Goal: Task Accomplishment & Management: Manage account settings

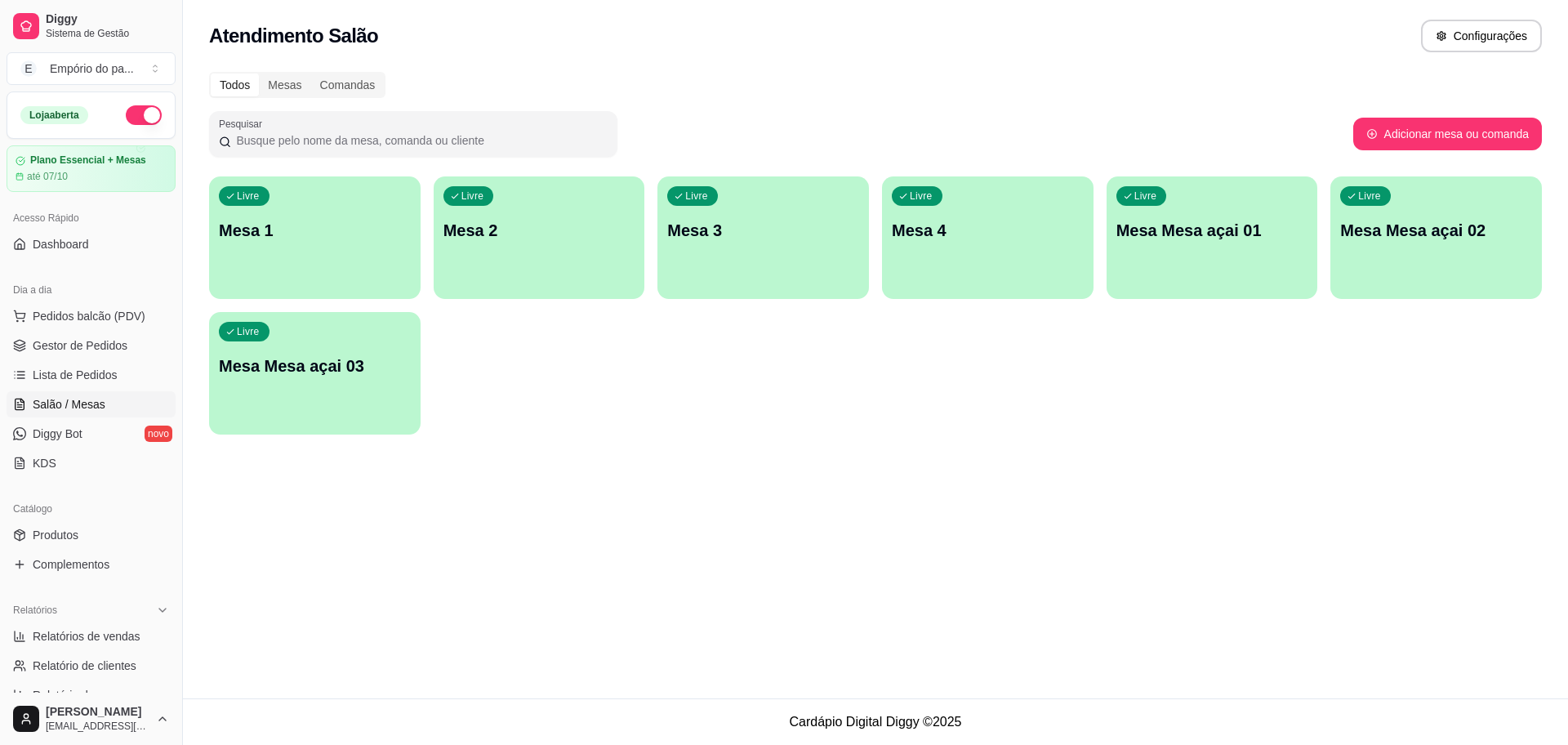
click at [947, 232] on div "Livre Mesa 4" at bounding box center [988, 228] width 211 height 103
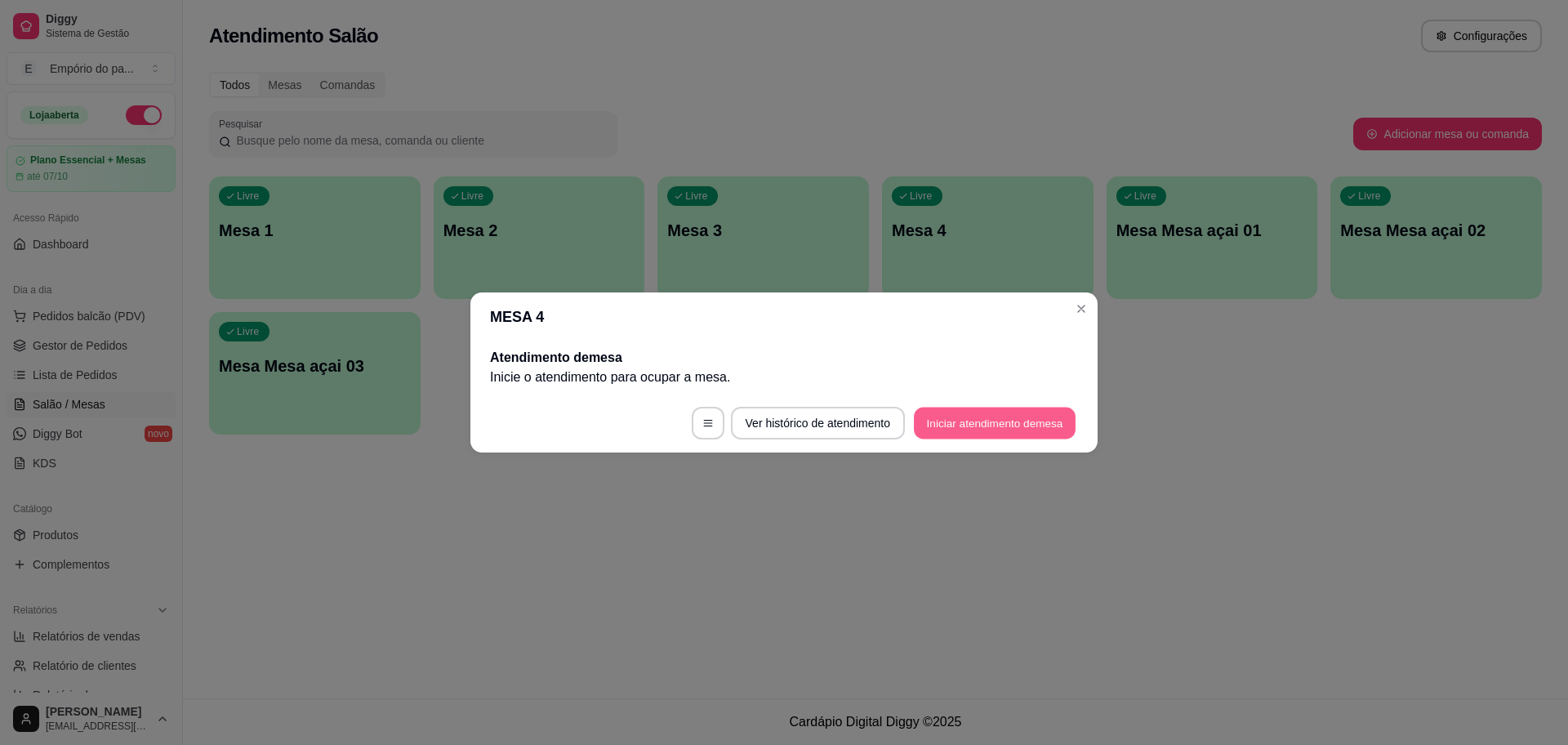
click at [989, 427] on button "Iniciar atendimento de mesa" at bounding box center [994, 423] width 162 height 32
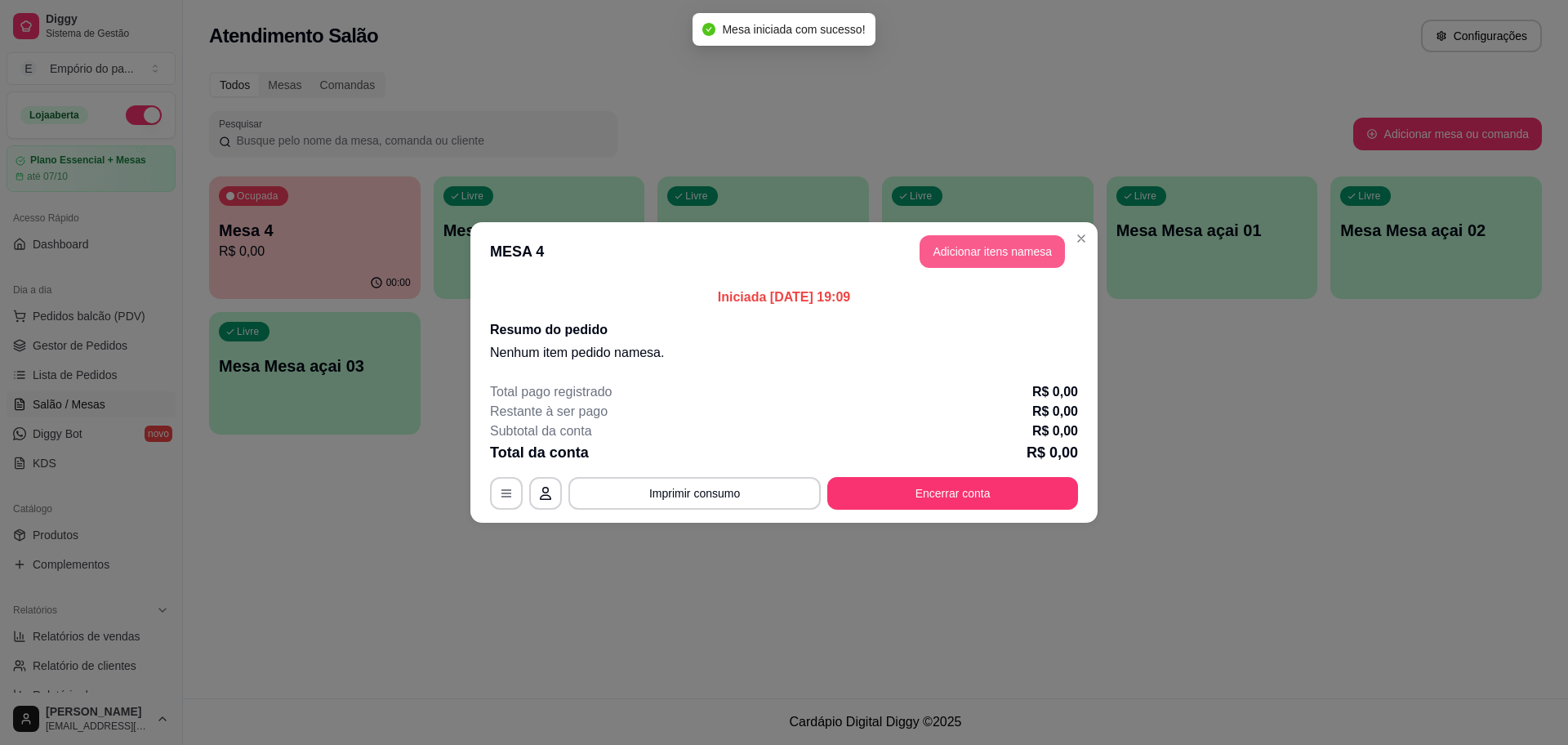
click at [994, 255] on button "Adicionar itens na mesa" at bounding box center [992, 252] width 145 height 33
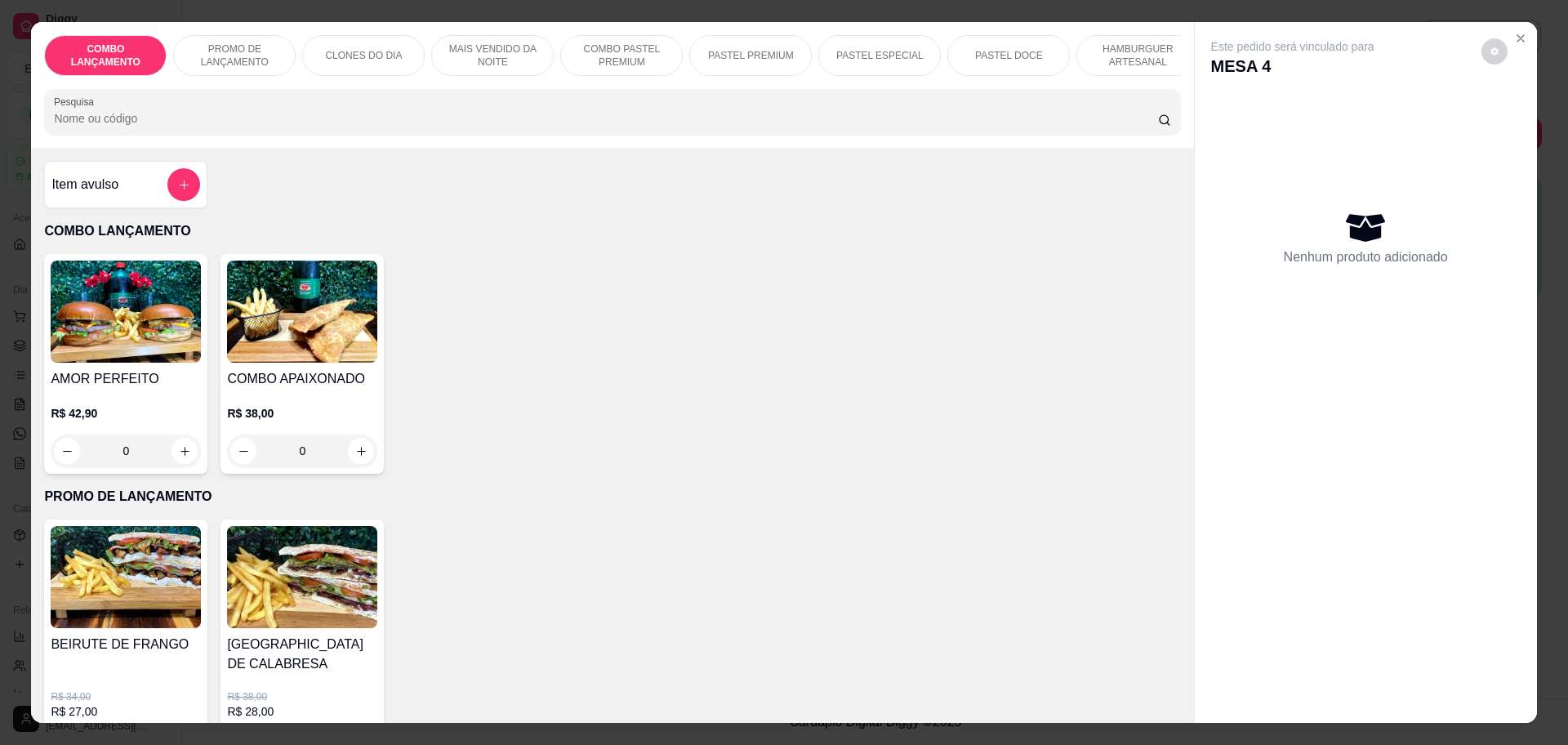
click at [991, 241] on p "COMBO LANÇAMENTO" at bounding box center [611, 231] width 1136 height 19
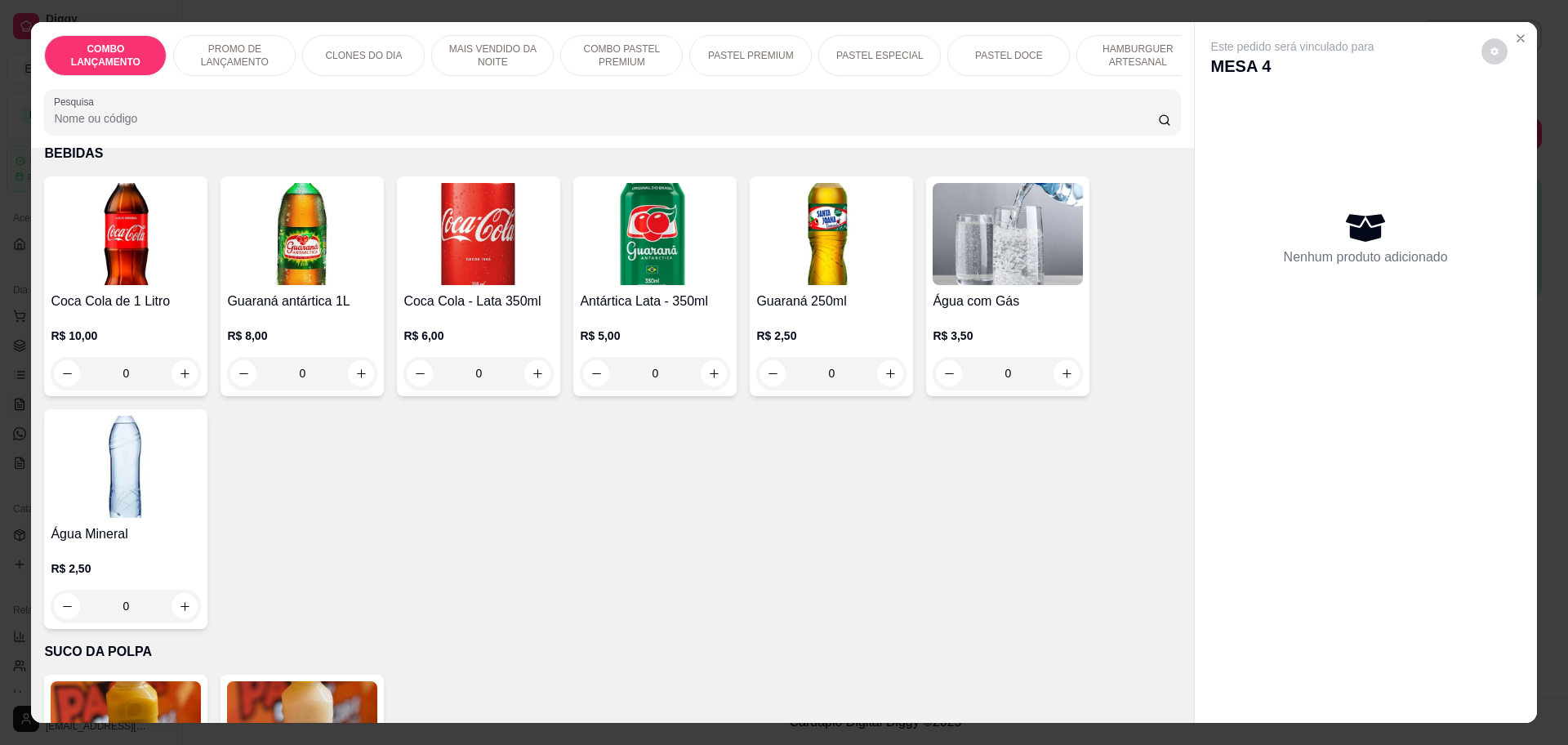
scroll to position [5648, 0]
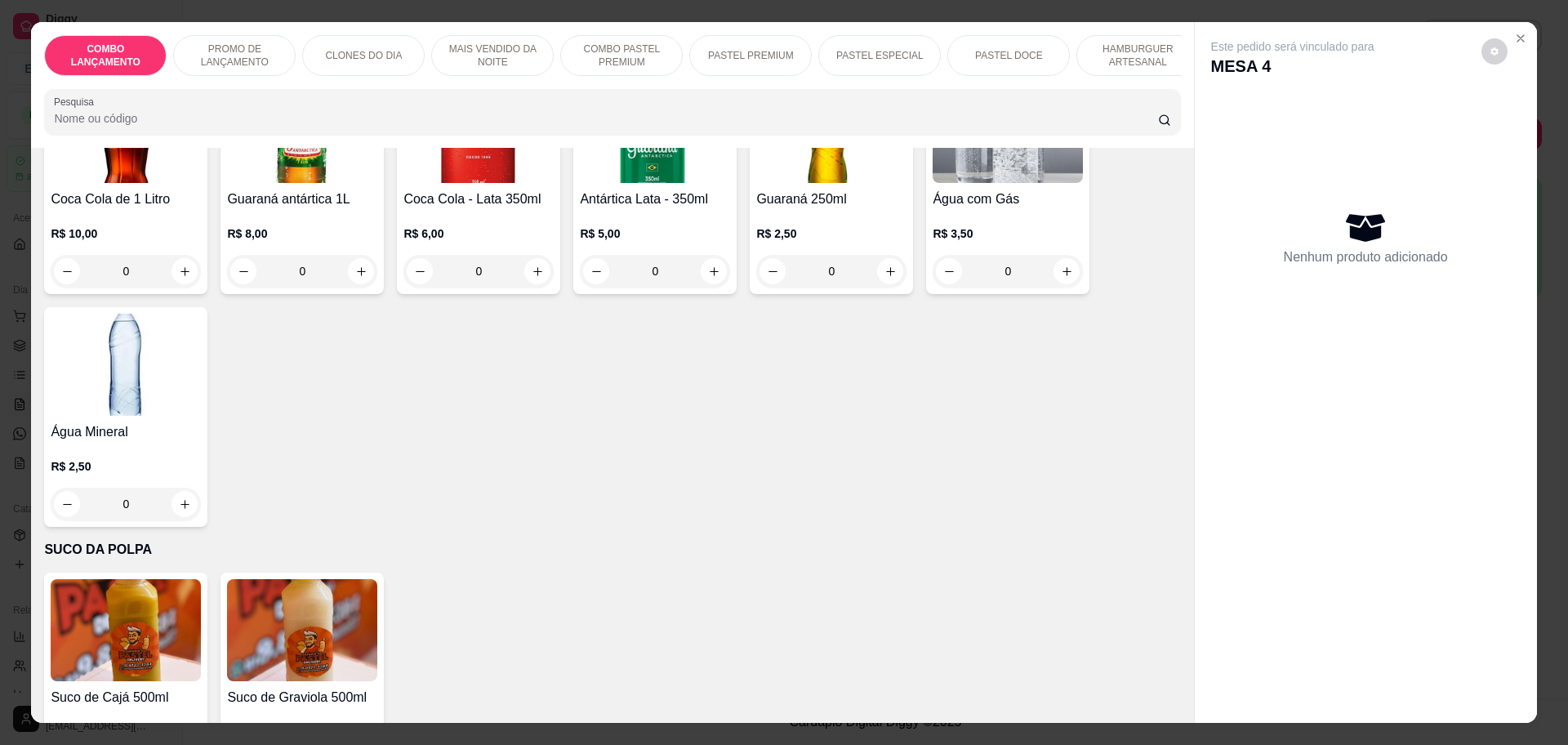
type input "1"
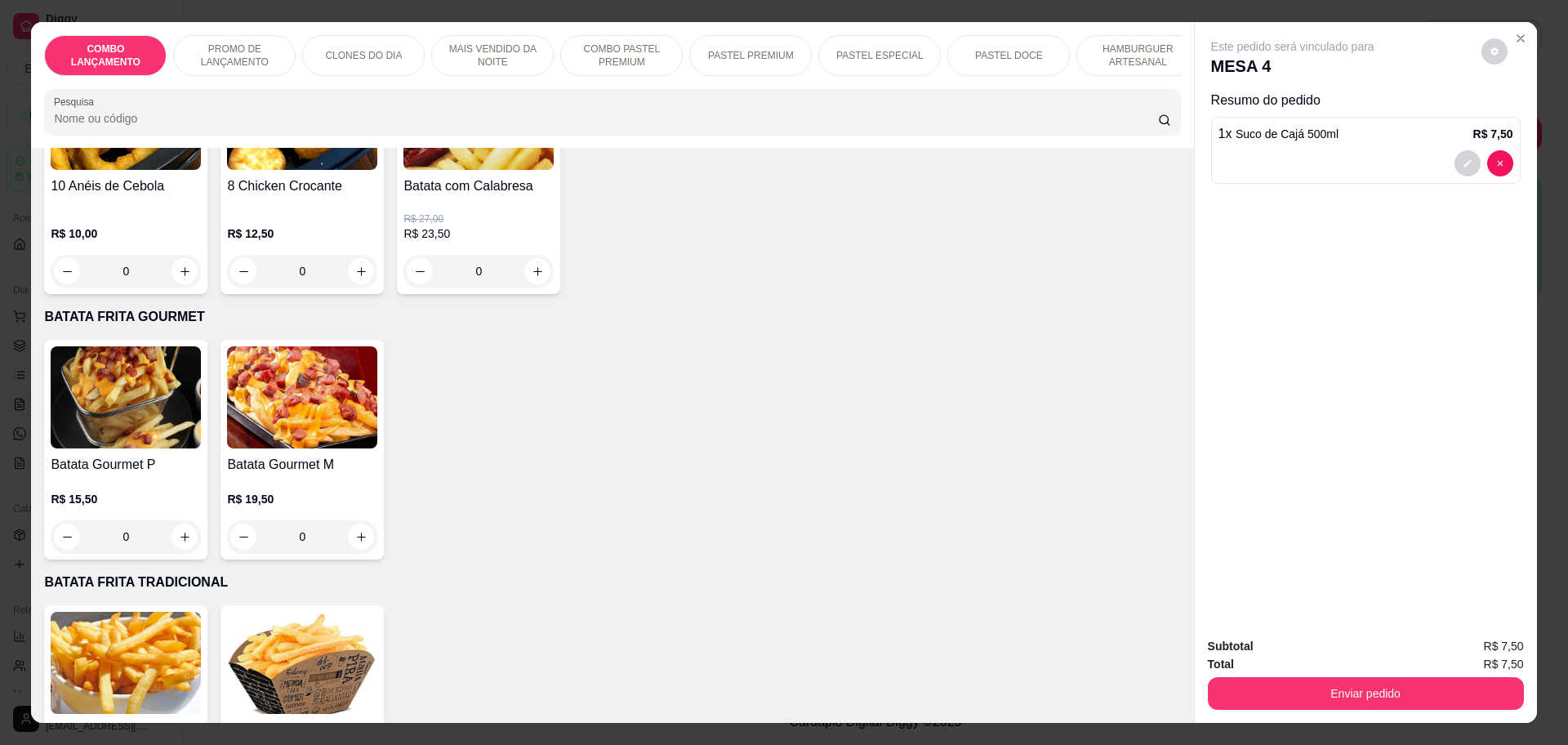
scroll to position [4626, 0]
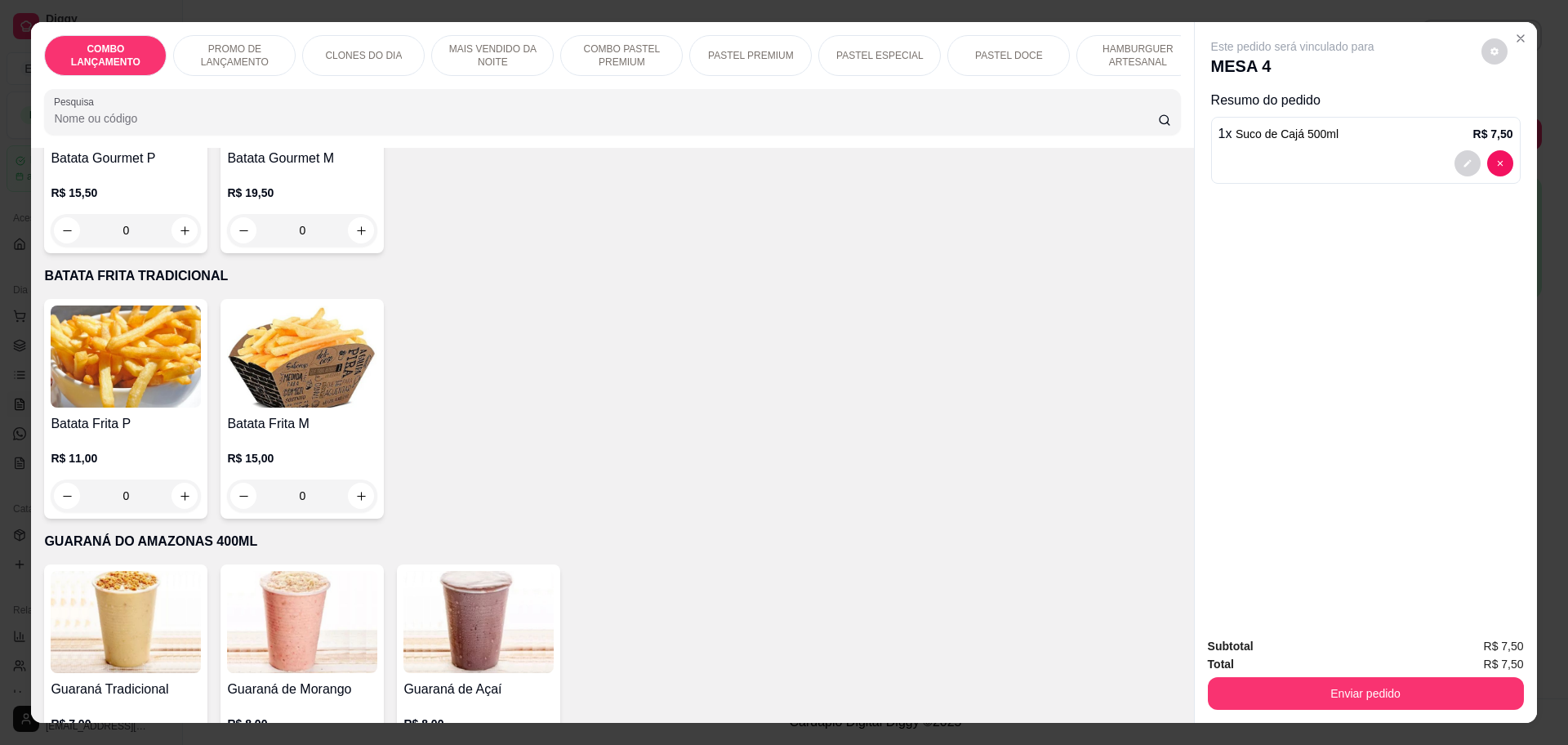
click at [353, 480] on div "0" at bounding box center [302, 496] width 151 height 33
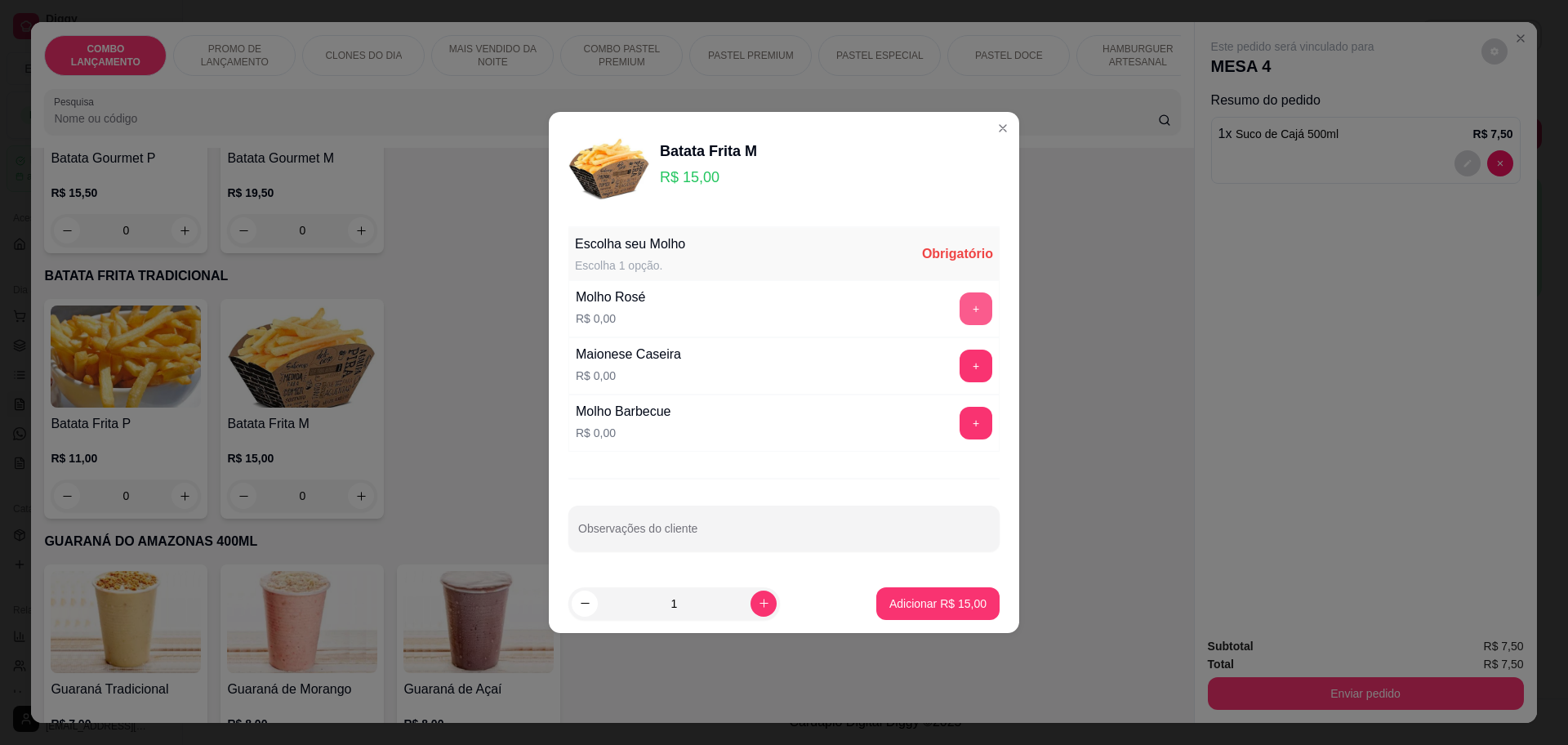
click at [959, 298] on button "+" at bounding box center [976, 309] width 33 height 33
click at [927, 604] on p "Adicionar R$ 15,00" at bounding box center [938, 604] width 97 height 17
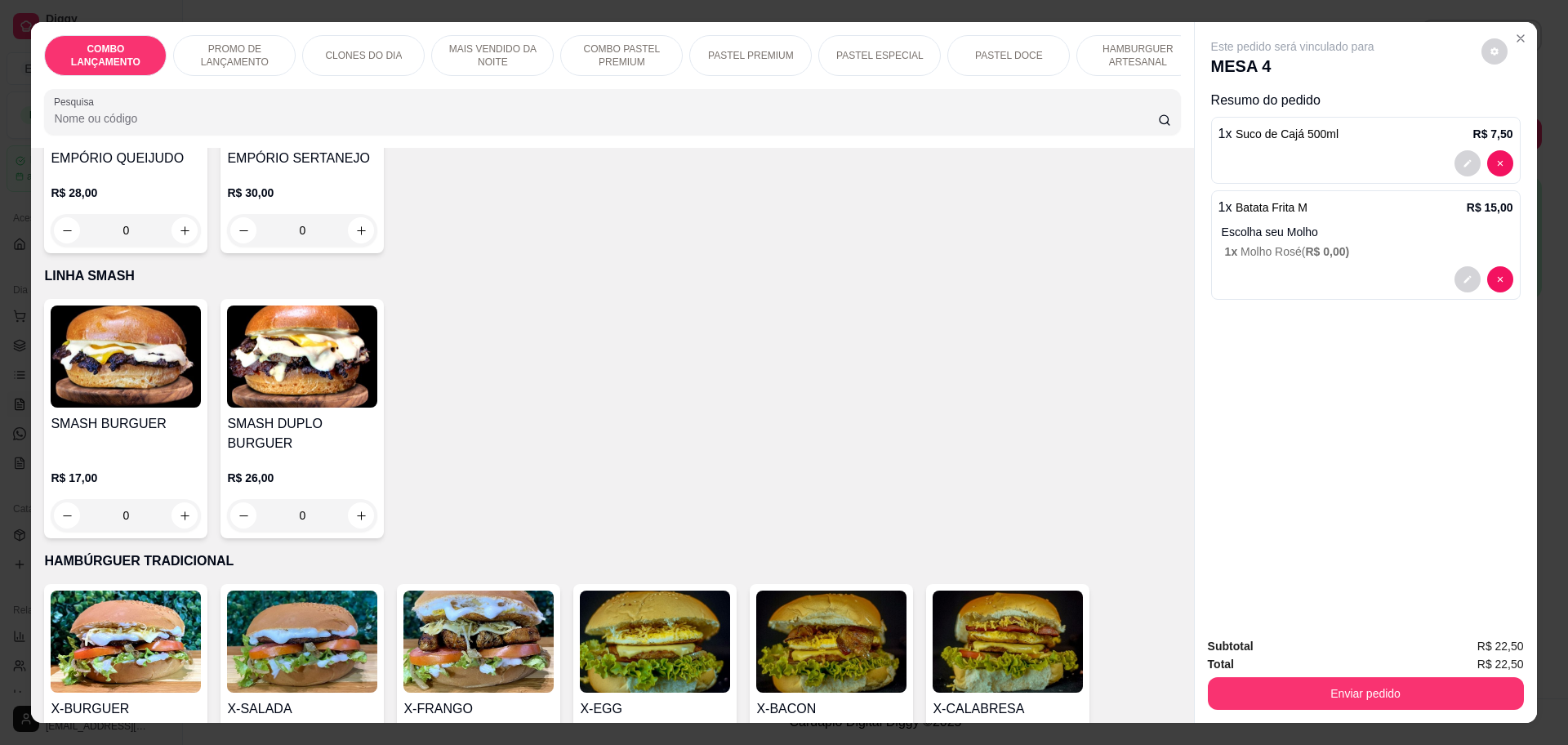
scroll to position [3401, 0]
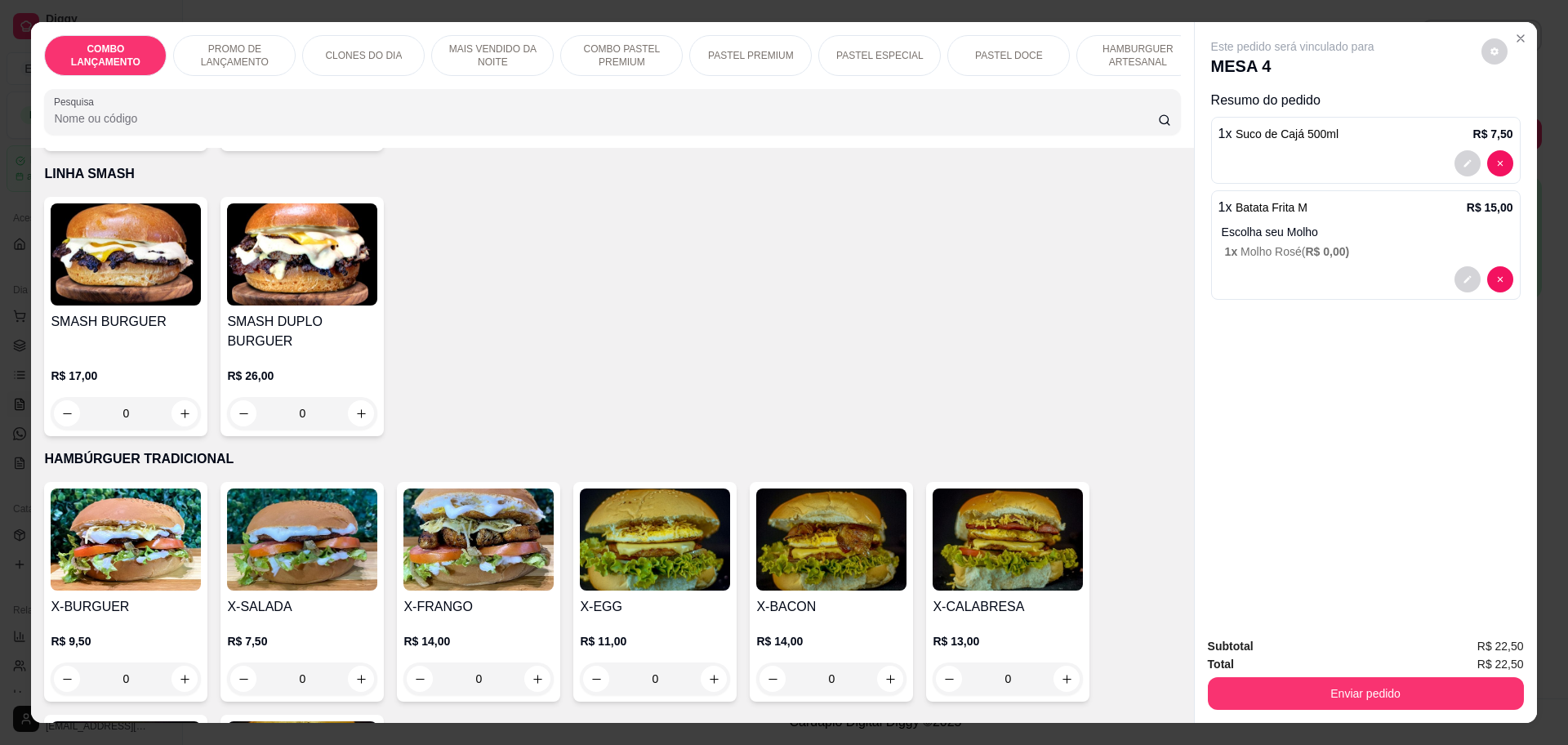
click at [705, 662] on div "0" at bounding box center [655, 679] width 151 height 33
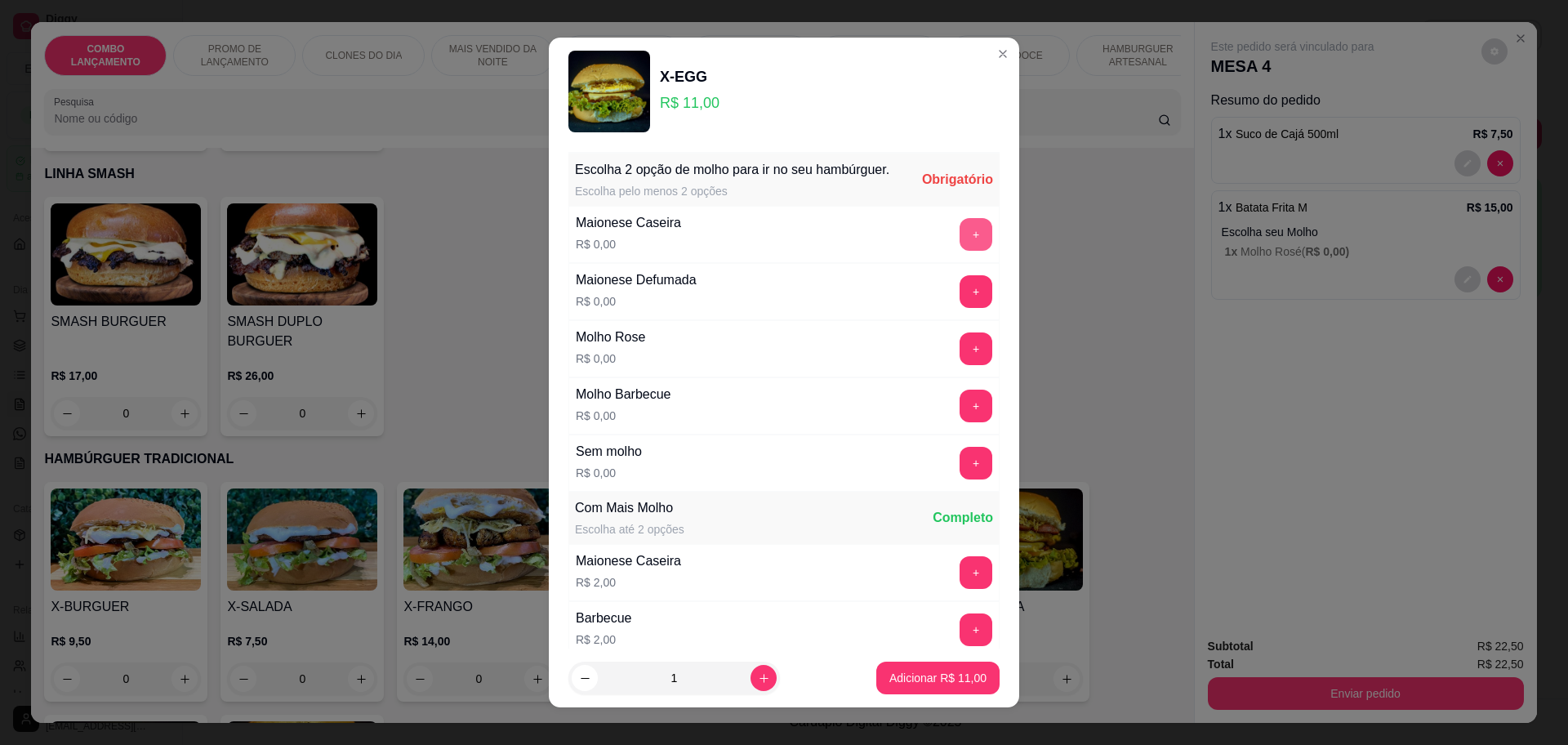
click at [959, 251] on button "+" at bounding box center [976, 234] width 33 height 33
click at [959, 250] on button "+" at bounding box center [976, 234] width 33 height 33
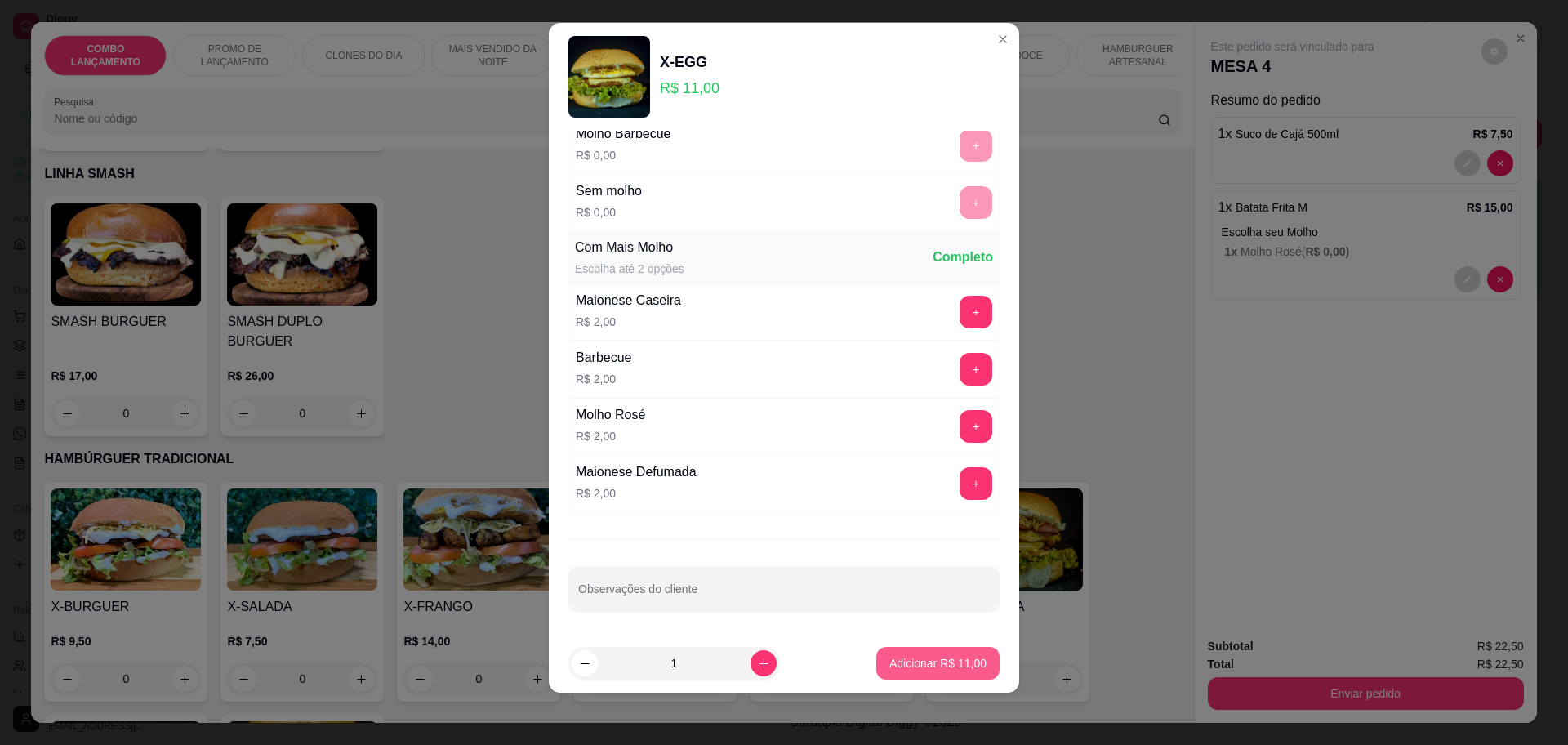
click at [934, 654] on button "Adicionar R$ 11,00" at bounding box center [937, 663] width 123 height 33
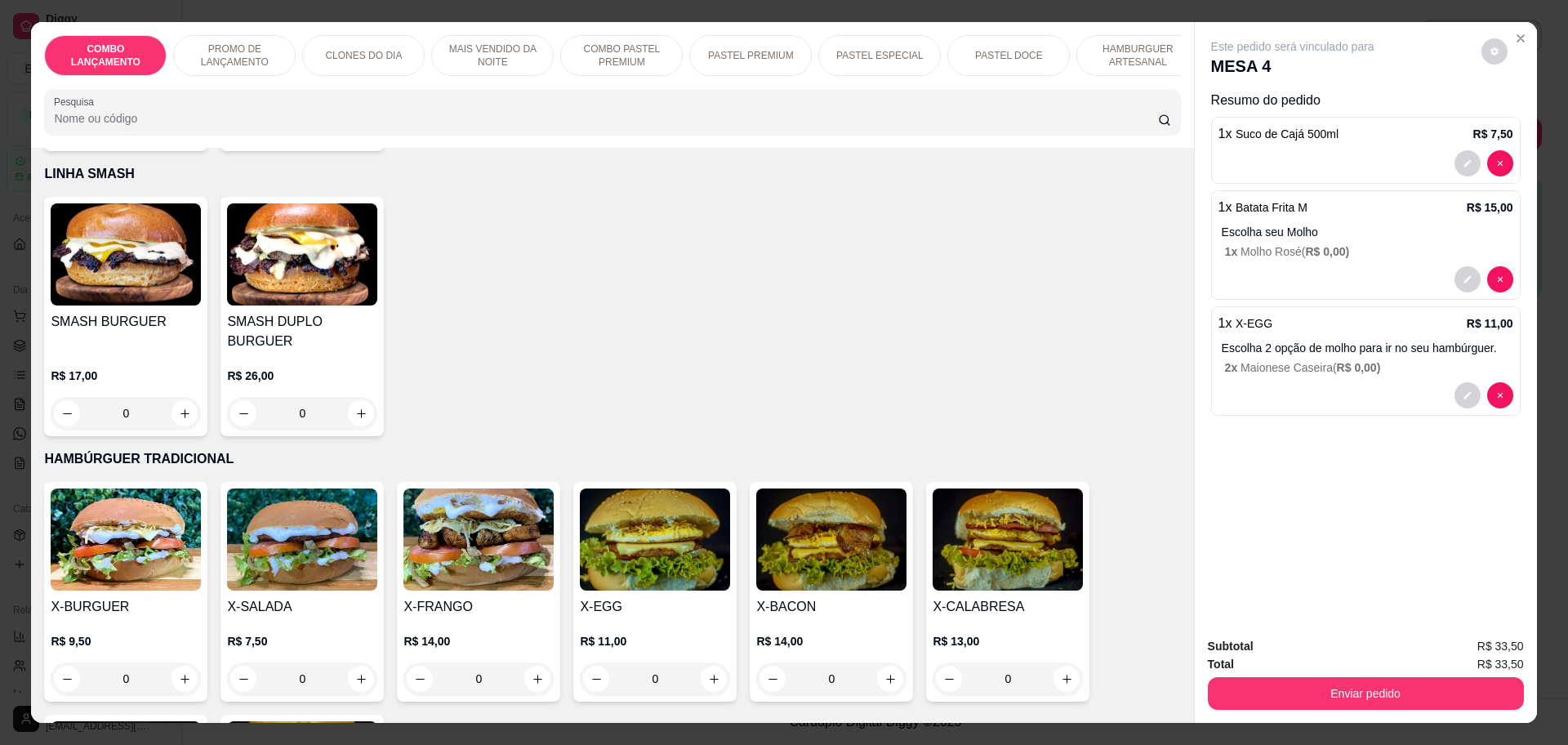
click at [1227, 347] on p "Escolha 2 opção de molho para ir no seu hambúrguer." at bounding box center [1368, 348] width 292 height 17
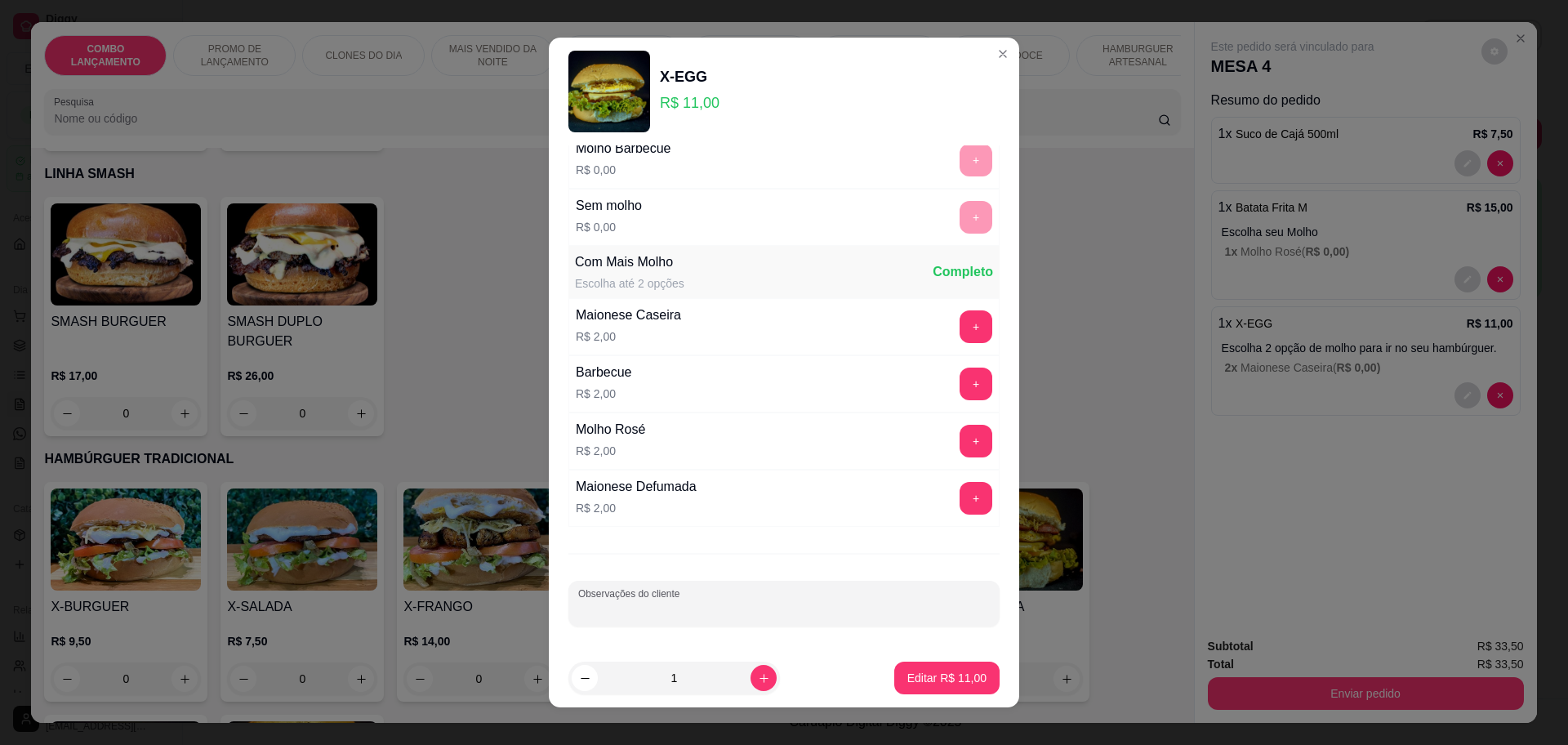
click at [654, 607] on input "Observações do cliente" at bounding box center [784, 611] width 411 height 17
type input "sem vertura"
click at [932, 682] on p "Editar R$ 11,00" at bounding box center [946, 678] width 79 height 17
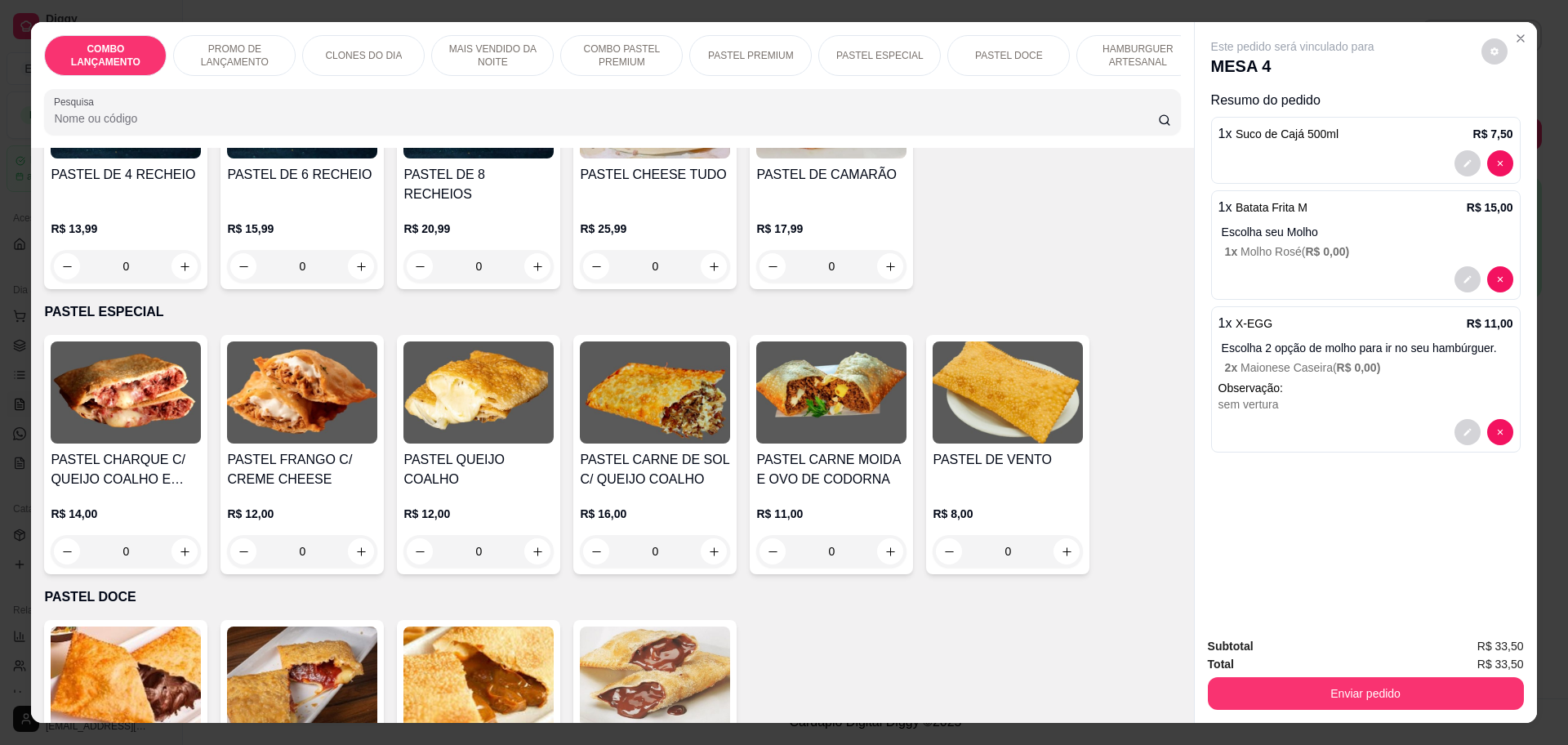
scroll to position [2175, 0]
click at [179, 545] on icon "increase-product-quantity" at bounding box center [185, 550] width 12 height 12
type input "1"
click at [1331, 481] on span "PASTEL CHARQUE C/ QUEIJO COALHO E MEL" at bounding box center [1339, 486] width 243 height 33
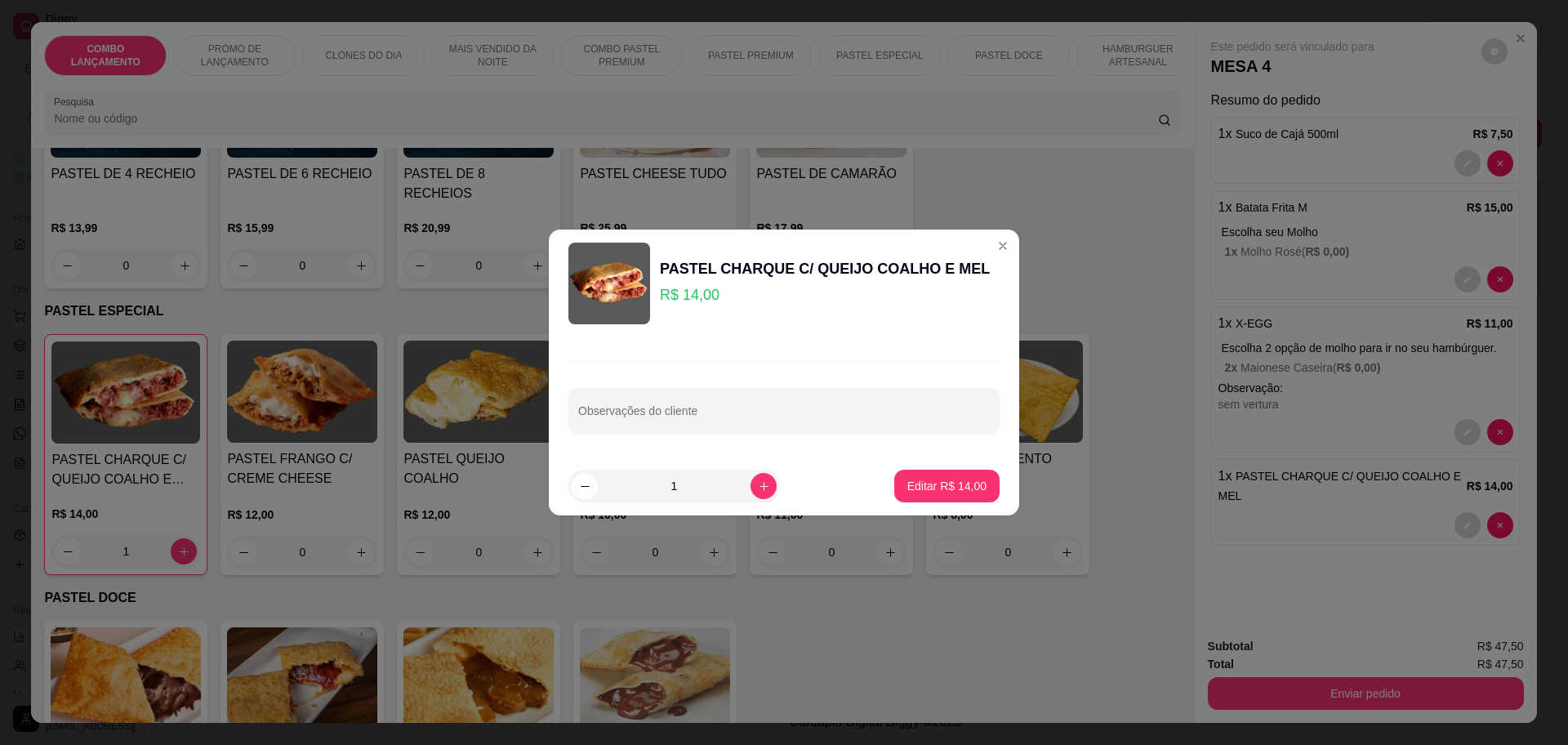
click at [716, 443] on div "Observações do cliente" at bounding box center [784, 397] width 470 height 119
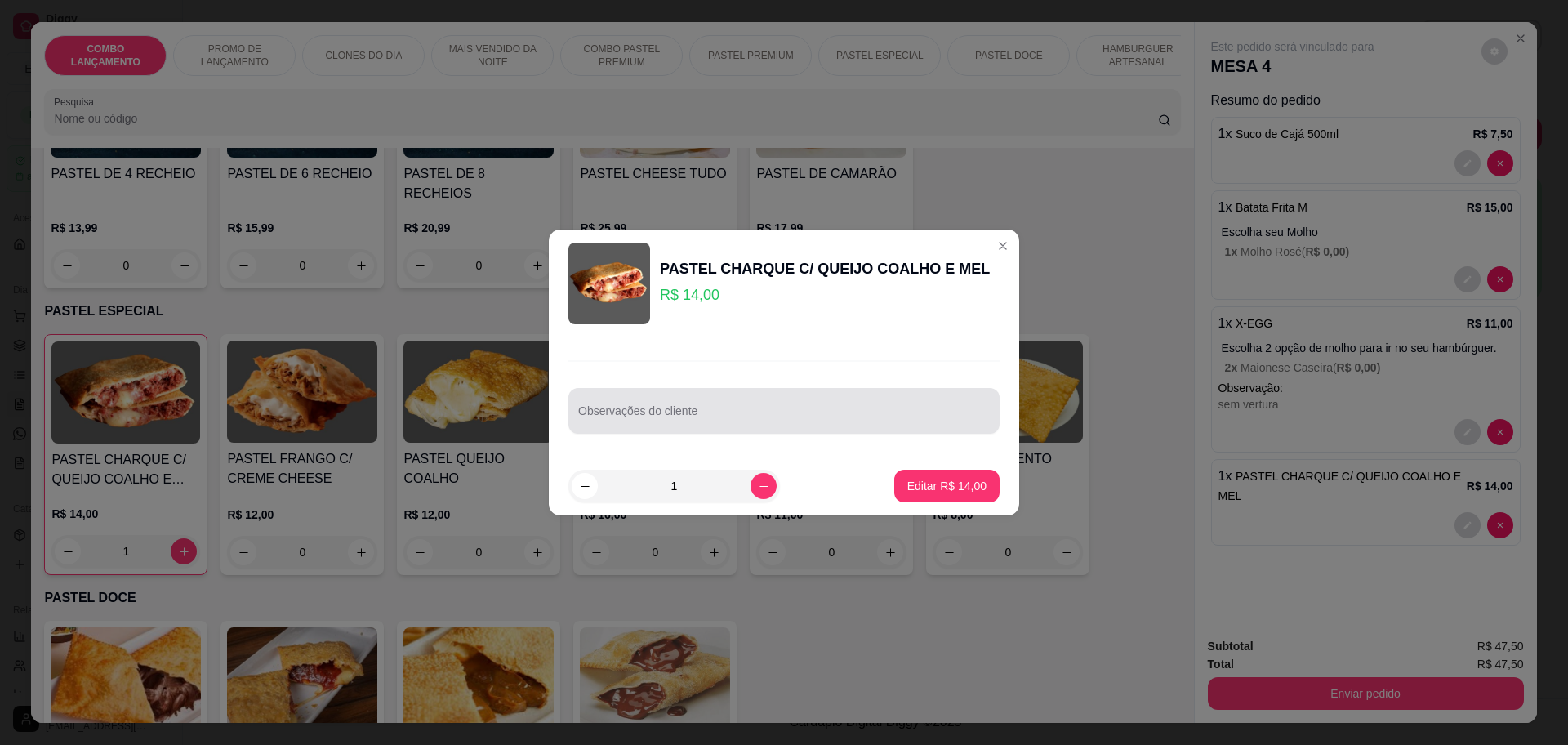
click at [690, 405] on div at bounding box center [784, 412] width 411 height 33
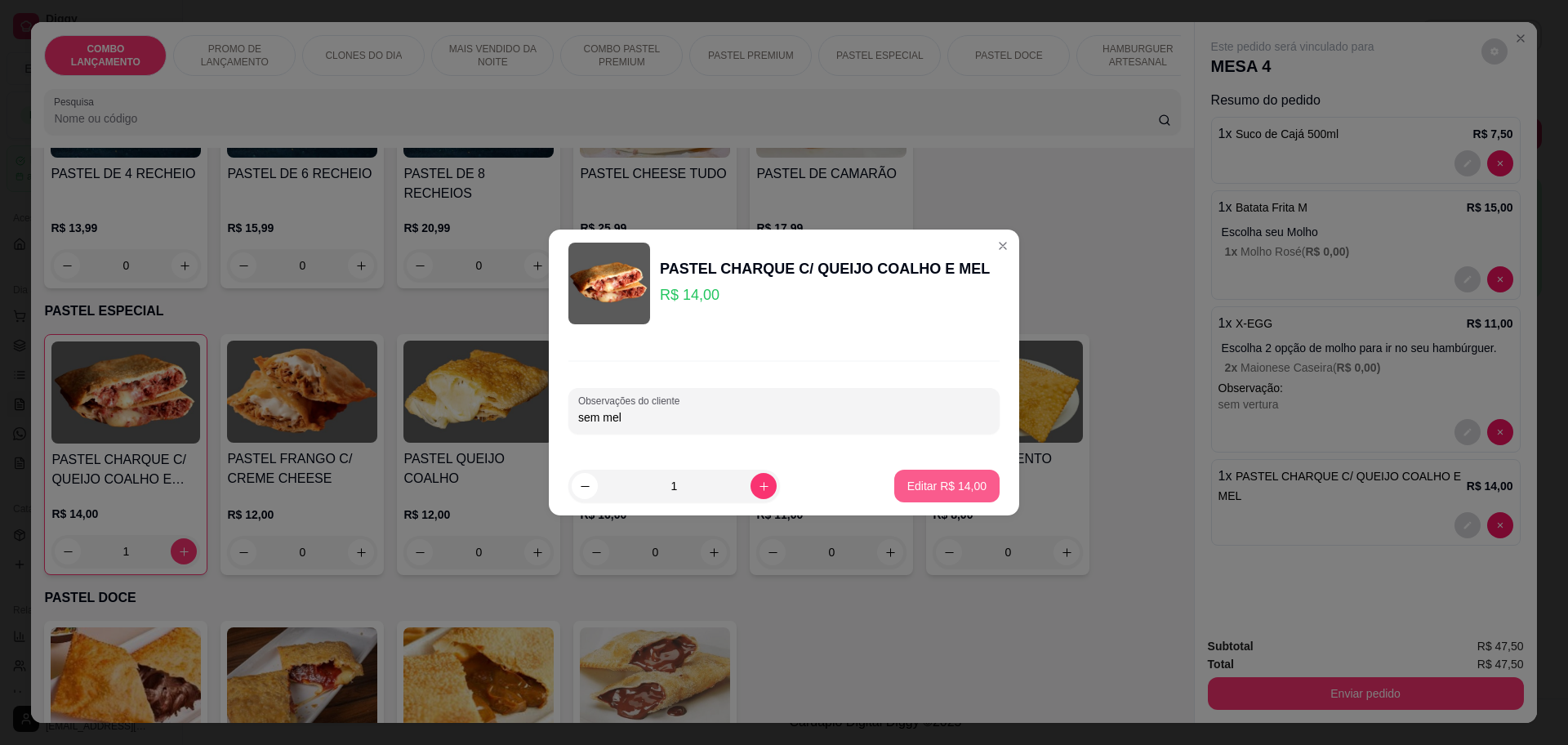
type input "sem mel"
click at [910, 480] on p "Editar R$ 14,00" at bounding box center [946, 485] width 77 height 16
type input "0"
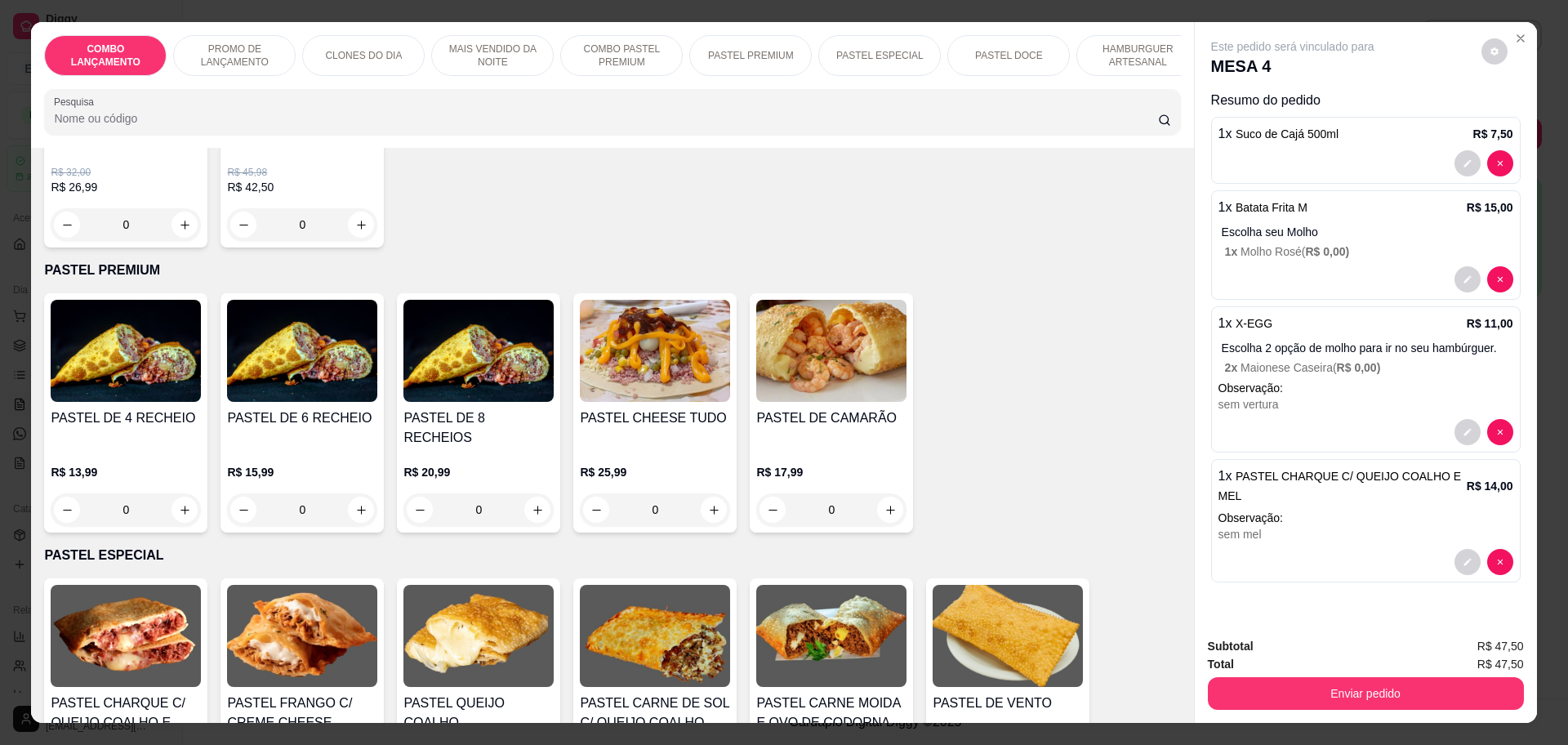
scroll to position [1868, 0]
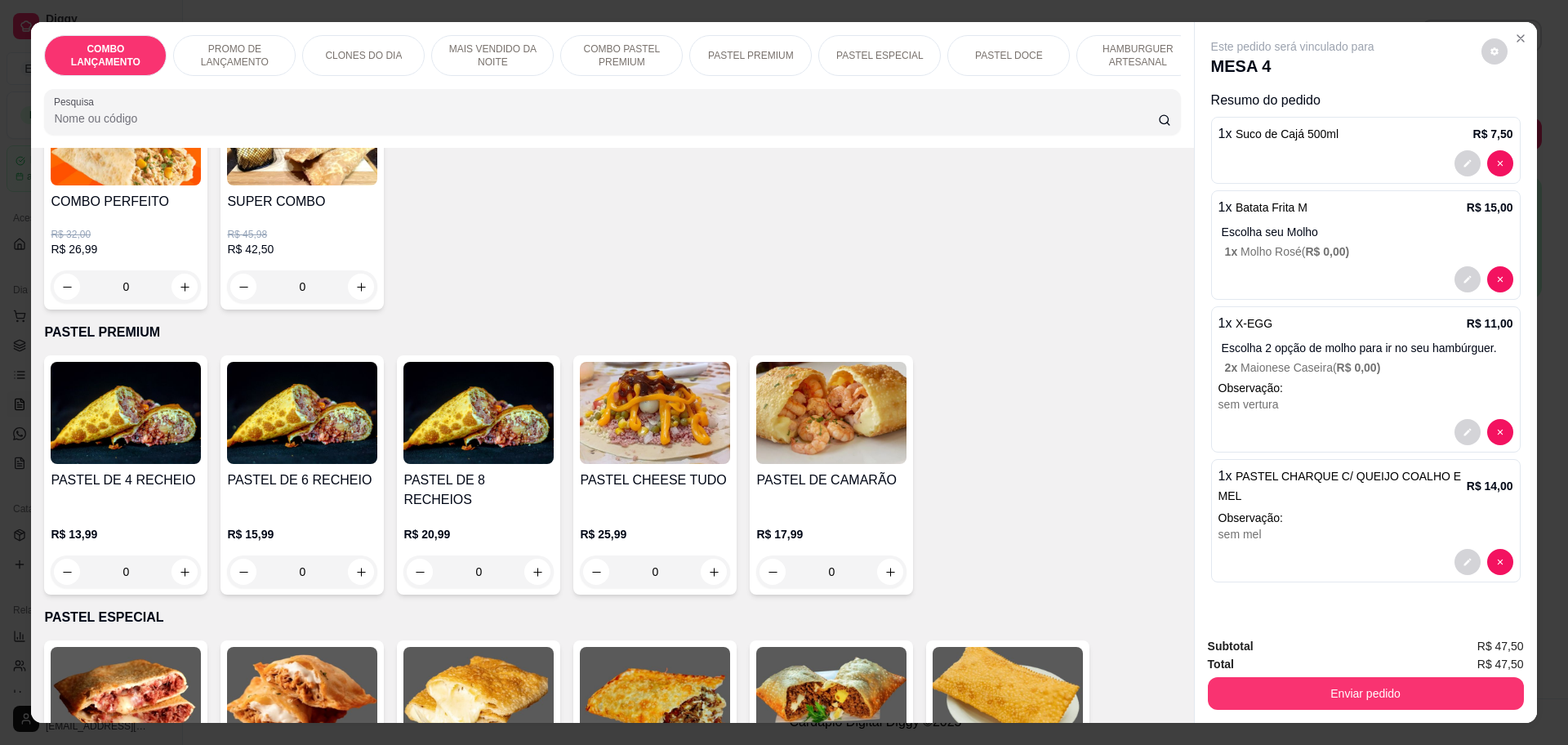
click at [703, 556] on div "0" at bounding box center [655, 572] width 151 height 33
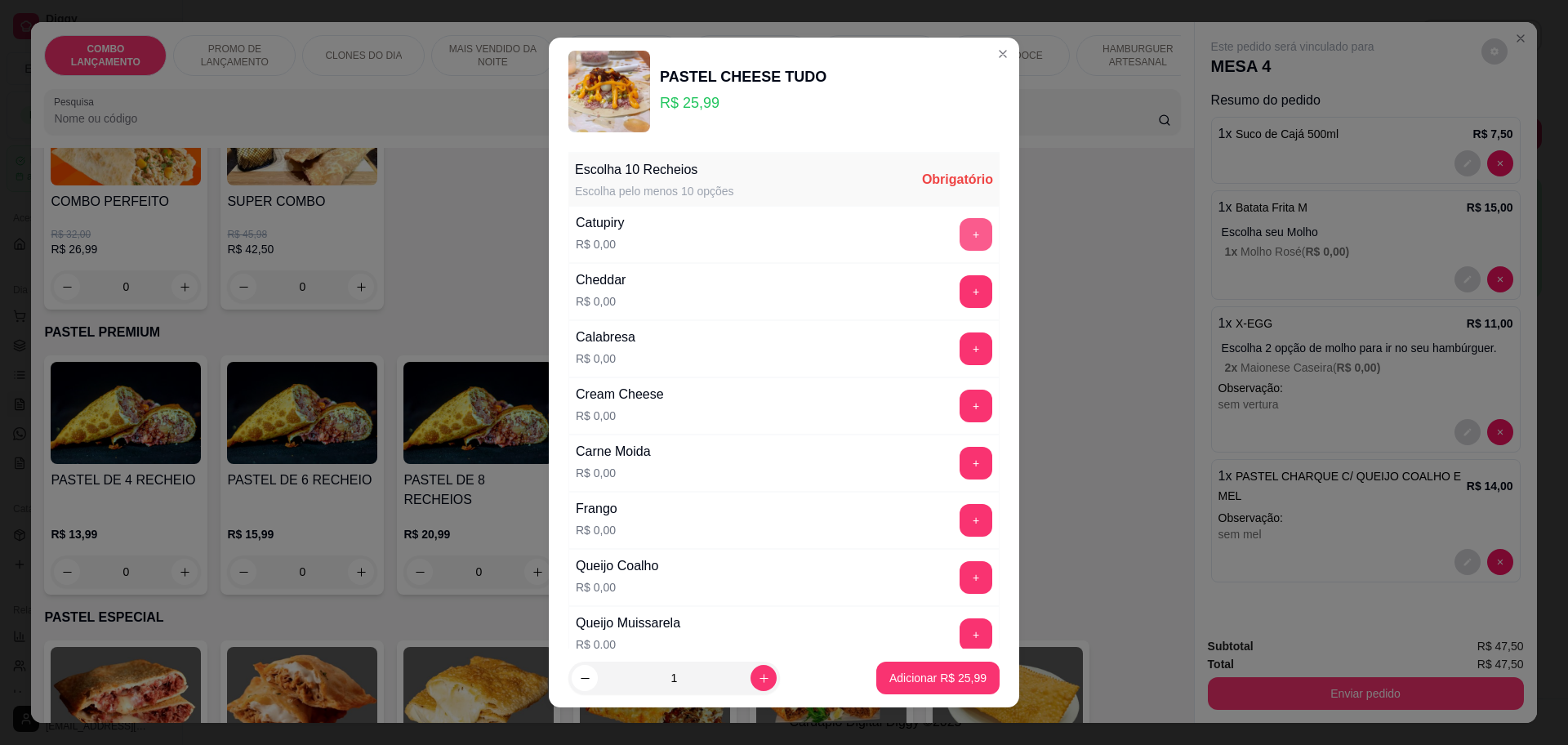
click at [959, 230] on button "+" at bounding box center [976, 234] width 33 height 33
click at [960, 299] on button "+" at bounding box center [976, 291] width 32 height 32
click at [959, 344] on button "+" at bounding box center [976, 349] width 33 height 33
click at [959, 407] on button "+" at bounding box center [976, 406] width 33 height 33
click at [960, 465] on button "+" at bounding box center [976, 463] width 32 height 32
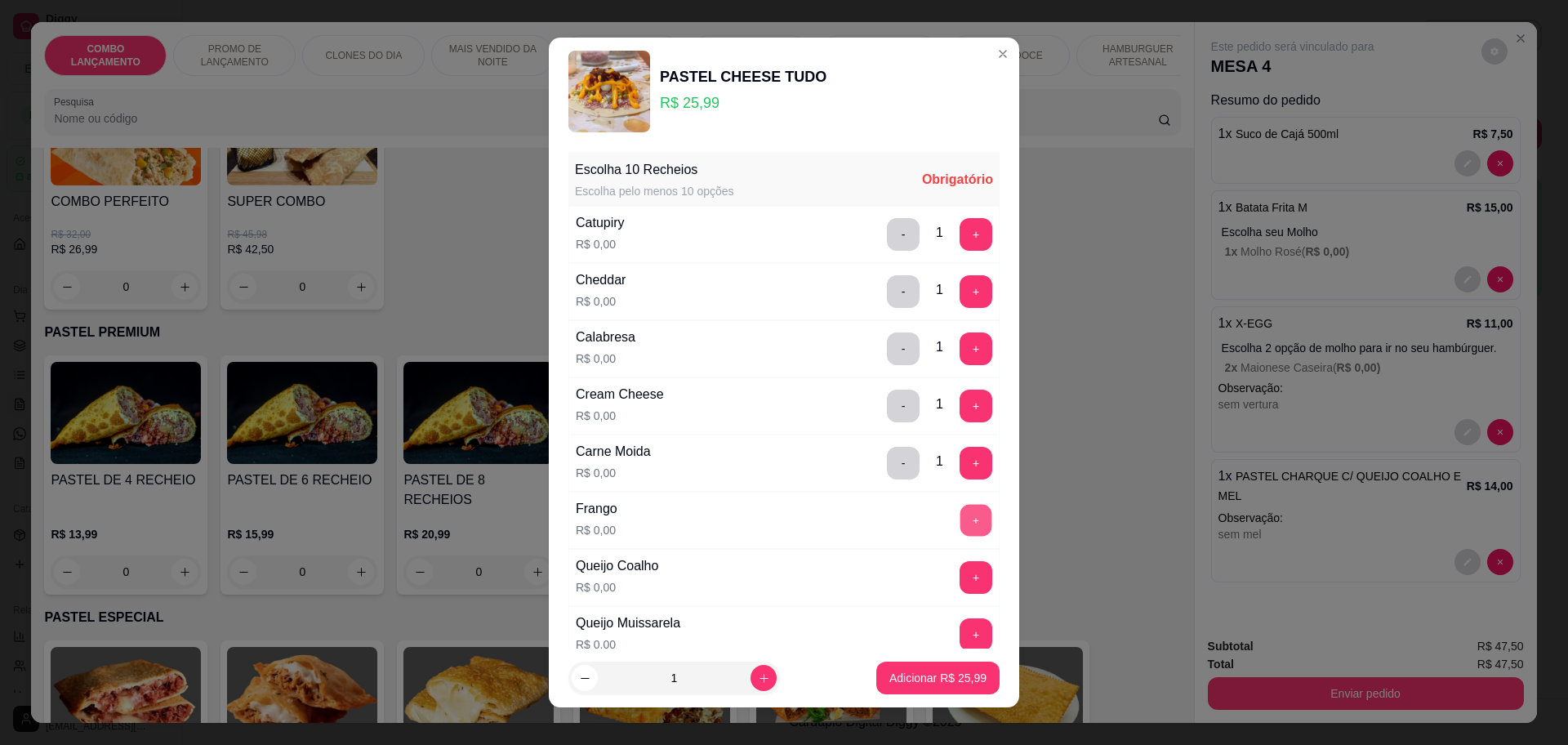
click at [960, 518] on button "+" at bounding box center [976, 520] width 32 height 32
click at [960, 578] on button "+" at bounding box center [976, 577] width 32 height 32
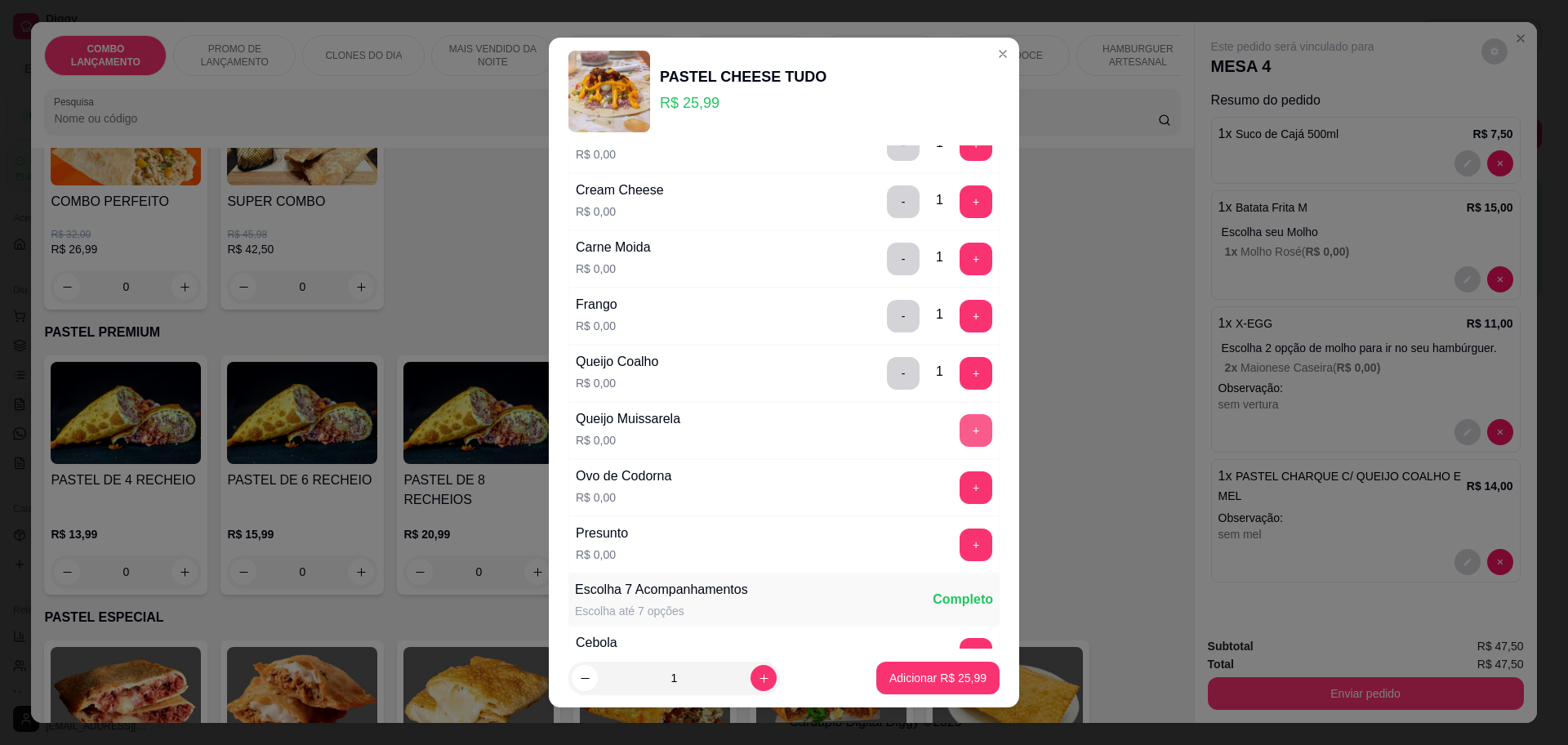
click at [959, 418] on button "+" at bounding box center [976, 431] width 33 height 33
click at [959, 479] on button "+" at bounding box center [976, 488] width 33 height 33
click at [959, 545] on button "+" at bounding box center [976, 545] width 33 height 33
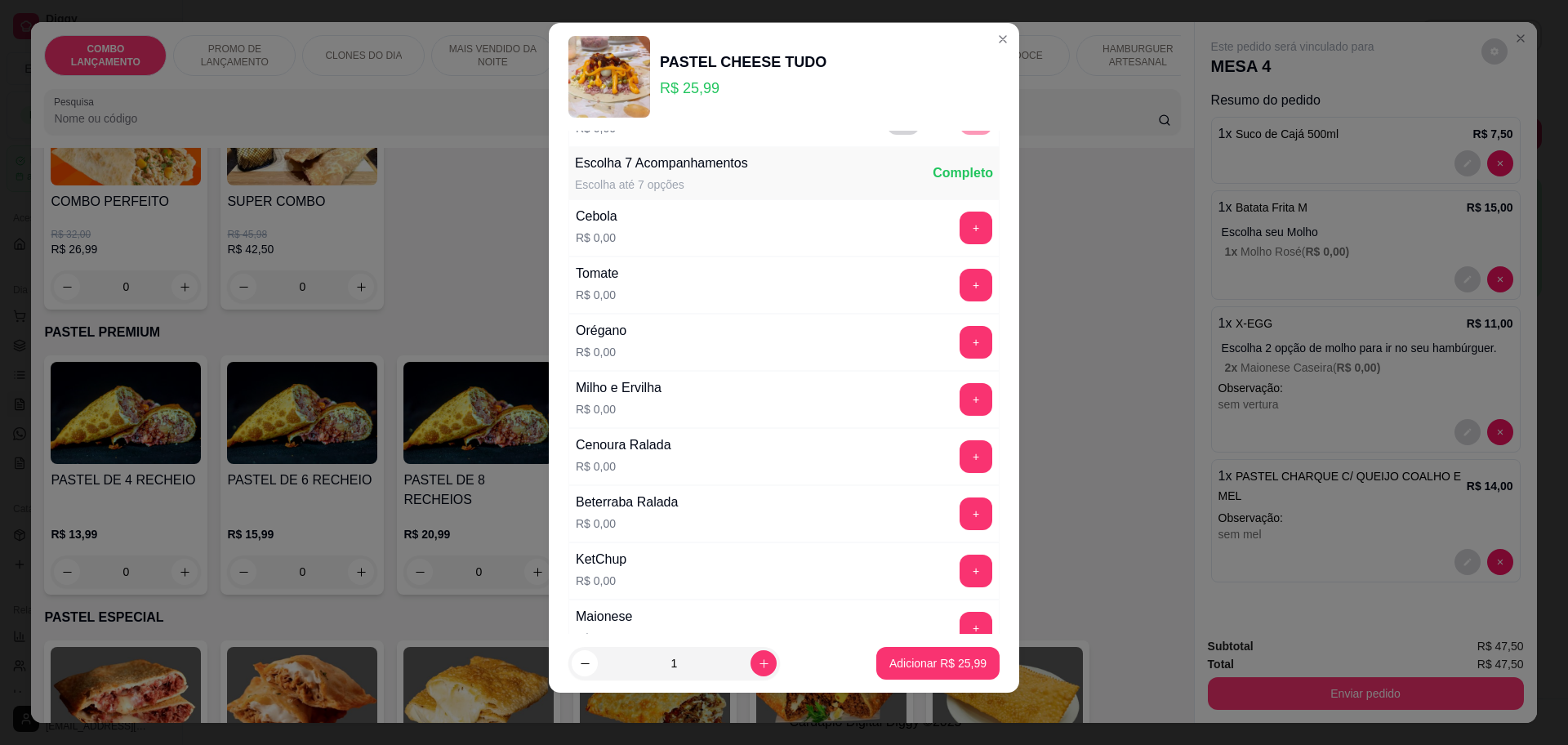
scroll to position [632, 0]
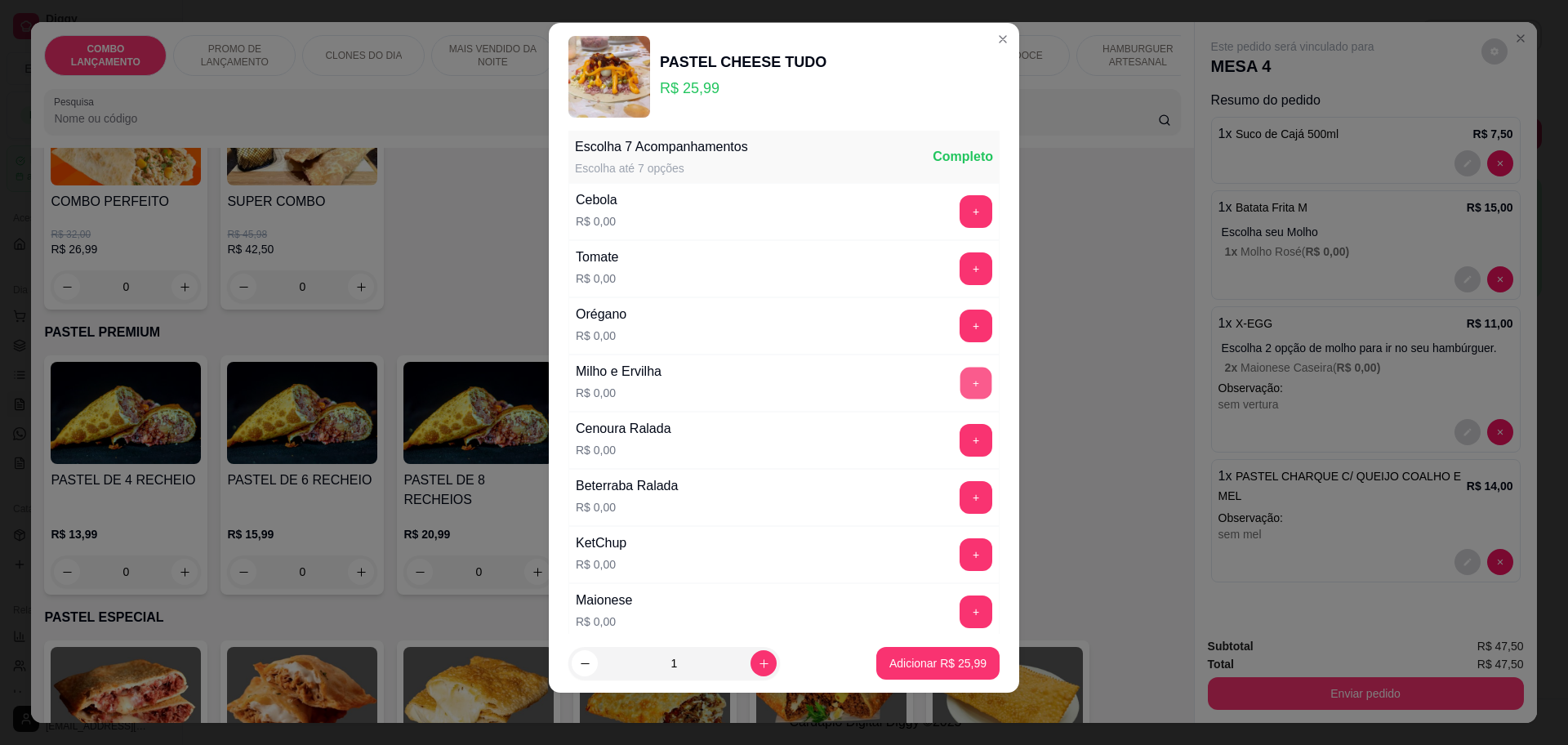
click at [960, 373] on button "+" at bounding box center [976, 382] width 32 height 32
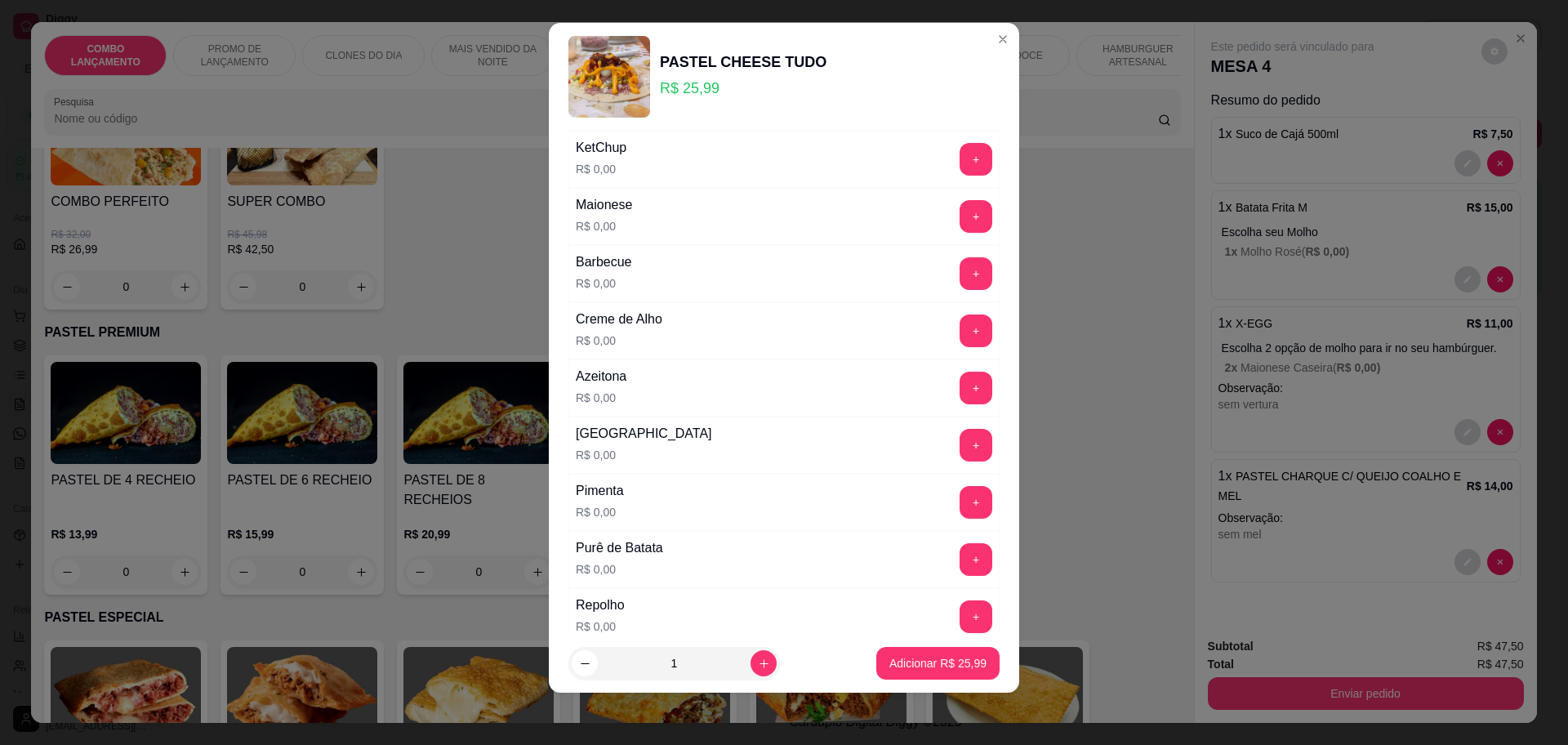
scroll to position [1041, 0]
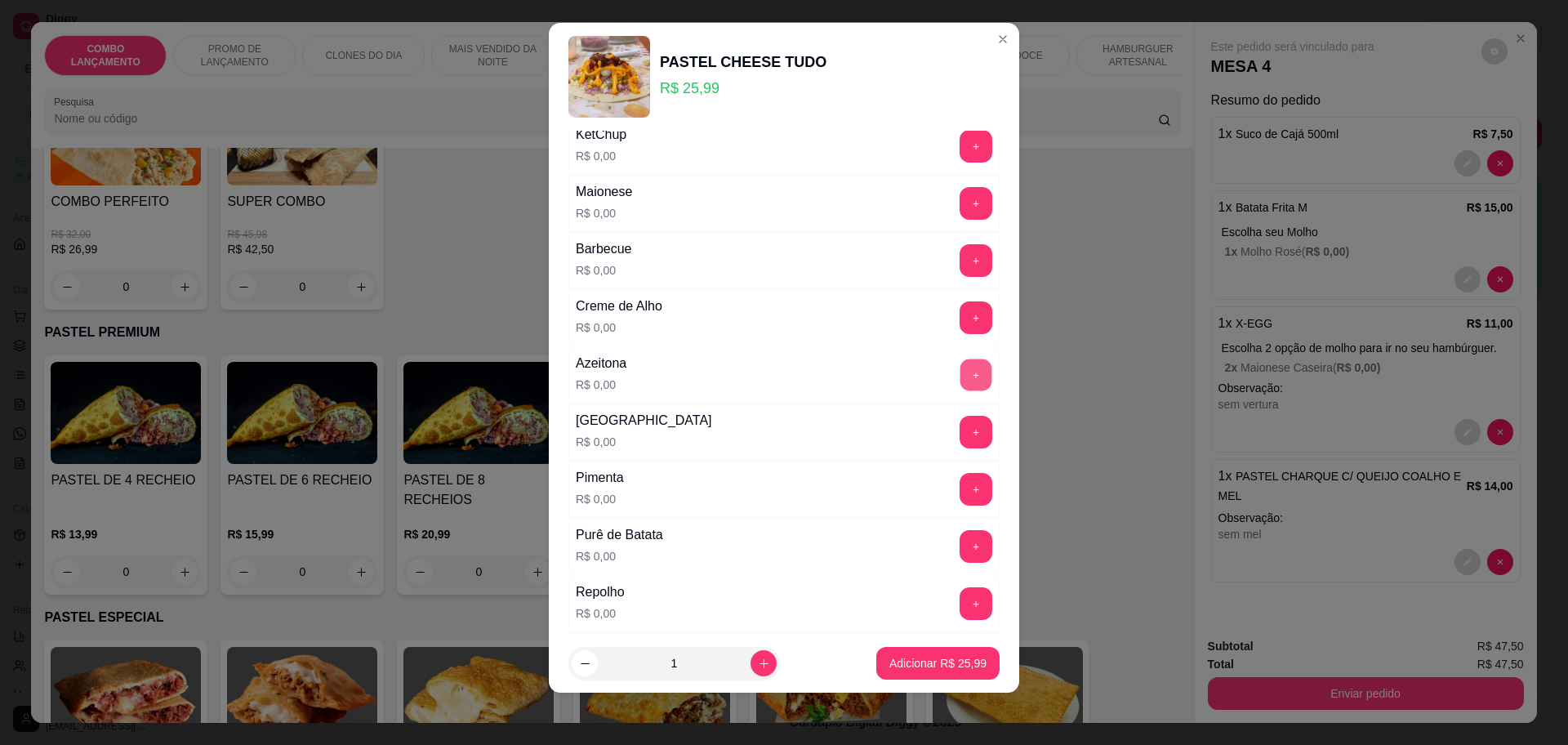
click at [960, 375] on button "+" at bounding box center [976, 374] width 32 height 32
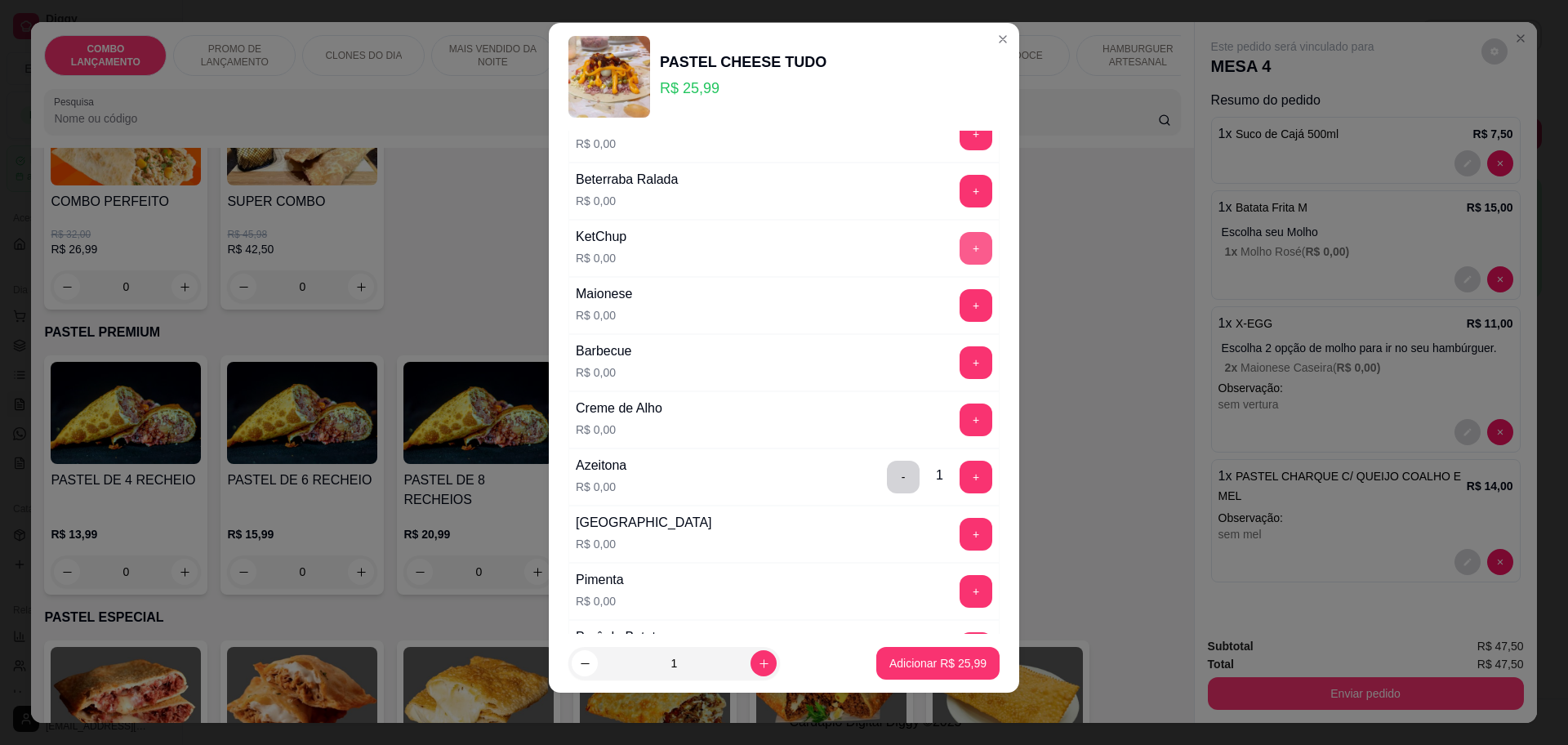
click at [959, 245] on button "+" at bounding box center [976, 249] width 33 height 33
click at [888, 248] on button "-" at bounding box center [903, 248] width 32 height 32
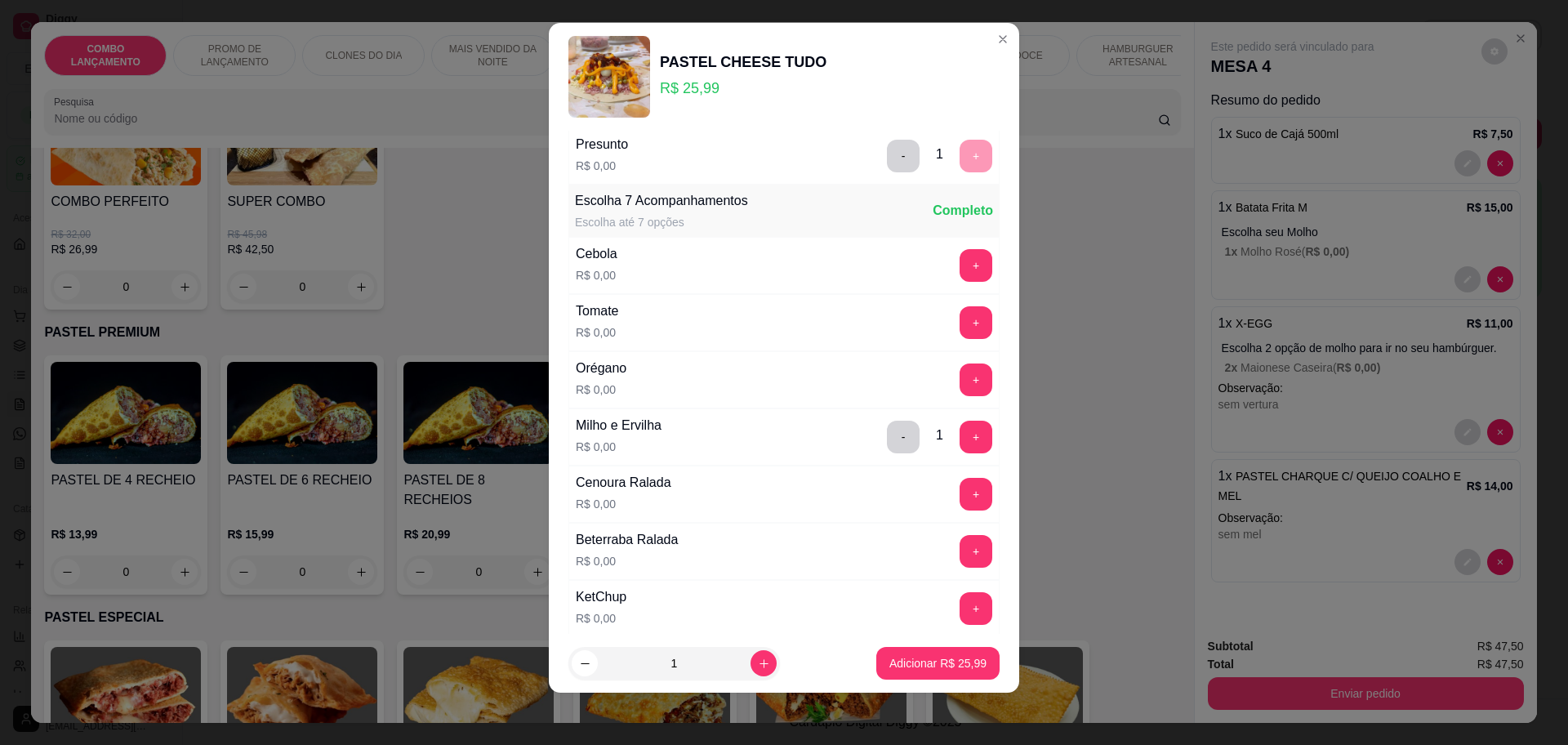
scroll to position [530, 0]
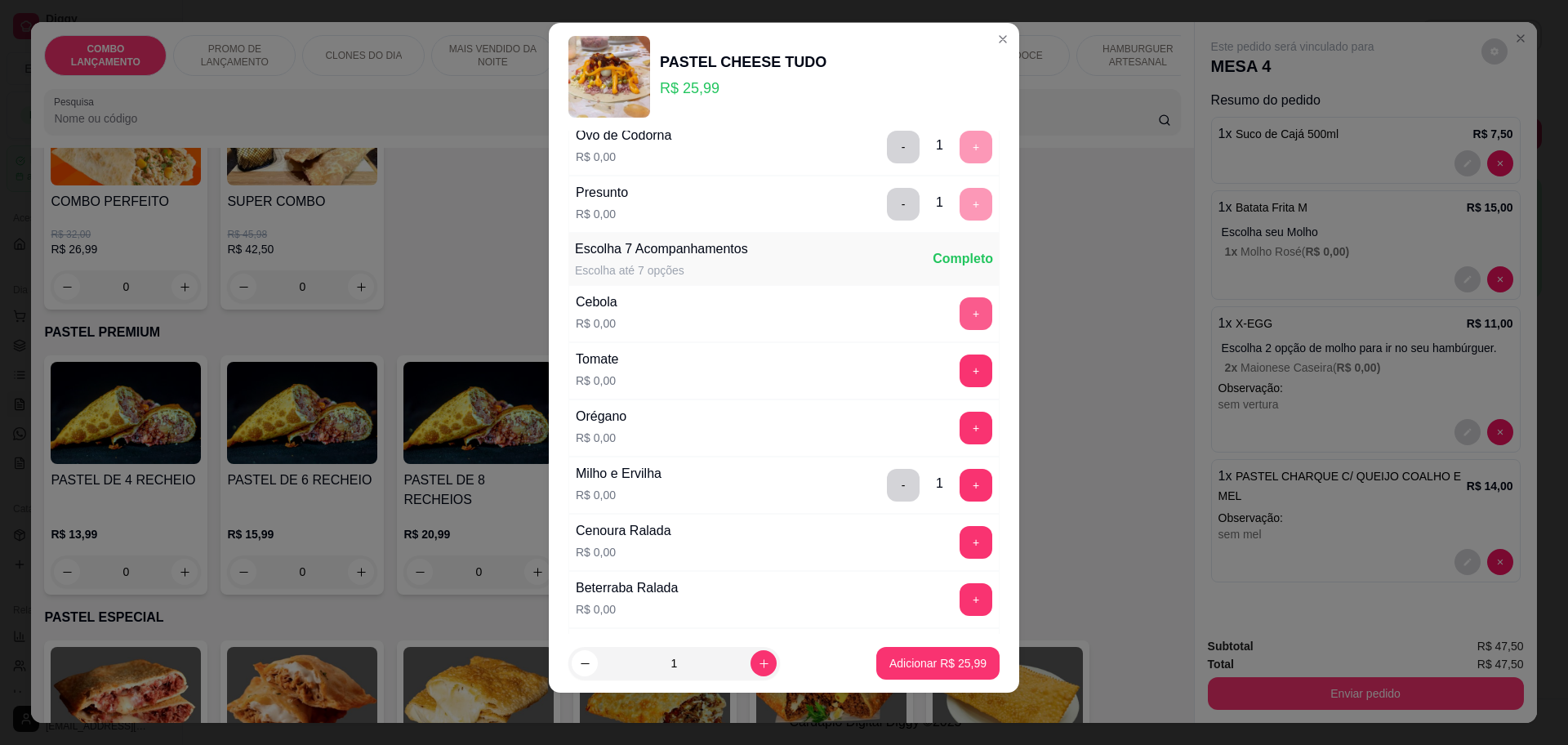
click at [959, 302] on button "+" at bounding box center [976, 314] width 33 height 33
click at [959, 371] on button "+" at bounding box center [976, 371] width 33 height 33
click at [960, 541] on button "+" at bounding box center [976, 542] width 32 height 32
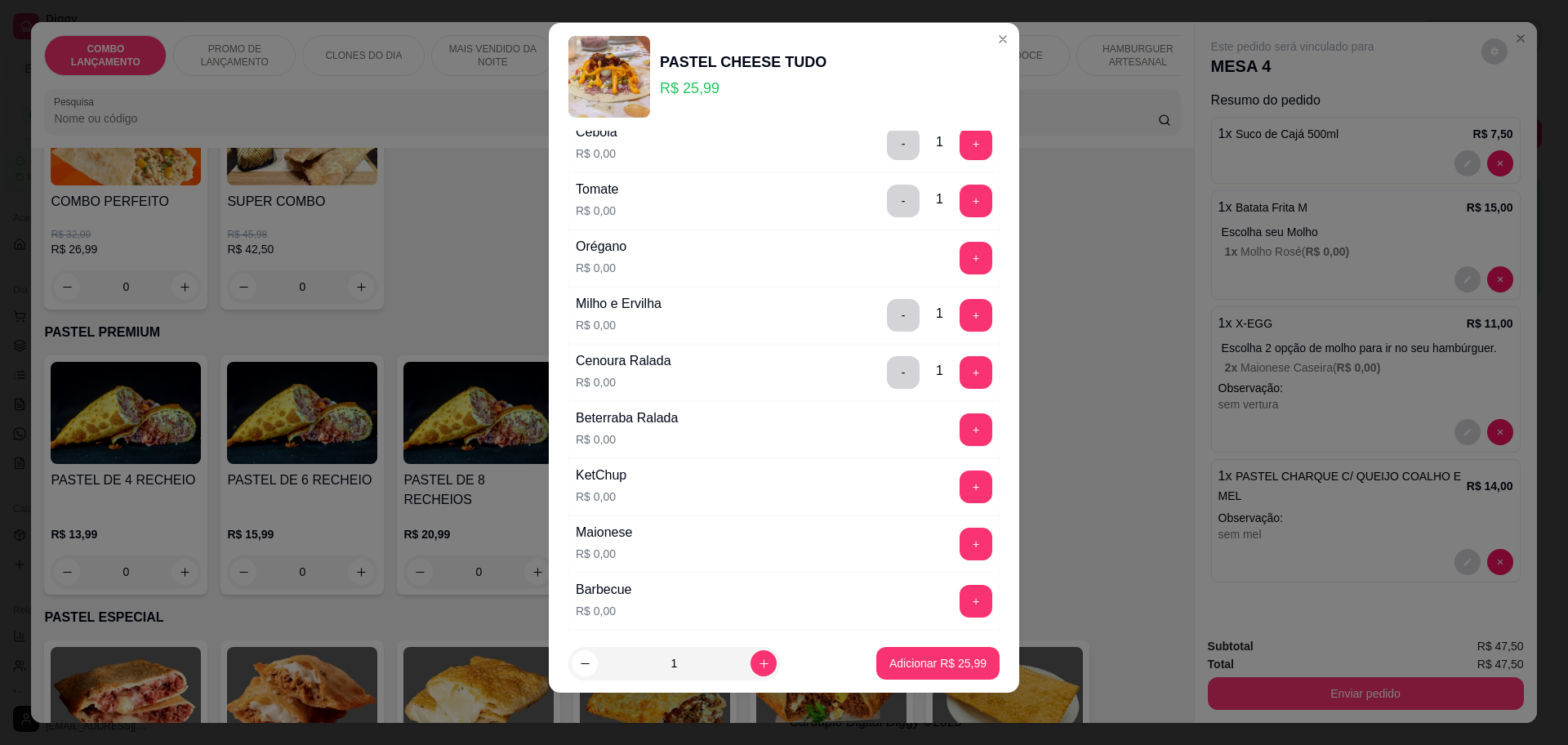
scroll to position [632, 0]
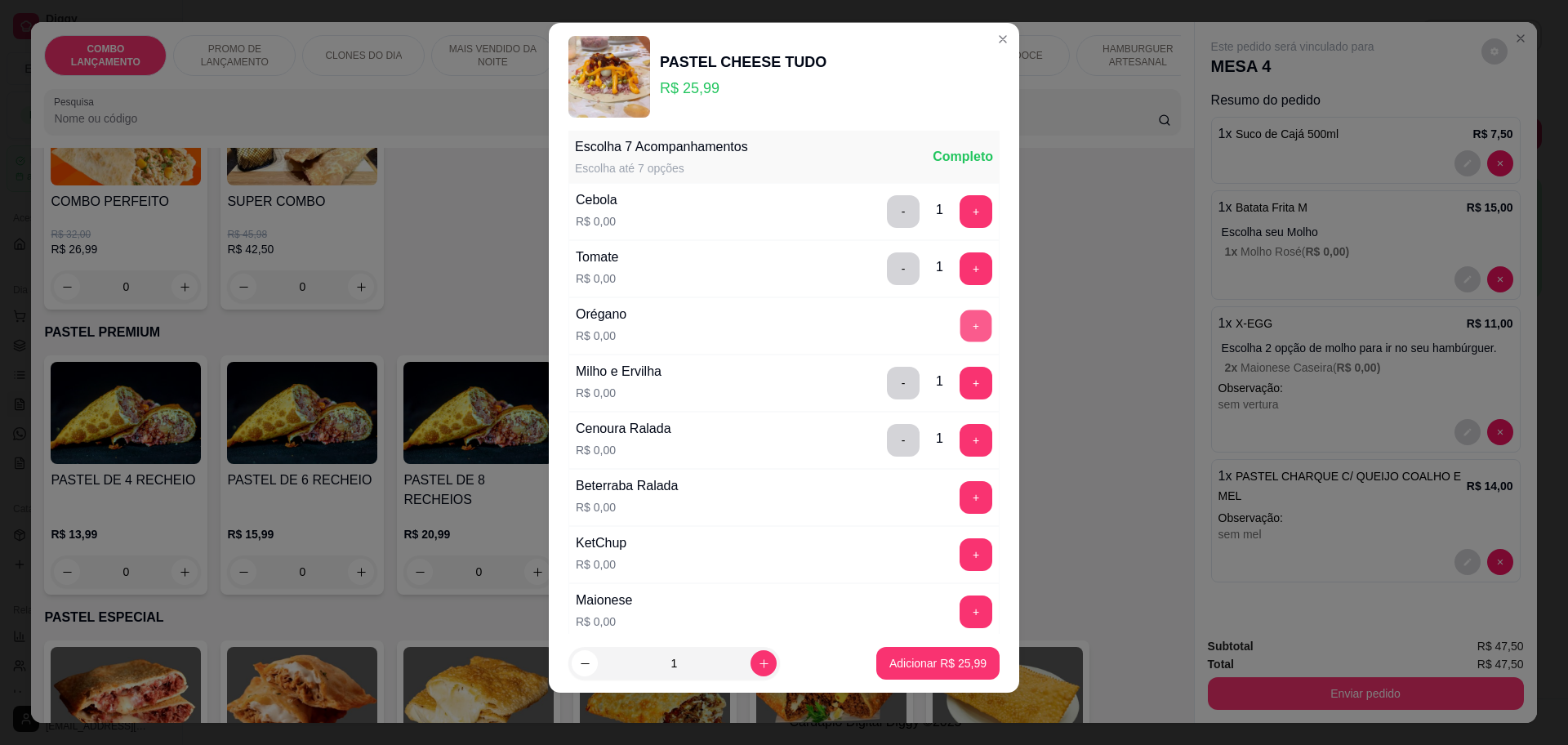
click at [960, 314] on button "+" at bounding box center [976, 325] width 32 height 32
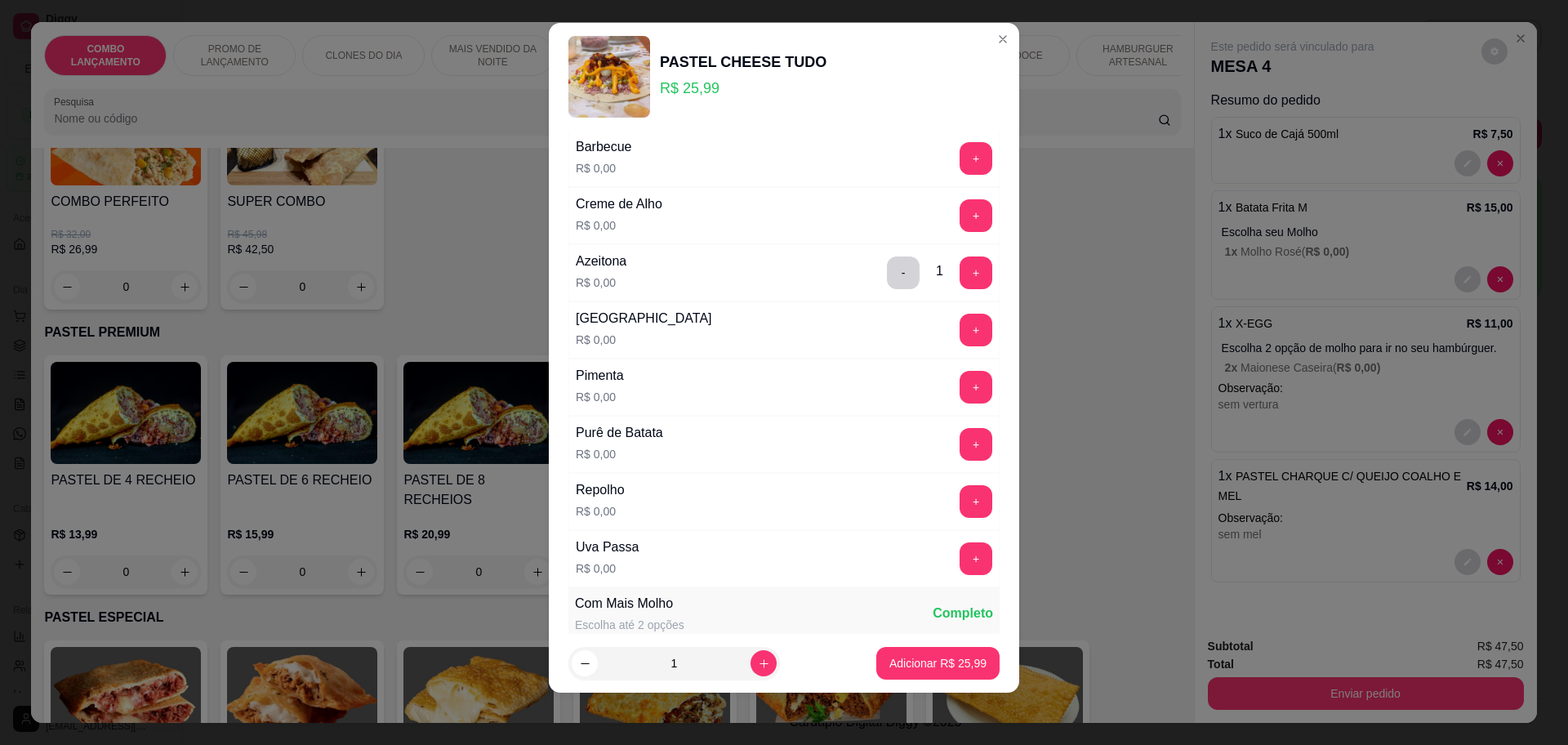
scroll to position [939, 0]
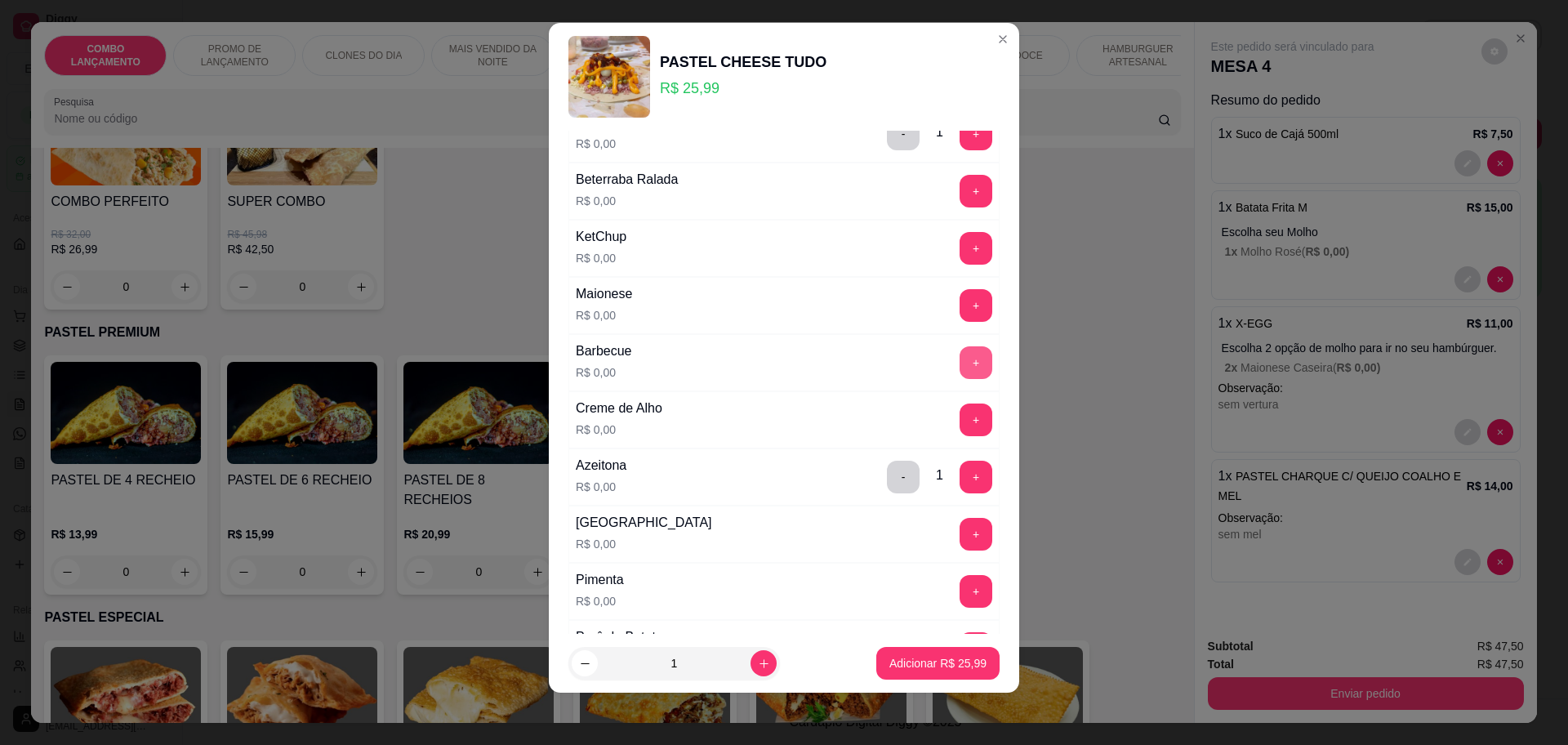
click at [959, 361] on button "+" at bounding box center [976, 363] width 33 height 33
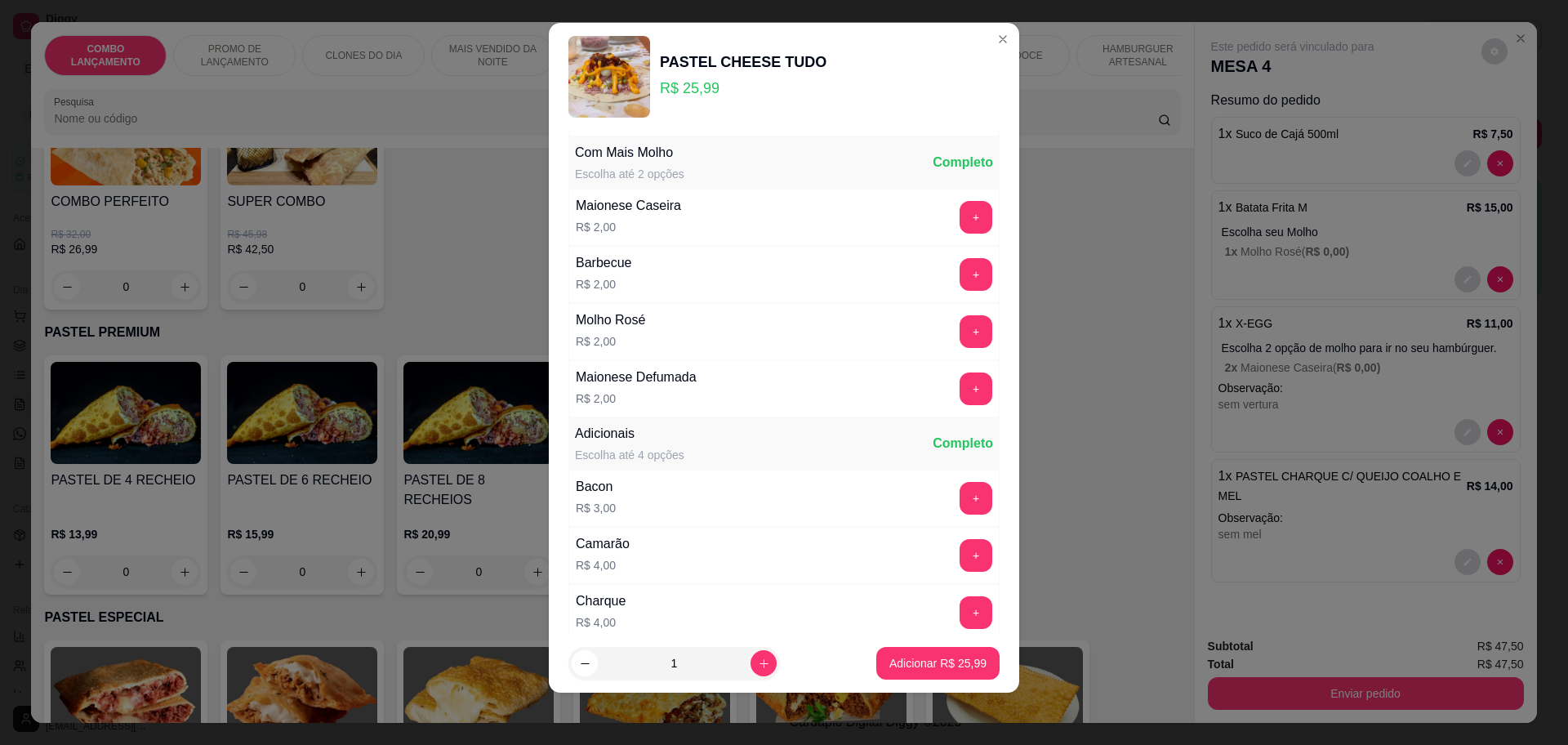
scroll to position [1600, 0]
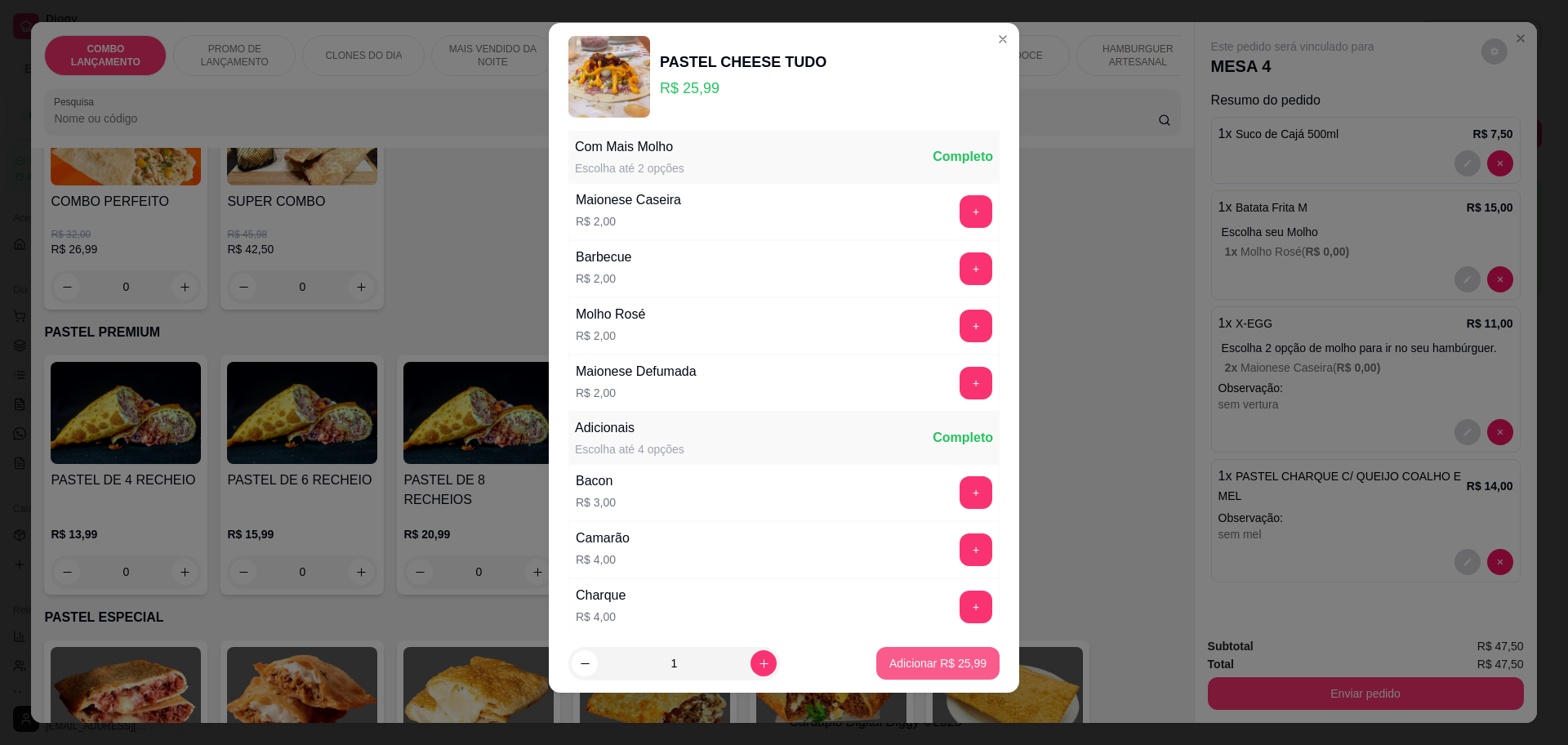
click at [955, 660] on p "Adicionar R$ 25,99" at bounding box center [938, 663] width 97 height 17
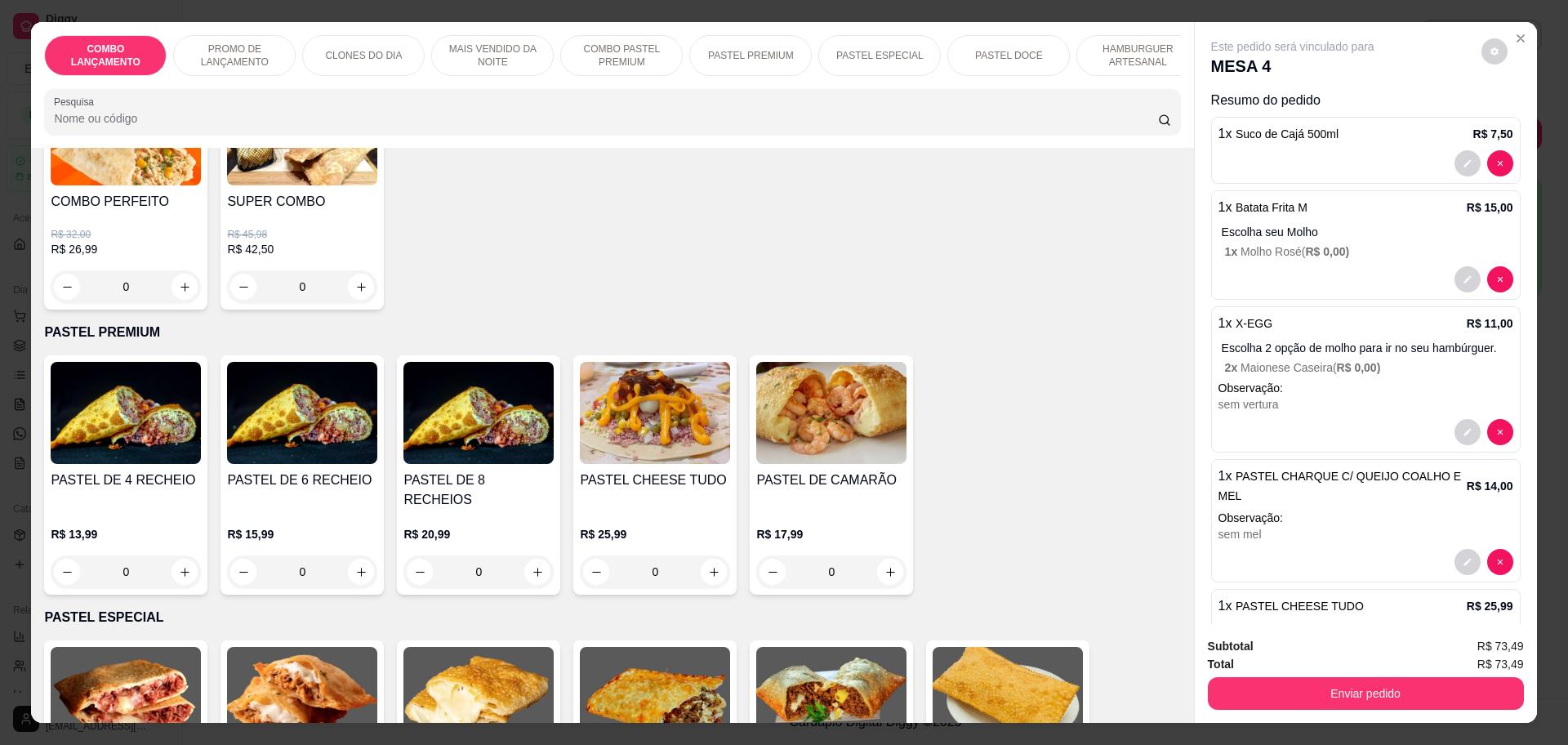
scroll to position [102, 0]
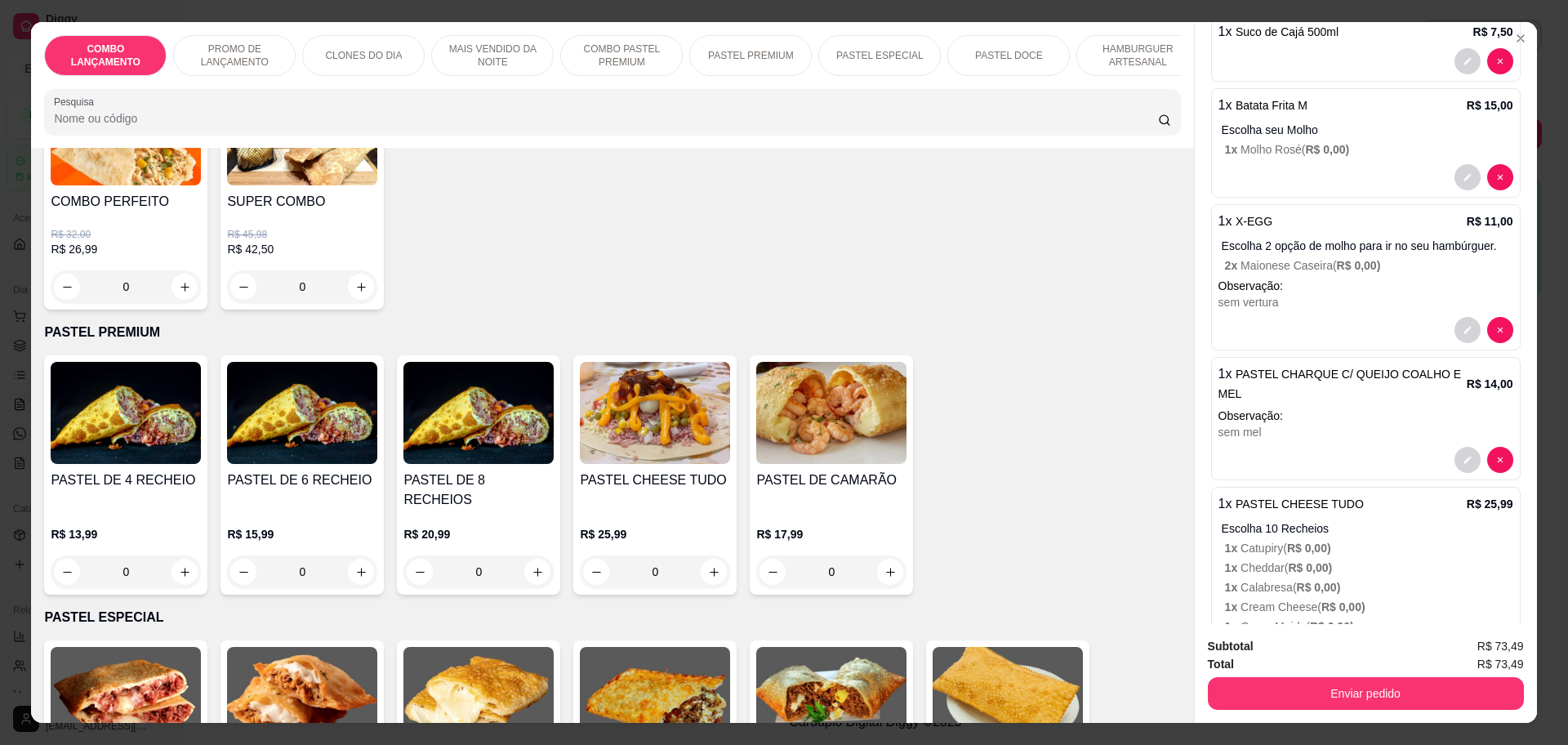
click at [1245, 389] on span "PASTEL CHARQUE C/ QUEIJO COALHO E MEL" at bounding box center [1339, 384] width 243 height 33
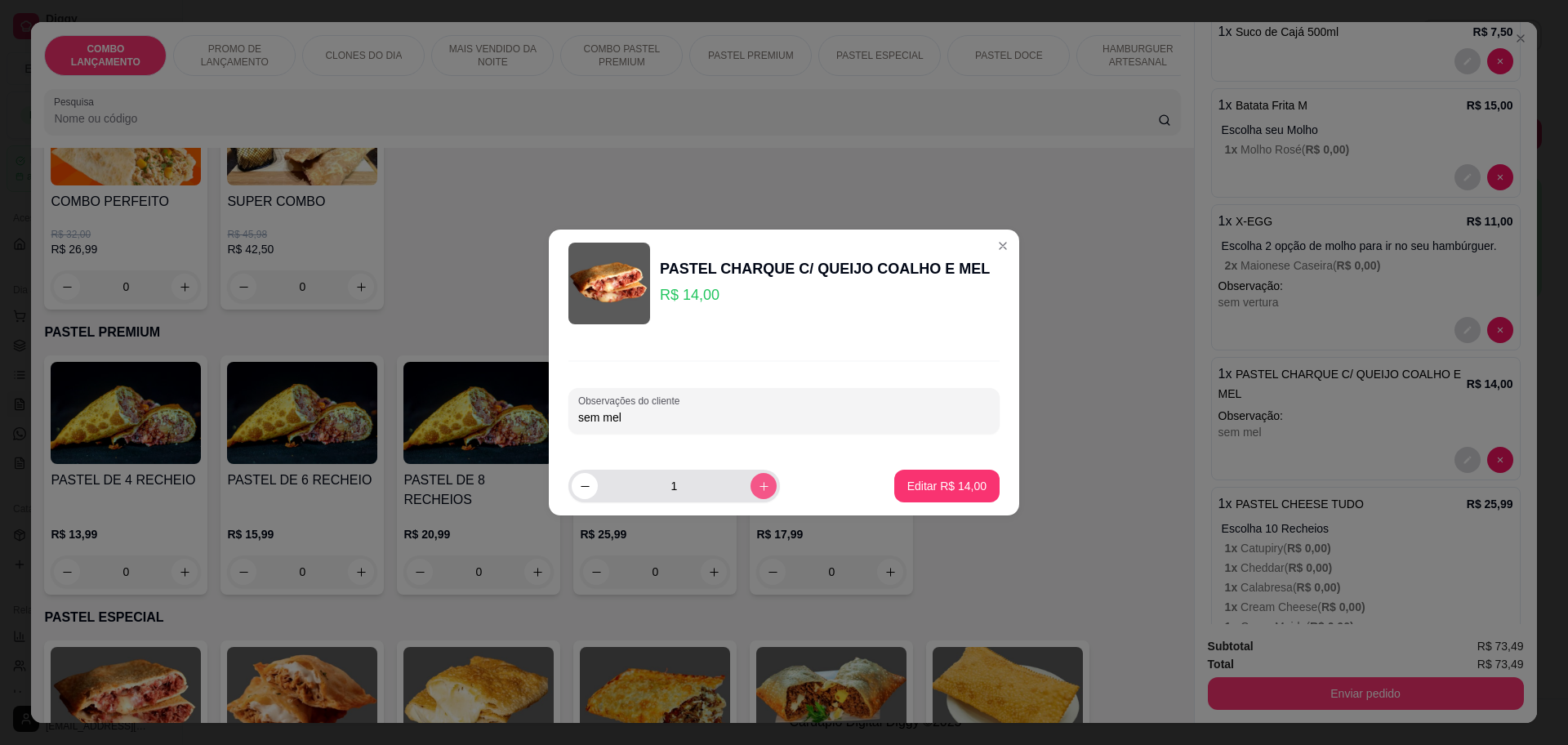
click at [757, 490] on icon "increase-product-quantity" at bounding box center [763, 486] width 12 height 12
type input "2"
click at [937, 477] on button "Editar R$ 28,00" at bounding box center [946, 486] width 102 height 32
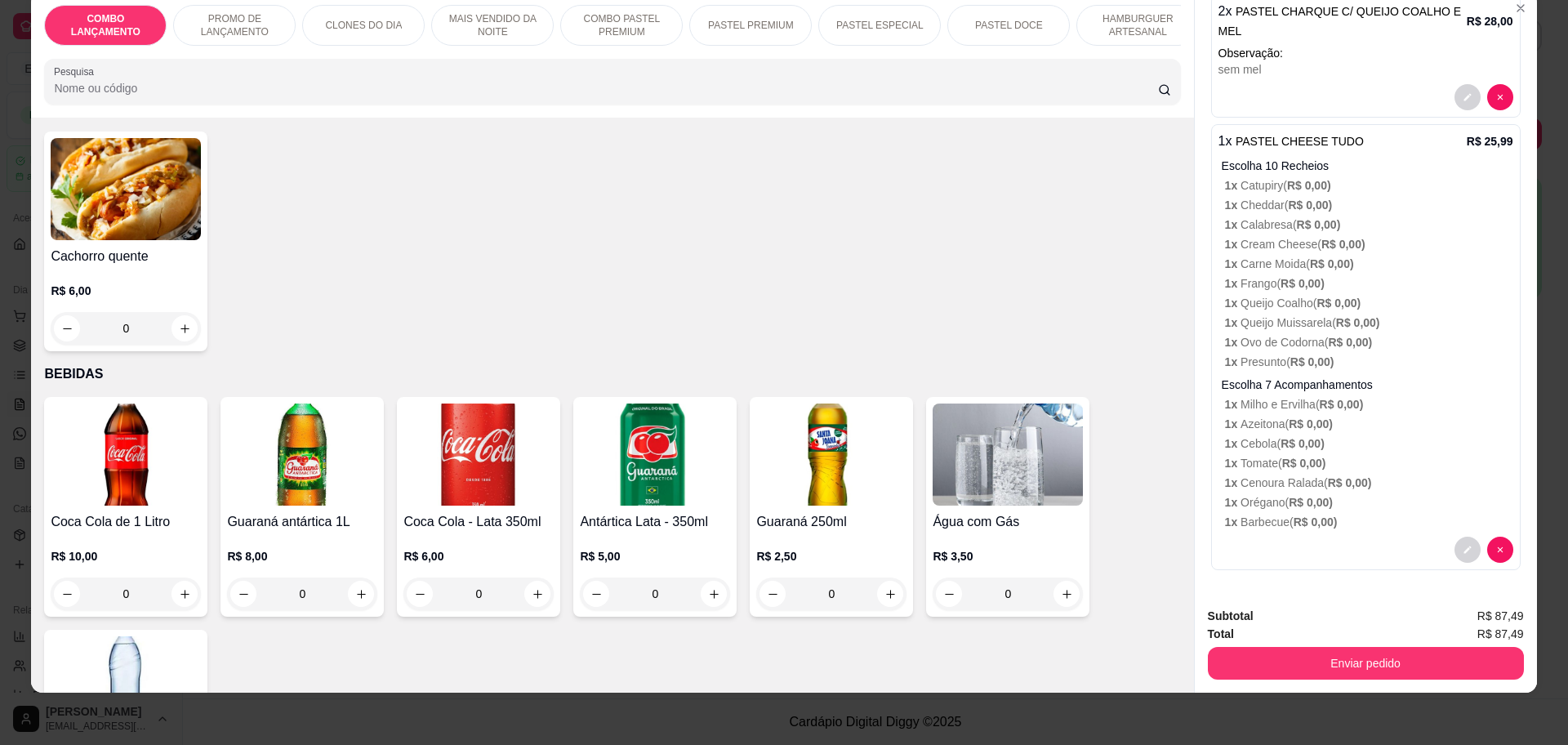
scroll to position [5241, 0]
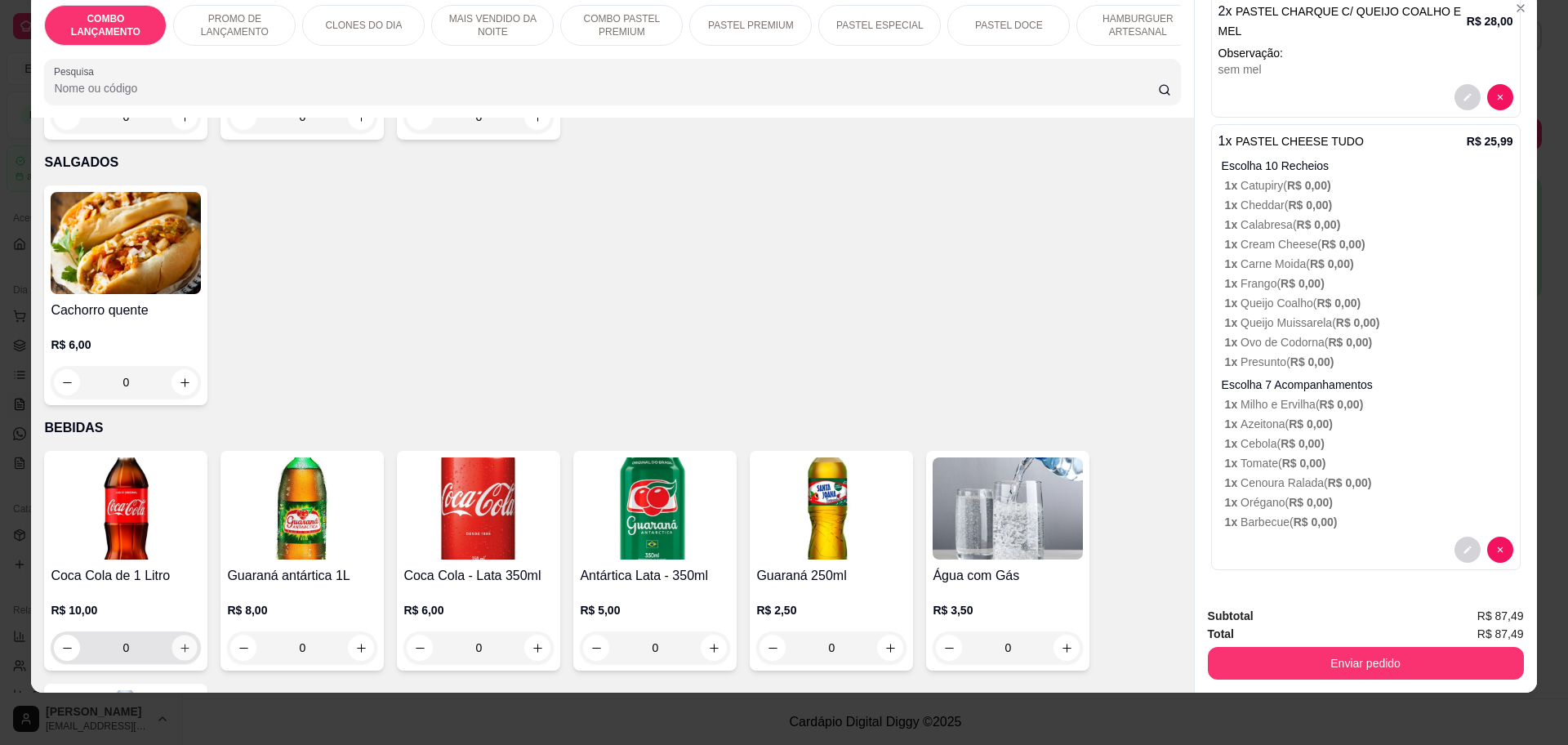
click at [181, 644] on icon "increase-product-quantity" at bounding box center [185, 648] width 8 height 8
type input "1"
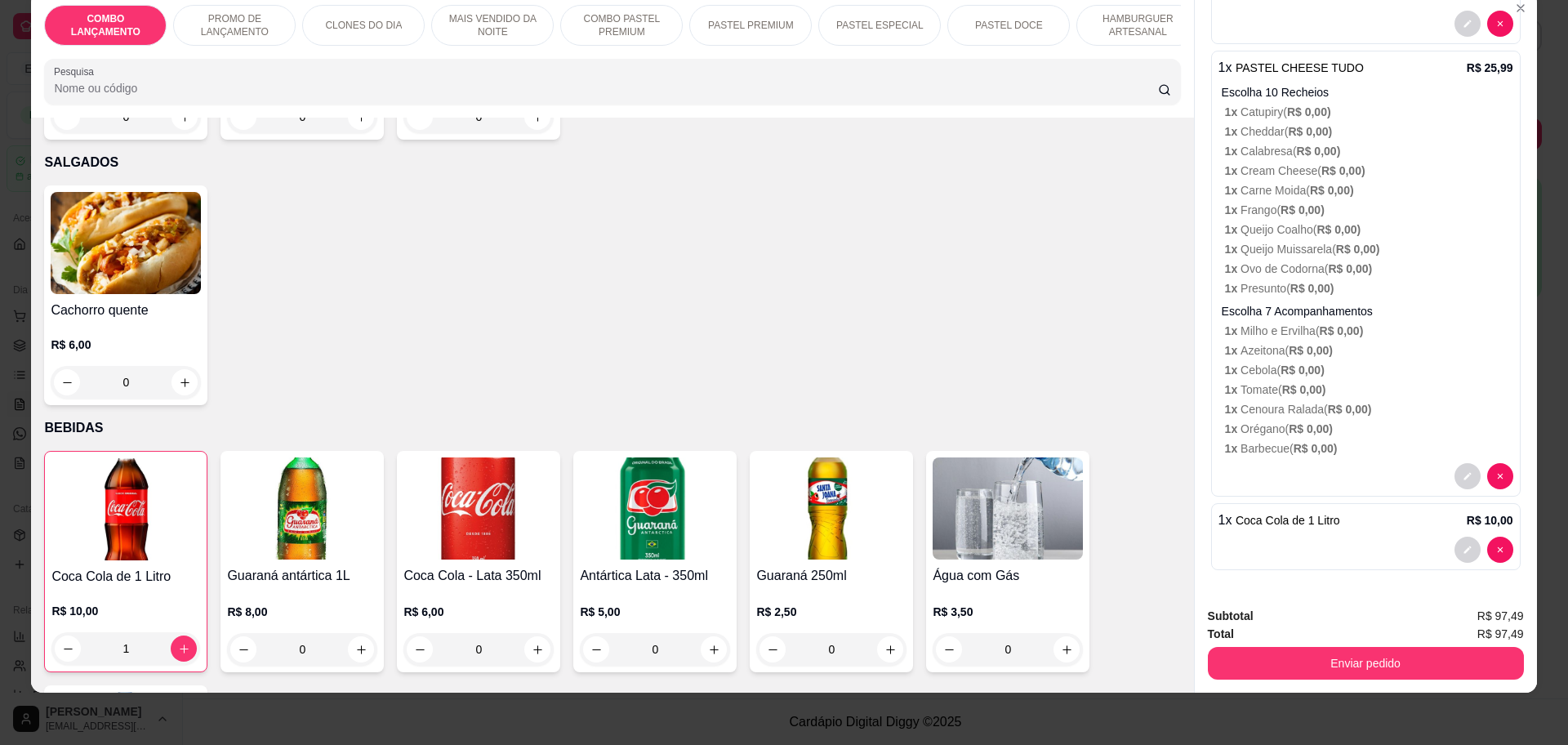
scroll to position [524, 0]
click at [1291, 660] on button "Enviar pedido" at bounding box center [1366, 663] width 316 height 33
click at [1262, 626] on button "Não registrar e enviar pedido" at bounding box center [1310, 623] width 165 height 30
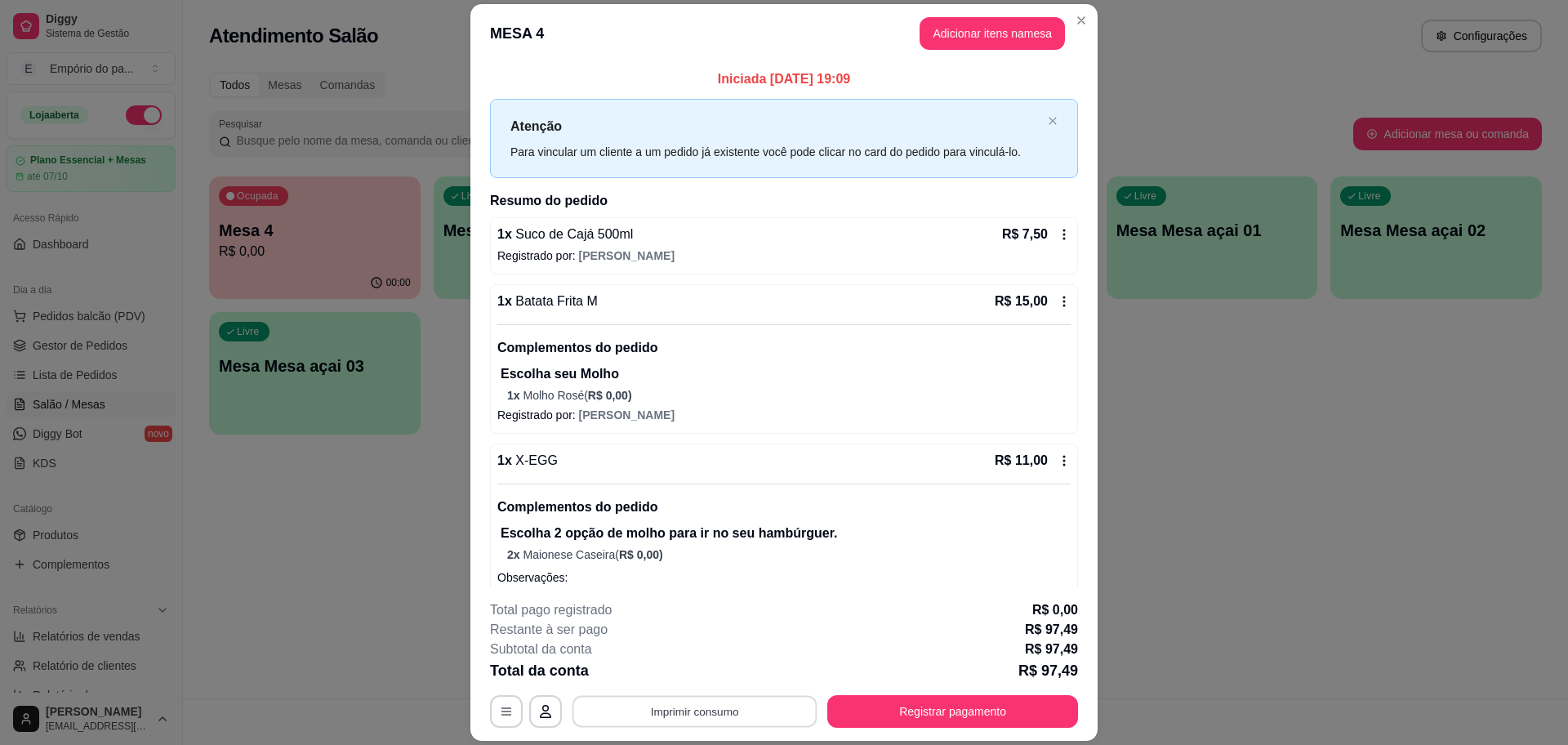
click at [712, 711] on button "Imprimir consumo" at bounding box center [695, 712] width 245 height 32
click at [696, 672] on button "IMPRESSORA" at bounding box center [691, 674] width 118 height 26
click at [2, 267] on div "MESA 4 Adicionar itens na mesa Iniciada [DATE] 19:09 Atenção Para vincular um c…" at bounding box center [784, 372] width 1568 height 745
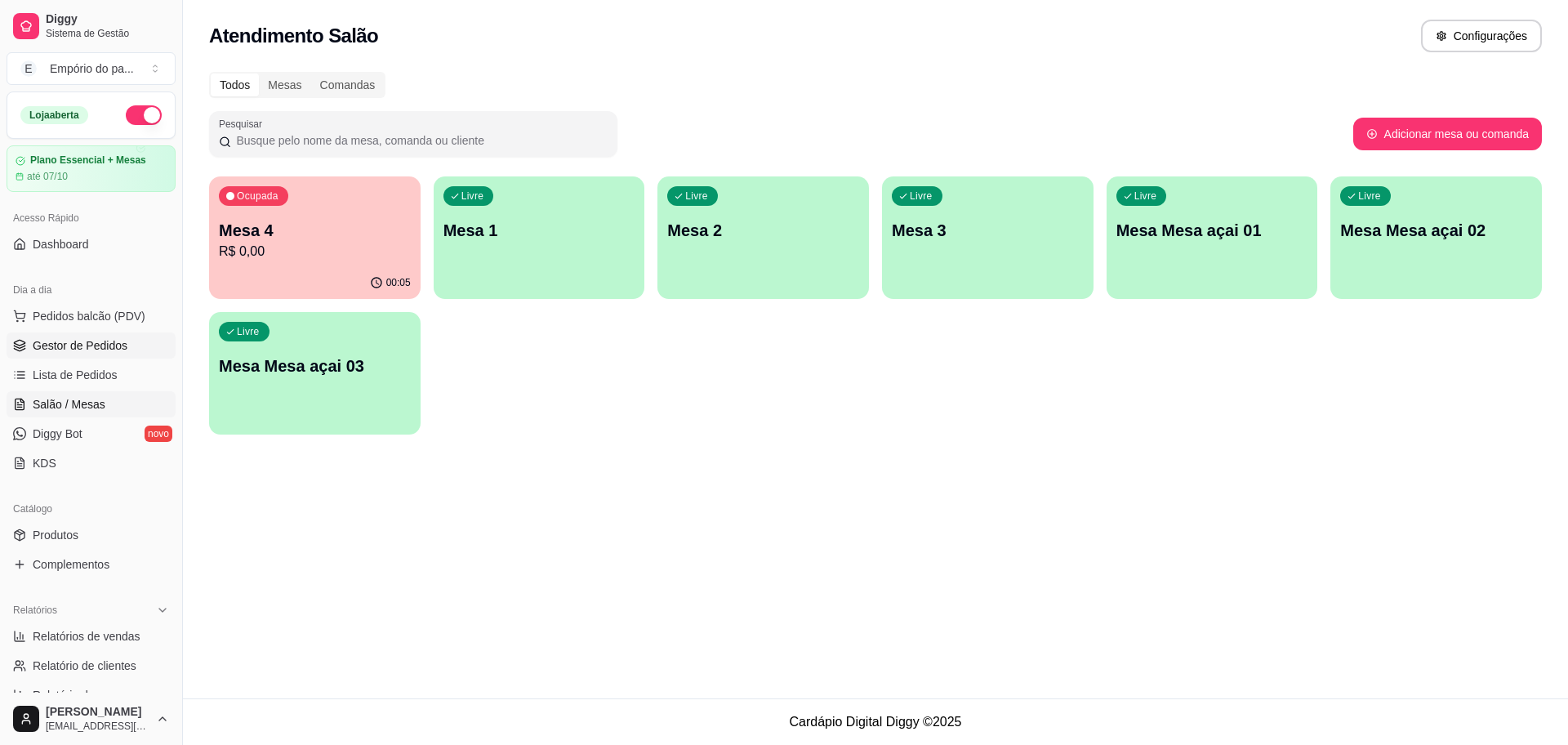
click at [51, 343] on span "Gestor de Pedidos" at bounding box center [80, 345] width 95 height 17
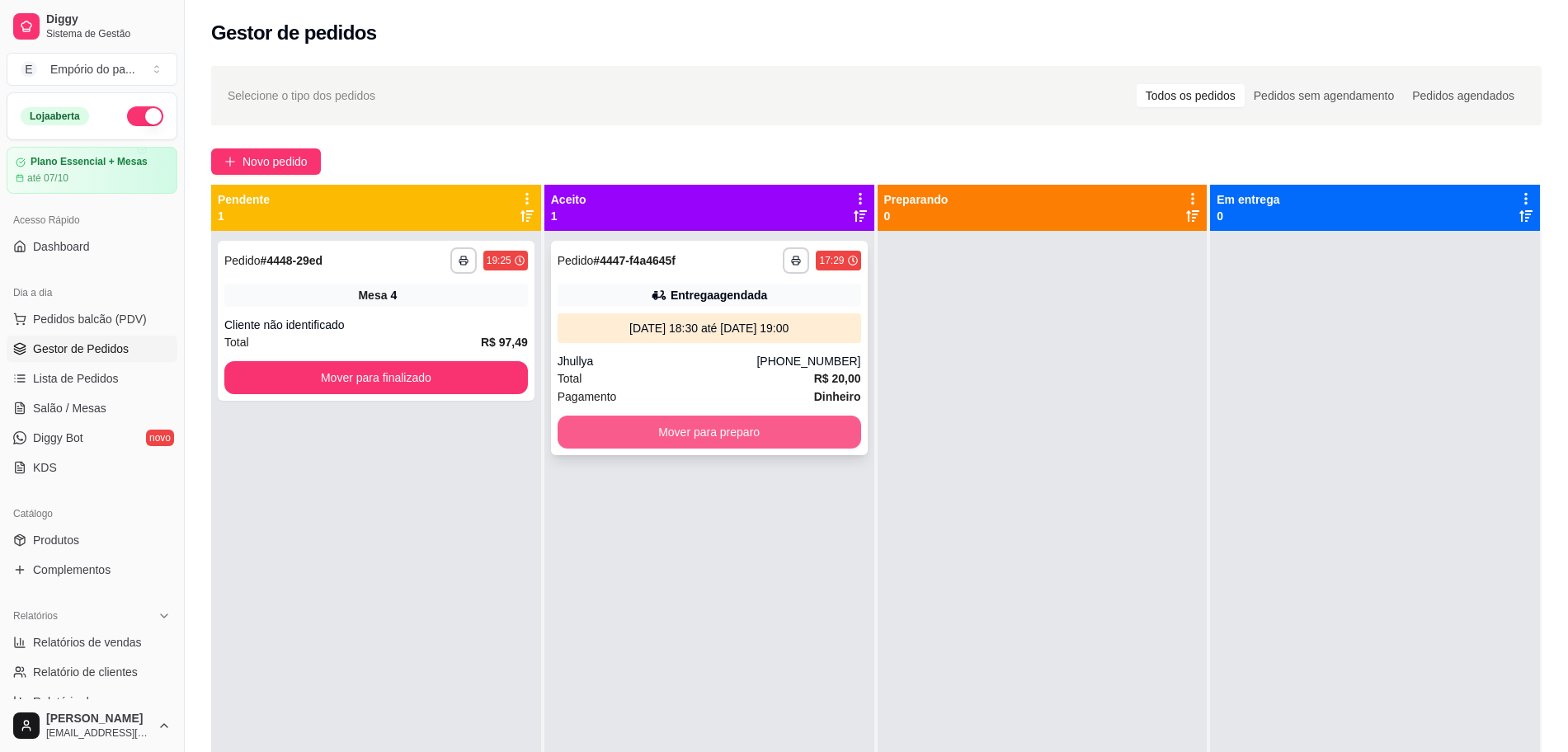
click at [720, 438] on button "Mover para preparo" at bounding box center [708, 432] width 303 height 33
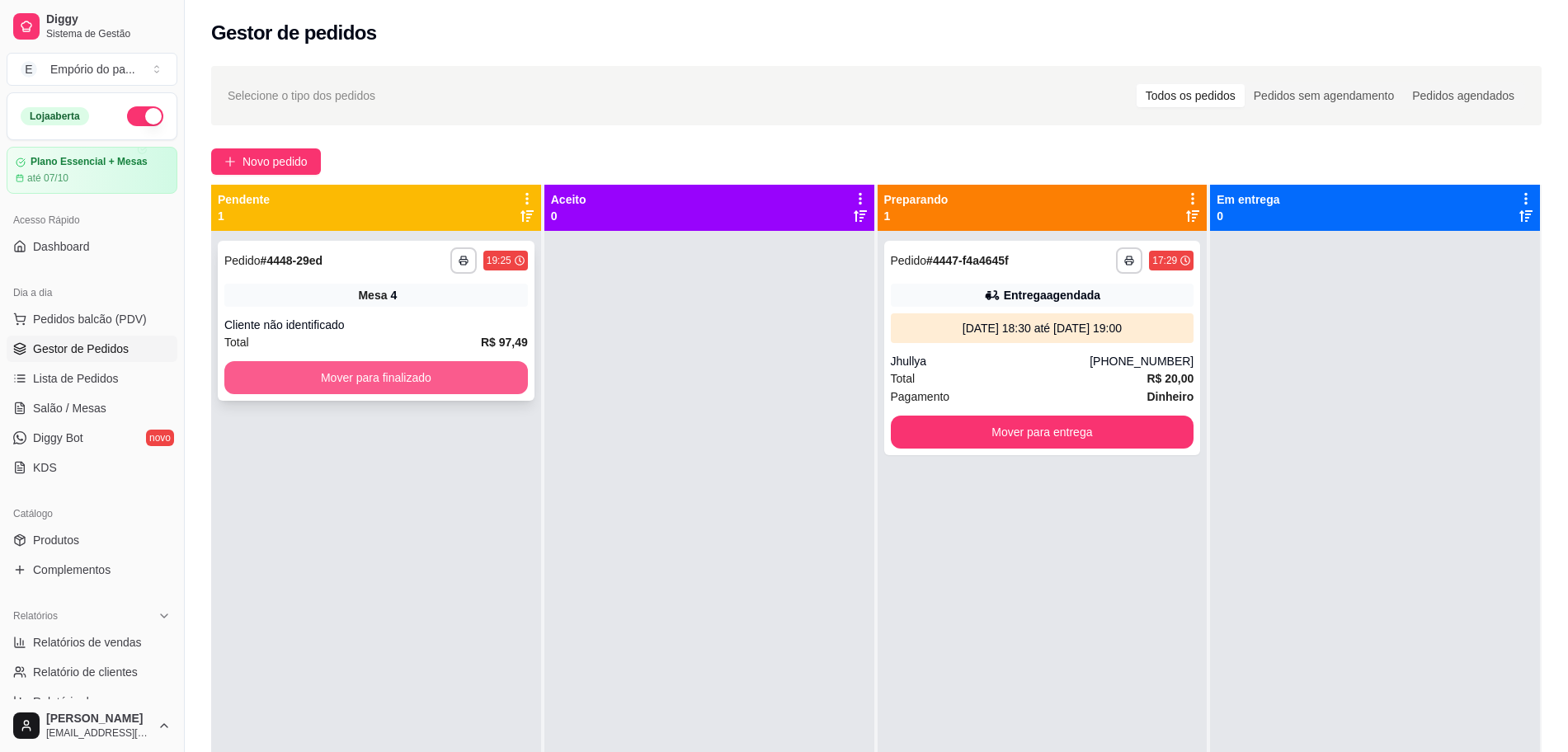
click at [356, 350] on div "Total R$ 97,49" at bounding box center [376, 342] width 303 height 19
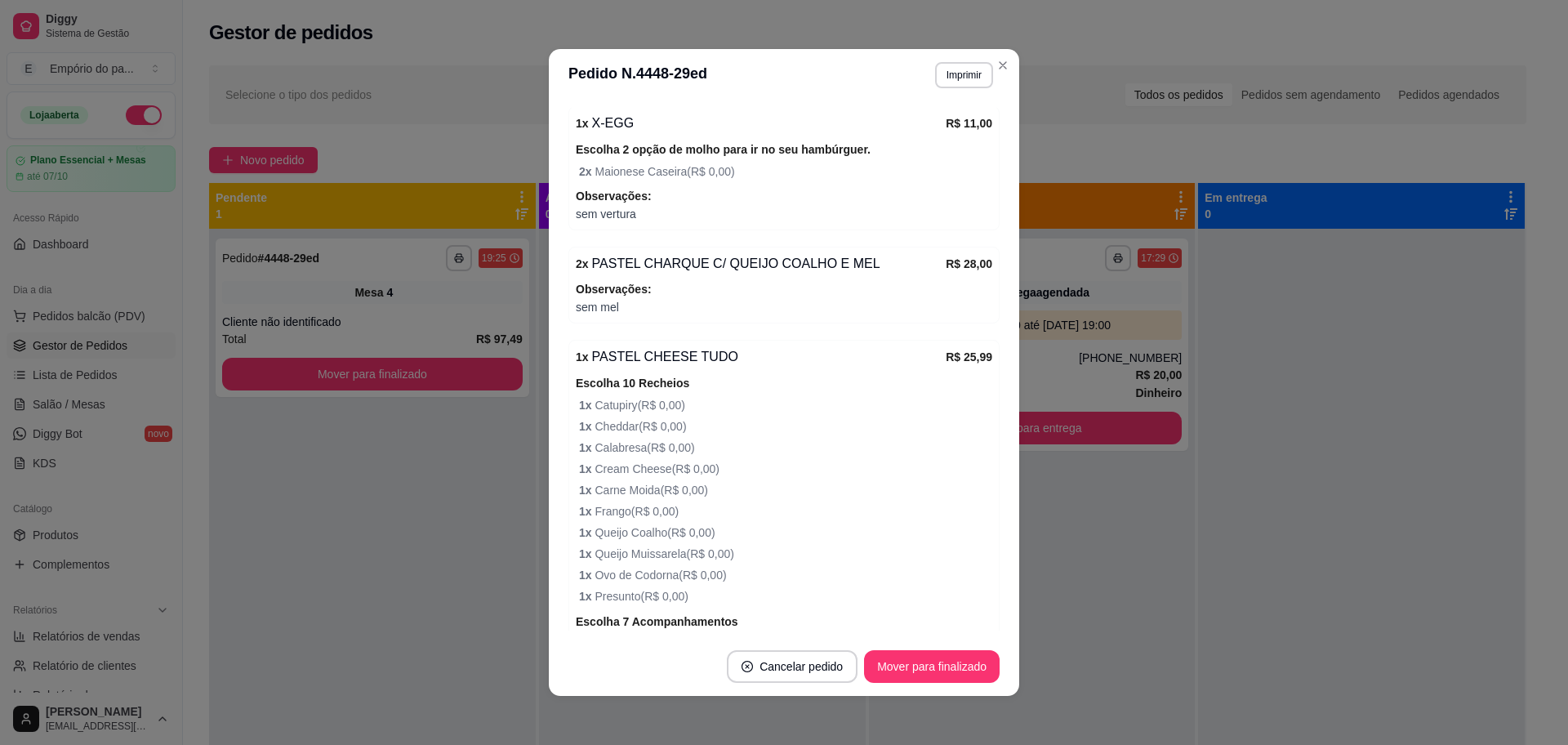
scroll to position [658, 0]
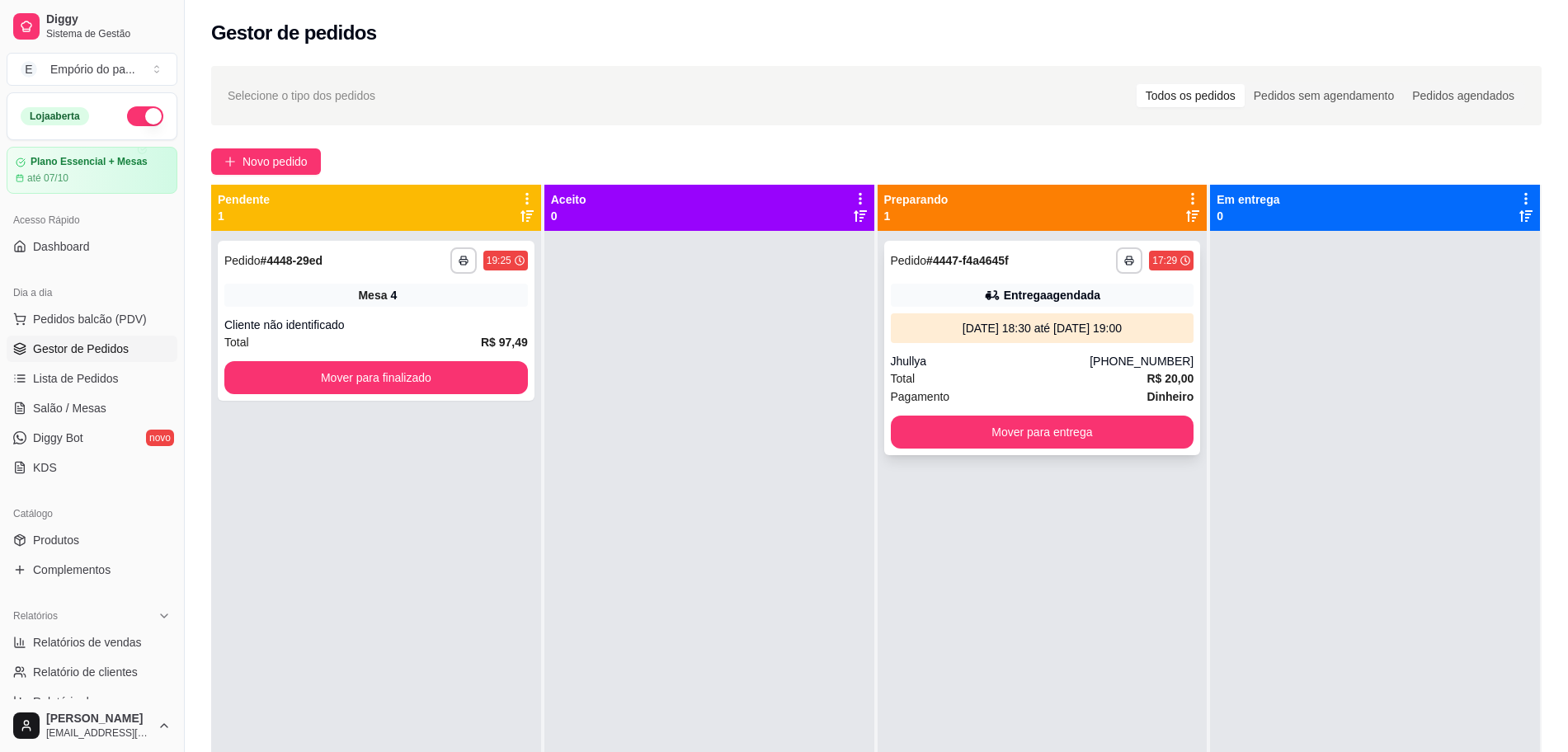
click at [1013, 390] on div "Pagamento Dinheiro" at bounding box center [1042, 397] width 303 height 19
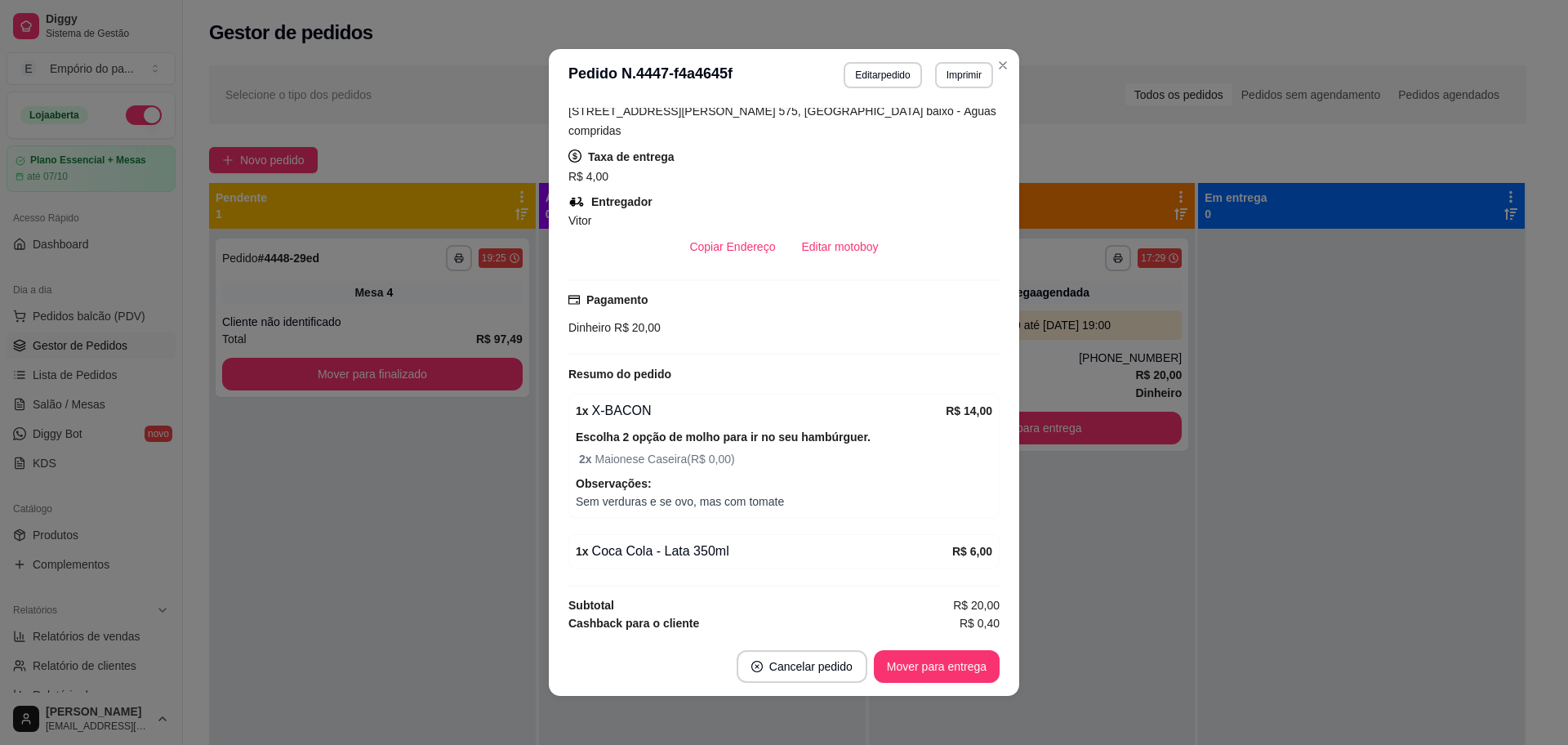
scroll to position [434, 0]
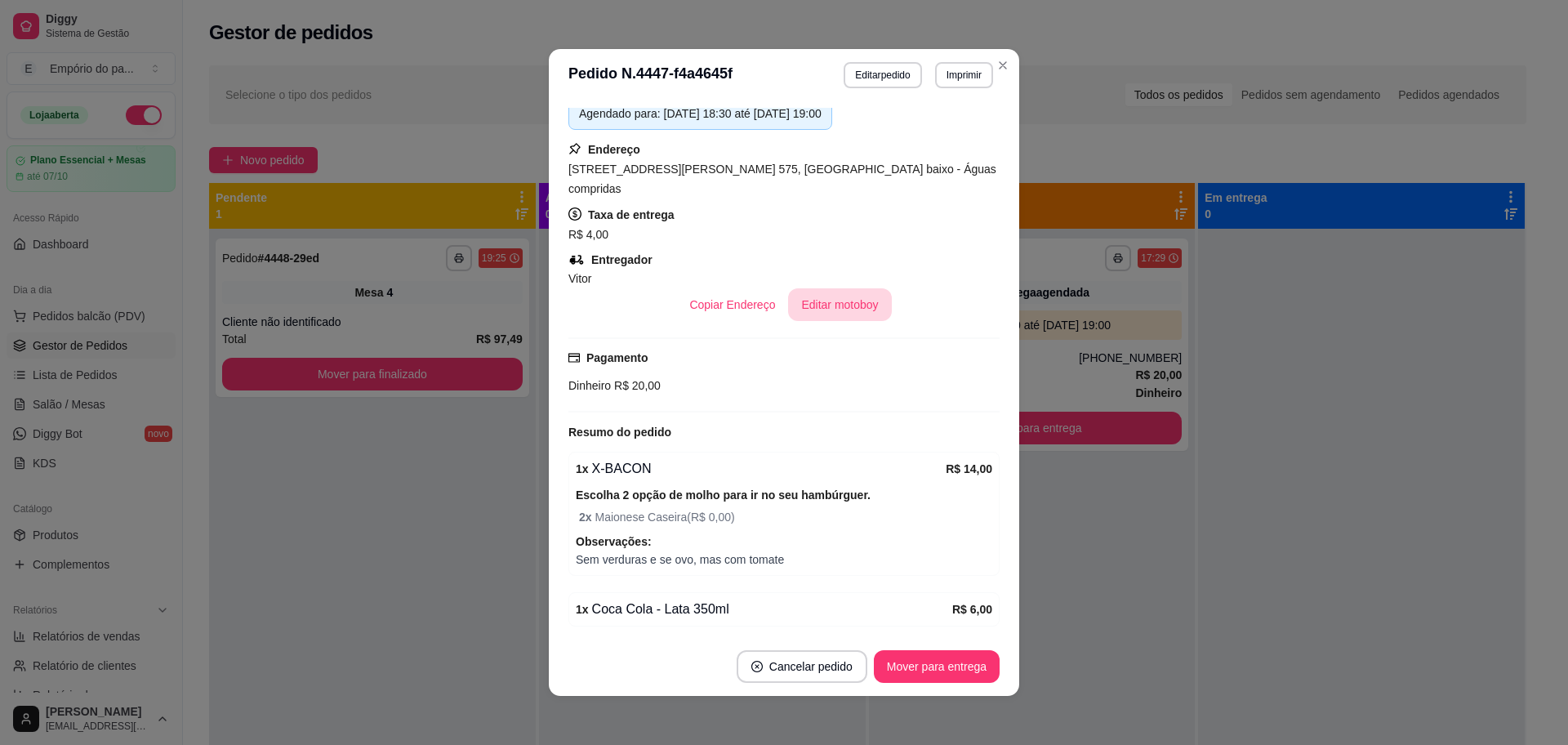
click at [825, 288] on button "Editar motoboy" at bounding box center [839, 305] width 103 height 33
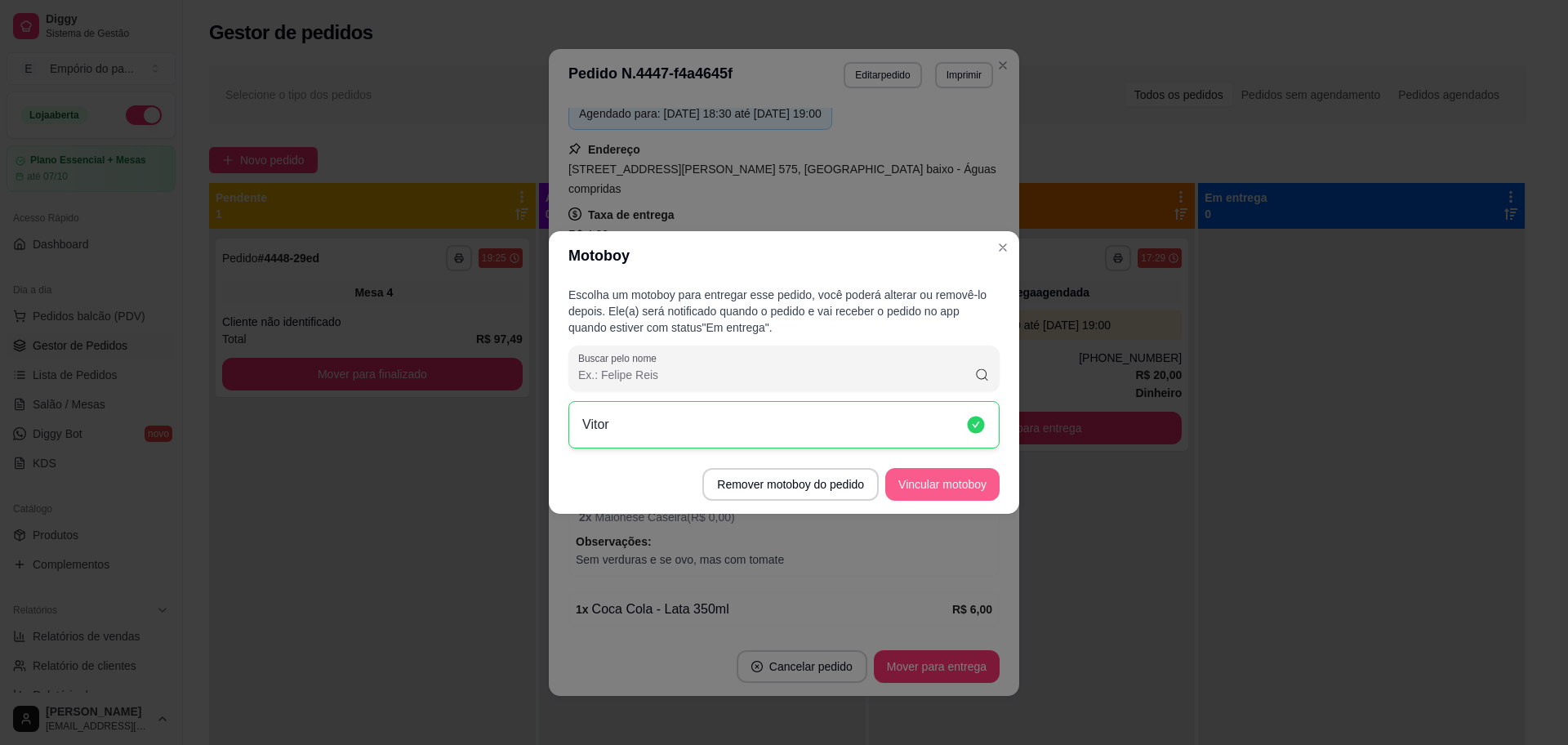
click at [949, 480] on button "Vincular motoboy" at bounding box center [942, 485] width 115 height 33
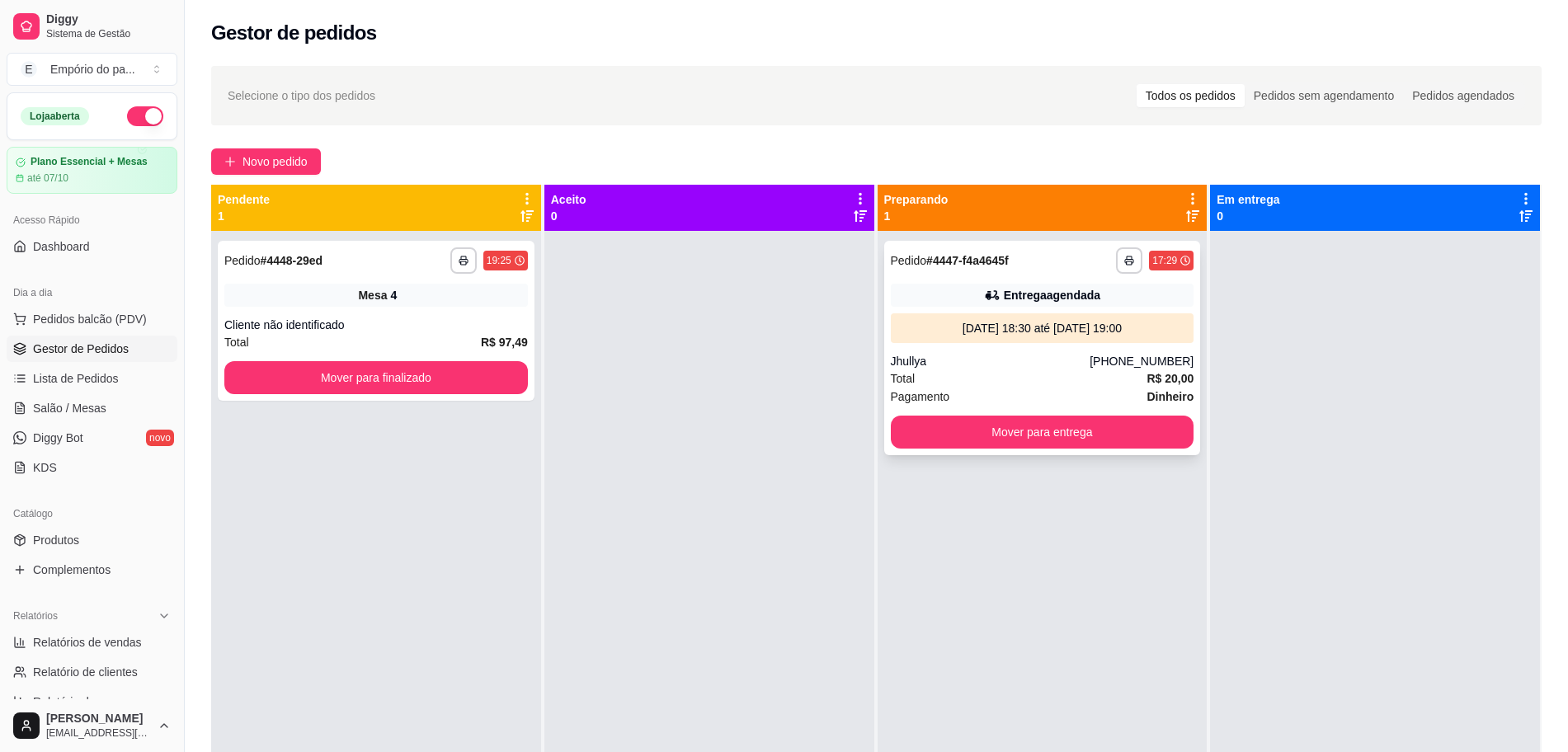
click at [959, 370] on div "Total R$ 20,00" at bounding box center [1042, 378] width 303 height 19
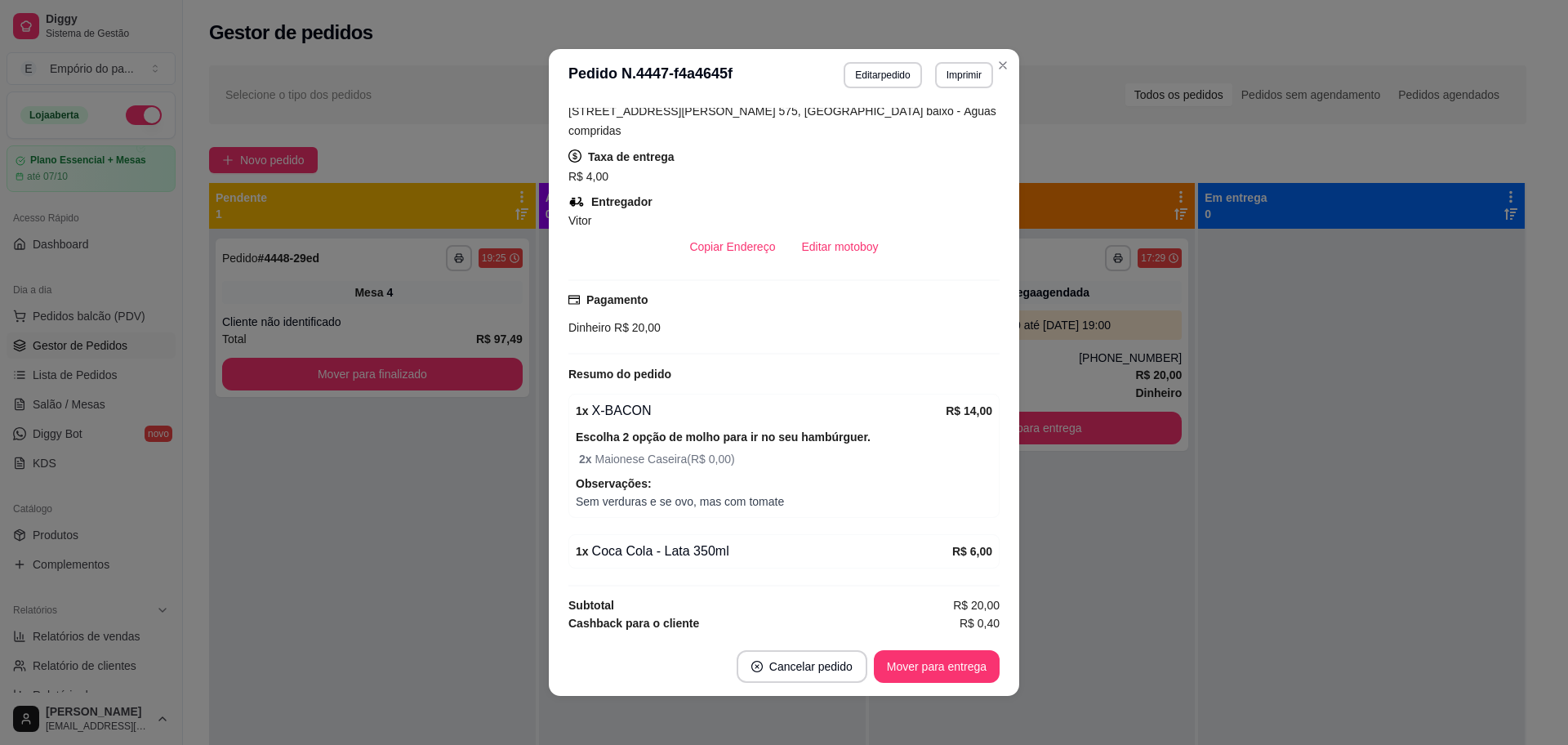
scroll to position [4, 0]
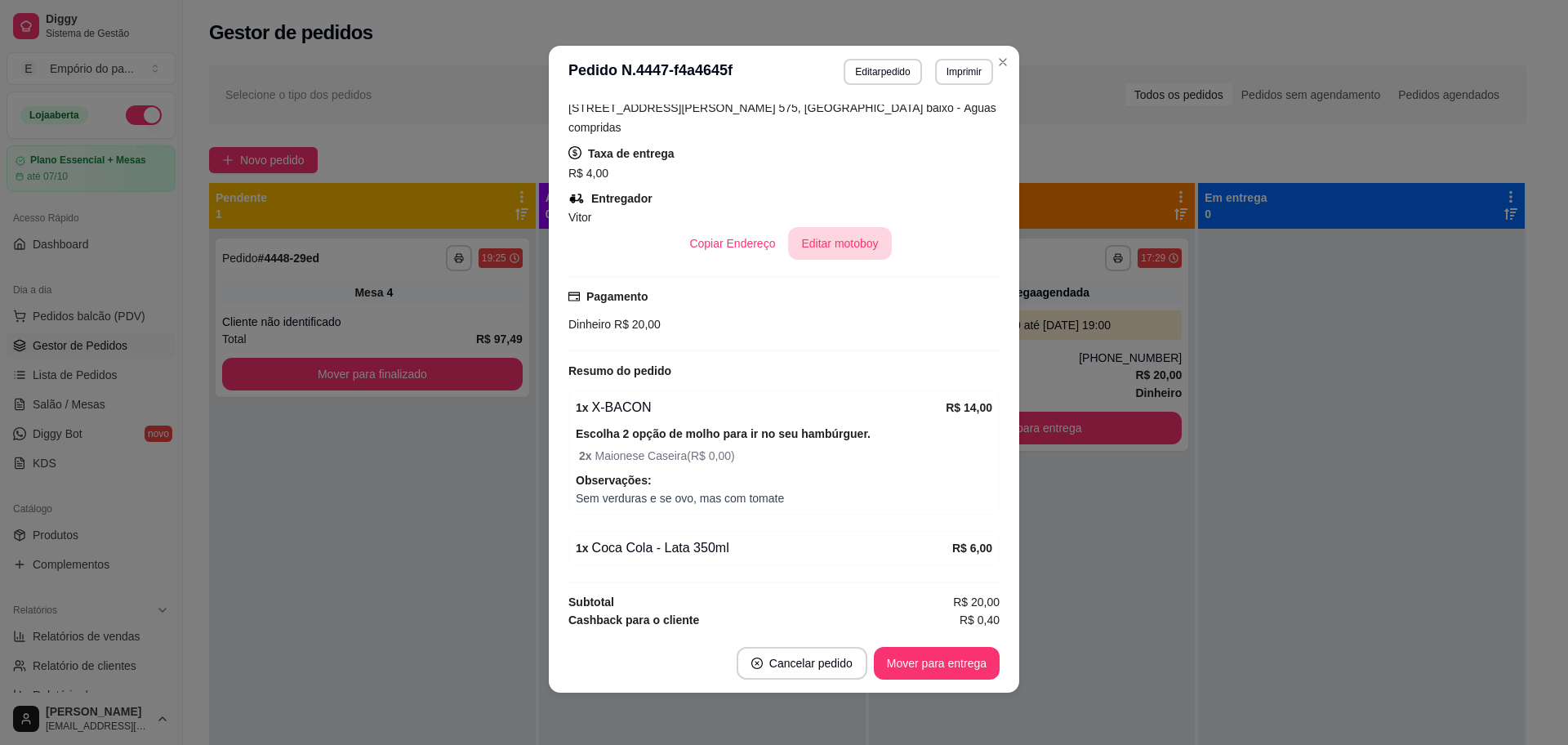
click at [807, 227] on button "Editar motoboy" at bounding box center [839, 243] width 103 height 33
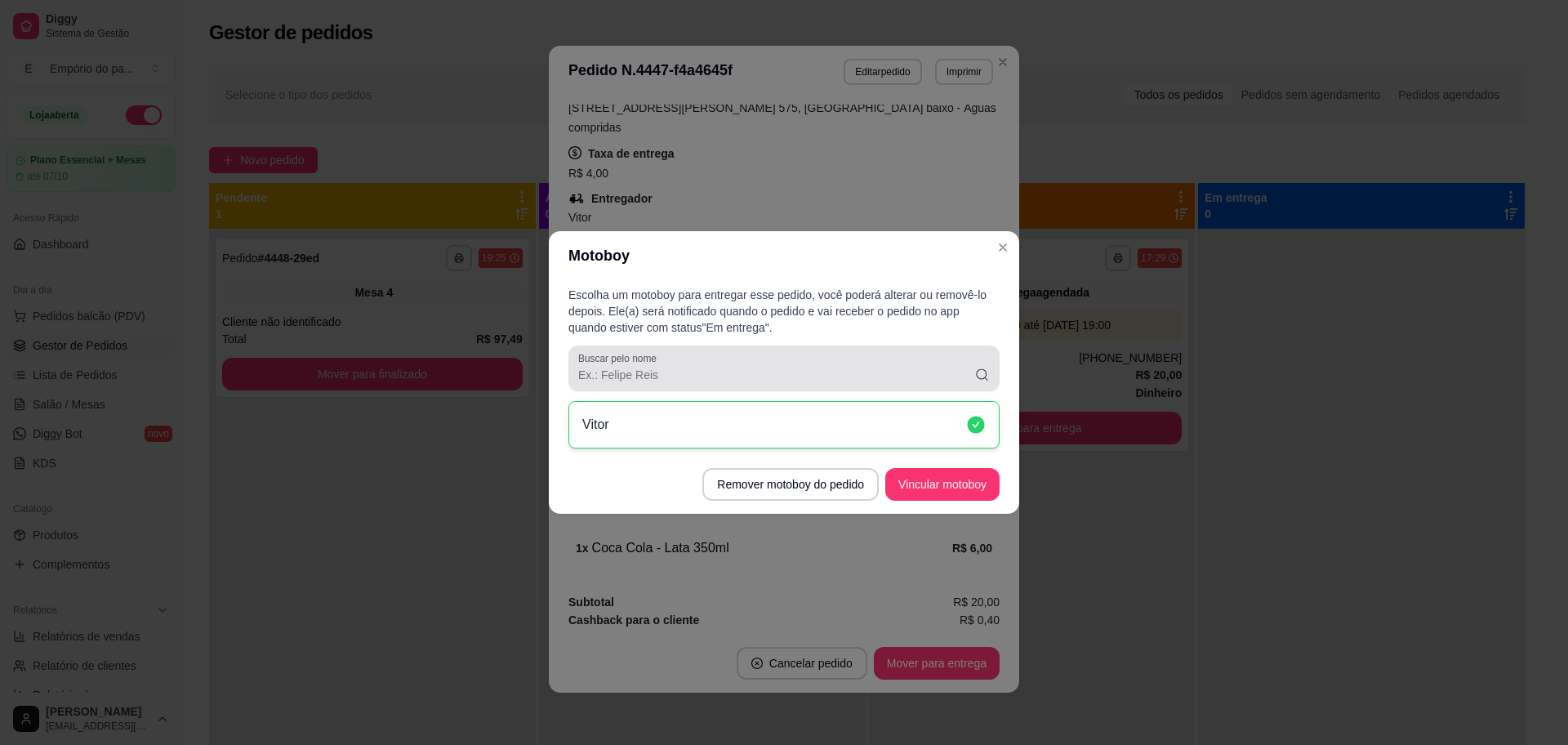
click at [977, 380] on icon at bounding box center [981, 375] width 16 height 17
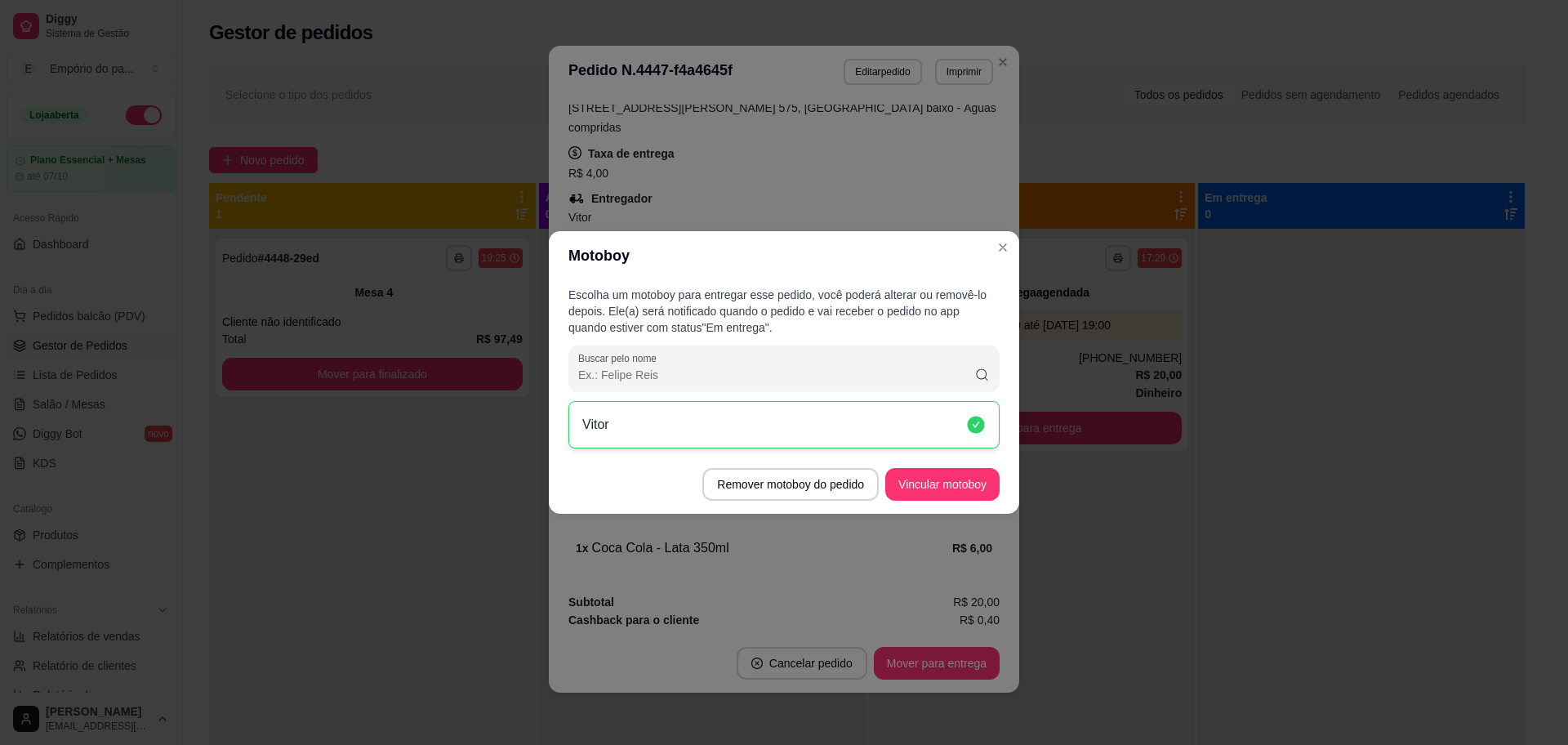
click at [633, 424] on div "Vitor" at bounding box center [784, 425] width 431 height 48
click at [765, 484] on button "Remover motoboy do pedido" at bounding box center [790, 485] width 176 height 33
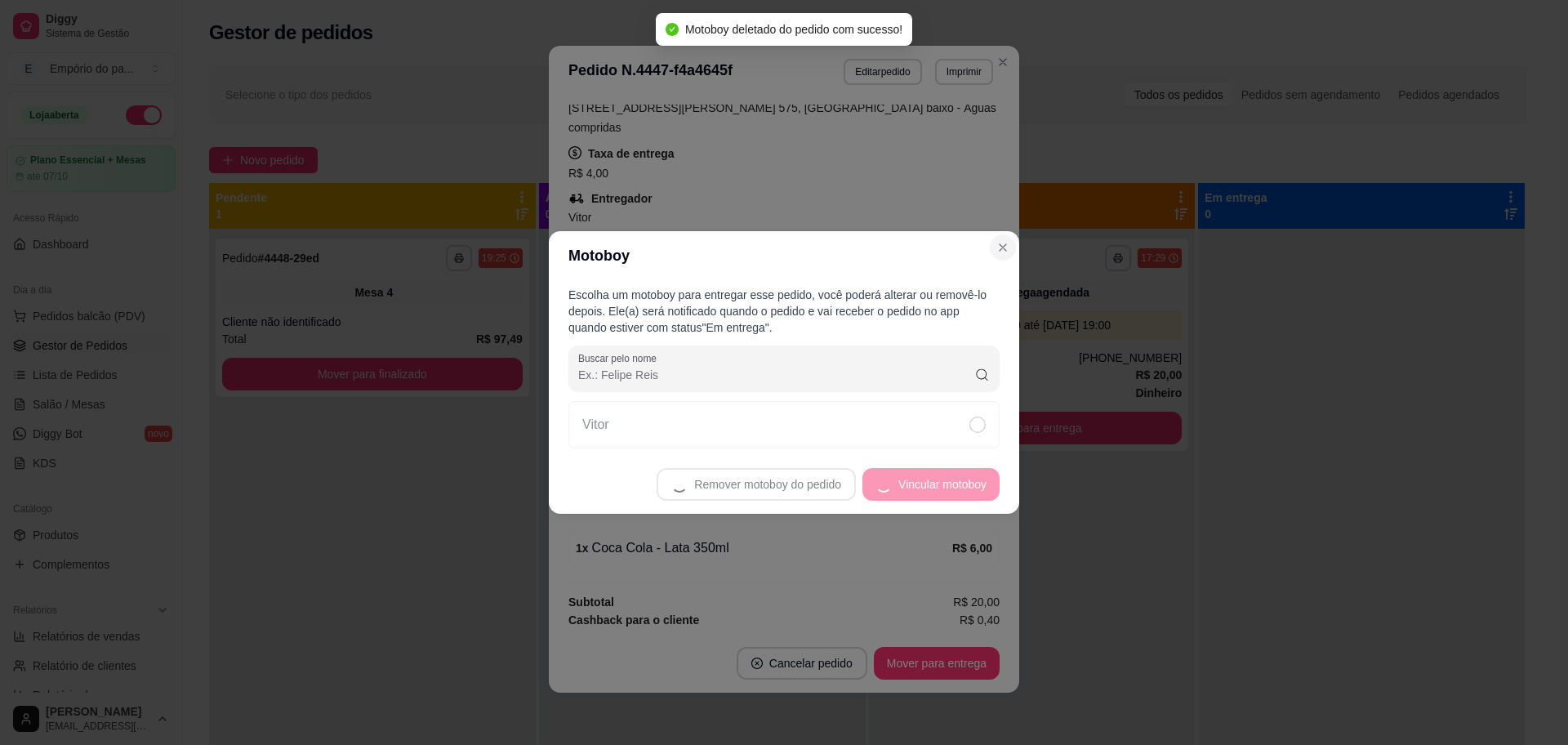
scroll to position [389, 0]
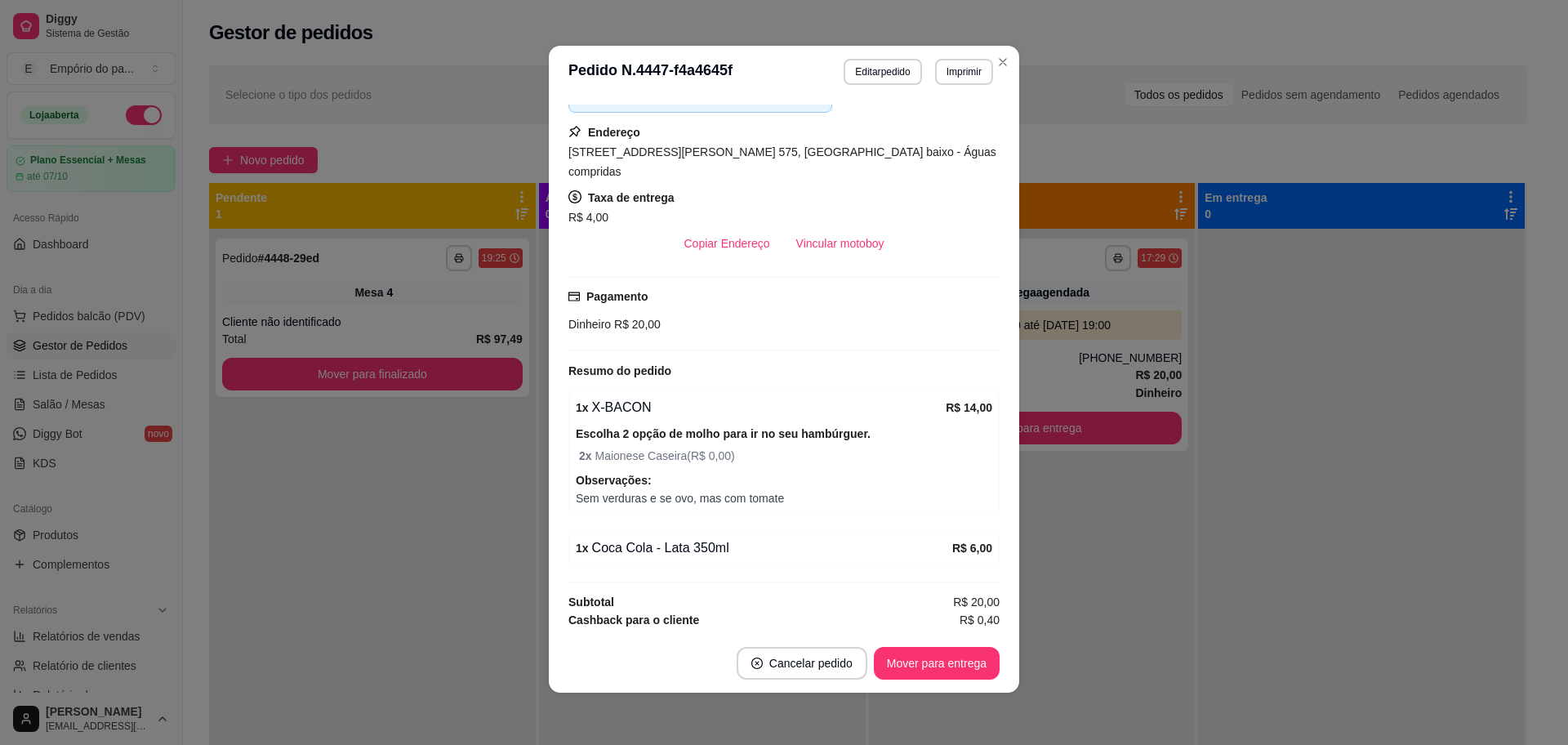
click at [814, 227] on button "Vincular motoboy" at bounding box center [840, 243] width 115 height 33
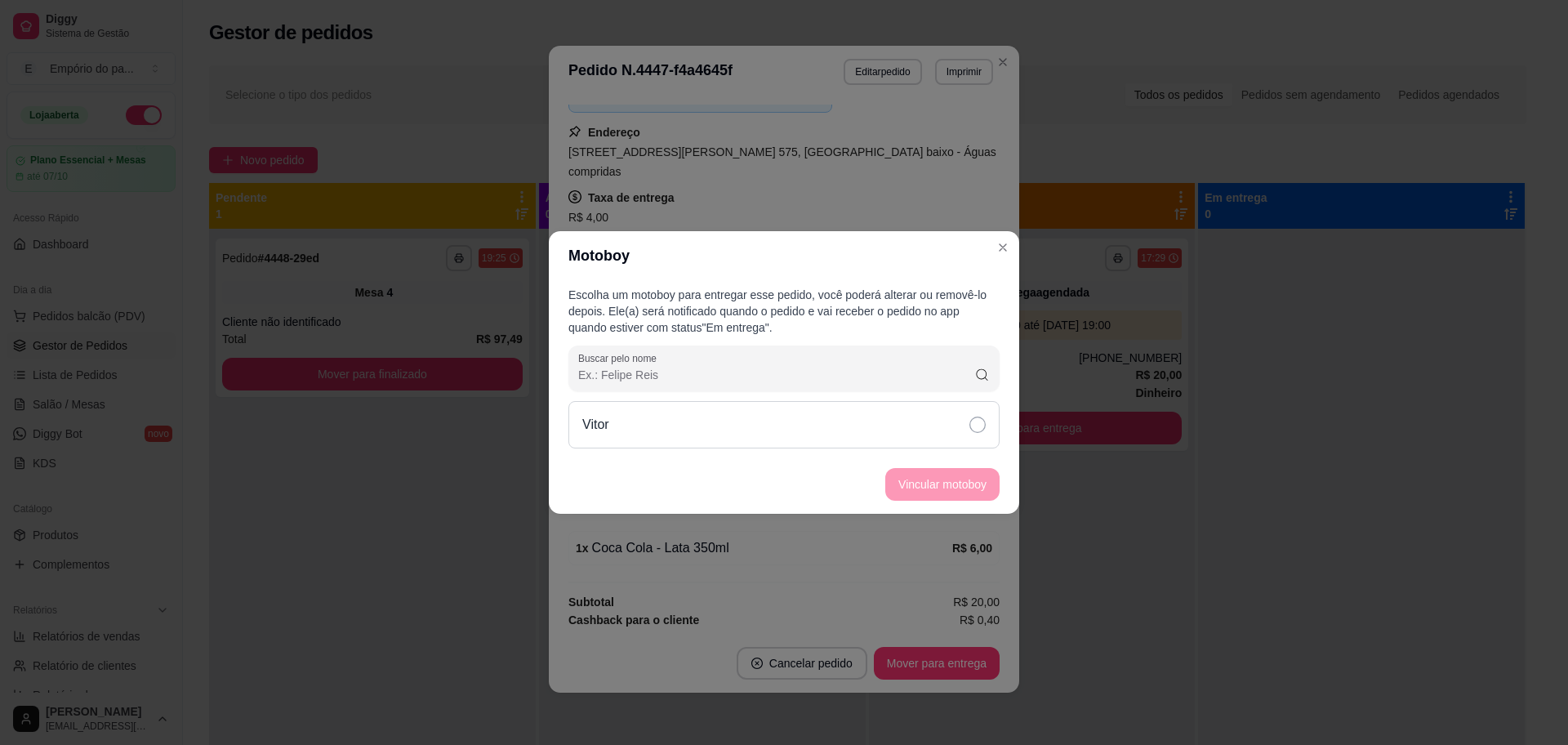
click at [685, 423] on div "Vitor" at bounding box center [784, 425] width 431 height 48
click at [951, 482] on button "Vincular motoboy" at bounding box center [942, 485] width 111 height 32
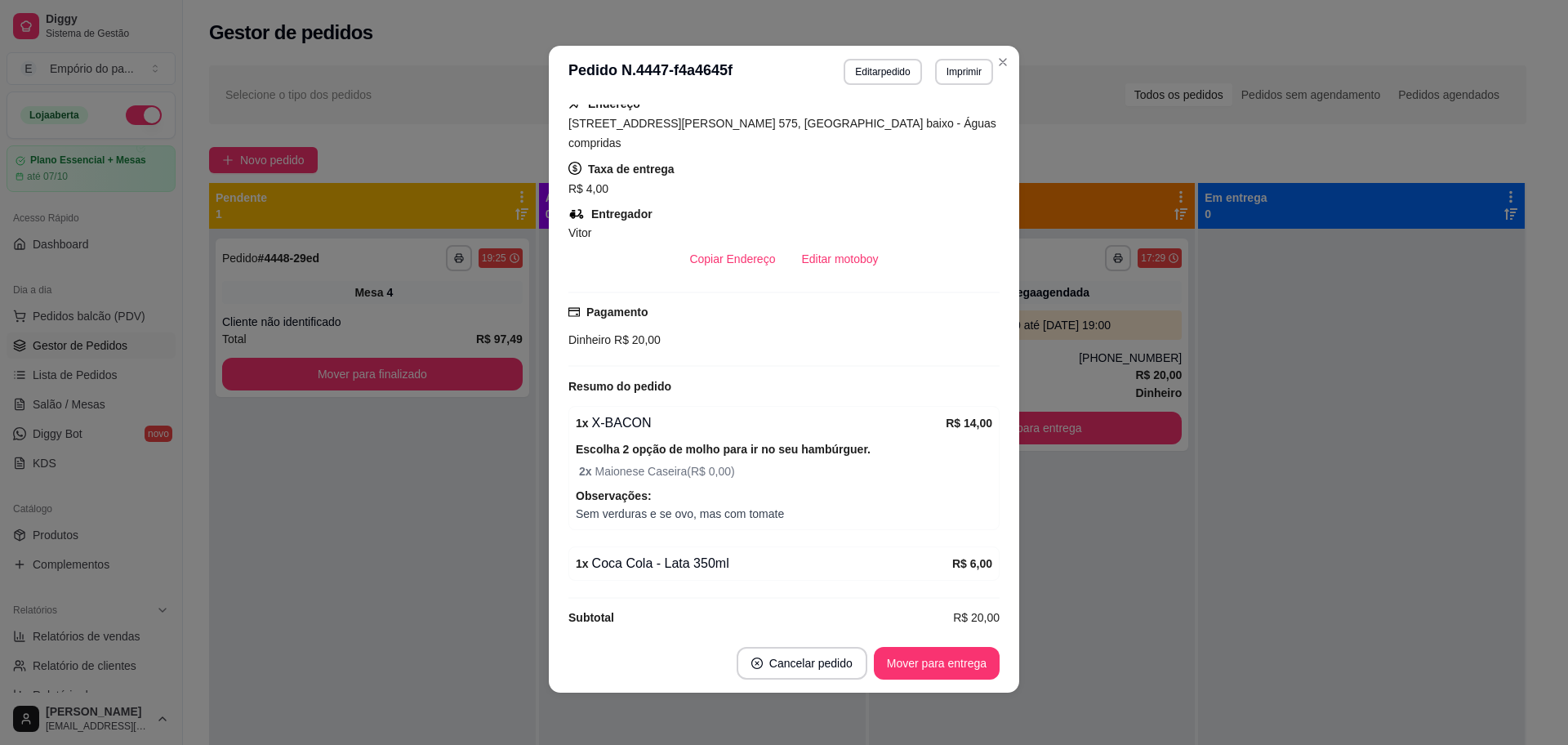
scroll to position [434, 0]
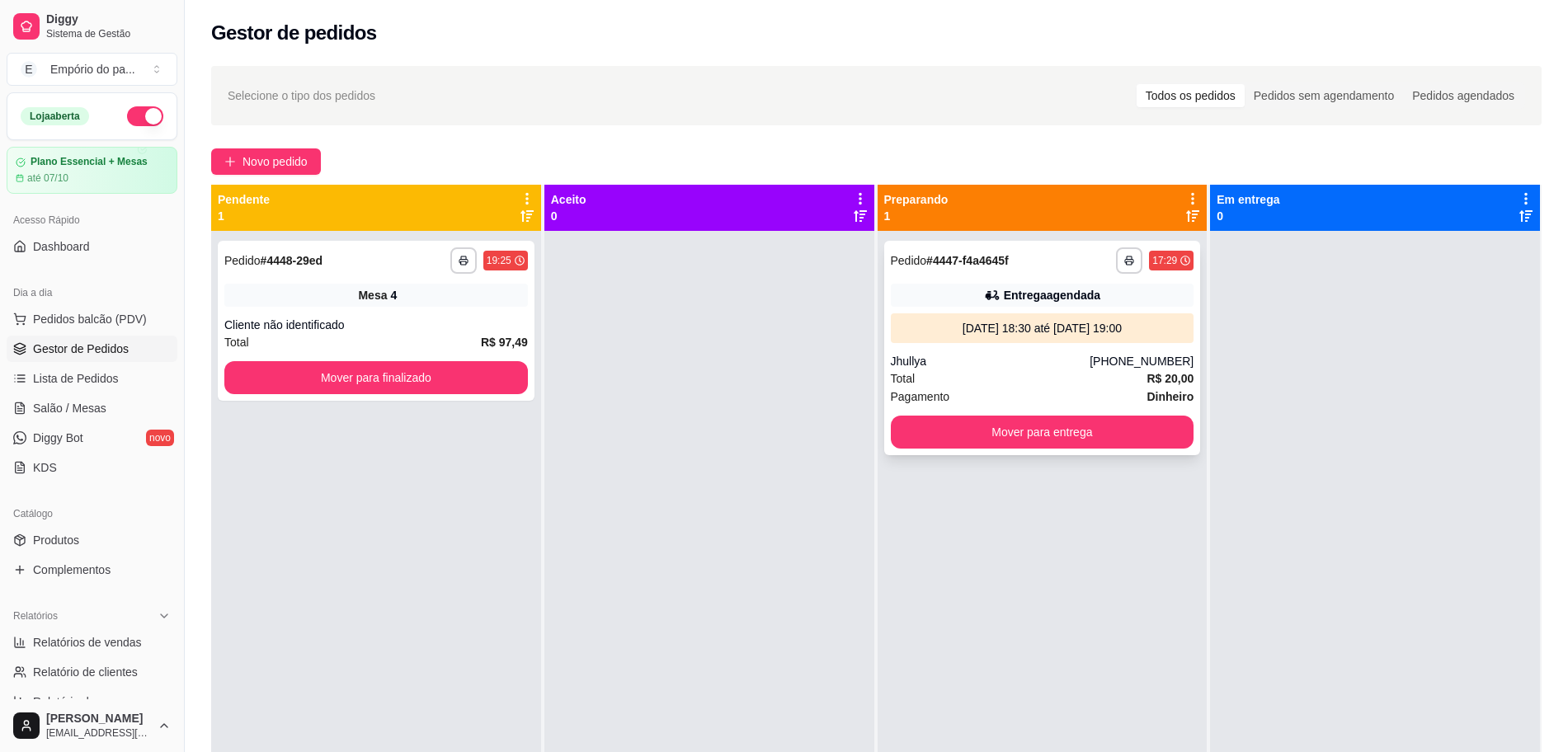
click at [934, 340] on div "[DATE] 18:30 até [DATE] 19:00" at bounding box center [1042, 328] width 303 height 30
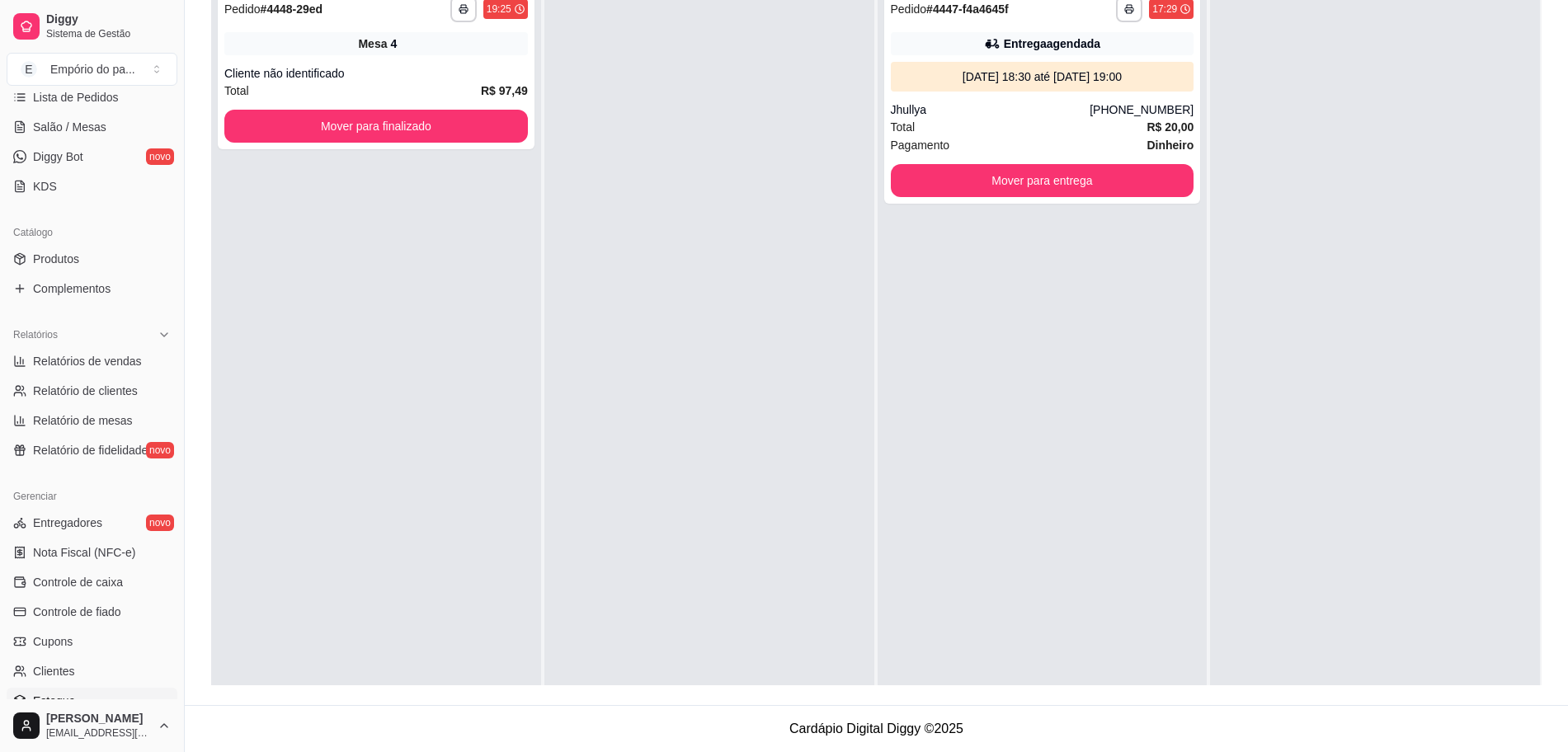
scroll to position [435, 0]
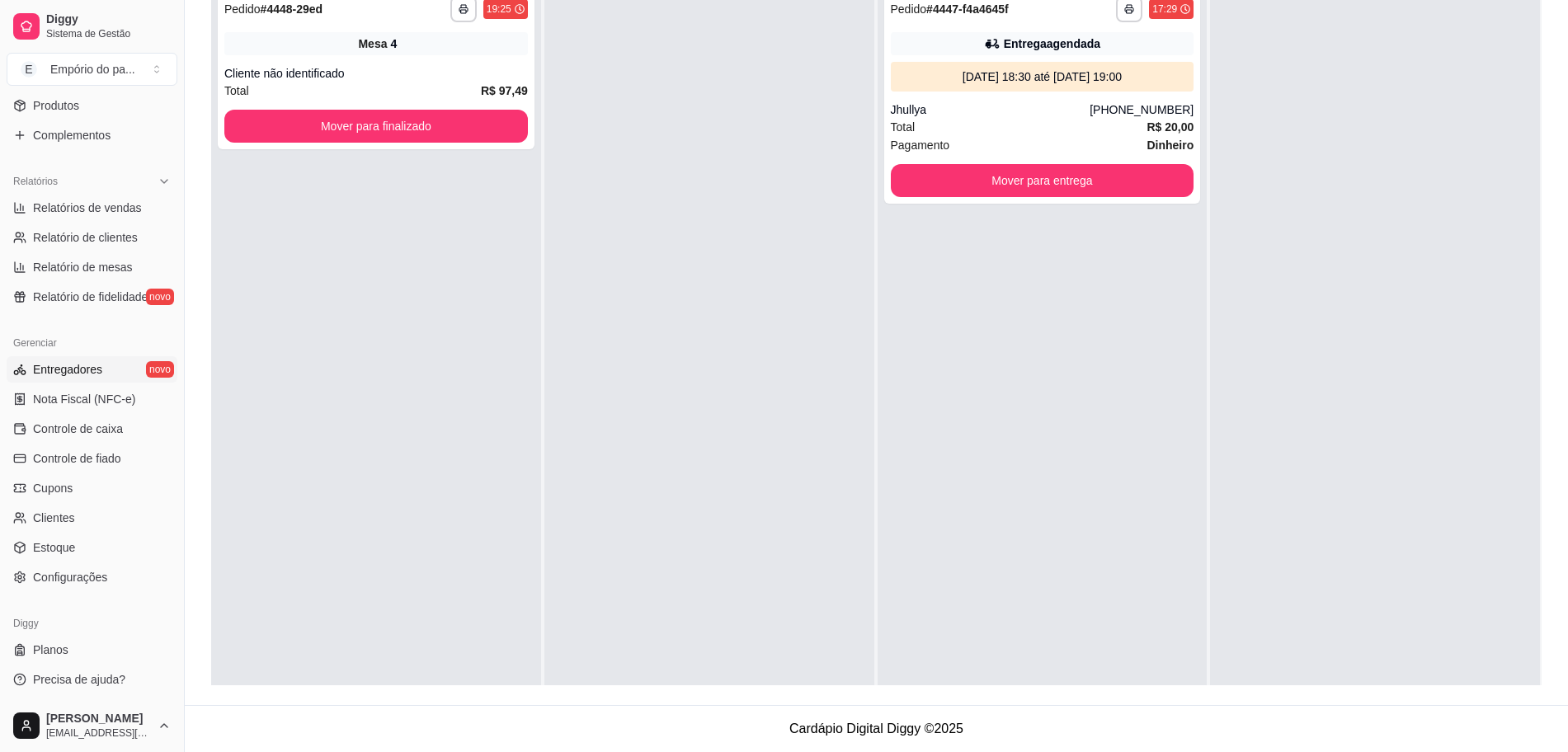
click at [63, 375] on span "Entregadores" at bounding box center [68, 370] width 70 height 17
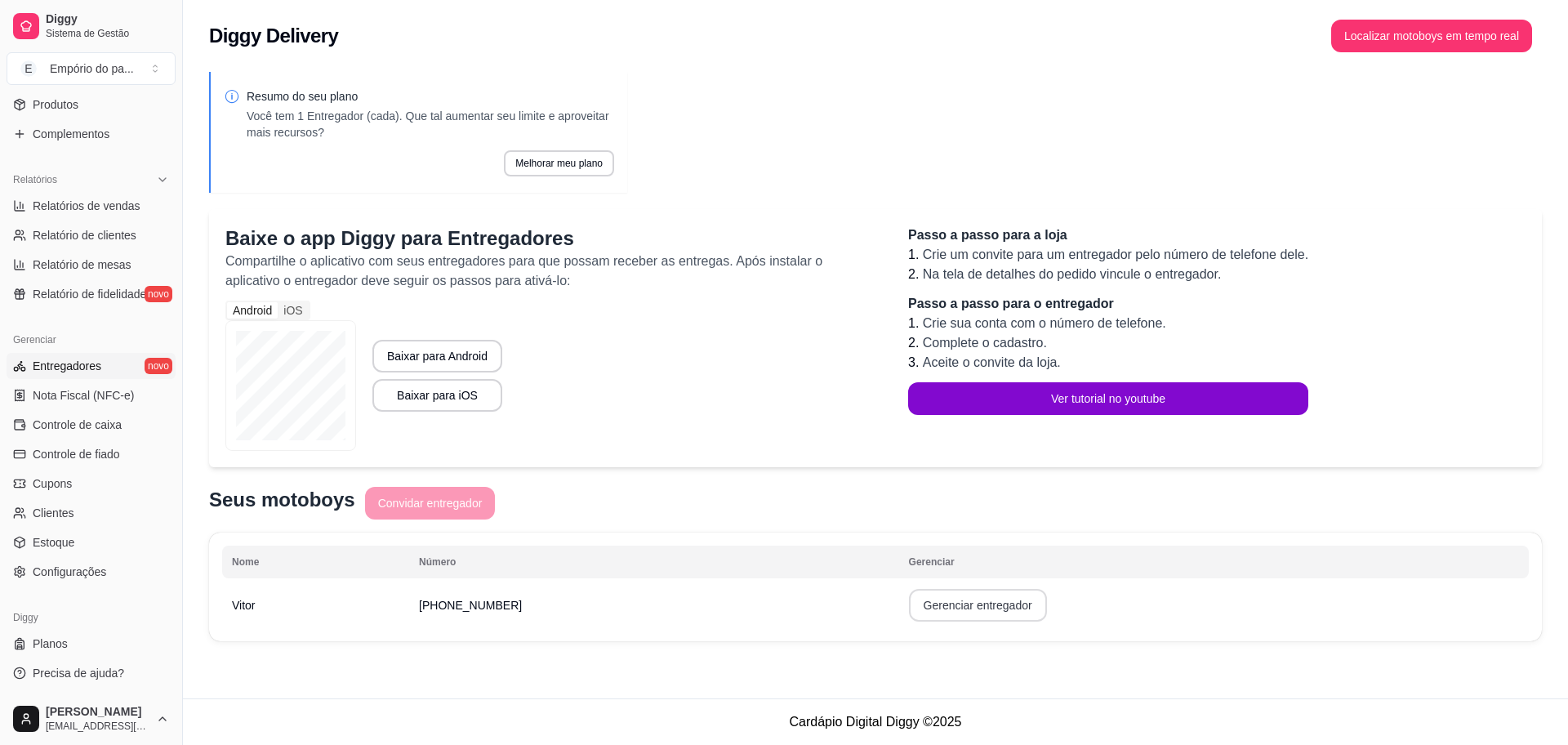
click at [940, 611] on button "Gerenciar entregador" at bounding box center [978, 605] width 138 height 33
select select "30"
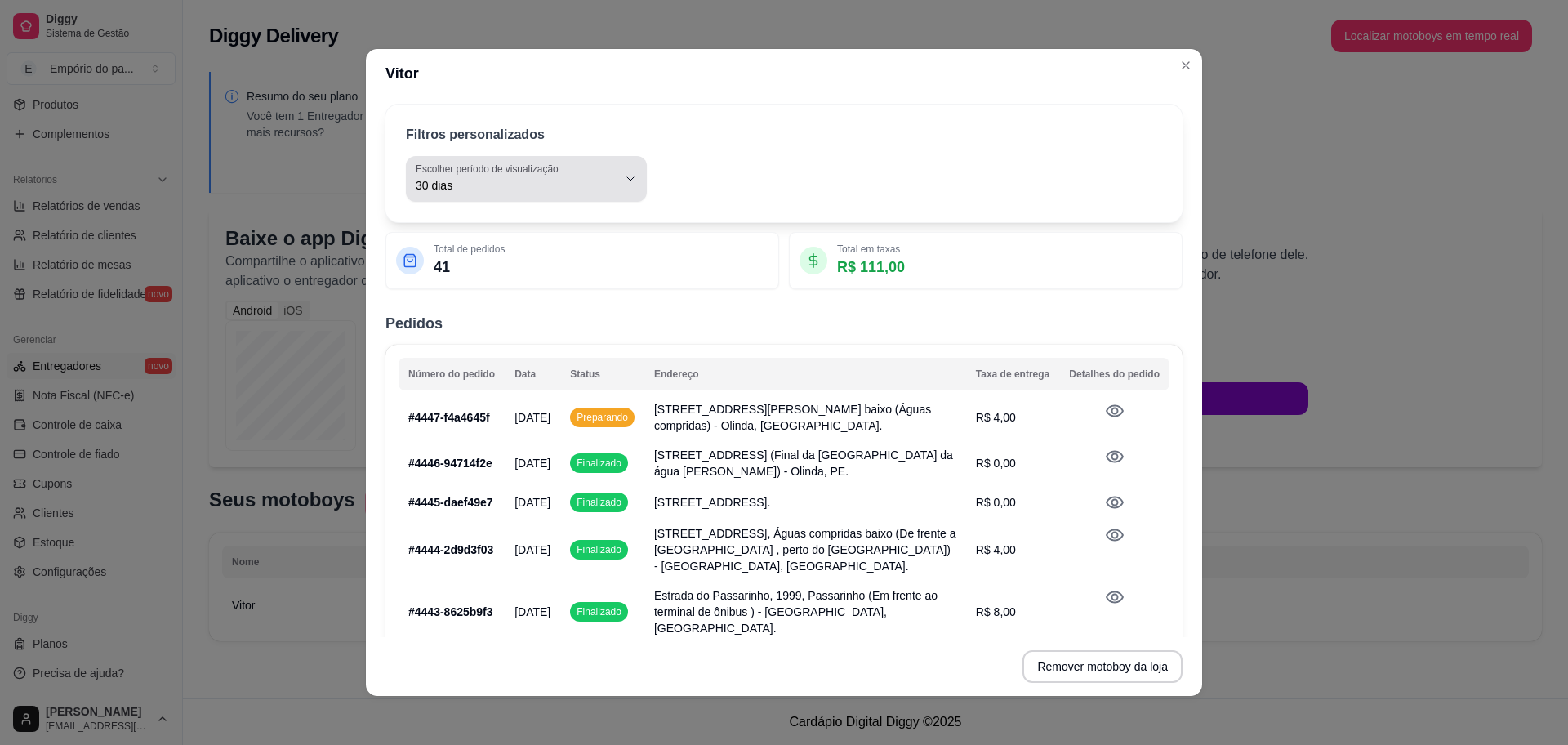
click at [498, 182] on span "30 dias" at bounding box center [517, 186] width 202 height 17
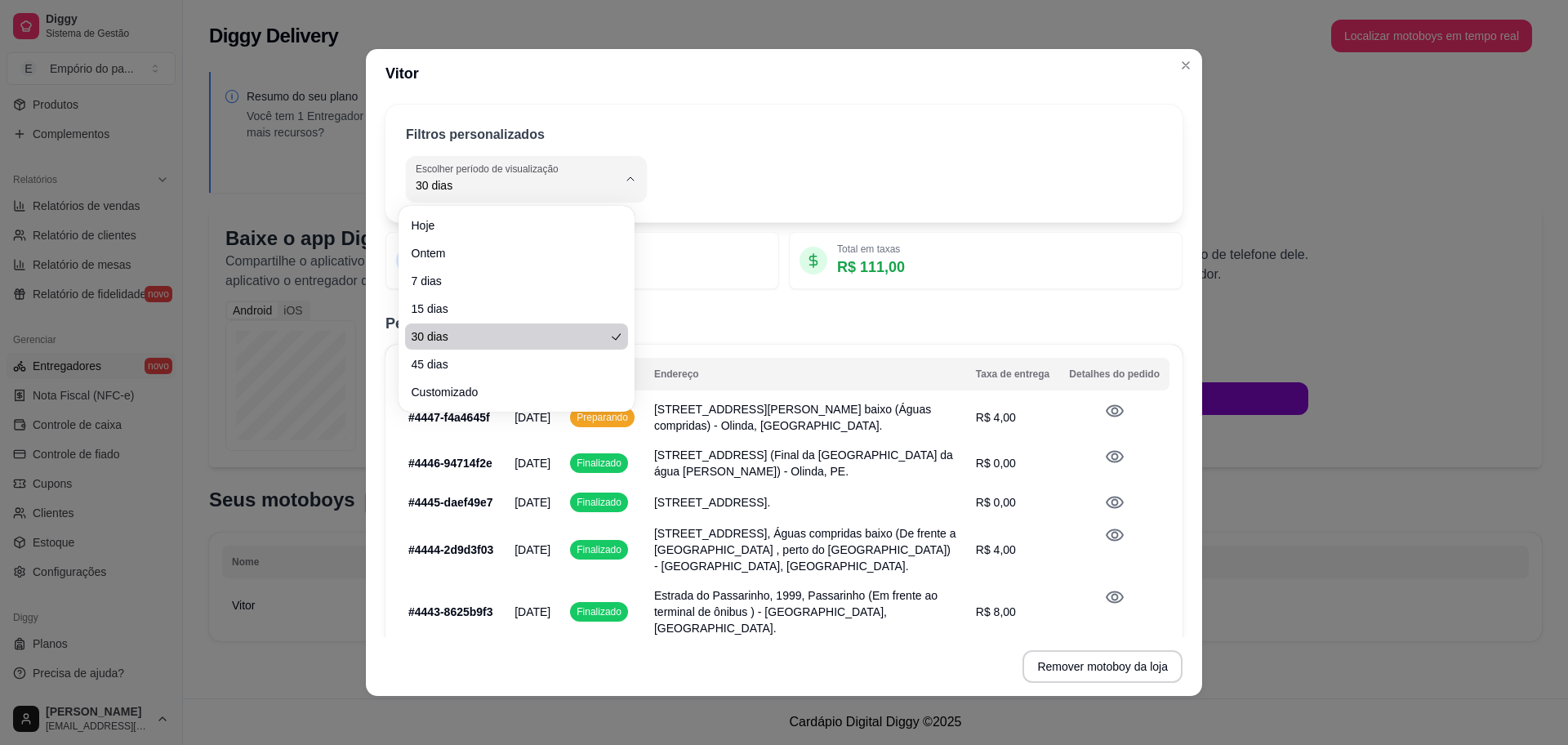
click at [979, 300] on div "Filtros personalizados 30 Escolher período de visualização Hoje Ontem 7 dias 15…" at bounding box center [783, 367] width 836 height 539
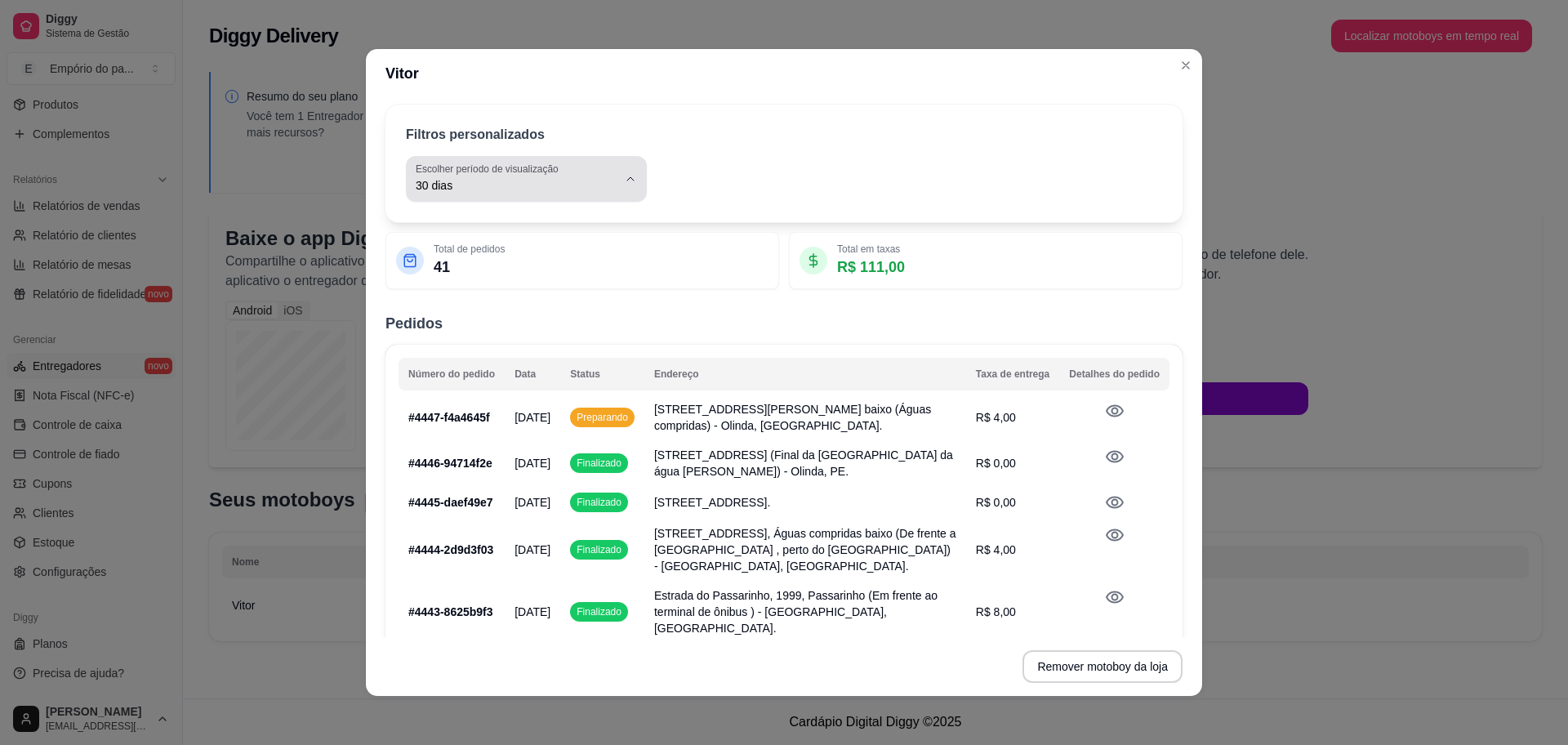
click at [473, 185] on span "30 dias" at bounding box center [517, 186] width 202 height 17
click at [439, 234] on li "Hoje" at bounding box center [516, 225] width 214 height 26
type input "0"
select select "0"
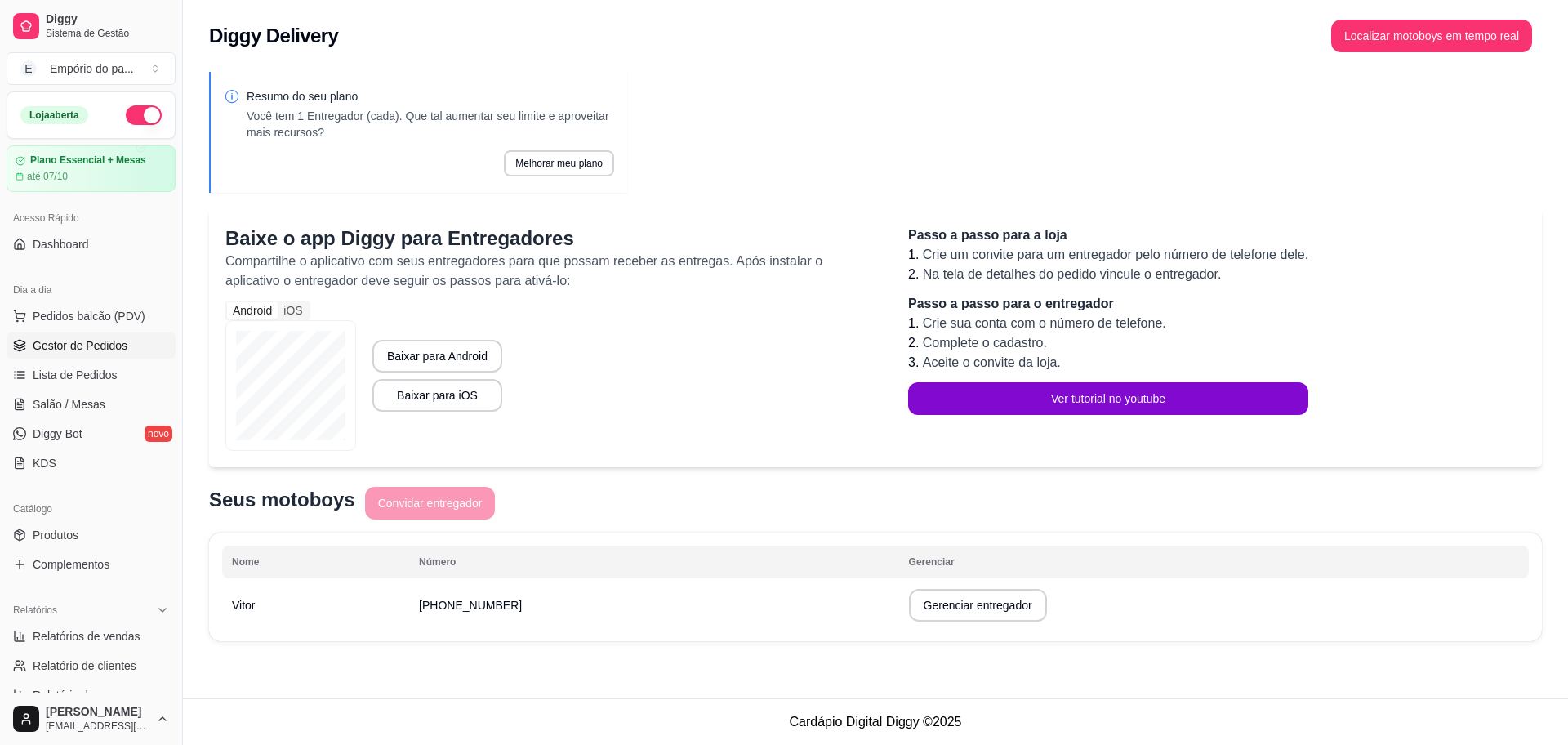
click at [73, 339] on span "Gestor de Pedidos" at bounding box center [80, 345] width 95 height 17
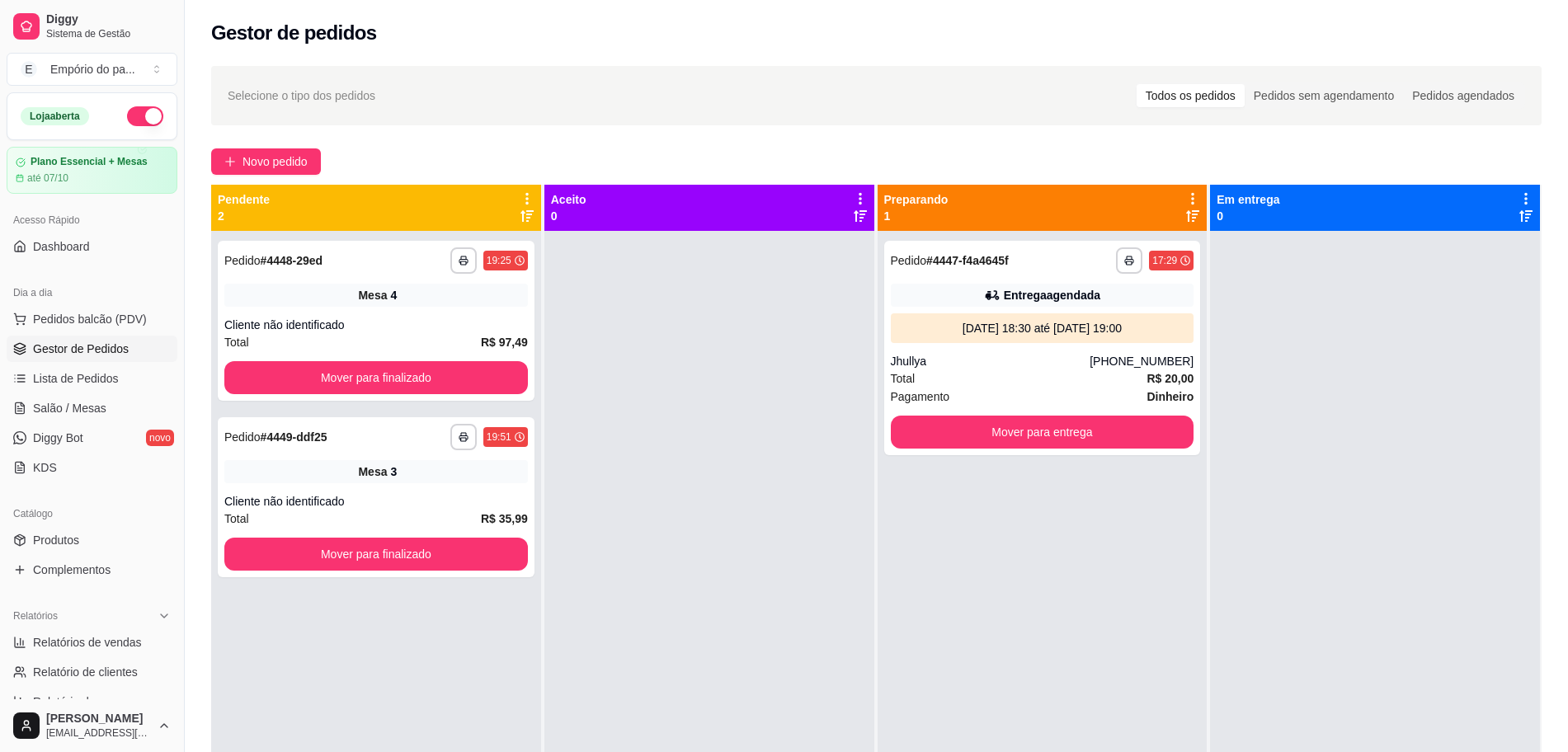
click at [714, 409] on div at bounding box center [709, 606] width 330 height 752
click at [981, 416] on button "Mover para entrega" at bounding box center [1042, 432] width 303 height 33
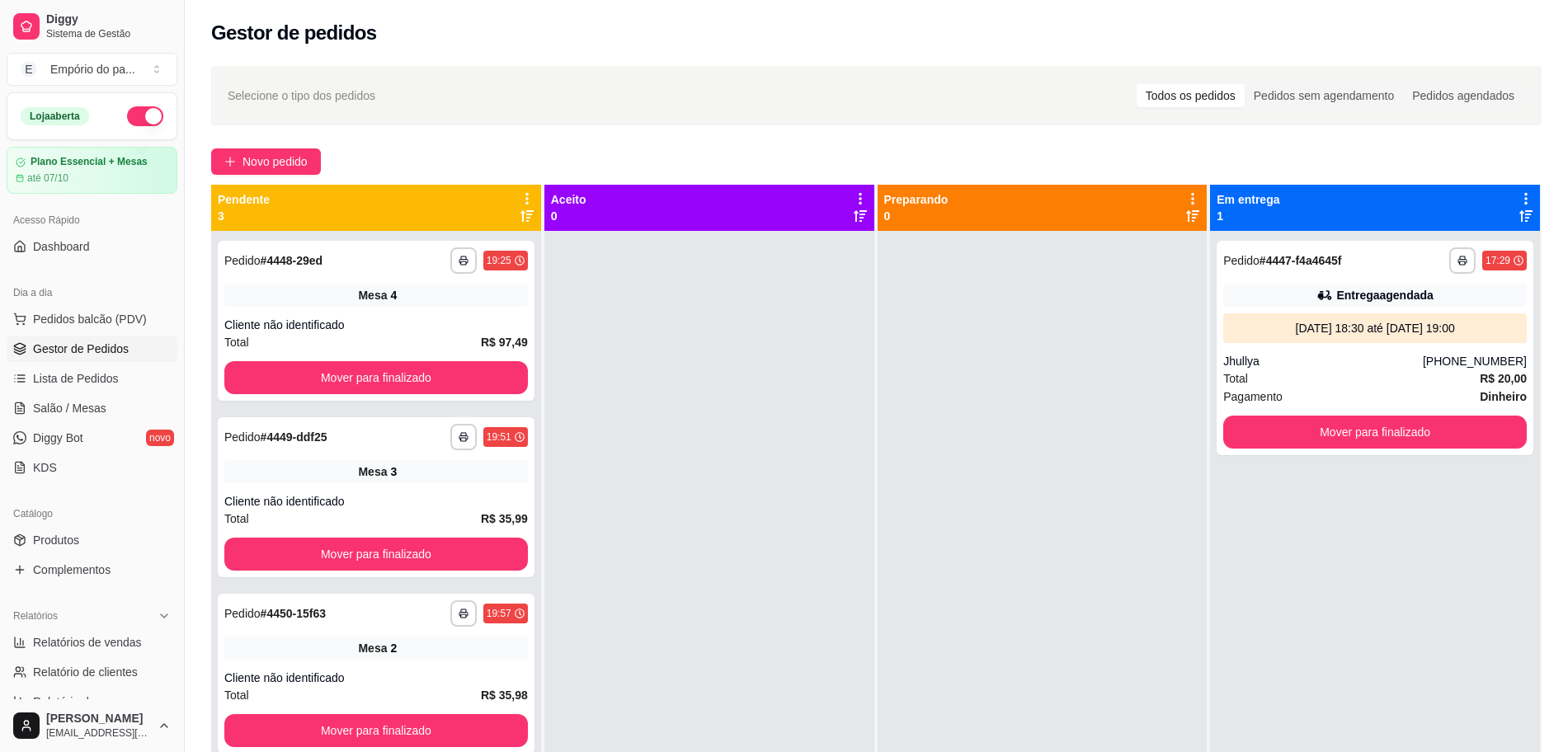
click at [66, 346] on span "Gestor de Pedidos" at bounding box center [81, 349] width 96 height 17
click at [55, 401] on span "Salão / Mesas" at bounding box center [70, 408] width 73 height 17
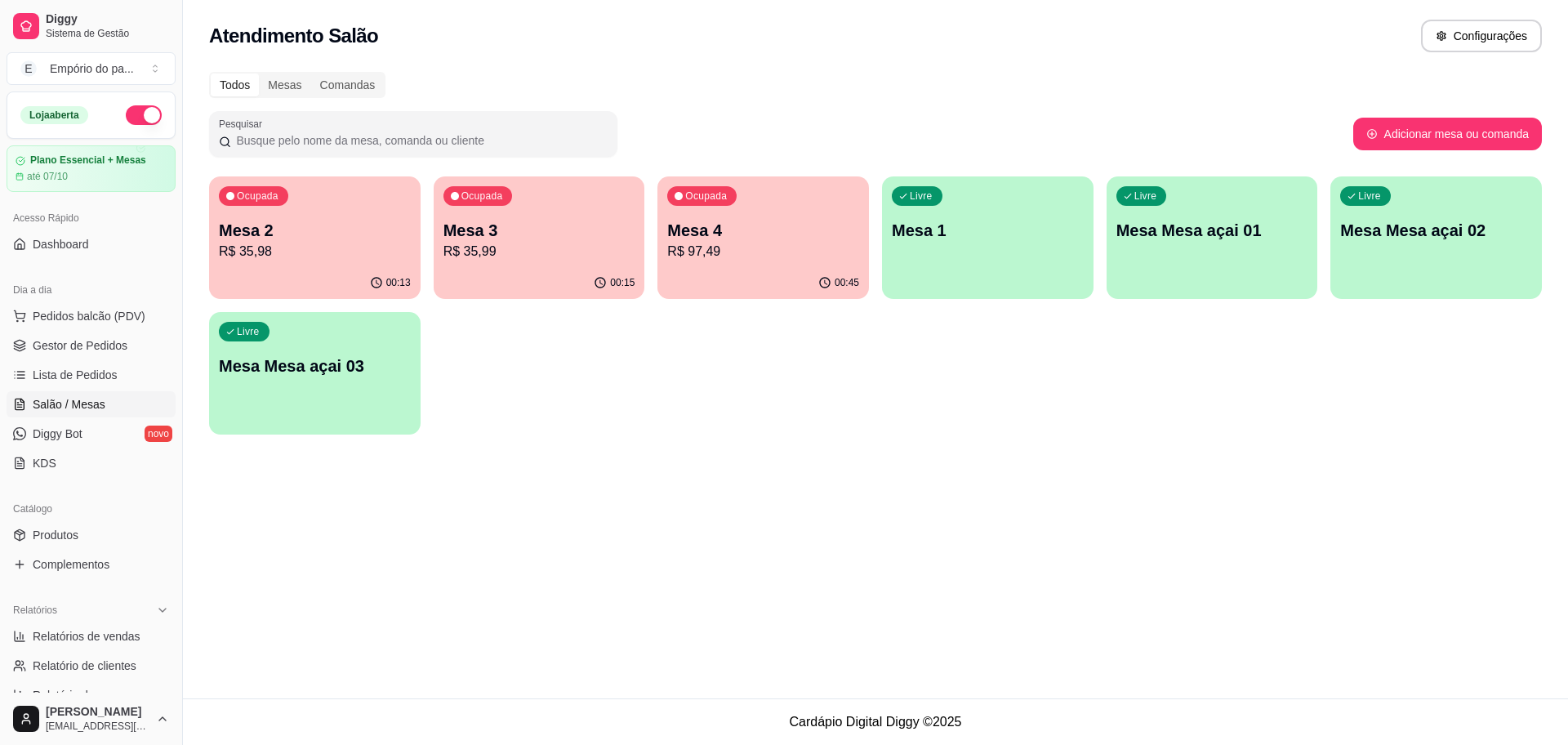
click at [780, 276] on div "00:45" at bounding box center [763, 283] width 211 height 32
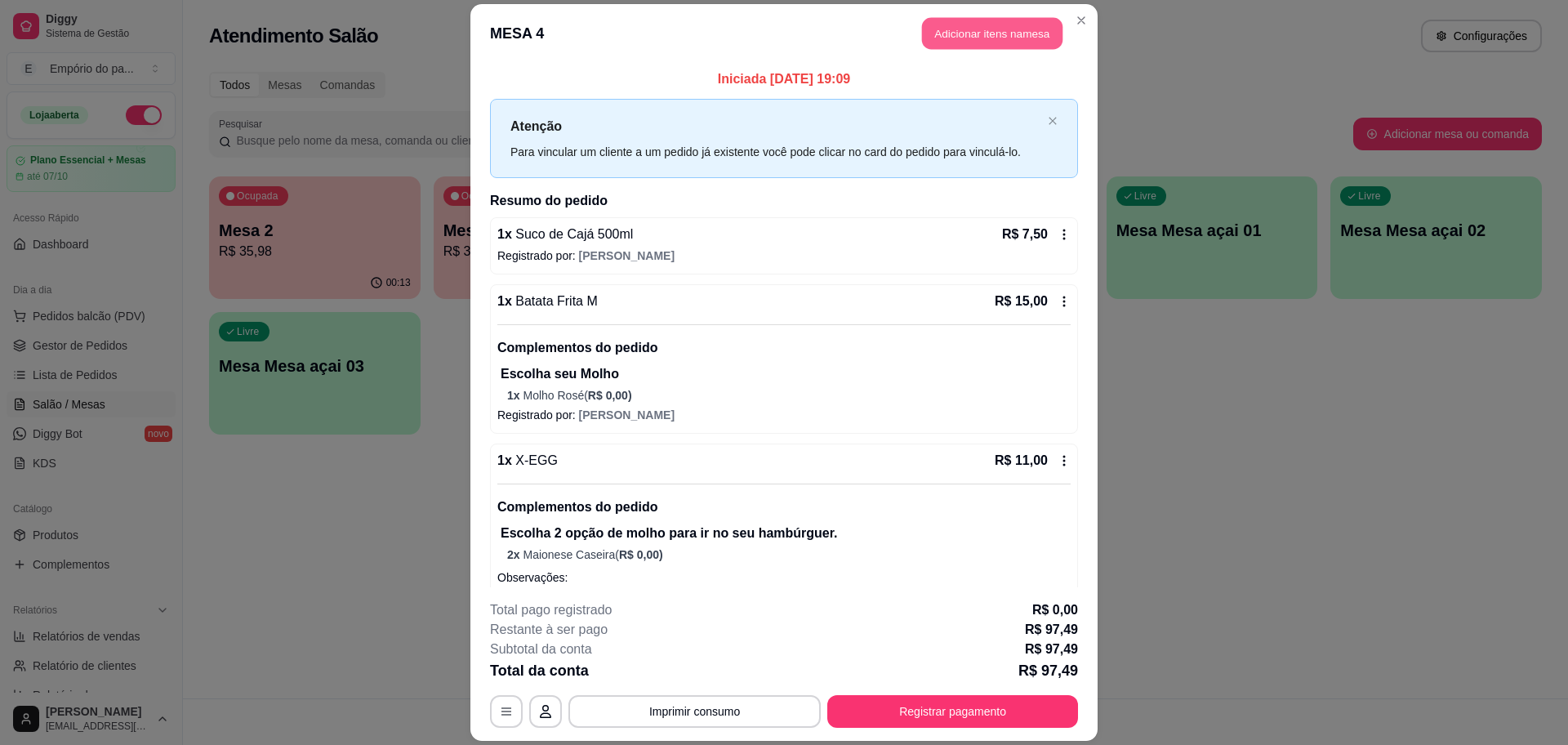
click at [964, 35] on button "Adicionar itens na mesa" at bounding box center [991, 33] width 140 height 32
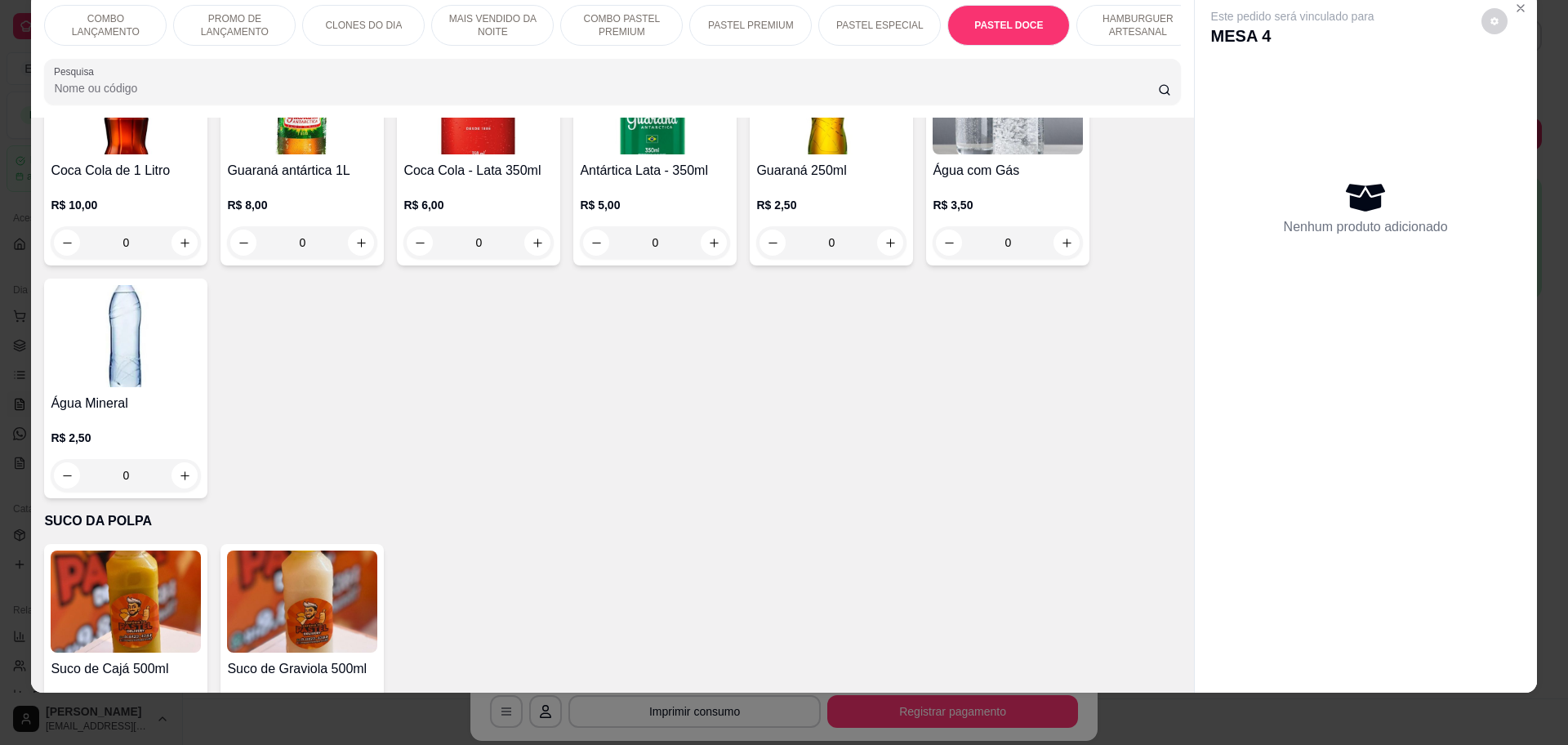
scroll to position [5648, 0]
click at [181, 734] on icon "increase-product-quantity" at bounding box center [185, 739] width 12 height 12
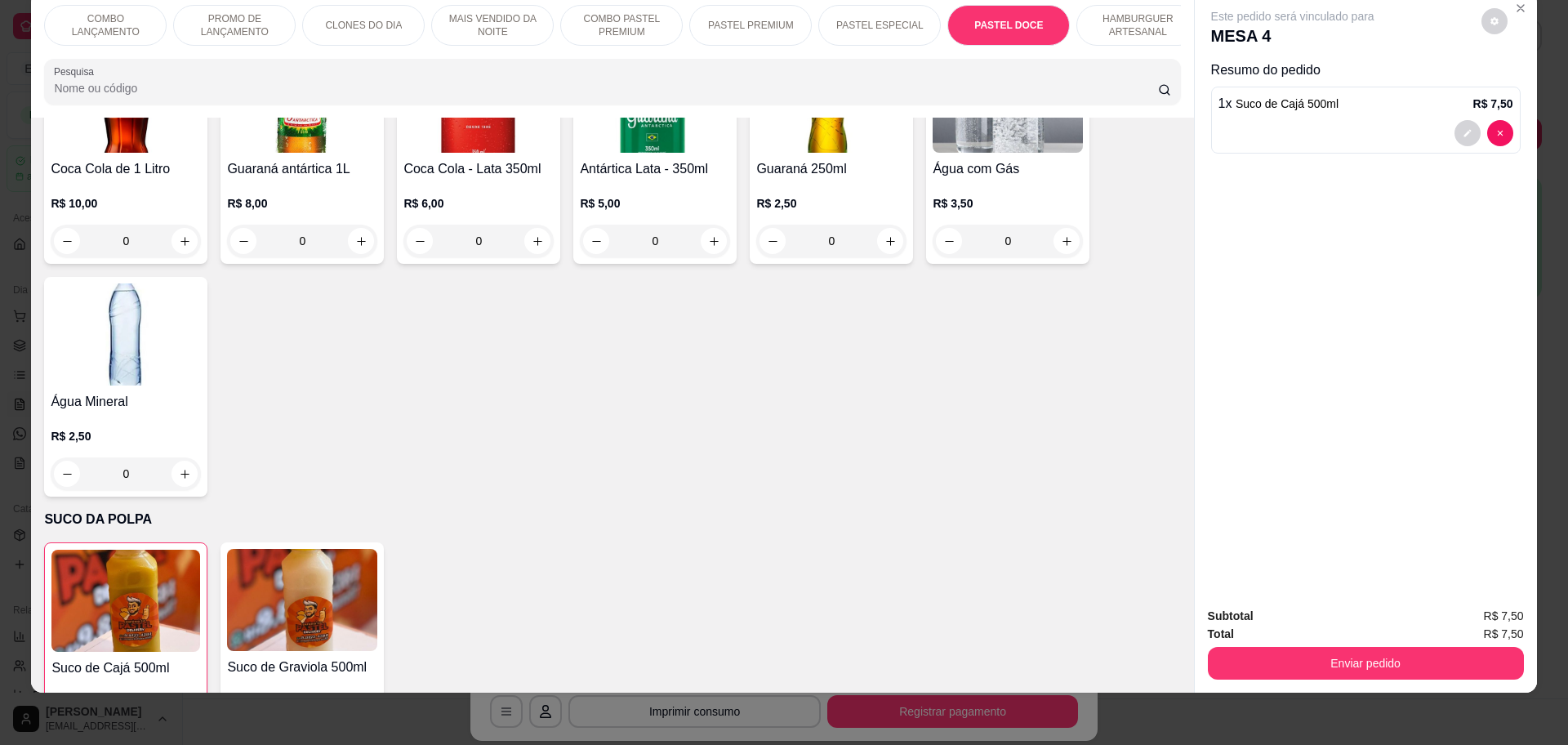
type input "1"
click at [1335, 664] on button "Enviar pedido" at bounding box center [1366, 663] width 316 height 33
click at [1346, 625] on button "Não registrar e enviar pedido" at bounding box center [1309, 624] width 170 height 31
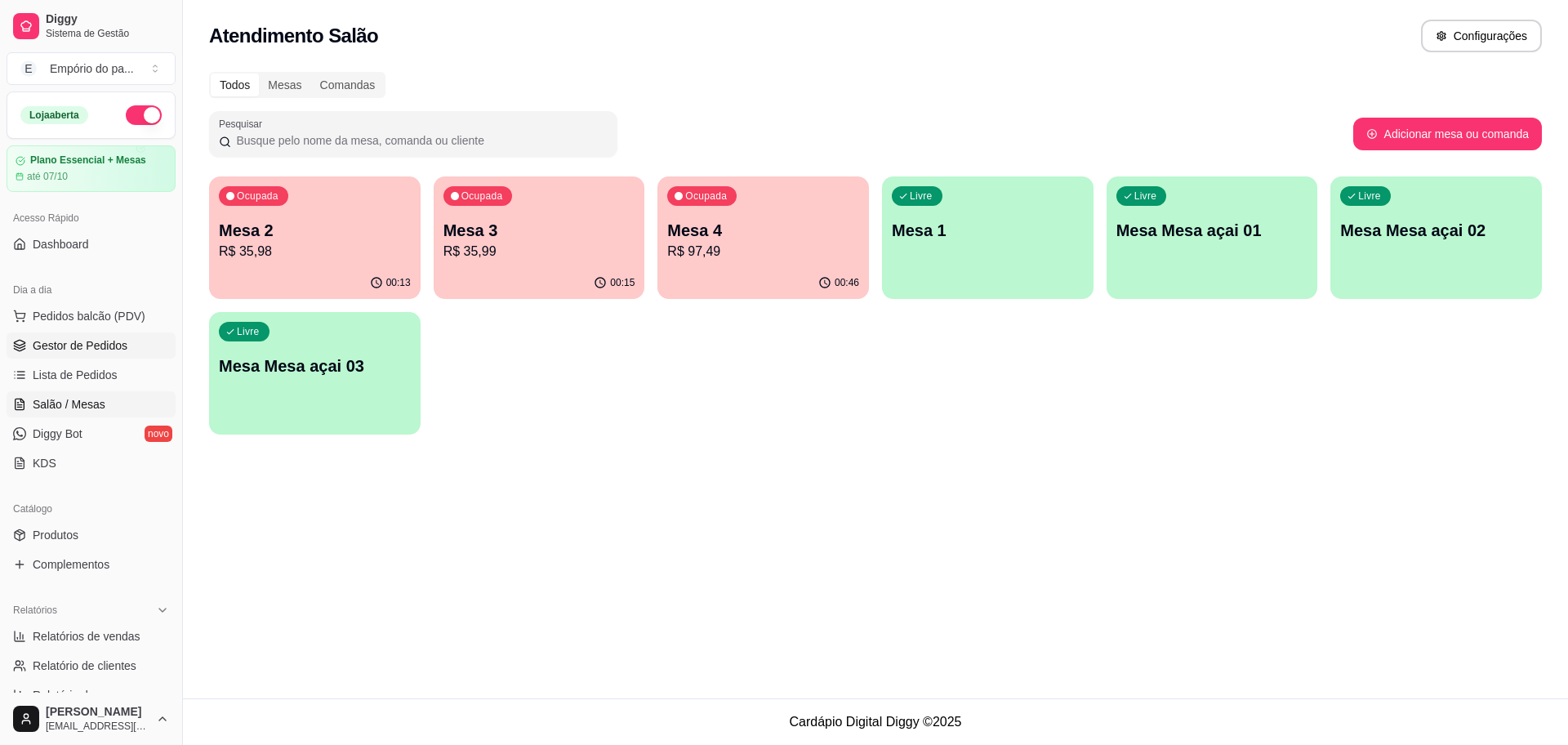
click at [118, 341] on span "Gestor de Pedidos" at bounding box center [80, 345] width 95 height 17
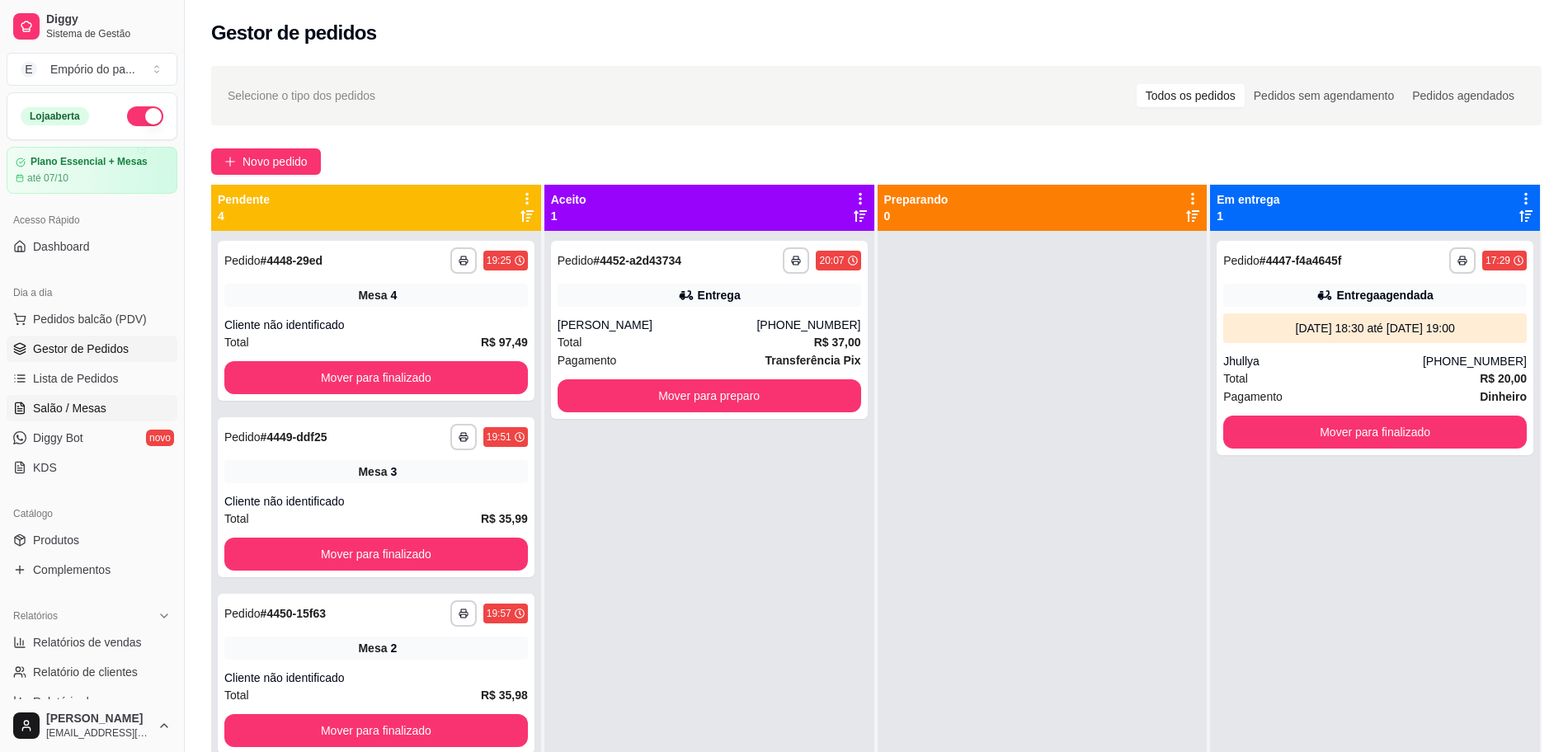
click at [78, 405] on span "Salão / Mesas" at bounding box center [70, 408] width 73 height 17
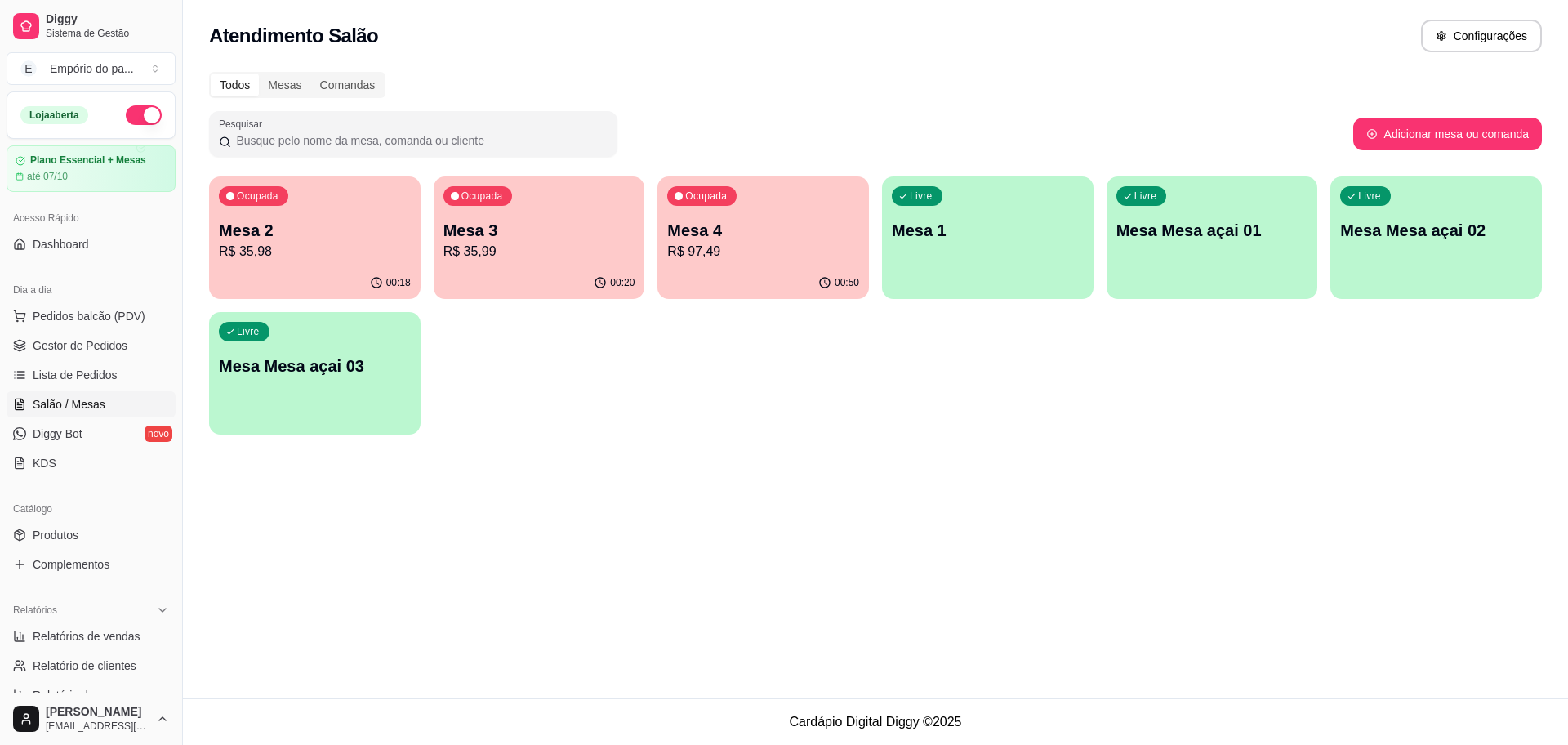
click at [746, 242] on p "R$ 97,49" at bounding box center [763, 251] width 192 height 19
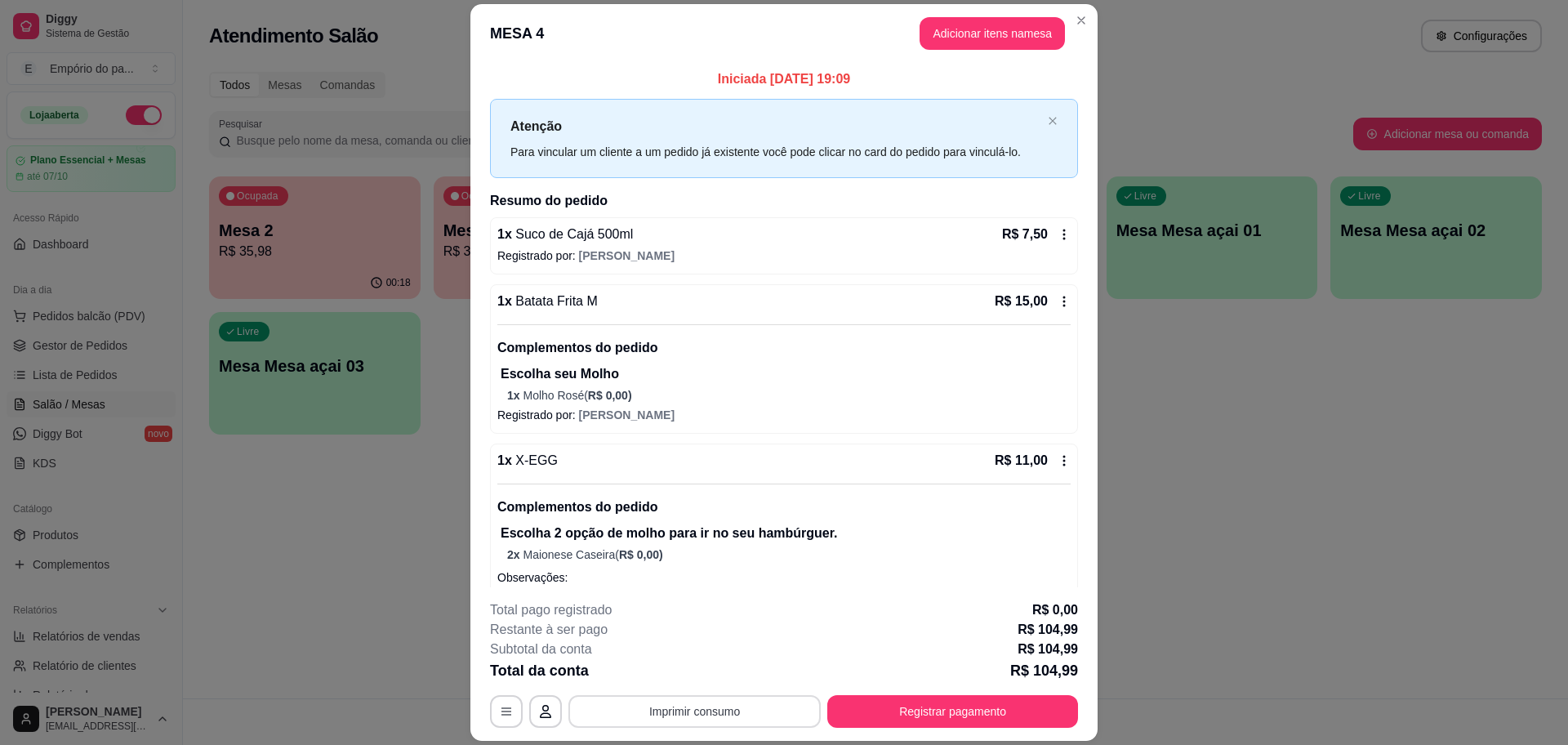
click at [653, 707] on button "Imprimir consumo" at bounding box center [694, 712] width 252 height 33
click at [641, 673] on button "IMPRESSORA" at bounding box center [691, 674] width 118 height 26
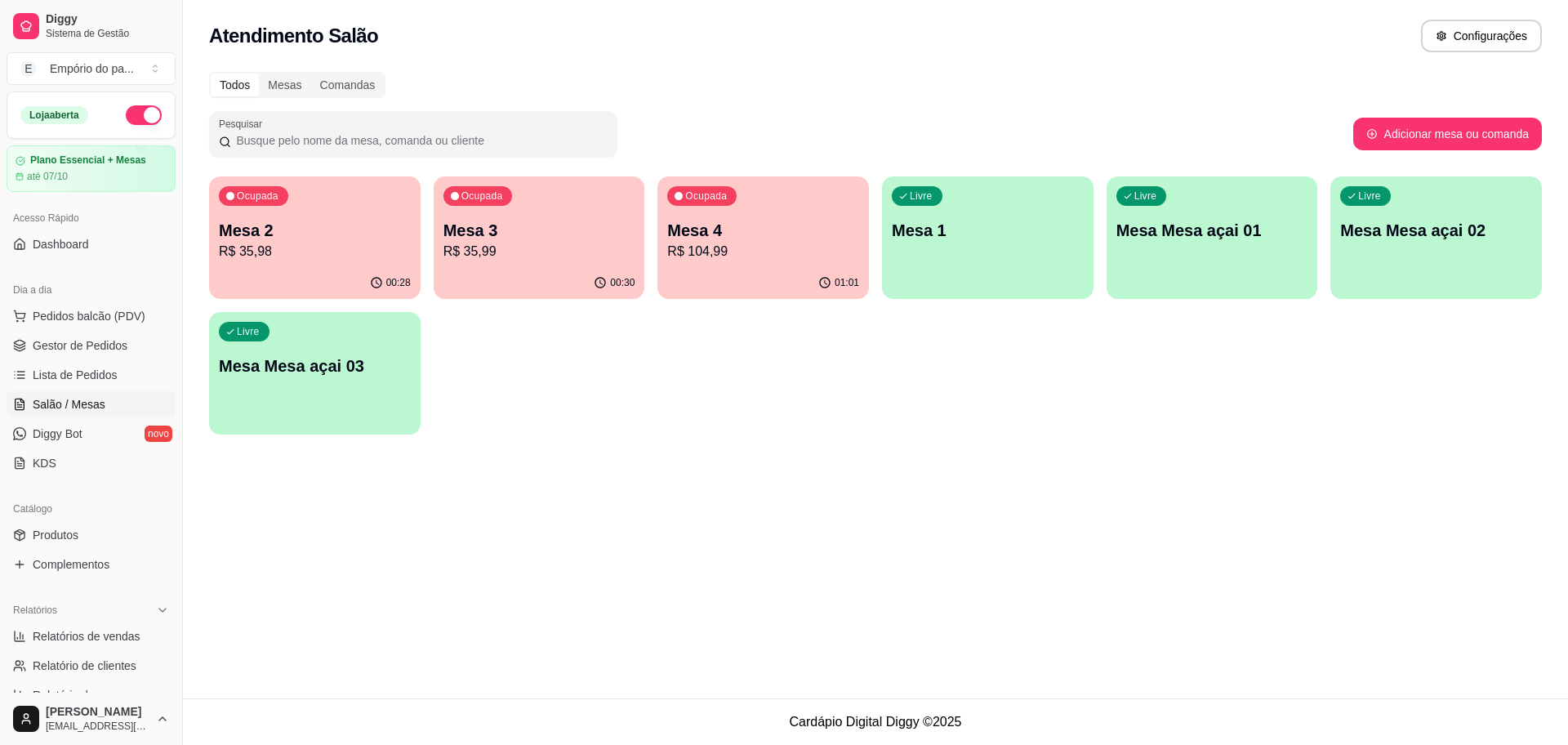
click at [700, 284] on div "01:01" at bounding box center [763, 283] width 211 height 32
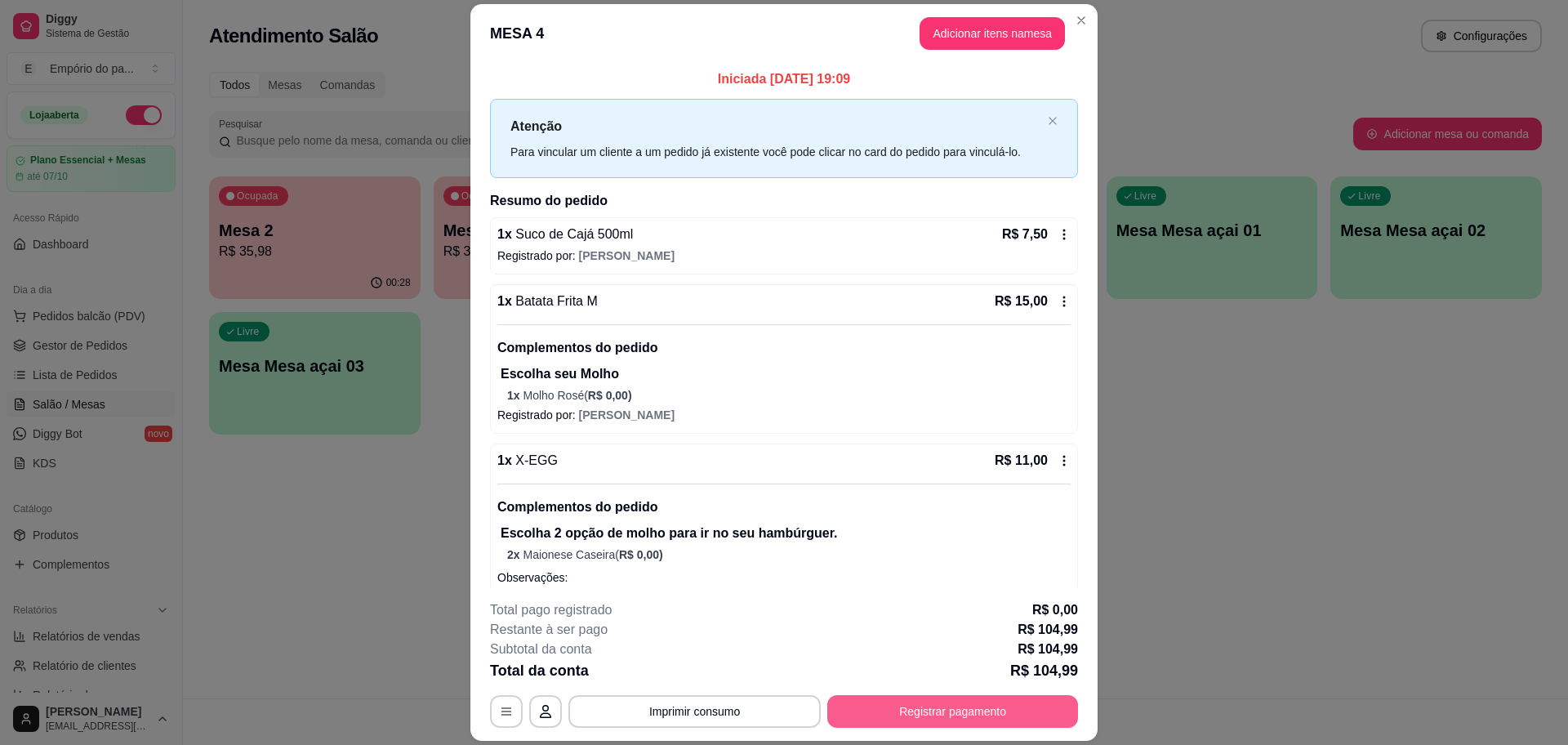
click at [973, 721] on button "Registrar pagamento" at bounding box center [952, 712] width 251 height 33
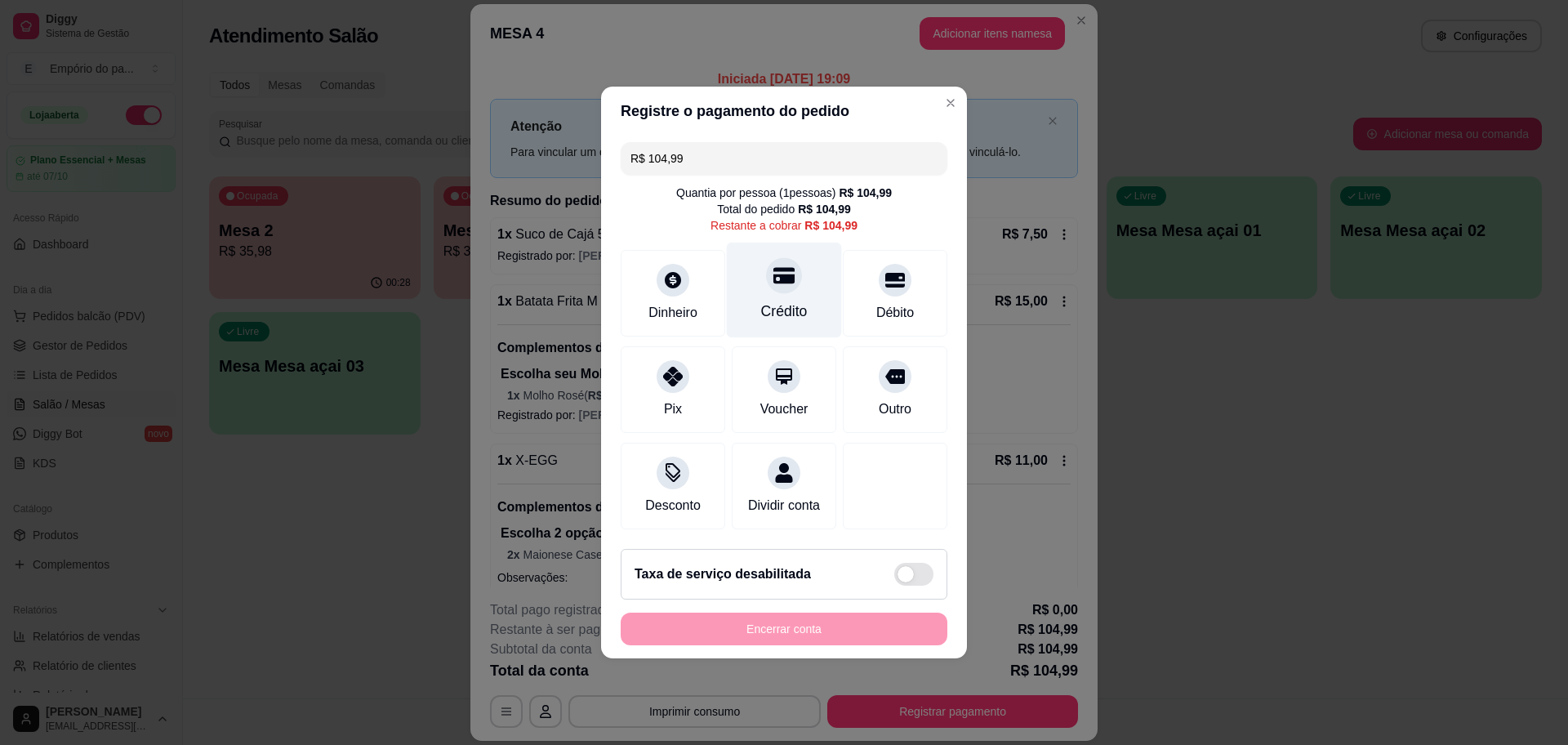
click at [792, 281] on div "Crédito" at bounding box center [784, 290] width 115 height 96
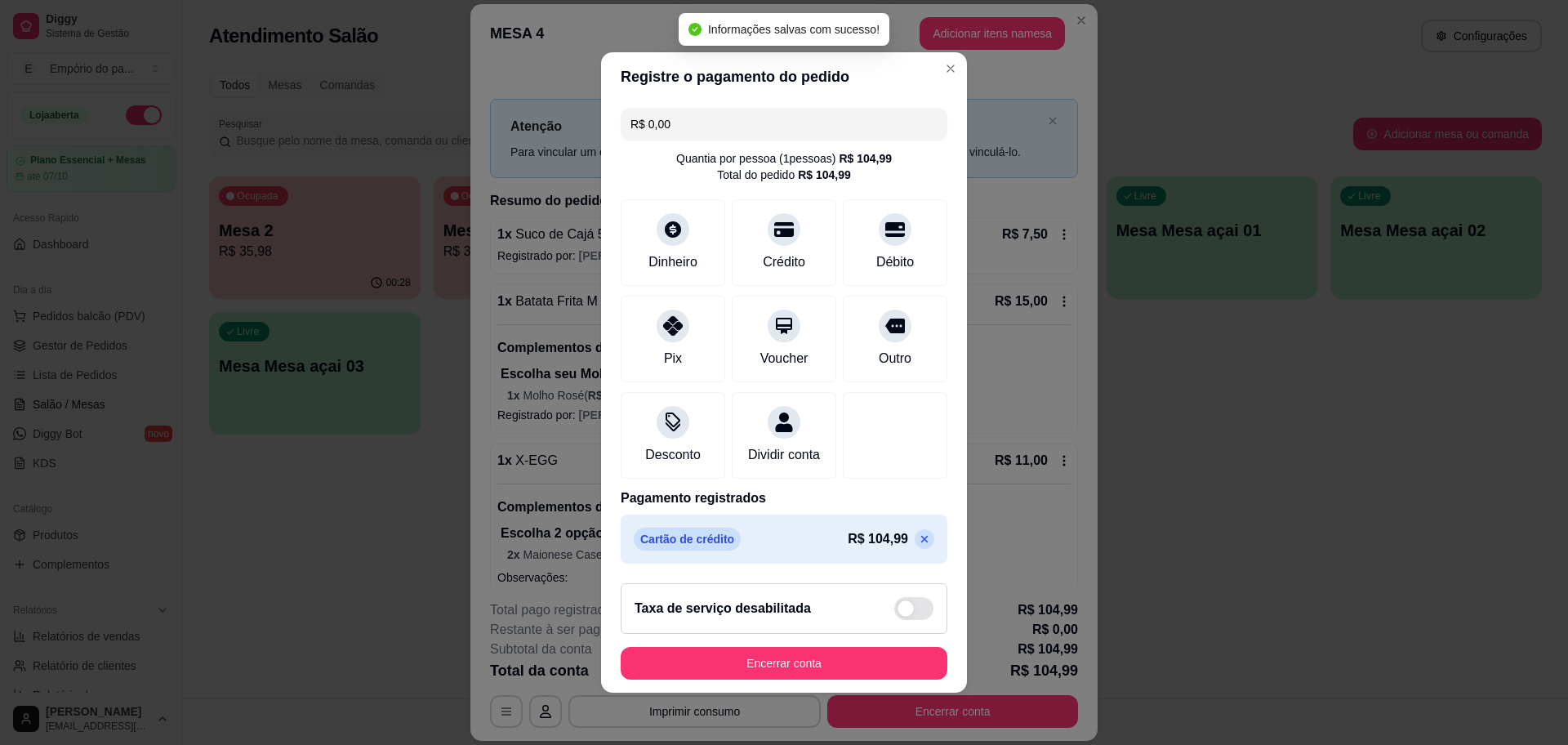
type input "R$ 0,00"
click at [816, 679] on button "Encerrar conta" at bounding box center [784, 663] width 327 height 33
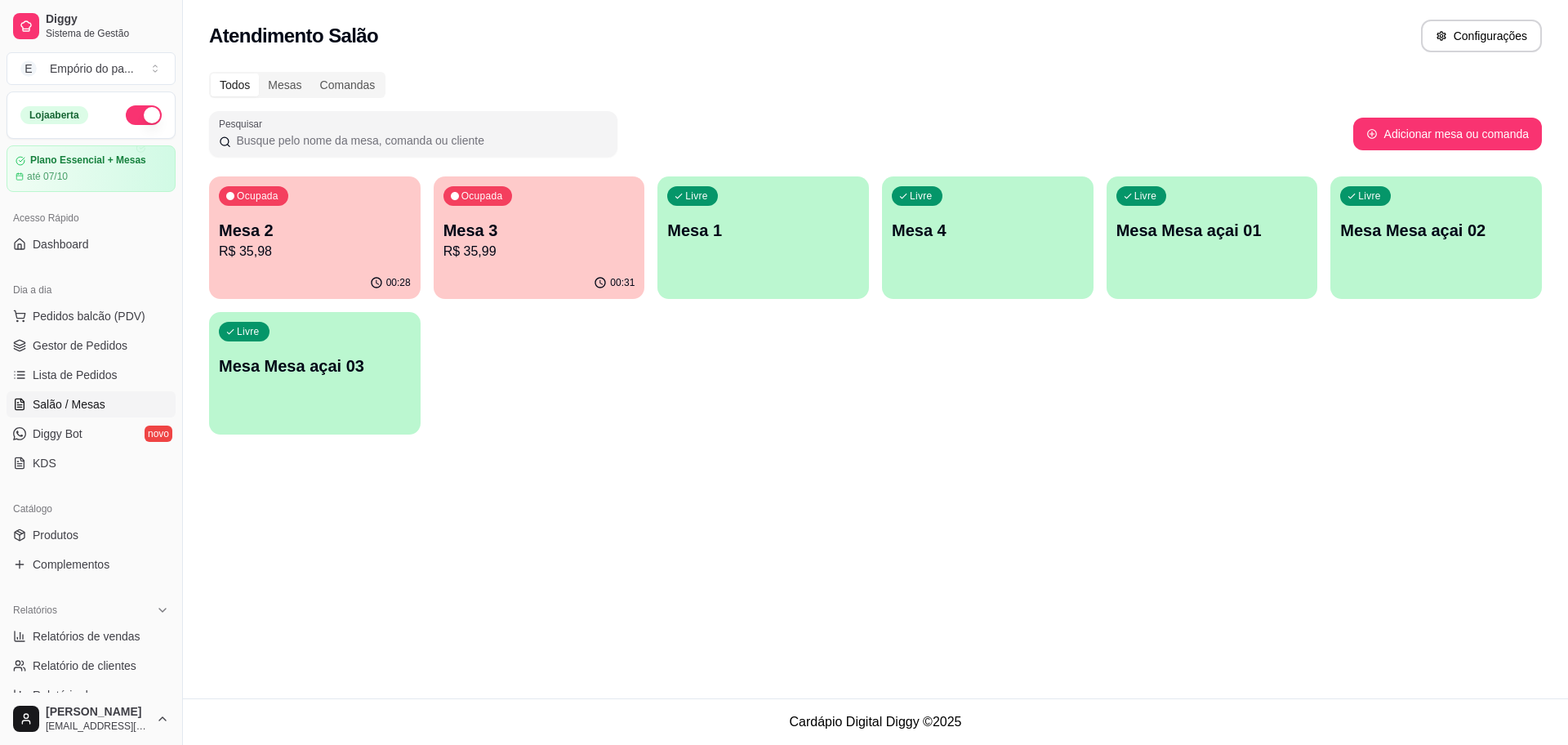
click at [365, 215] on div "Ocupada Mesa 2 R$ 35,98" at bounding box center [315, 221] width 211 height 91
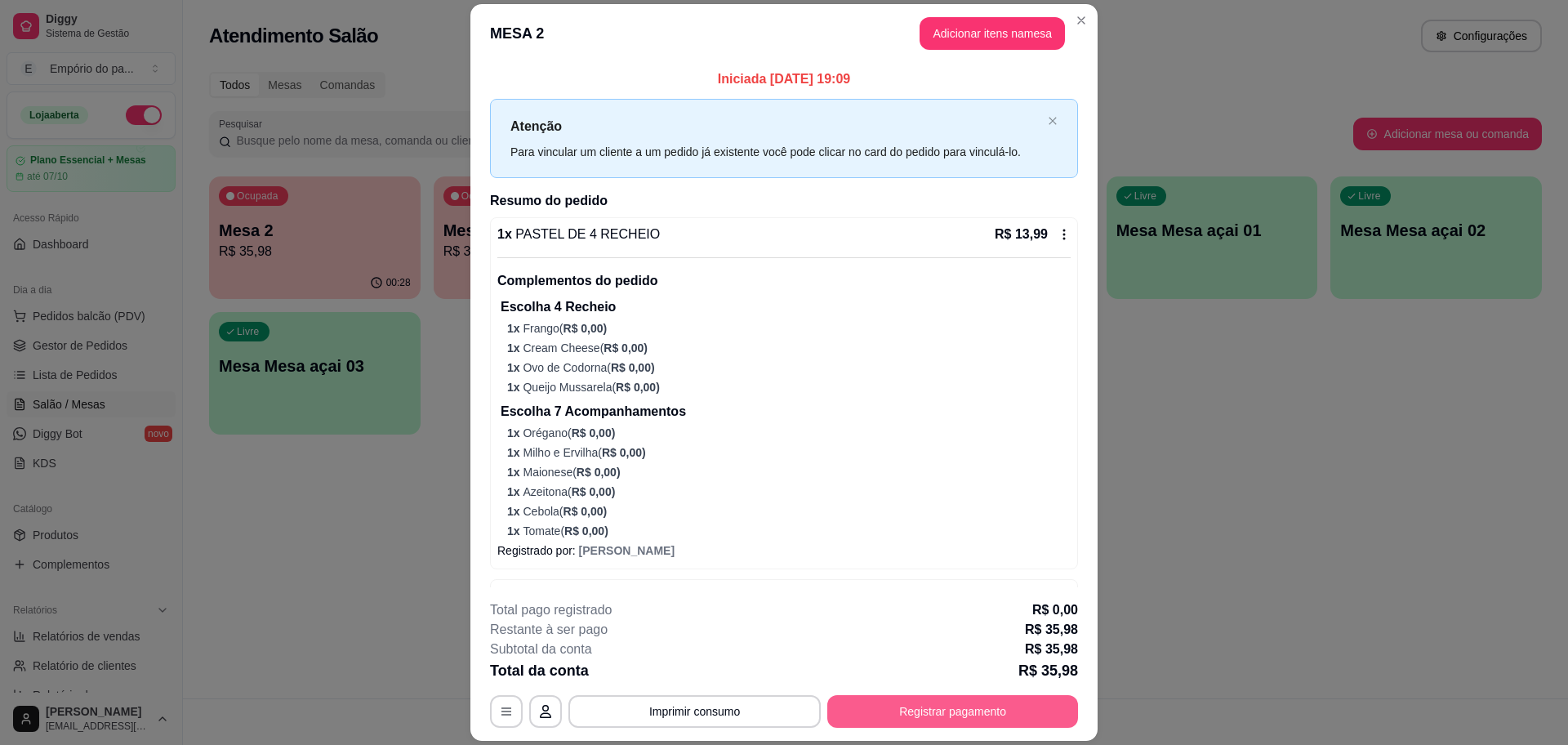
click at [1008, 710] on button "Registrar pagamento" at bounding box center [952, 712] width 251 height 33
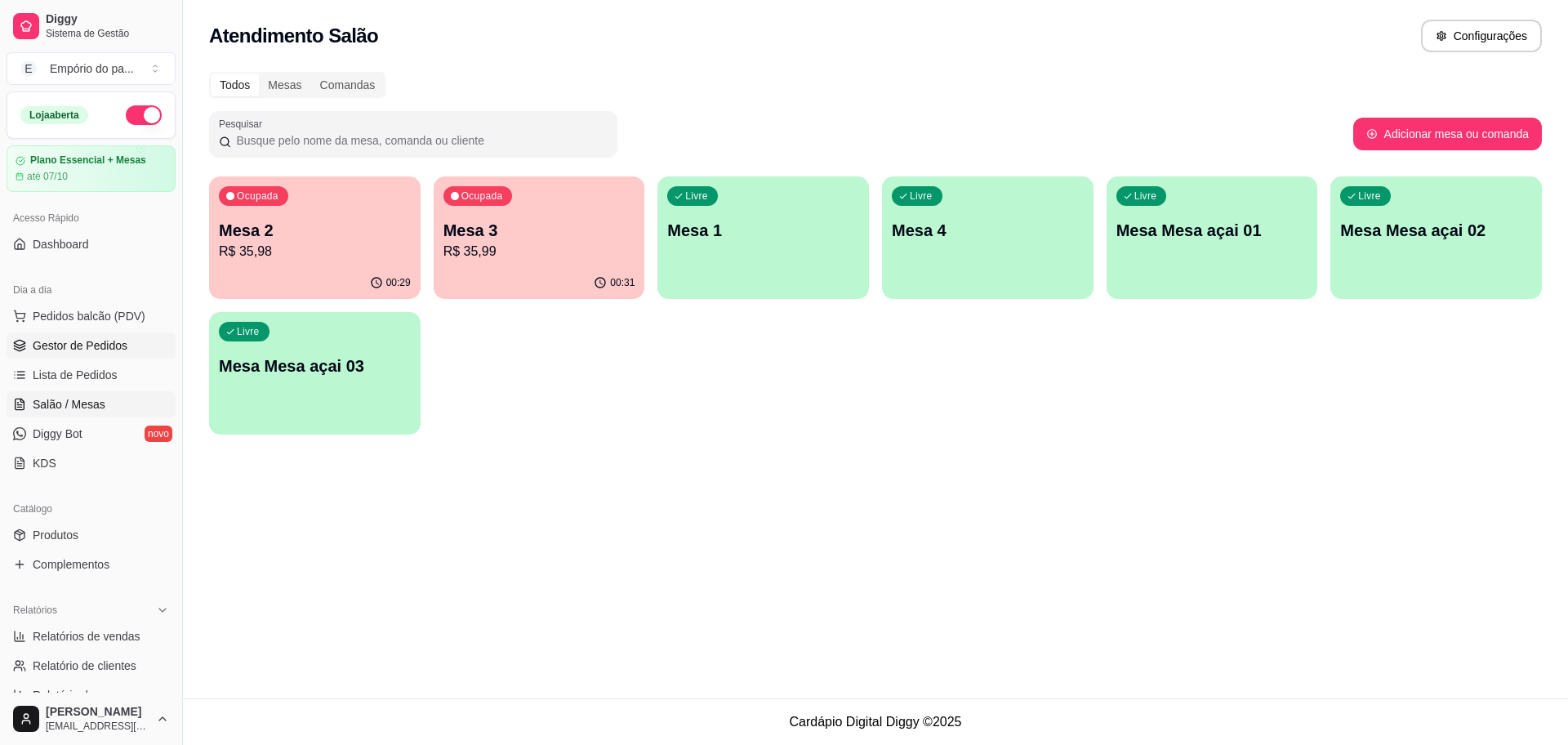
click at [81, 338] on span "Gestor de Pedidos" at bounding box center [80, 345] width 95 height 17
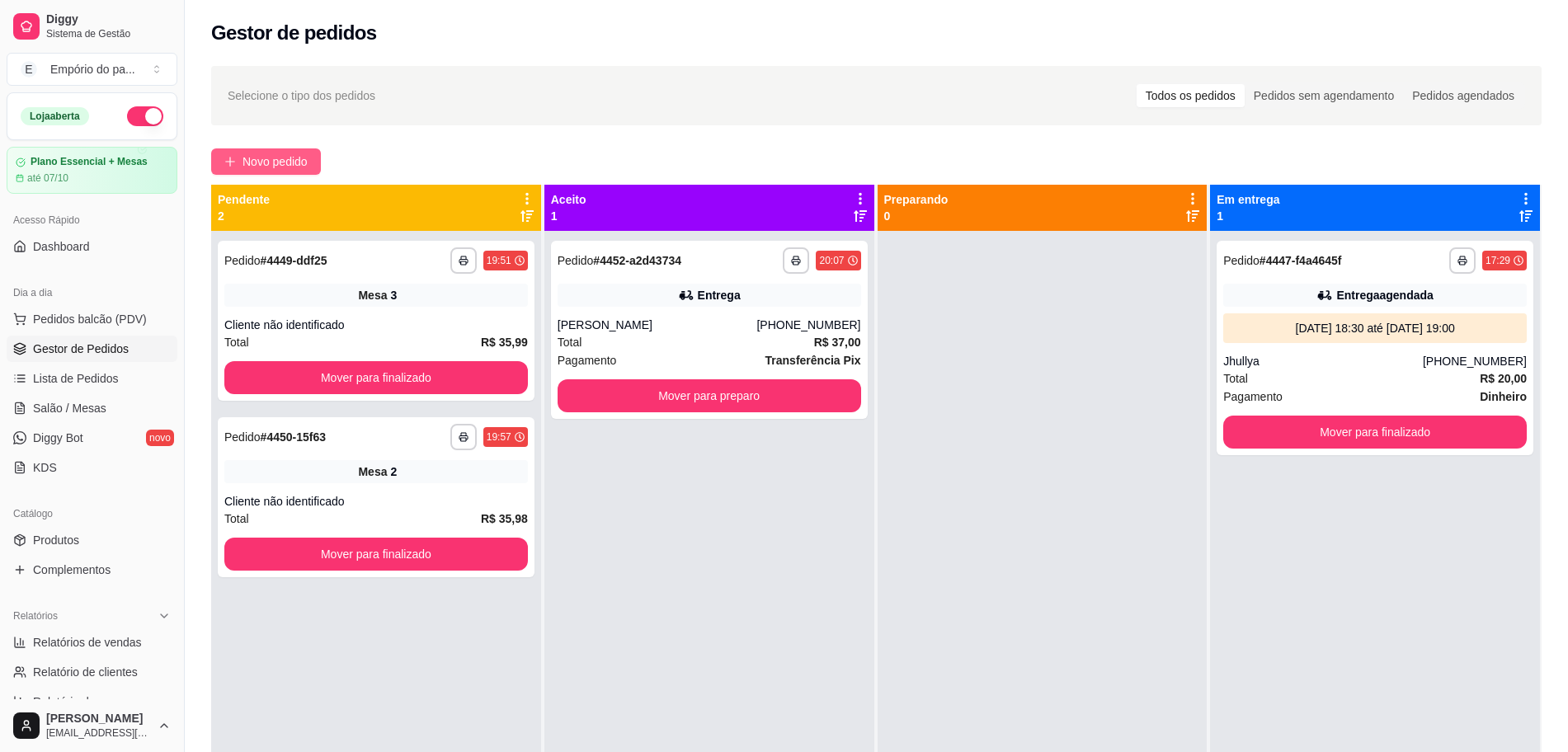
click at [286, 155] on span "Novo pedido" at bounding box center [275, 162] width 65 height 19
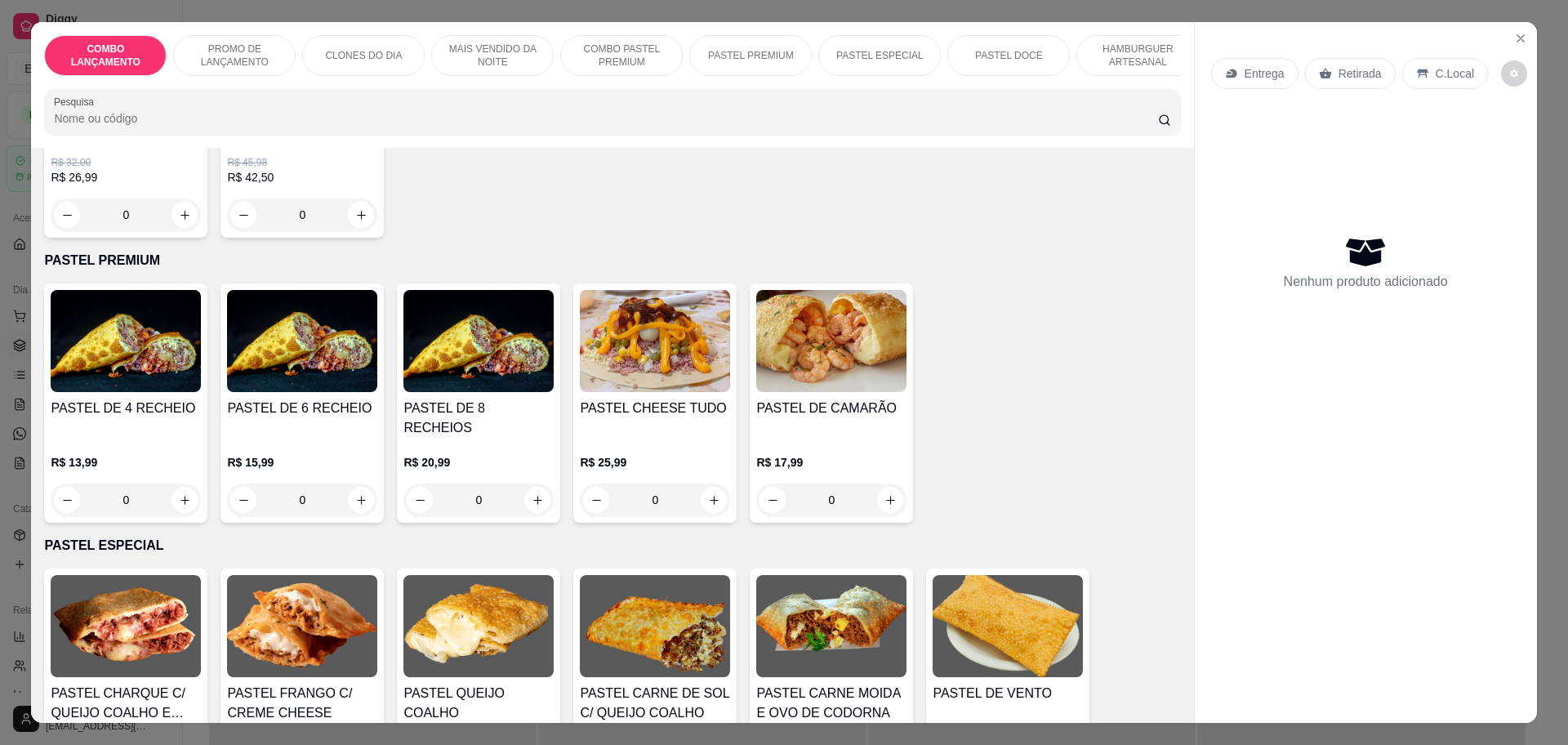
scroll to position [2043, 0]
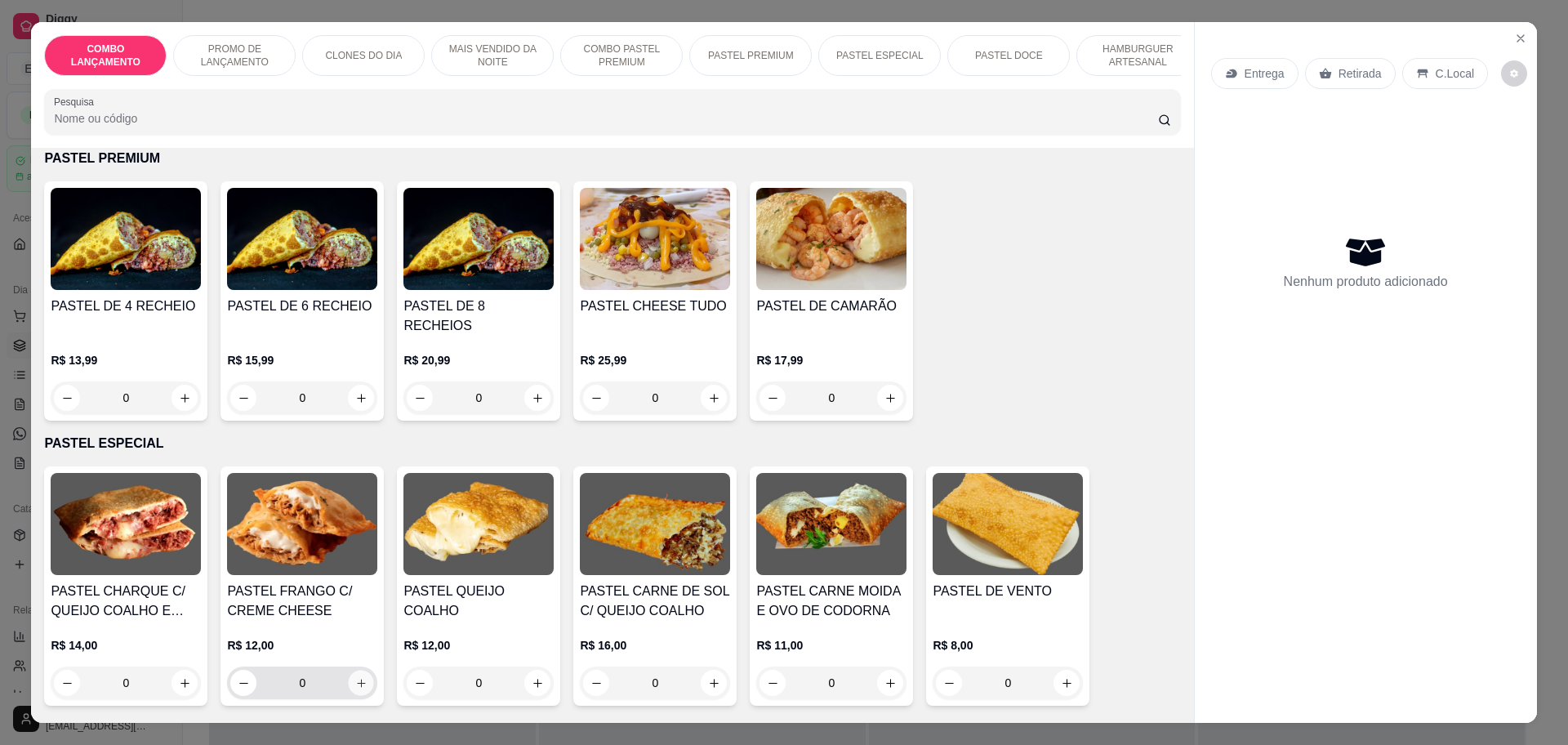
click at [355, 677] on icon "increase-product-quantity" at bounding box center [361, 683] width 12 height 12
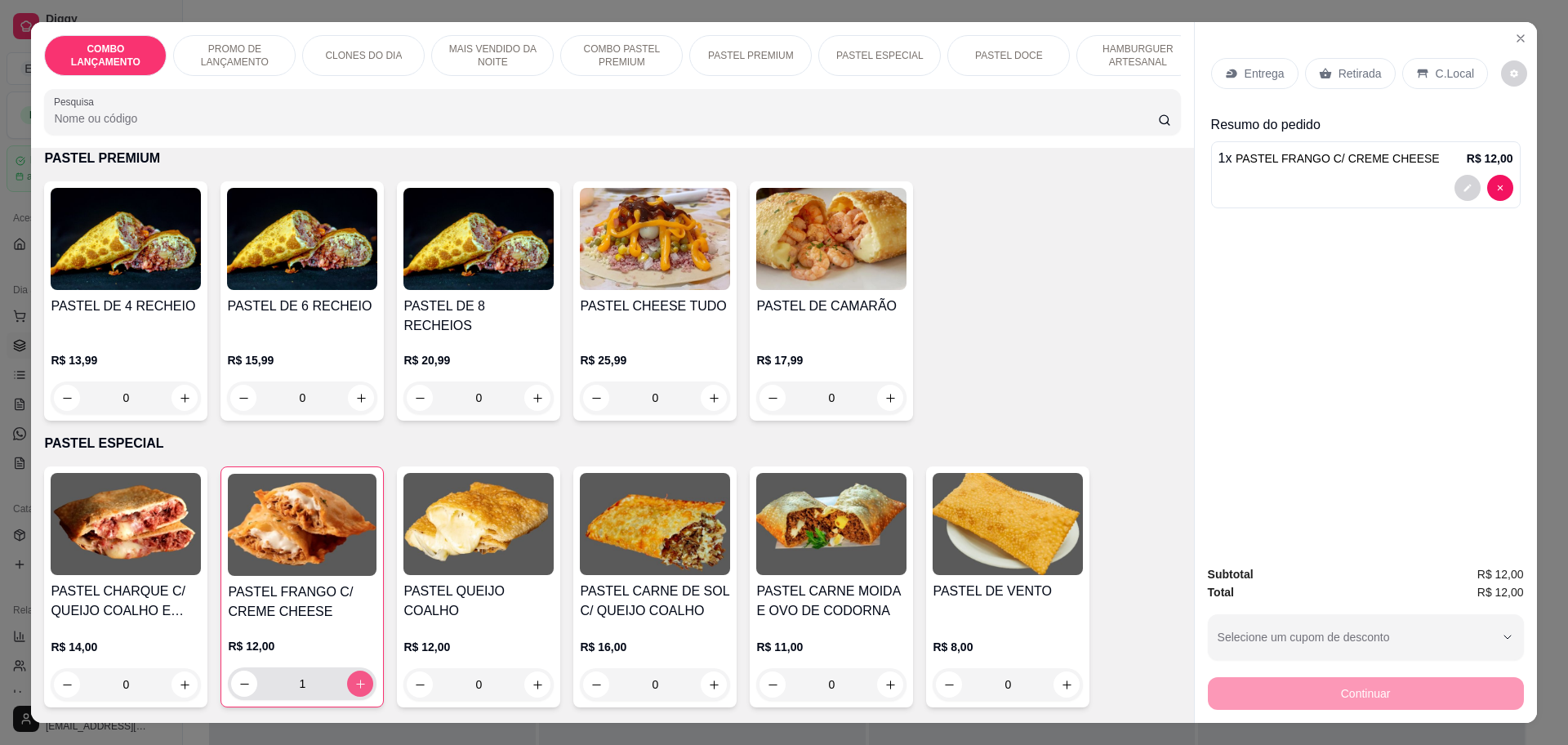
click at [354, 678] on icon "increase-product-quantity" at bounding box center [360, 683] width 12 height 12
click at [356, 680] on icon "increase-product-quantity" at bounding box center [360, 683] width 8 height 8
type input "0"
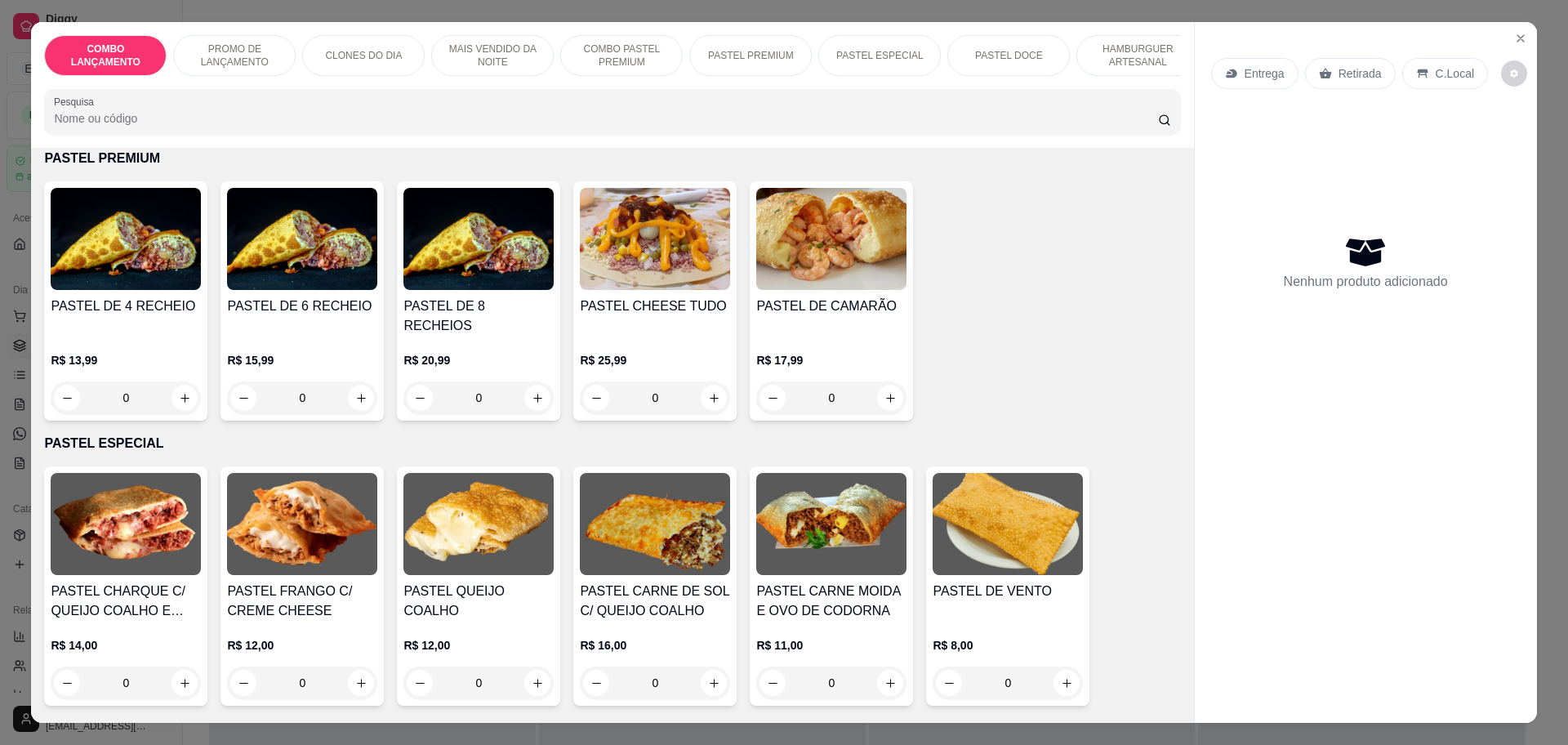
click at [181, 381] on div "0" at bounding box center [126, 398] width 151 height 33
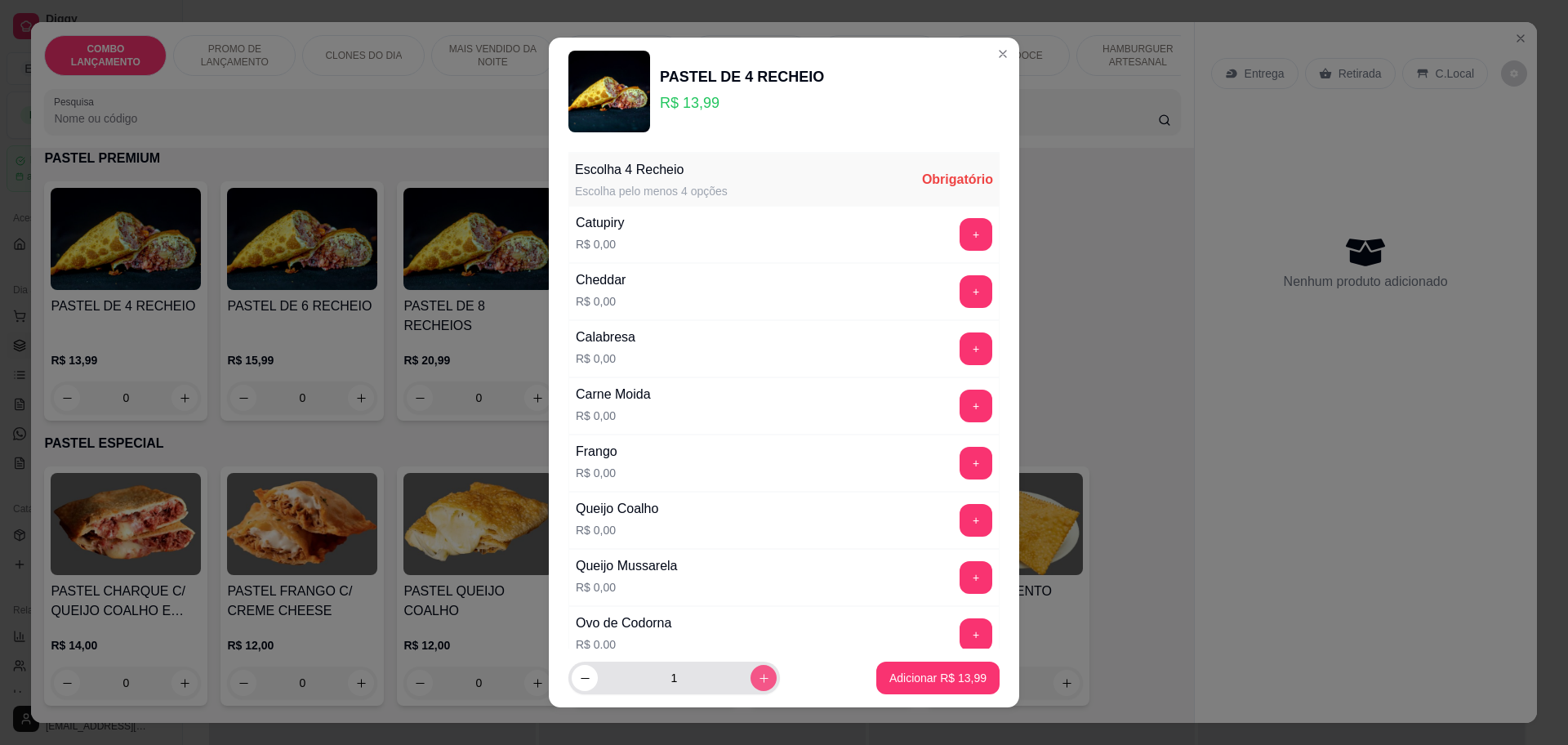
click at [757, 672] on icon "increase-product-quantity" at bounding box center [763, 678] width 12 height 12
type input "3"
click at [960, 465] on button "+" at bounding box center [976, 463] width 32 height 32
click at [960, 576] on button "+" at bounding box center [976, 577] width 32 height 32
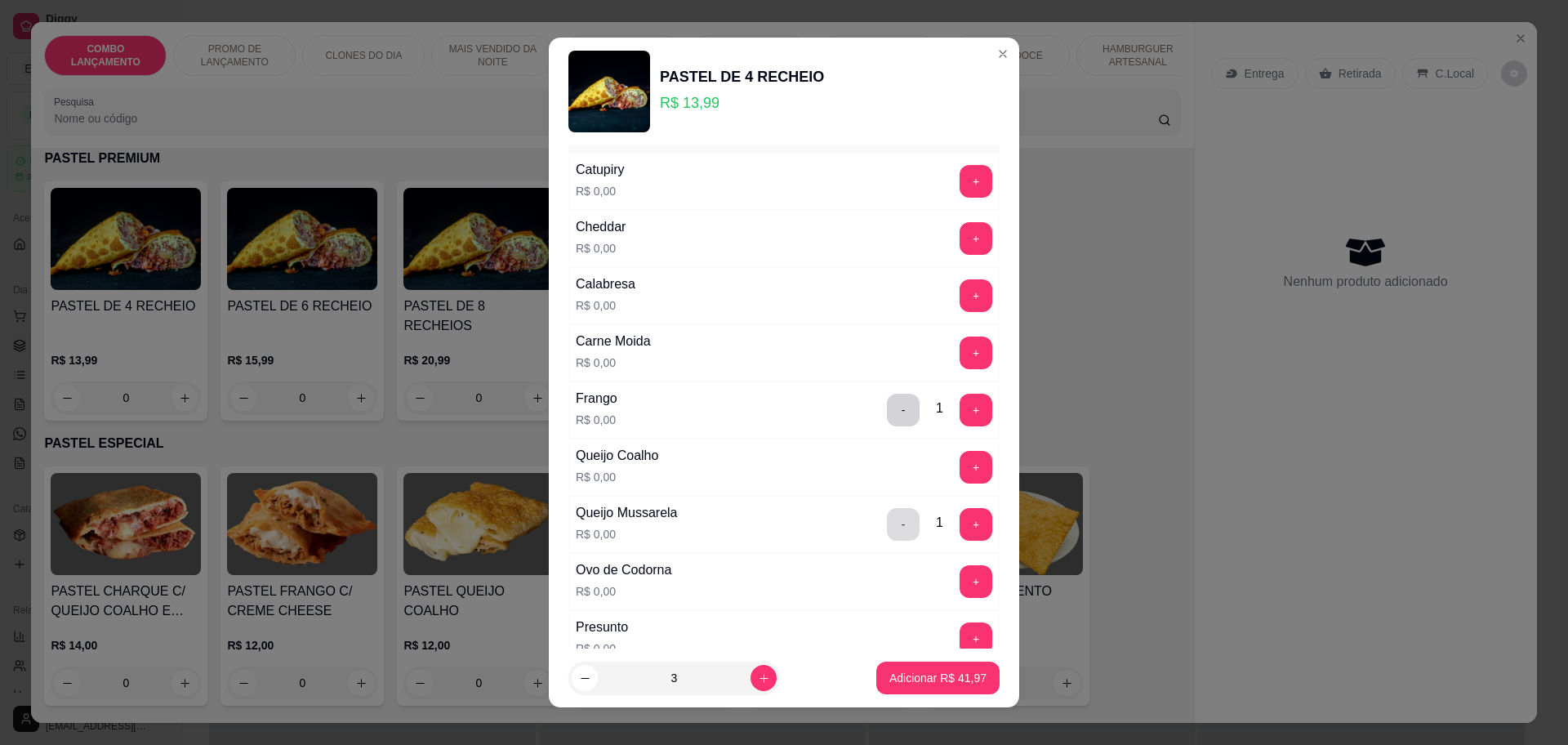
scroll to position [102, 0]
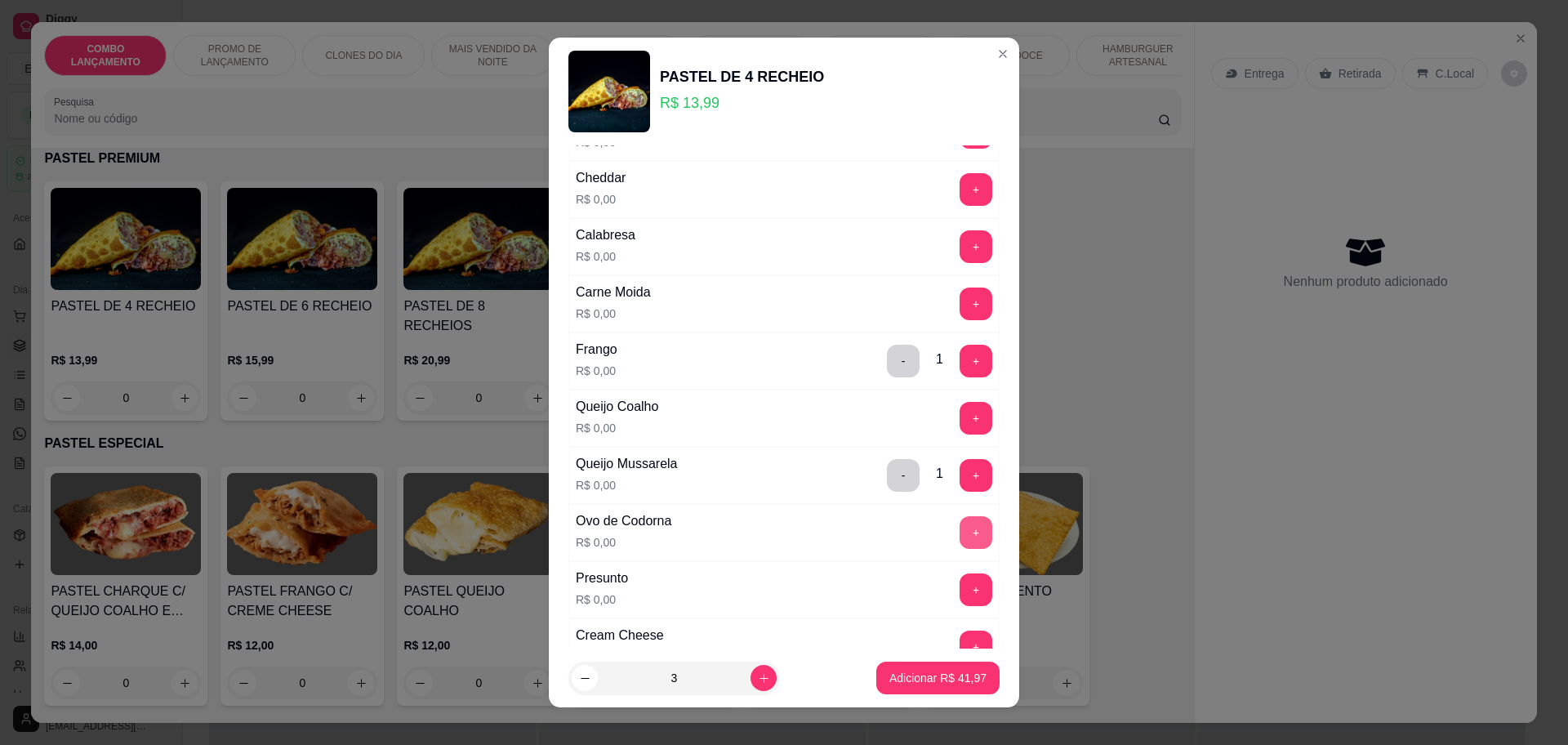
click at [959, 523] on button "+" at bounding box center [976, 533] width 33 height 33
click at [959, 240] on button "+" at bounding box center [976, 247] width 33 height 33
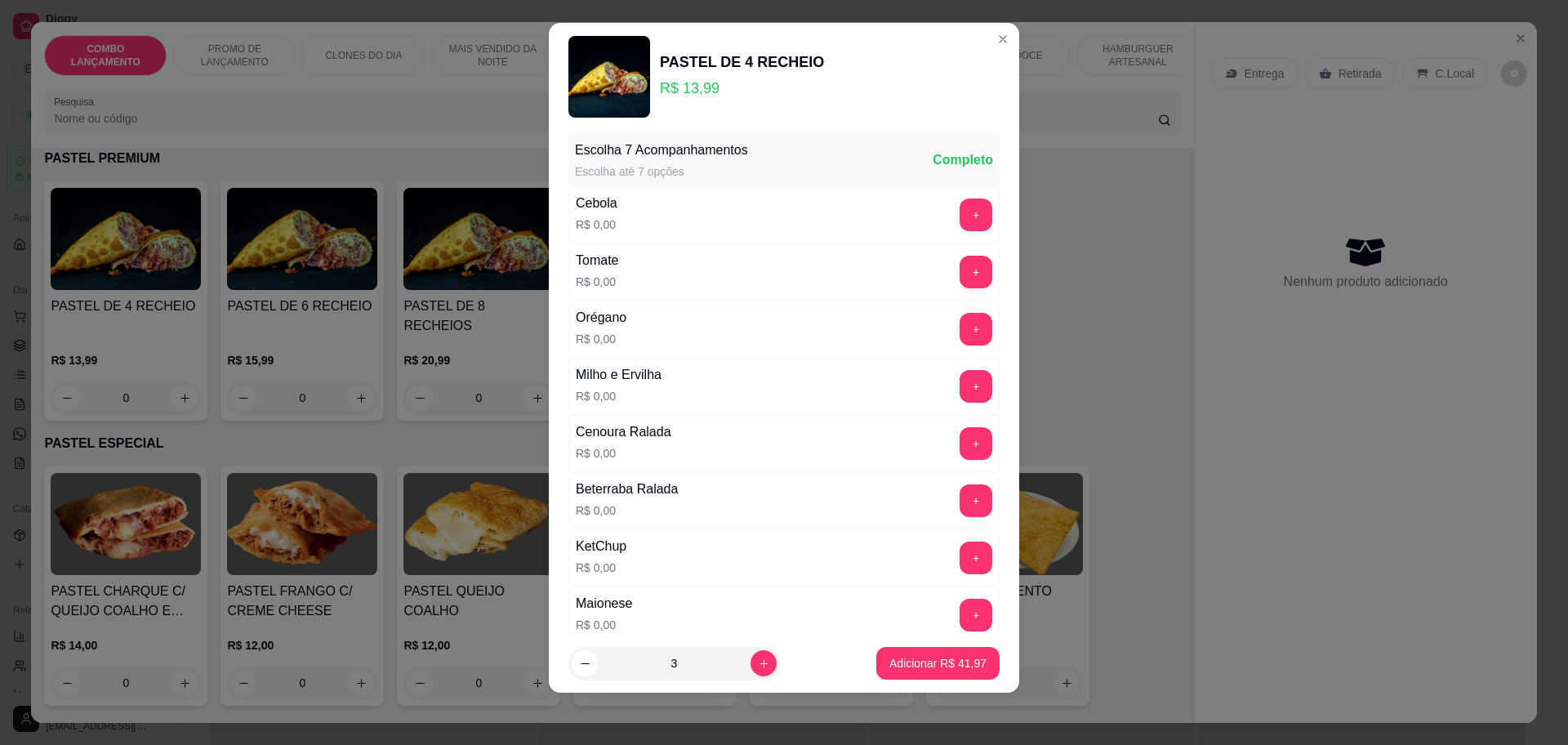
scroll to position [632, 0]
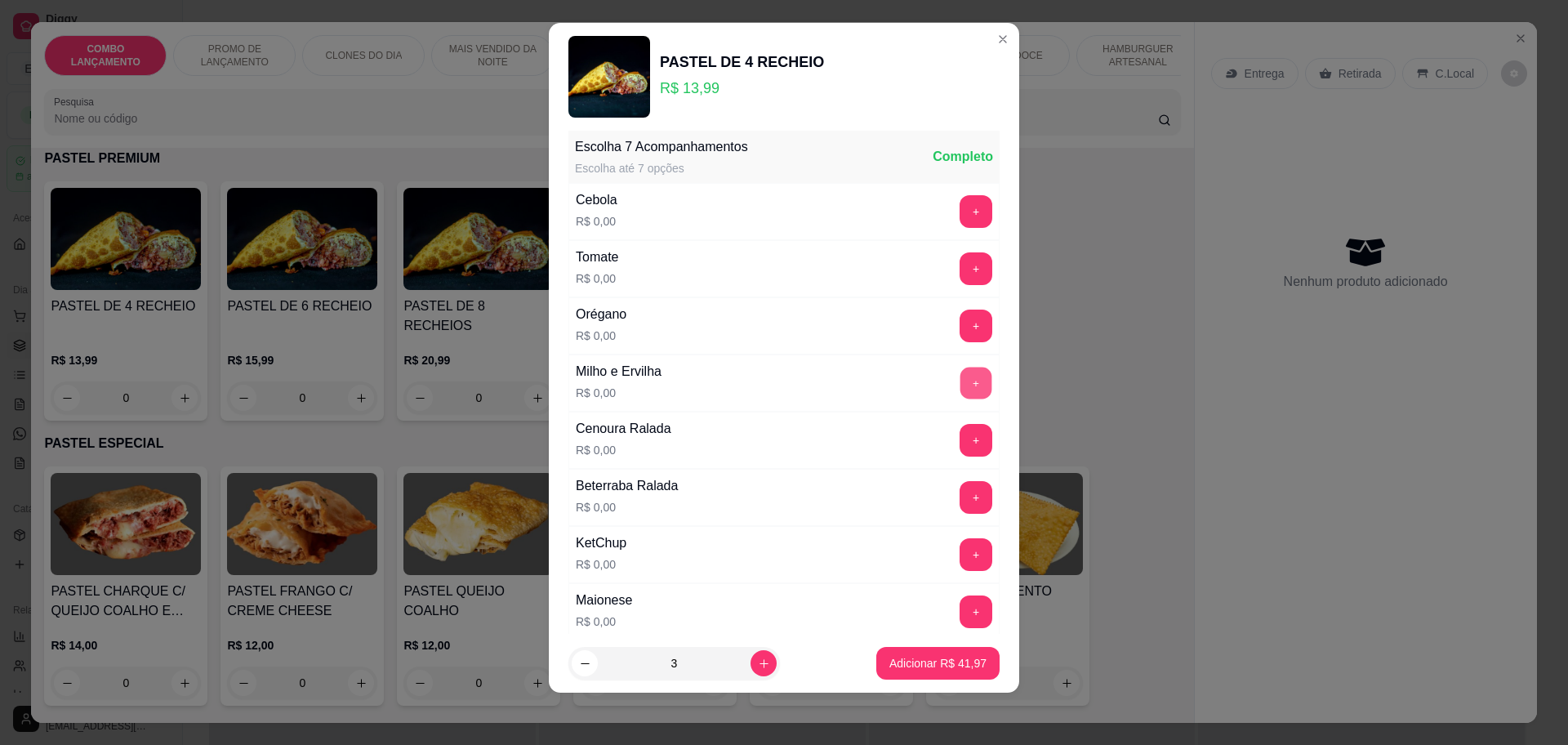
click at [960, 389] on button "+" at bounding box center [976, 382] width 32 height 32
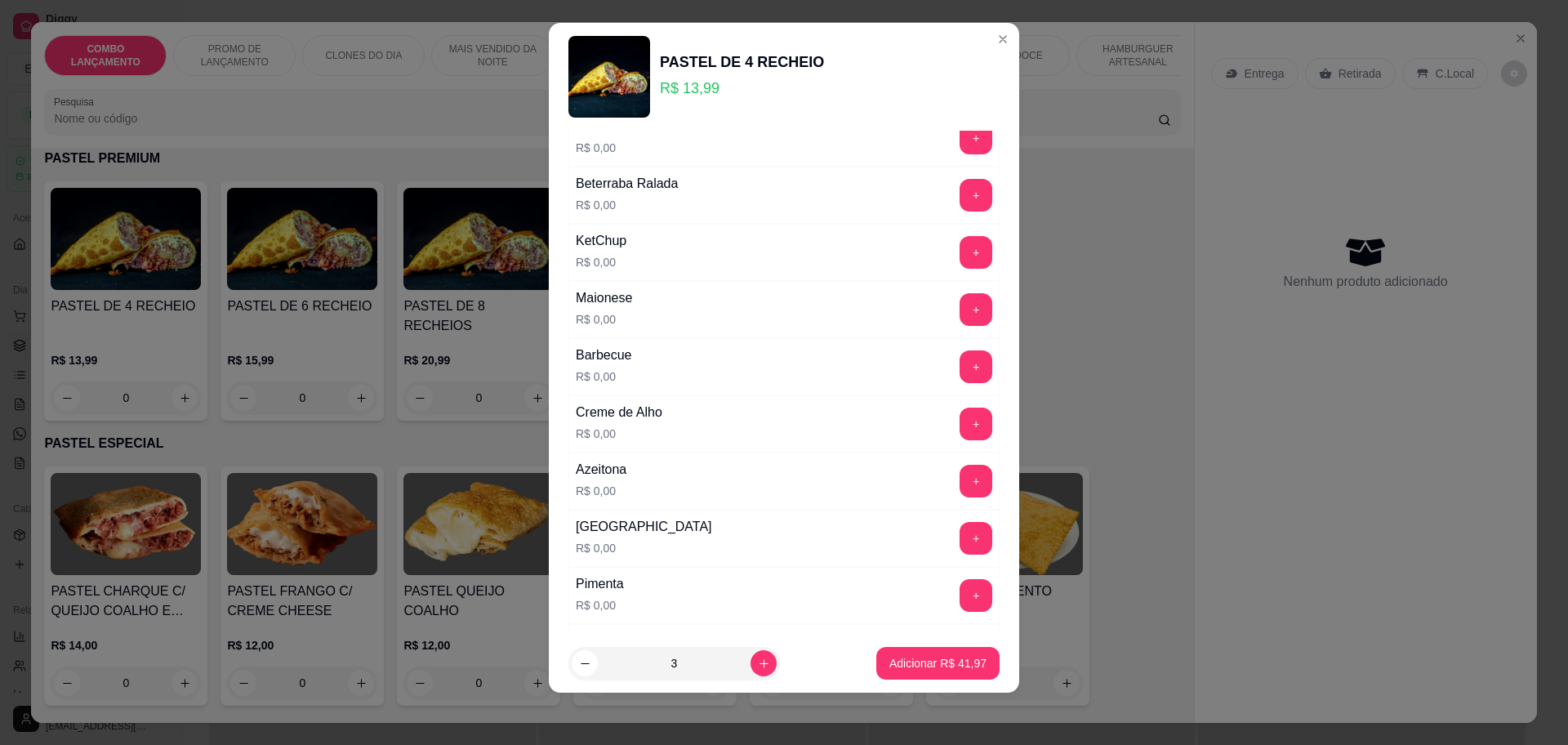
scroll to position [1041, 0]
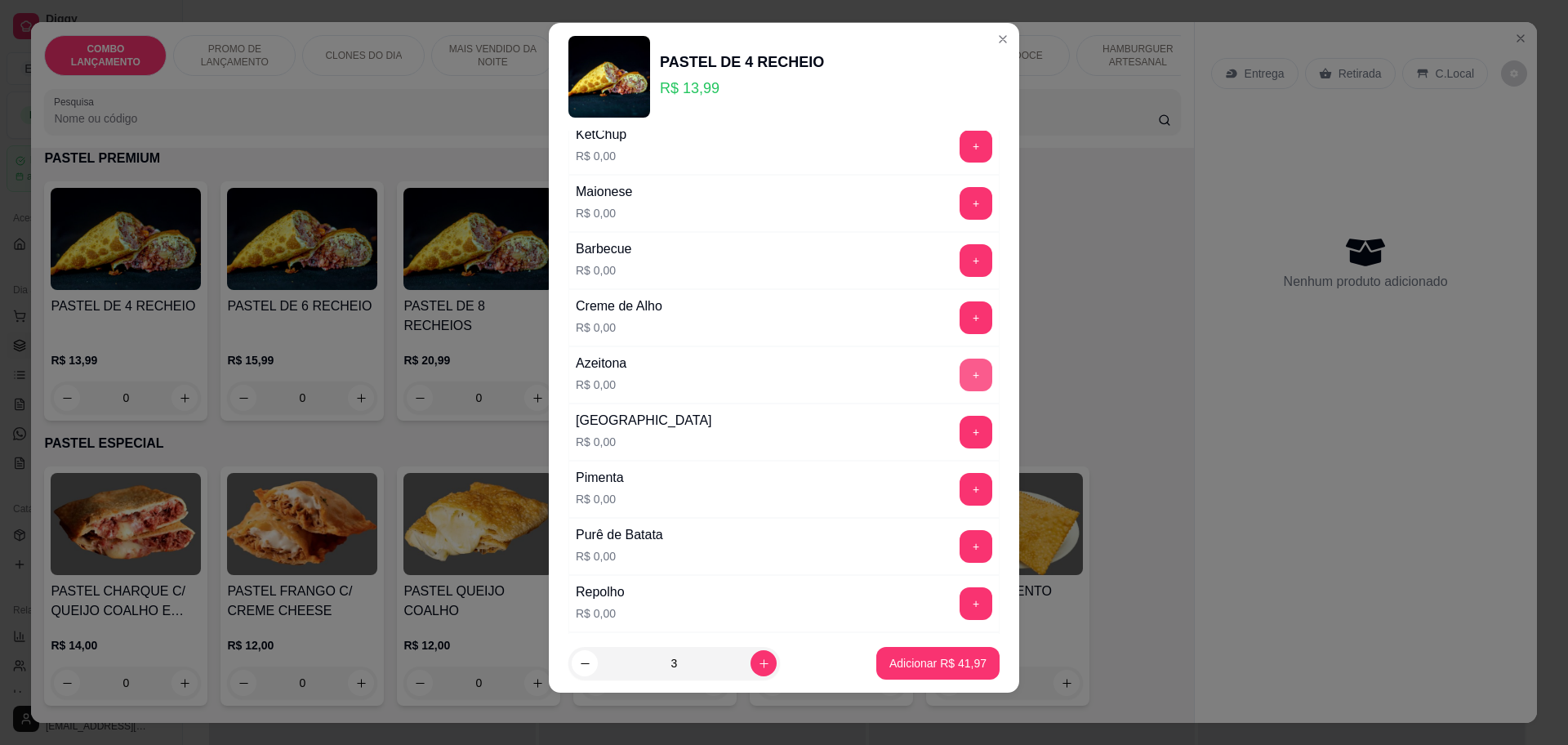
click at [959, 370] on button "+" at bounding box center [976, 375] width 33 height 33
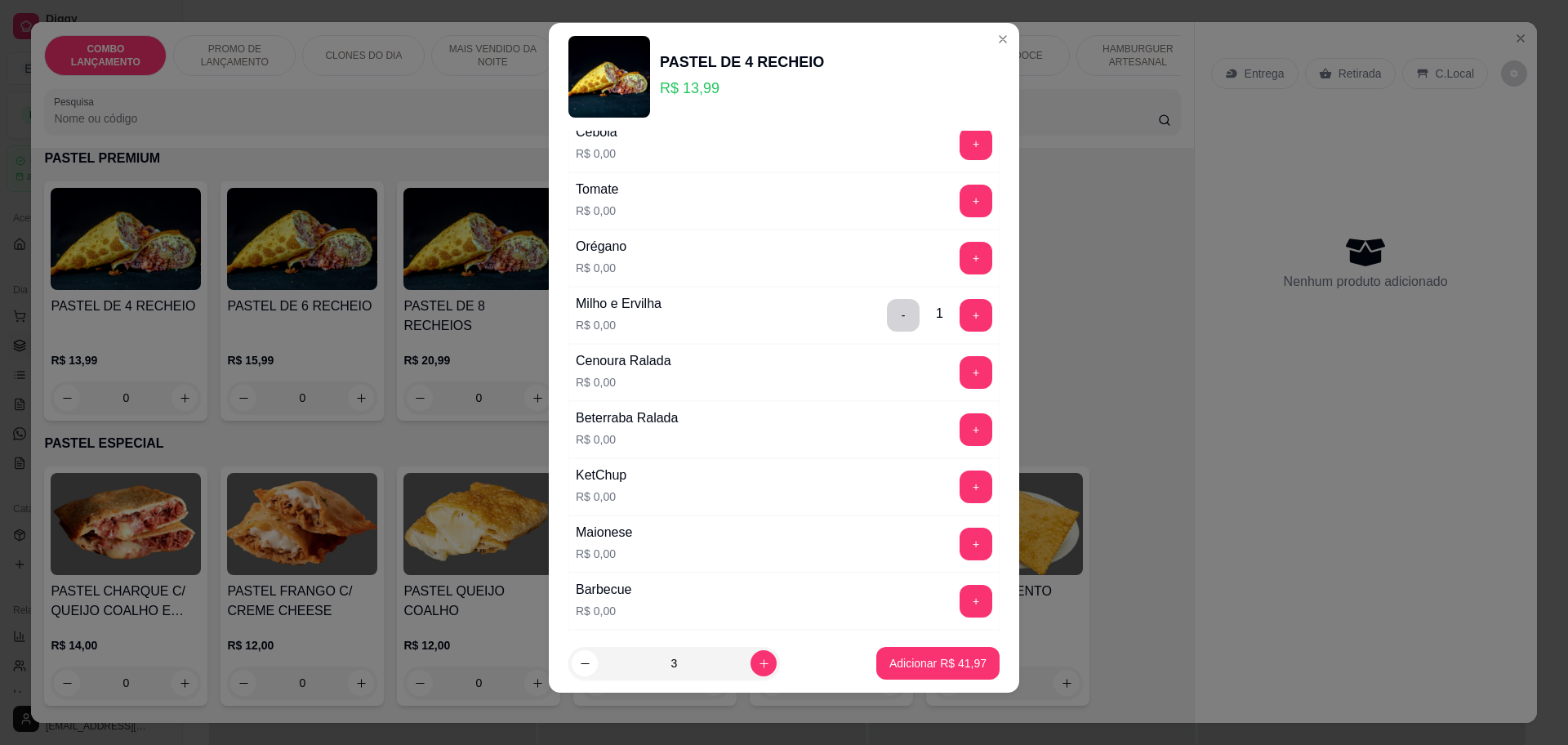
scroll to position [632, 0]
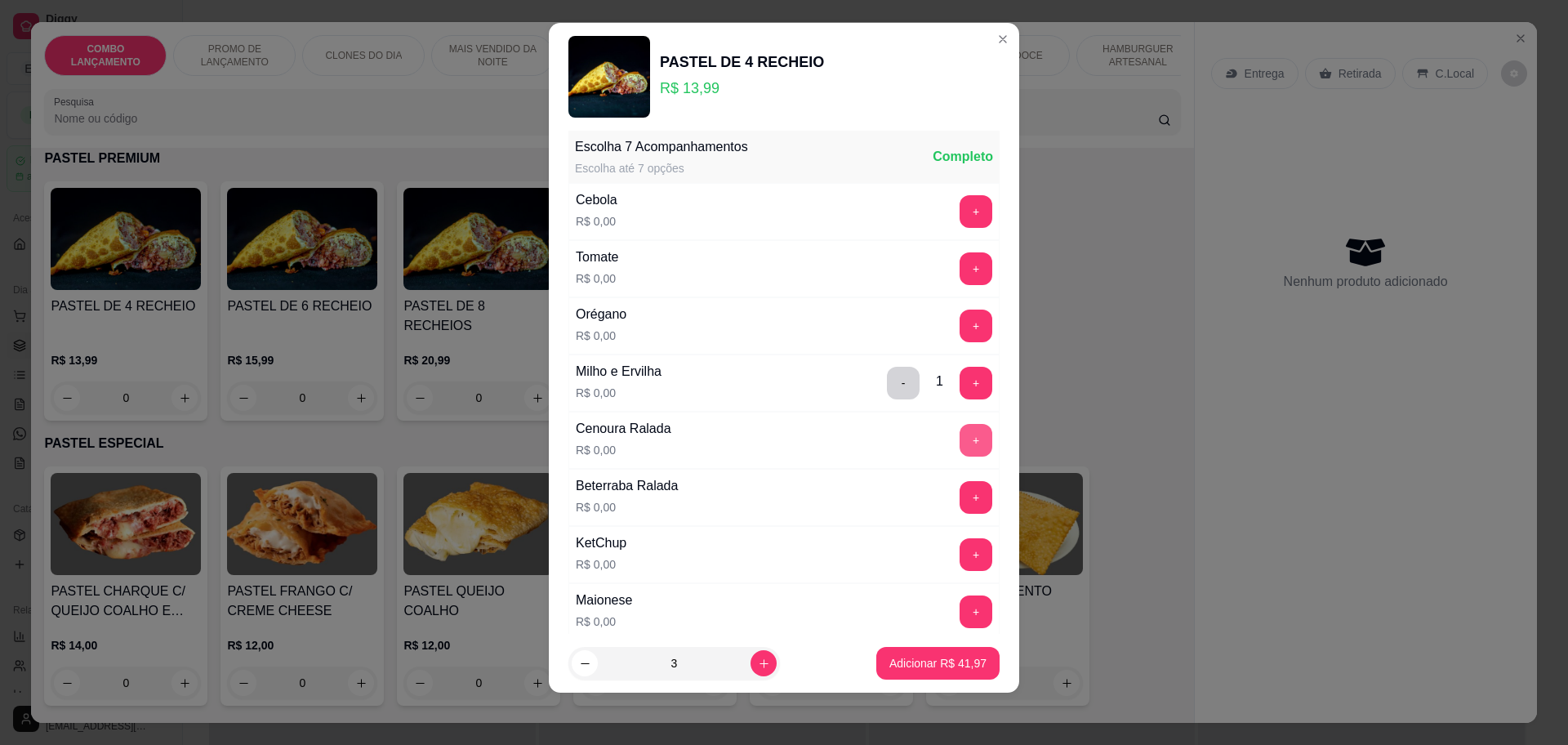
click at [959, 437] on button "+" at bounding box center [976, 441] width 33 height 33
click at [960, 261] on button "+" at bounding box center [976, 268] width 32 height 32
click at [960, 210] on button "+" at bounding box center [976, 211] width 32 height 32
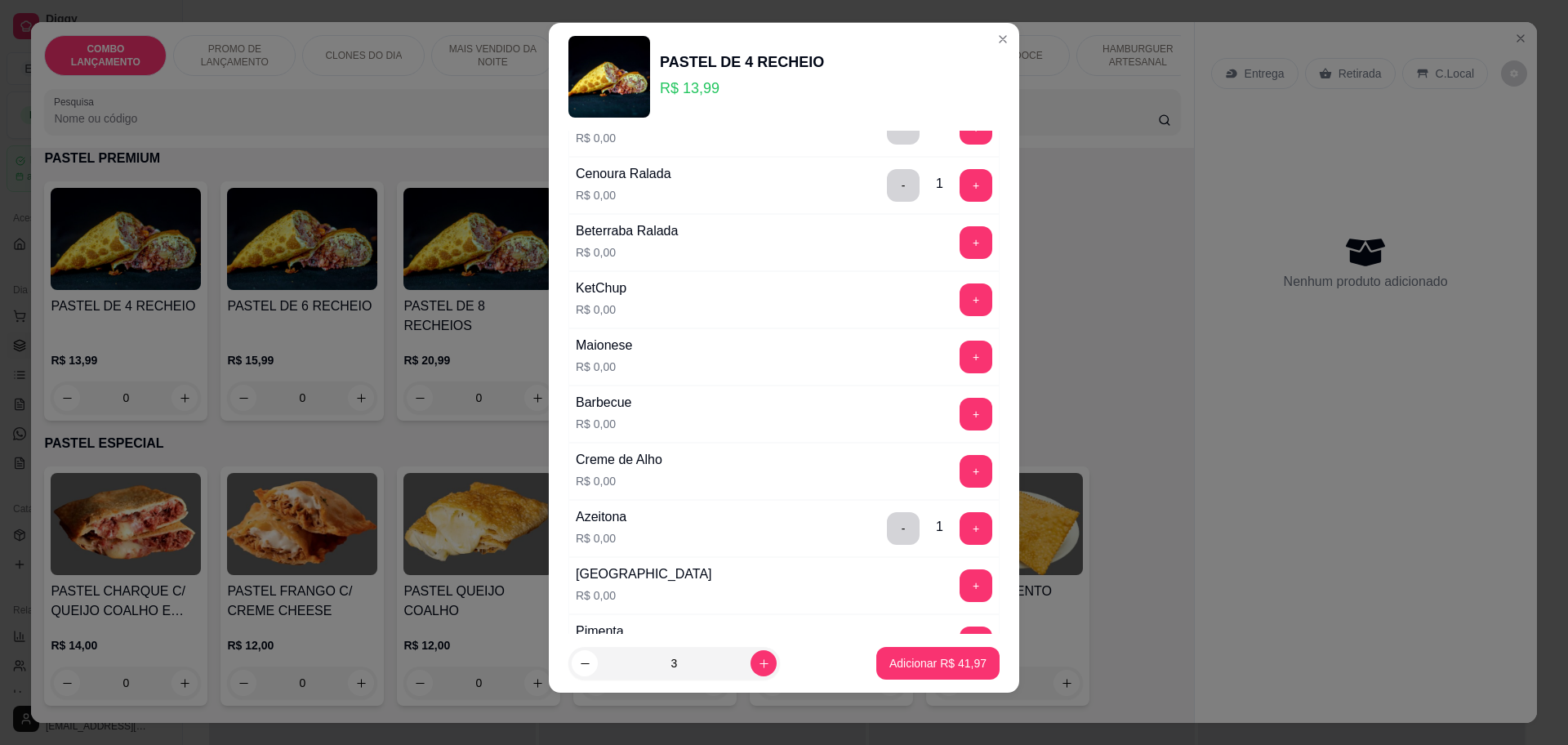
scroll to position [1041, 0]
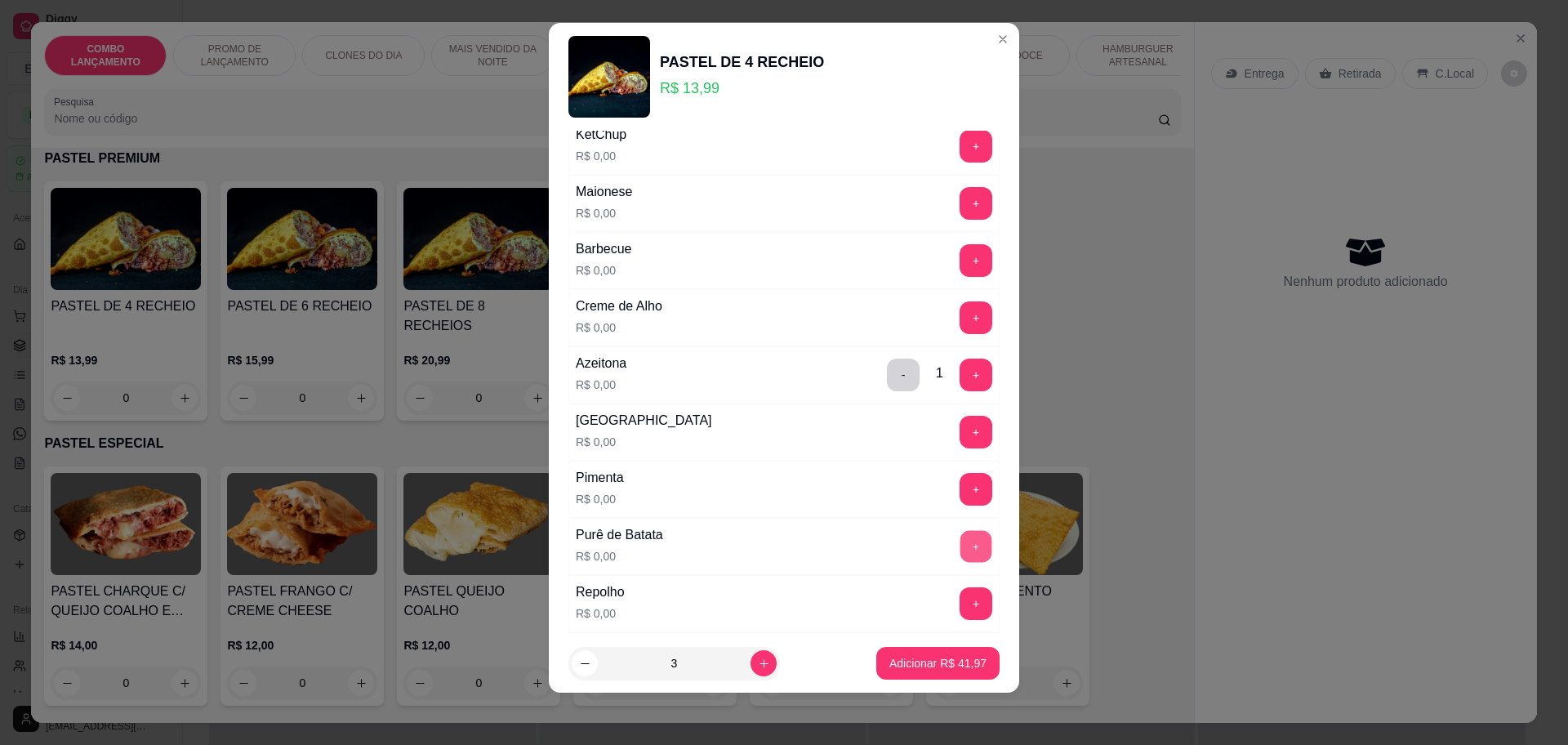
click at [960, 536] on button "+" at bounding box center [976, 546] width 32 height 32
click at [880, 542] on div "- 1 +" at bounding box center [939, 547] width 118 height 33
click at [888, 543] on button "-" at bounding box center [903, 546] width 32 height 32
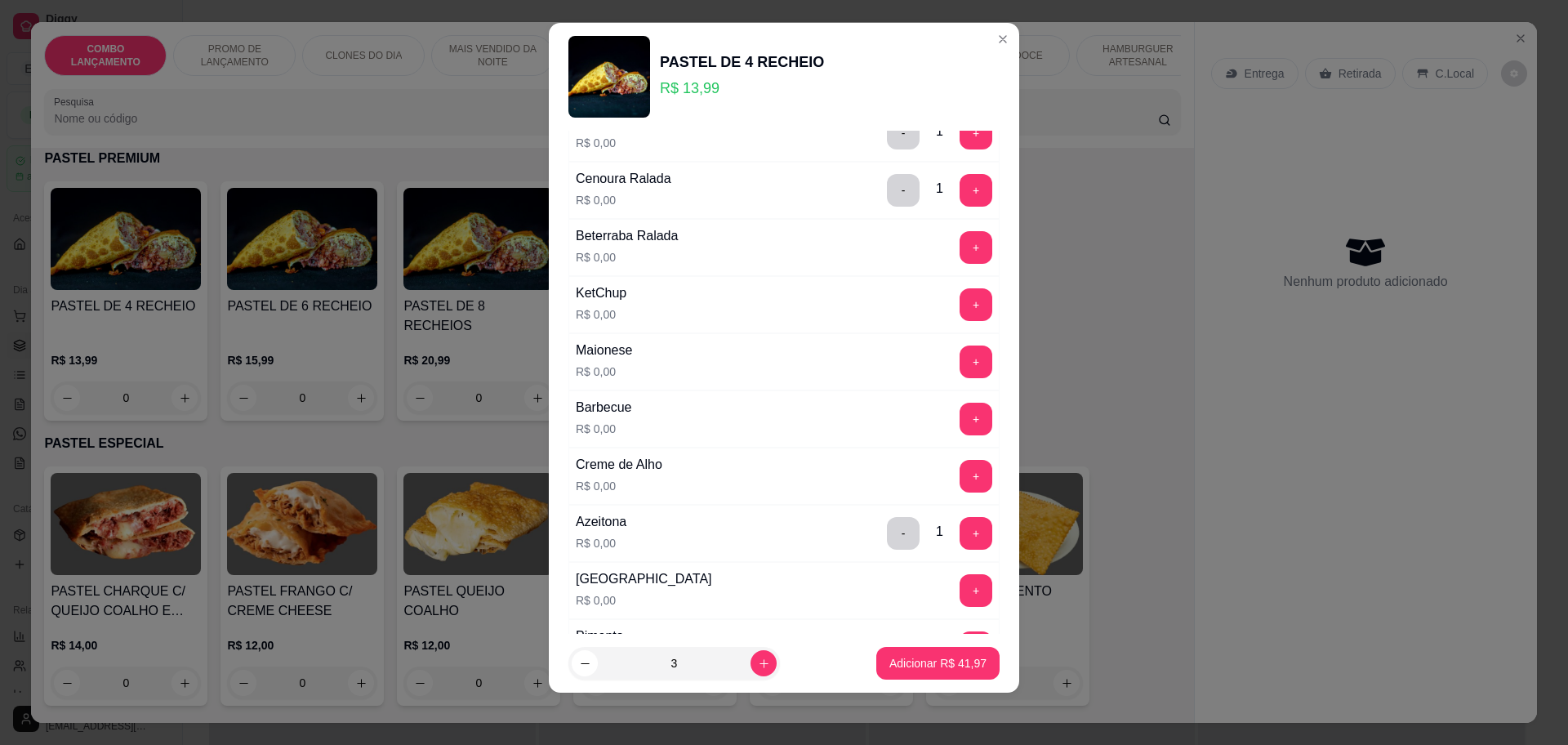
scroll to position [735, 0]
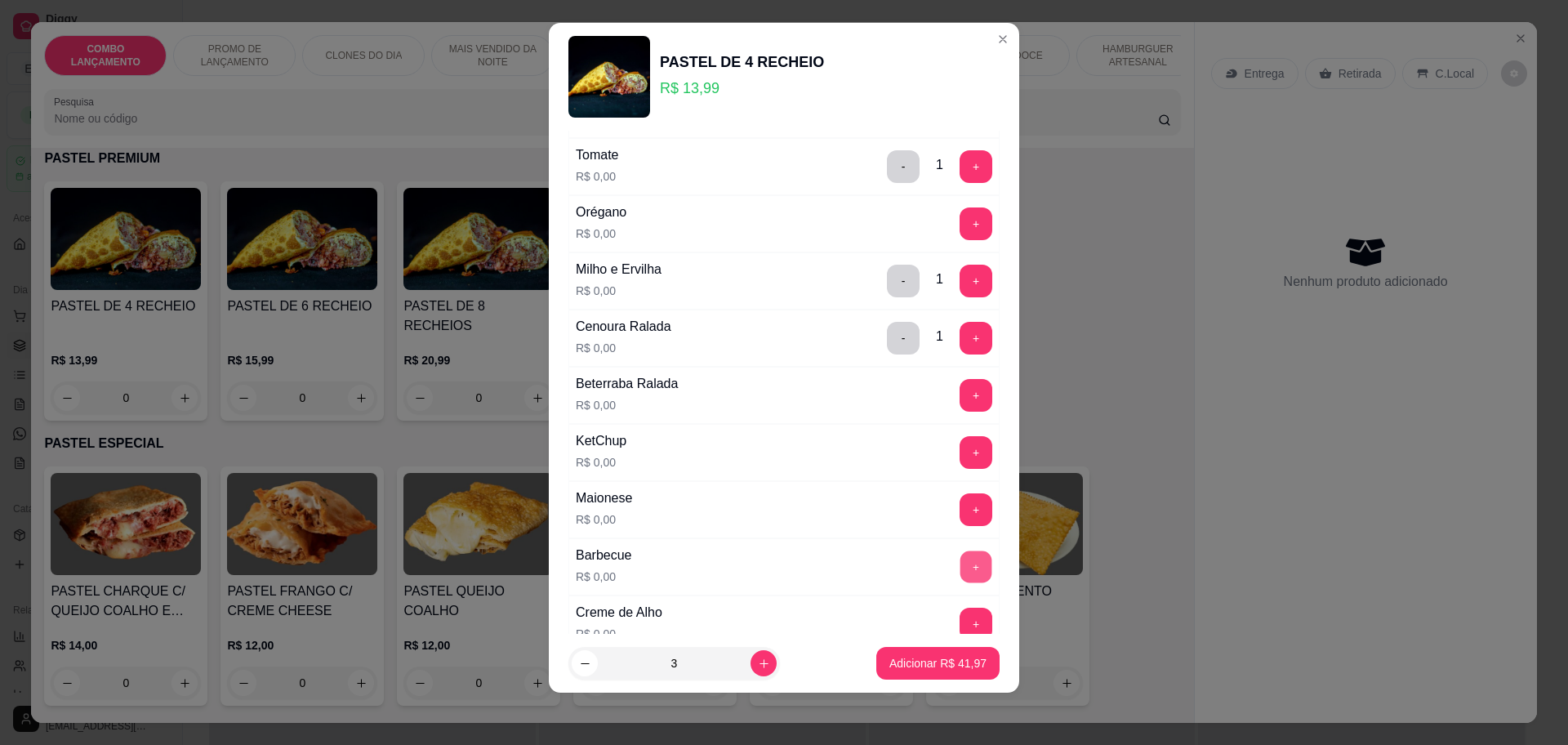
click at [960, 573] on button "+" at bounding box center [976, 566] width 32 height 32
click at [953, 440] on div "+" at bounding box center [976, 453] width 46 height 33
click at [960, 445] on button "+" at bounding box center [976, 452] width 32 height 32
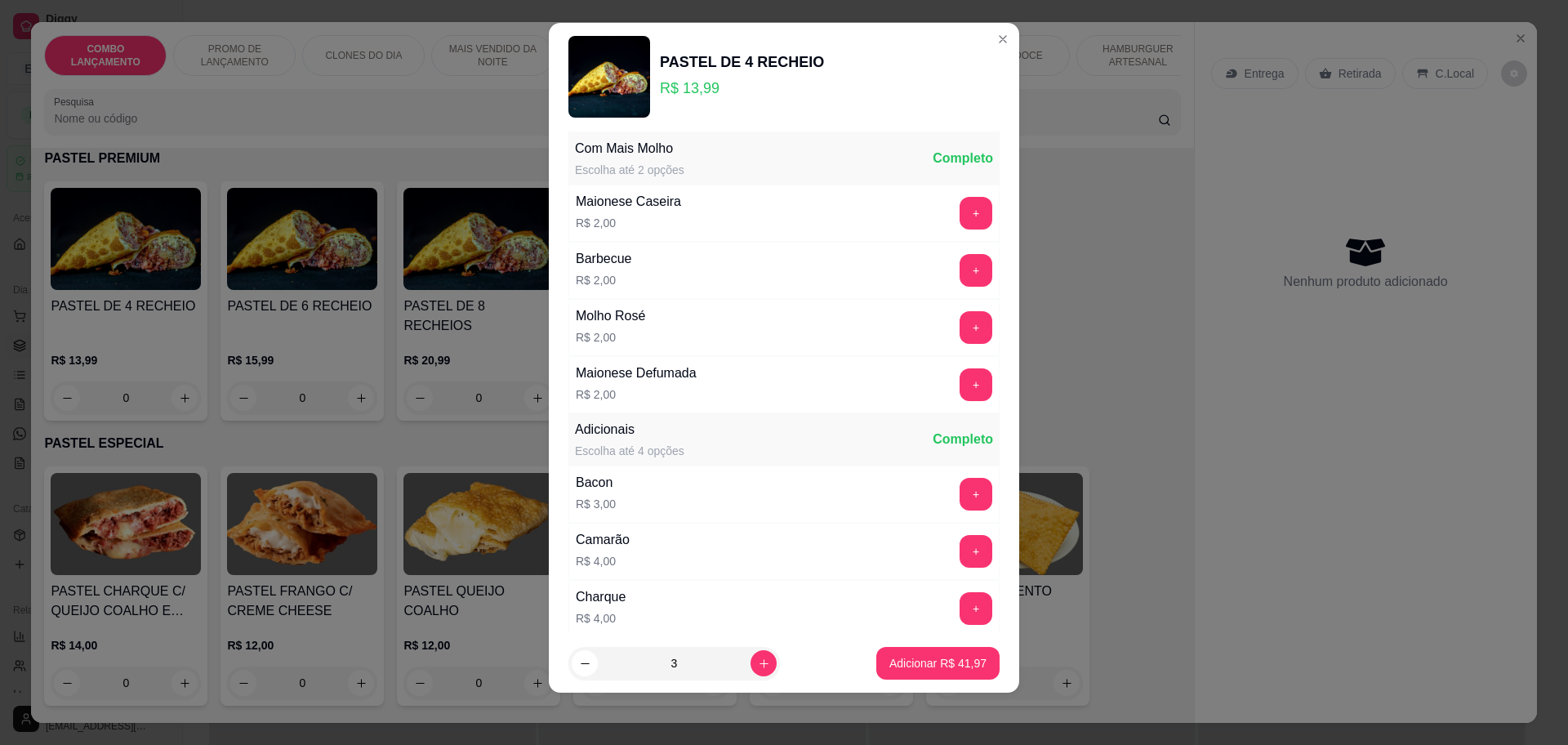
scroll to position [1600, 0]
click at [941, 670] on p "Adicionar R$ 41,97" at bounding box center [938, 663] width 97 height 17
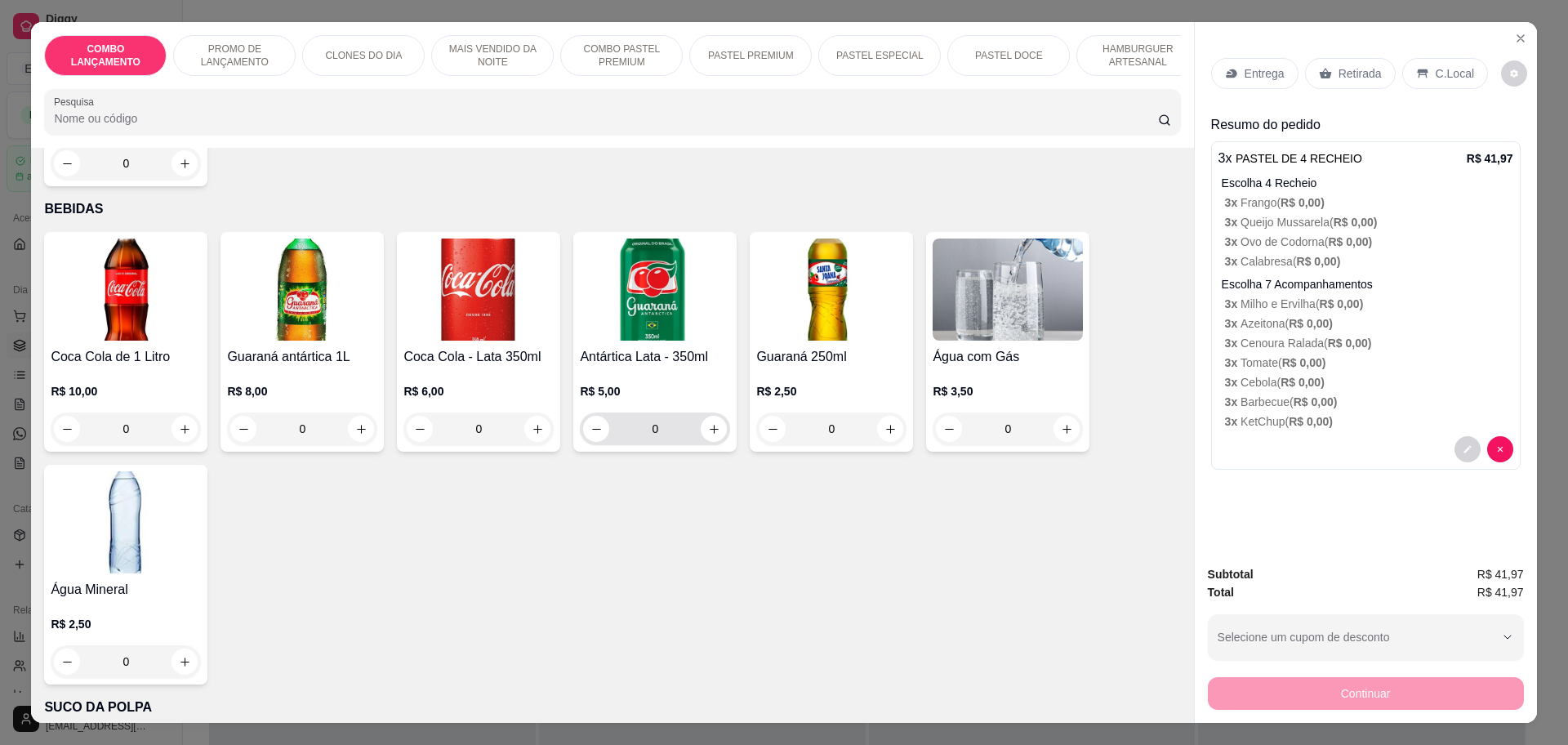
scroll to position [5444, 0]
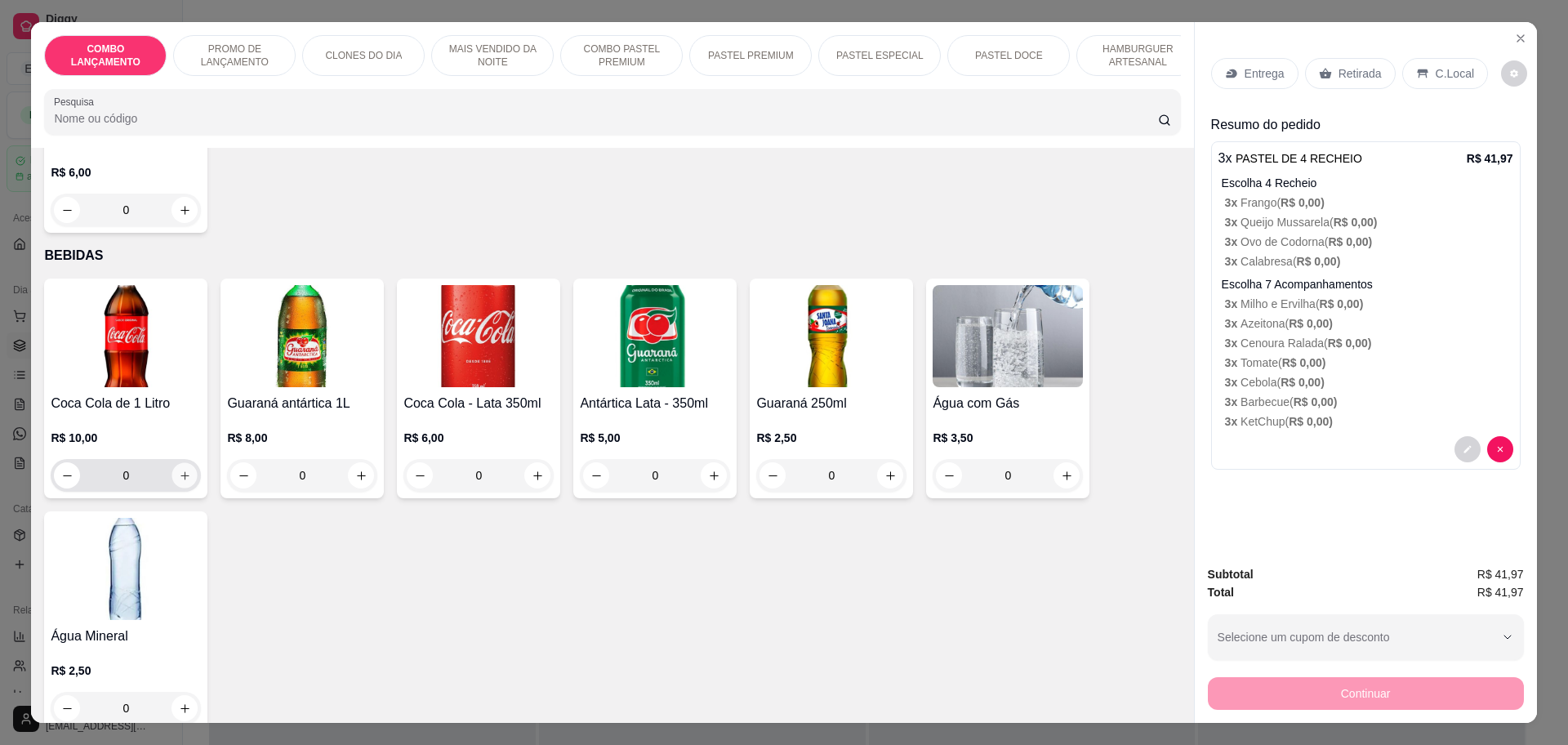
click at [179, 469] on icon "increase-product-quantity" at bounding box center [185, 475] width 12 height 12
type input "1"
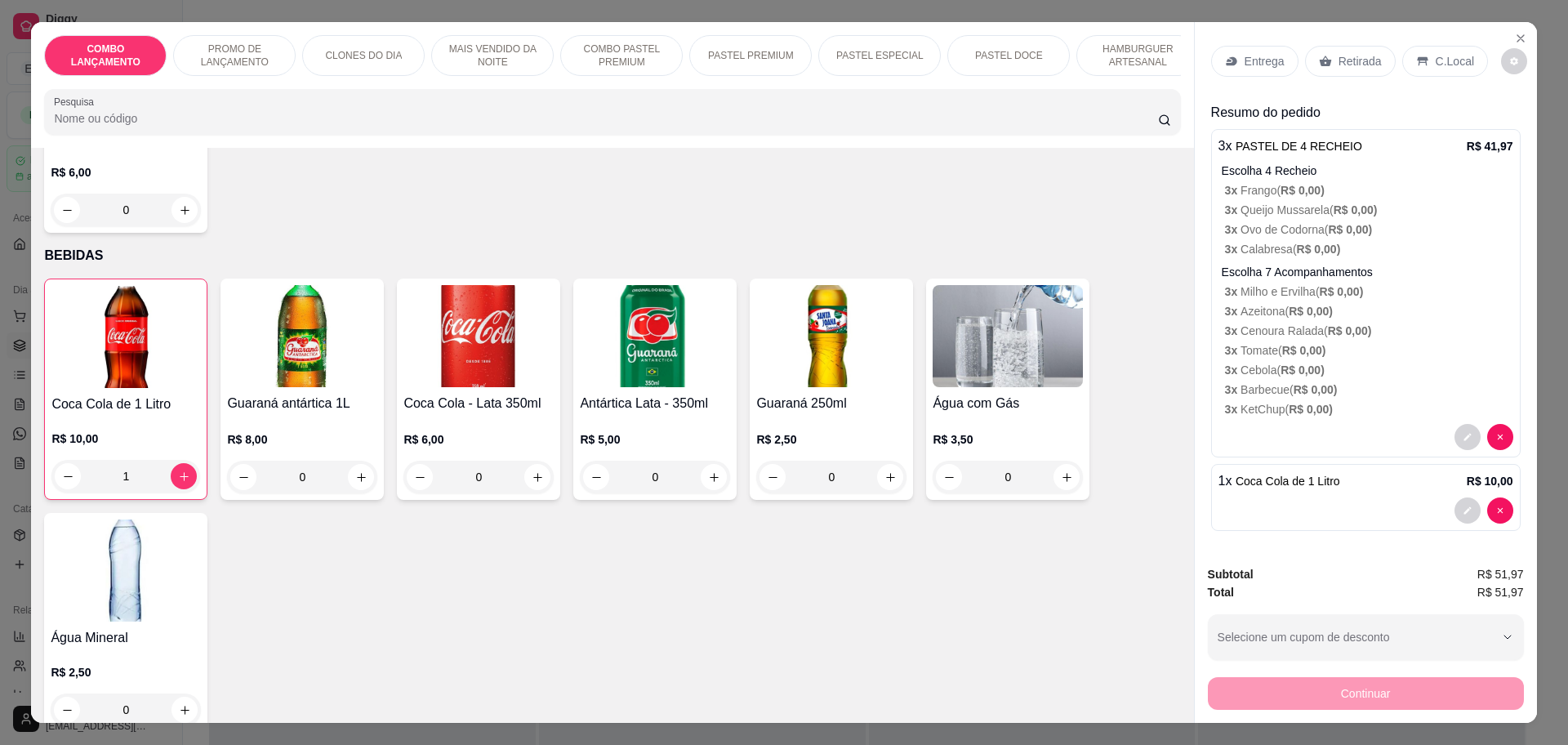
scroll to position [14, 0]
click at [1344, 56] on p "Retirada" at bounding box center [1360, 60] width 43 height 17
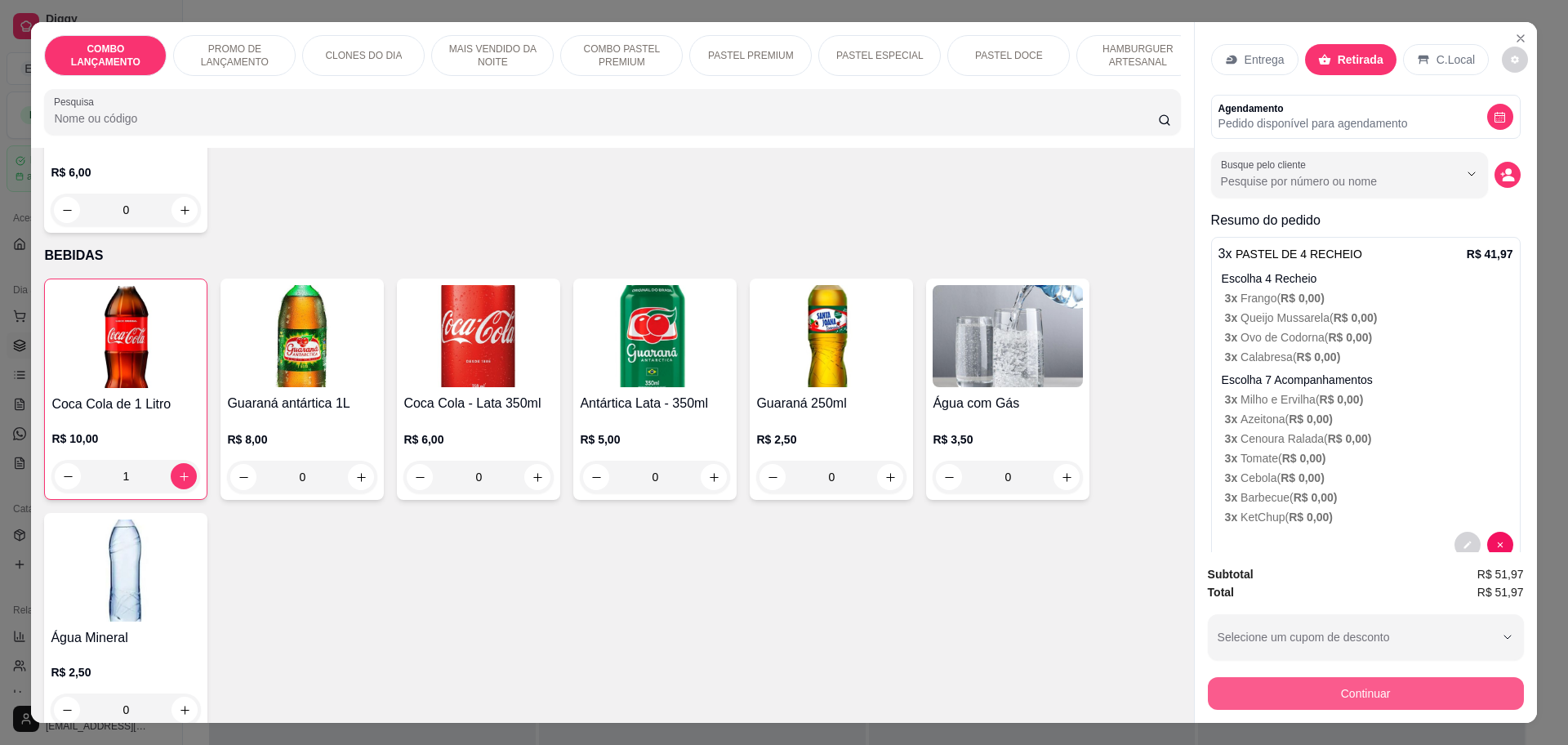
click at [1313, 693] on button "Continuar" at bounding box center [1366, 694] width 316 height 33
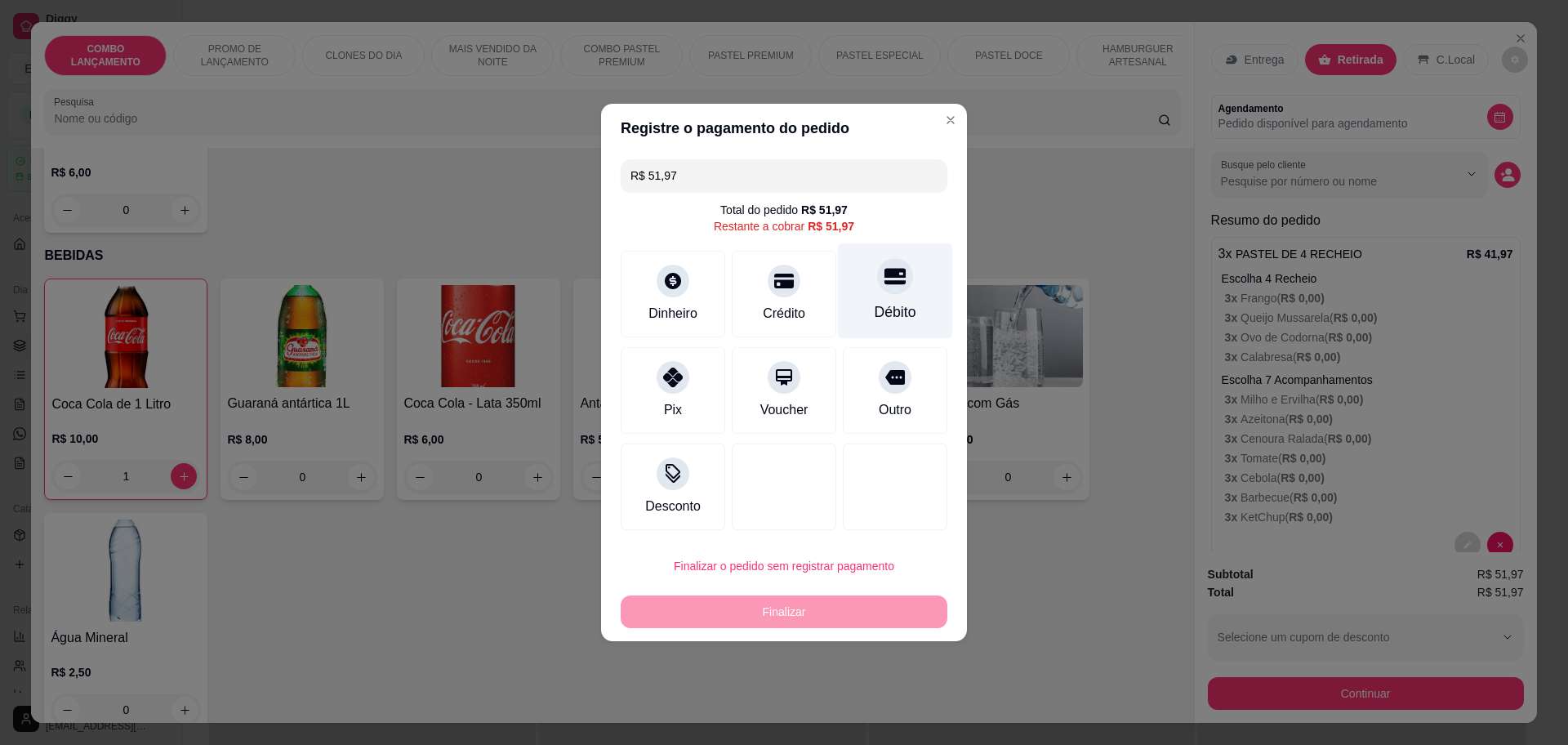
click at [911, 316] on div "Débito" at bounding box center [895, 291] width 115 height 96
type input "R$ 0,00"
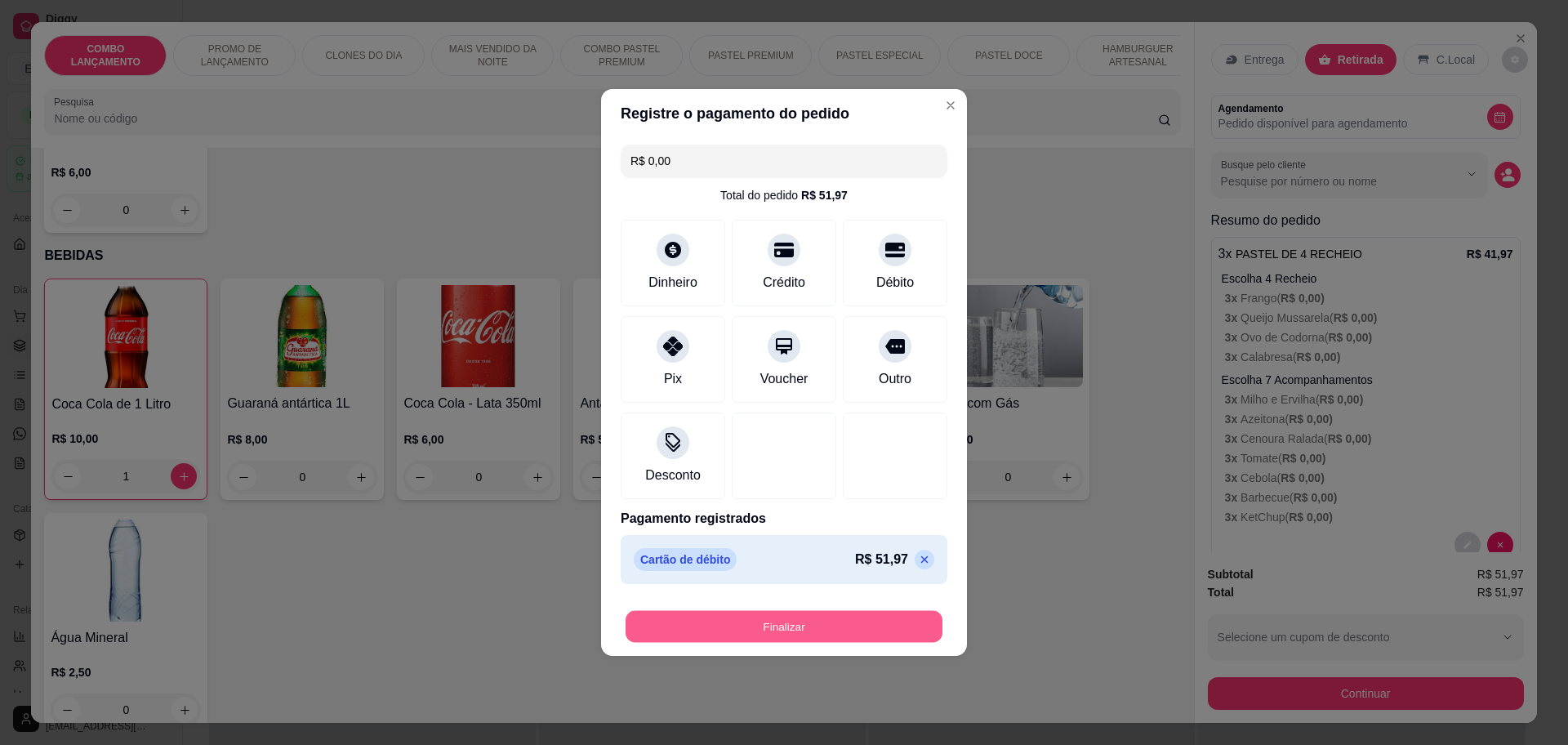
click at [799, 625] on button "Finalizar" at bounding box center [783, 626] width 317 height 32
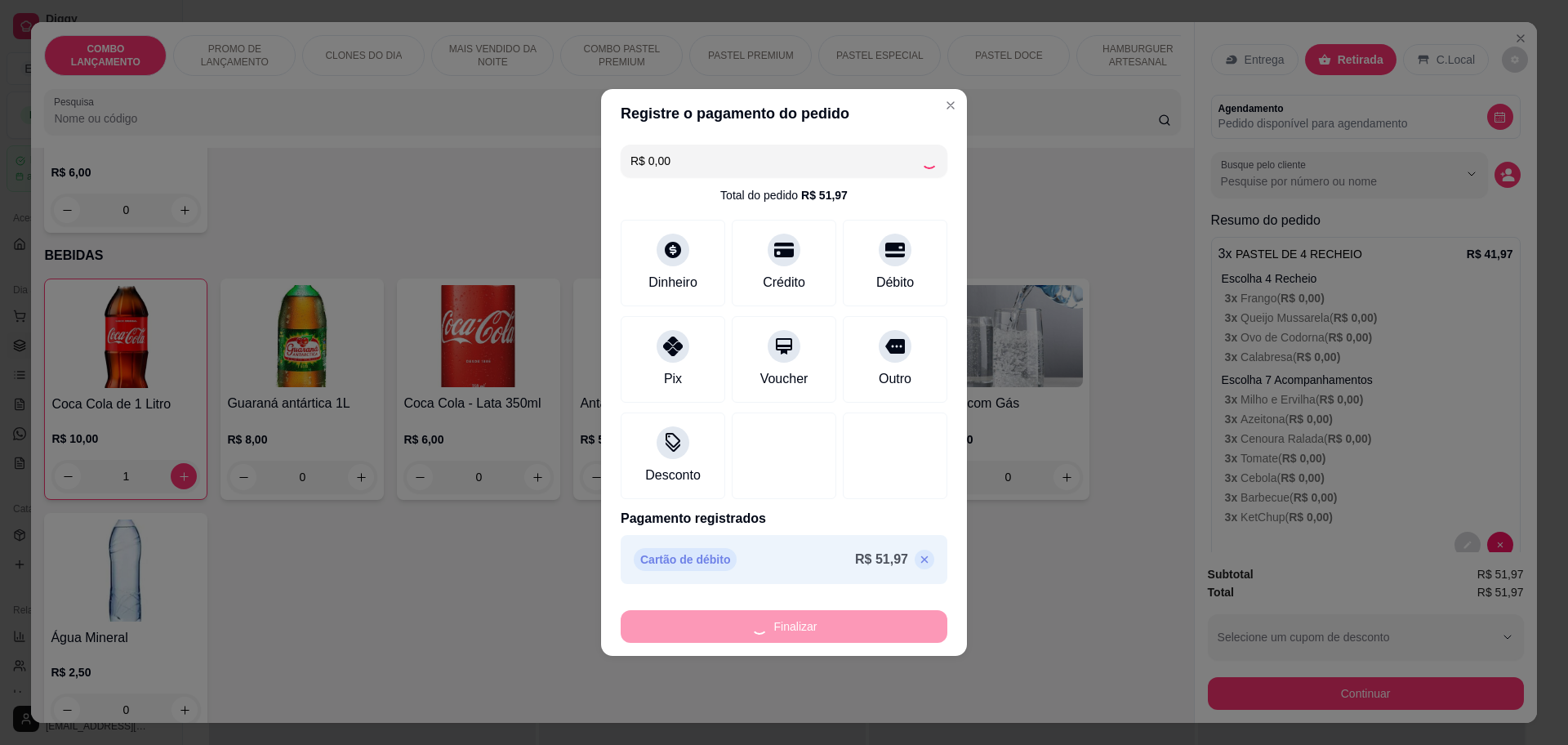
type input "0"
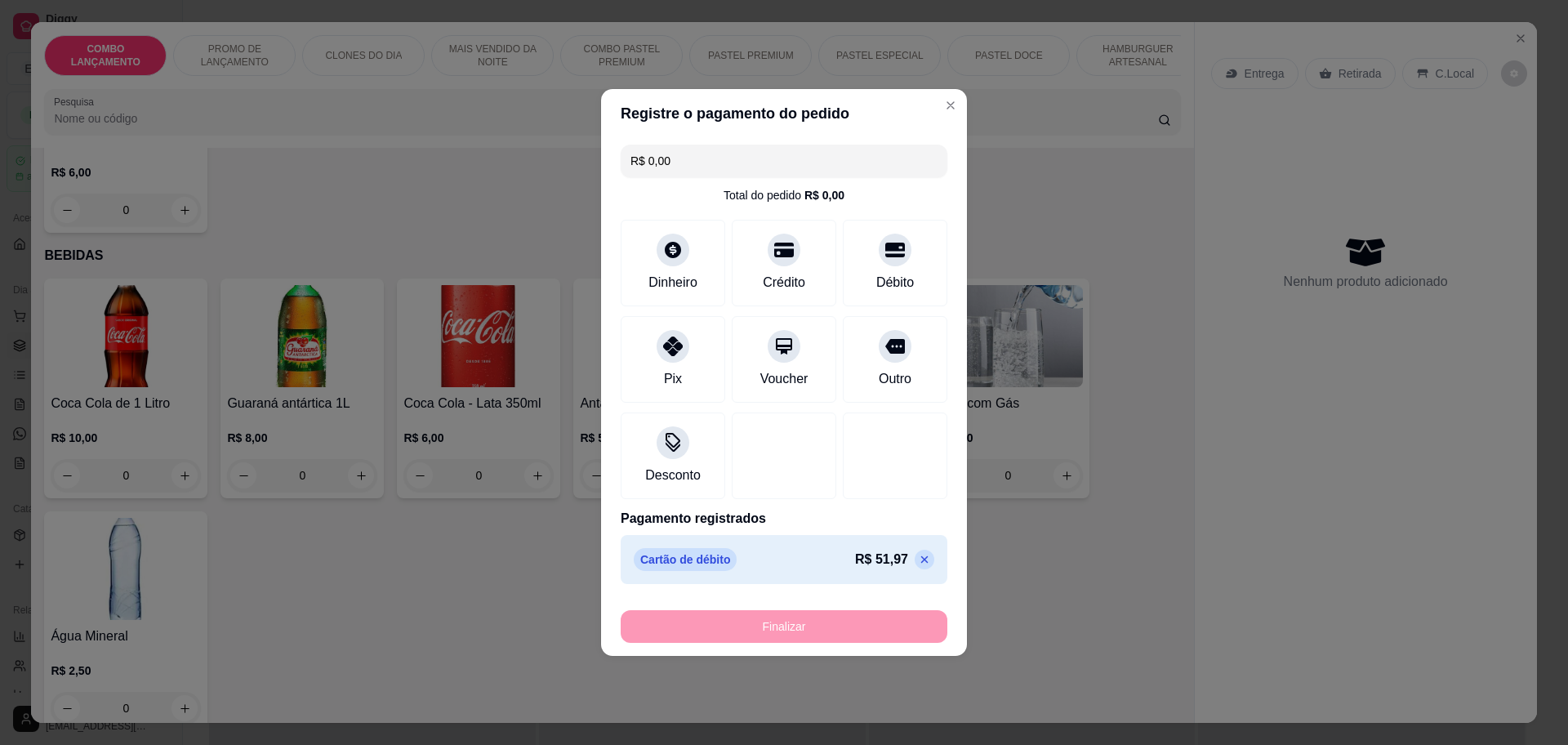
type input "-R$ 51,97"
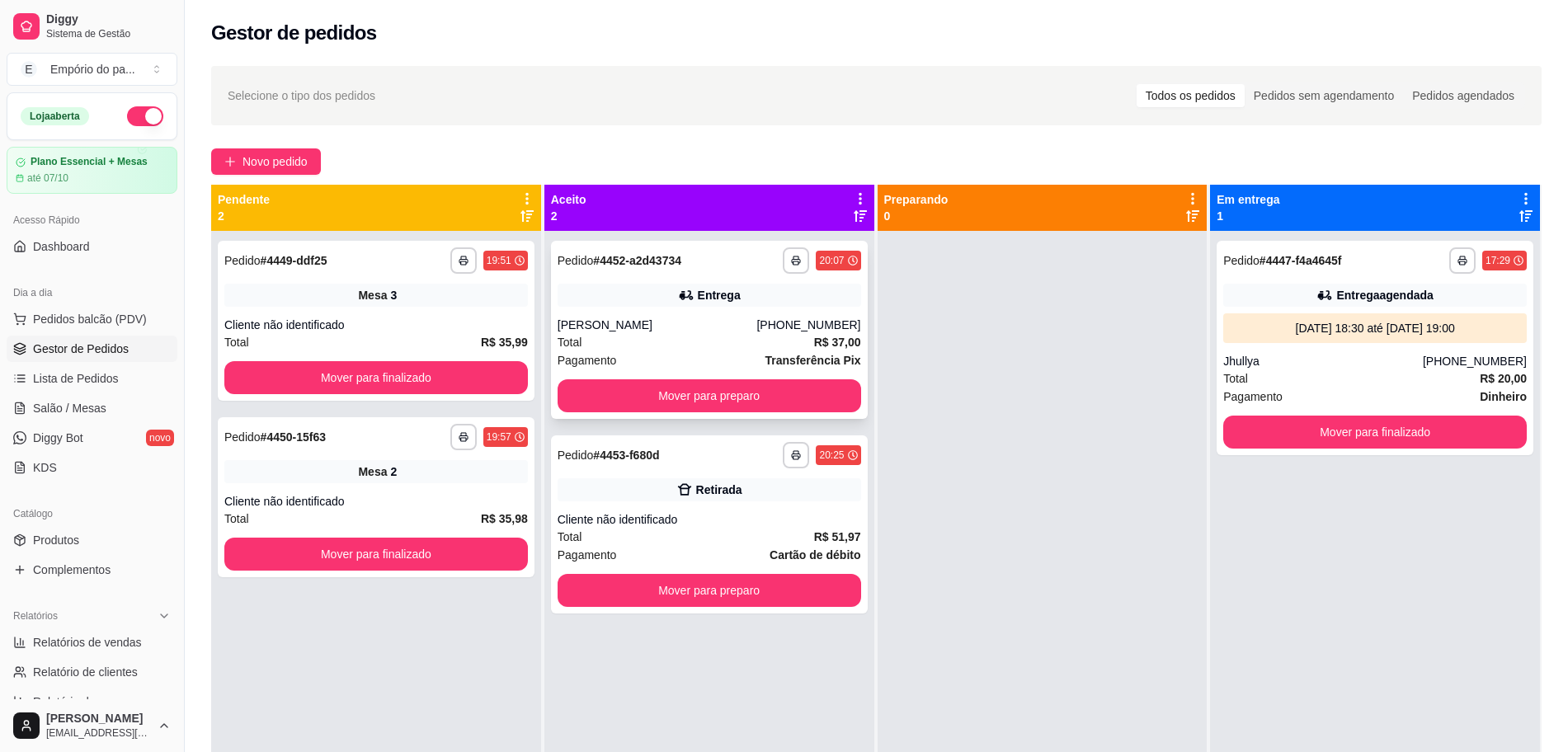
click at [705, 345] on div "Total R$ 37,00" at bounding box center [708, 342] width 303 height 19
click at [680, 290] on icon at bounding box center [686, 296] width 17 height 17
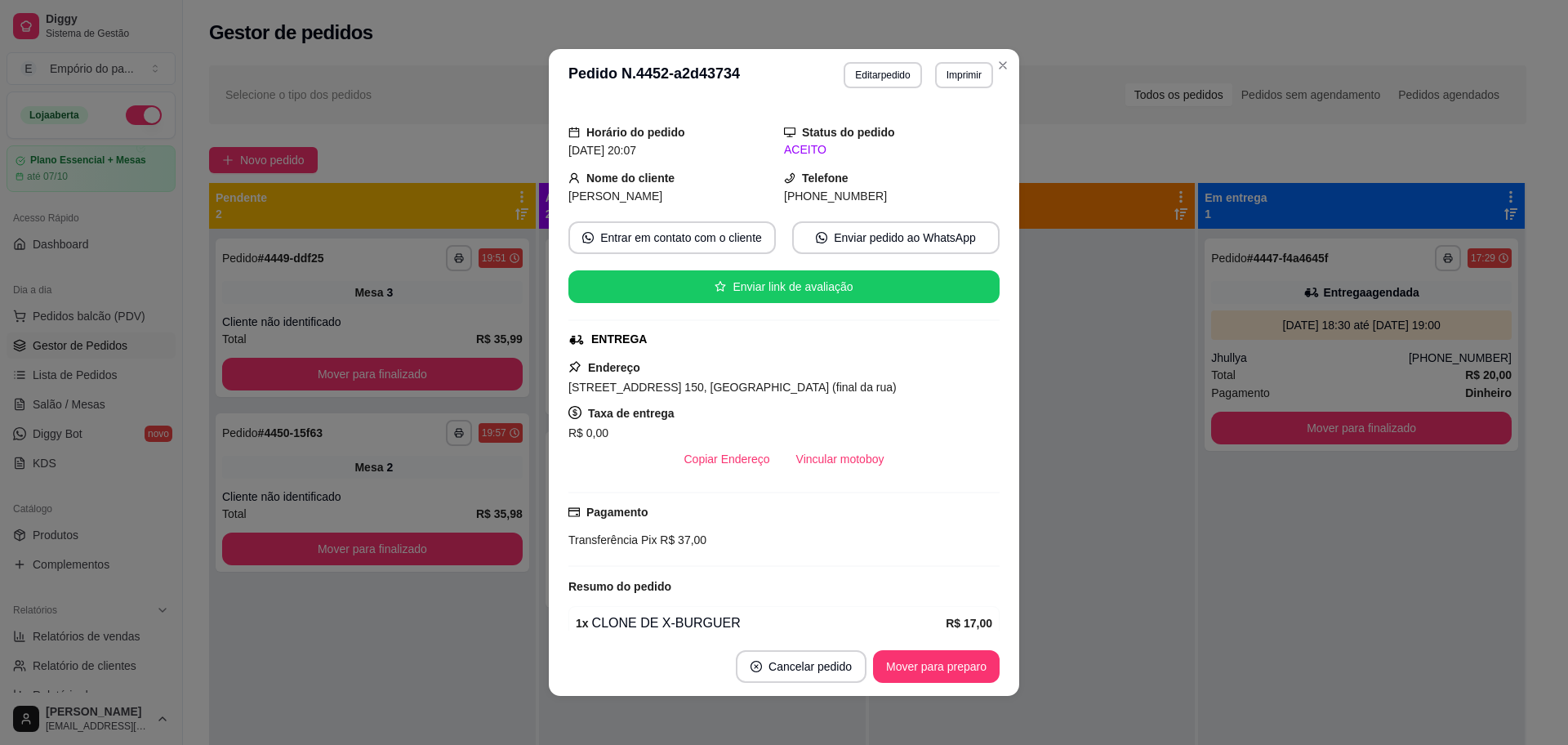
scroll to position [204, 0]
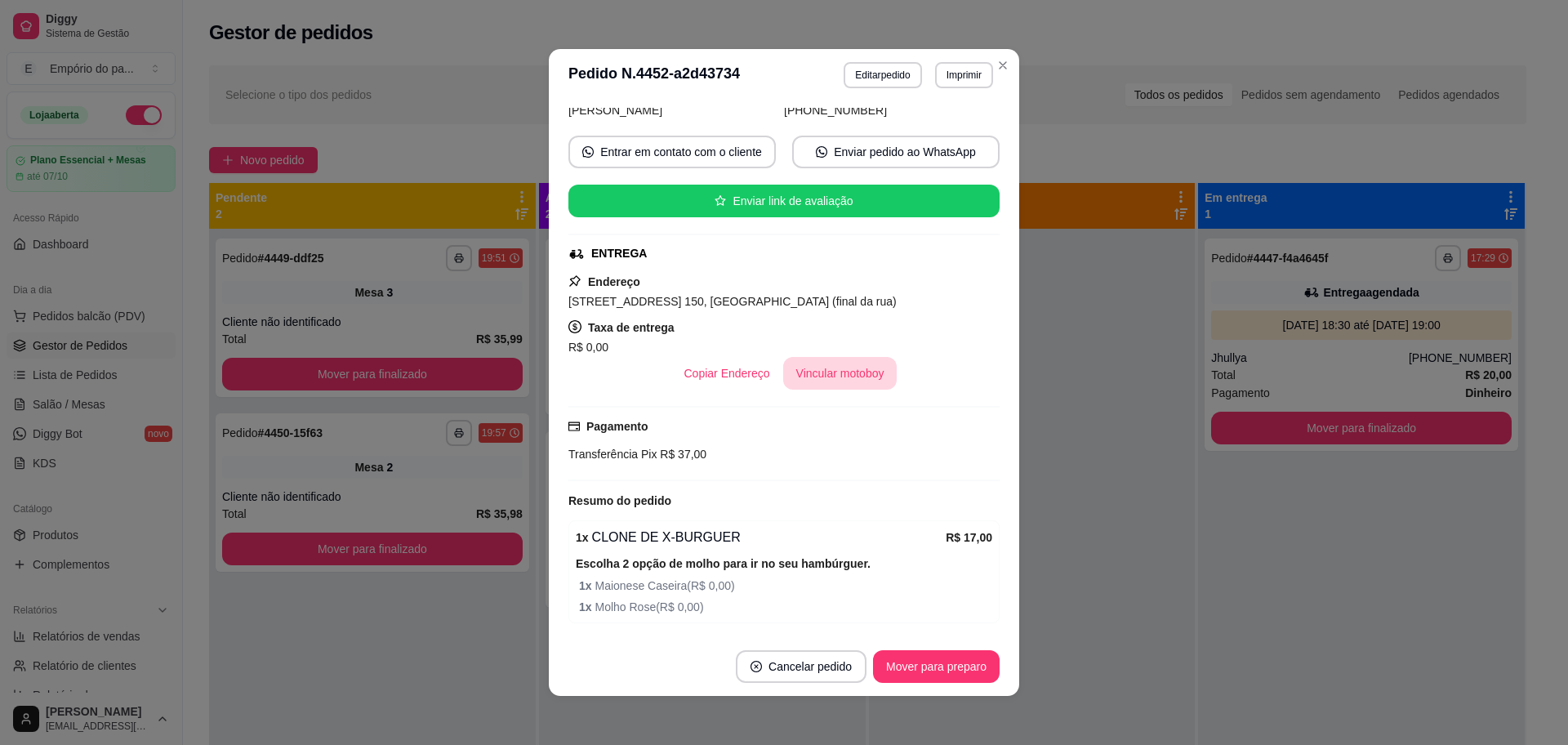
click at [838, 367] on button "Vincular motoboy" at bounding box center [840, 374] width 115 height 33
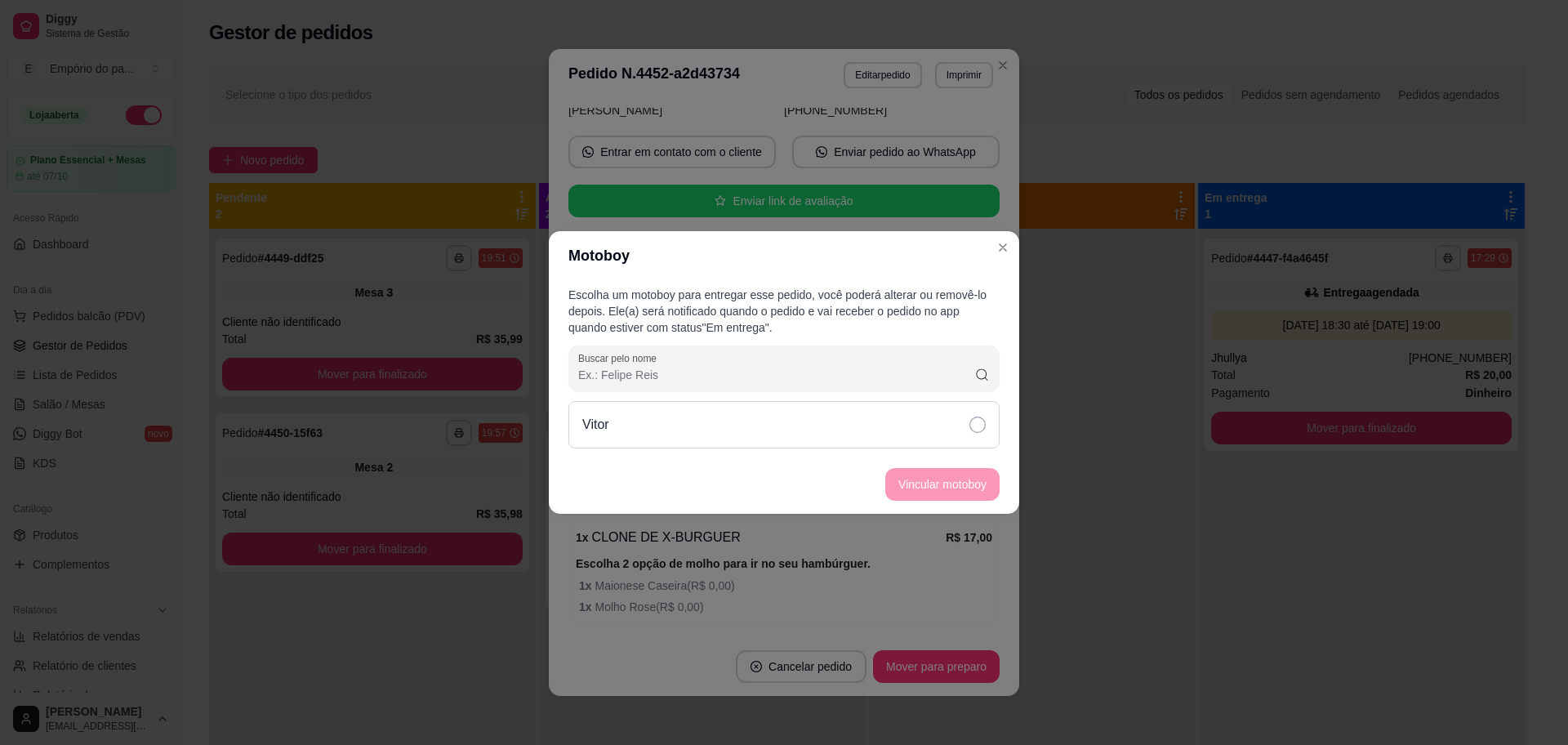
click at [979, 420] on icon at bounding box center [978, 425] width 17 height 17
click at [960, 489] on button "Vincular motoboy" at bounding box center [942, 485] width 115 height 33
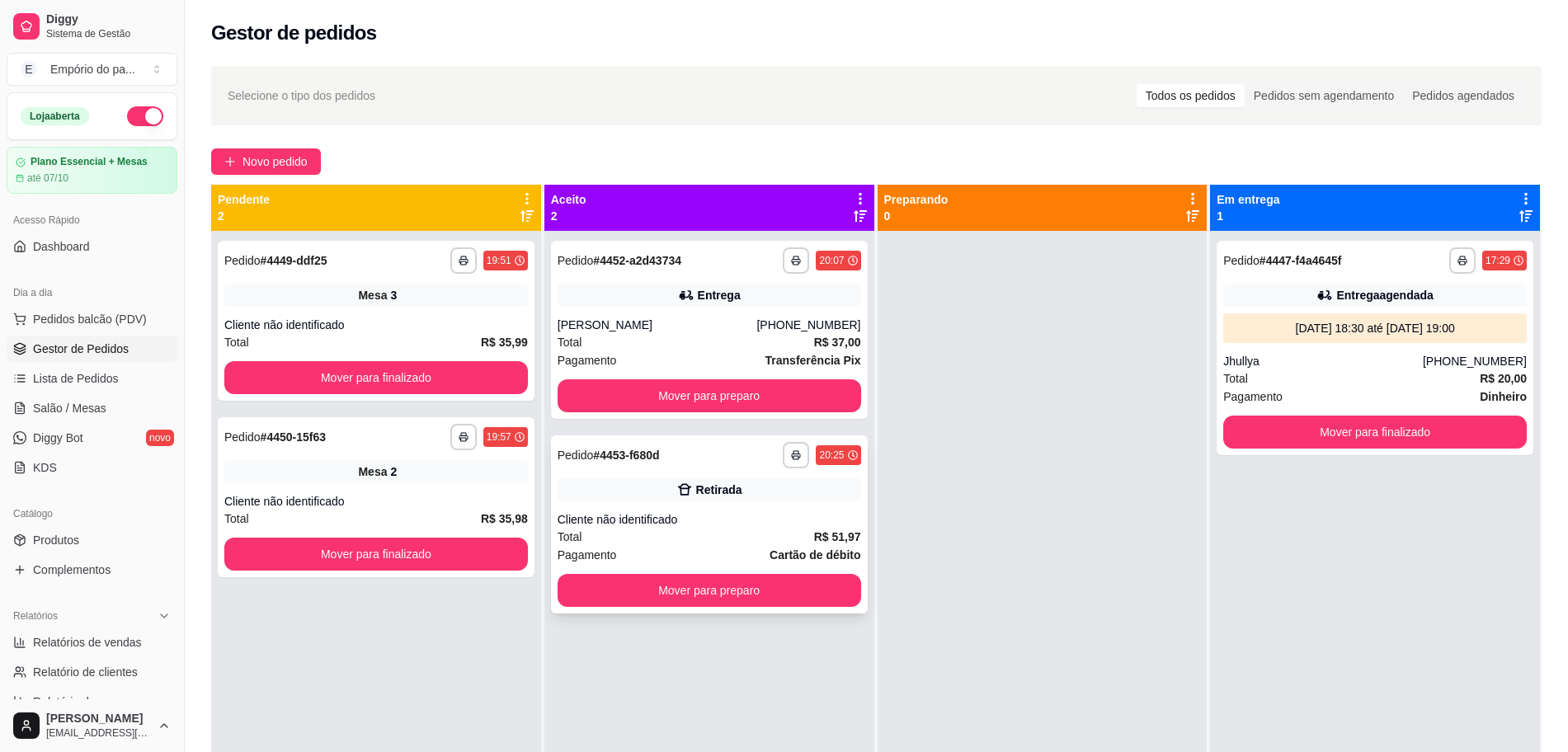
click at [700, 546] on div "Pagamento Cartão de débito" at bounding box center [708, 555] width 303 height 19
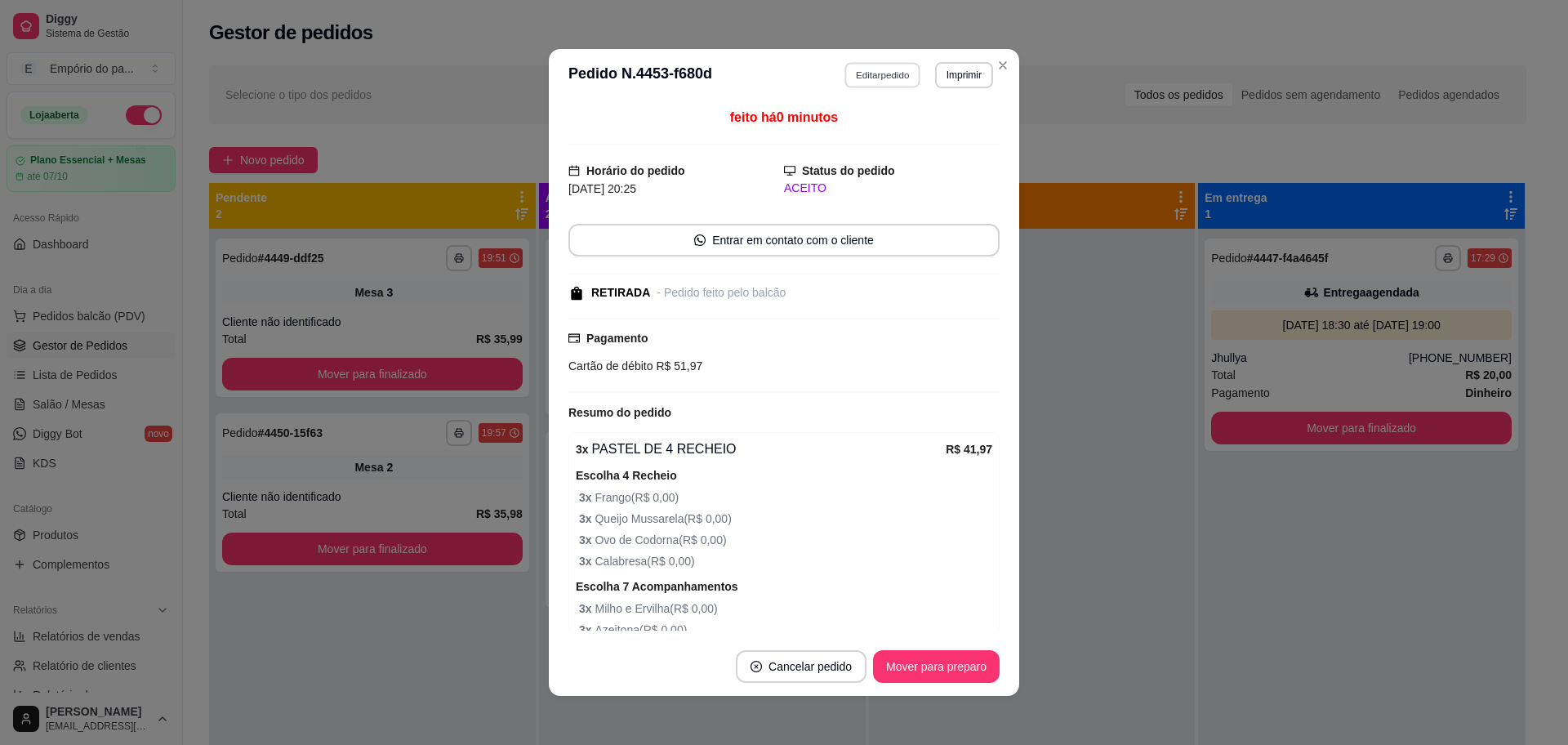
click at [879, 76] on button "Editar pedido" at bounding box center [883, 75] width 76 height 26
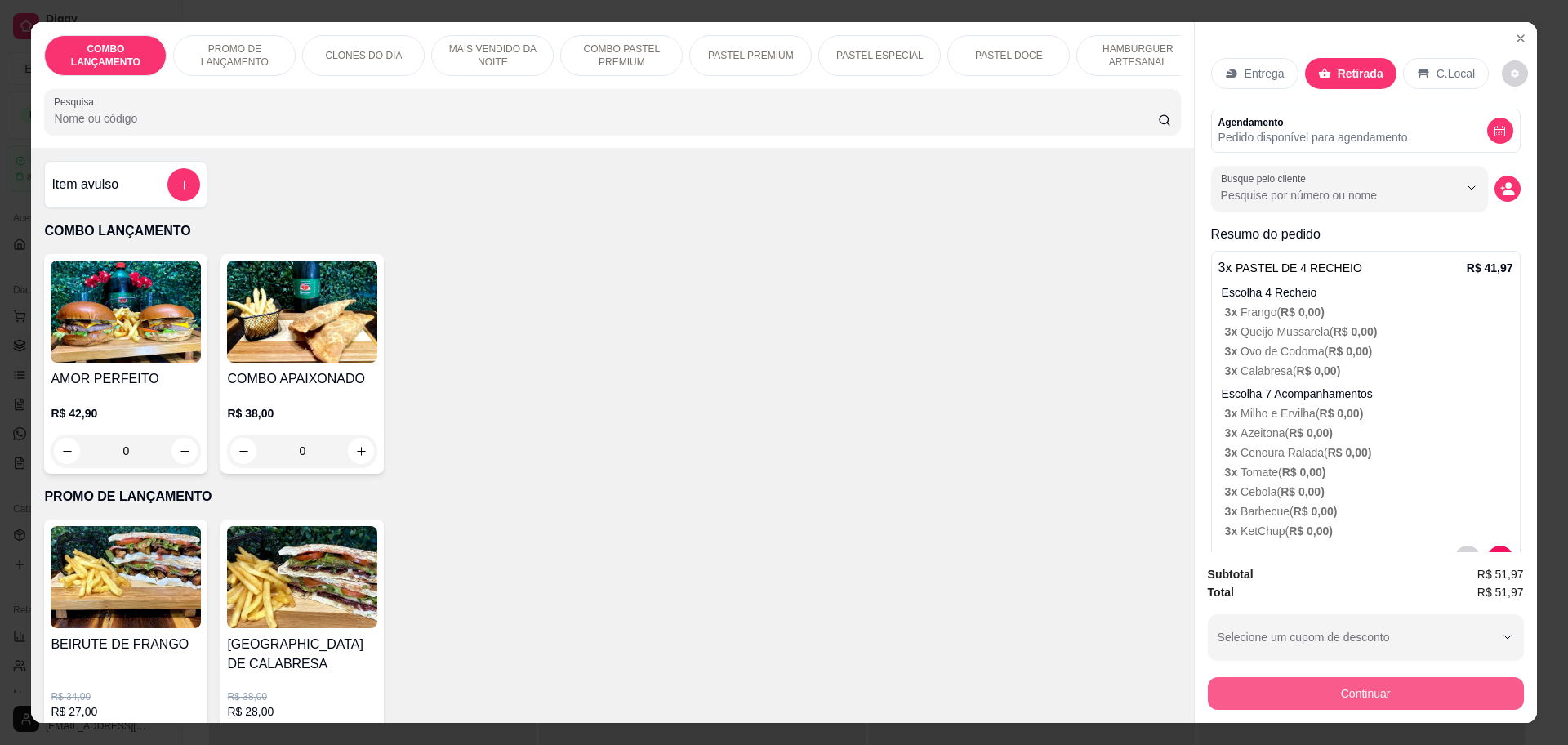
click at [1340, 698] on button "Continuar" at bounding box center [1366, 694] width 316 height 33
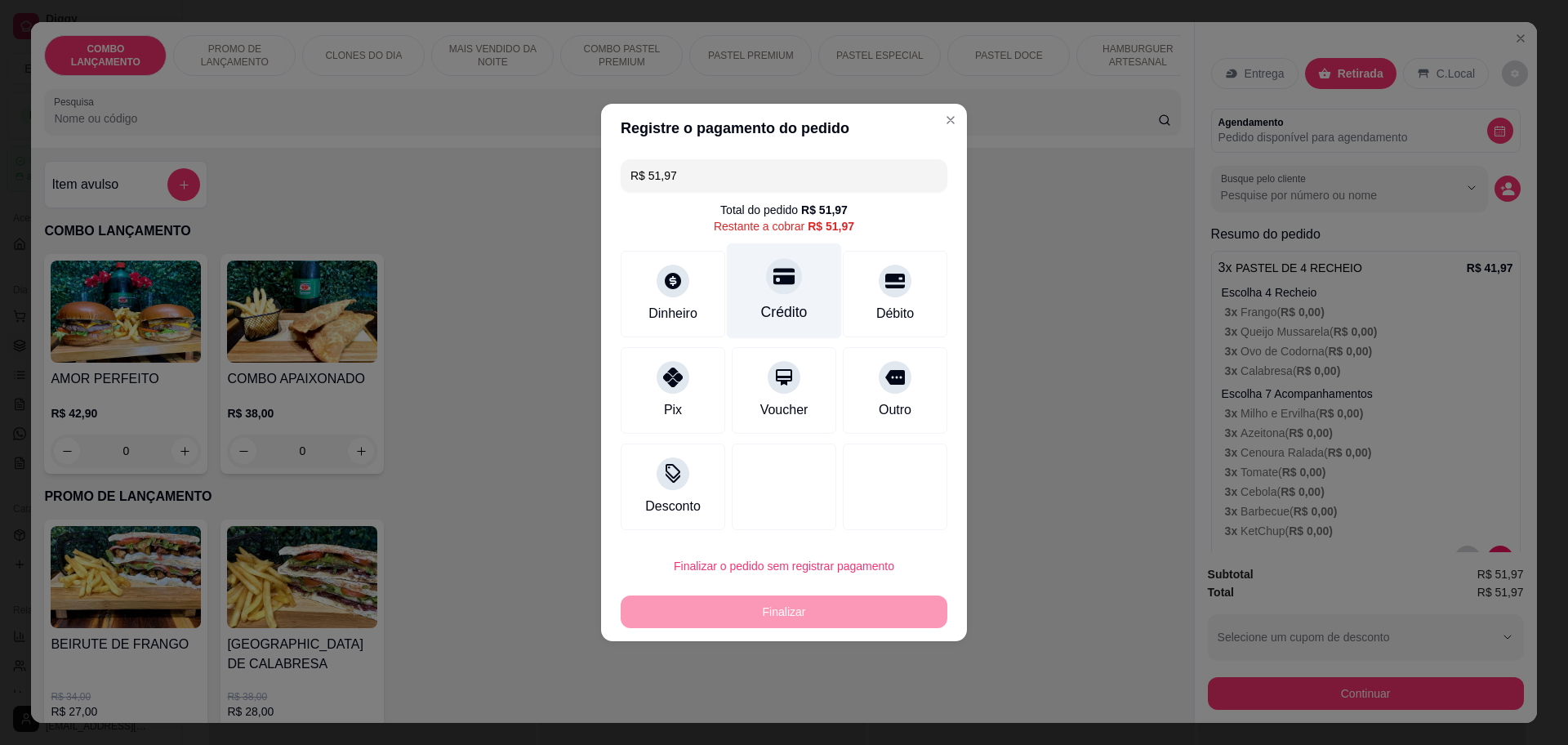
click at [774, 270] on div at bounding box center [783, 276] width 36 height 36
type input "R$ 0,00"
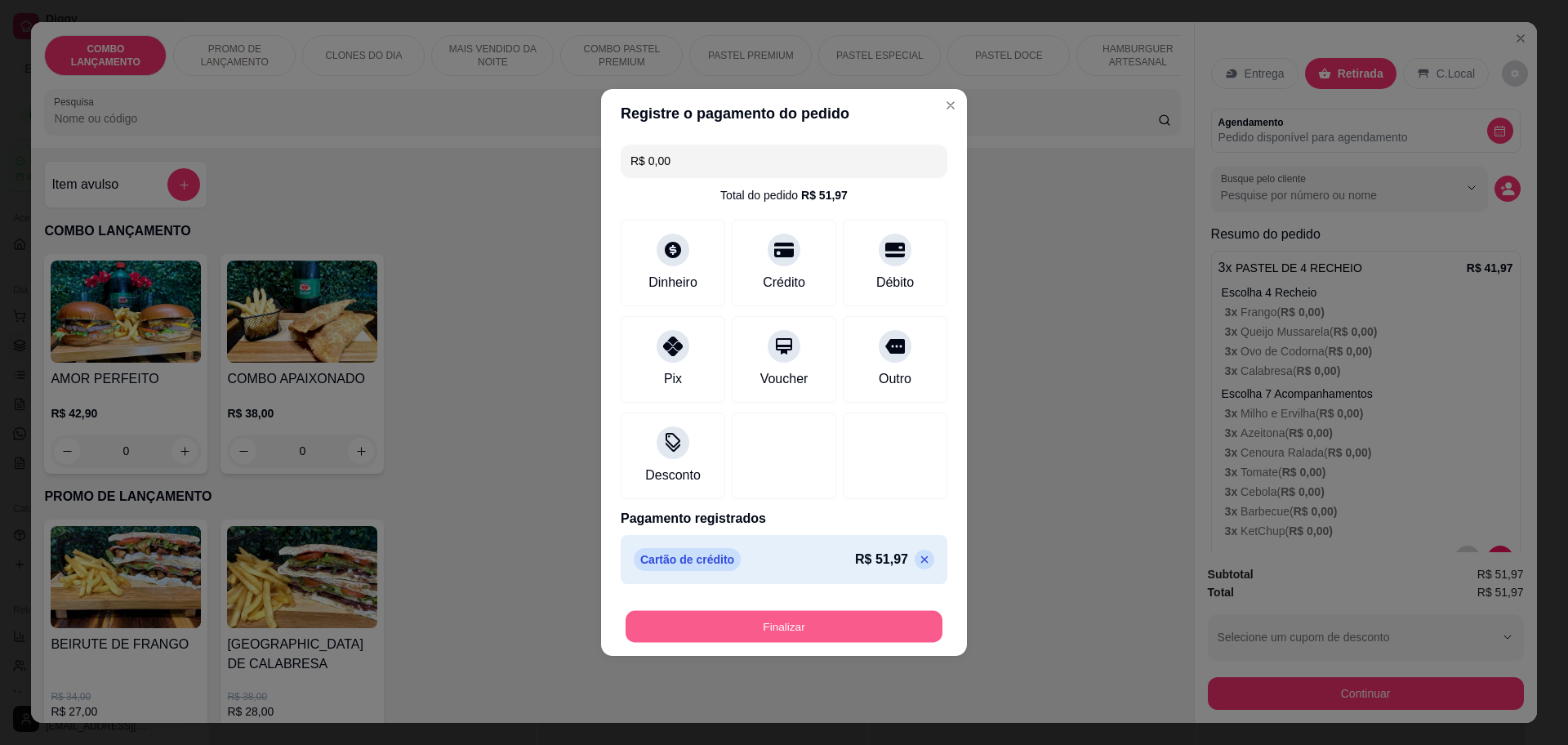
click at [812, 622] on button "Finalizar" at bounding box center [783, 626] width 317 height 32
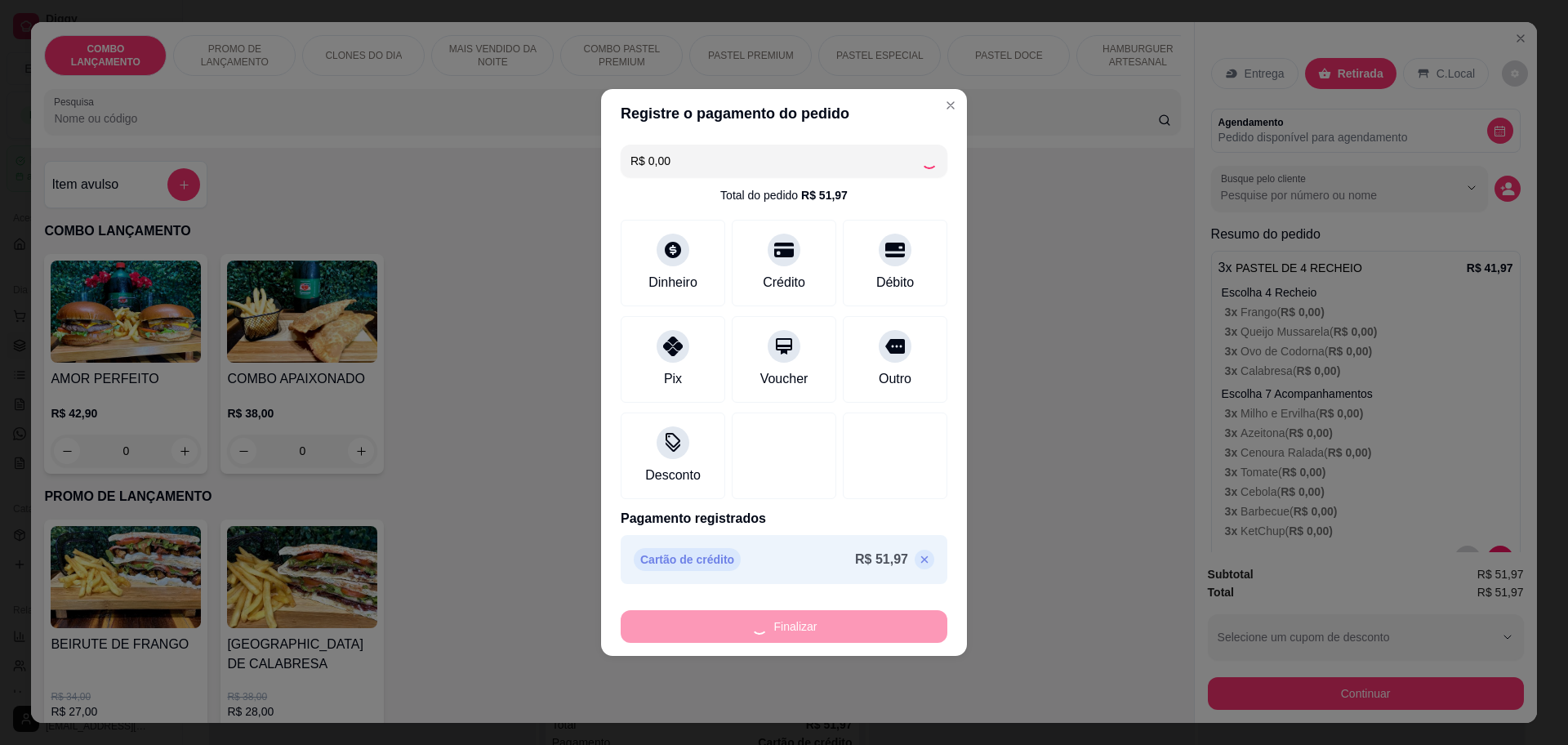
type input "0"
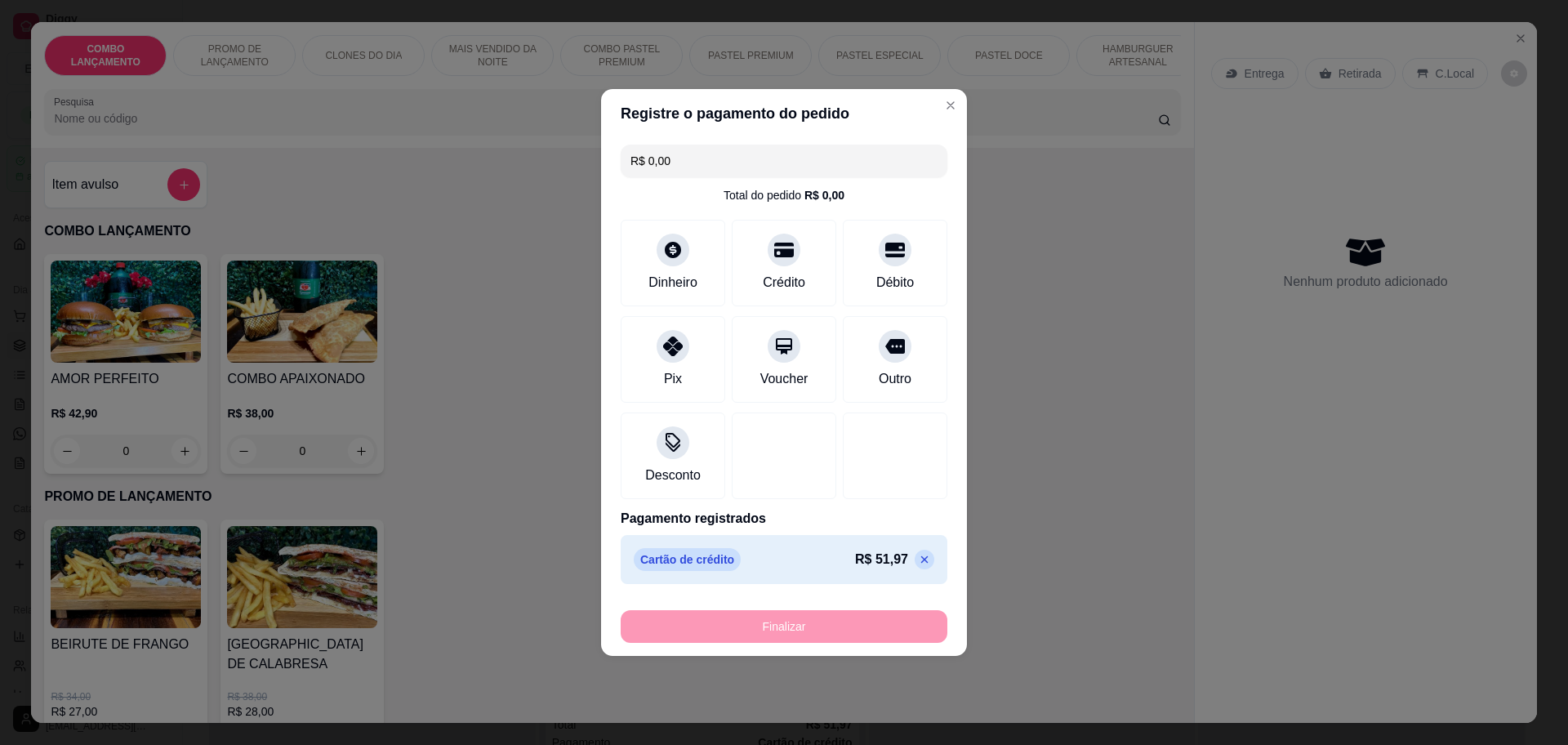
type input "-R$ 51,97"
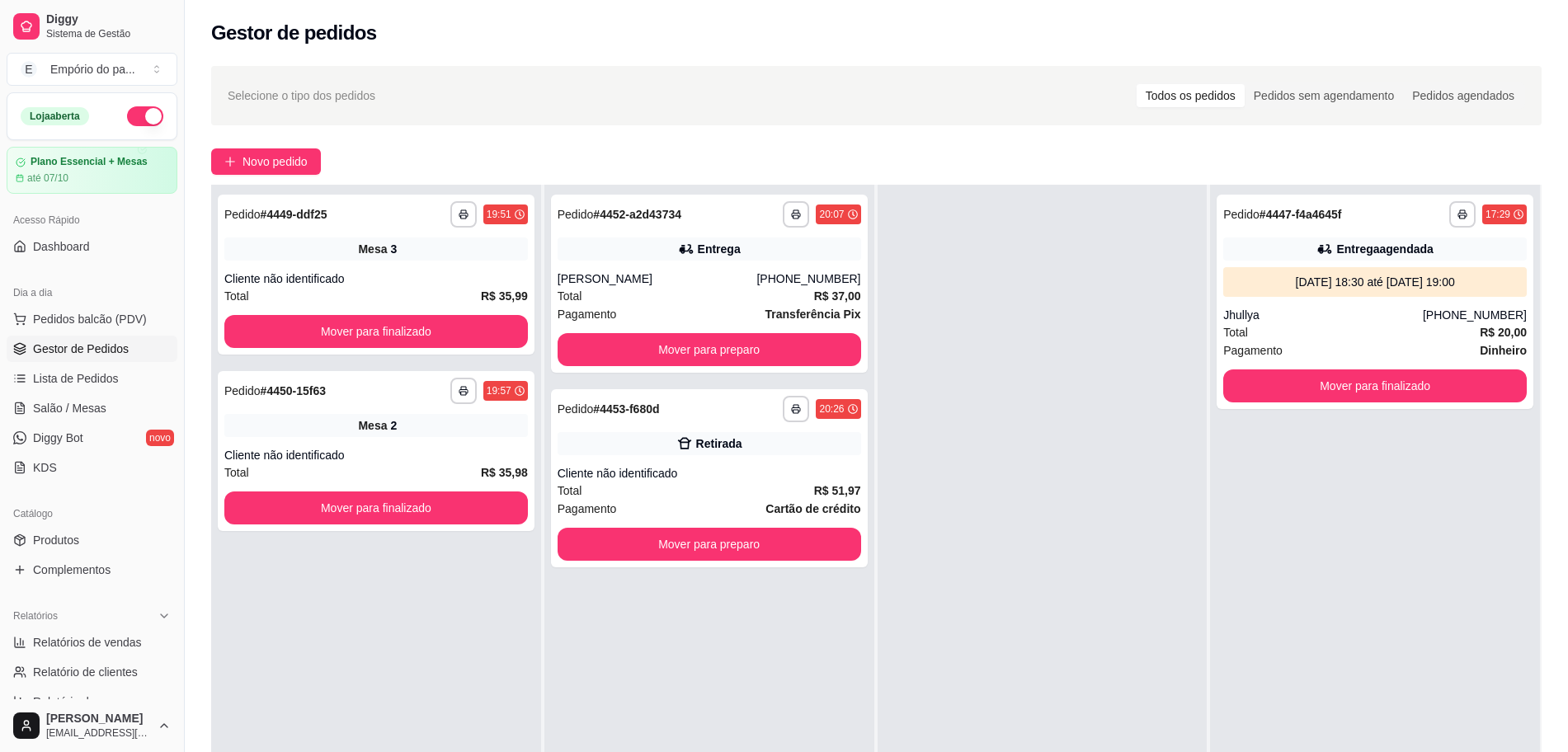
scroll to position [0, 0]
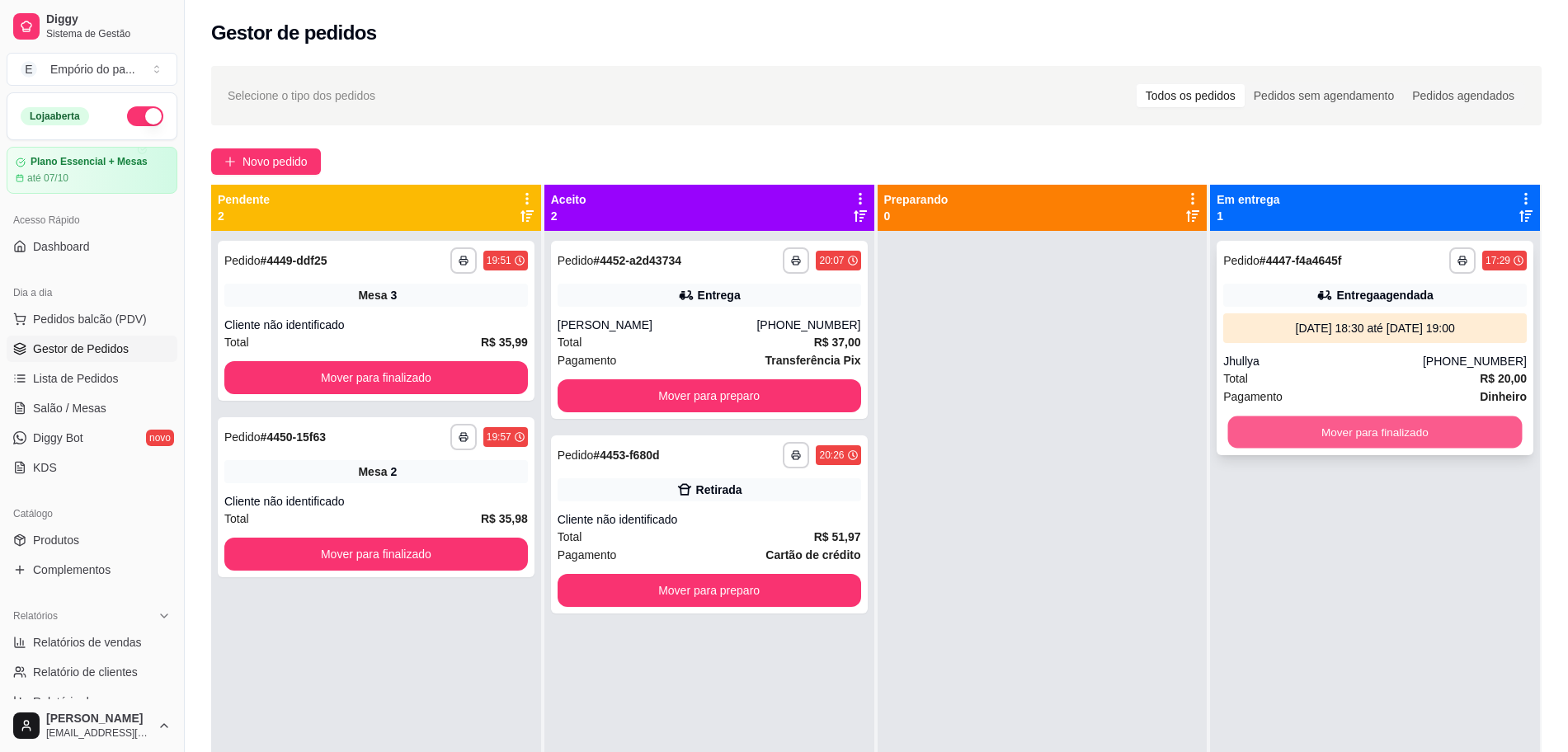
click at [1436, 424] on button "Mover para finalizado" at bounding box center [1375, 432] width 295 height 32
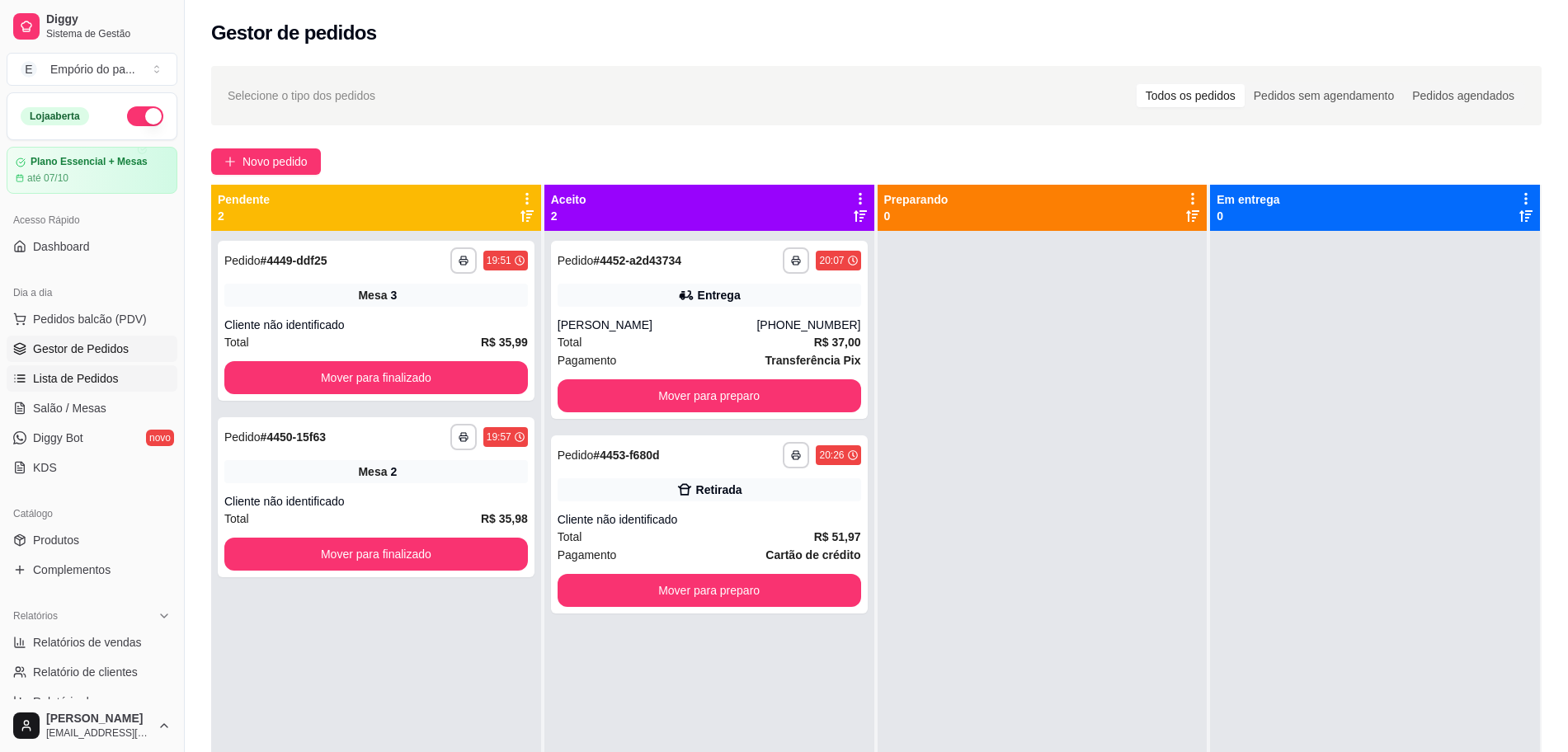
click at [89, 374] on span "Lista de Pedidos" at bounding box center [76, 378] width 86 height 17
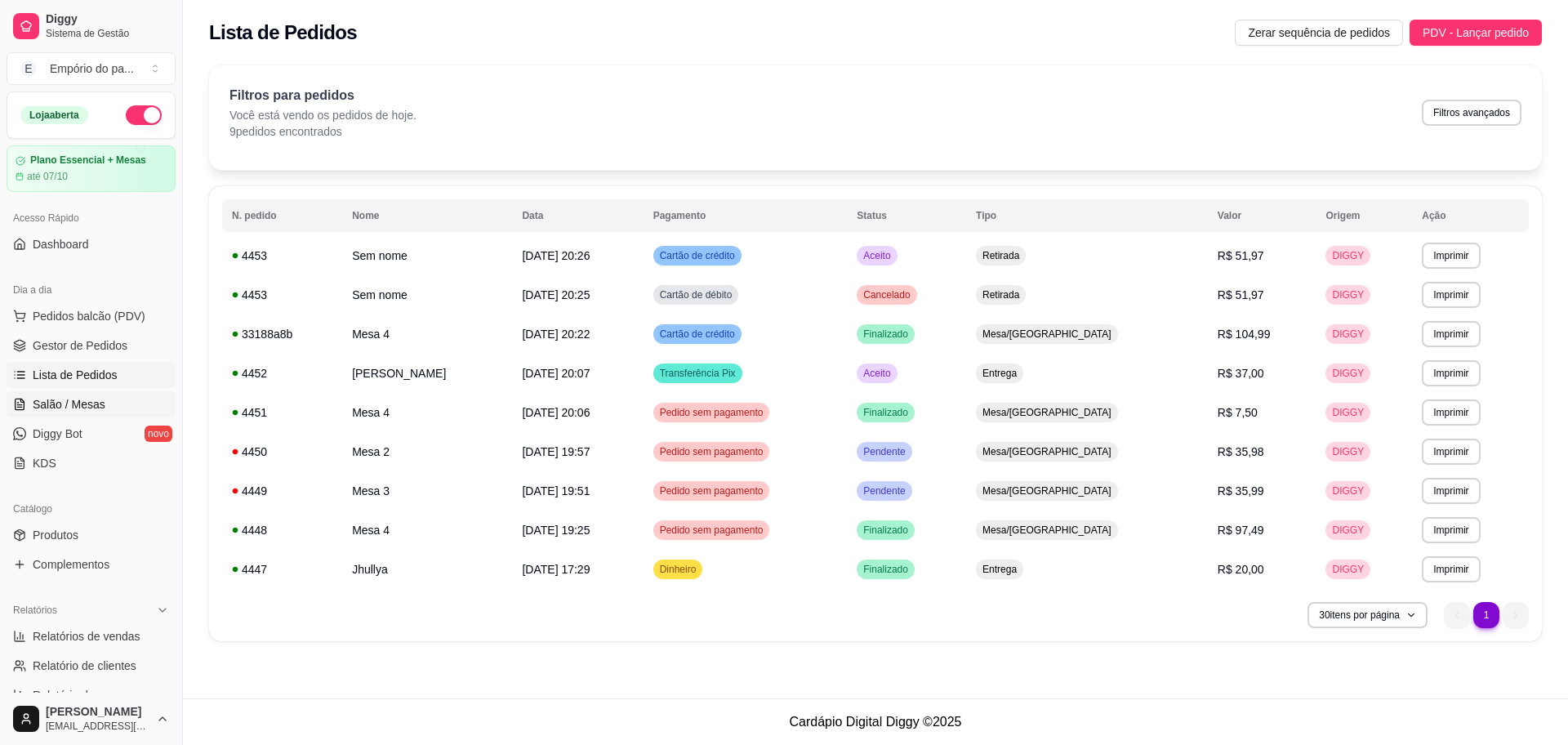
click at [80, 409] on span "Salão / Mesas" at bounding box center [69, 404] width 73 height 17
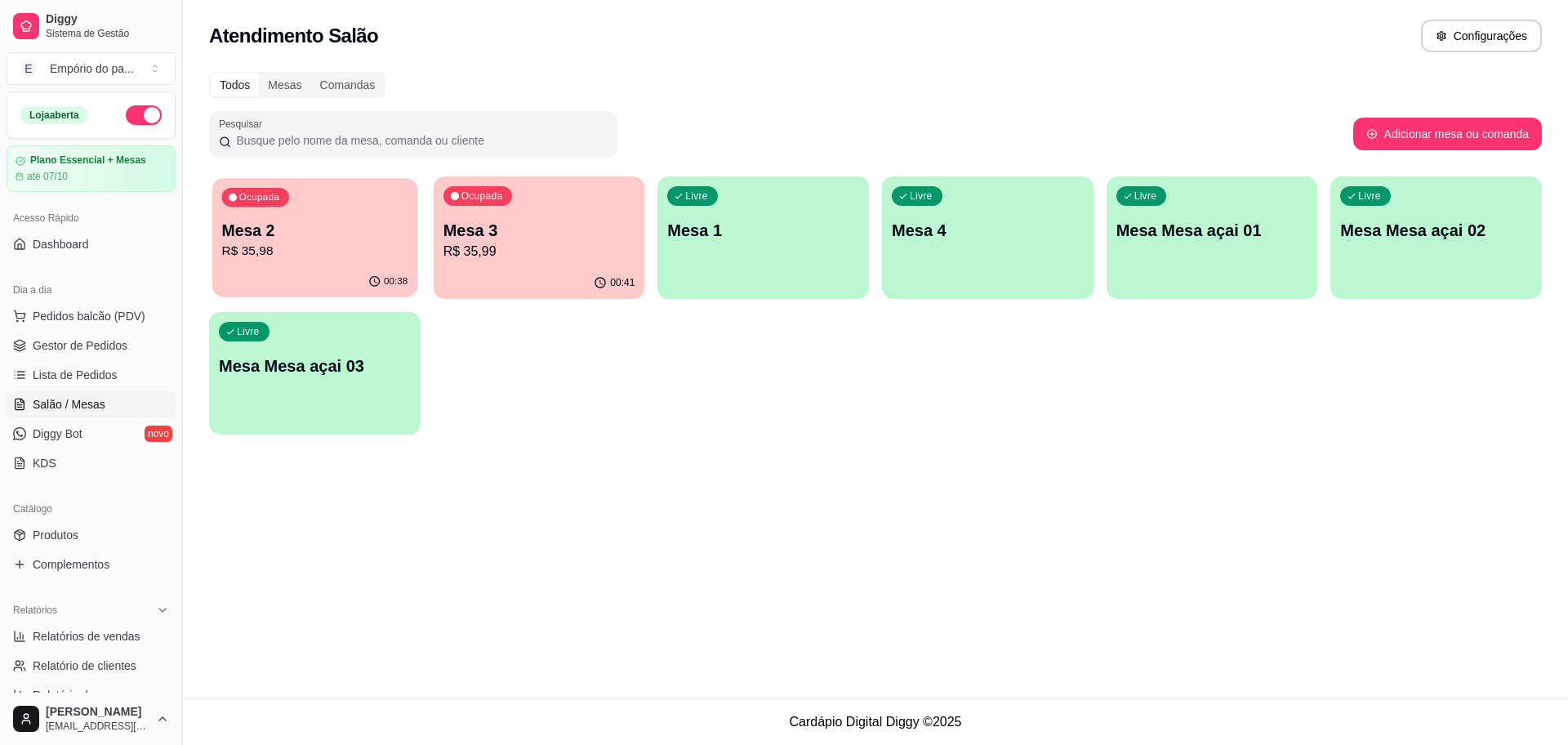
click at [357, 254] on p "R$ 35,98" at bounding box center [315, 251] width 186 height 18
click at [508, 287] on div "00:41" at bounding box center [539, 282] width 205 height 31
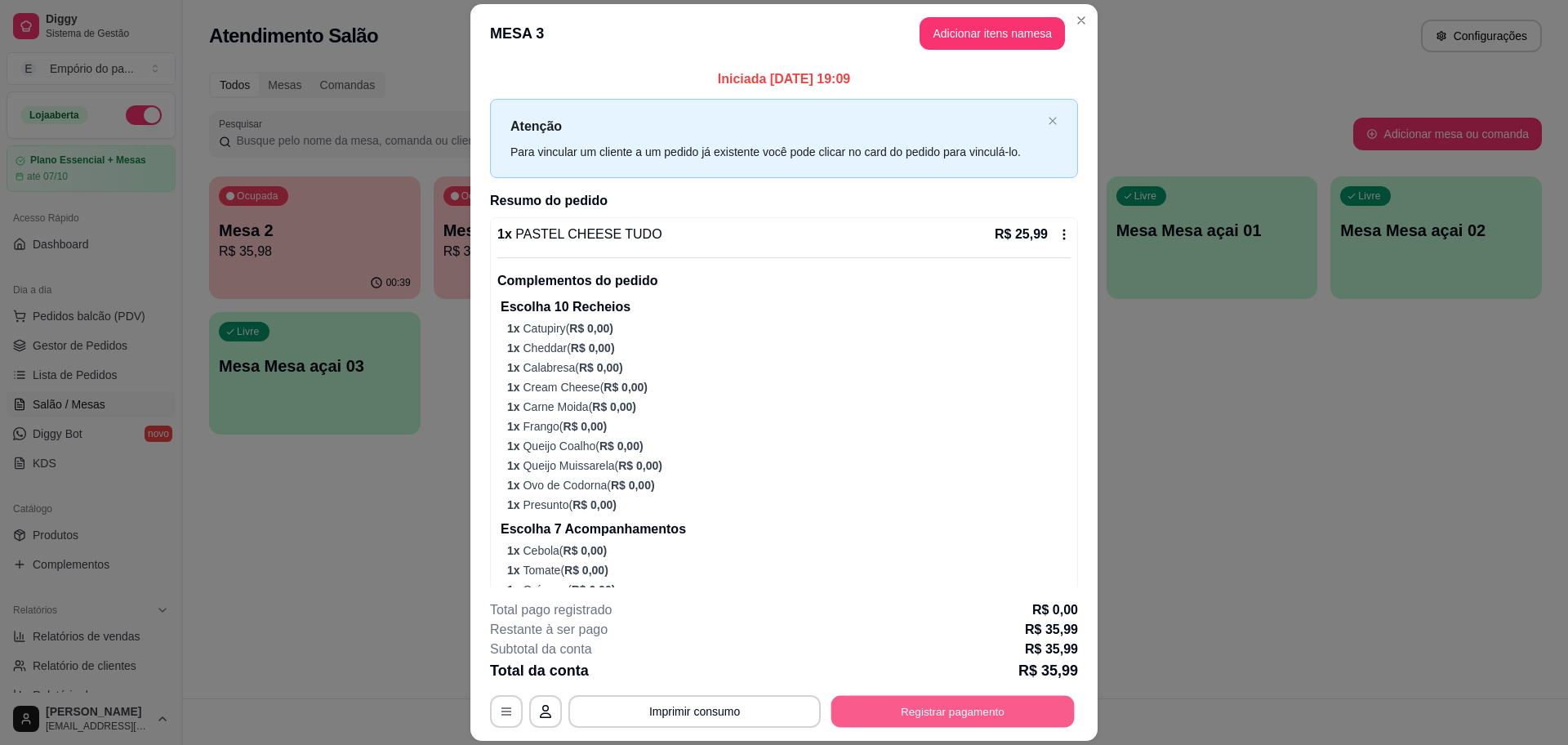
click at [871, 701] on button "Registrar pagamento" at bounding box center [952, 712] width 243 height 32
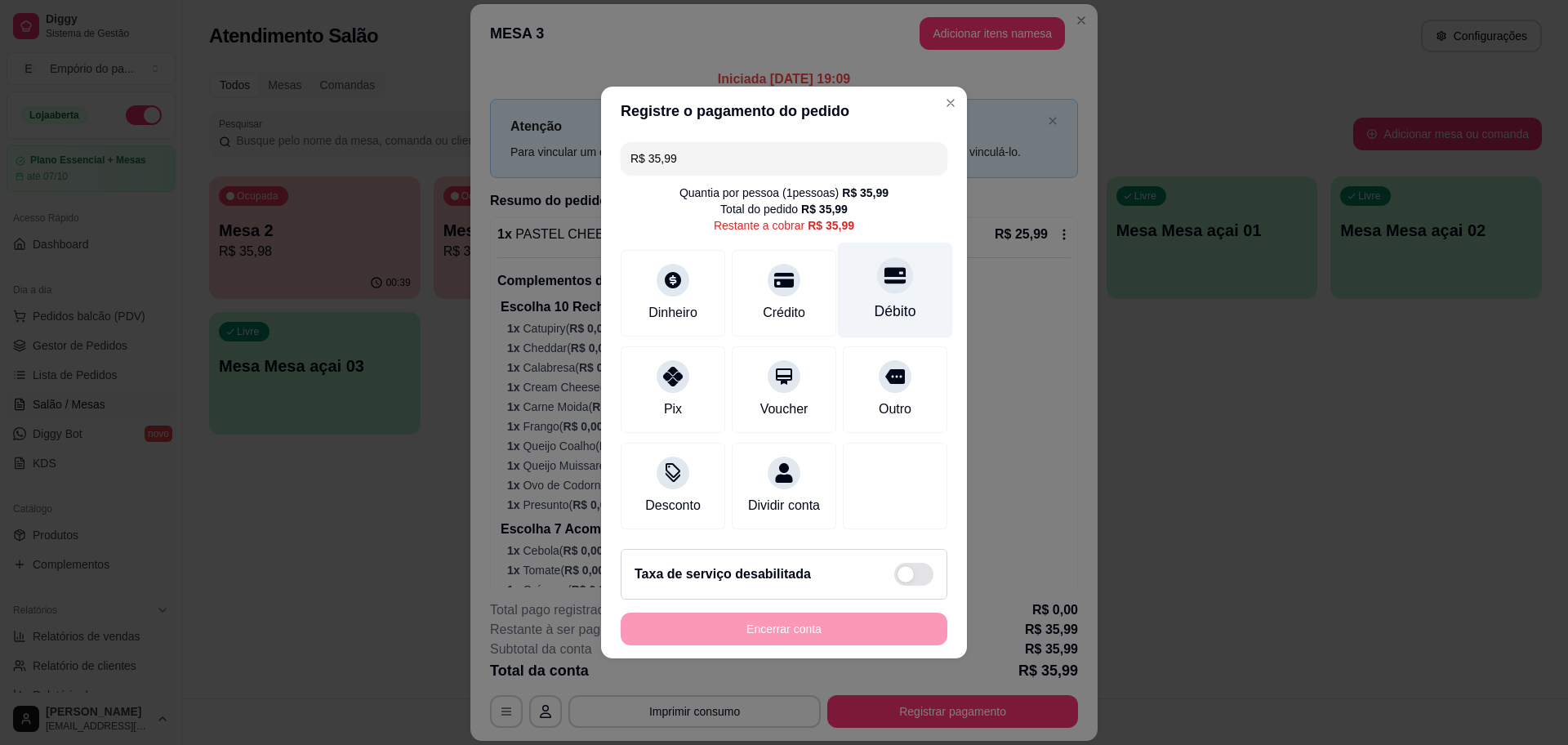
click at [858, 281] on div "Débito" at bounding box center [895, 290] width 115 height 96
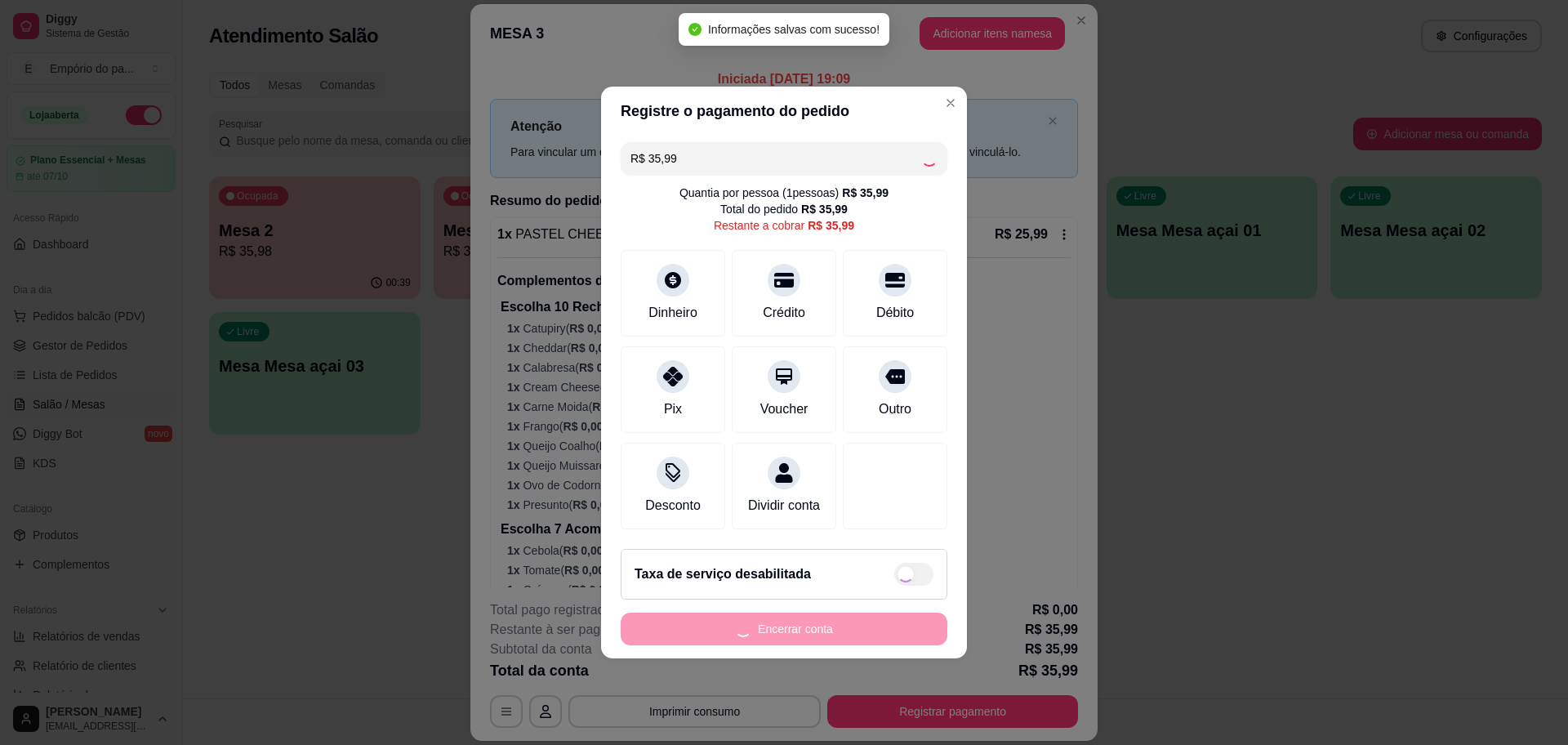
type input "R$ 0,00"
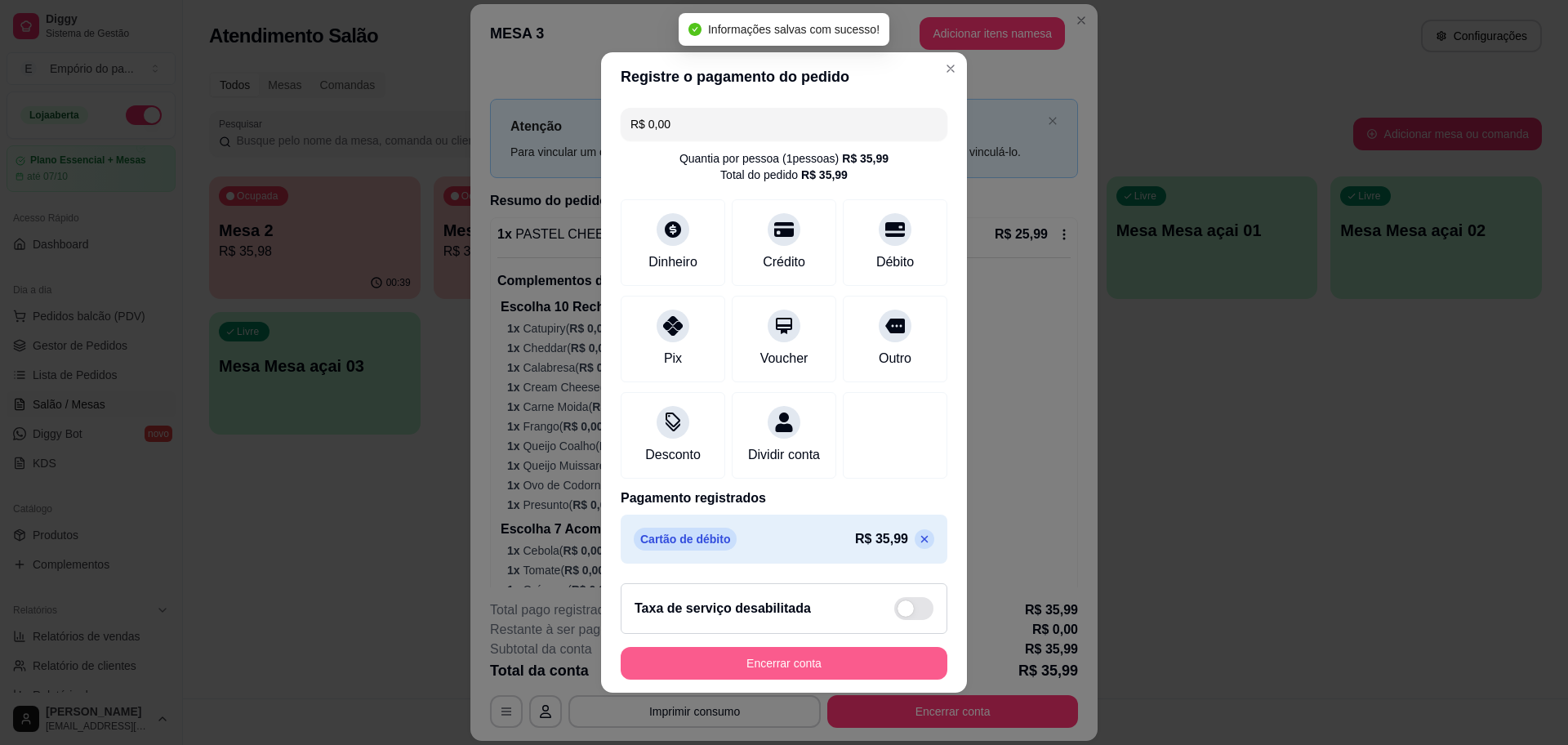
click at [818, 673] on button "Encerrar conta" at bounding box center [784, 663] width 327 height 33
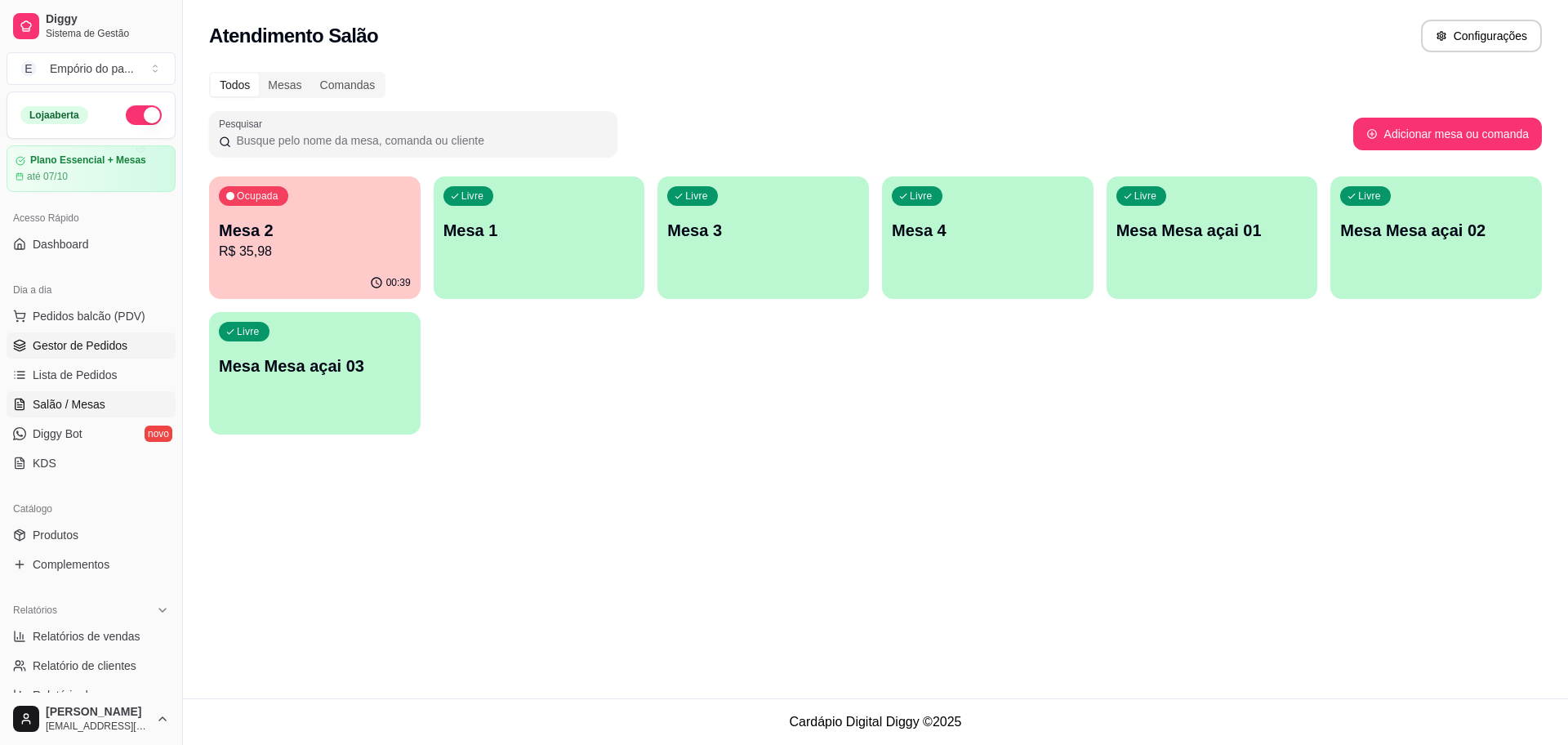
click at [125, 348] on link "Gestor de Pedidos" at bounding box center [91, 345] width 169 height 26
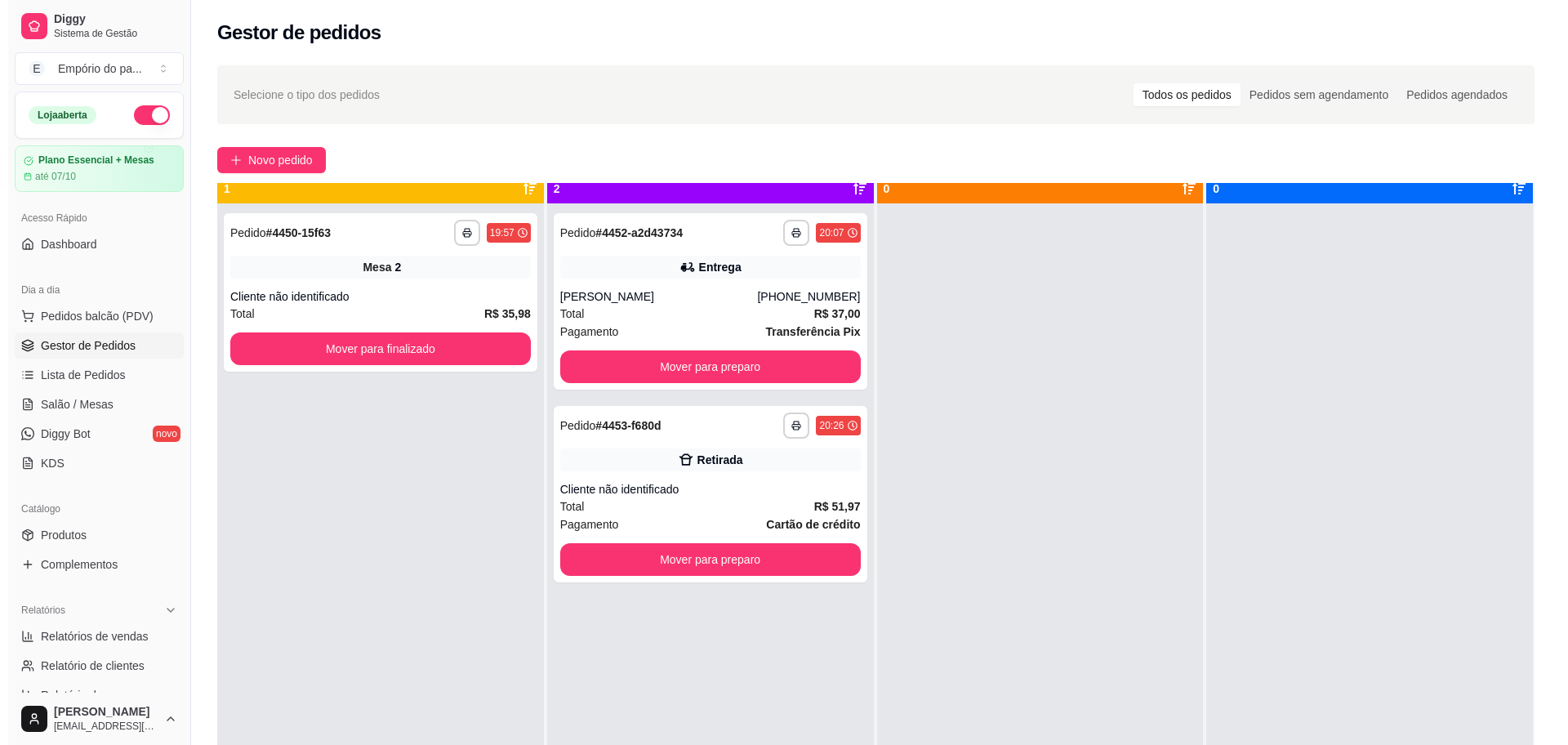
scroll to position [46, 0]
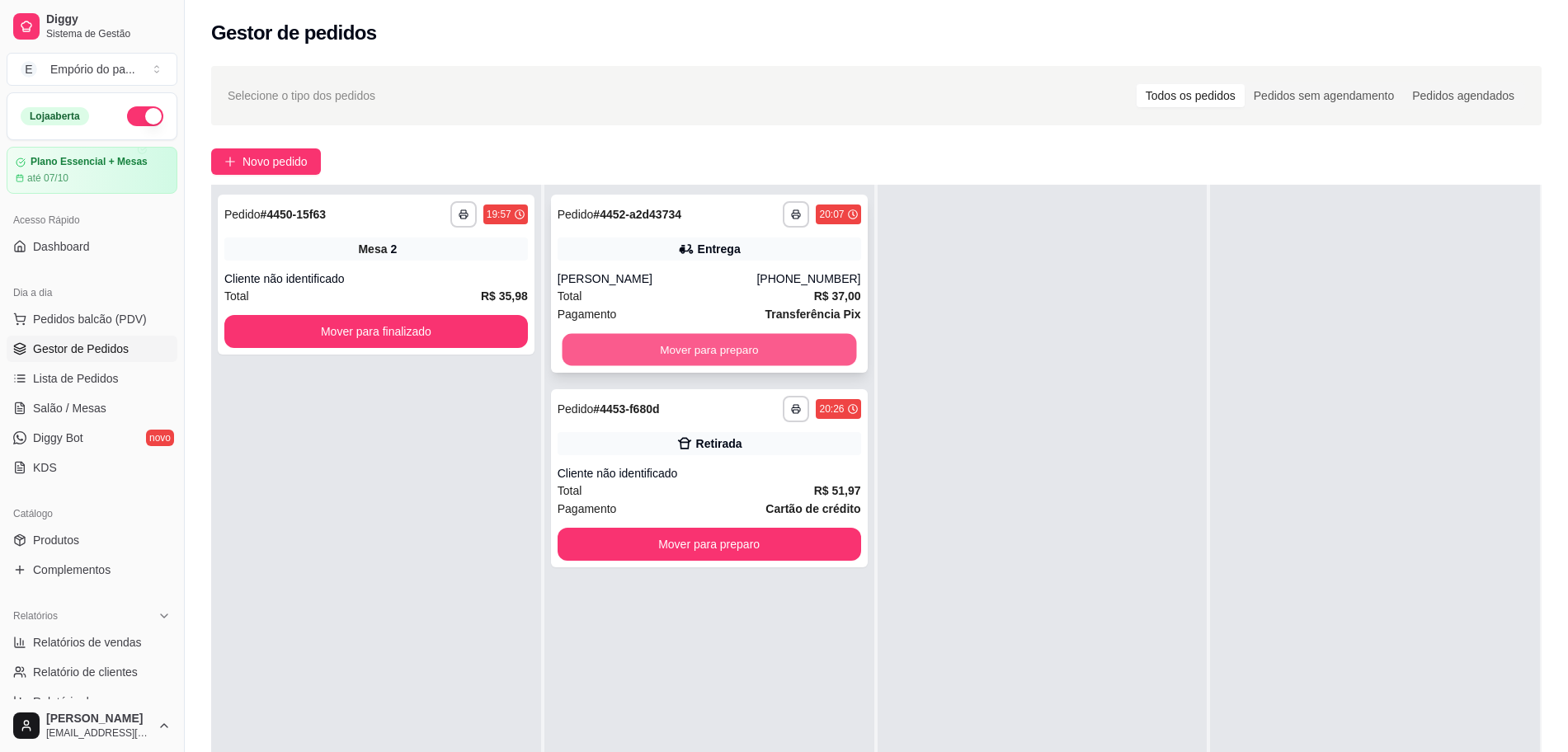
click at [660, 334] on button "Mover para preparo" at bounding box center [709, 350] width 295 height 32
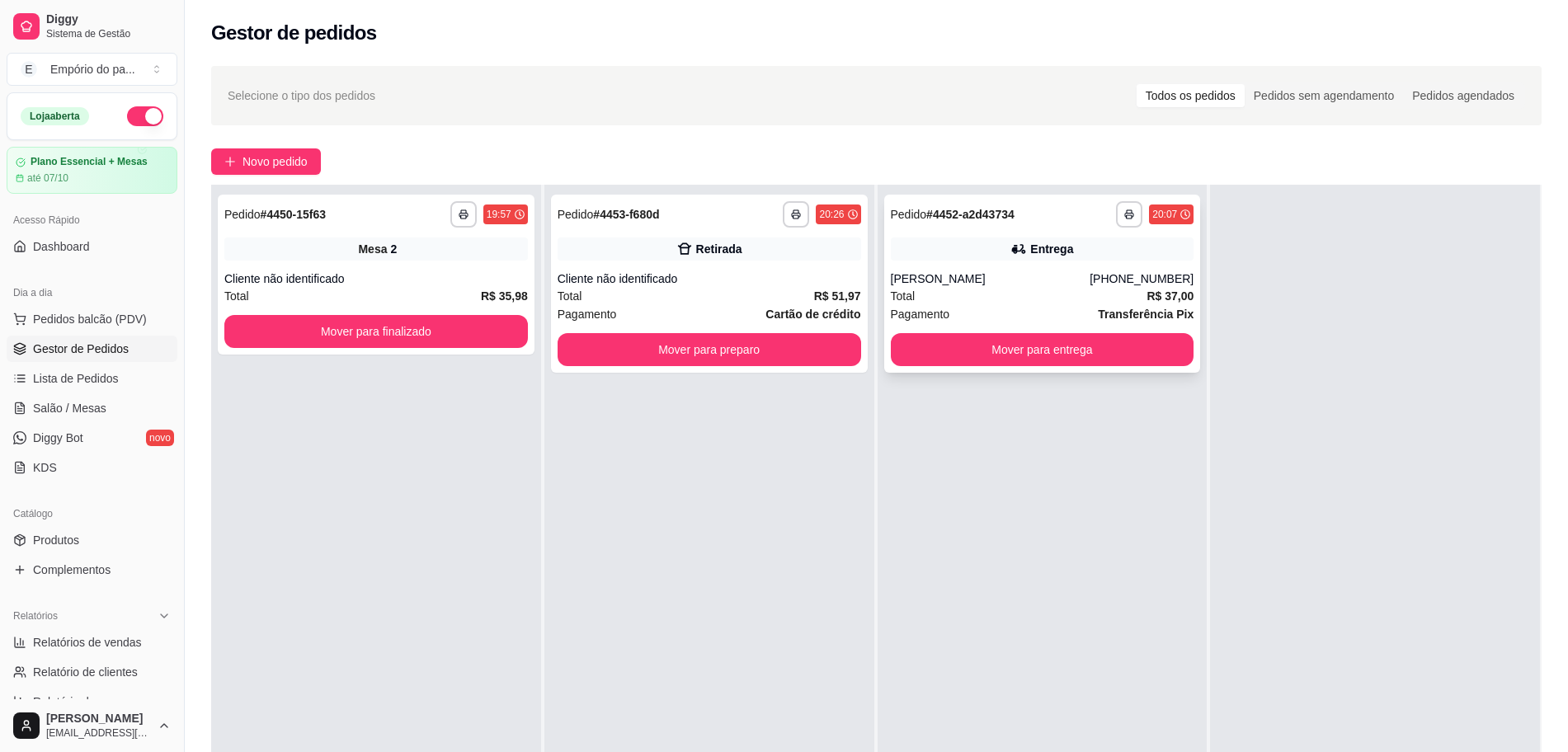
click at [947, 301] on div "Total R$ 37,00" at bounding box center [1042, 297] width 303 height 19
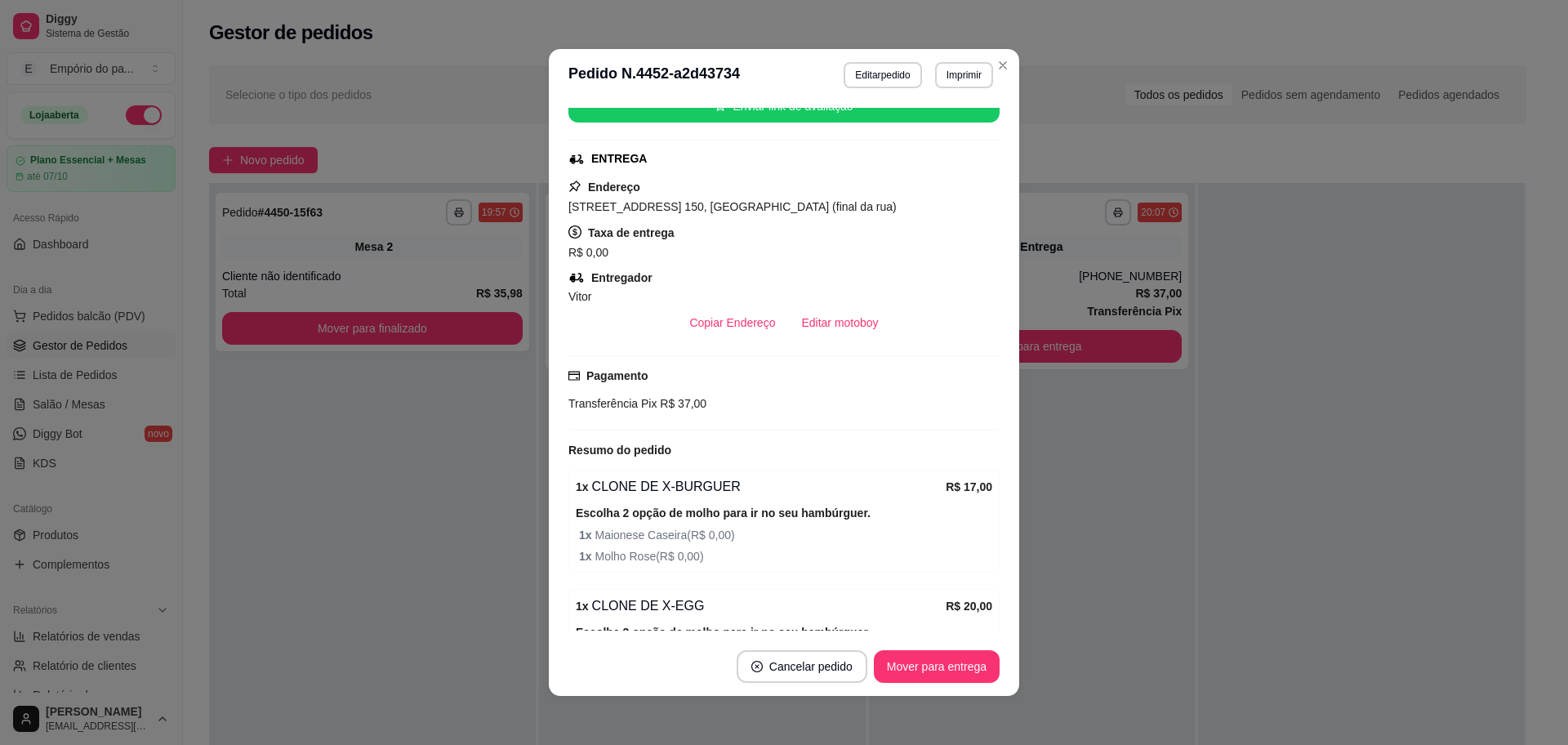
scroll to position [307, 0]
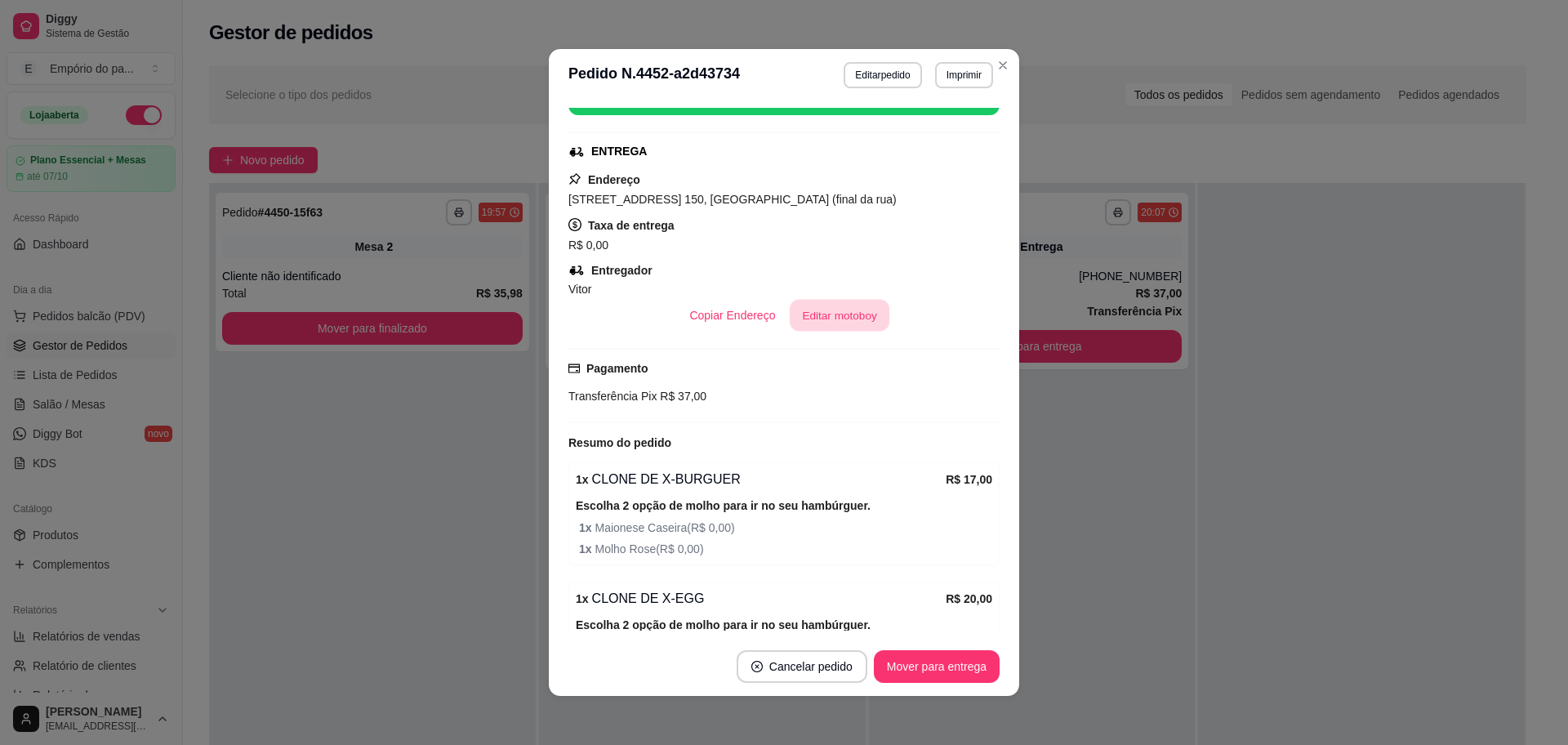
click at [813, 321] on button "Editar motoboy" at bounding box center [839, 315] width 100 height 32
click at [937, 669] on button "Mover para entrega" at bounding box center [936, 667] width 126 height 33
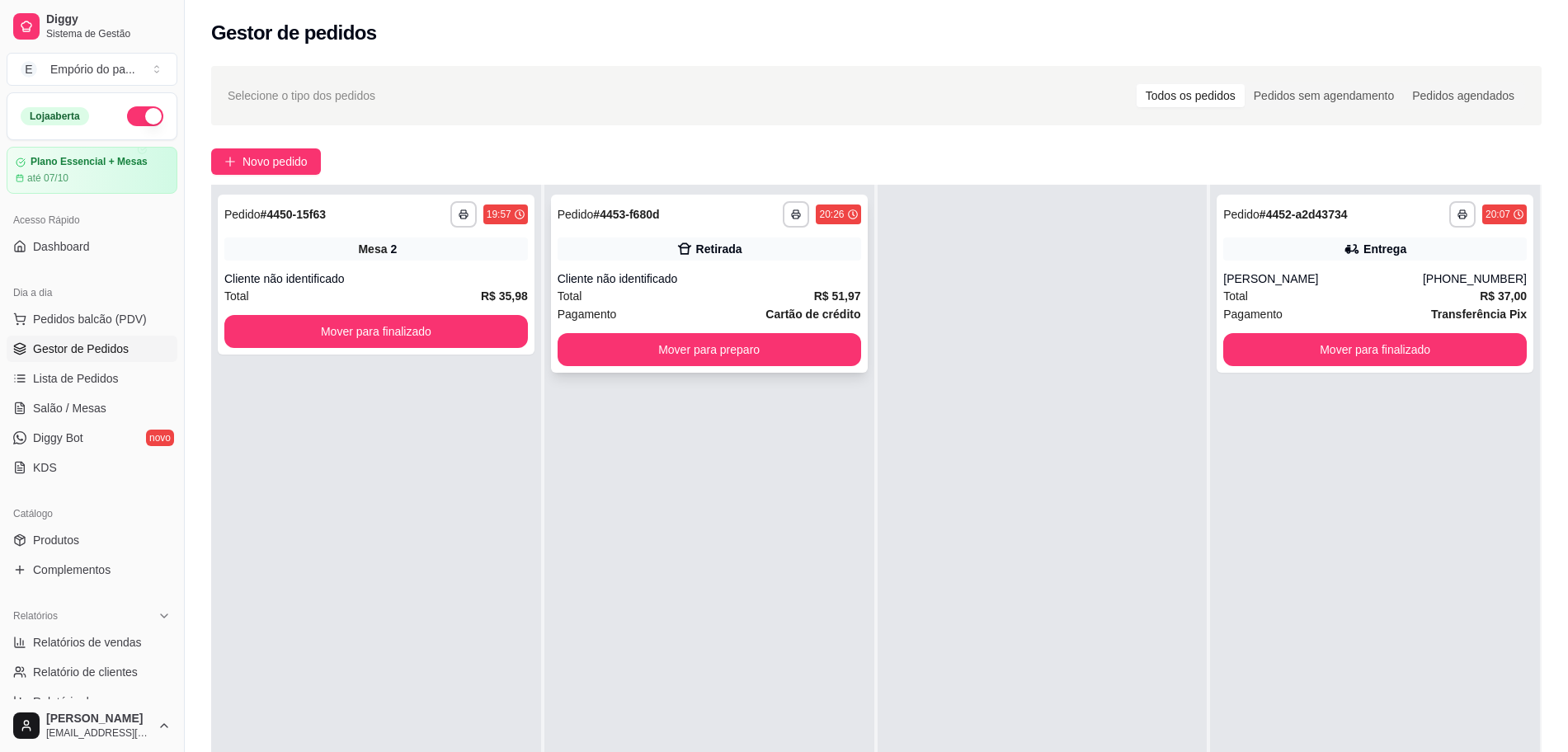
click at [618, 276] on div "Cliente não identificado" at bounding box center [708, 279] width 303 height 17
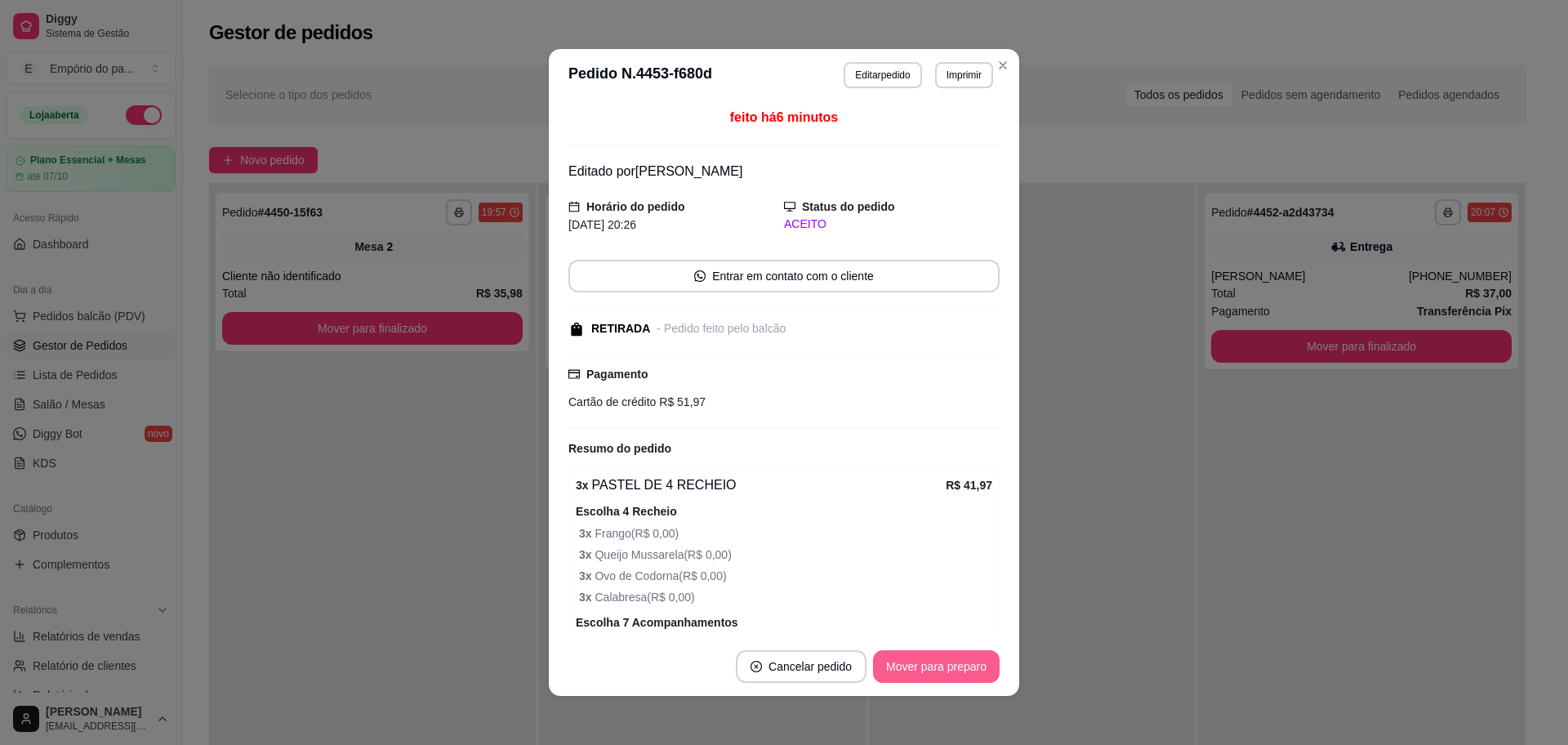
click at [917, 674] on button "Mover para preparo" at bounding box center [936, 667] width 127 height 33
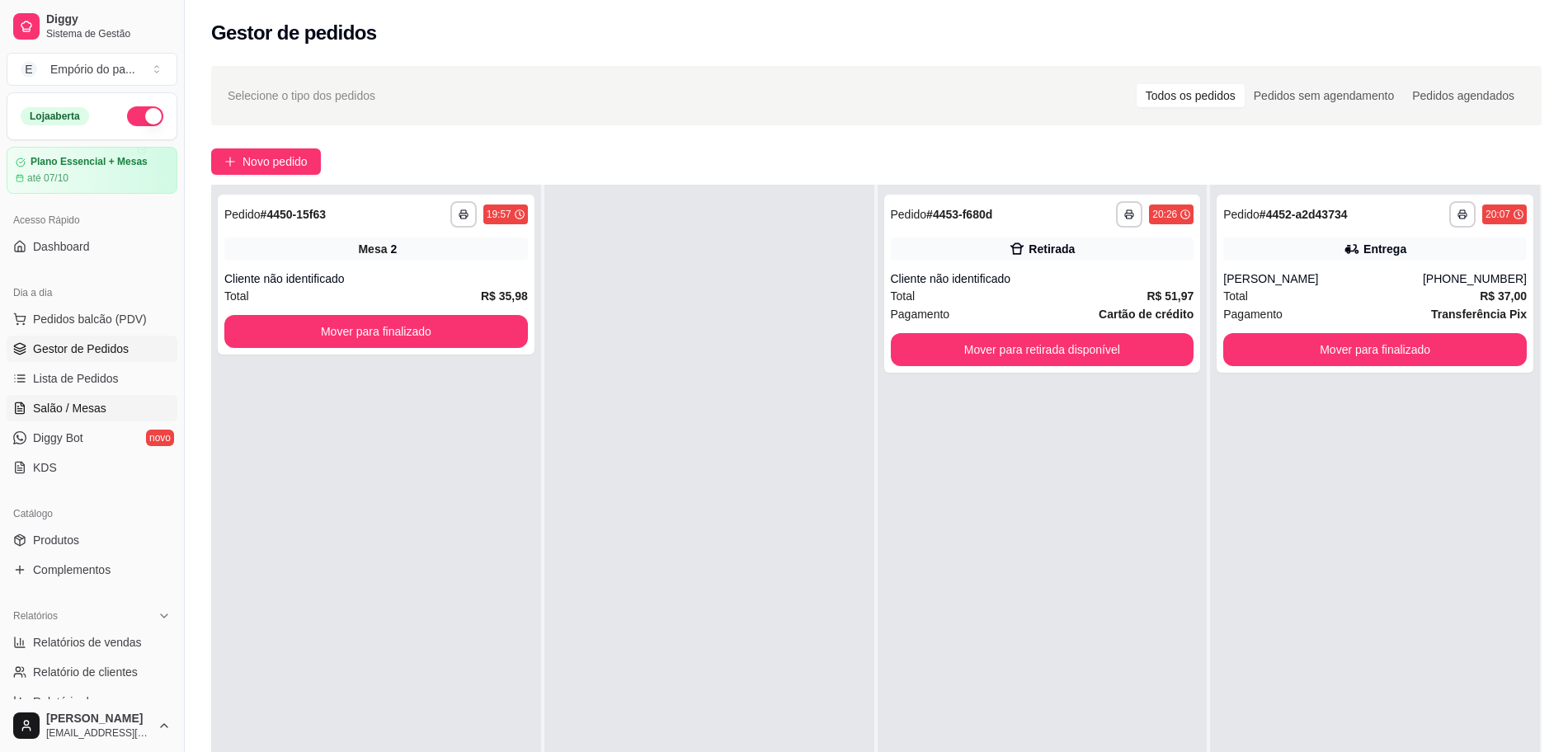
click at [101, 407] on span "Salão / Mesas" at bounding box center [70, 408] width 73 height 17
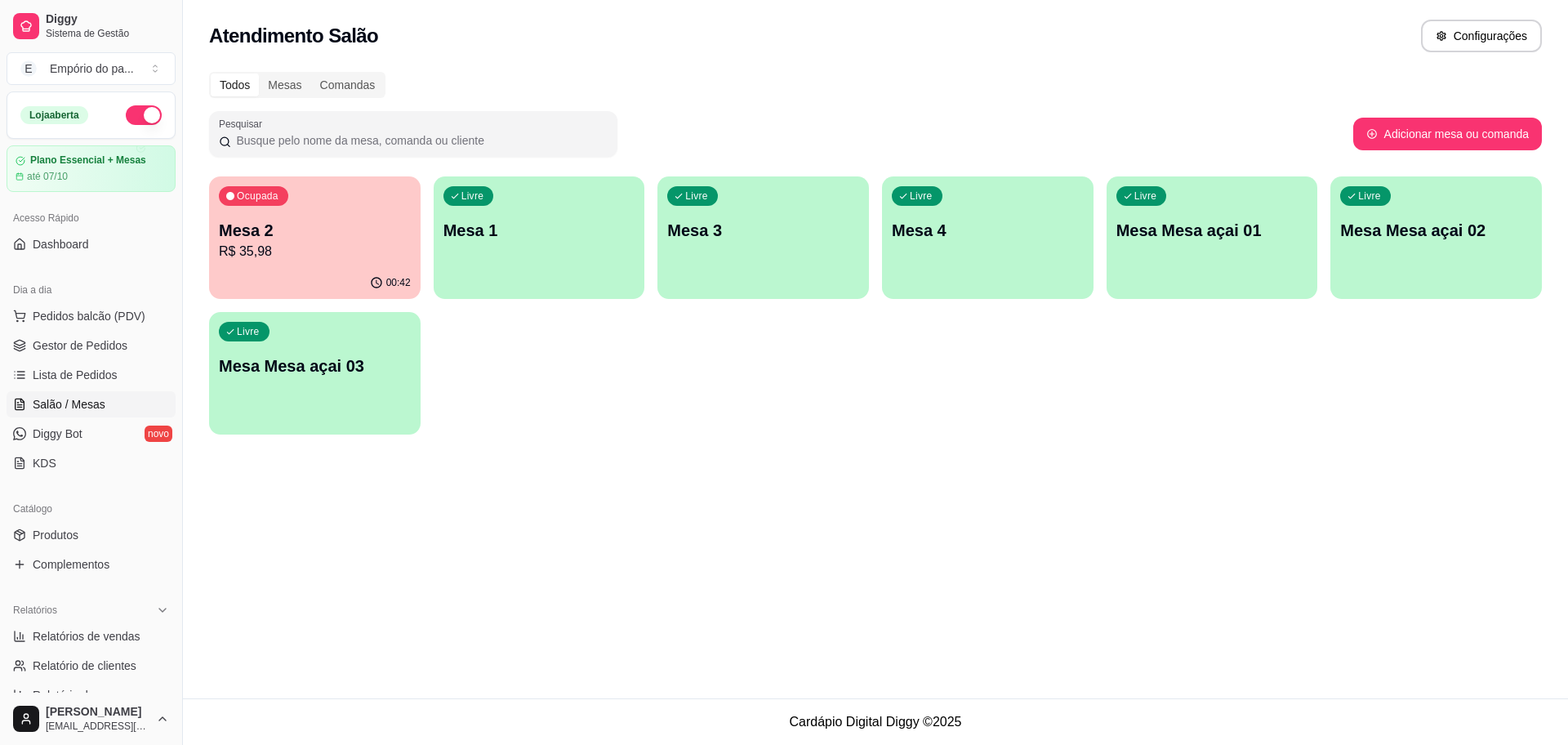
click at [341, 264] on div "Ocupada Mesa 2 R$ 35,98" at bounding box center [315, 221] width 211 height 91
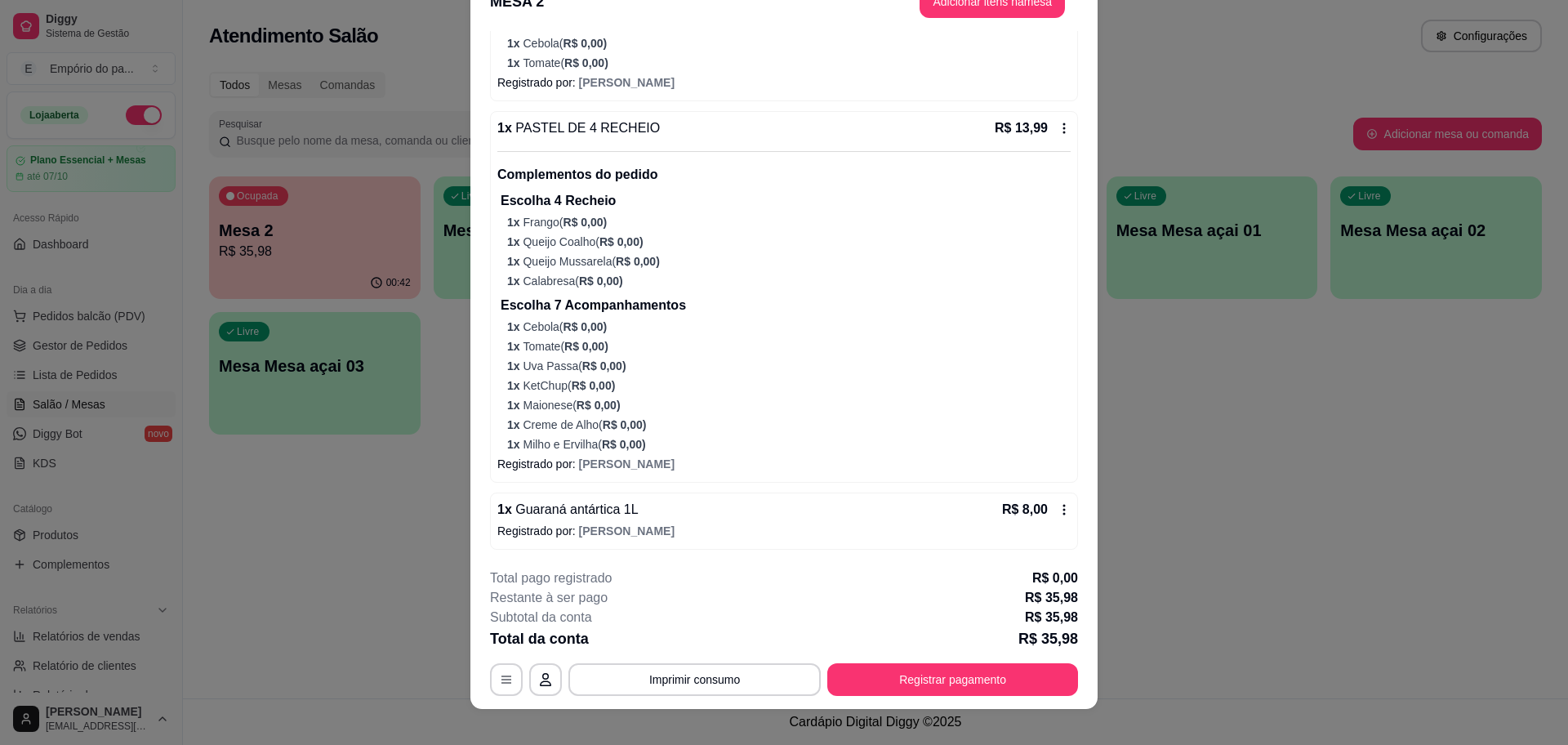
scroll to position [48, 0]
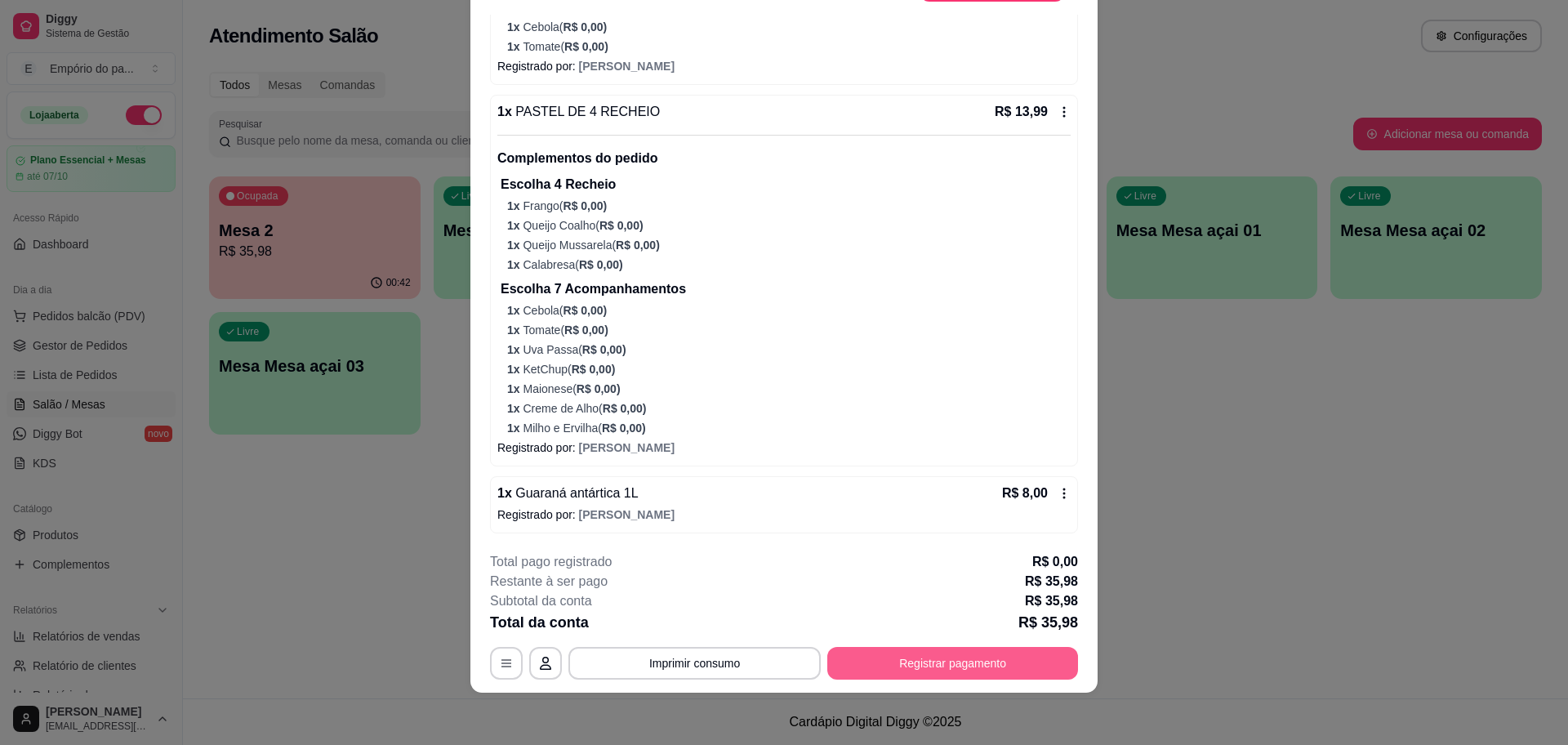
click at [927, 664] on button "Registrar pagamento" at bounding box center [952, 663] width 251 height 33
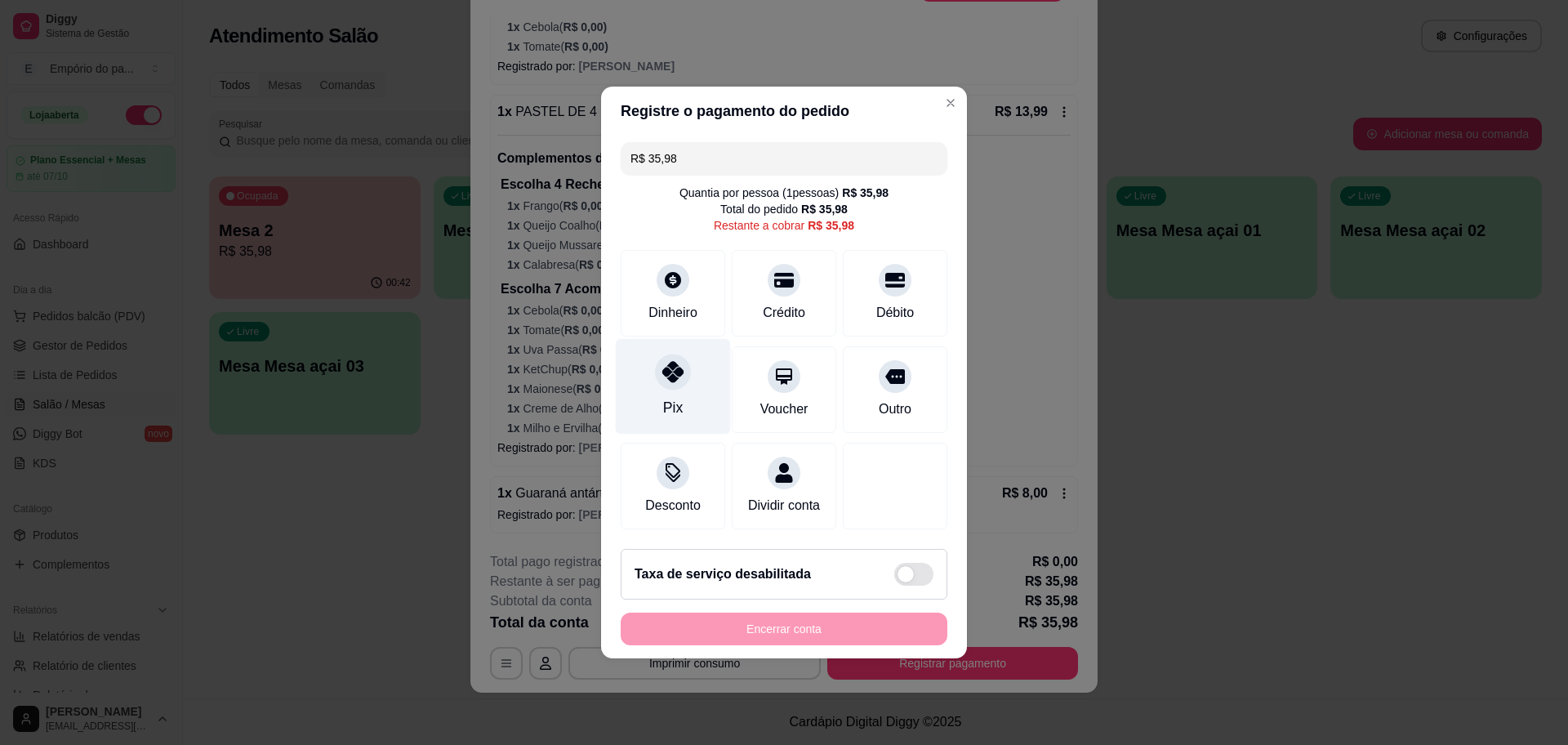
click at [670, 361] on icon at bounding box center [672, 371] width 21 height 21
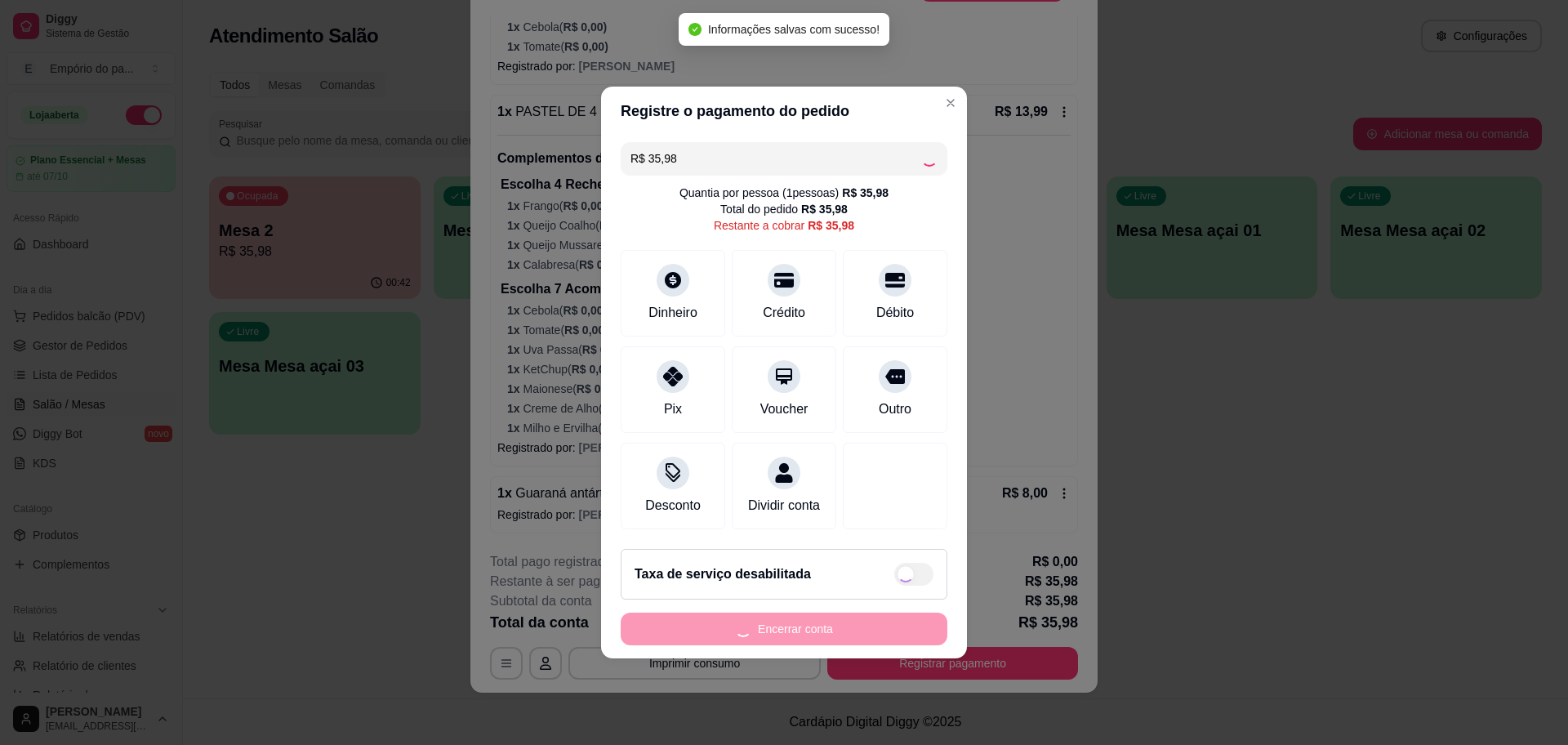
type input "R$ 0,00"
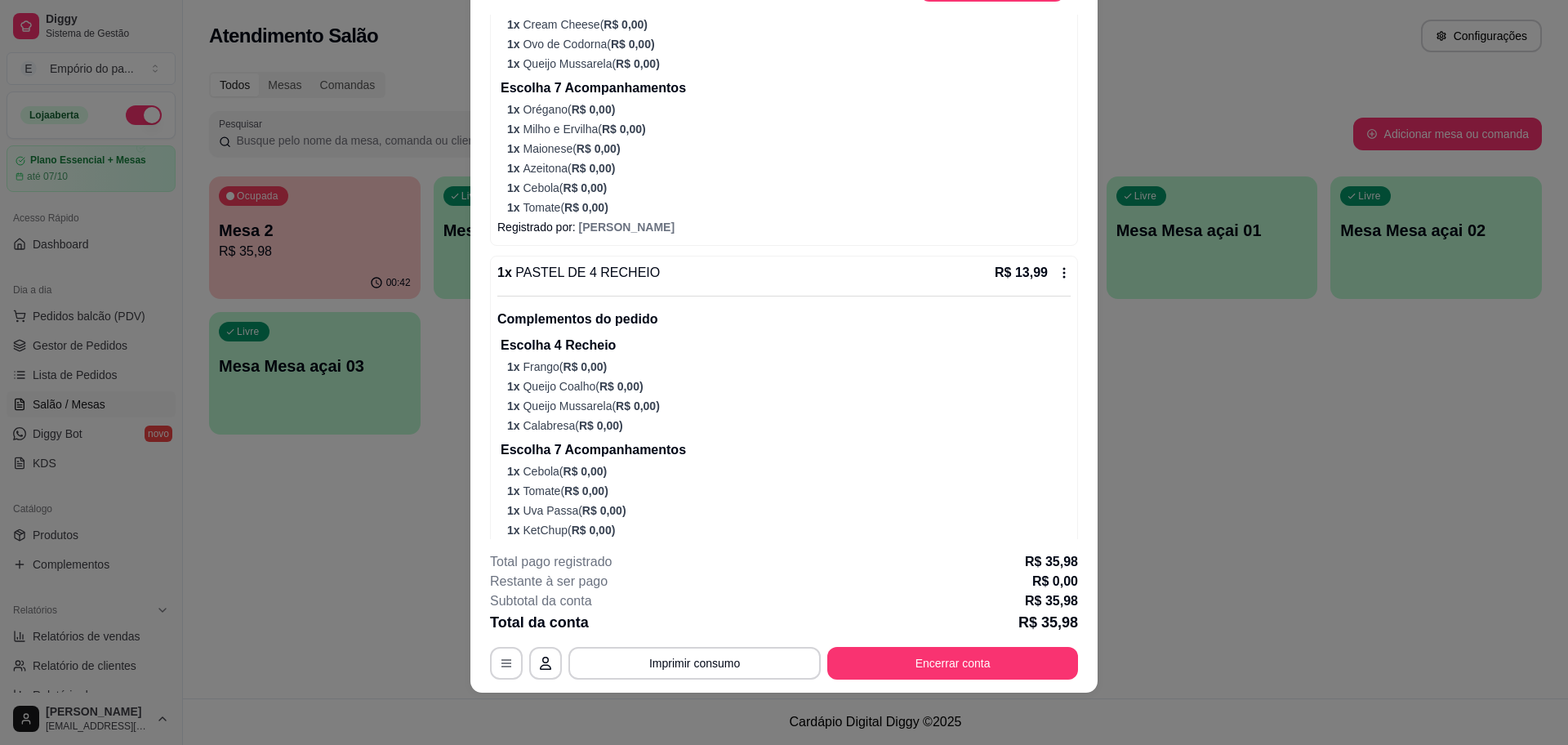
scroll to position [436, 0]
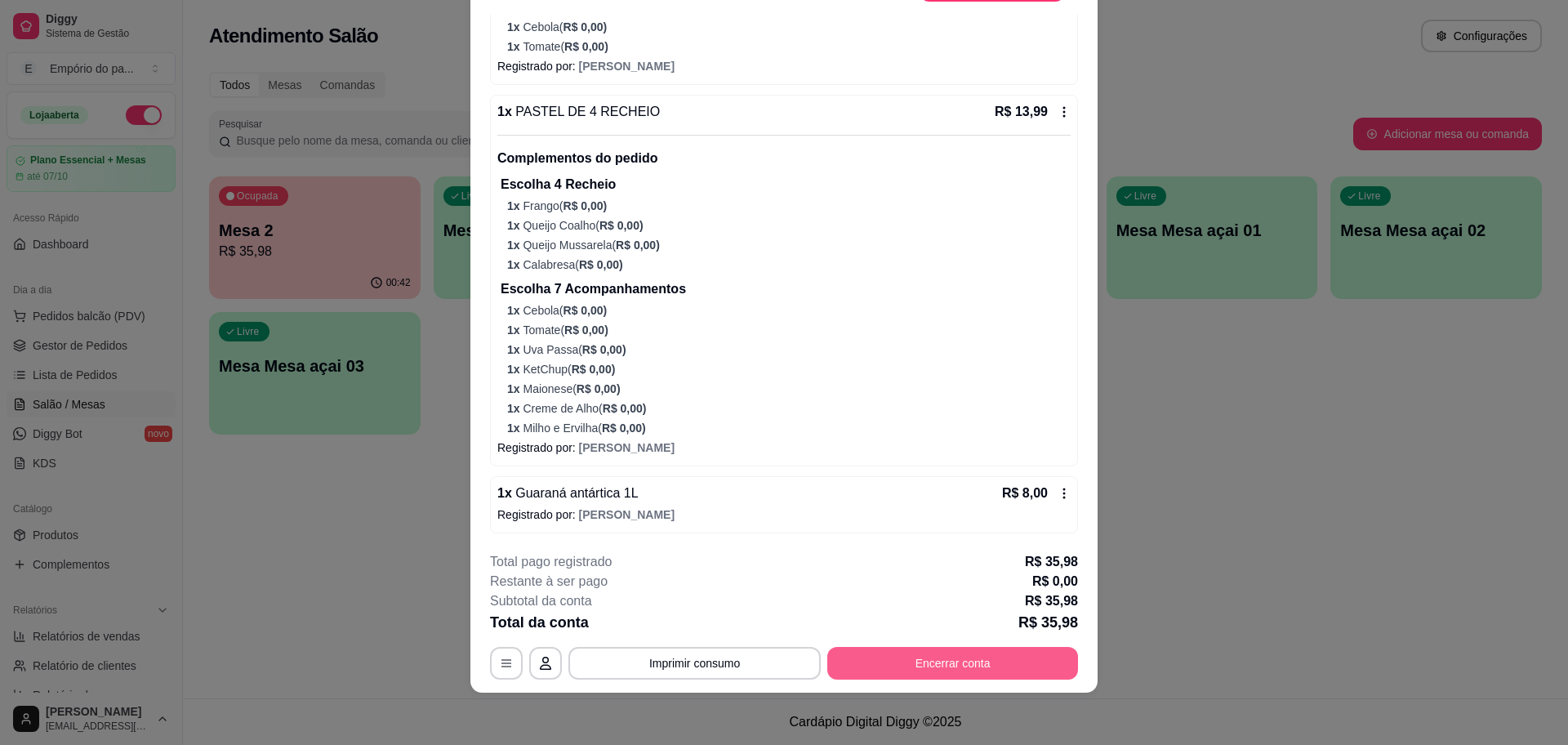
click at [936, 662] on button "Encerrar conta" at bounding box center [952, 663] width 251 height 33
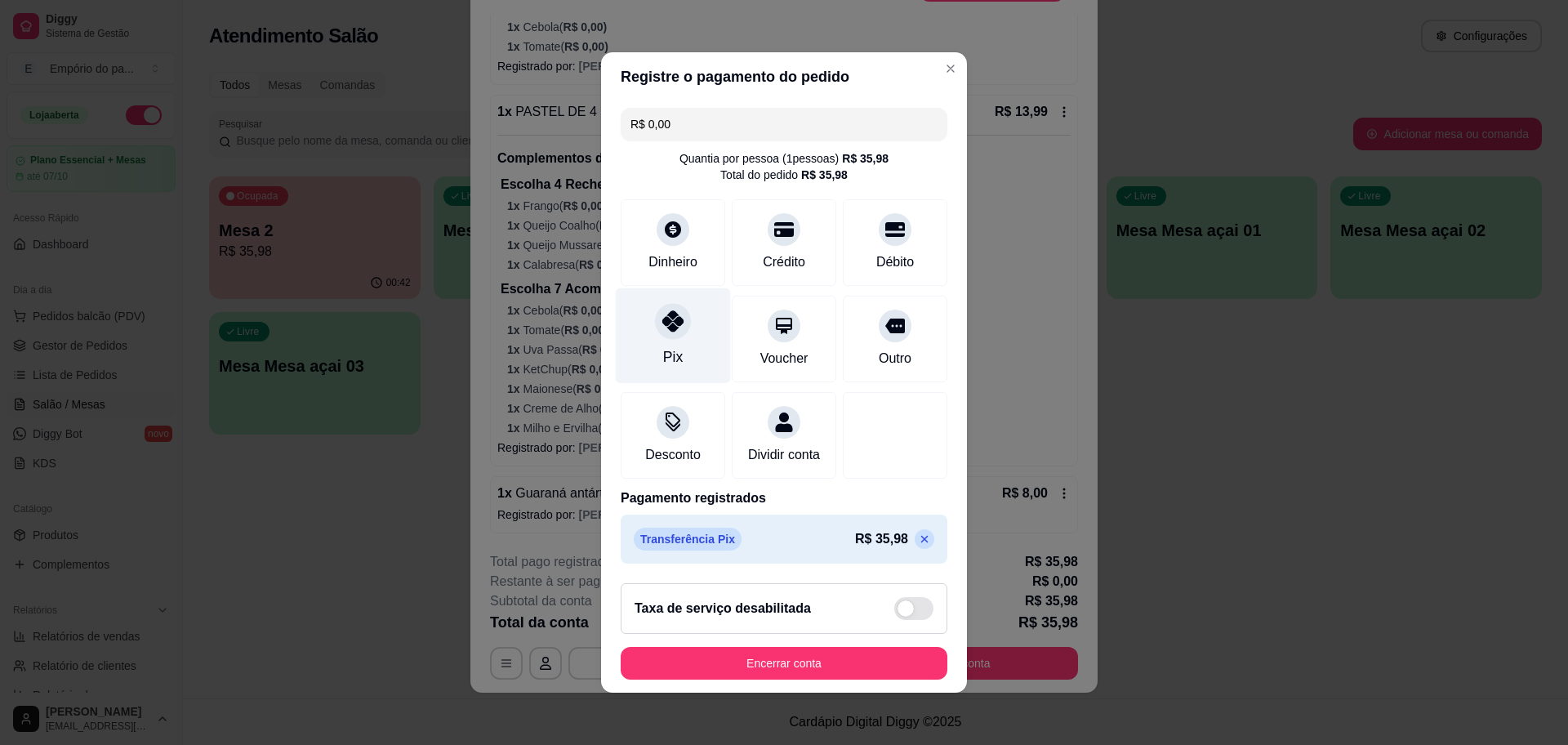
click at [673, 317] on icon at bounding box center [672, 321] width 21 height 21
click at [667, 201] on div "Dinheiro" at bounding box center [673, 240] width 115 height 96
click at [667, 346] on div "Pix" at bounding box center [672, 356] width 19 height 21
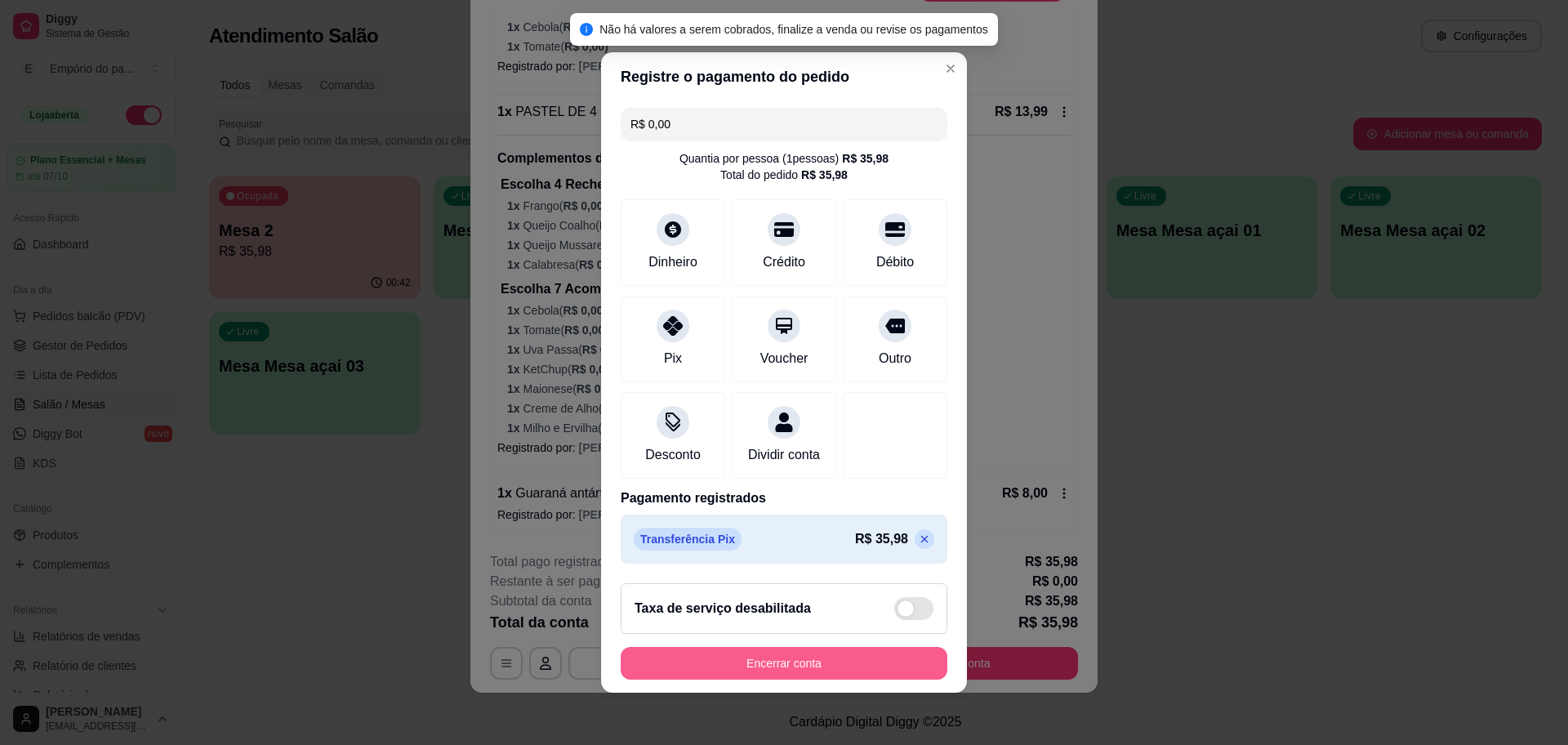
click at [807, 670] on button "Encerrar conta" at bounding box center [784, 663] width 327 height 33
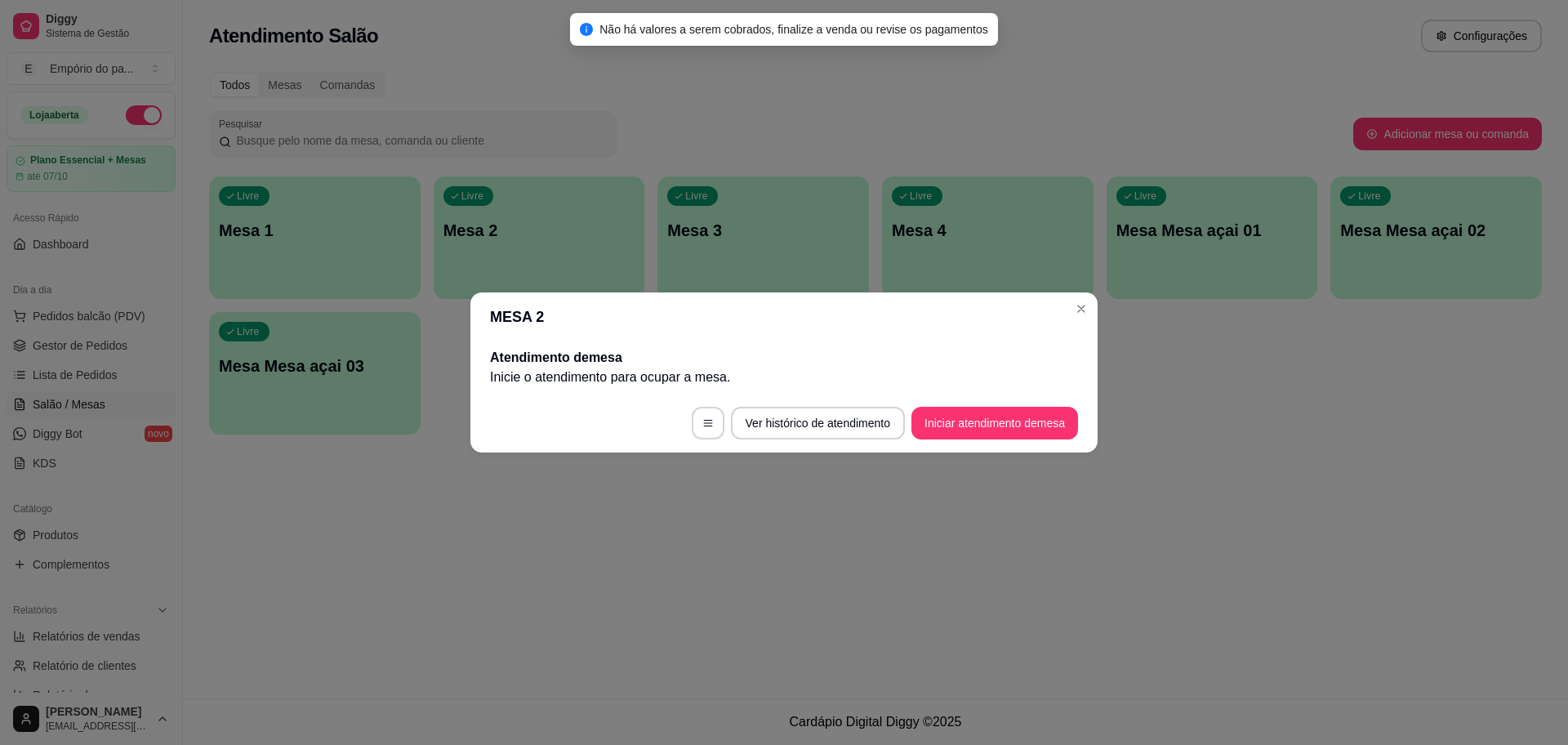
scroll to position [0, 0]
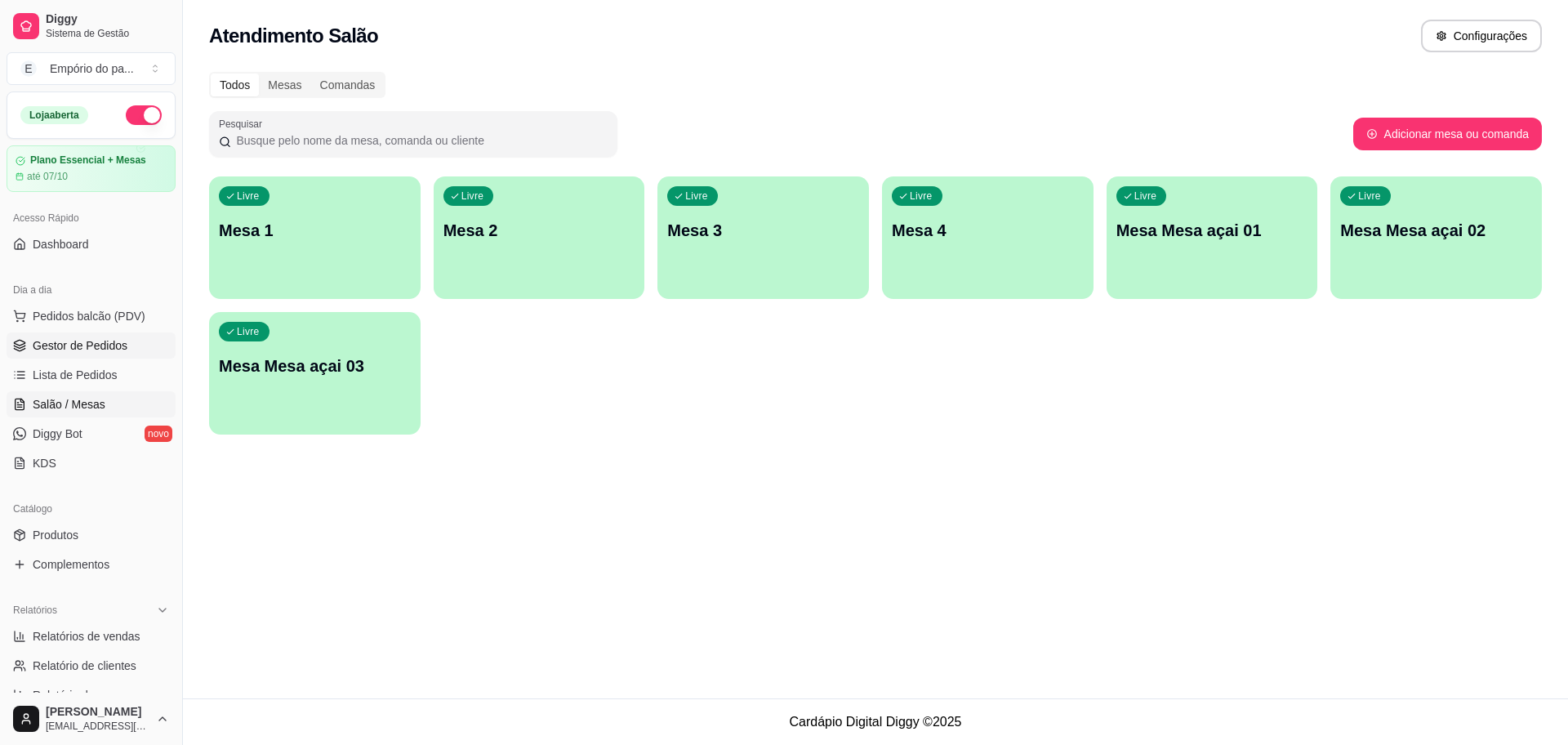
click at [122, 333] on link "Gestor de Pedidos" at bounding box center [91, 345] width 169 height 26
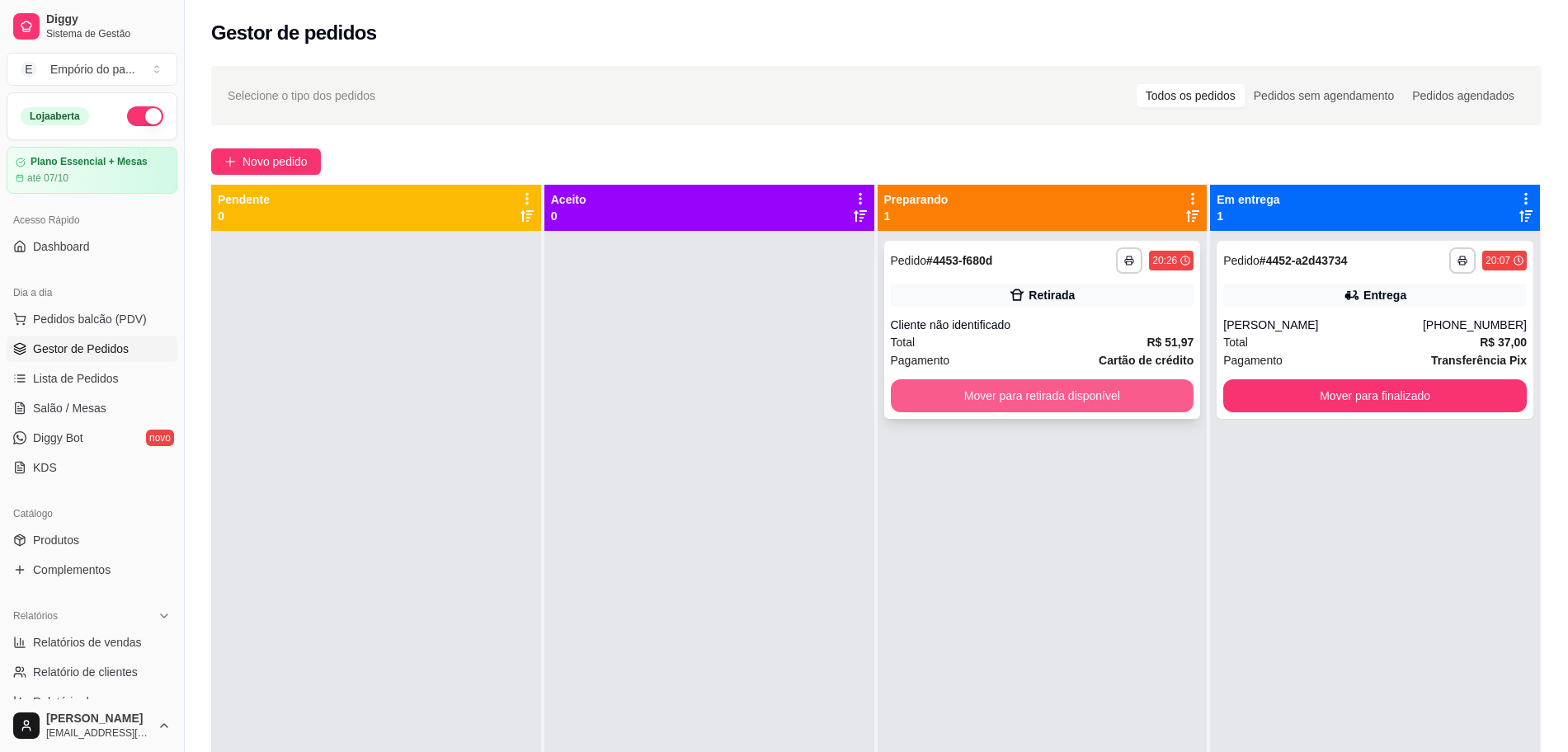
click at [1127, 387] on button "Mover para retirada disponível" at bounding box center [1042, 396] width 303 height 33
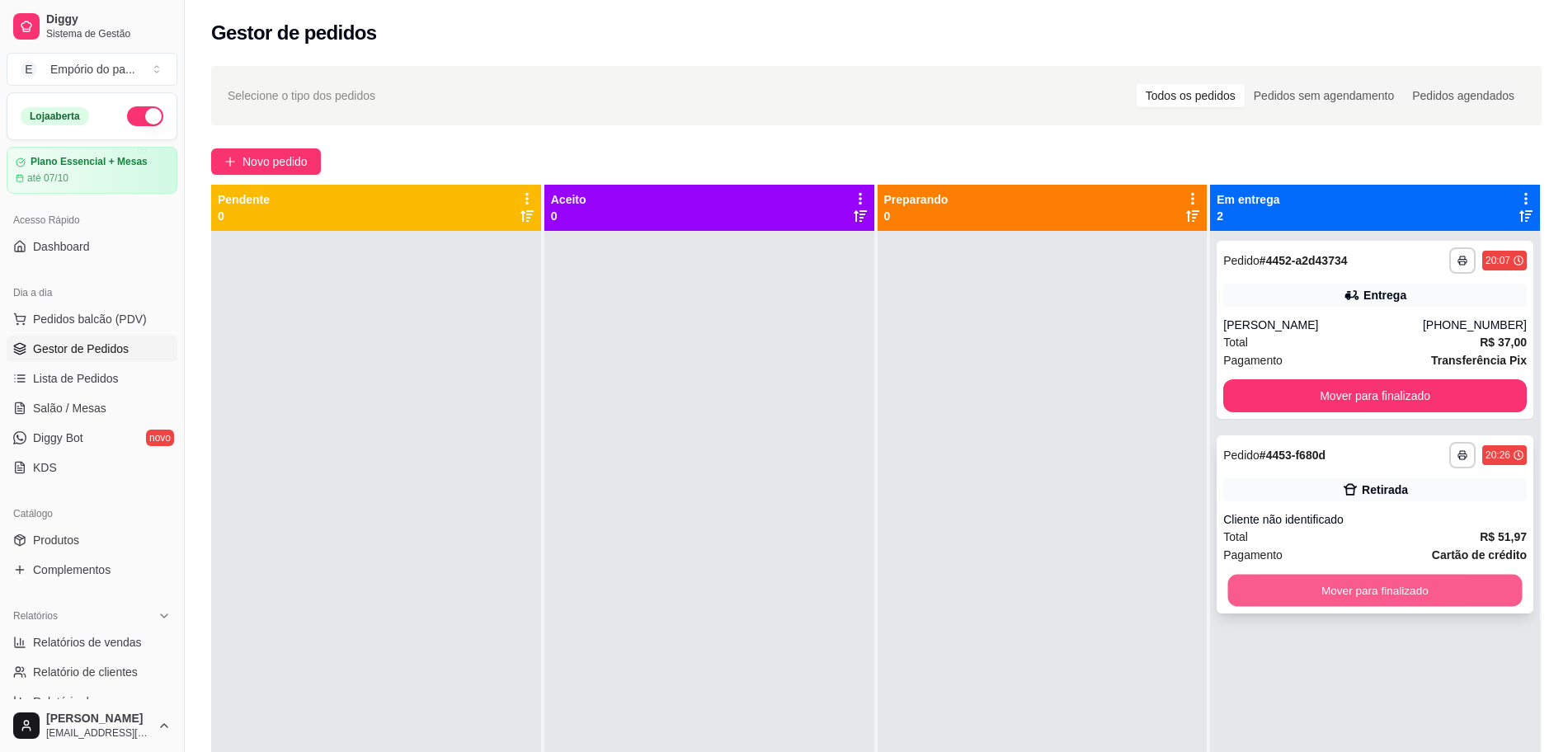
click at [1380, 583] on button "Mover para finalizado" at bounding box center [1375, 591] width 295 height 32
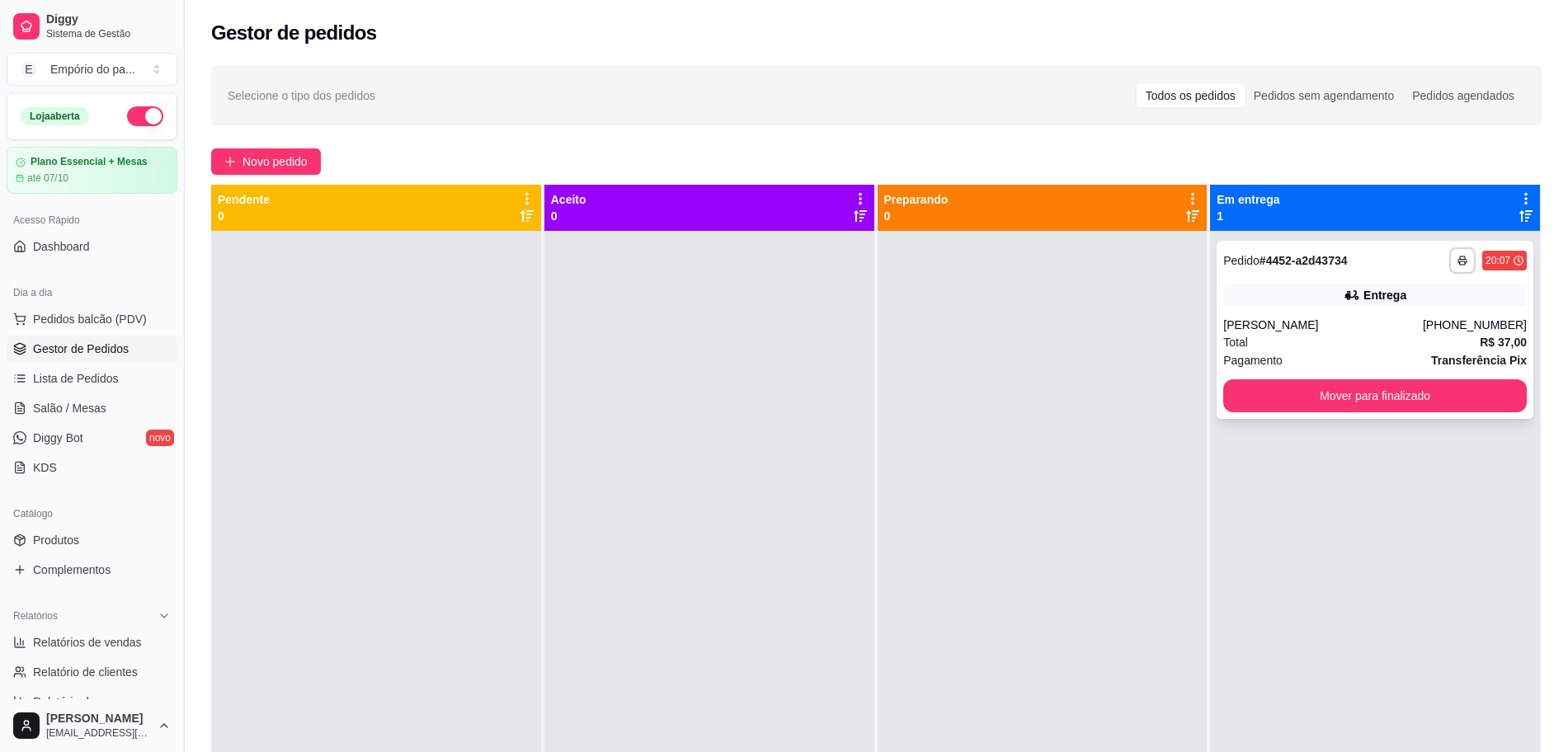
click at [1331, 341] on div "Total R$ 37,00" at bounding box center [1374, 342] width 303 height 19
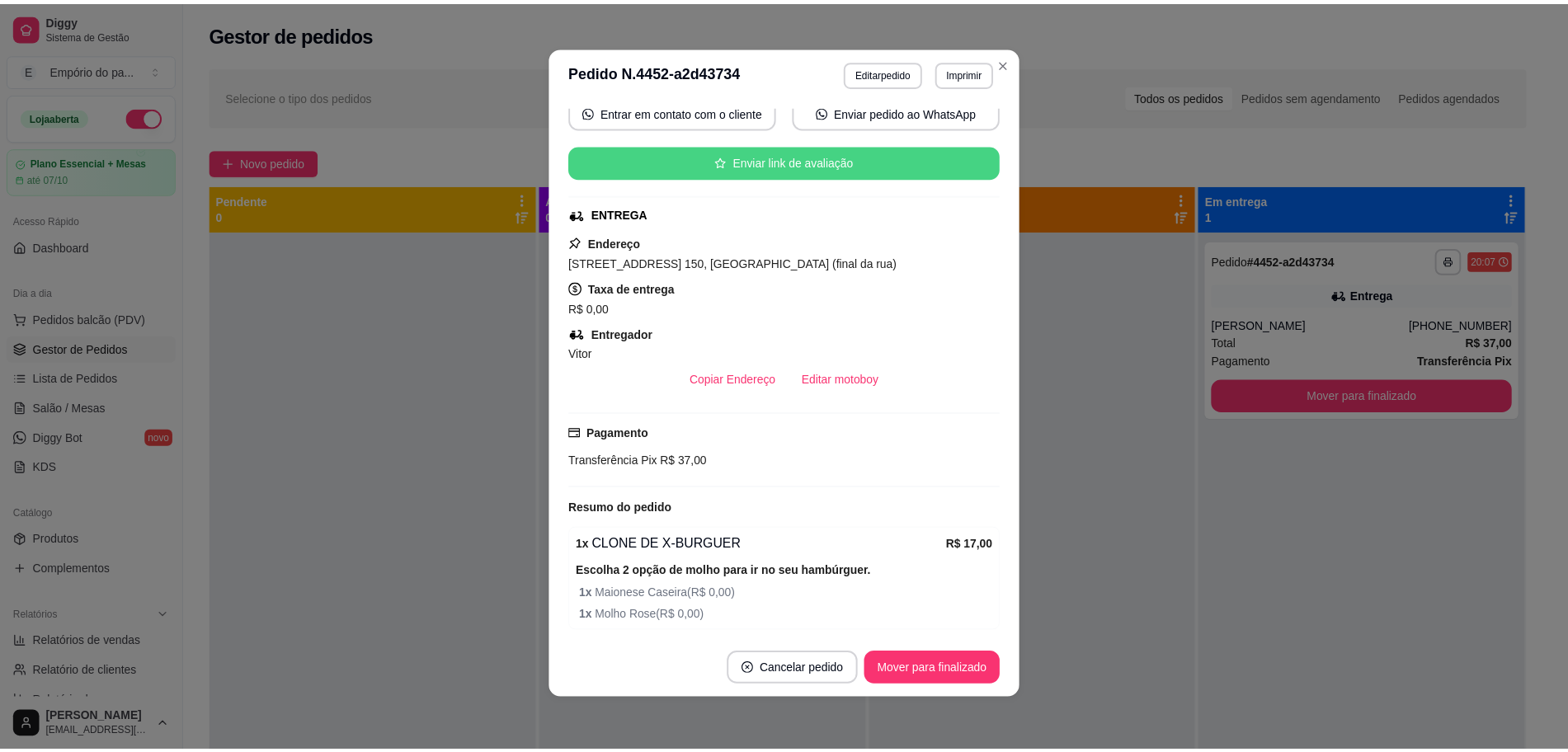
scroll to position [446, 0]
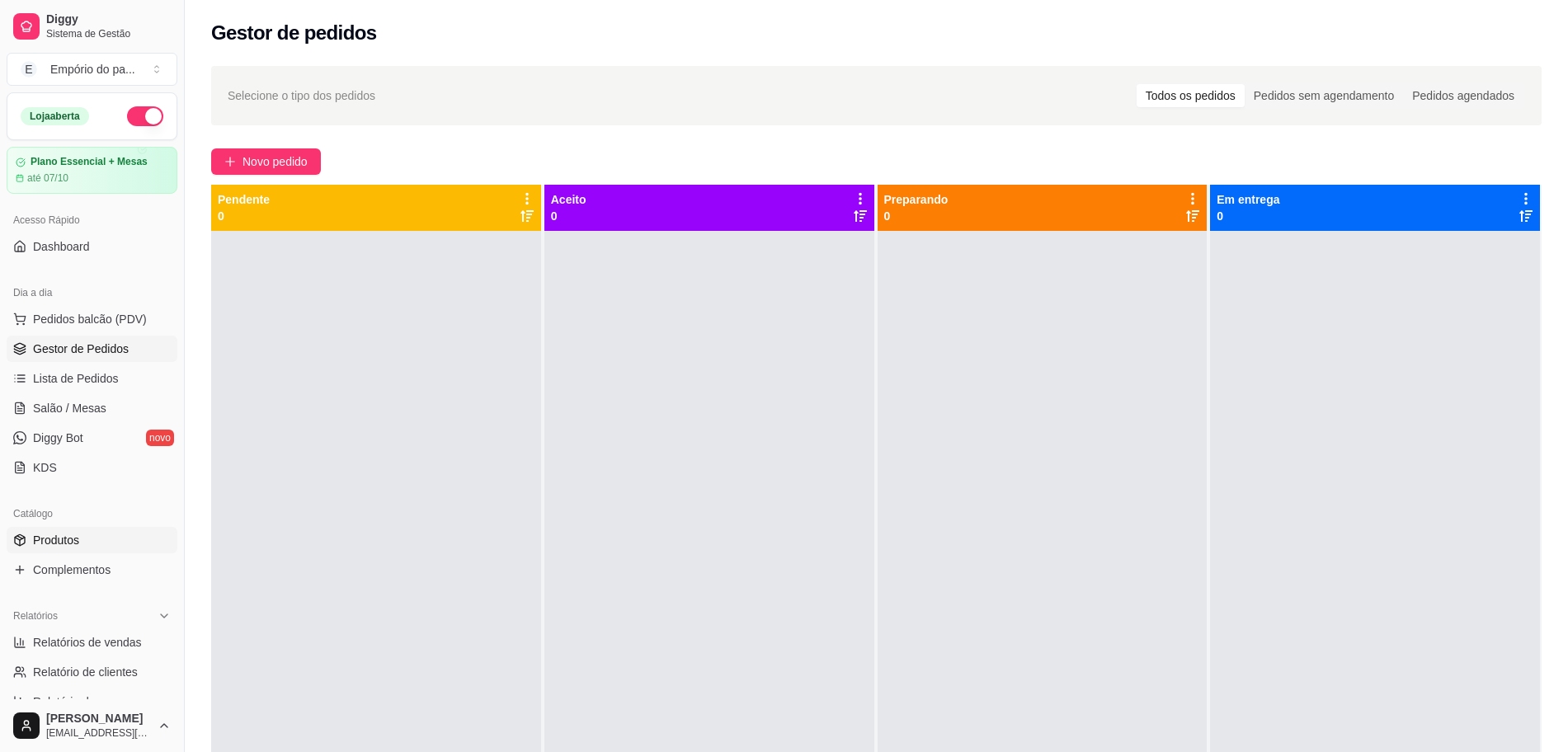
click at [139, 540] on link "Produtos" at bounding box center [92, 540] width 171 height 26
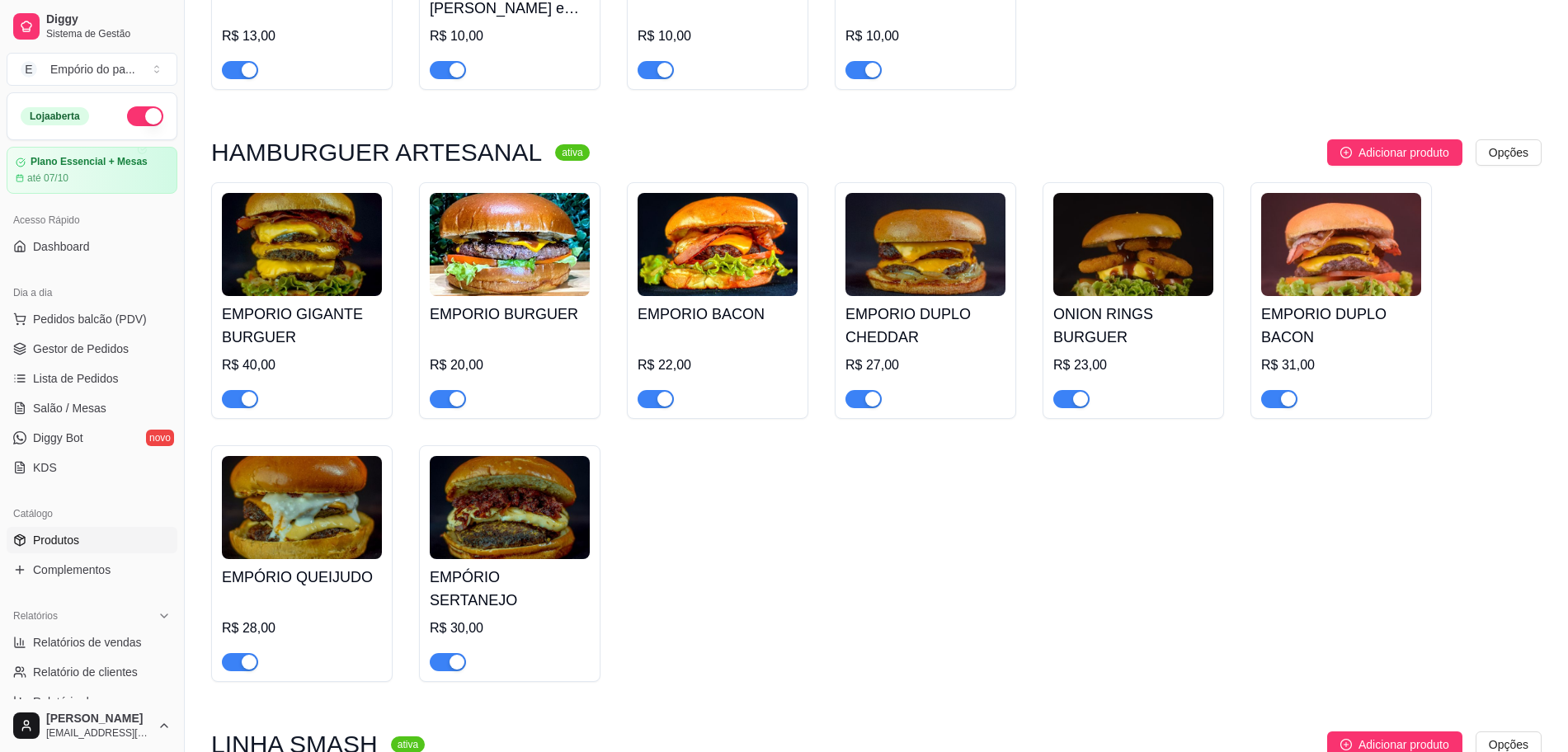
scroll to position [3196, 0]
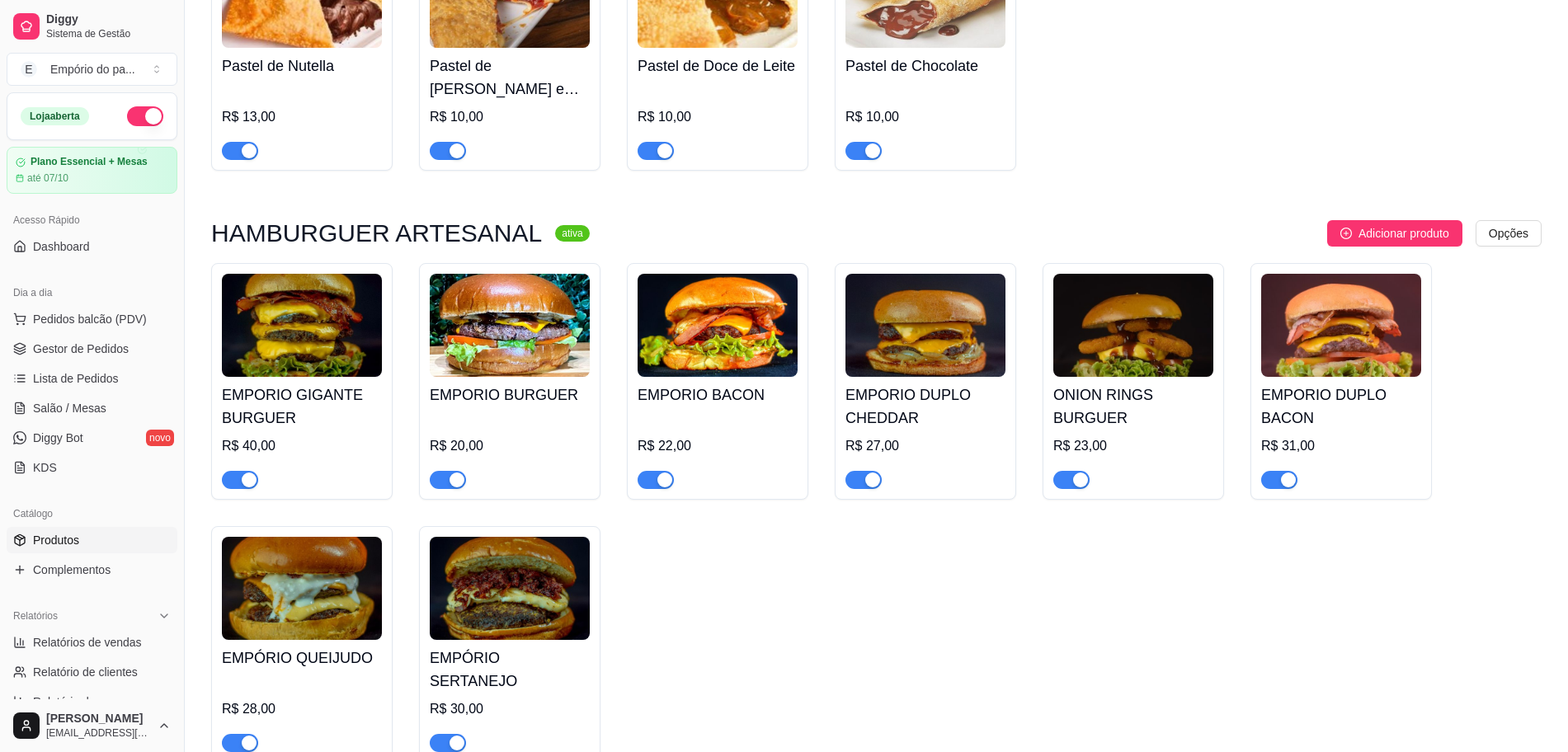
click at [234, 471] on span "button" at bounding box center [239, 480] width 36 height 19
click at [452, 469] on div at bounding box center [447, 478] width 36 height 19
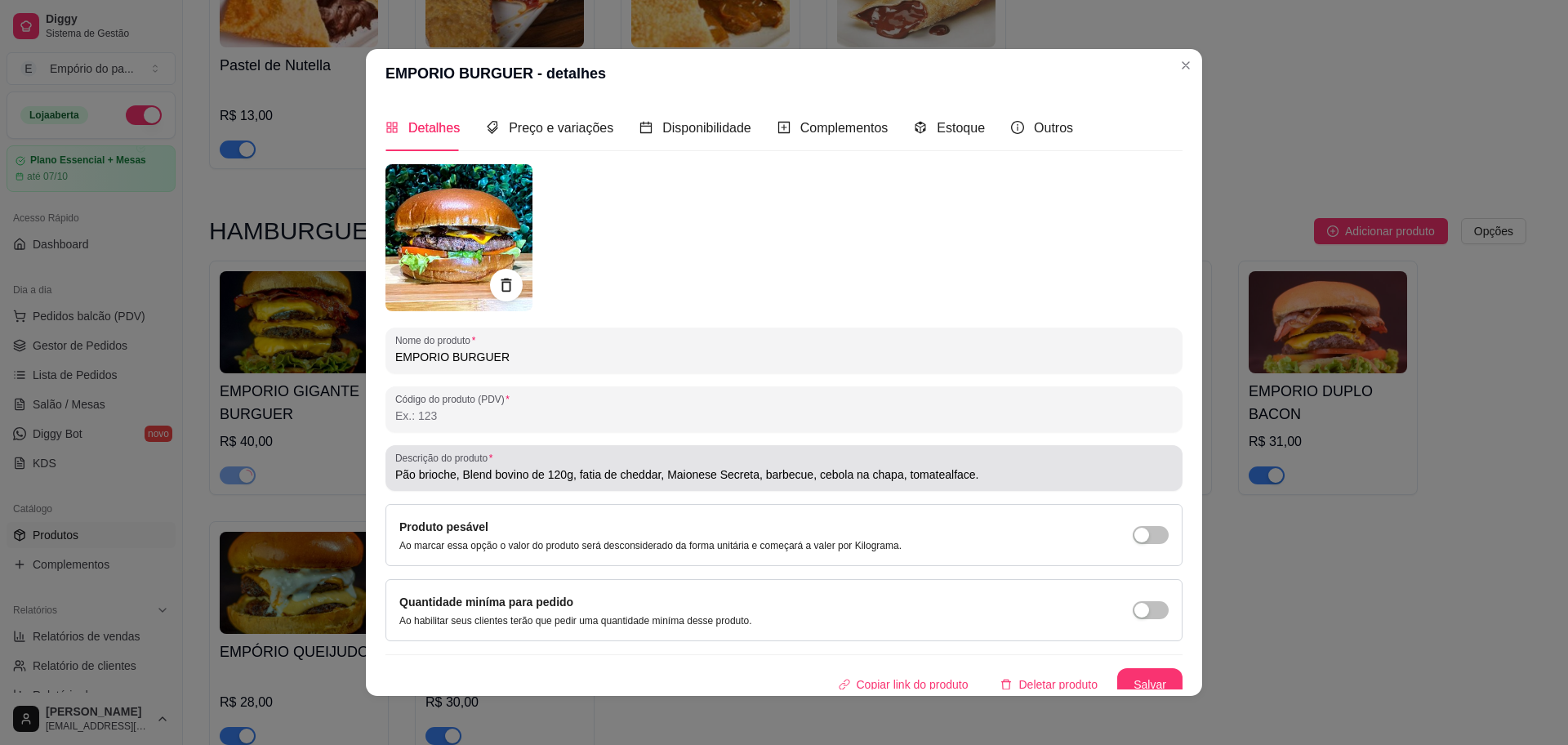
type input "Pão brioche, Blend bovino de 120g, fatia de cheddar, Maionese Secreta, barbecue…"
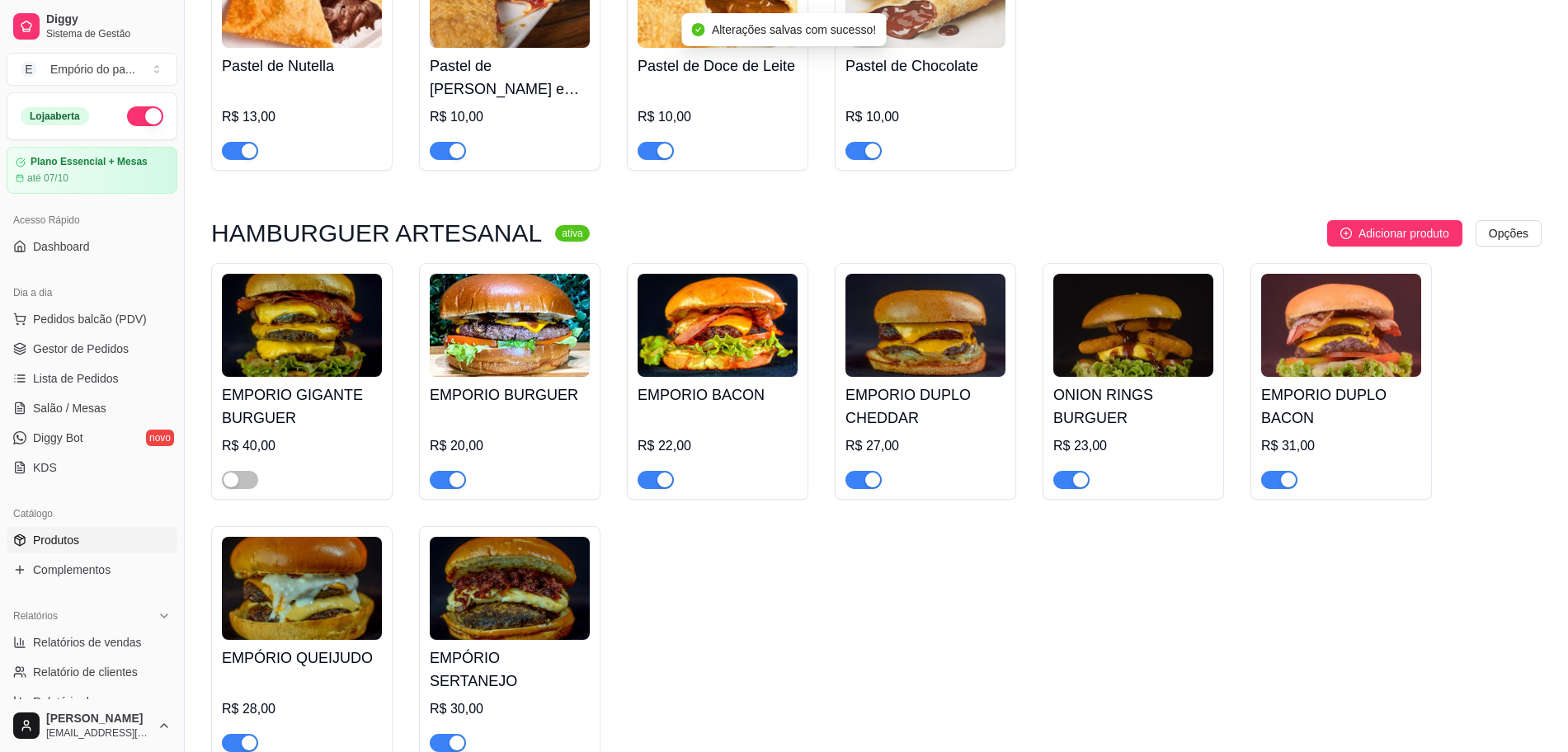
click at [454, 473] on div "button" at bounding box center [457, 480] width 15 height 15
click at [651, 471] on span "button" at bounding box center [656, 480] width 36 height 19
click at [861, 471] on span "button" at bounding box center [863, 480] width 36 height 19
click at [1071, 471] on button "button" at bounding box center [1071, 480] width 36 height 19
click at [1281, 473] on div "button" at bounding box center [1288, 480] width 15 height 15
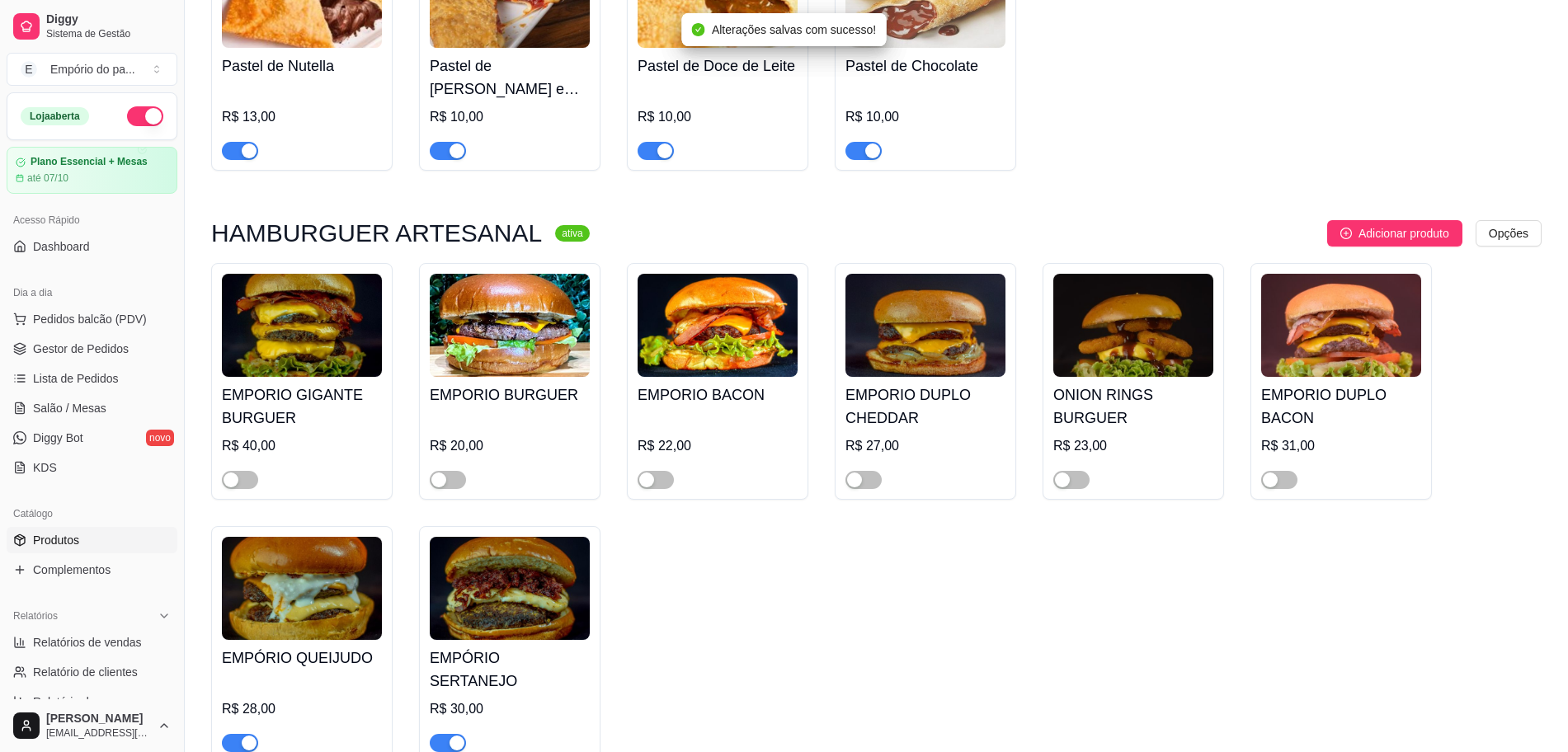
click at [248, 735] on div "button" at bounding box center [249, 743] width 15 height 15
click at [457, 735] on div "button" at bounding box center [457, 743] width 15 height 15
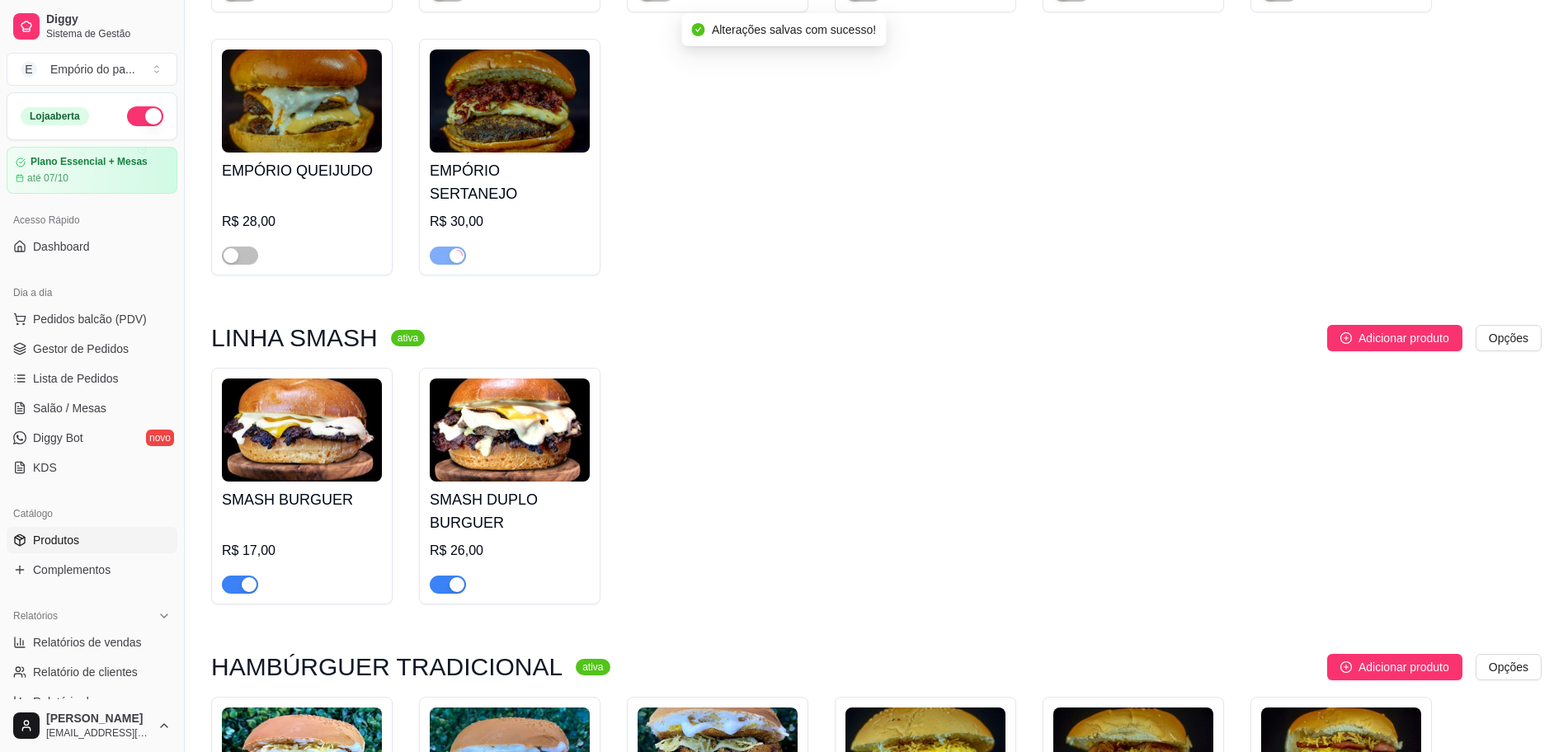
scroll to position [3918, 0]
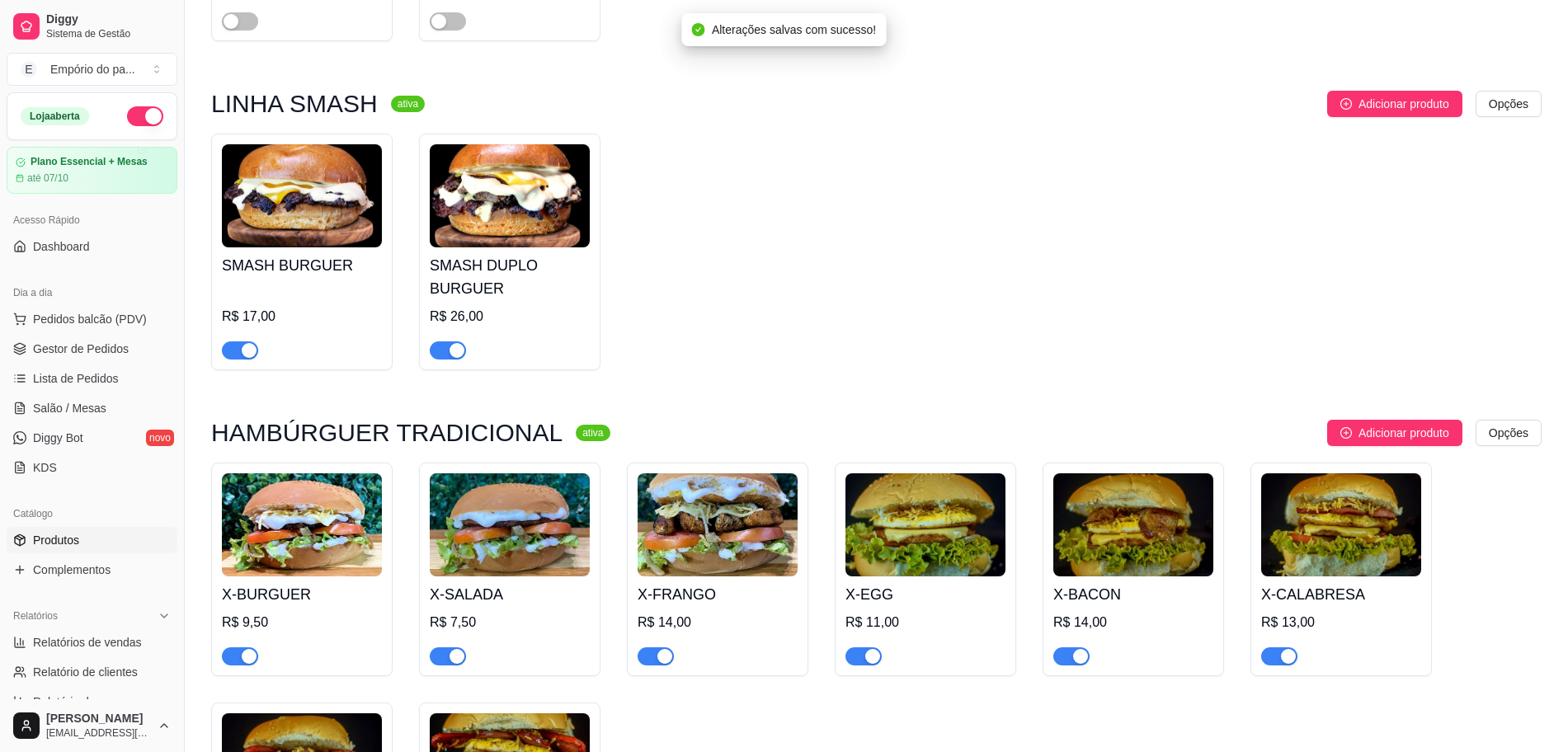
click at [459, 343] on div "button" at bounding box center [457, 351] width 15 height 15
click at [238, 341] on span "button" at bounding box center [239, 351] width 36 height 19
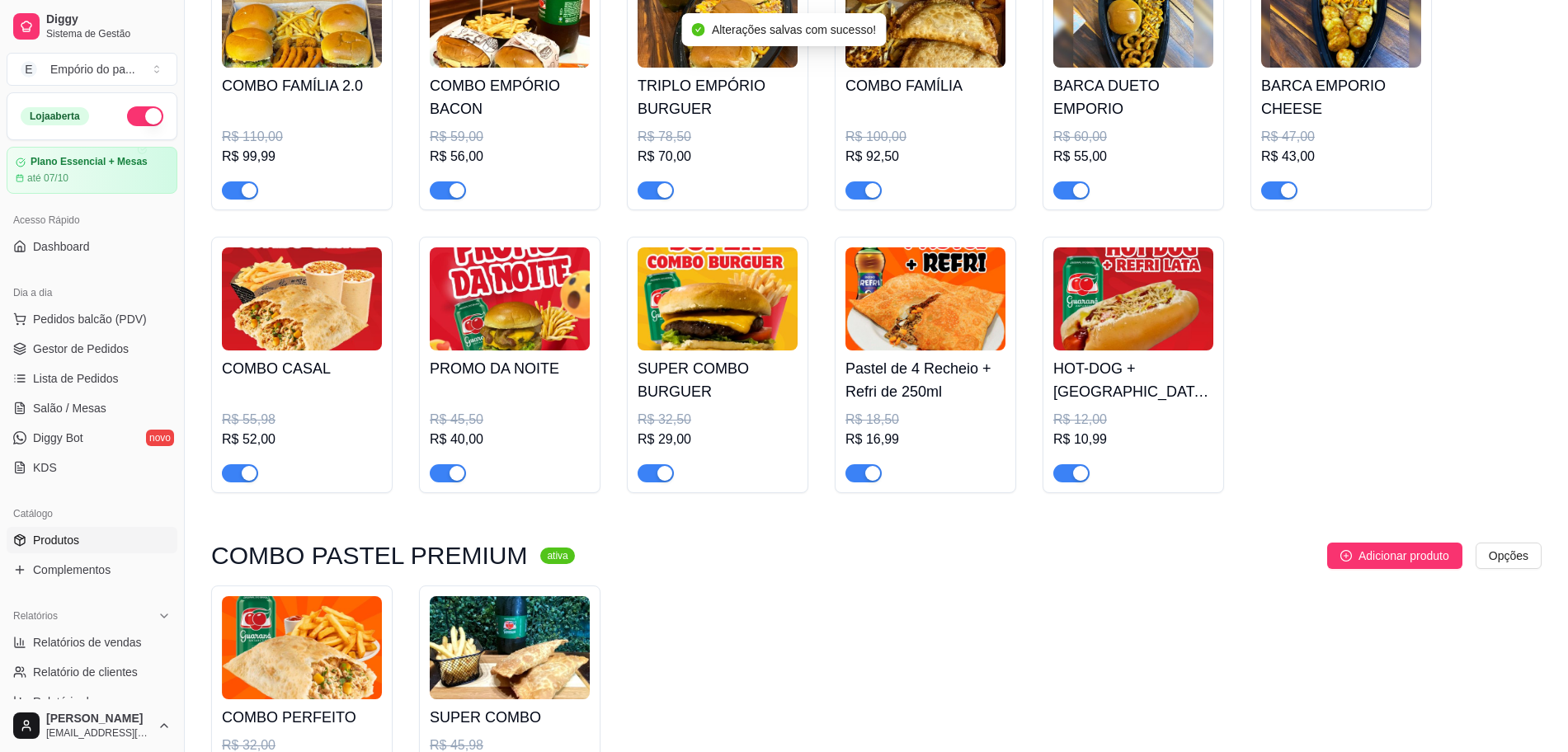
scroll to position [1547, 0]
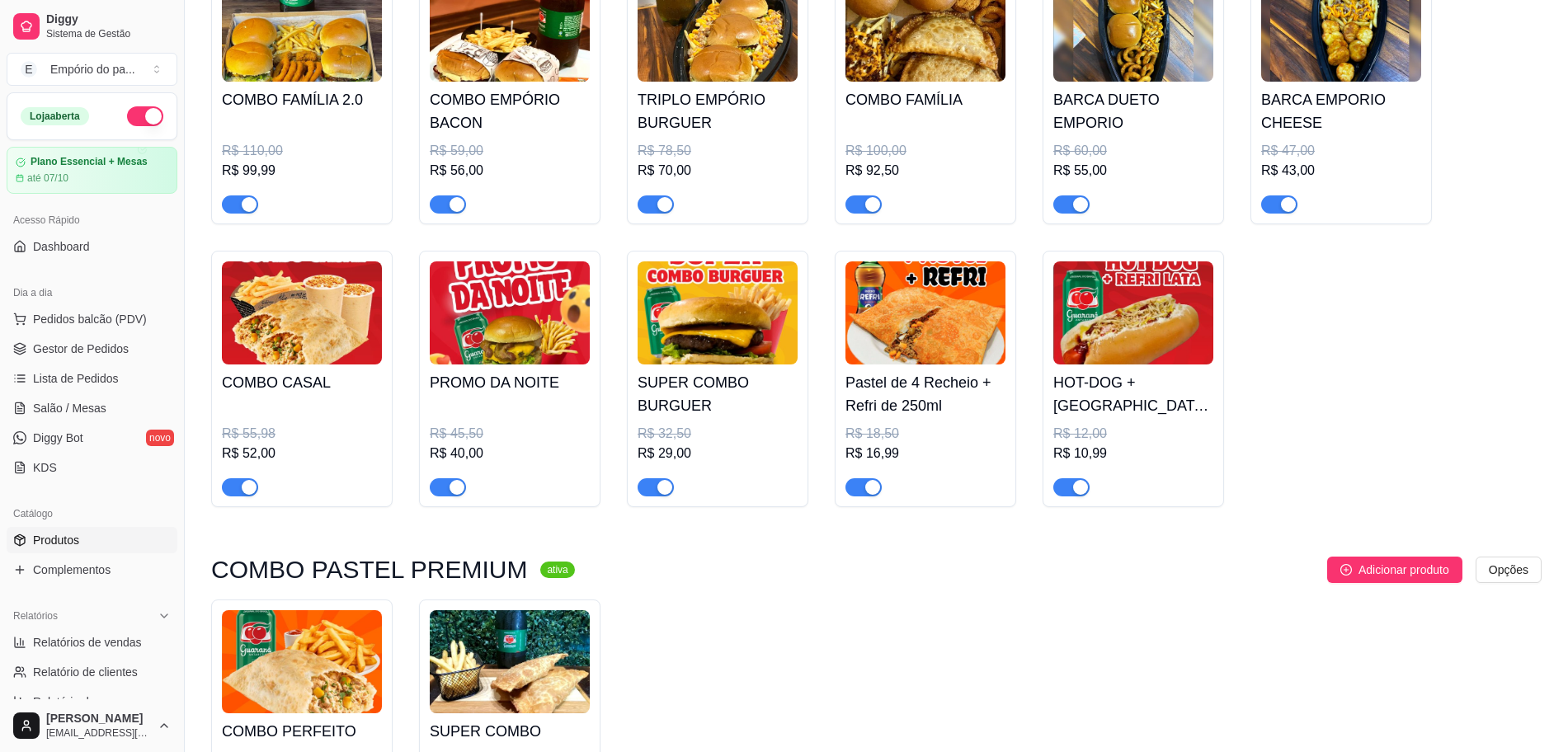
click at [452, 483] on span "button" at bounding box center [447, 488] width 36 height 19
click at [648, 489] on span "button" at bounding box center [656, 488] width 36 height 19
click at [243, 204] on div "button" at bounding box center [249, 205] width 15 height 15
click at [450, 210] on div "button" at bounding box center [457, 205] width 15 height 15
click at [664, 210] on div "button" at bounding box center [665, 205] width 15 height 15
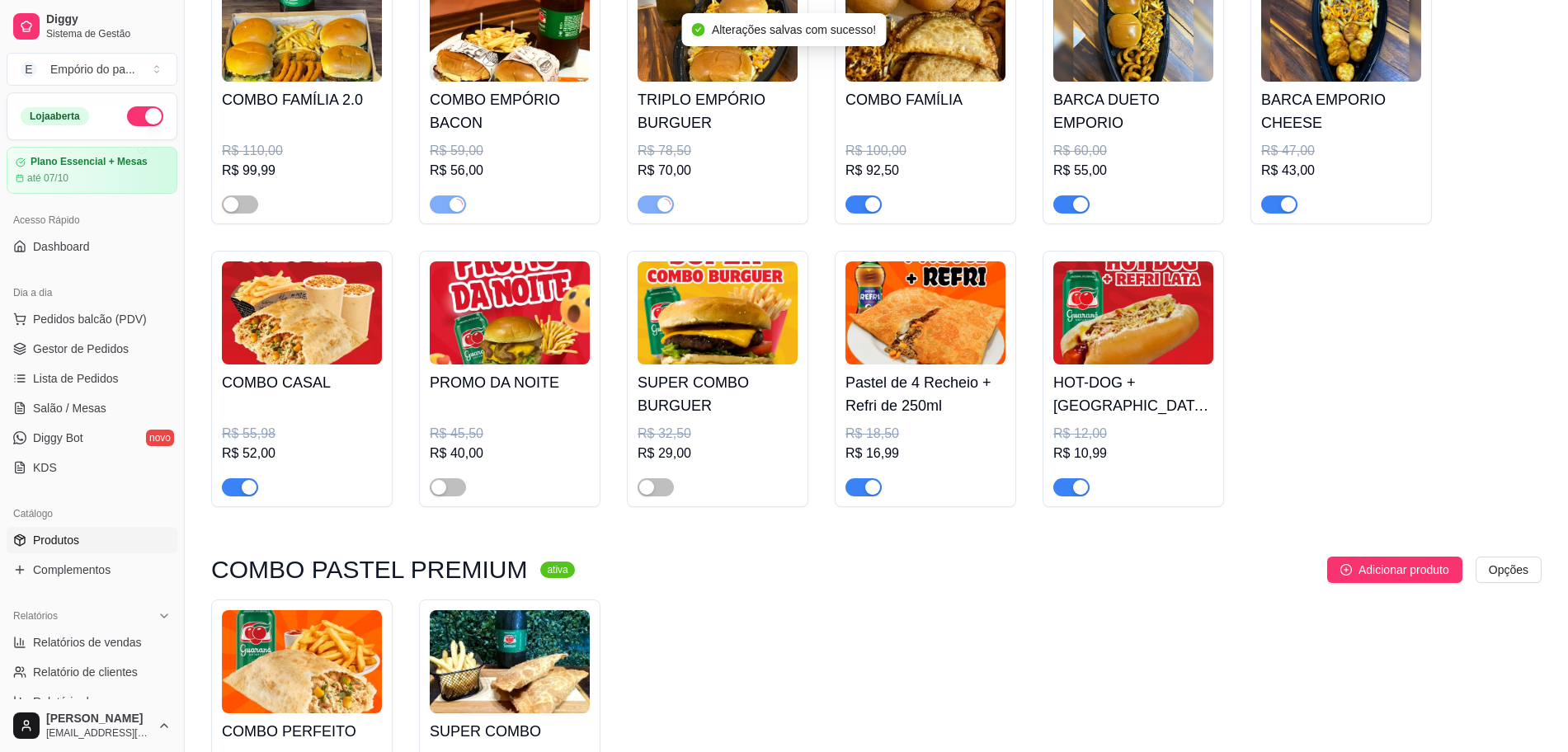
click at [869, 200] on div "button" at bounding box center [873, 205] width 15 height 15
click at [1076, 211] on div "button" at bounding box center [1080, 205] width 15 height 15
click at [1271, 199] on span "button" at bounding box center [1279, 205] width 36 height 19
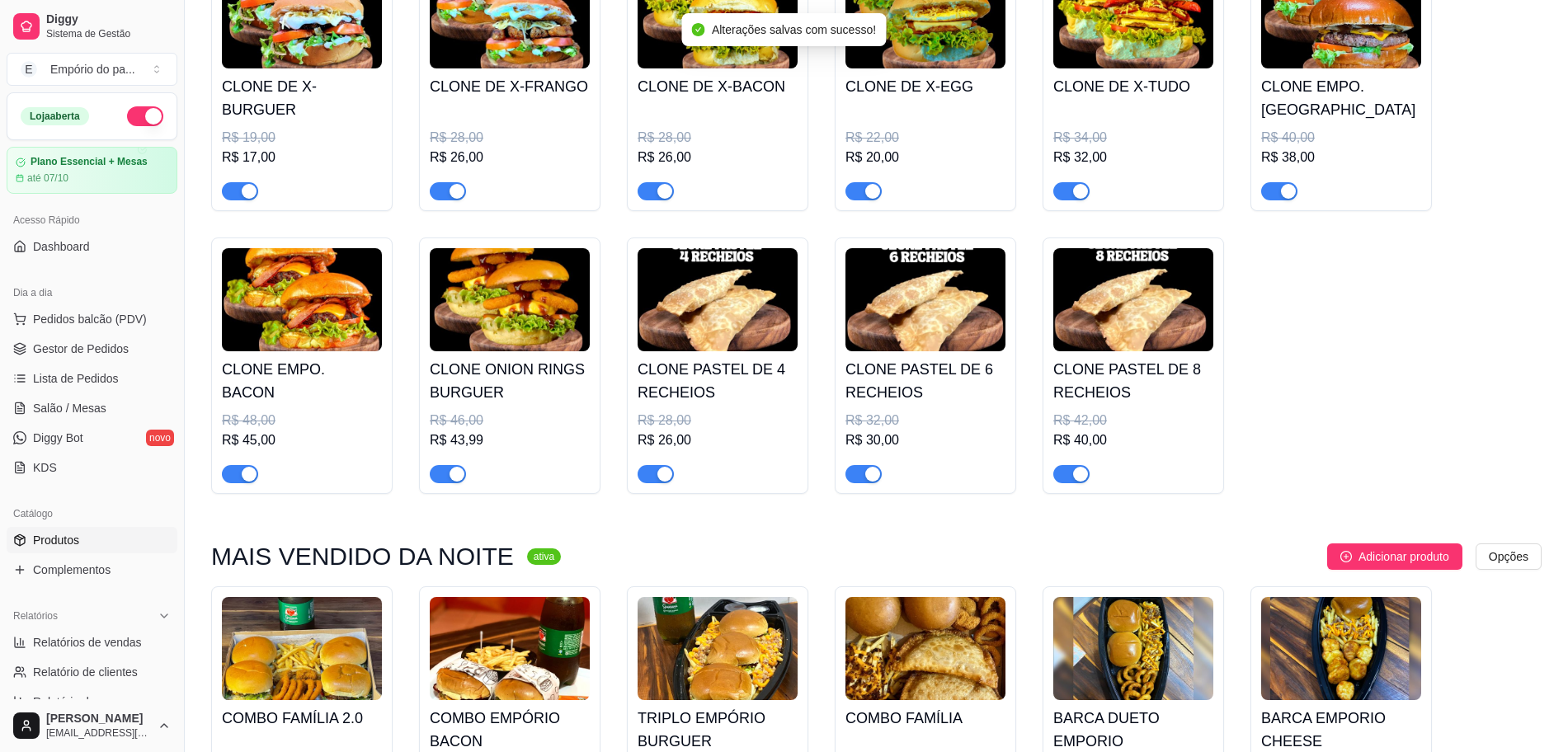
scroll to position [824, 0]
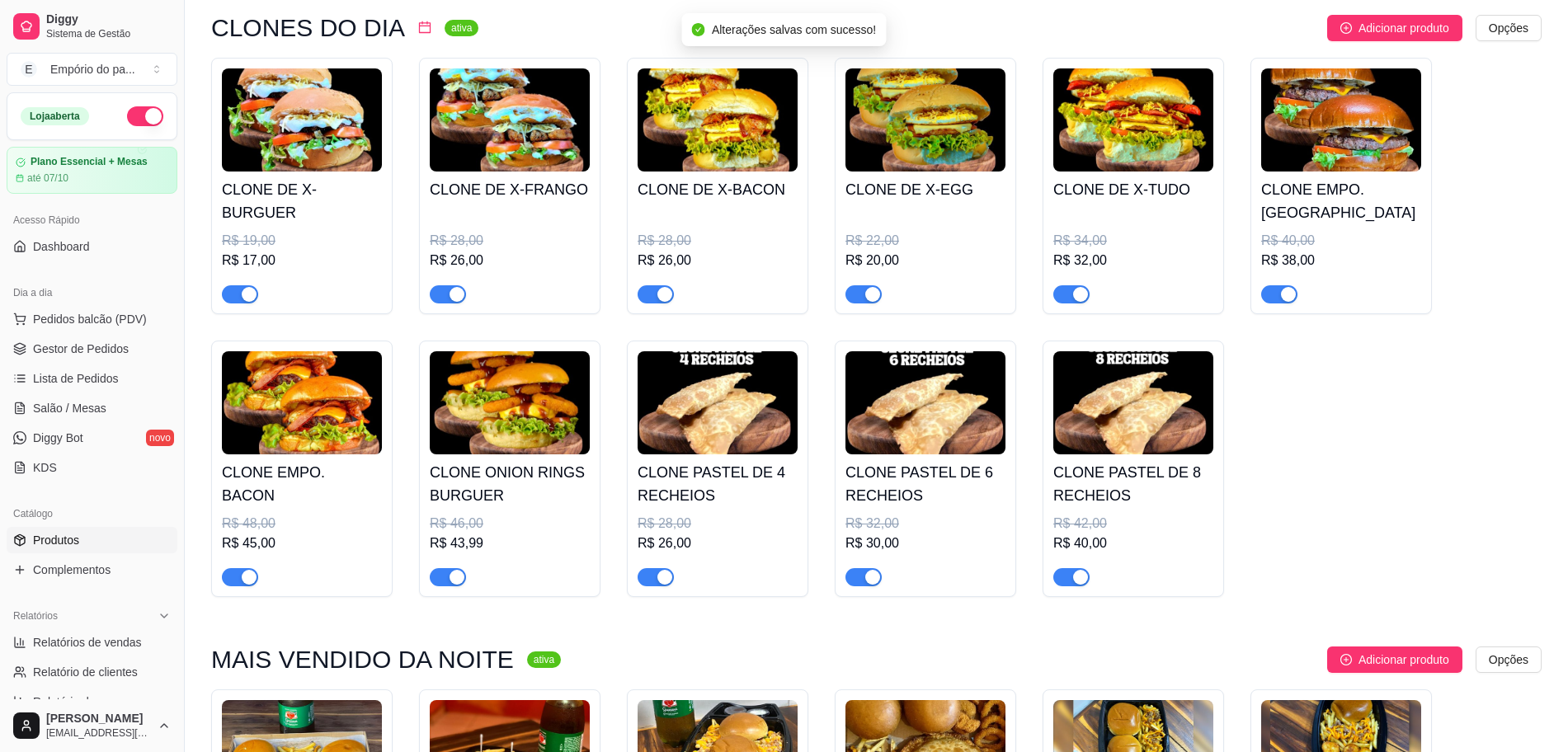
click at [454, 575] on div "button" at bounding box center [457, 578] width 15 height 15
click at [243, 576] on div "button" at bounding box center [249, 578] width 15 height 15
click at [1280, 298] on button "button" at bounding box center [1279, 295] width 36 height 19
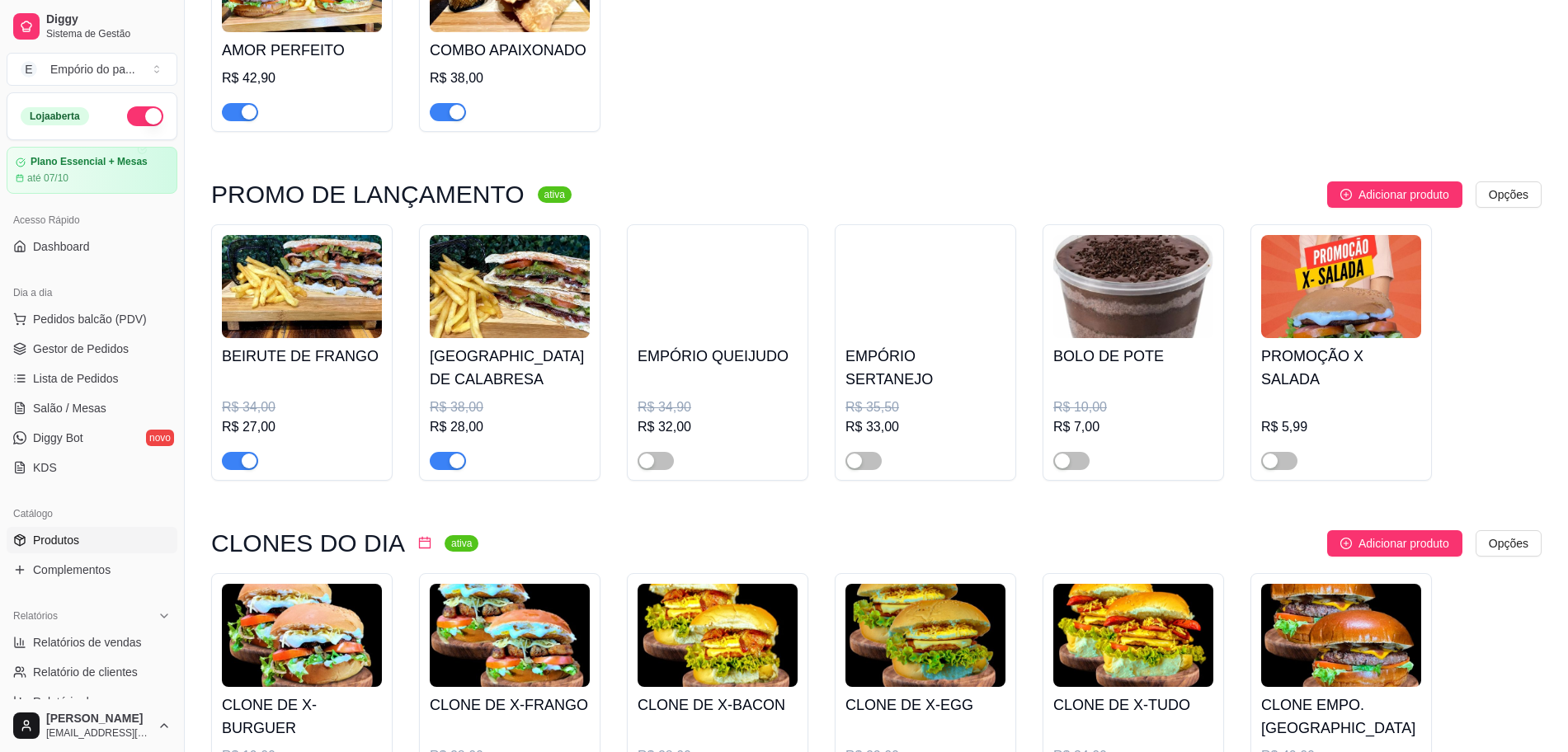
scroll to position [103, 0]
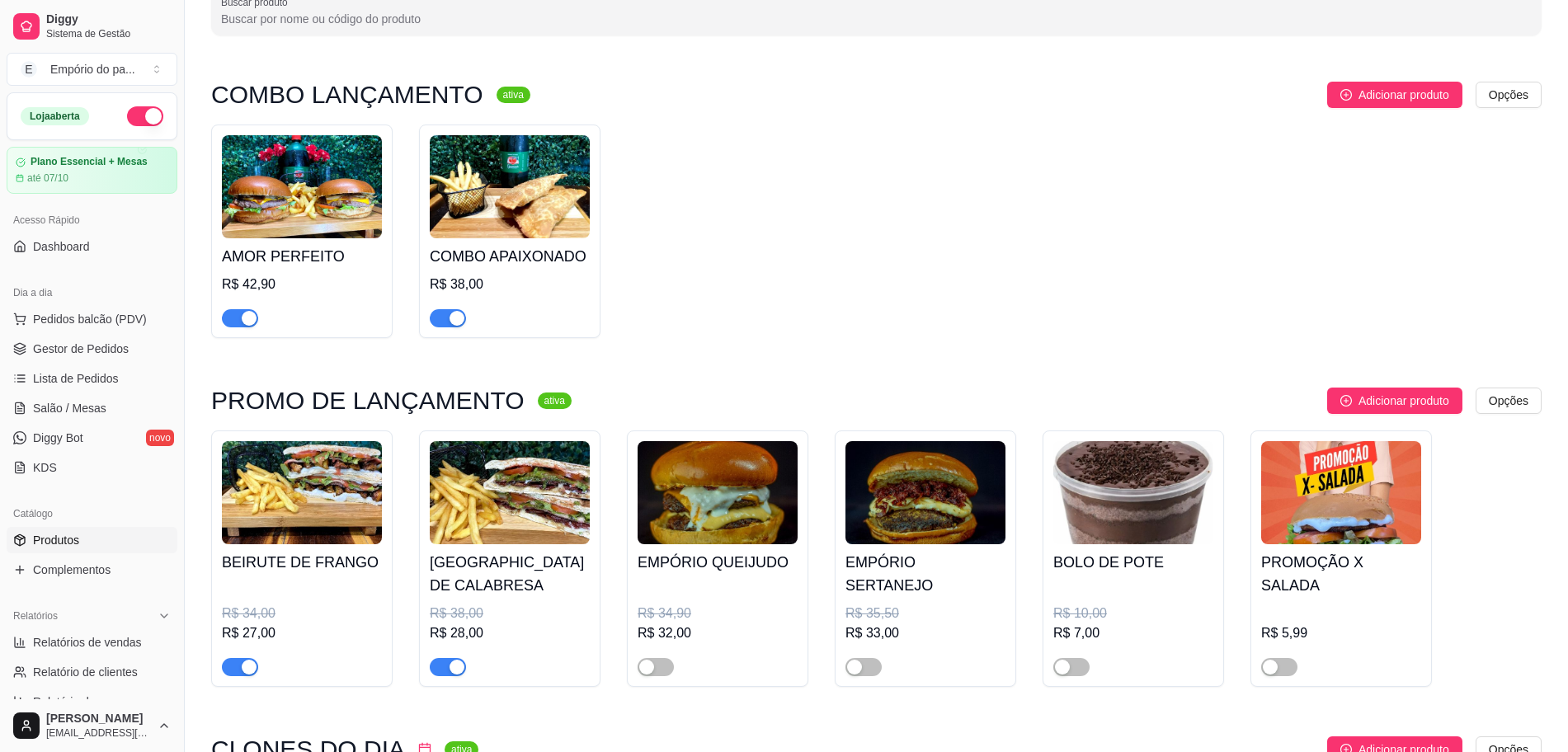
click at [237, 317] on span "button" at bounding box center [239, 319] width 36 height 19
click at [120, 332] on button "Pedidos balcão (PDV)" at bounding box center [92, 319] width 171 height 26
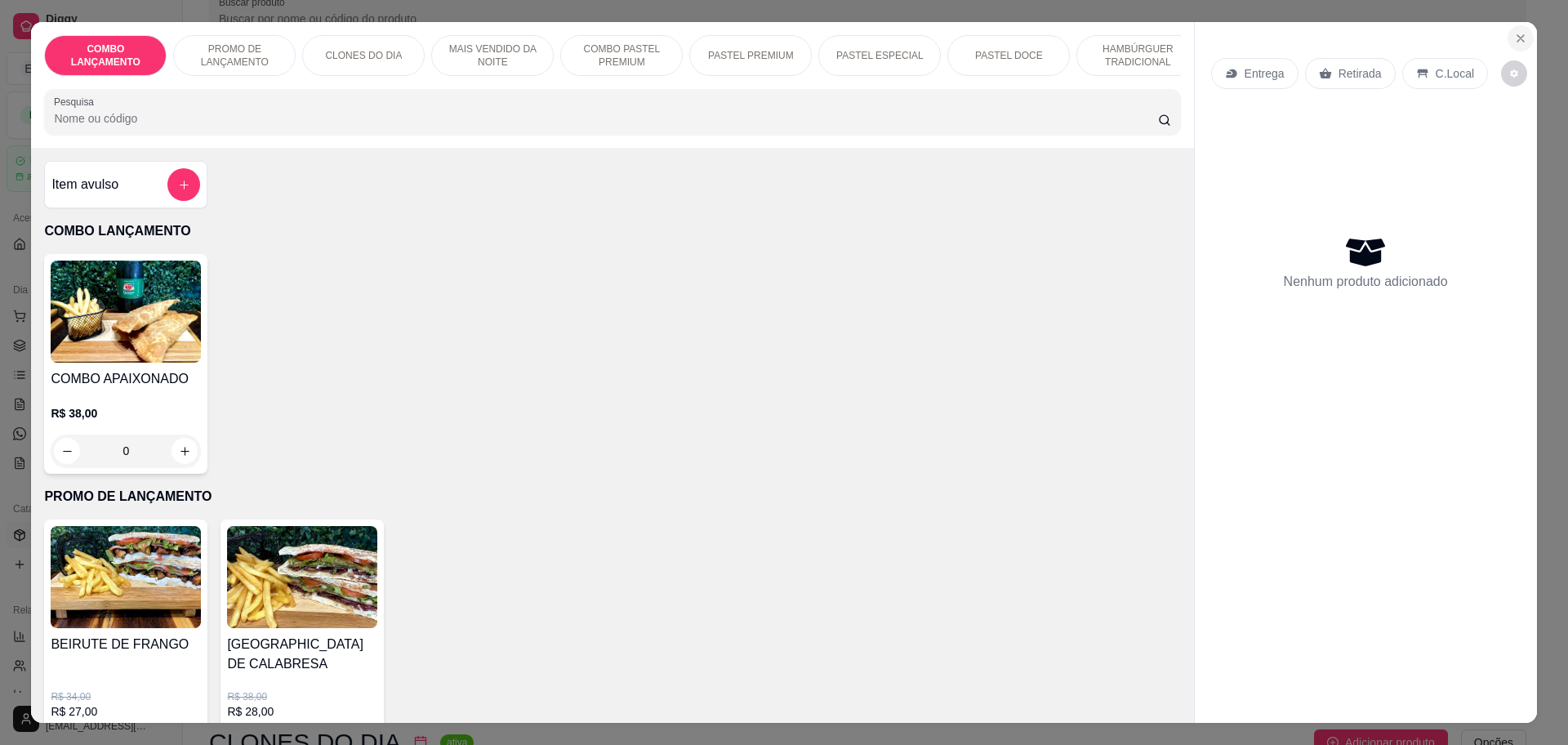
click at [1514, 36] on icon "Close" at bounding box center [1520, 39] width 13 height 13
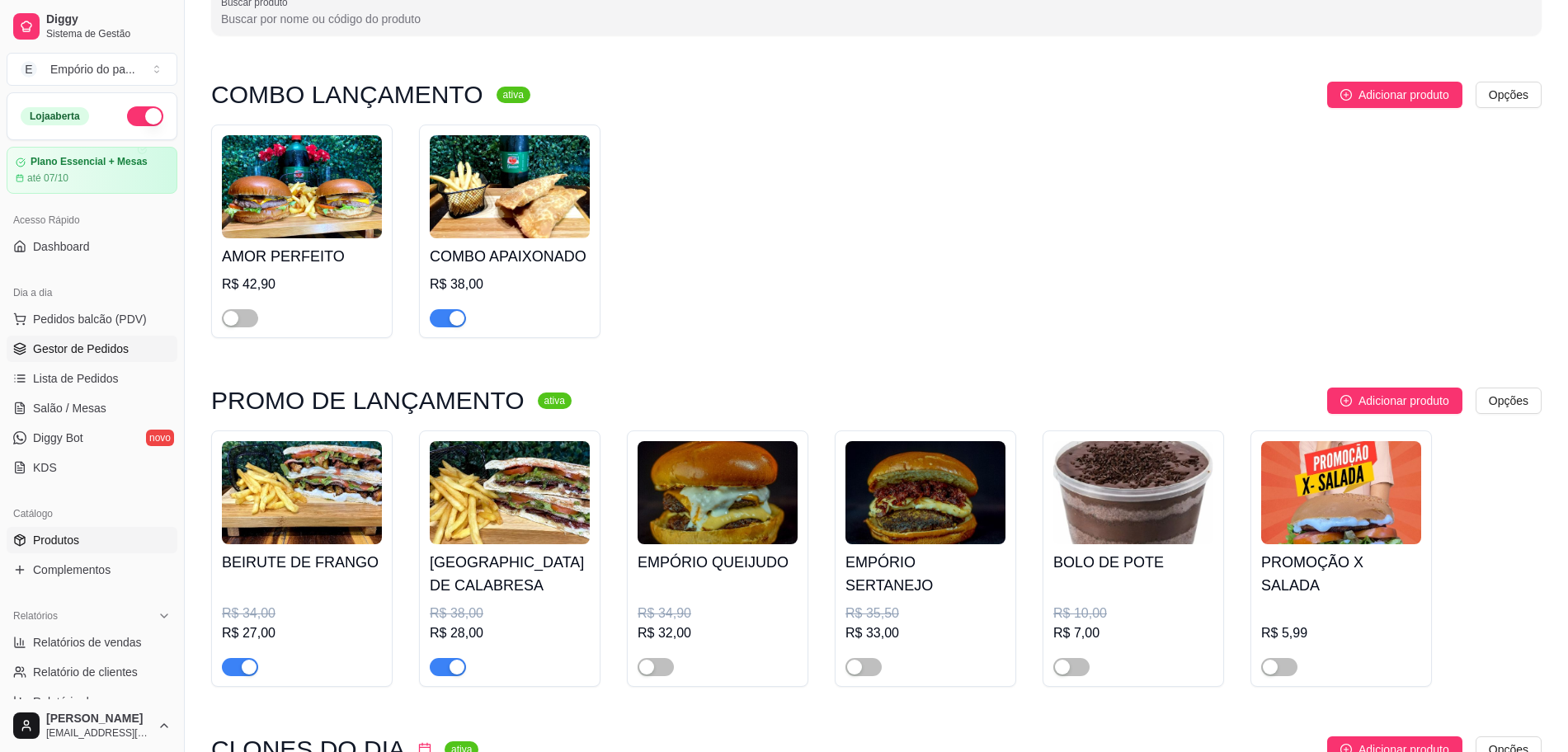
click at [123, 345] on span "Gestor de Pedidos" at bounding box center [81, 349] width 96 height 17
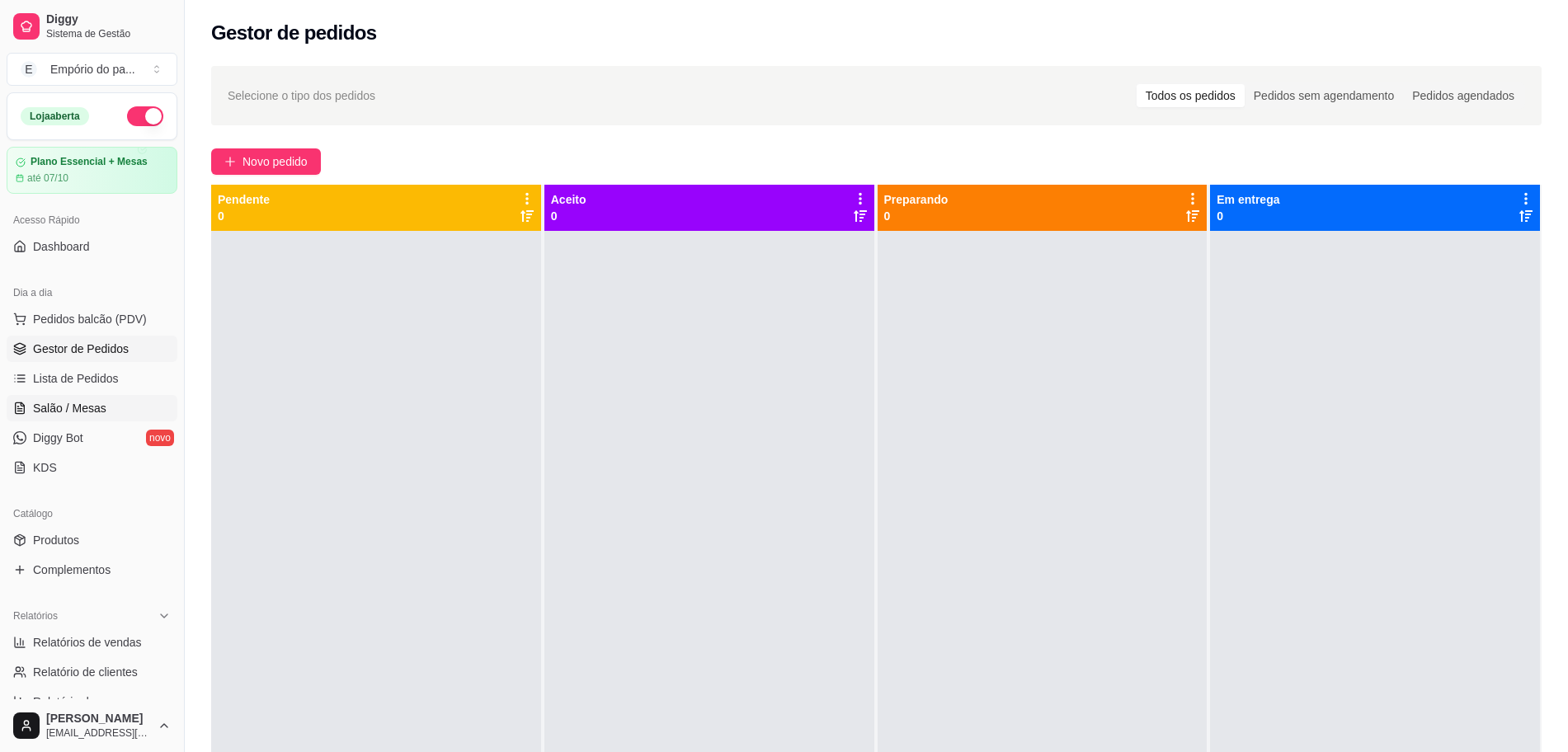
click at [37, 411] on span "Salão / Mesas" at bounding box center [70, 408] width 73 height 17
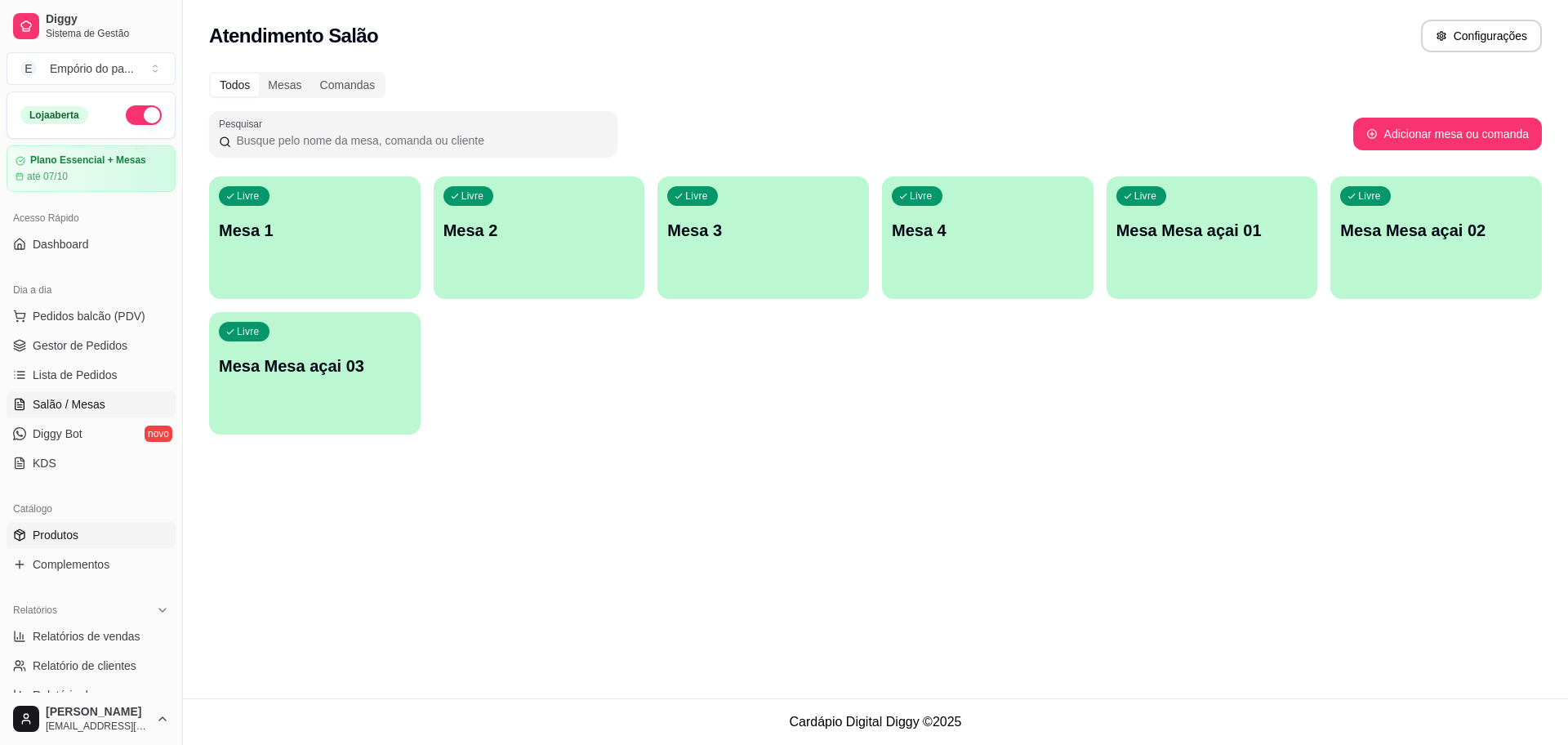
click at [21, 543] on link "Produtos" at bounding box center [91, 535] width 169 height 26
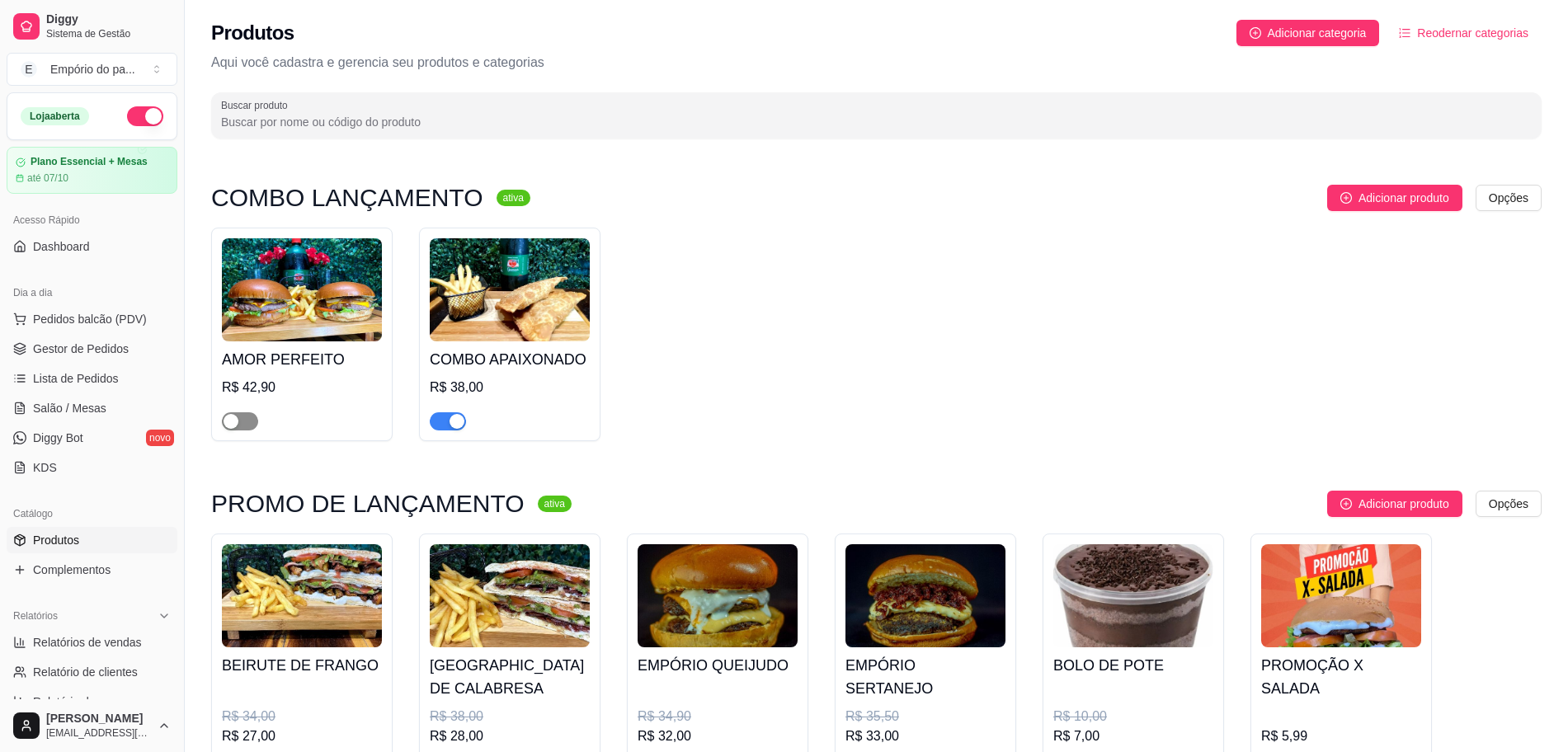
click at [233, 417] on div "button" at bounding box center [231, 422] width 15 height 15
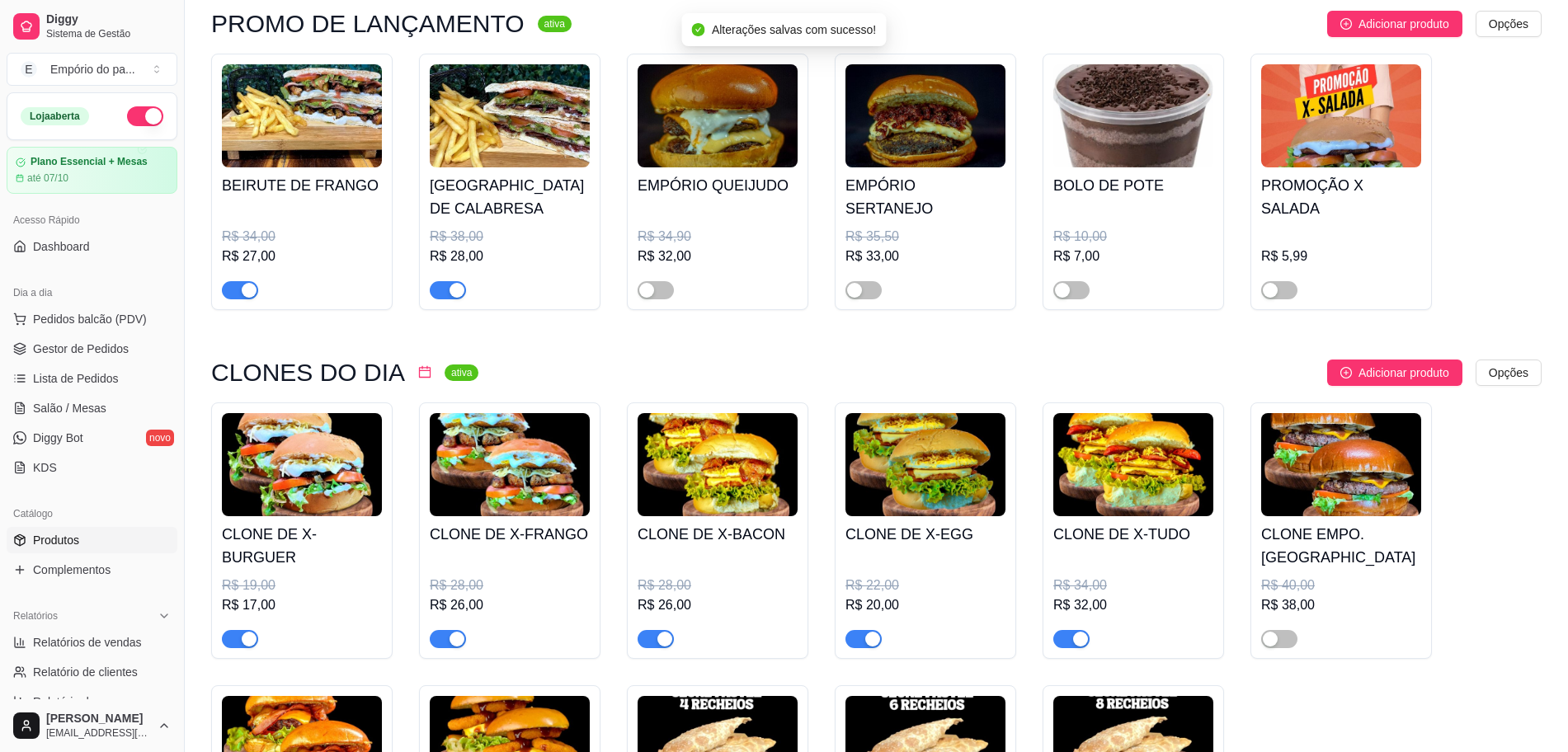
scroll to position [516, 0]
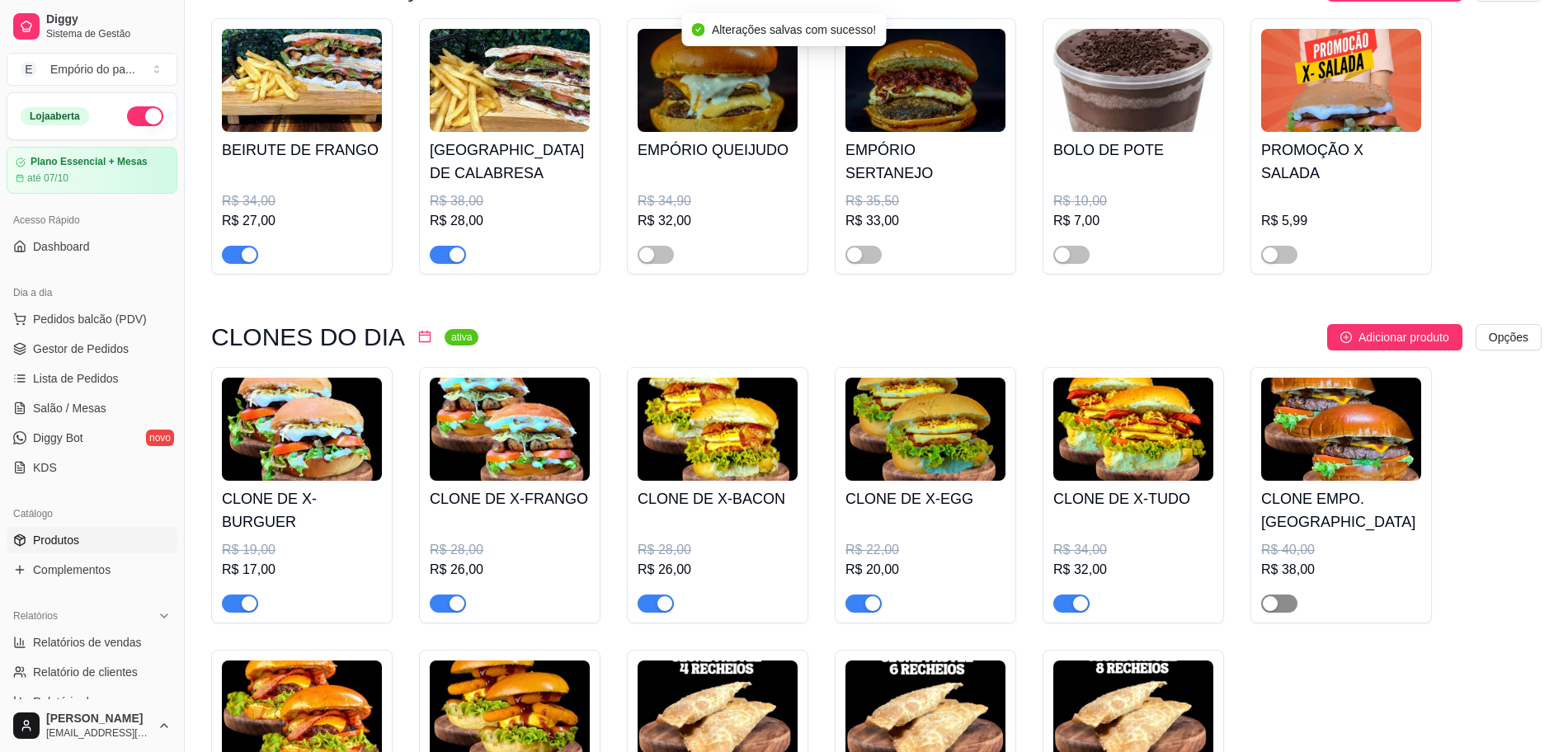
click at [1283, 601] on span "button" at bounding box center [1279, 604] width 36 height 19
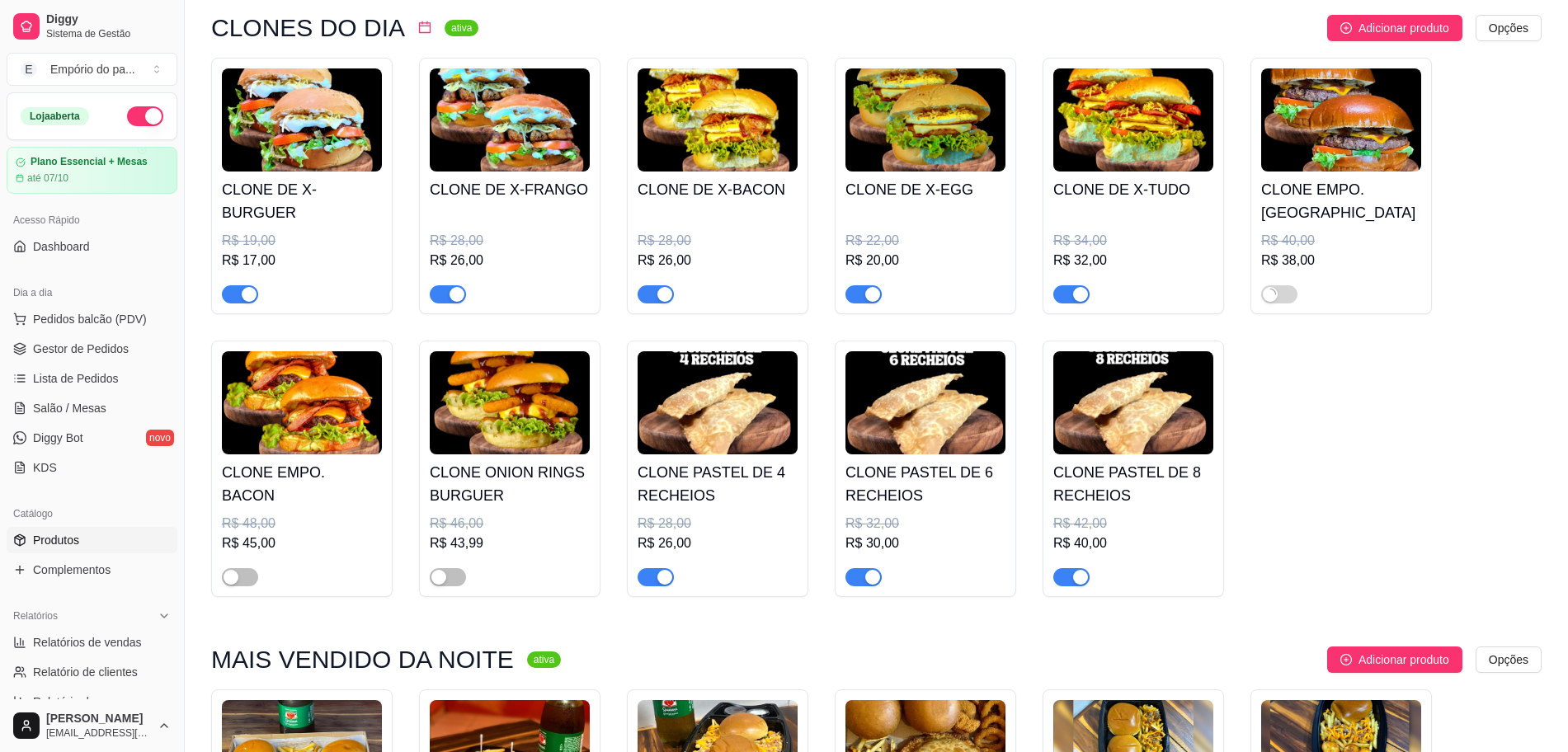
scroll to position [1031, 0]
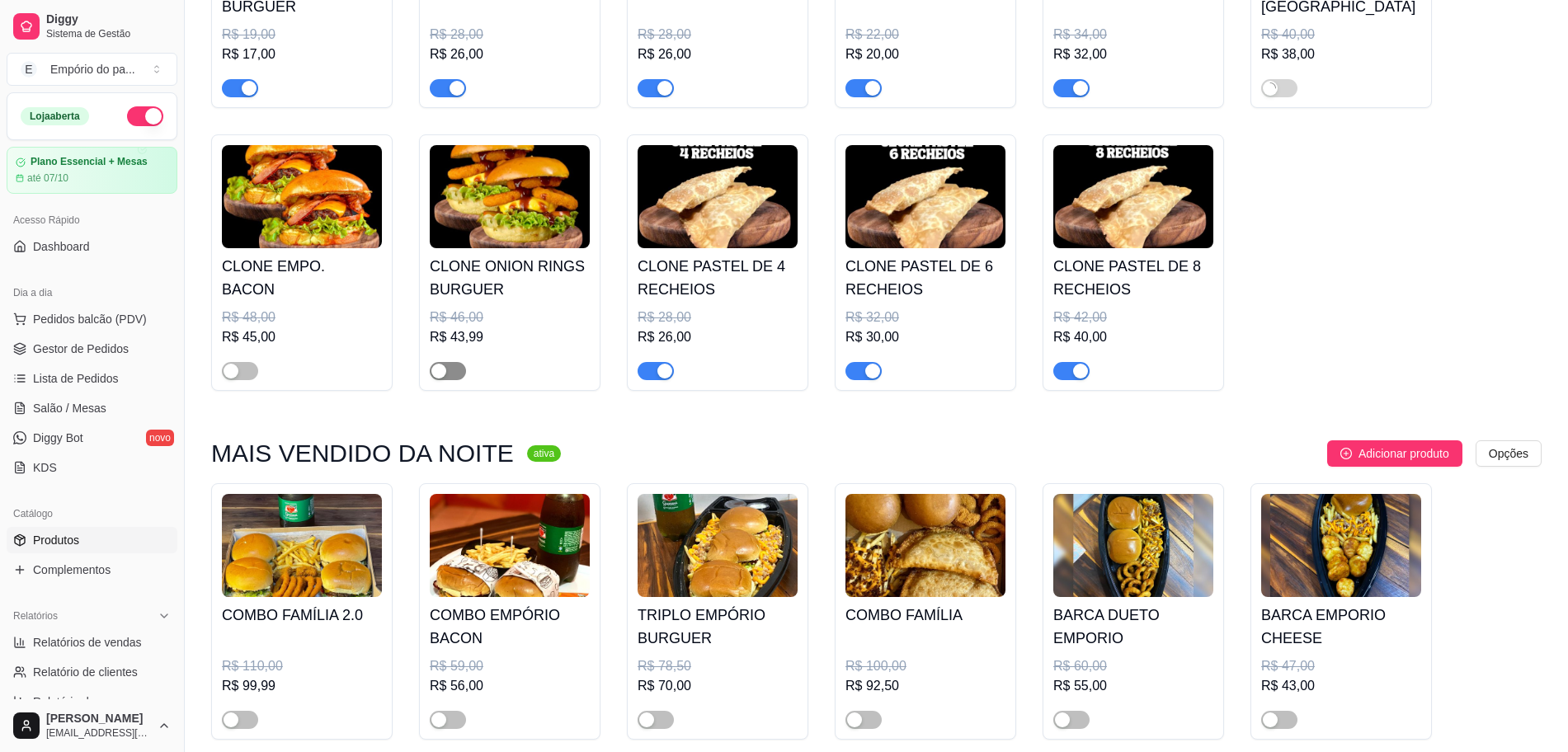
click at [437, 370] on div "button" at bounding box center [439, 371] width 15 height 15
click at [244, 365] on span "button" at bounding box center [239, 371] width 36 height 19
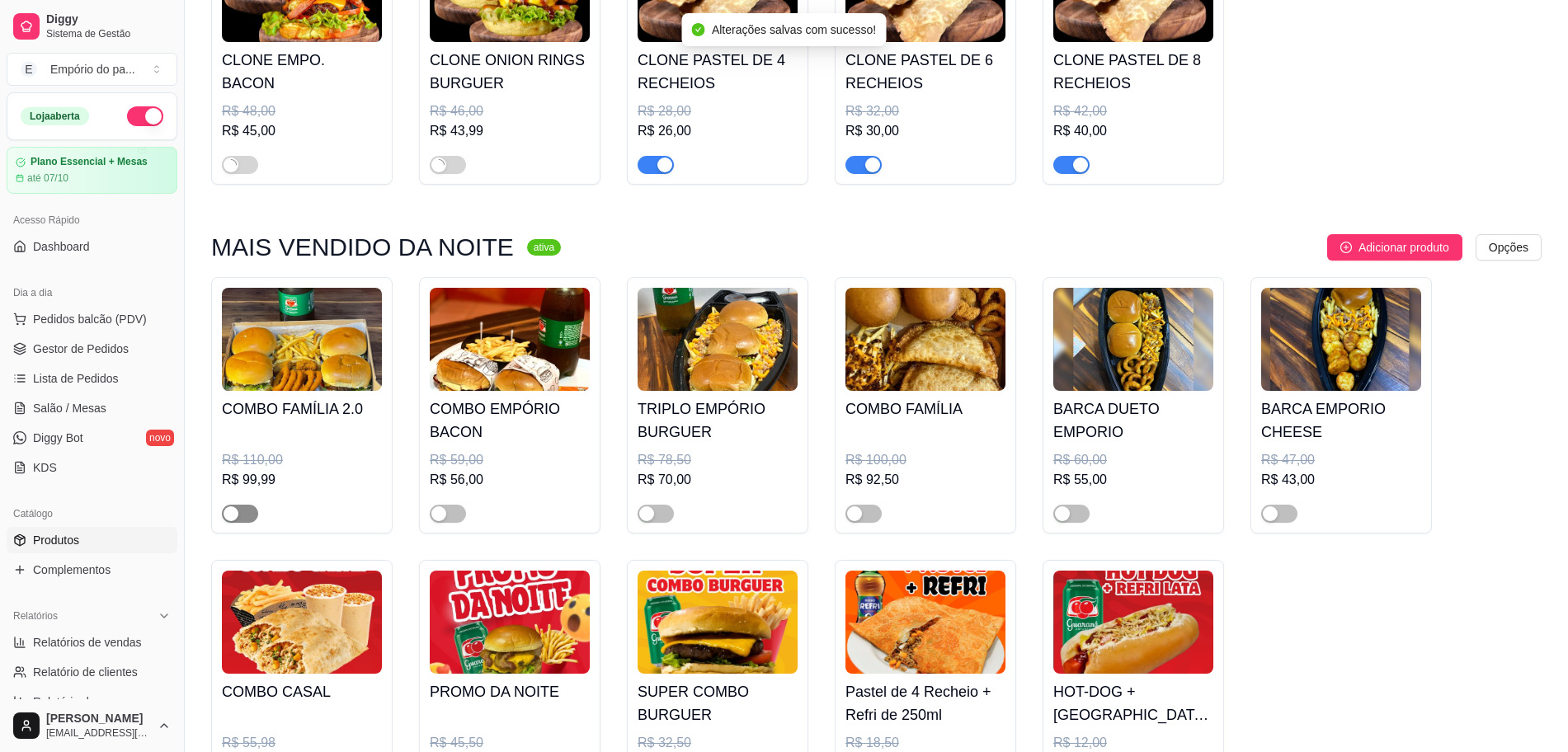
click at [238, 516] on button "button" at bounding box center [239, 514] width 36 height 19
click at [444, 516] on div "button" at bounding box center [439, 514] width 15 height 15
click at [657, 523] on span "button" at bounding box center [656, 514] width 36 height 19
click at [864, 518] on span "button" at bounding box center [863, 514] width 36 height 19
click at [1070, 523] on span "button" at bounding box center [1071, 514] width 36 height 19
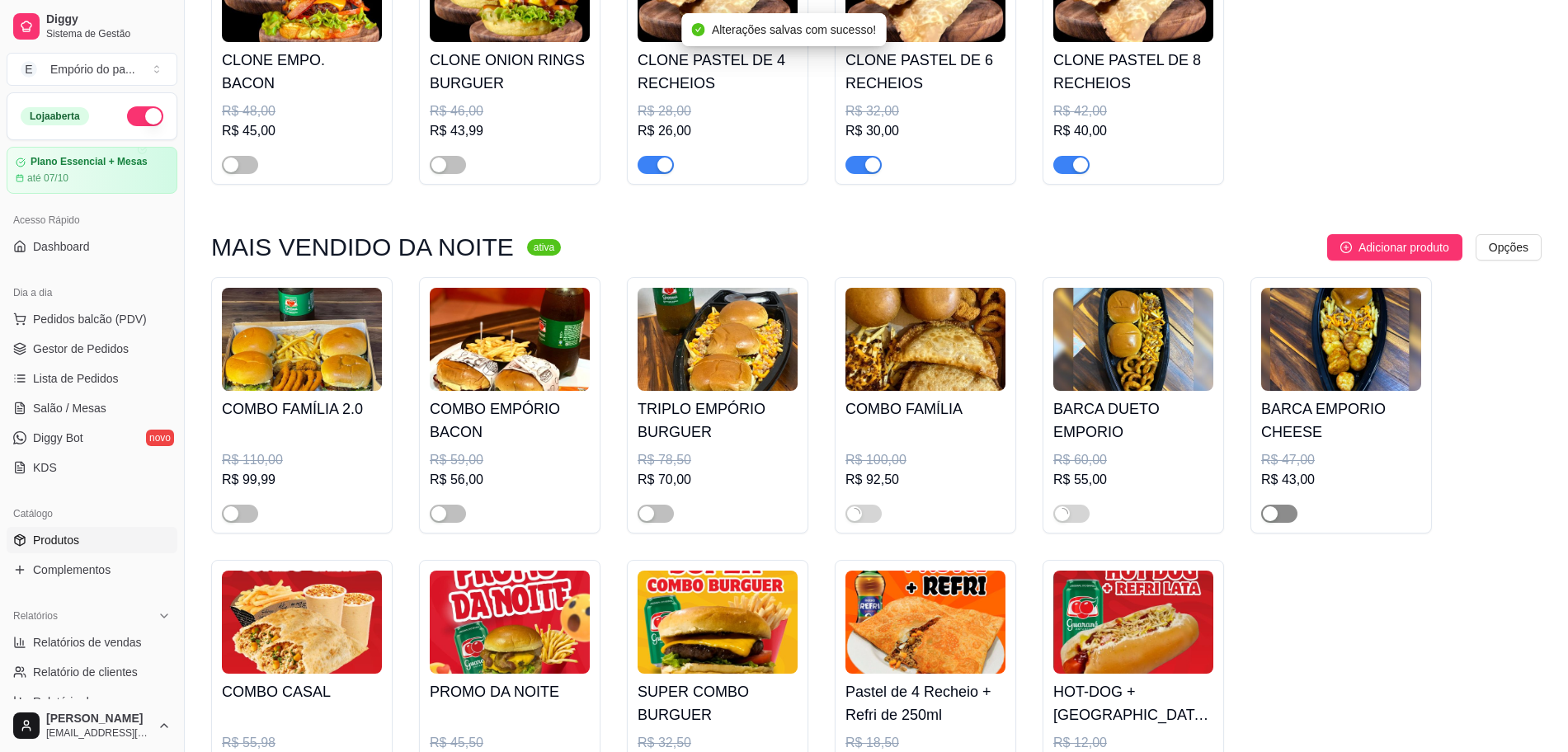
click at [1291, 517] on span "button" at bounding box center [1279, 514] width 36 height 19
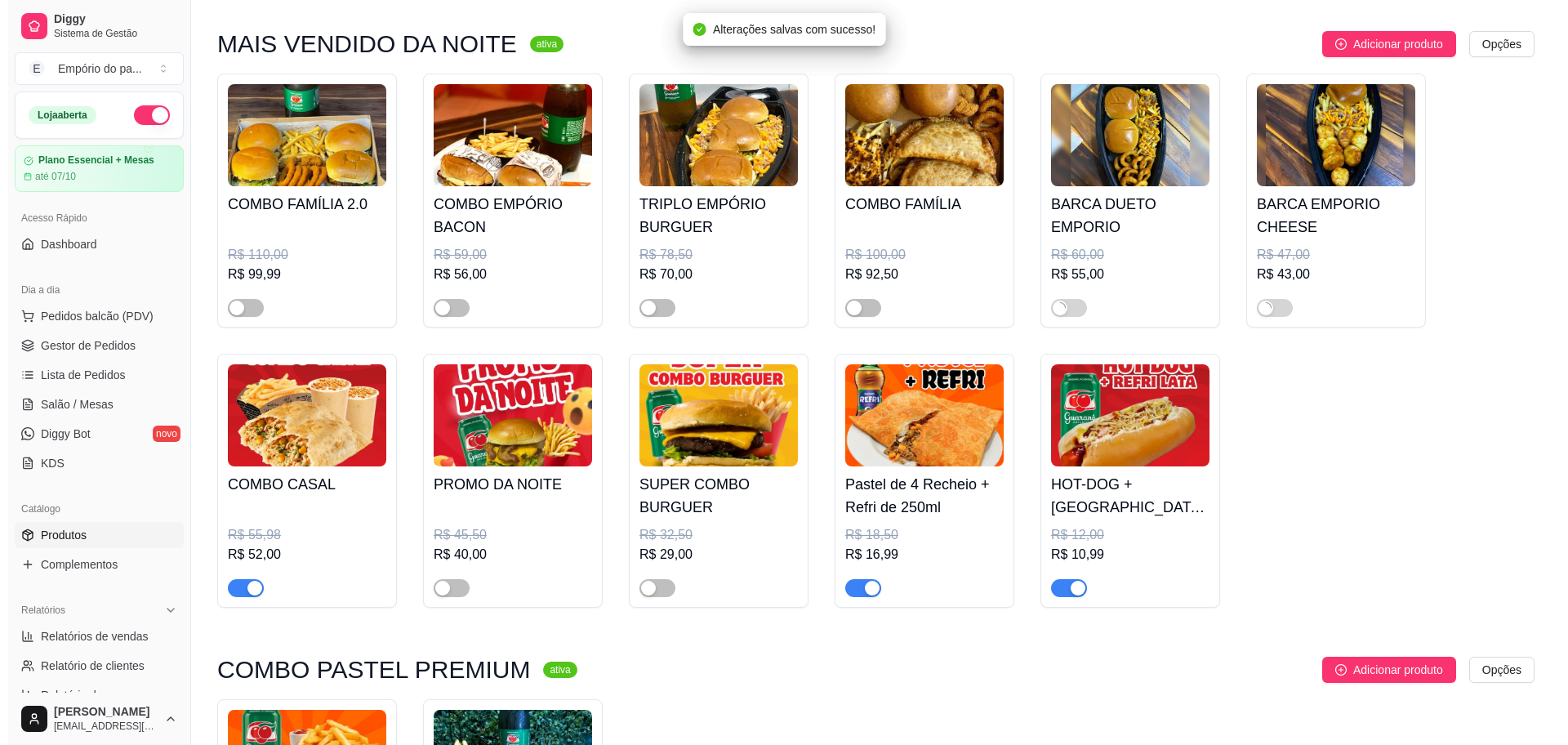
scroll to position [1430, 0]
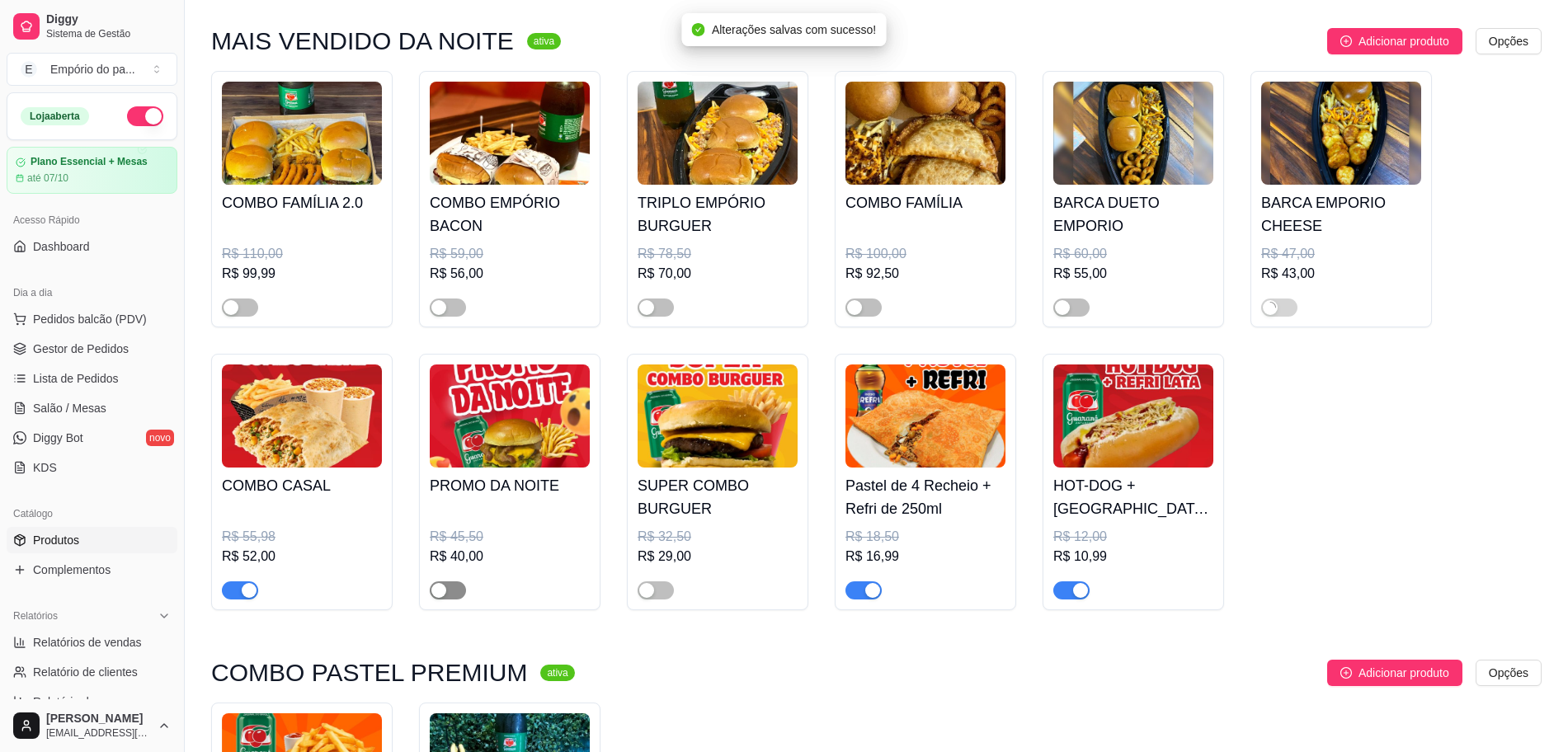
click at [440, 598] on div "button" at bounding box center [439, 591] width 15 height 15
click at [632, 586] on div "SUPER COMBO BURGUER R$ 32,50 R$ 29,00" at bounding box center [718, 482] width 182 height 257
click at [659, 596] on span "button" at bounding box center [656, 591] width 36 height 19
click at [662, 547] on div "R$ 32,50" at bounding box center [718, 536] width 160 height 19
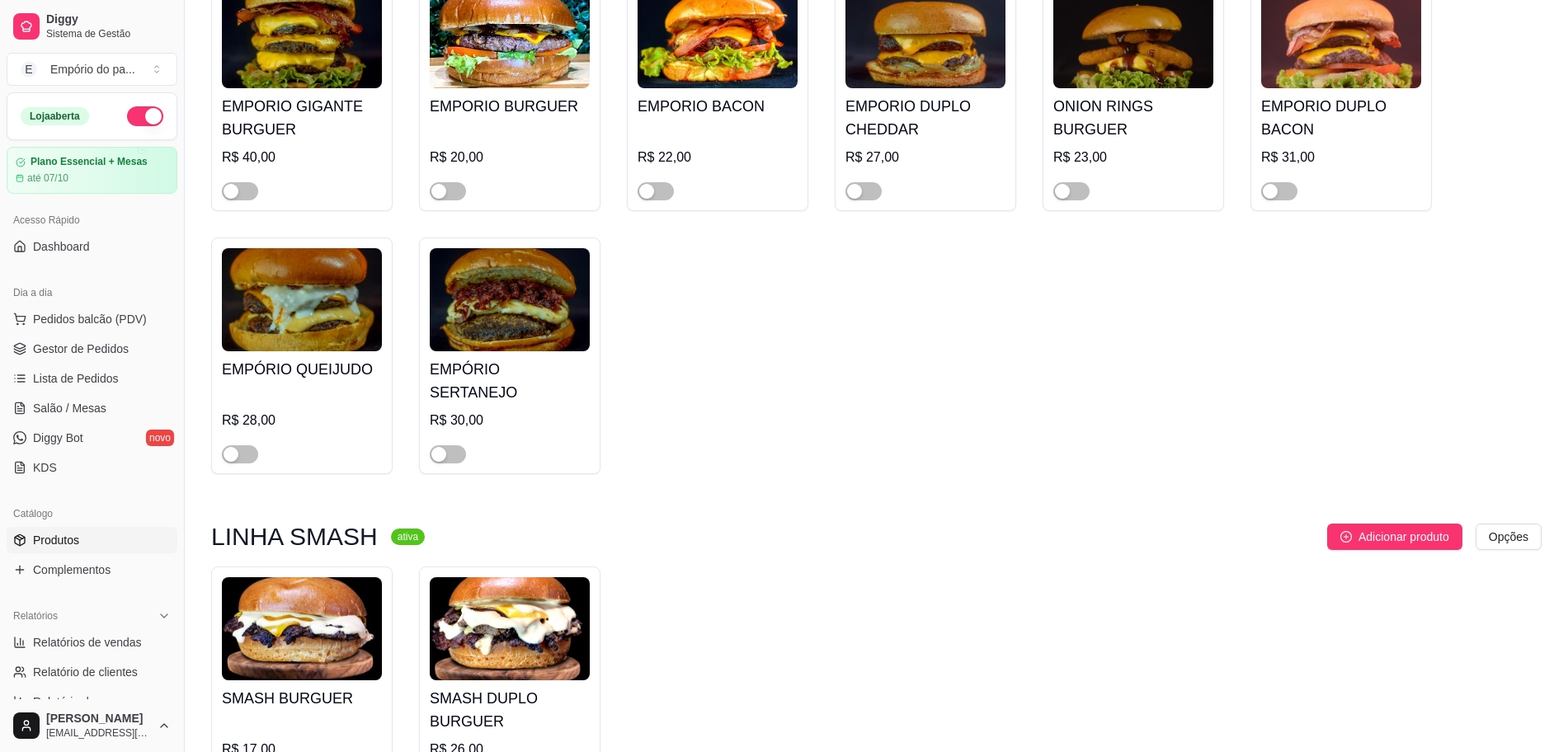
scroll to position [3196, 0]
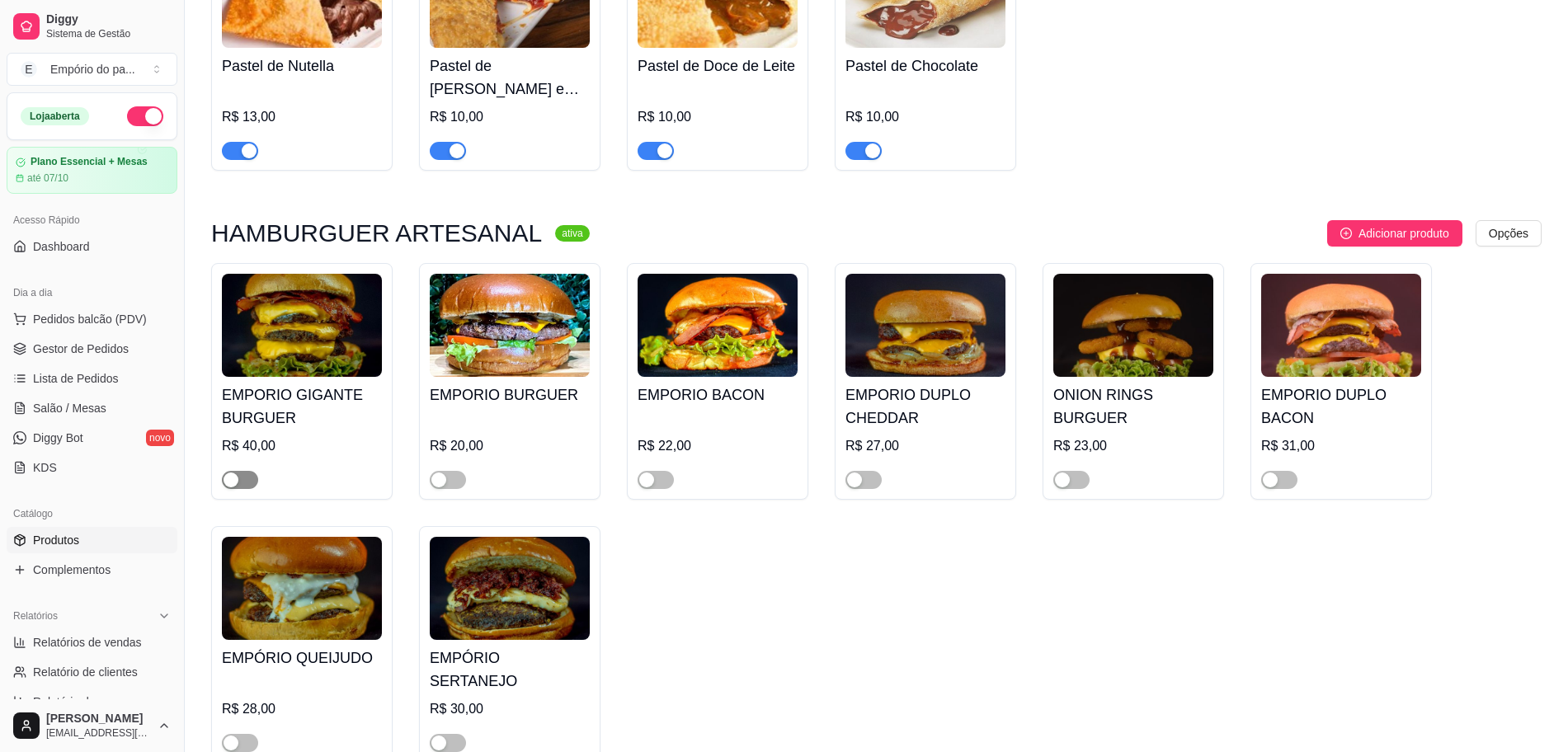
click at [236, 473] on div "button" at bounding box center [231, 480] width 15 height 15
click at [452, 471] on span "button" at bounding box center [447, 480] width 36 height 19
click at [663, 471] on span "button" at bounding box center [656, 480] width 36 height 19
click at [857, 473] on div "button" at bounding box center [854, 480] width 15 height 15
click at [1078, 471] on span "button" at bounding box center [1071, 480] width 36 height 19
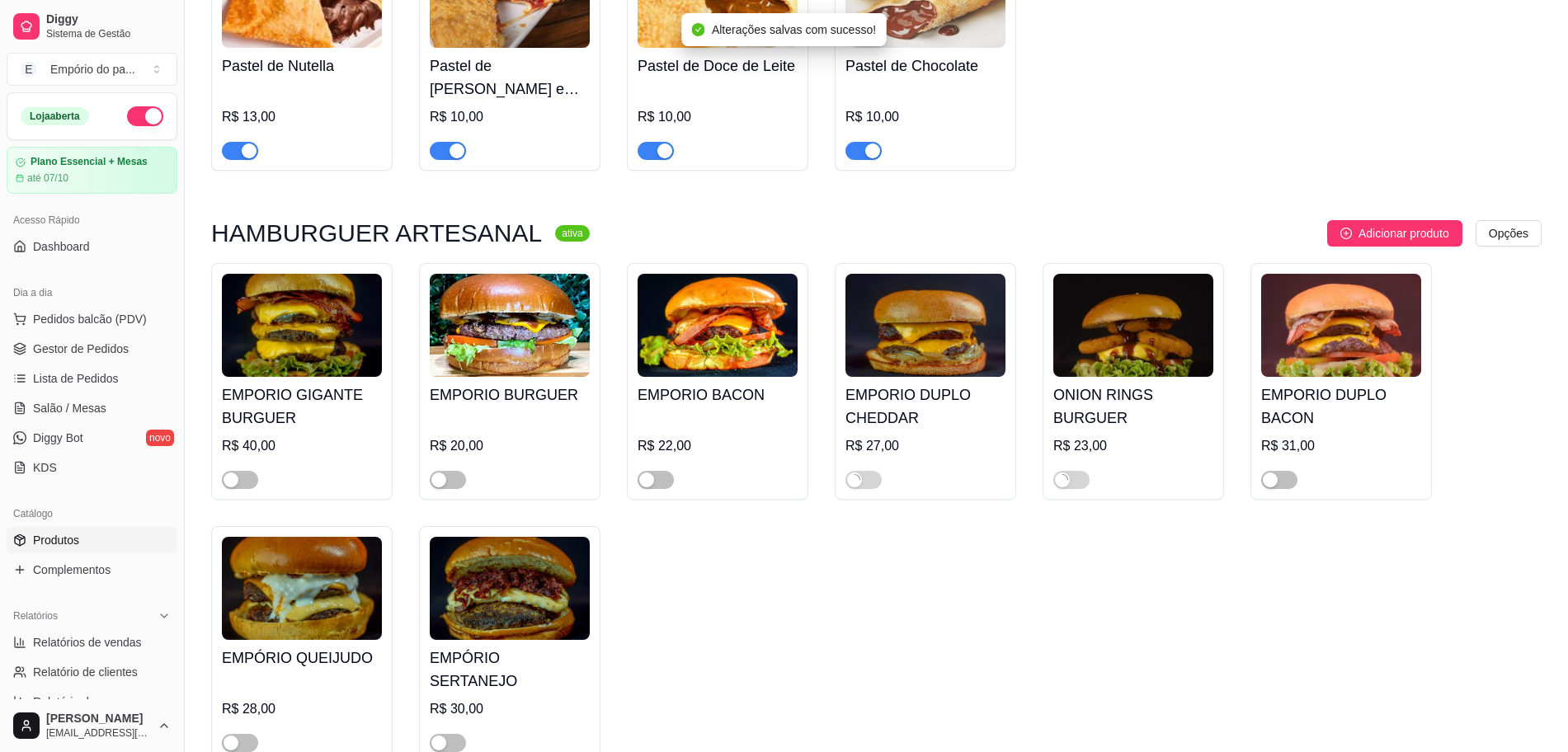
click at [1262, 469] on div at bounding box center [1279, 478] width 36 height 19
click at [1287, 471] on span "button" at bounding box center [1279, 480] width 36 height 19
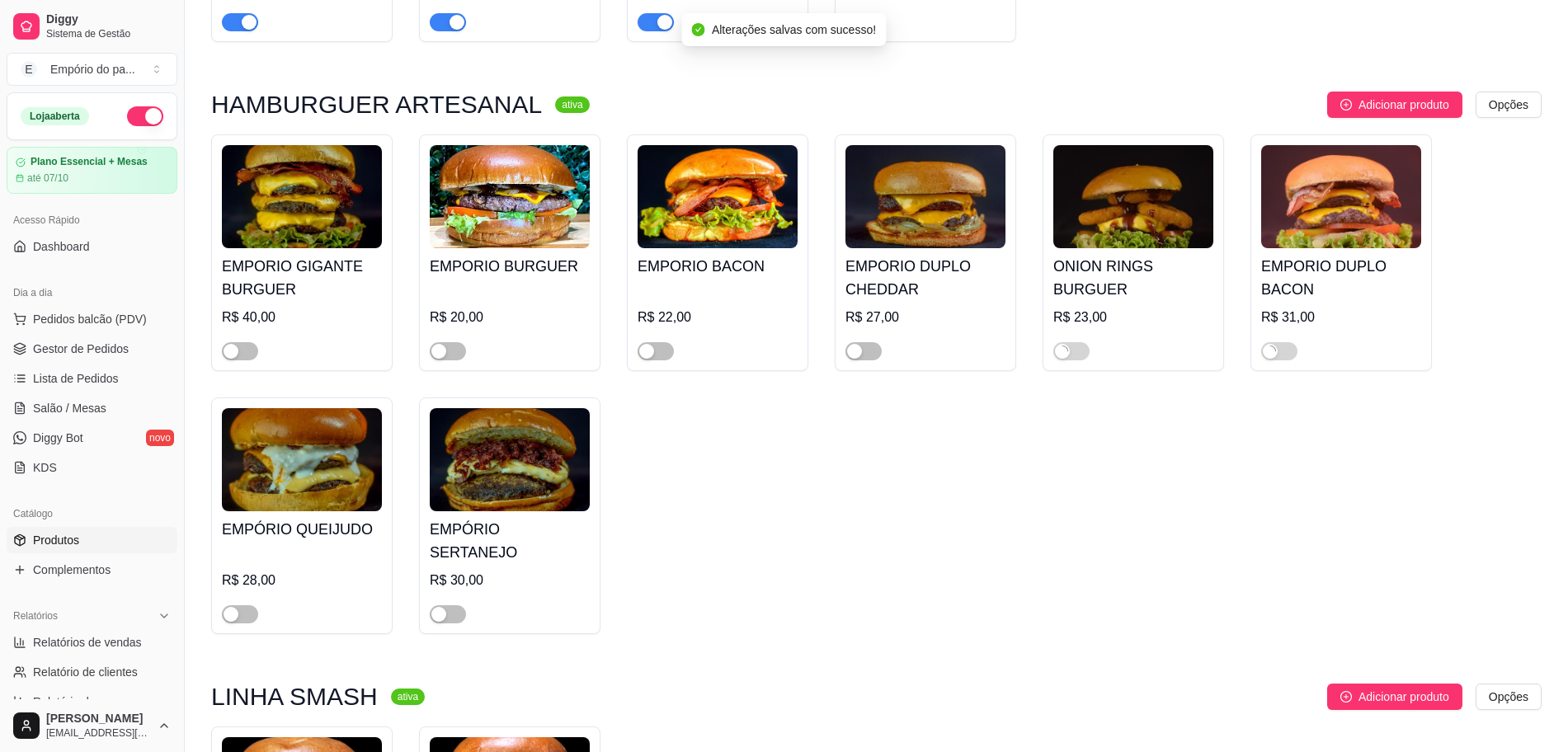
scroll to position [3402, 0]
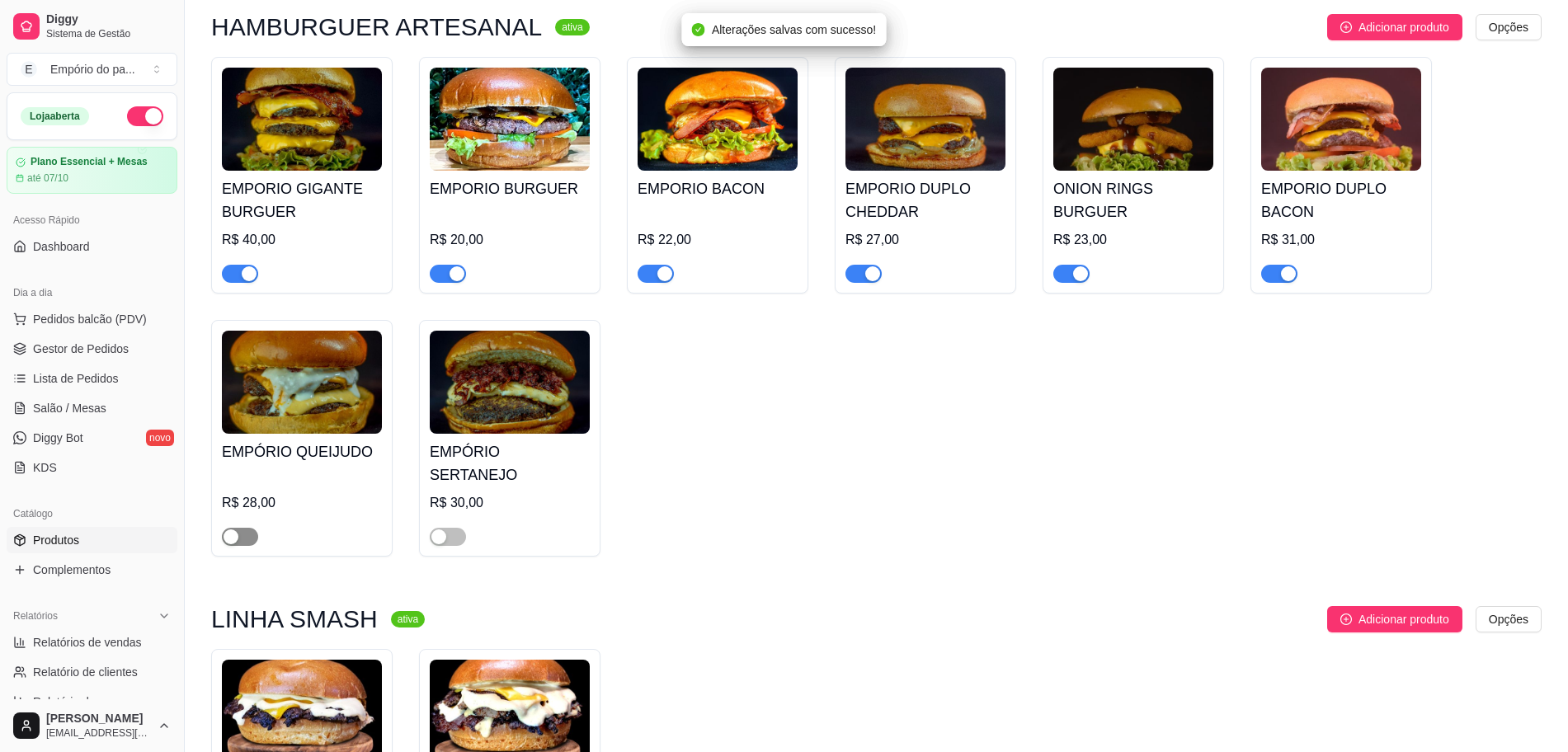
click at [243, 528] on span "button" at bounding box center [239, 537] width 36 height 19
click at [446, 528] on button "button" at bounding box center [447, 537] width 36 height 19
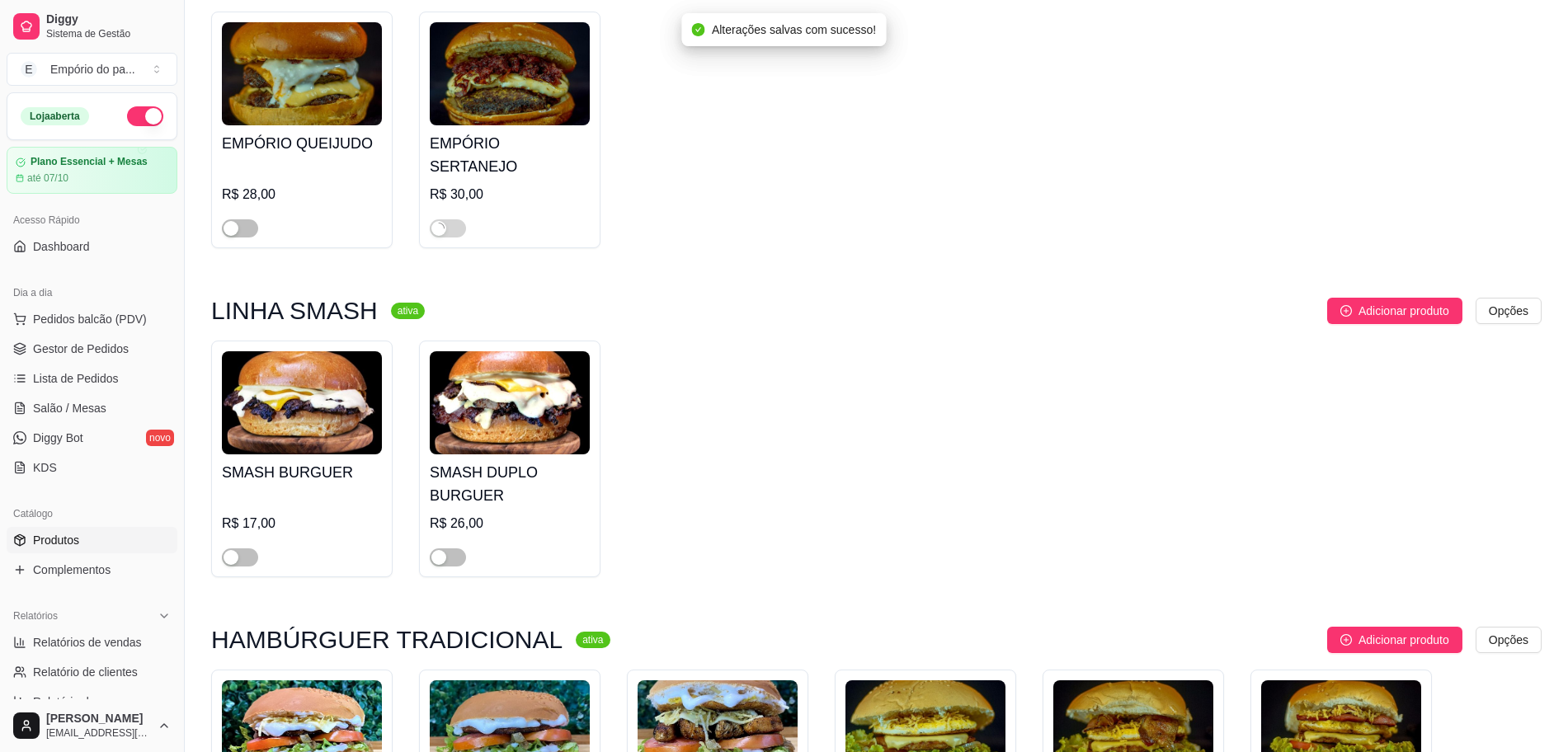
scroll to position [3712, 0]
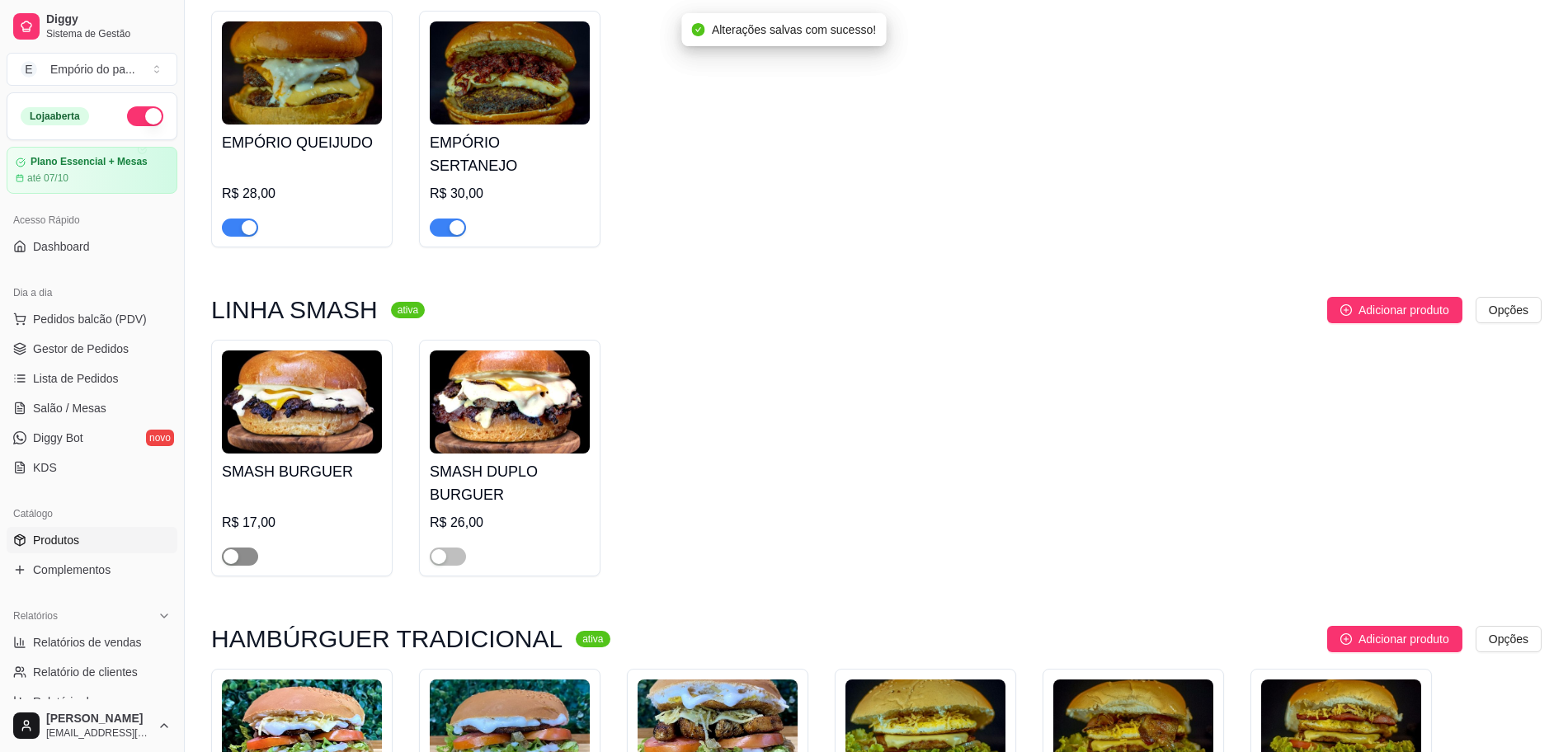
click at [232, 549] on div "button" at bounding box center [231, 556] width 15 height 15
click at [450, 548] on span "button" at bounding box center [447, 557] width 36 height 19
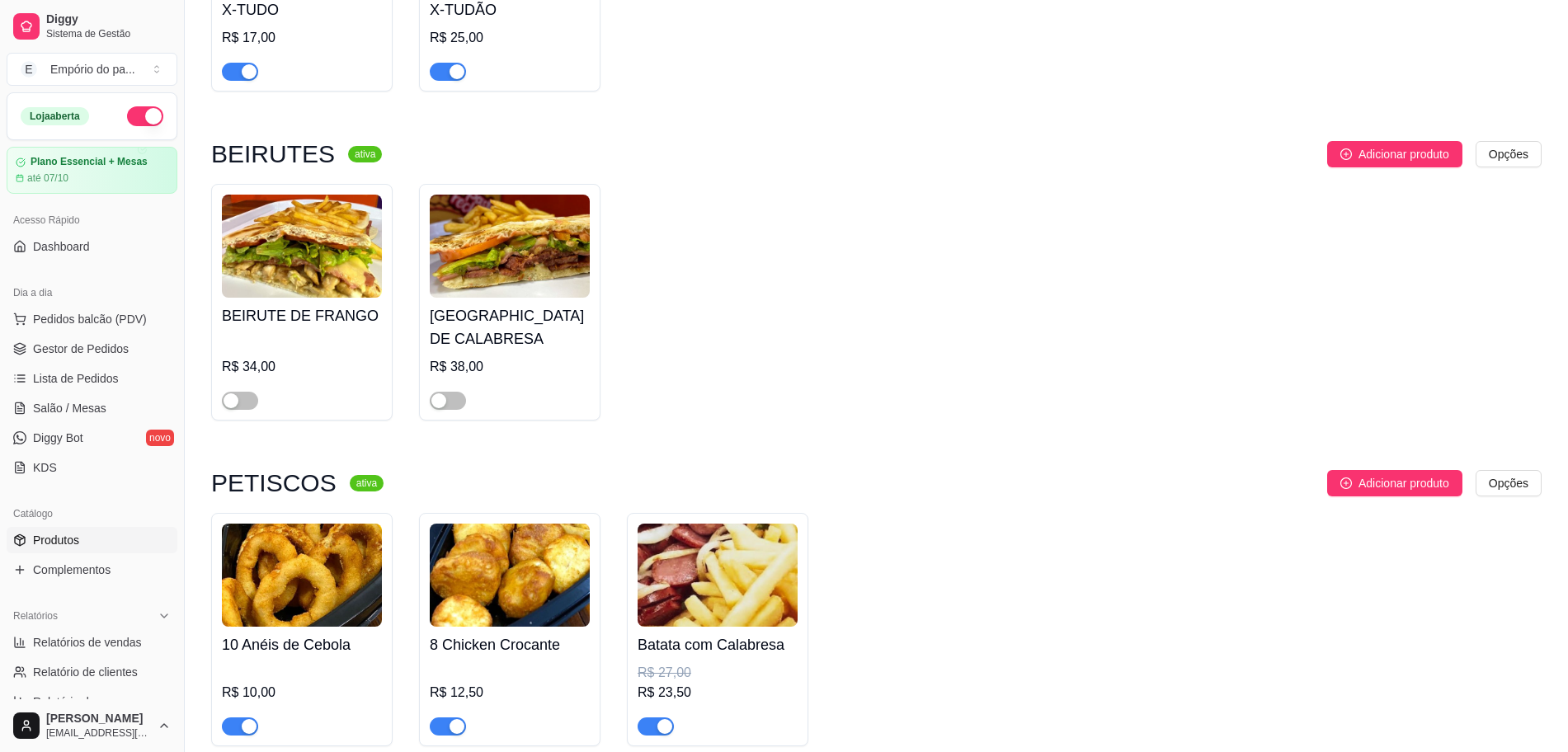
scroll to position [4226, 0]
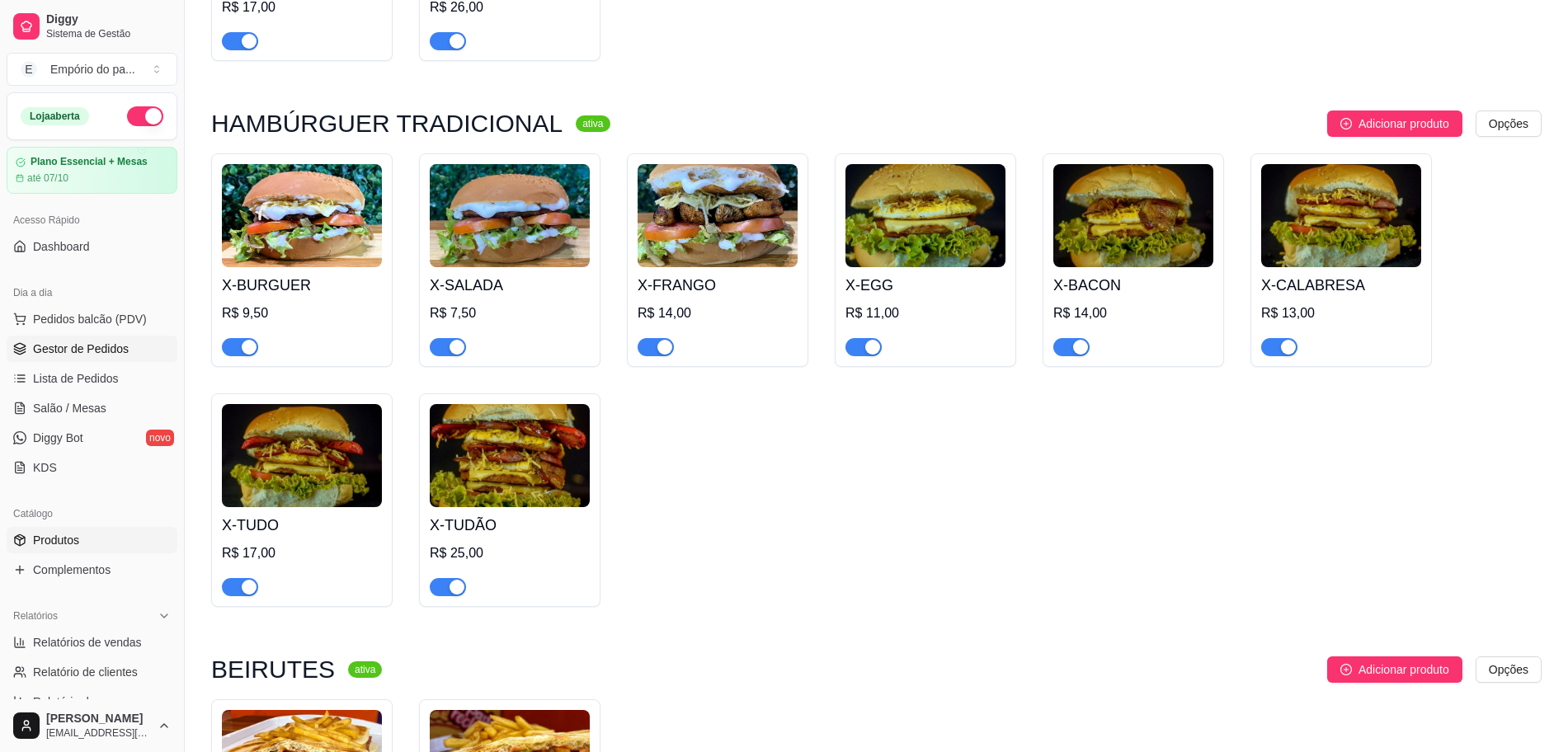
click at [60, 342] on span "Gestor de Pedidos" at bounding box center [81, 349] width 96 height 17
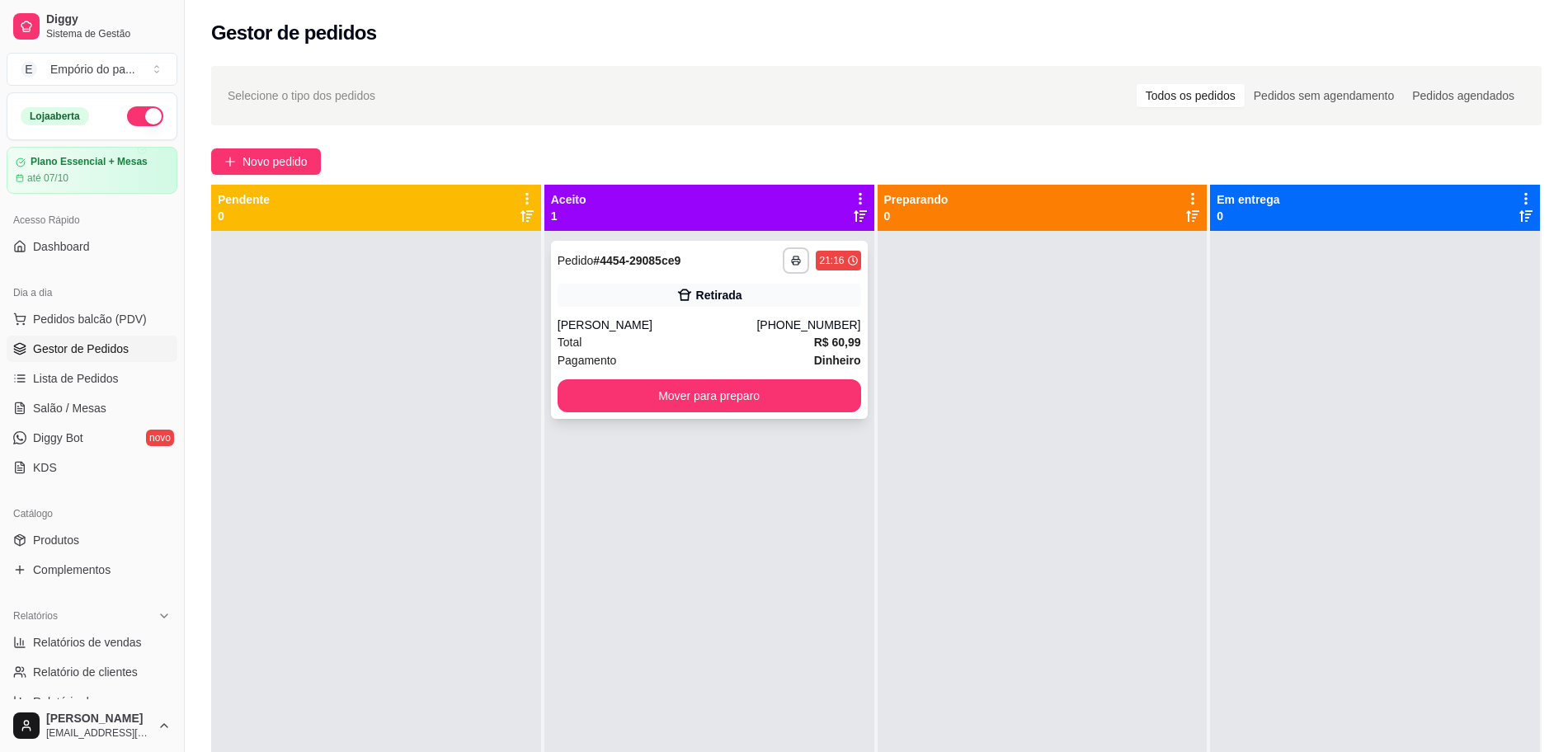
click at [683, 353] on div "Pagamento Dinheiro" at bounding box center [708, 361] width 303 height 19
click at [741, 358] on div "Pagamento Dinheiro" at bounding box center [708, 361] width 303 height 19
click at [723, 345] on div "Total R$ 60,99" at bounding box center [708, 342] width 303 height 19
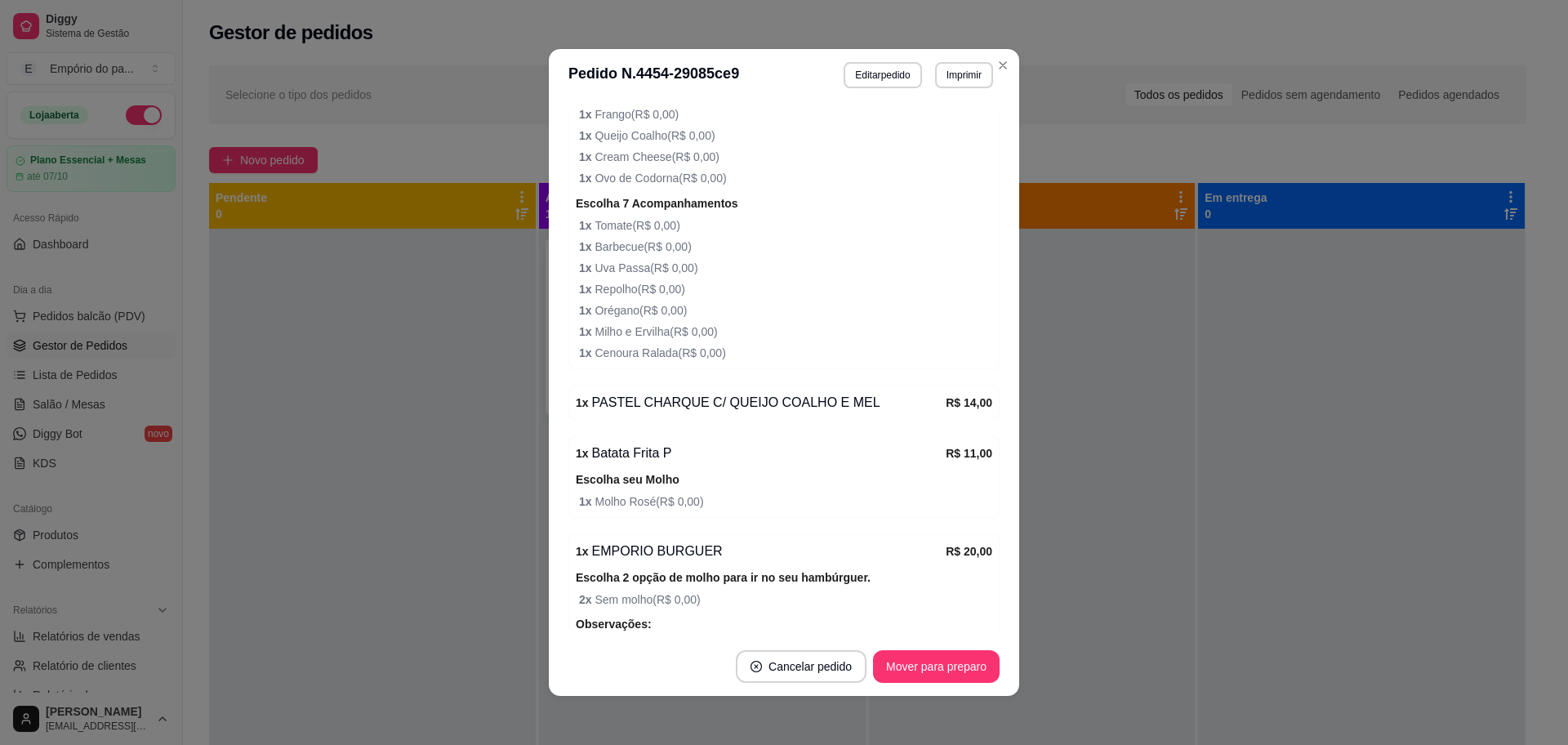
scroll to position [620, 0]
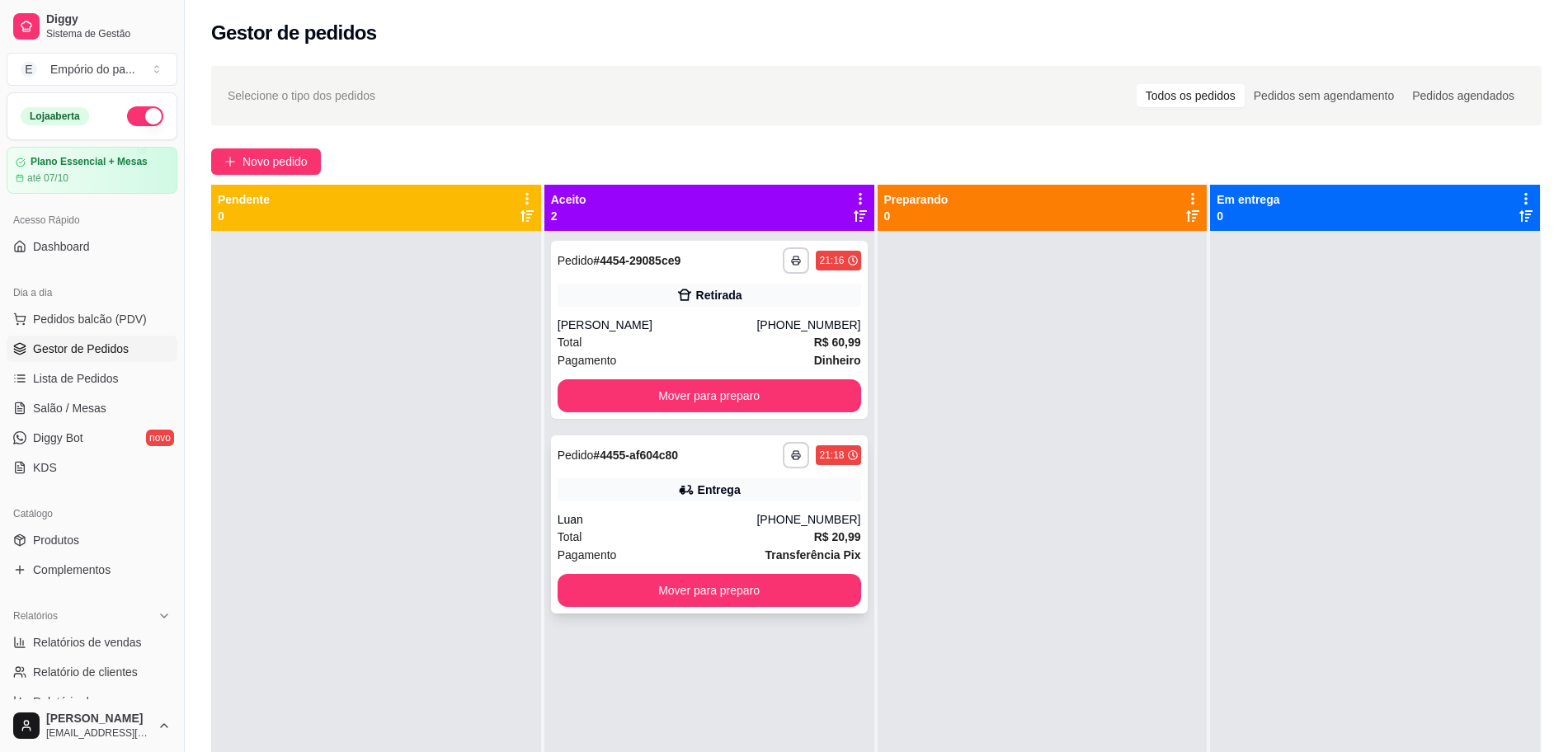
click at [732, 533] on div "Total R$ 20,99" at bounding box center [708, 537] width 303 height 19
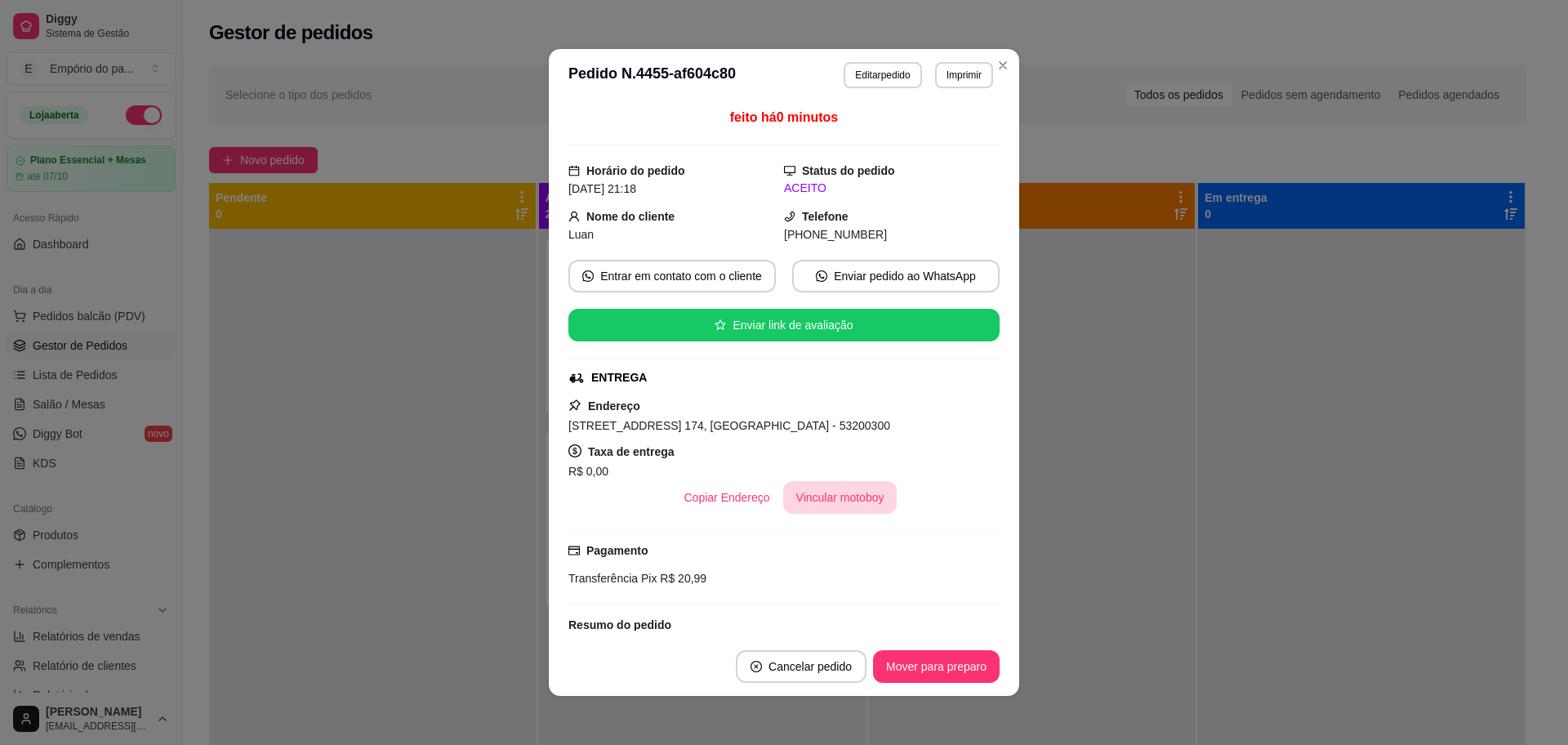
click at [796, 489] on button "Vincular motoboy" at bounding box center [840, 498] width 115 height 33
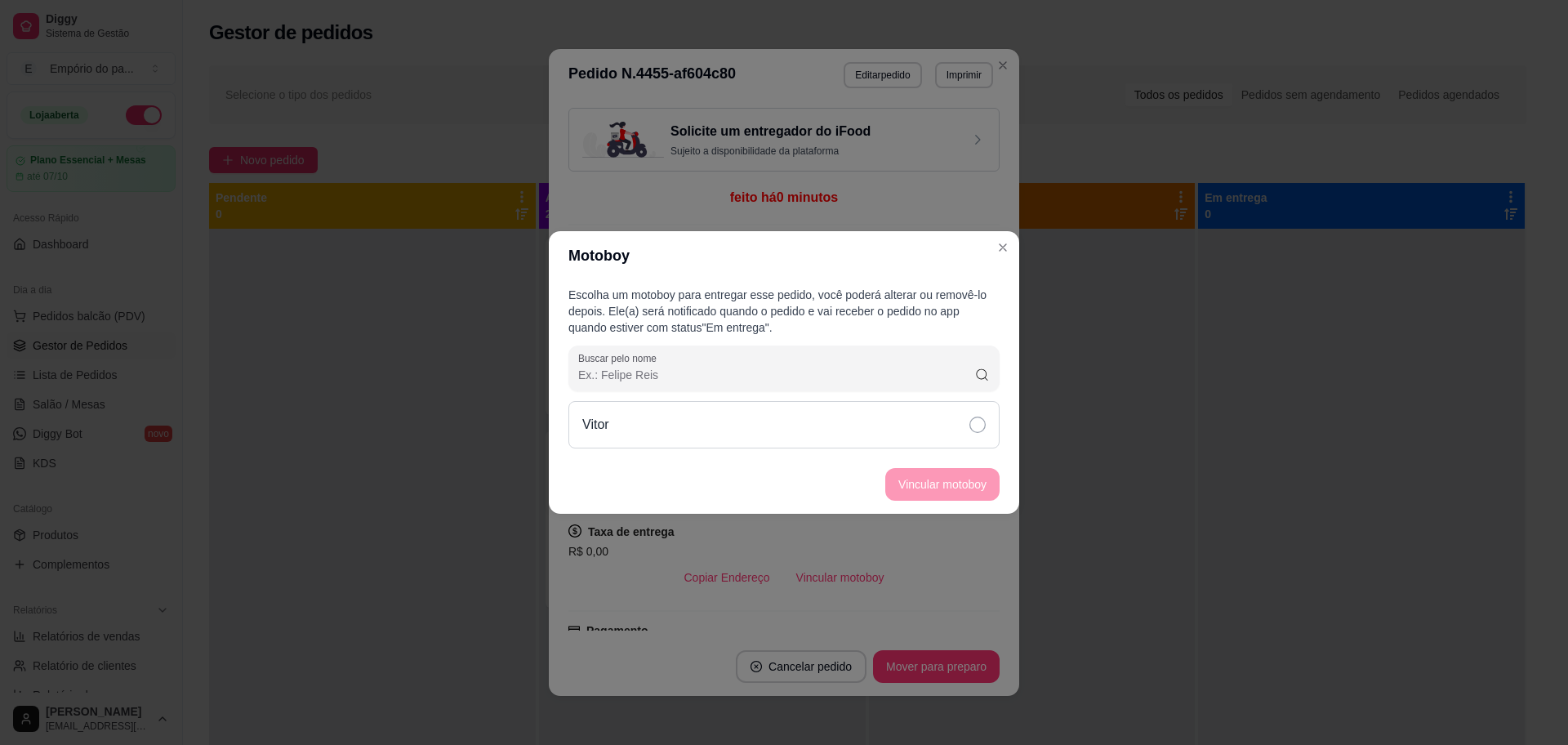
click at [977, 418] on icon at bounding box center [978, 425] width 17 height 17
click at [967, 480] on button "Vincular motoboy" at bounding box center [942, 485] width 111 height 32
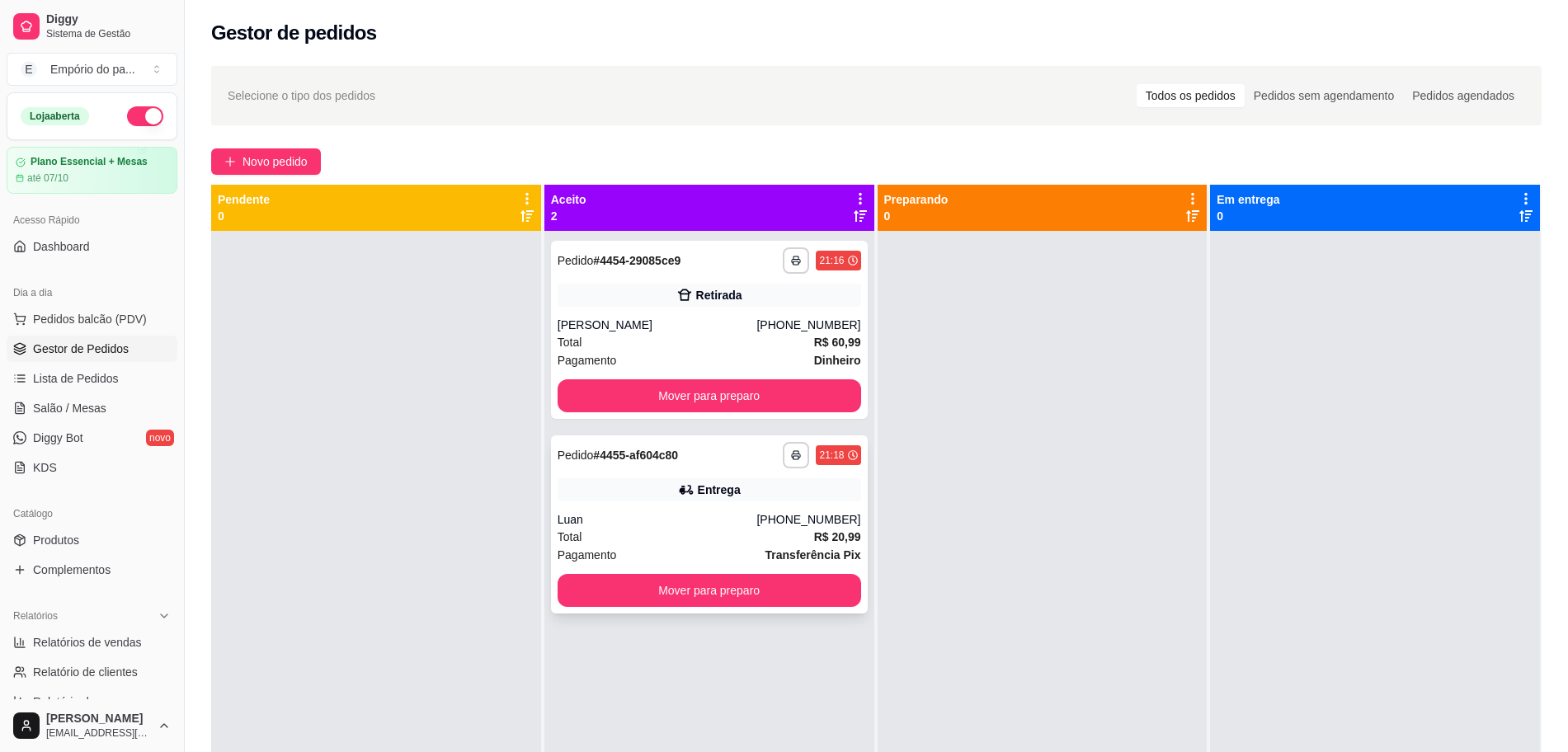
click at [675, 536] on div "Total R$ 20,99" at bounding box center [708, 537] width 303 height 19
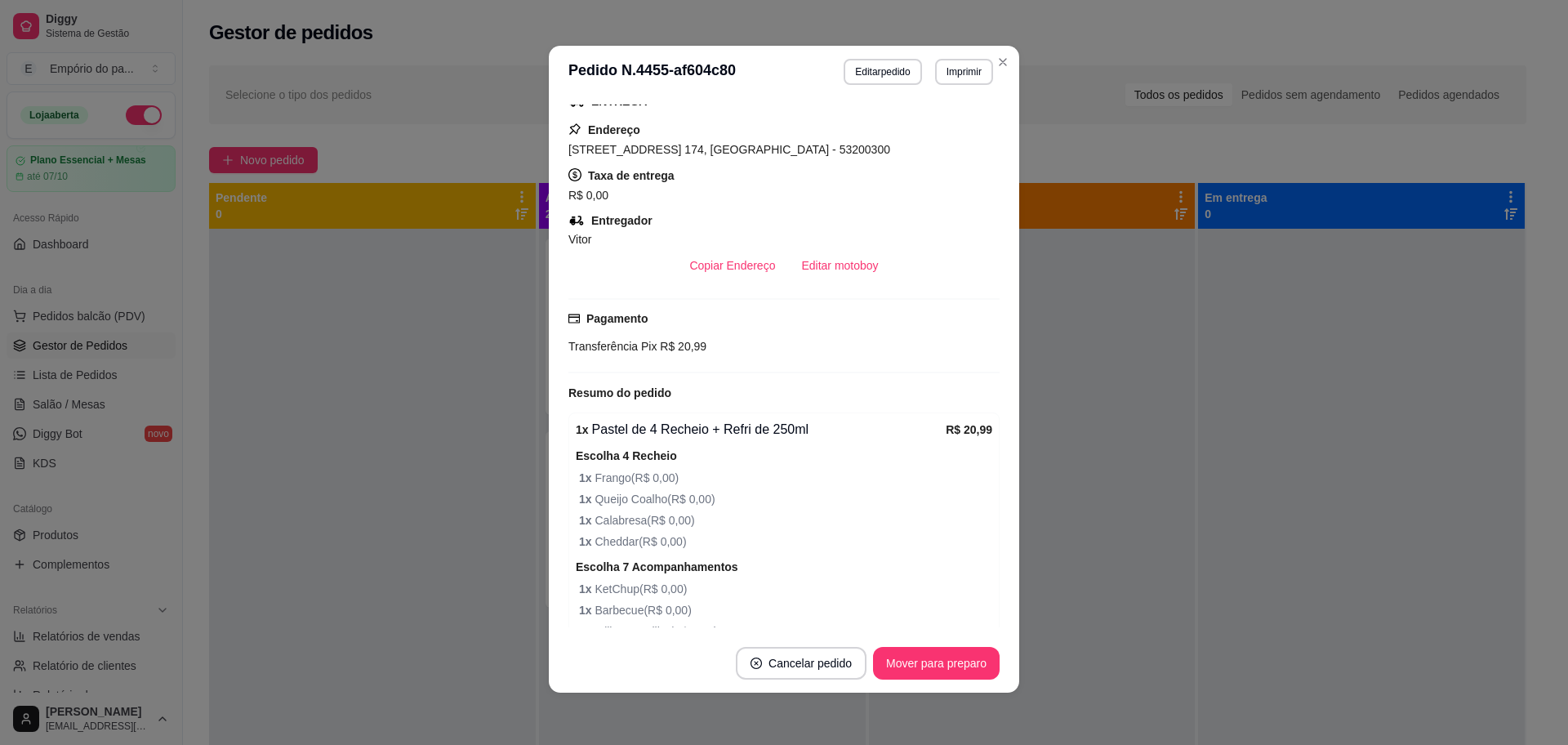
scroll to position [409, 0]
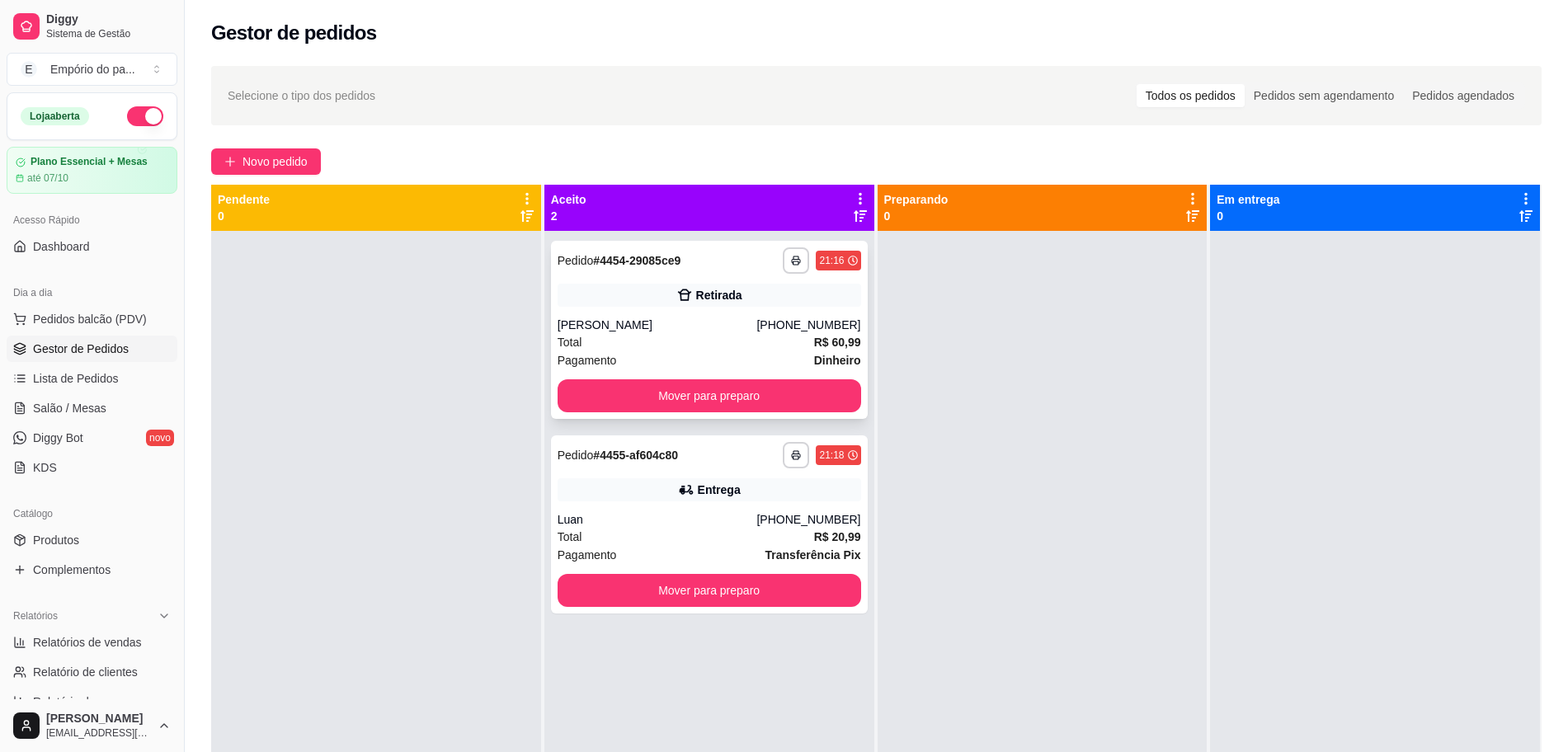
click at [571, 336] on span "Total" at bounding box center [569, 342] width 25 height 19
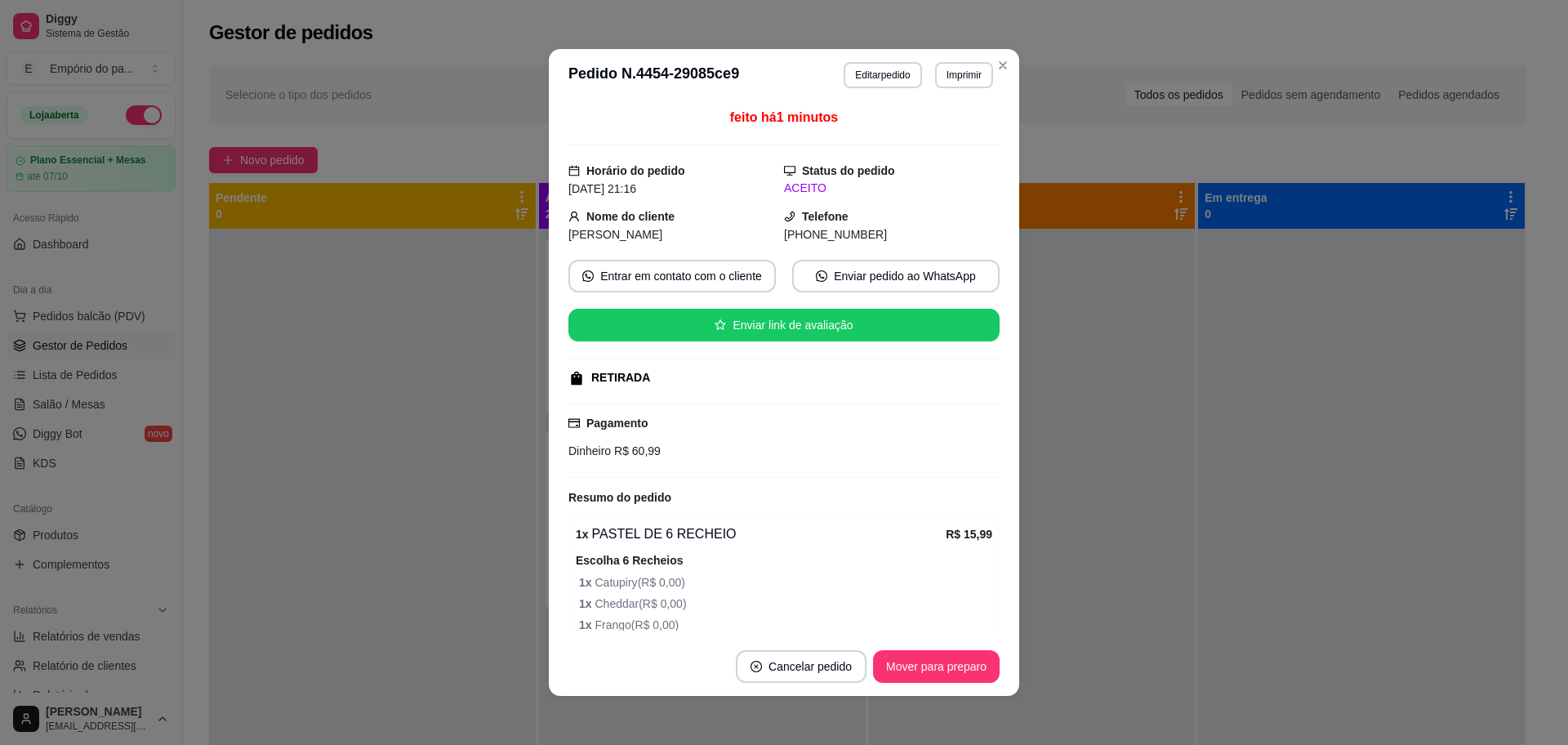
scroll to position [620, 0]
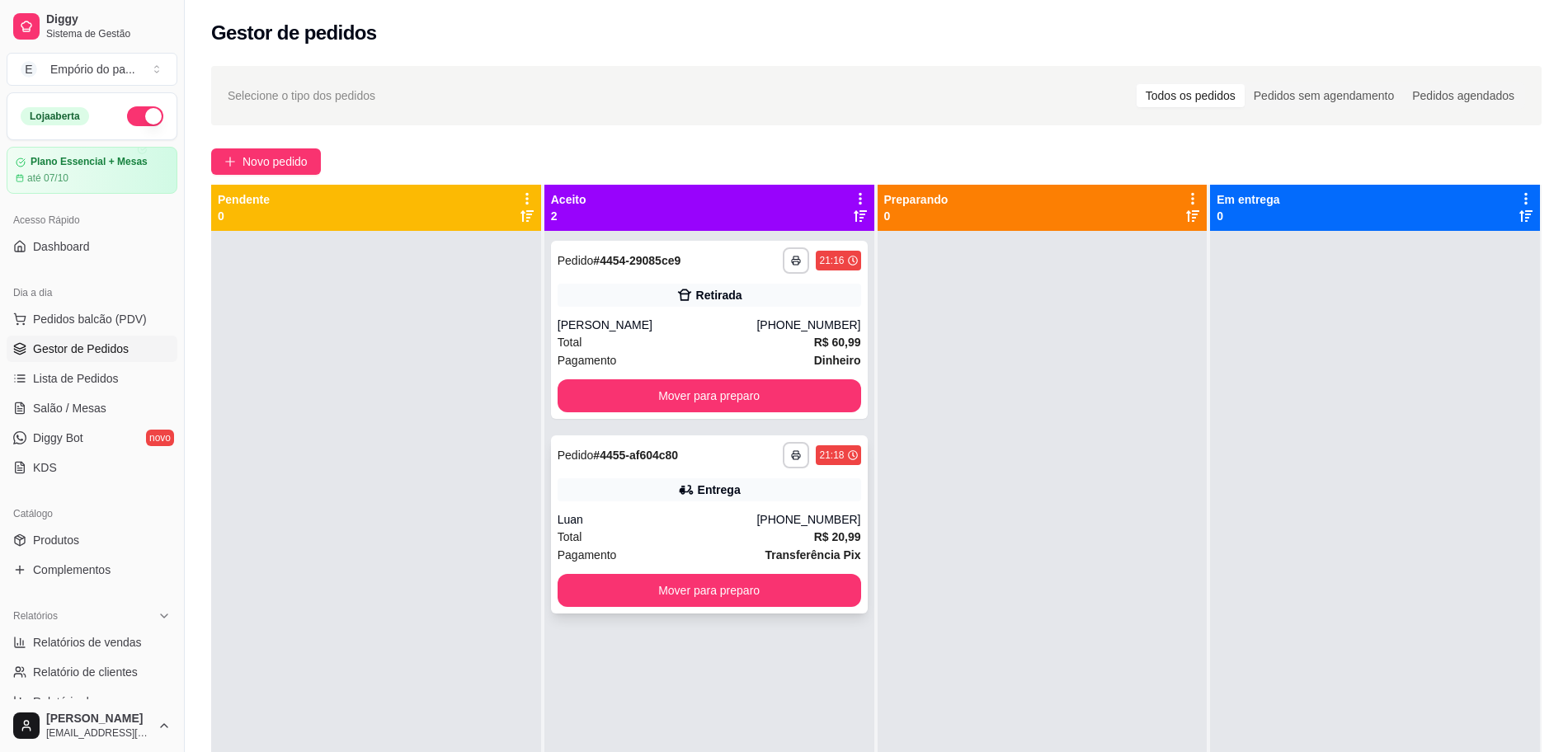
click at [824, 523] on div "[PHONE_NUMBER]" at bounding box center [809, 519] width 104 height 17
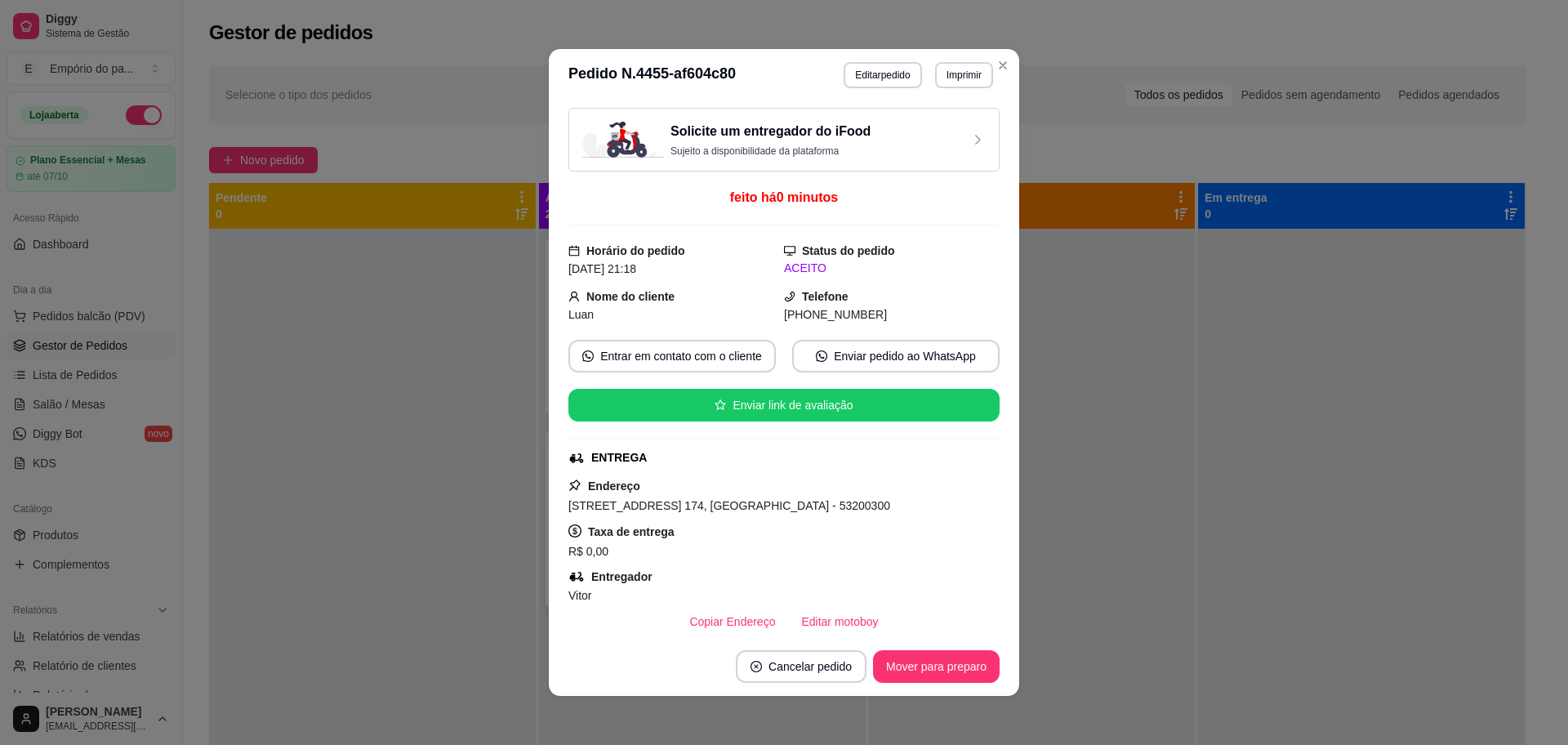
scroll to position [502, 0]
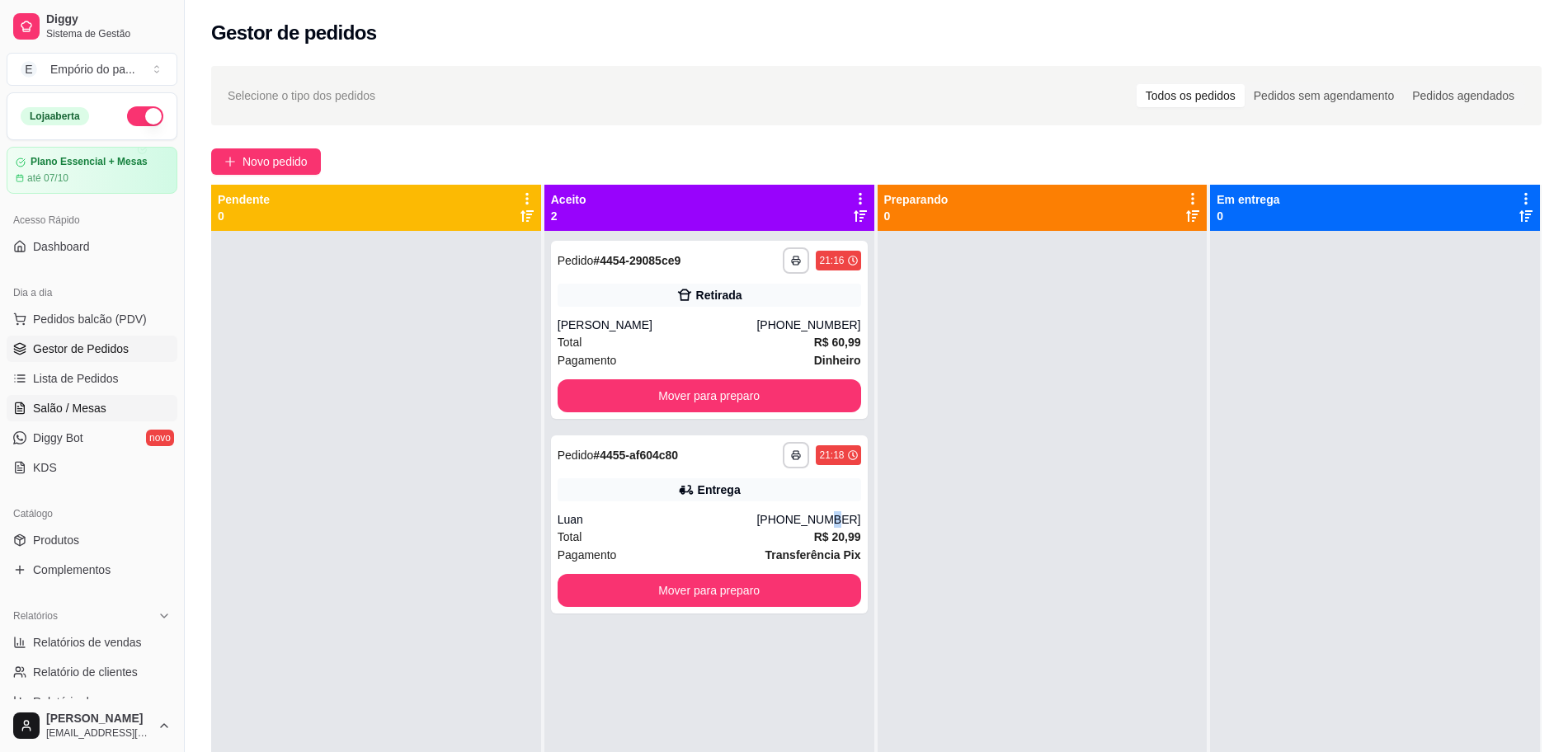
click at [108, 409] on link "Salão / Mesas" at bounding box center [92, 408] width 171 height 26
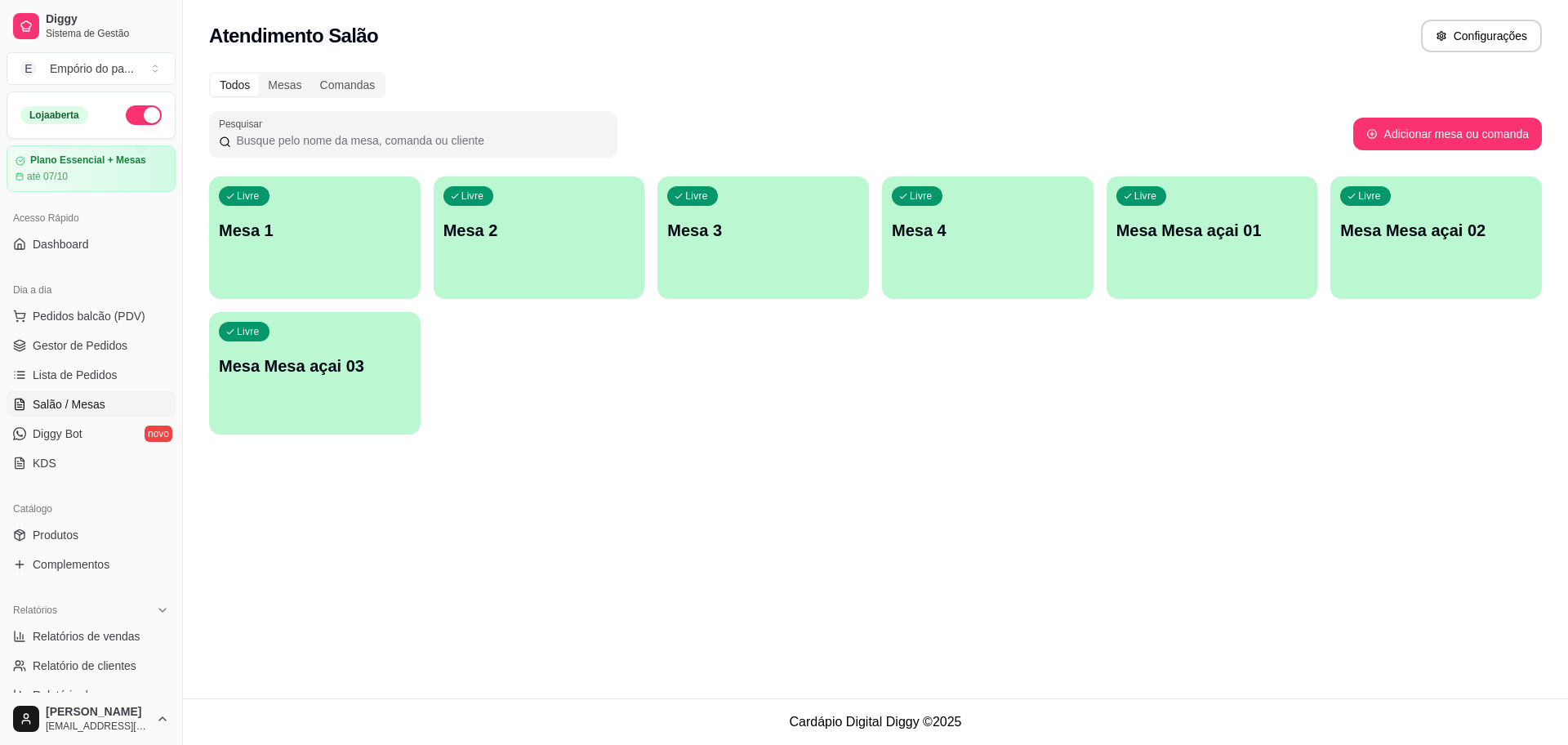
click at [814, 292] on div "button" at bounding box center [763, 288] width 211 height 19
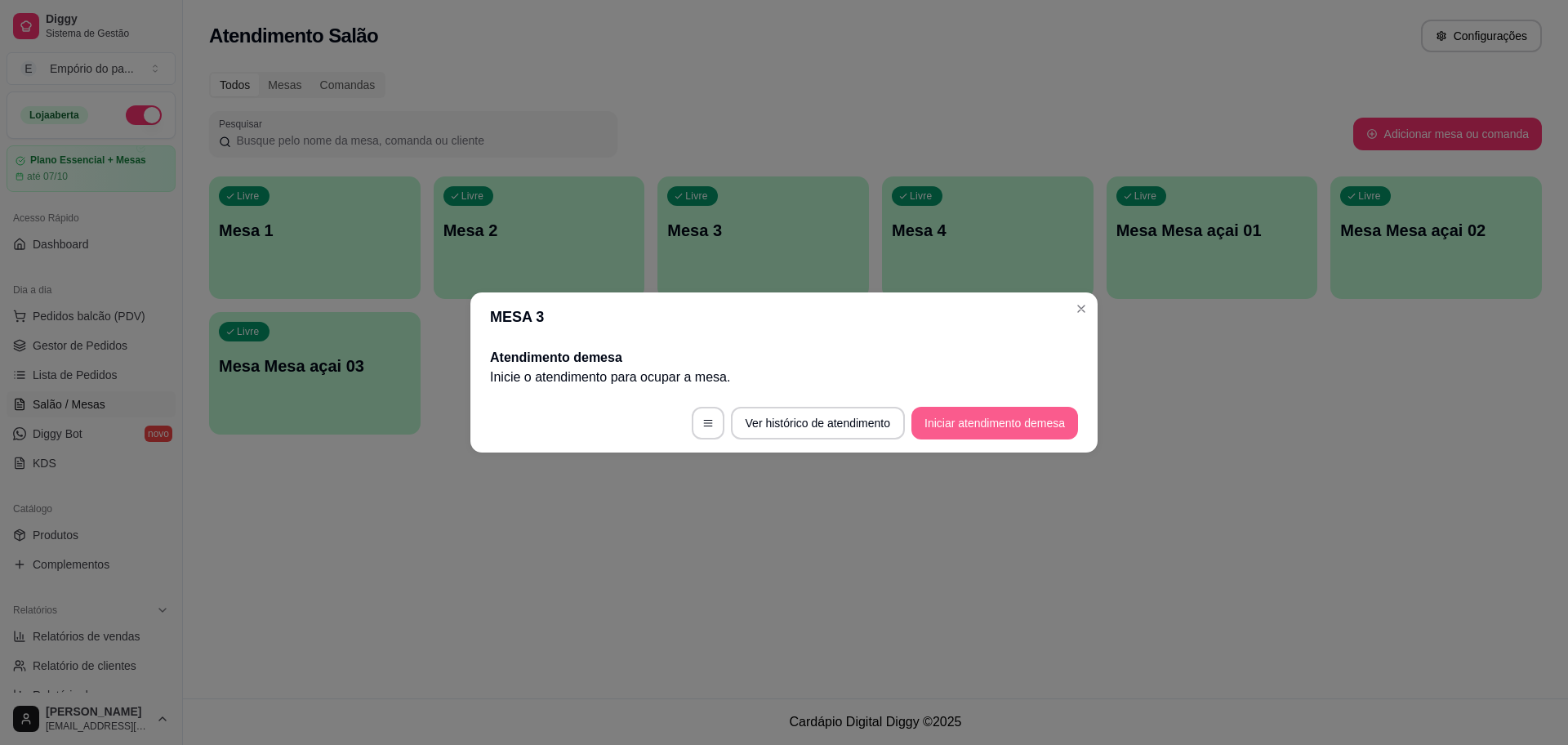
click at [1045, 414] on button "Iniciar atendimento de mesa" at bounding box center [994, 423] width 166 height 33
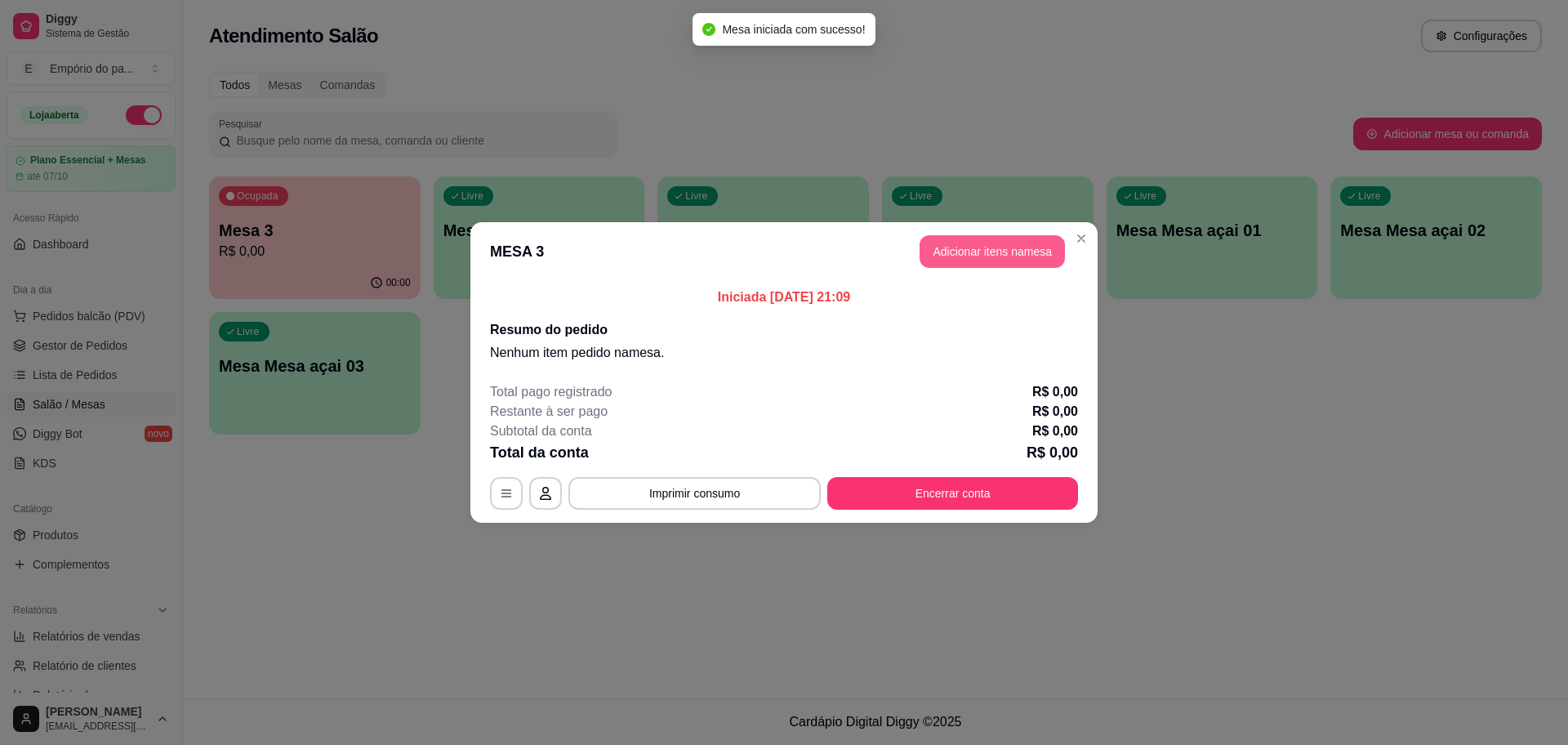
click at [1008, 248] on button "Adicionar itens na mesa" at bounding box center [992, 252] width 145 height 33
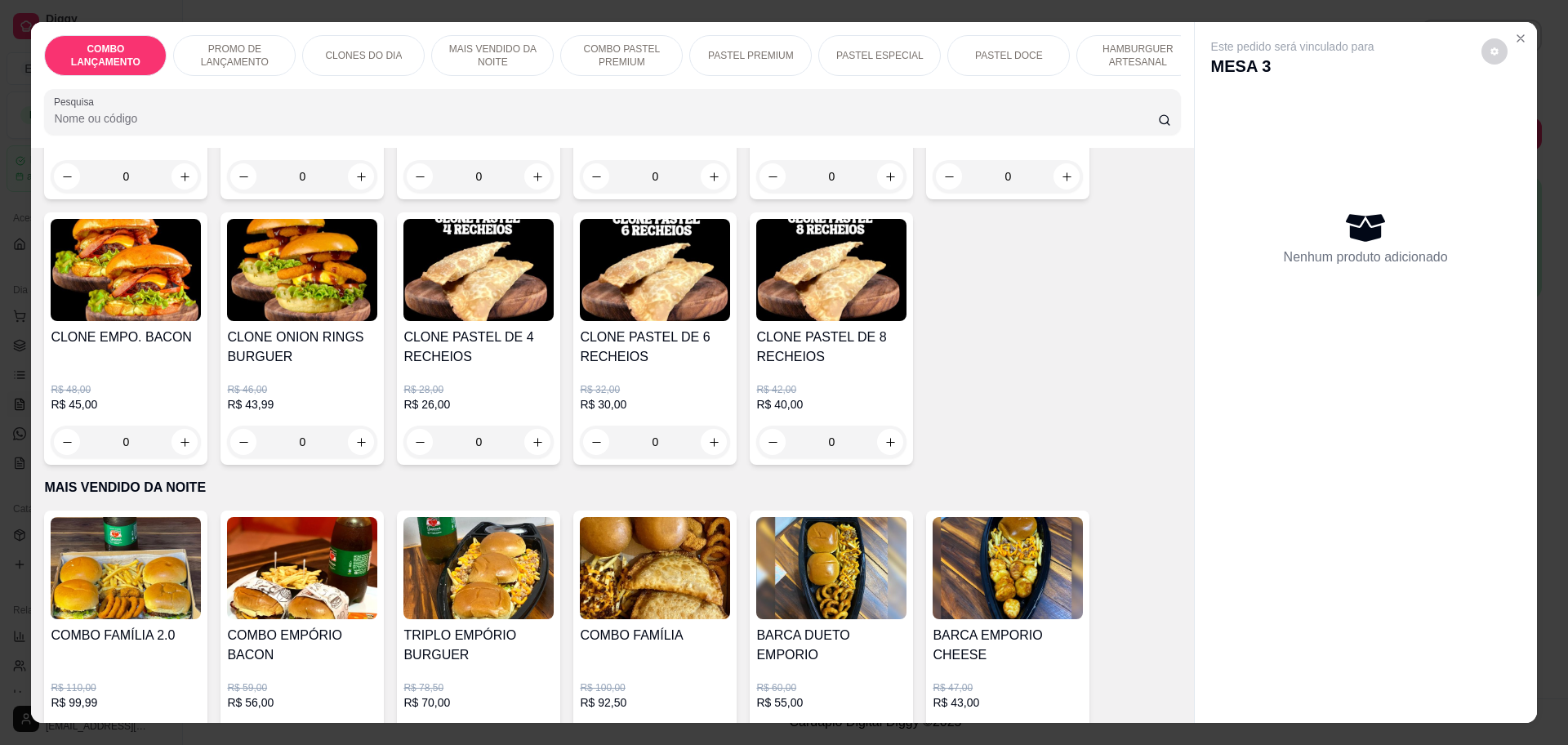
scroll to position [715, 0]
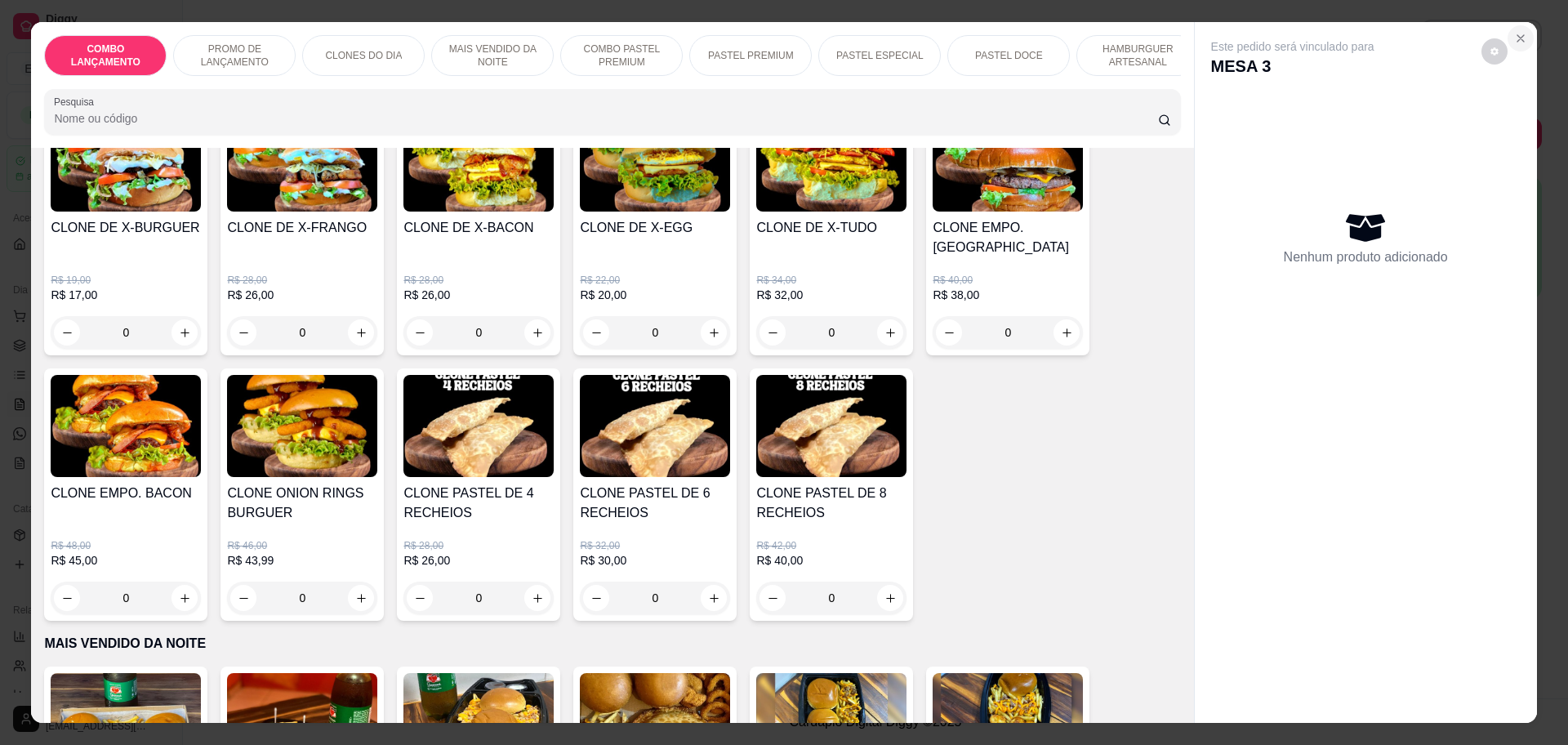
click at [1514, 34] on icon "Close" at bounding box center [1520, 39] width 13 height 13
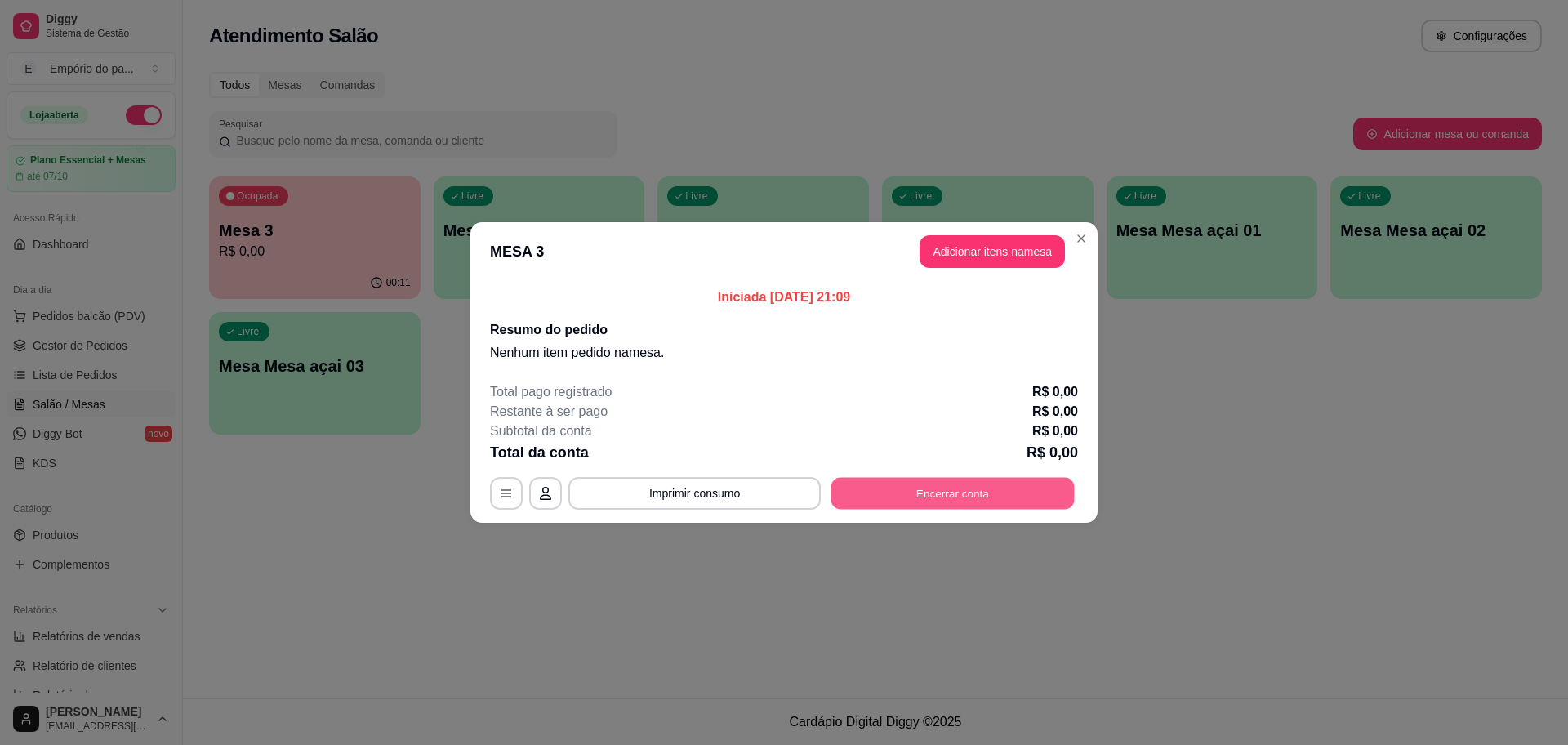
click at [883, 502] on button "Encerrar conta" at bounding box center [952, 493] width 243 height 32
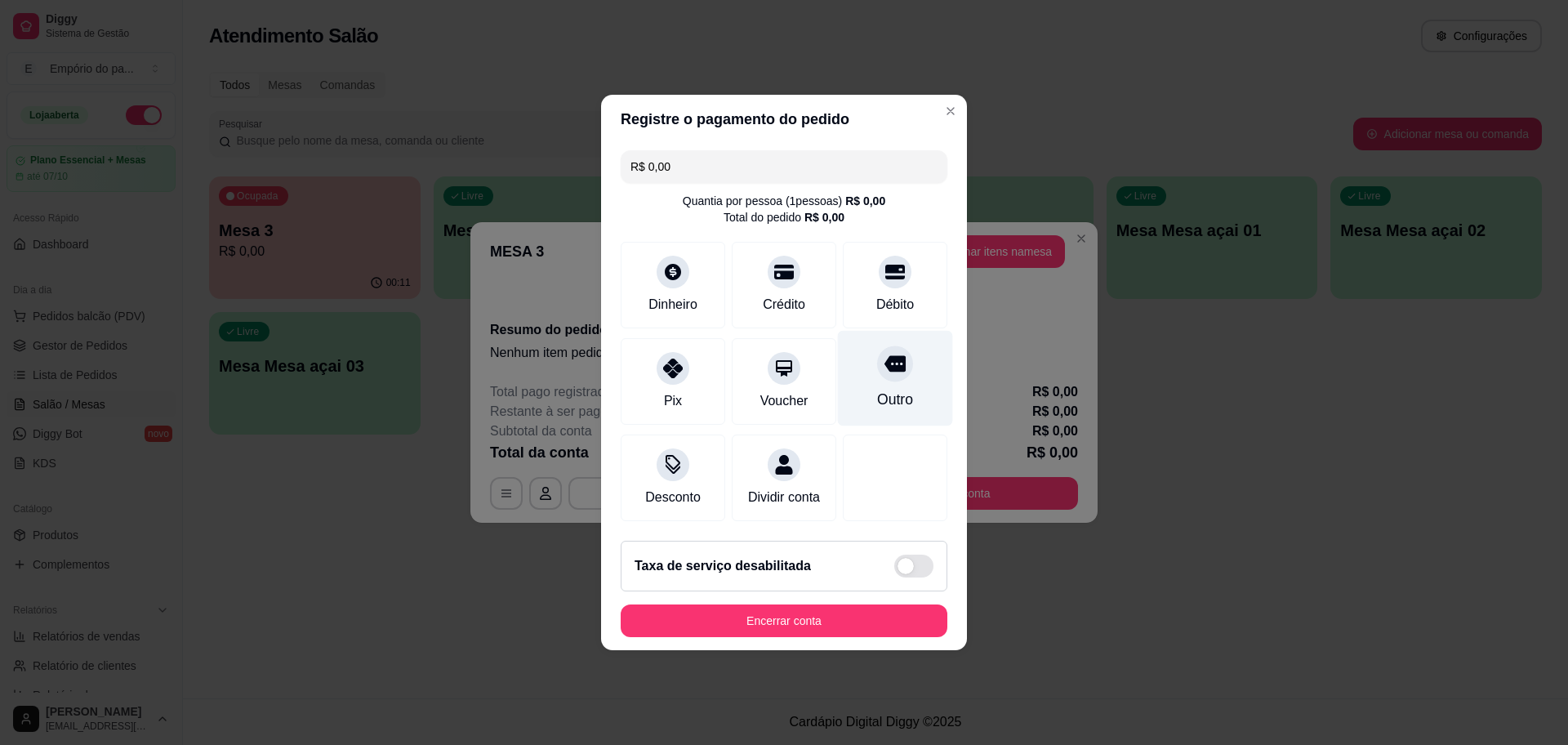
click at [899, 367] on div "Outro" at bounding box center [895, 378] width 115 height 96
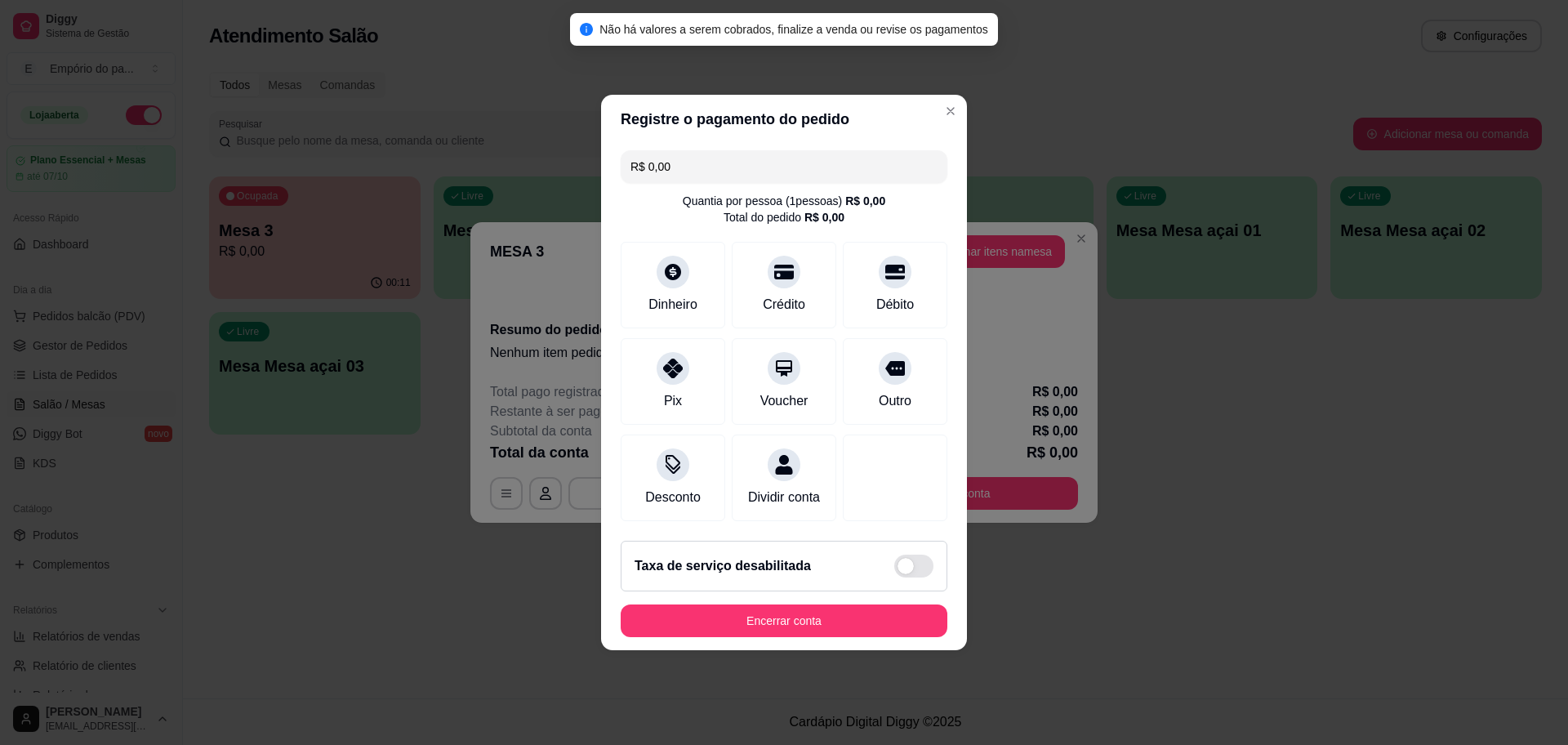
click at [852, 650] on footer "Taxa de serviço desabilitada Encerrar conta" at bounding box center [784, 589] width 365 height 122
click at [855, 630] on button "Encerrar conta" at bounding box center [784, 621] width 327 height 33
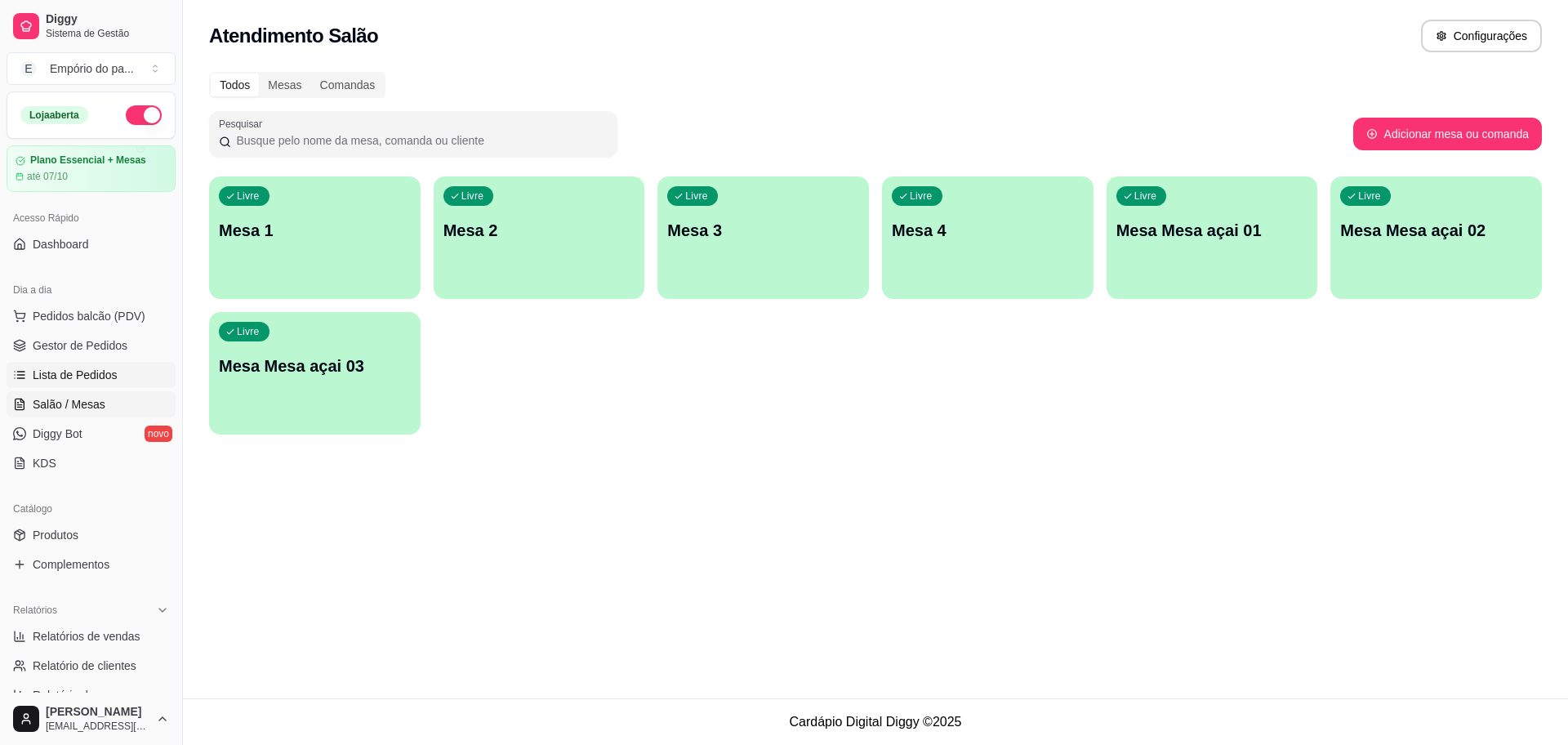
click at [92, 374] on span "Lista de Pedidos" at bounding box center [75, 375] width 85 height 17
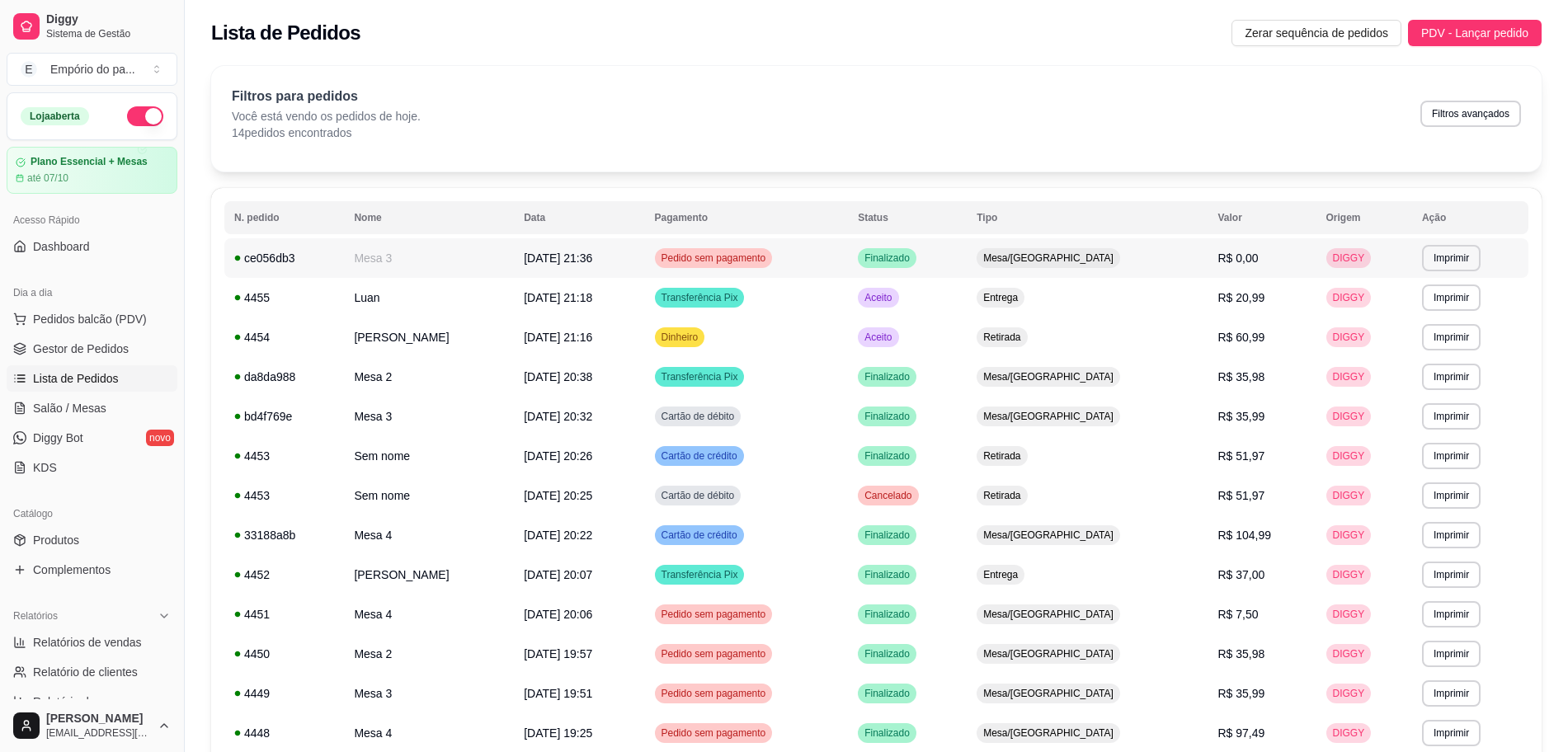
click at [452, 248] on td "Mesa 3" at bounding box center [428, 258] width 170 height 40
click at [70, 351] on span "Gestor de Pedidos" at bounding box center [81, 349] width 96 height 17
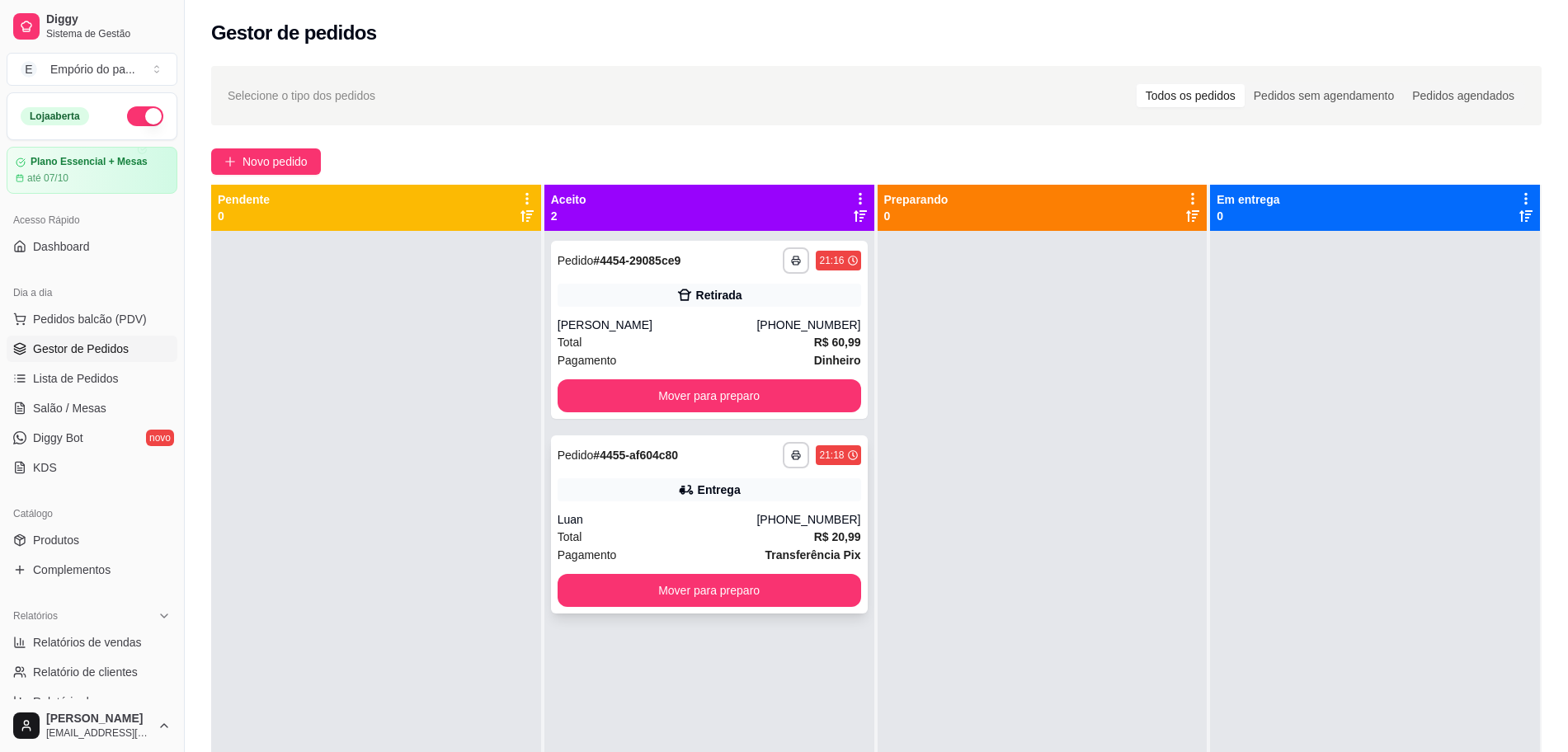
click at [661, 538] on div "Total R$ 20,99" at bounding box center [708, 537] width 303 height 19
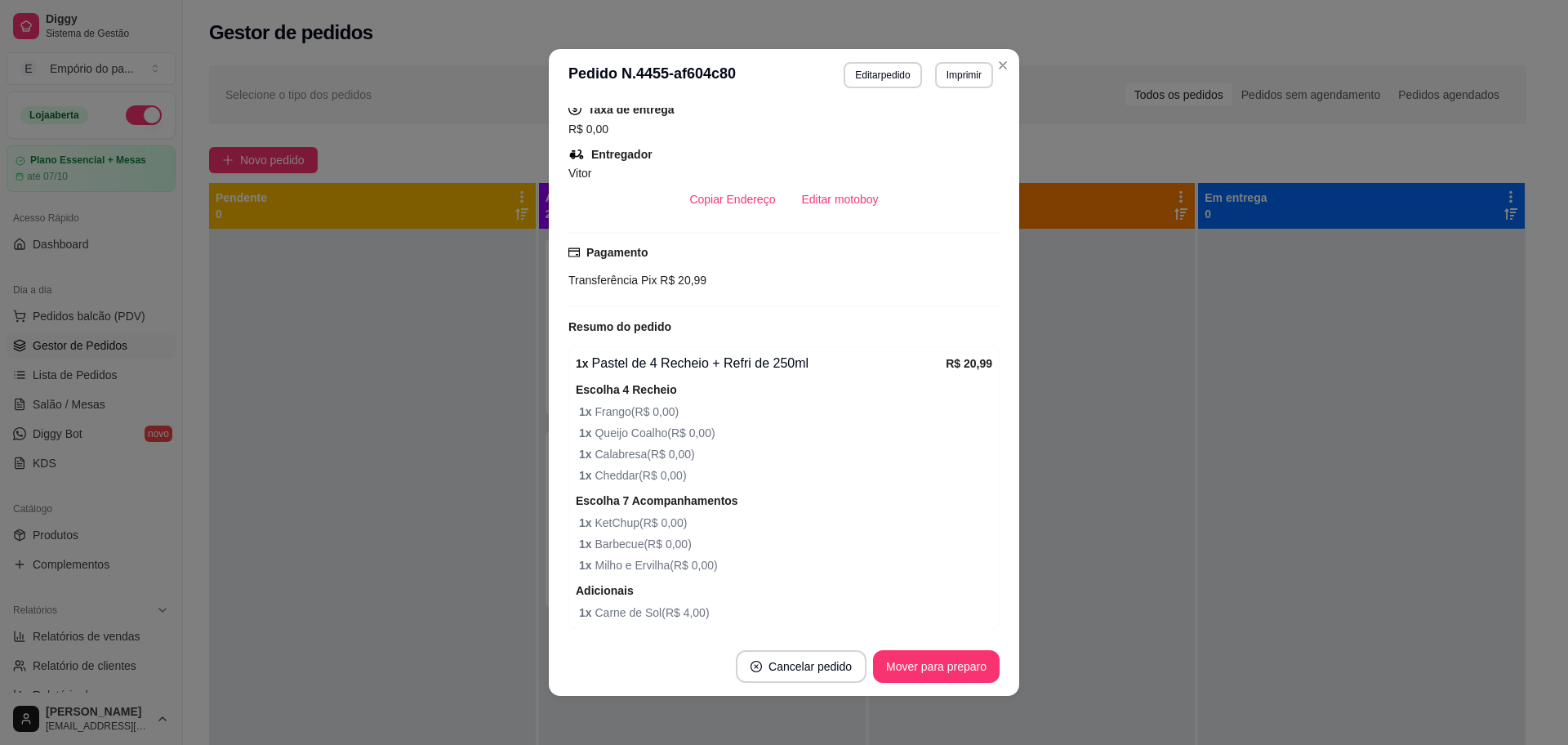
scroll to position [502, 0]
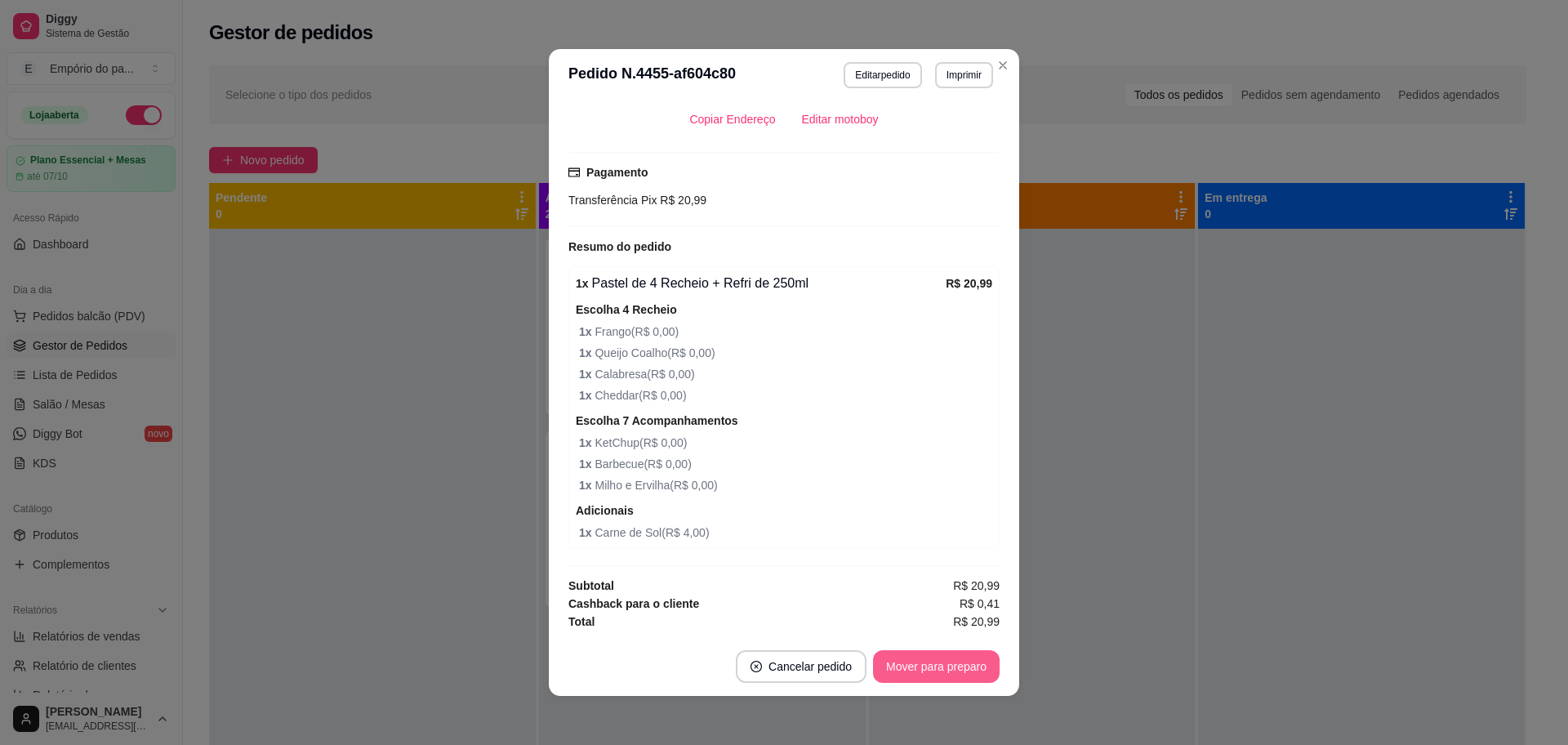
click at [938, 674] on button "Mover para preparo" at bounding box center [936, 667] width 127 height 33
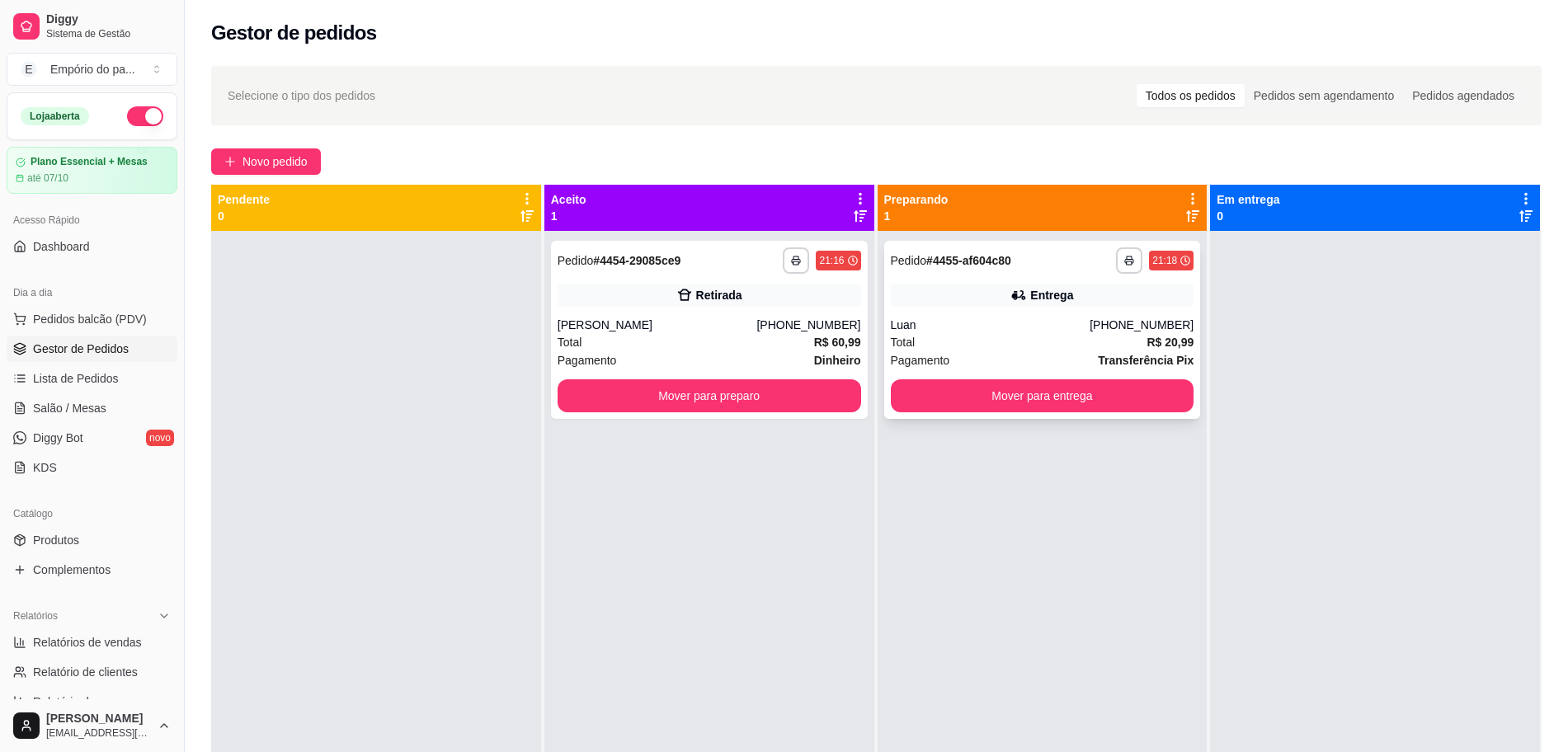
click at [1015, 317] on div "Luan" at bounding box center [990, 325] width 199 height 17
click at [946, 355] on div "Pagamento Transferência Pix" at bounding box center [1042, 361] width 303 height 19
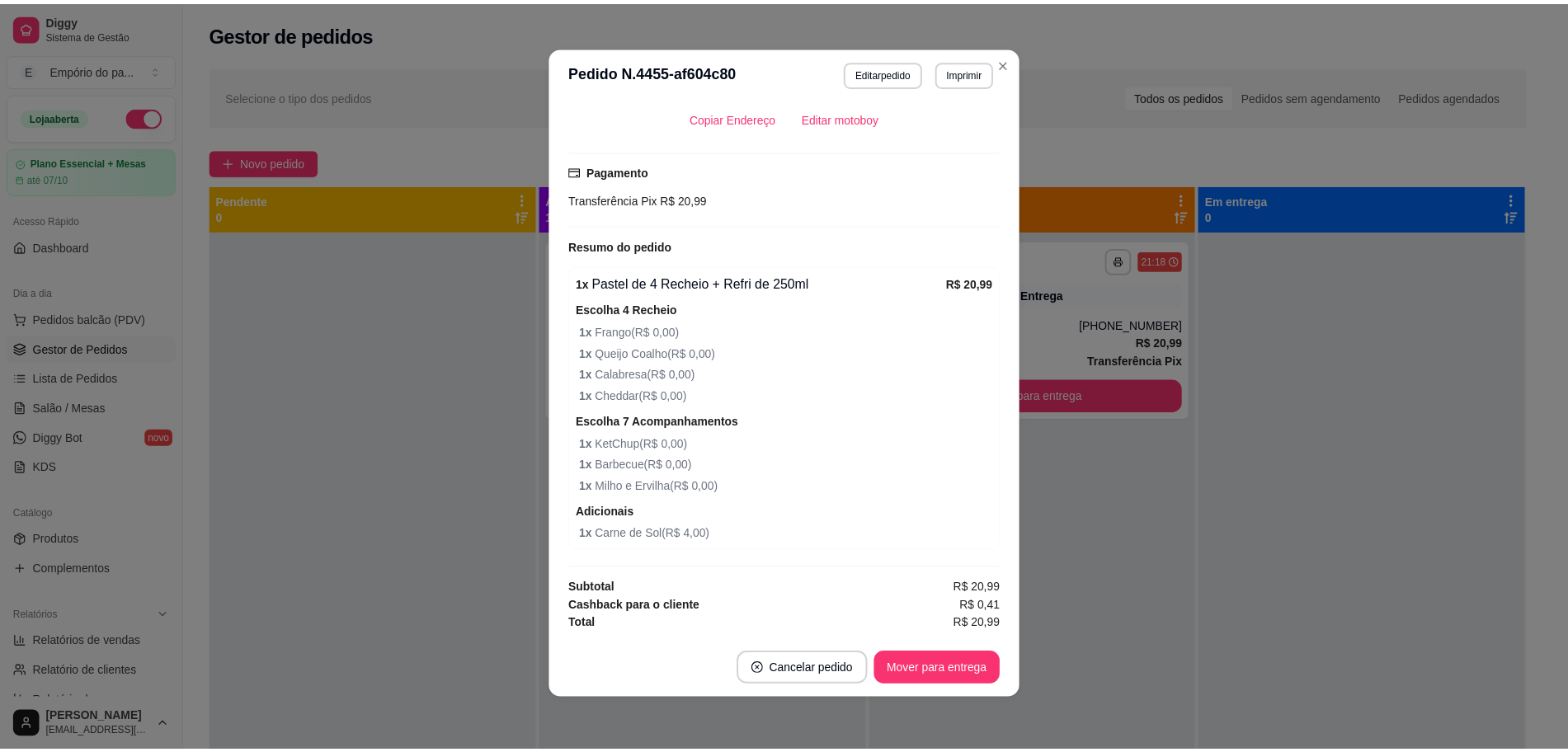
scroll to position [0, 0]
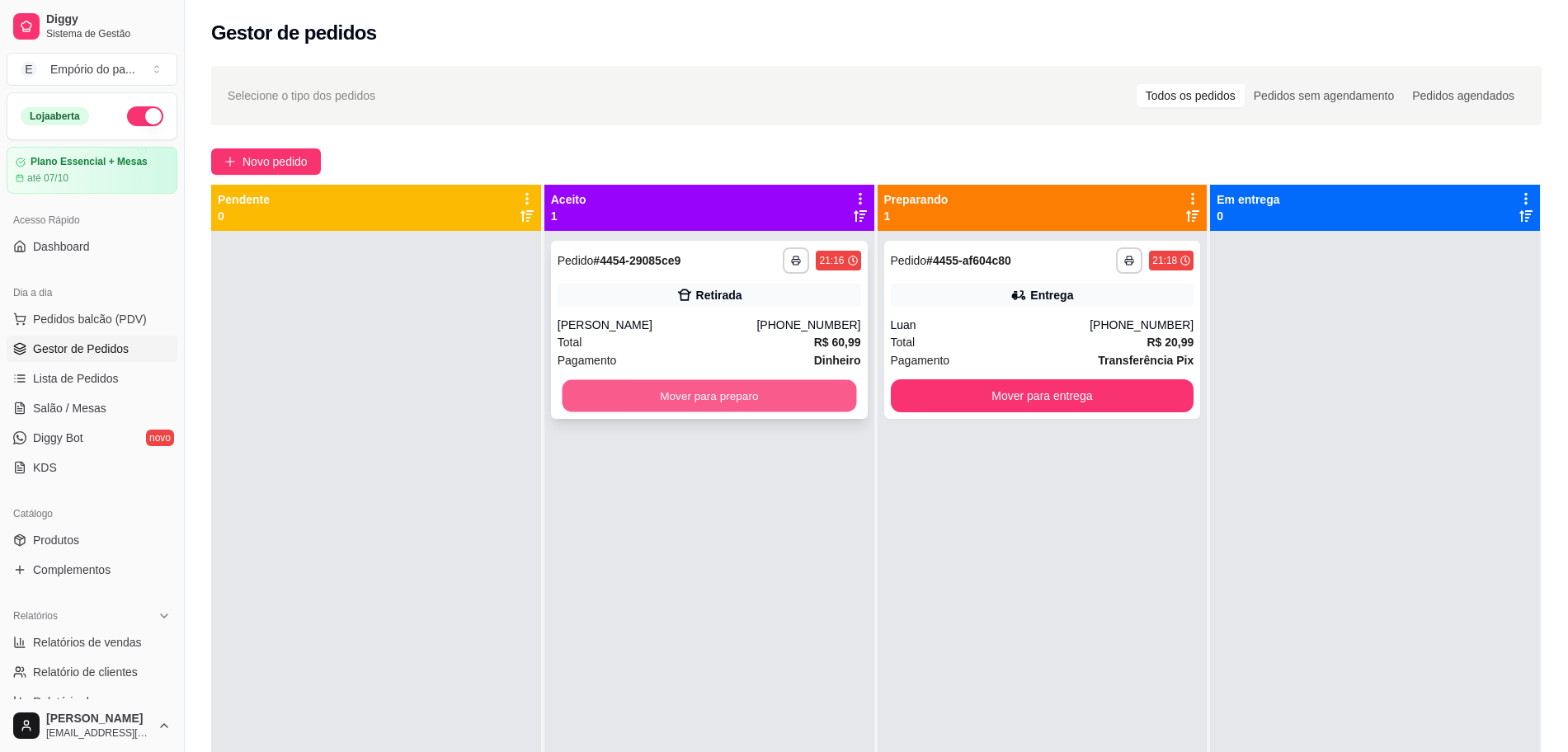
click at [694, 394] on button "Mover para preparo" at bounding box center [709, 396] width 295 height 32
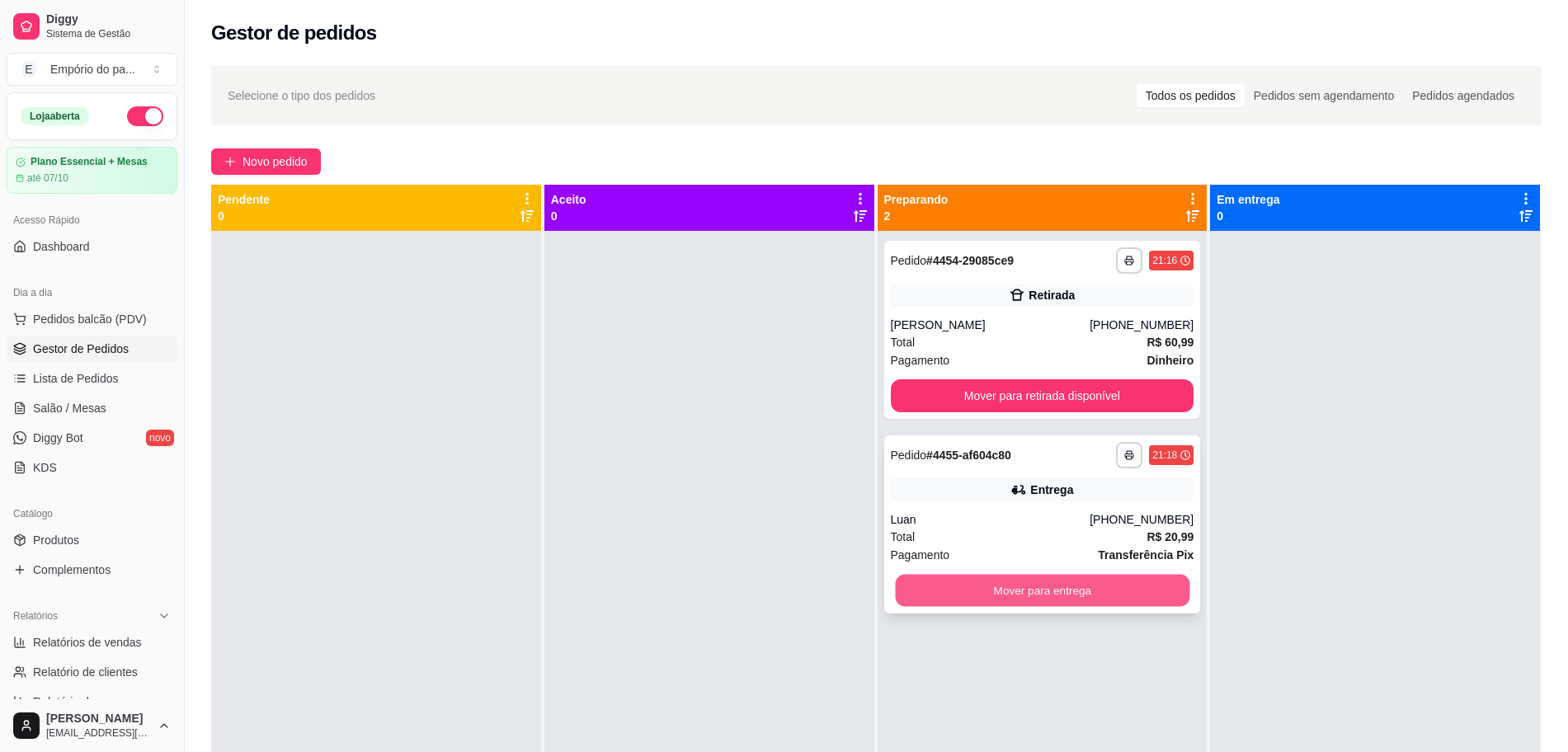
click at [1075, 594] on button "Mover para entrega" at bounding box center [1042, 591] width 295 height 32
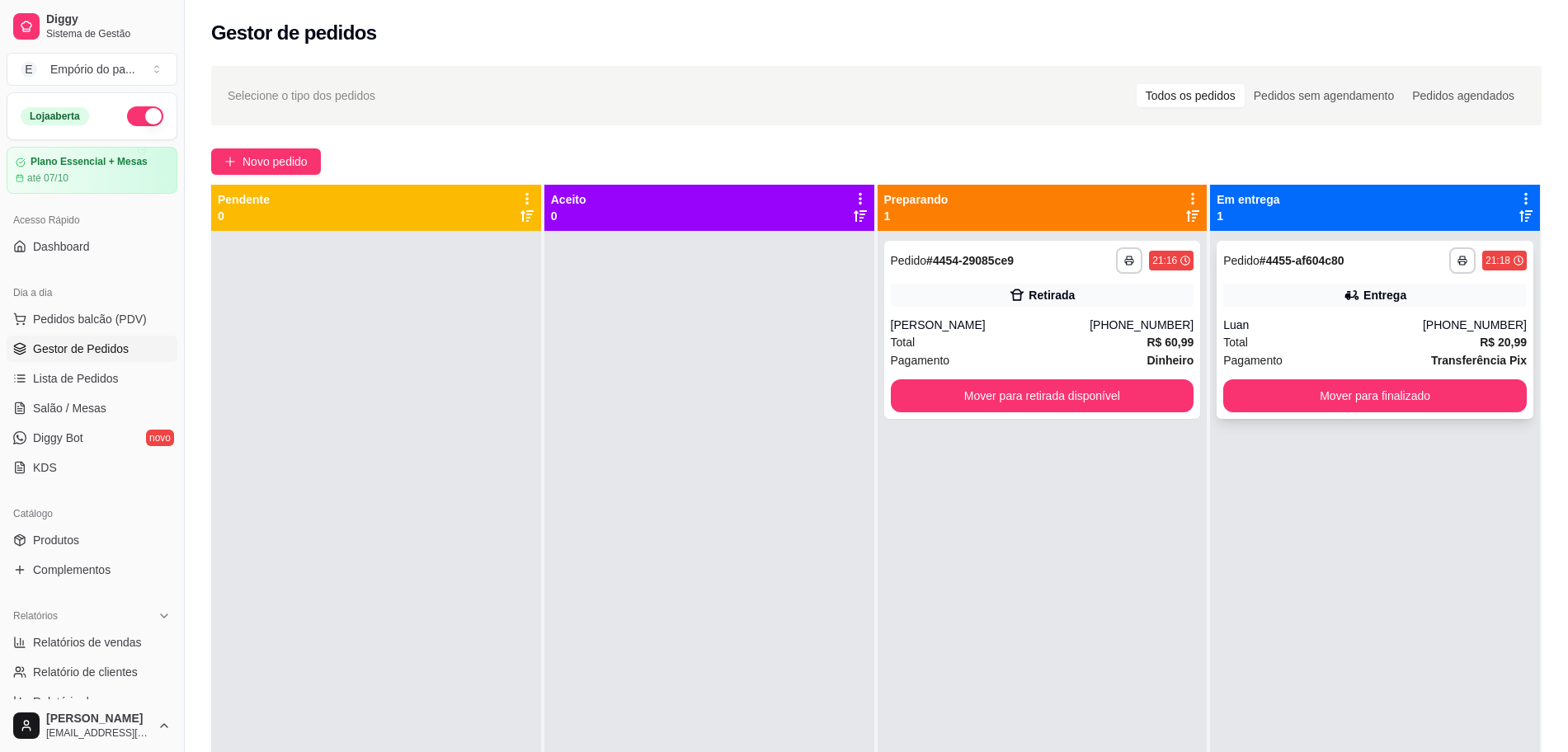
click at [1354, 324] on div "Luan" at bounding box center [1322, 325] width 199 height 17
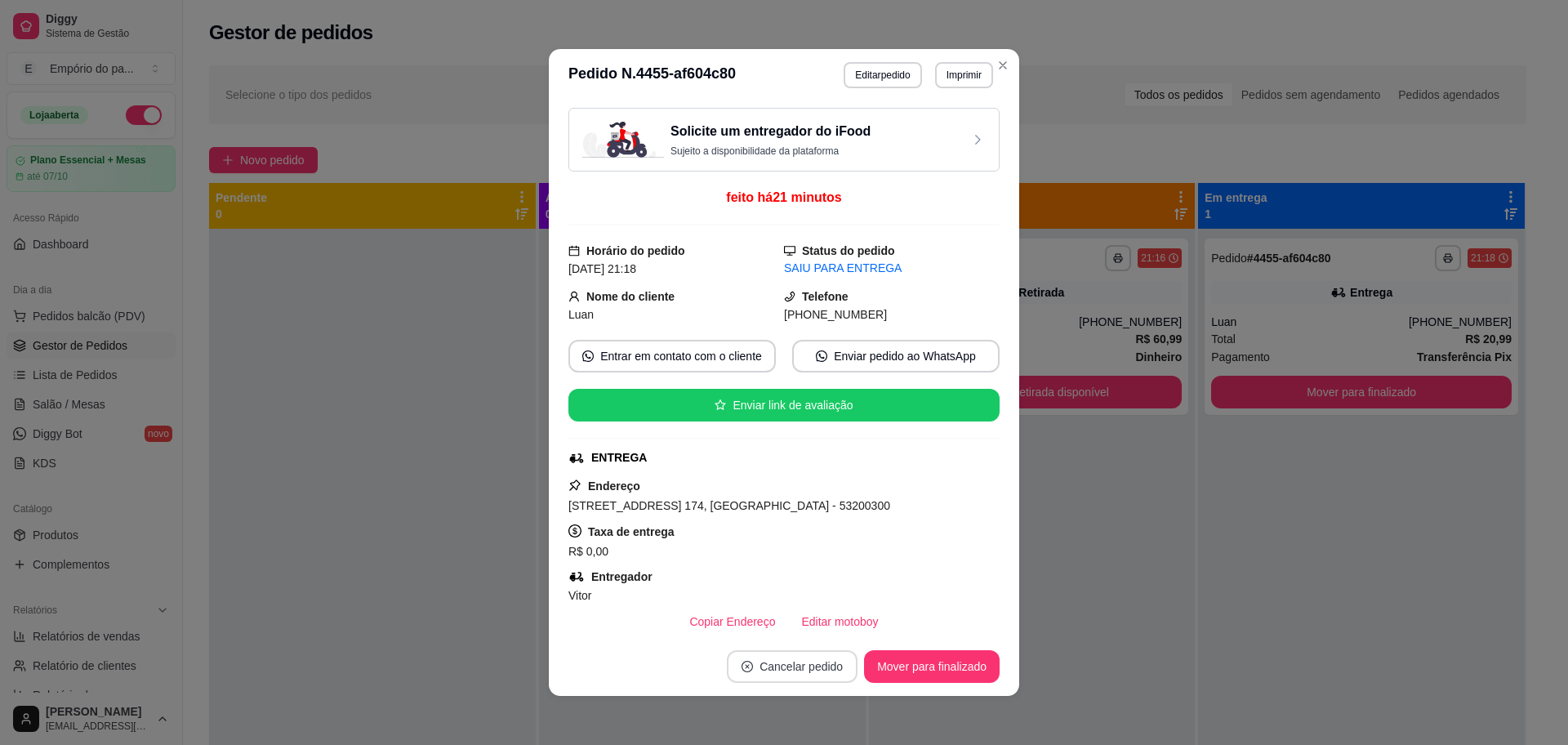
click at [808, 670] on button "Cancelar pedido" at bounding box center [792, 667] width 130 height 33
click at [831, 626] on button "Sim" at bounding box center [829, 626] width 65 height 33
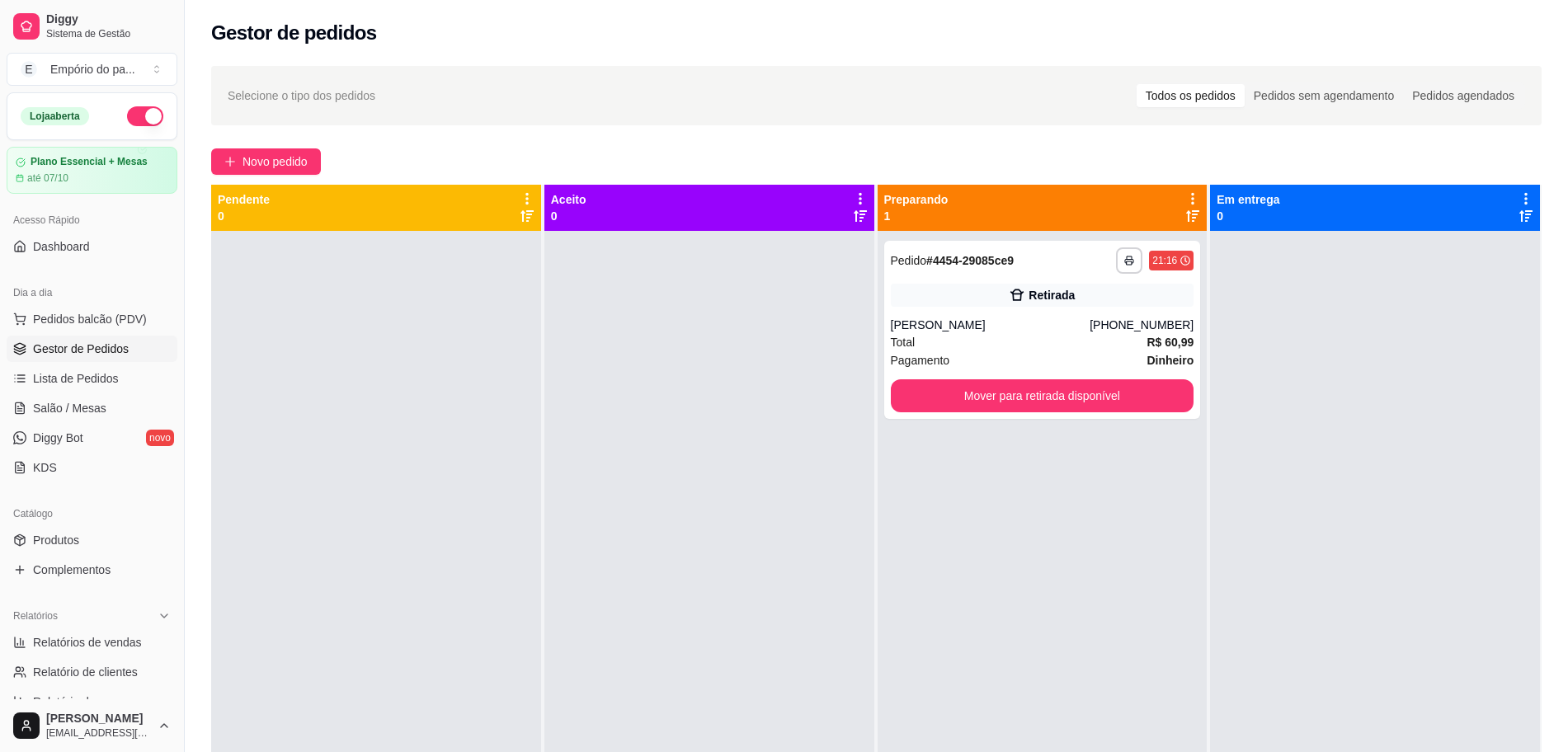
click at [638, 539] on div at bounding box center [709, 606] width 330 height 752
click at [80, 379] on span "Lista de Pedidos" at bounding box center [76, 378] width 86 height 17
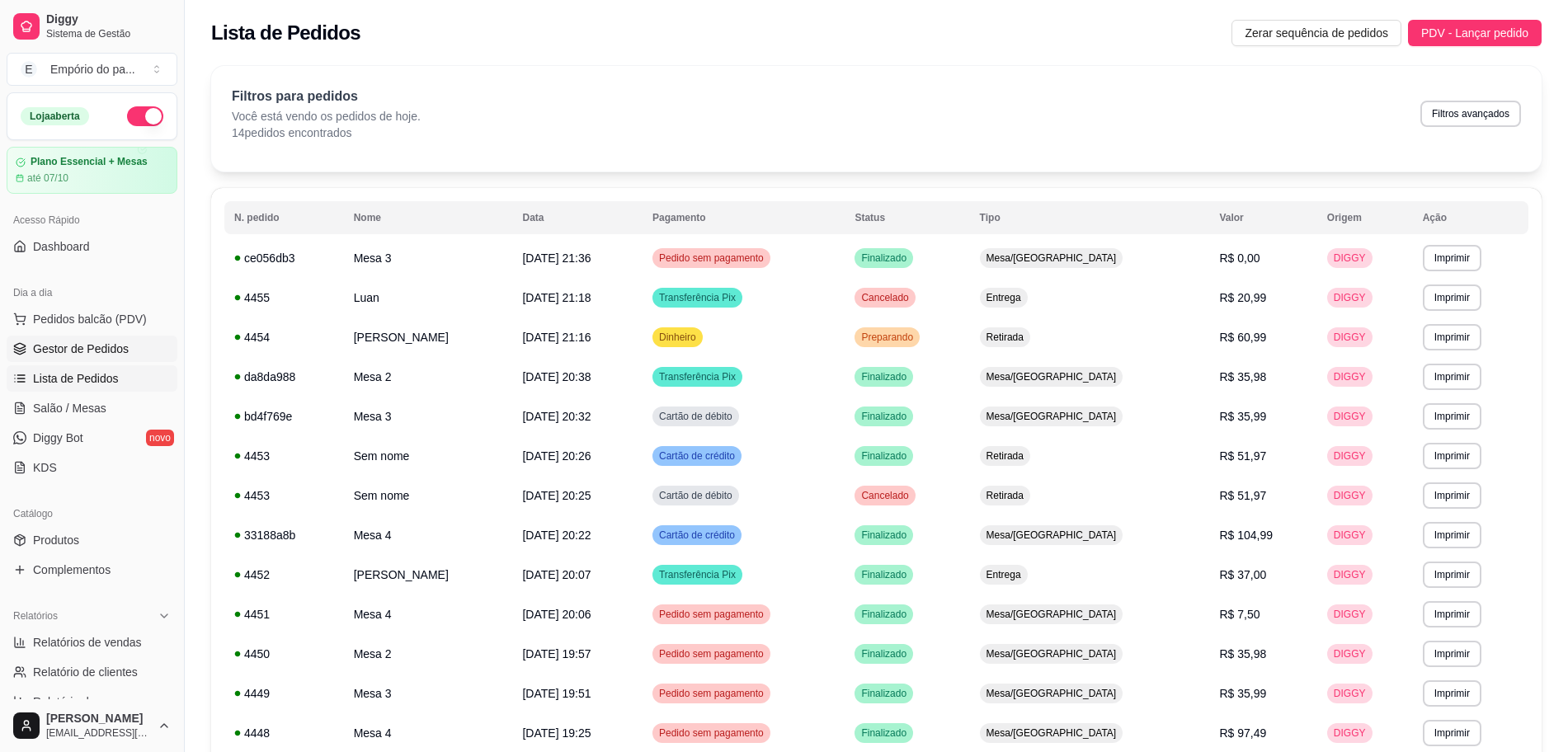
click at [70, 339] on link "Gestor de Pedidos" at bounding box center [92, 349] width 171 height 26
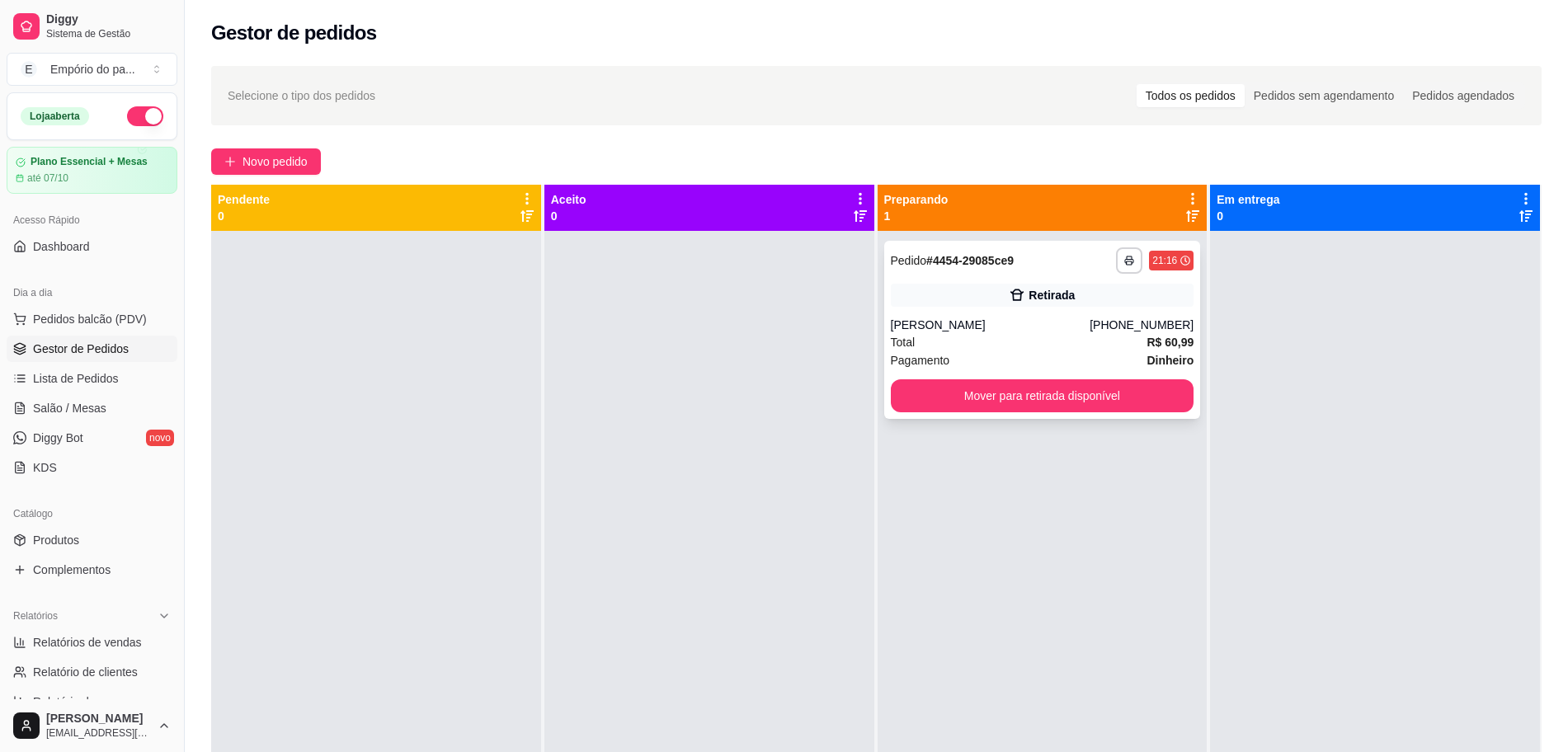
click at [1044, 351] on div "Pagamento Dinheiro" at bounding box center [1042, 361] width 303 height 19
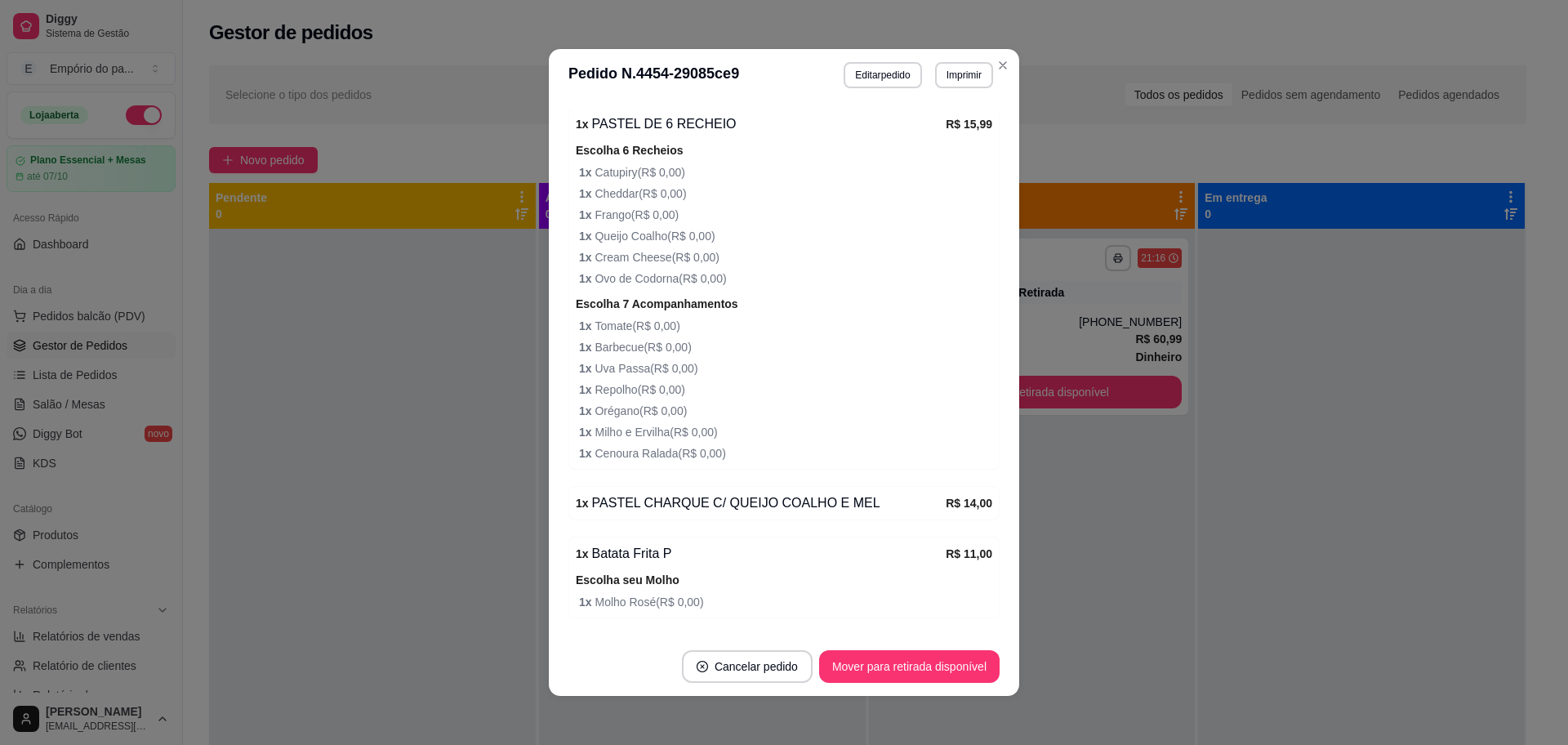
scroll to position [511, 0]
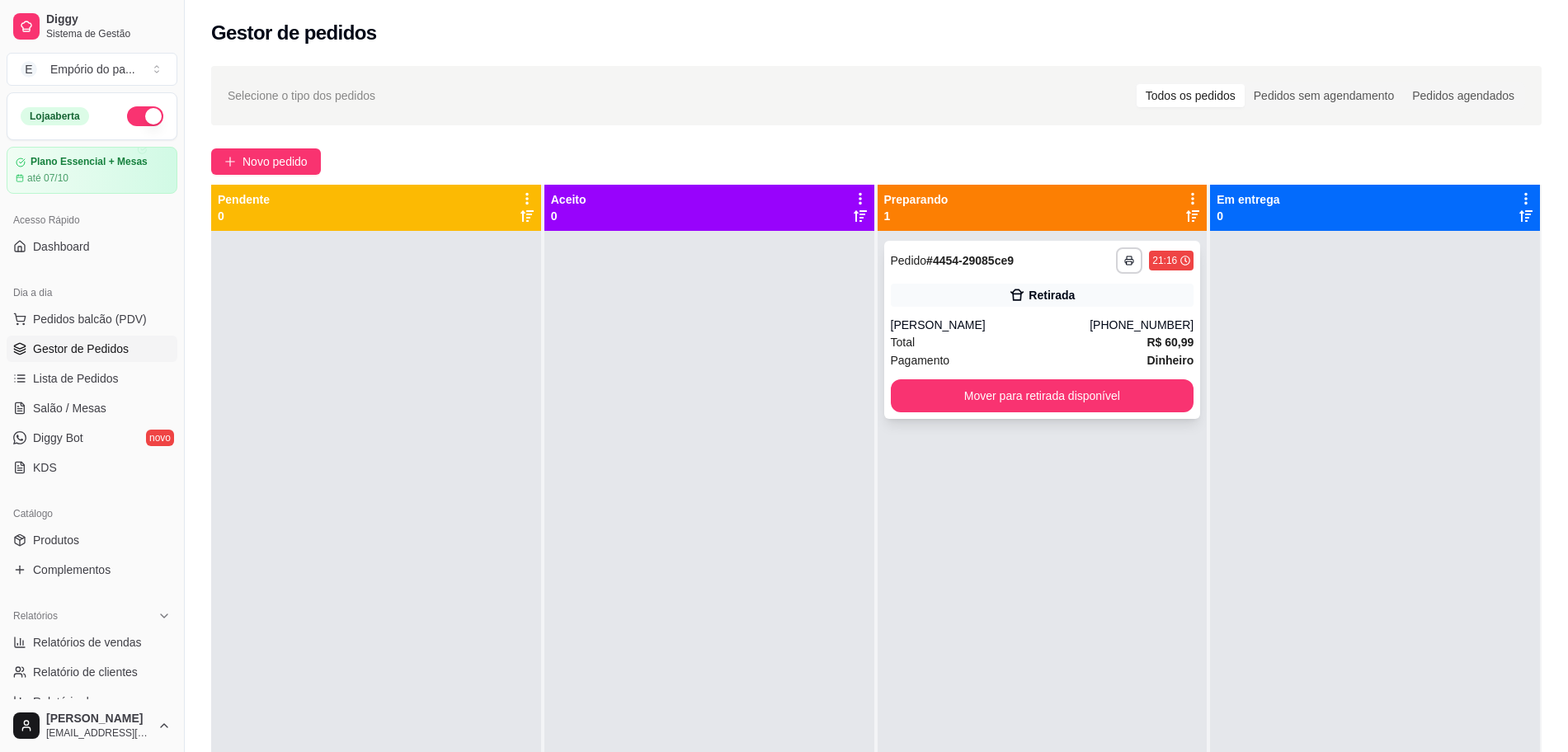
click at [1057, 330] on div "[PERSON_NAME]" at bounding box center [990, 325] width 199 height 17
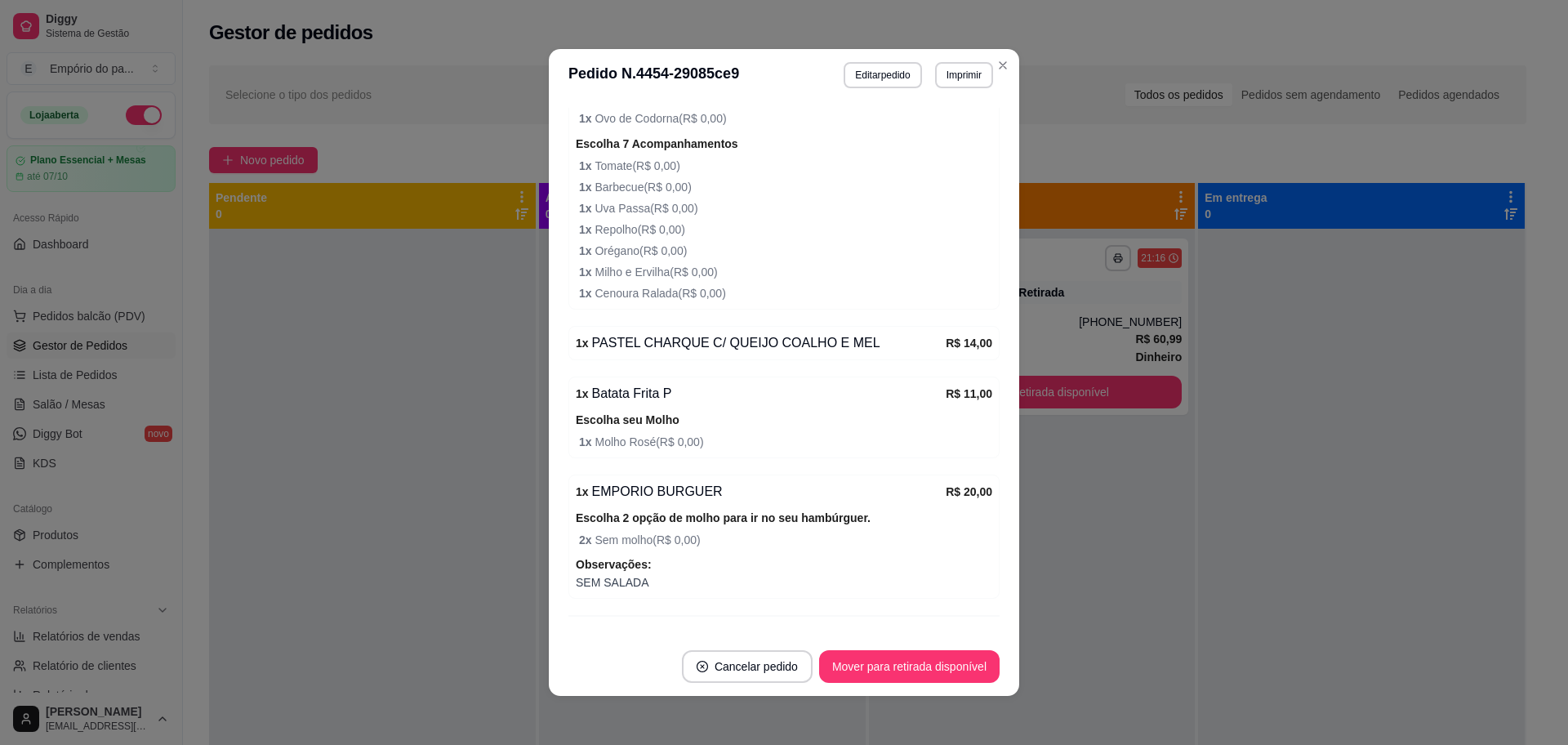
scroll to position [620, 0]
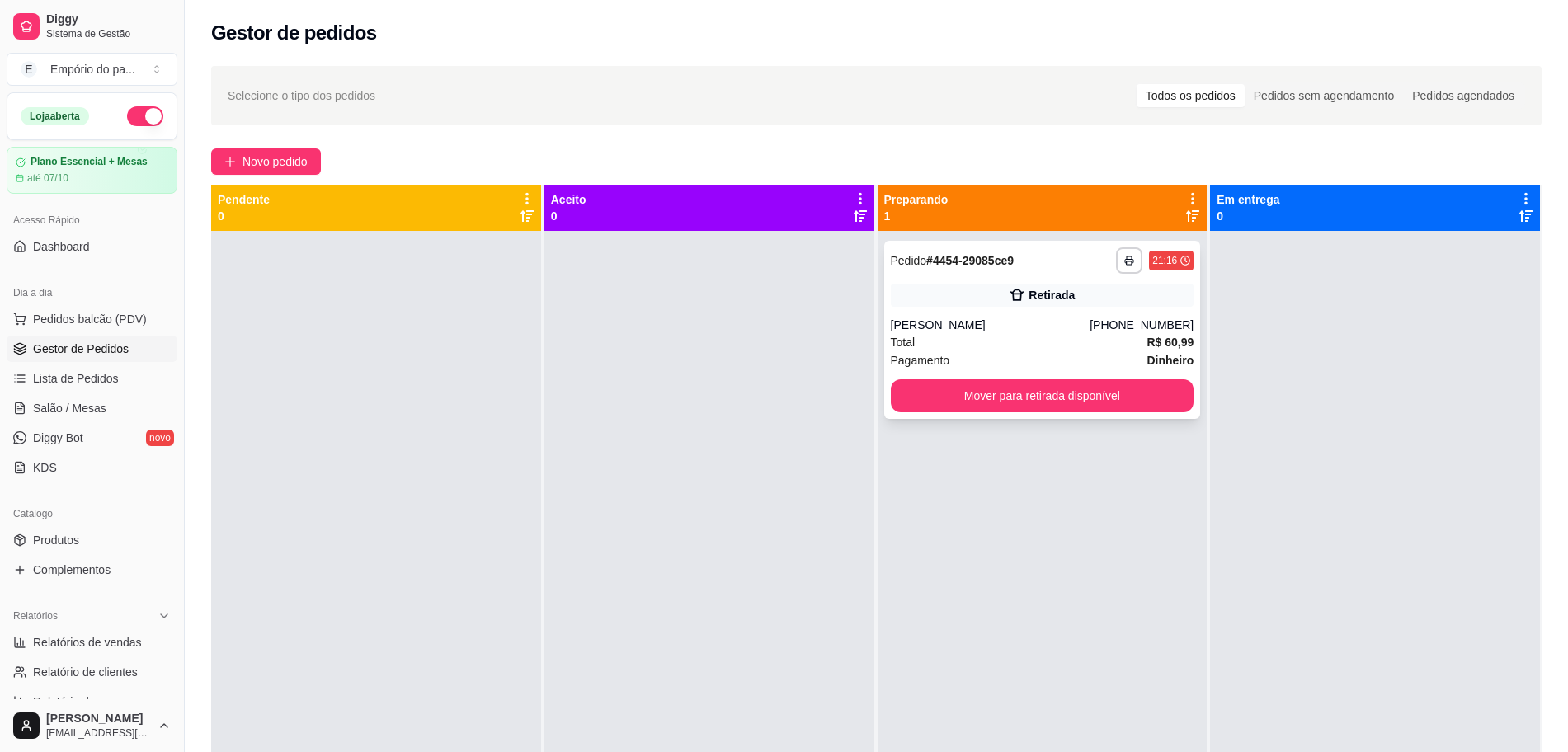
click at [1004, 345] on div "Total R$ 60,99" at bounding box center [1042, 342] width 303 height 19
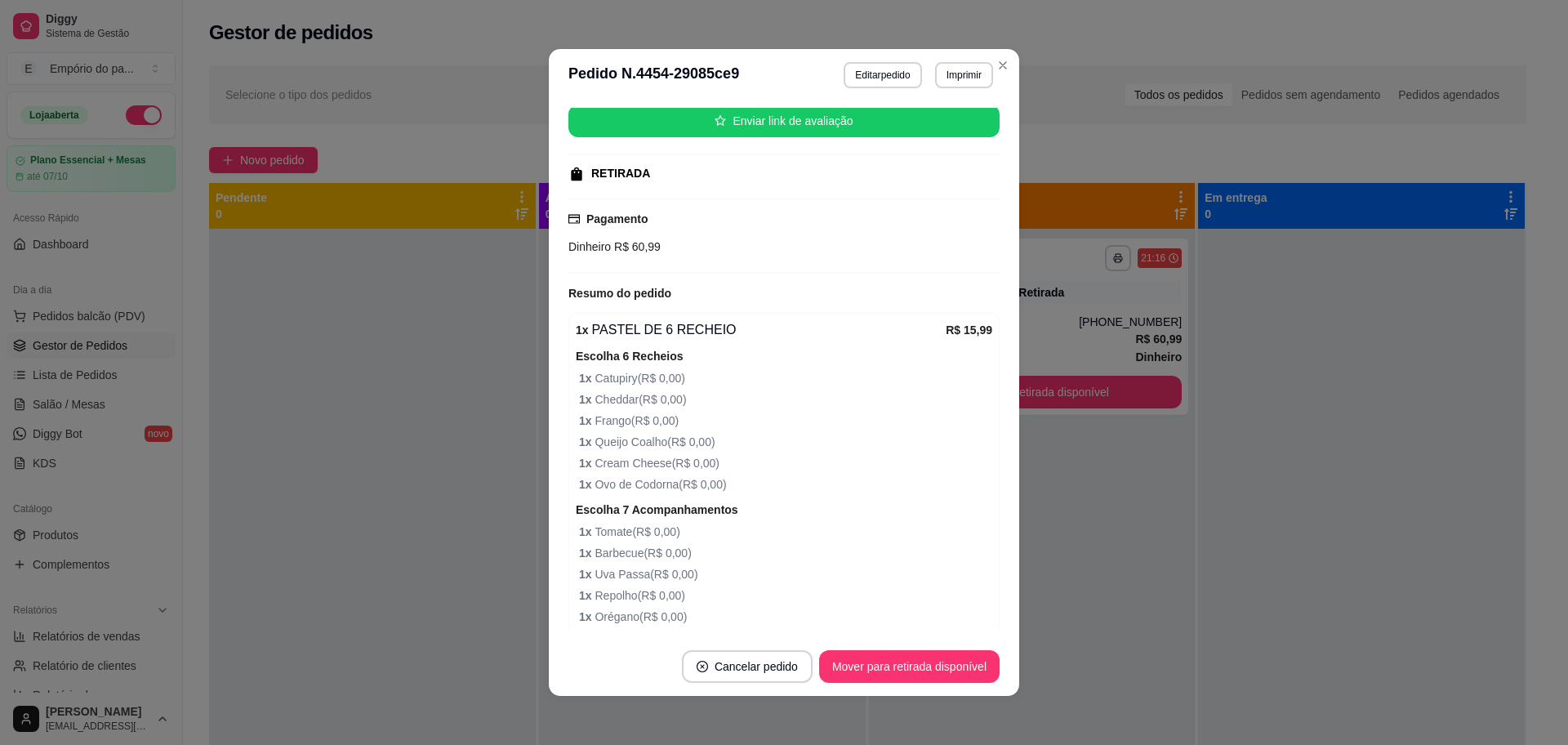
scroll to position [307, 0]
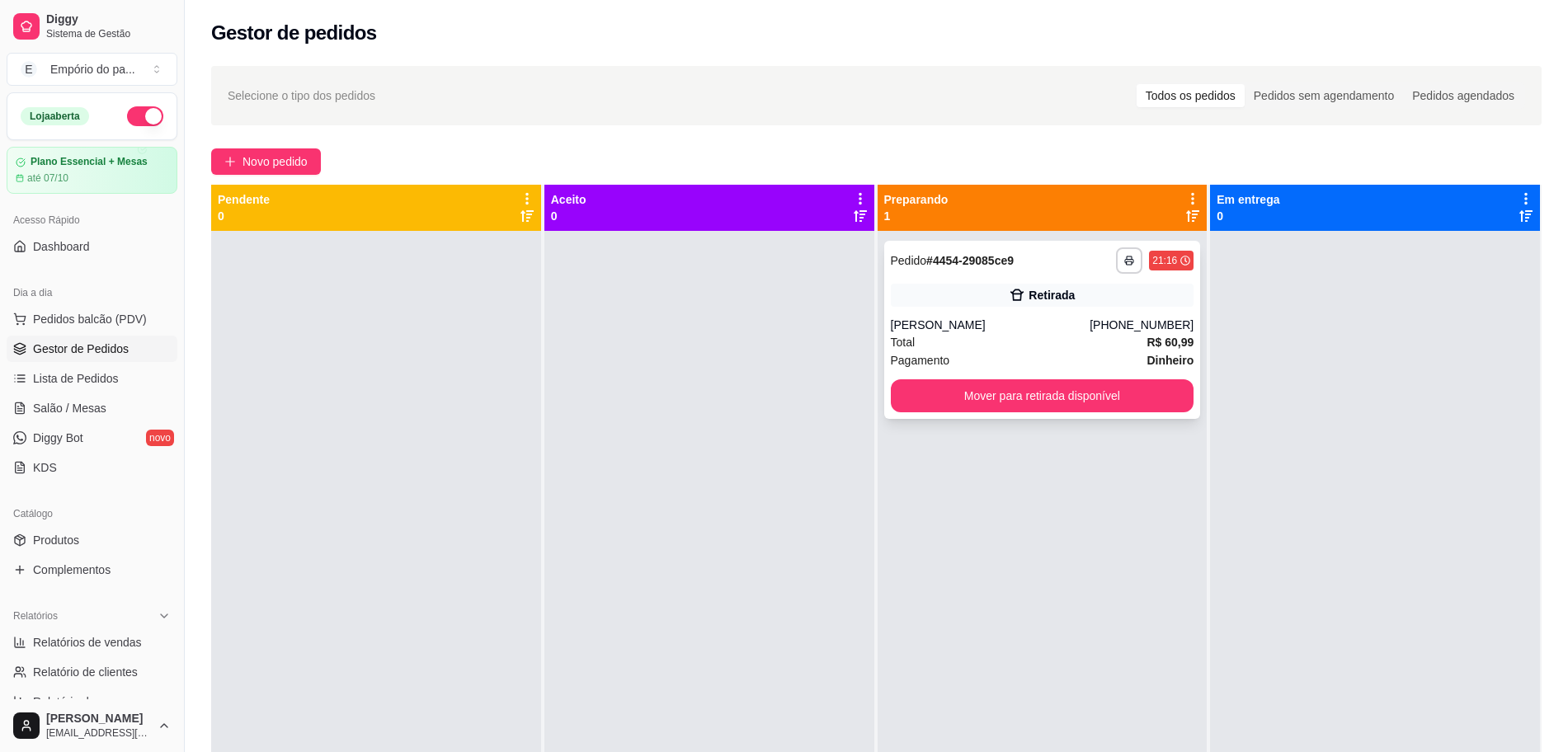
click at [1065, 352] on div "Pagamento Dinheiro" at bounding box center [1042, 361] width 303 height 19
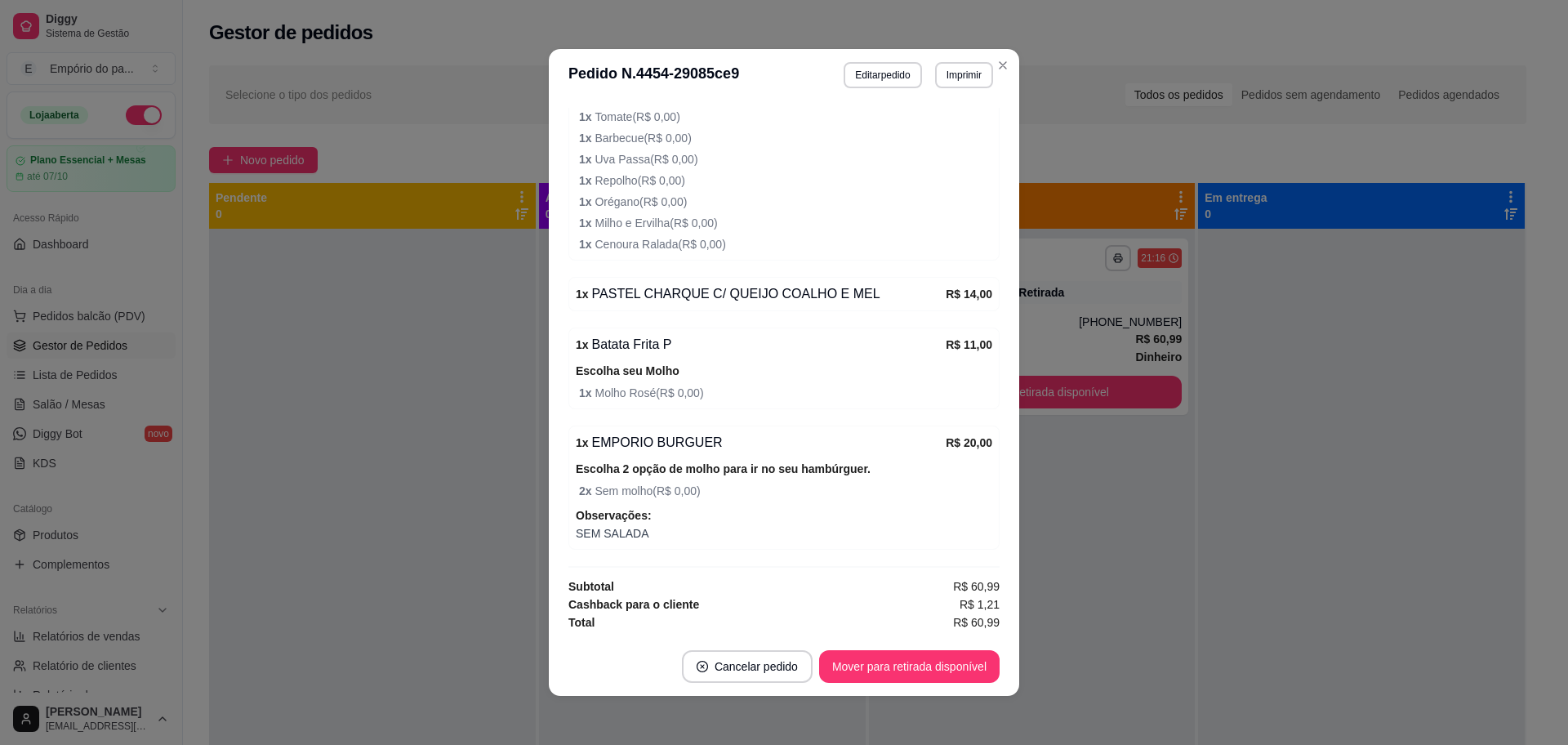
scroll to position [620, 0]
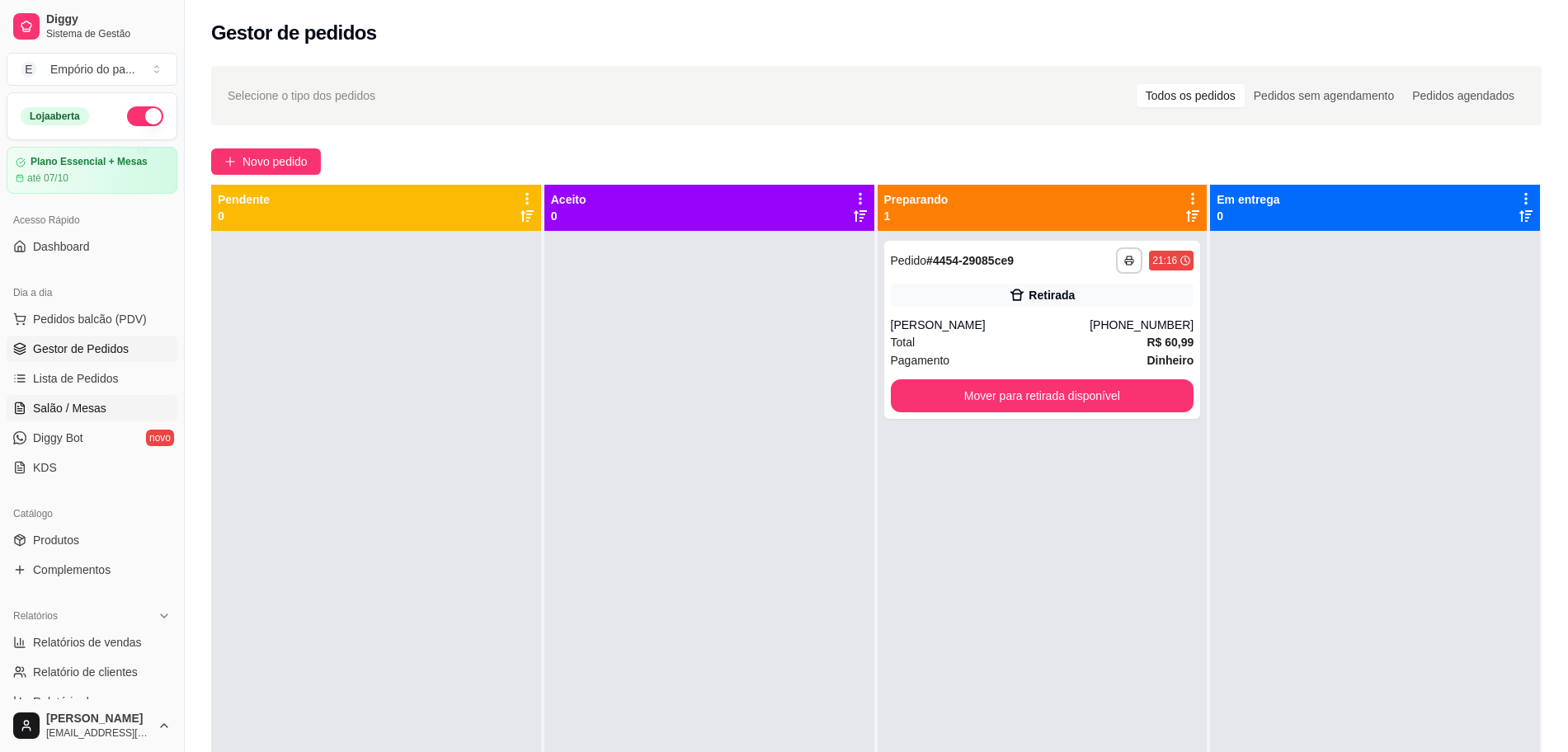
click at [108, 401] on link "Salão / Mesas" at bounding box center [92, 408] width 171 height 26
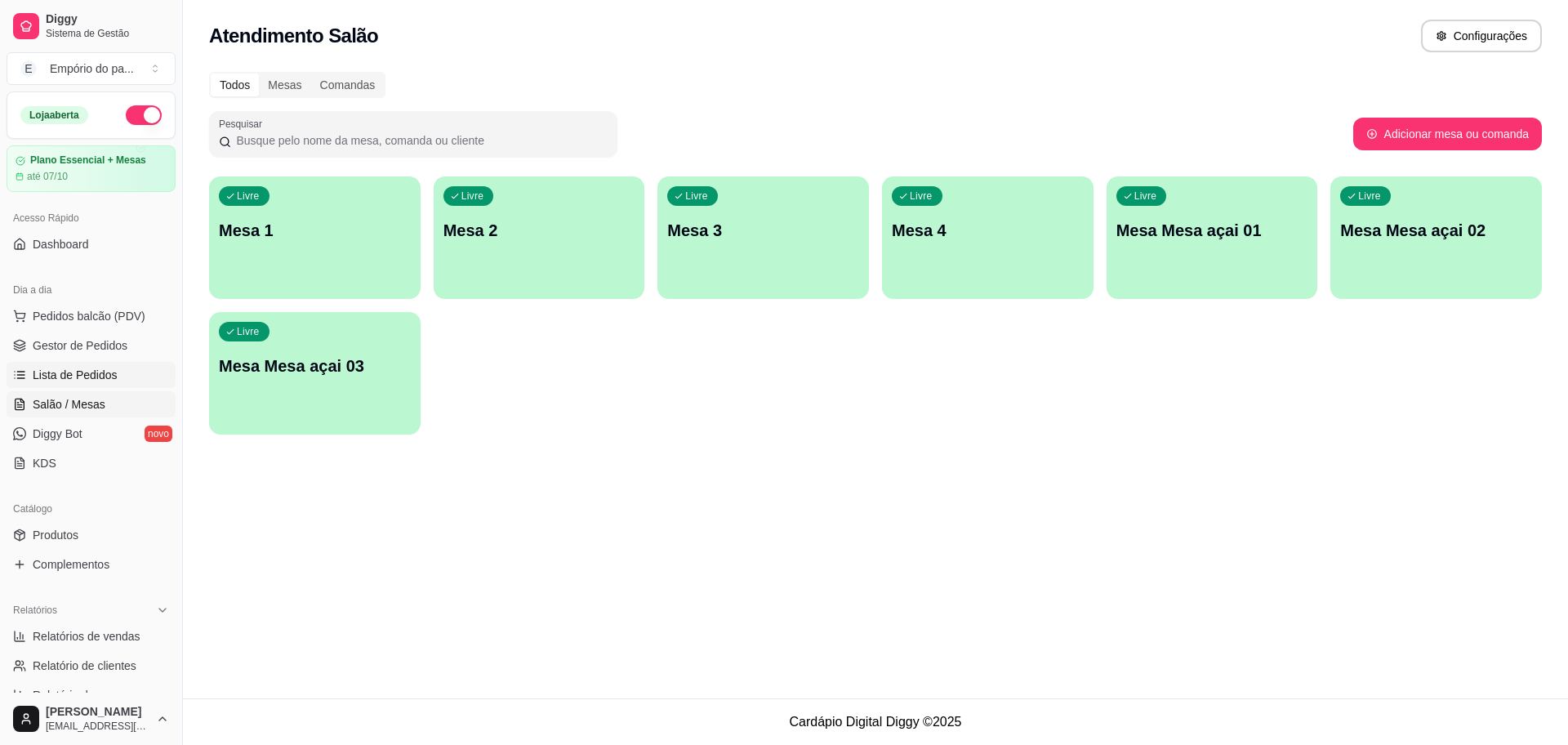
click at [86, 370] on span "Lista de Pedidos" at bounding box center [75, 375] width 85 height 17
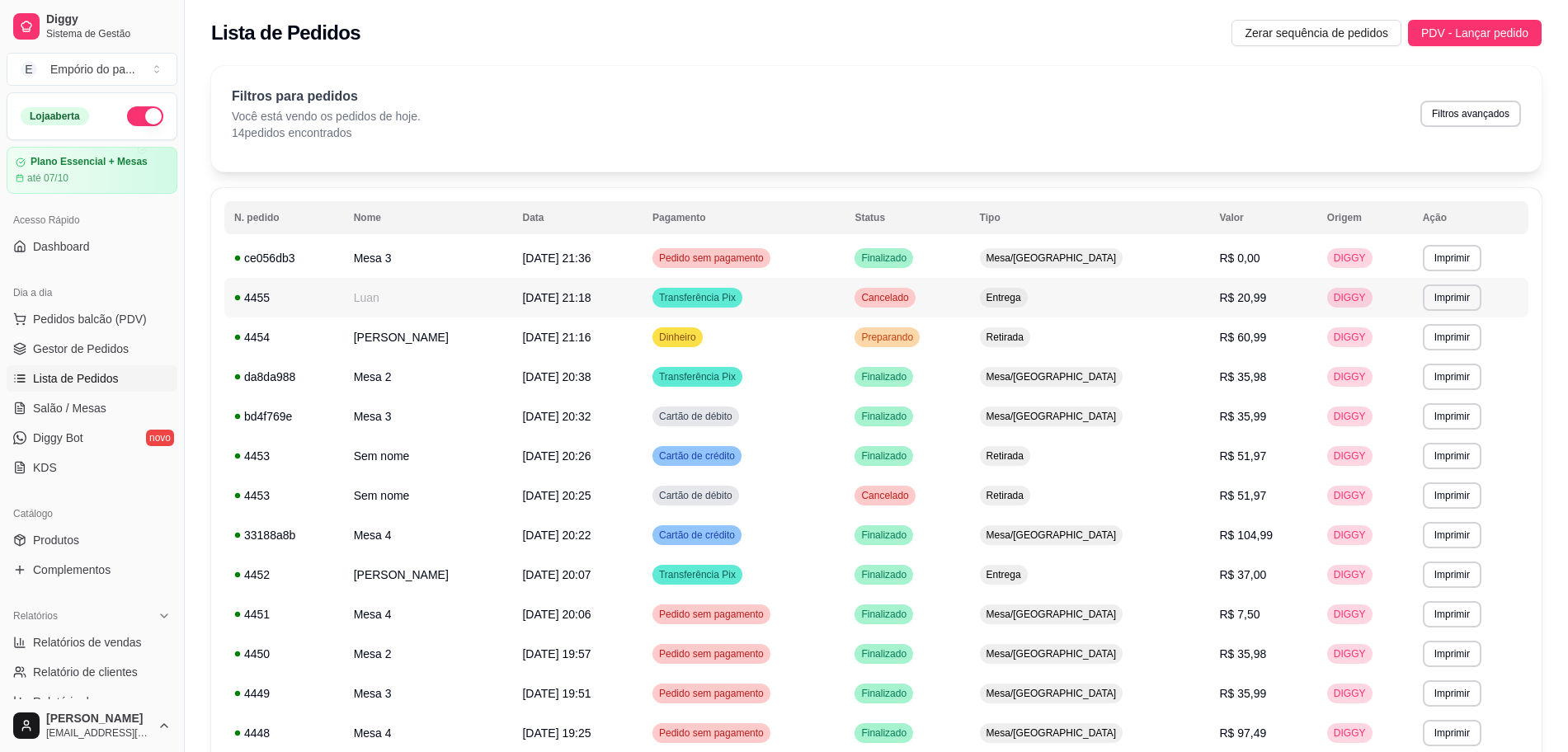
click at [427, 301] on td "Luan" at bounding box center [428, 298] width 169 height 40
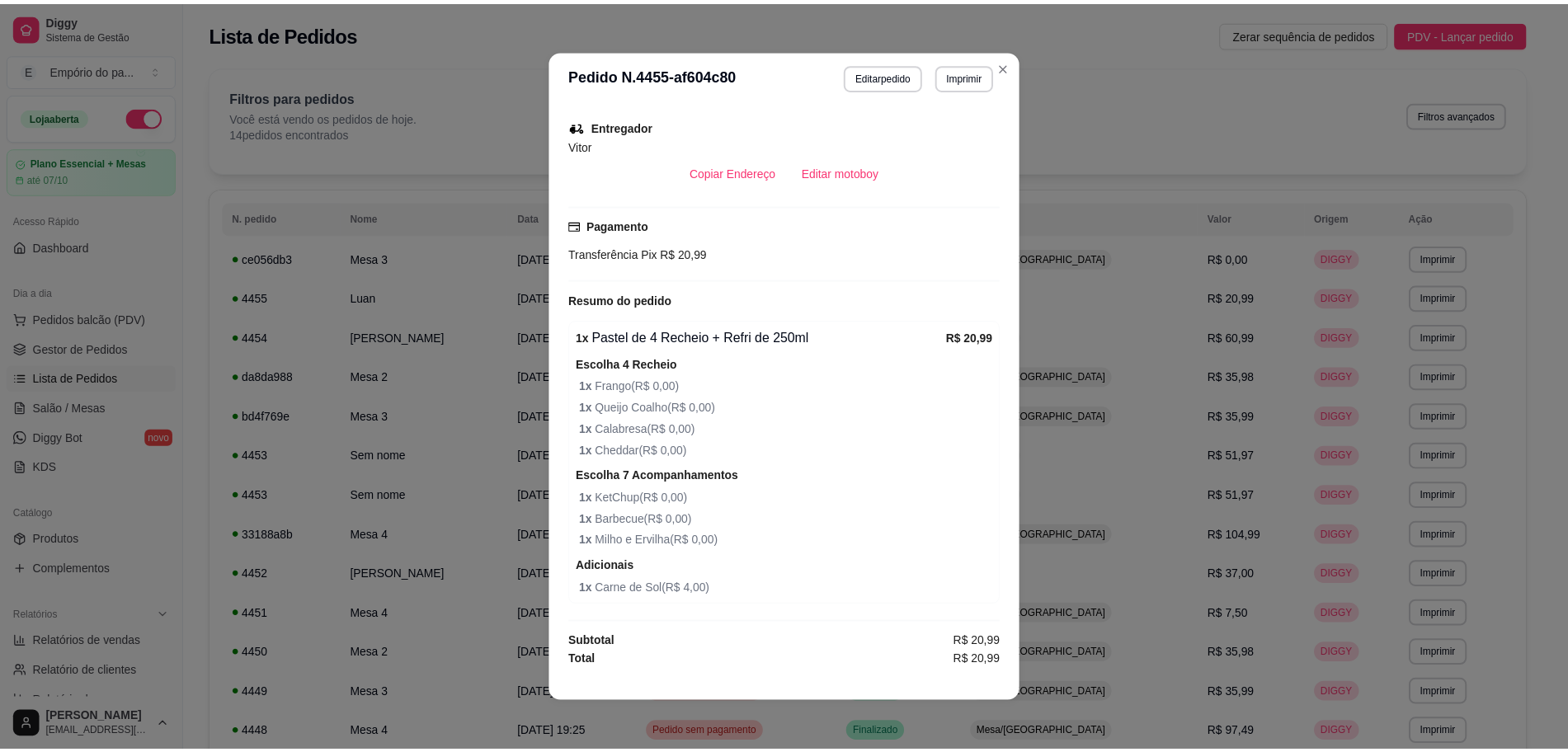
scroll to position [4, 0]
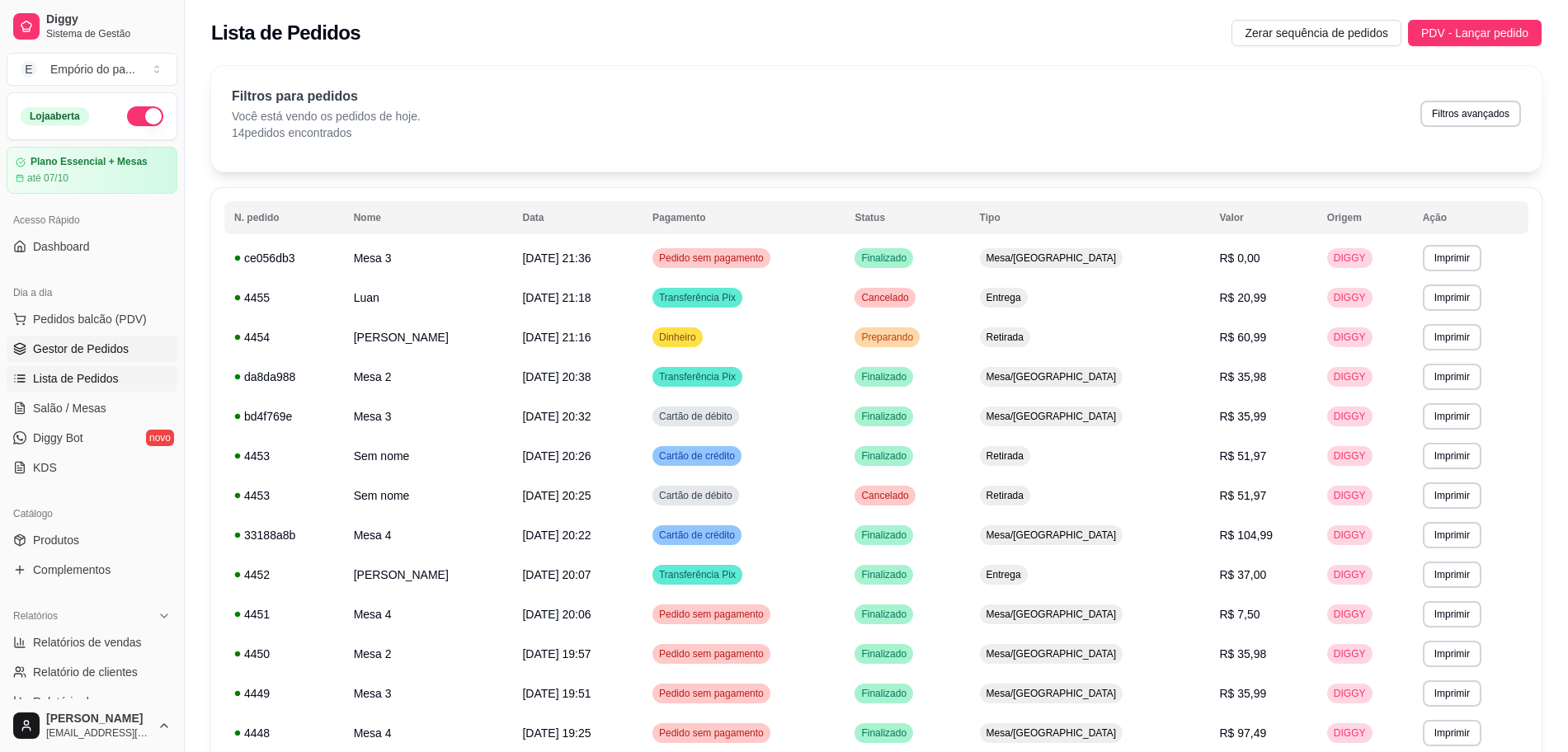
click at [62, 345] on span "Gestor de Pedidos" at bounding box center [81, 349] width 96 height 17
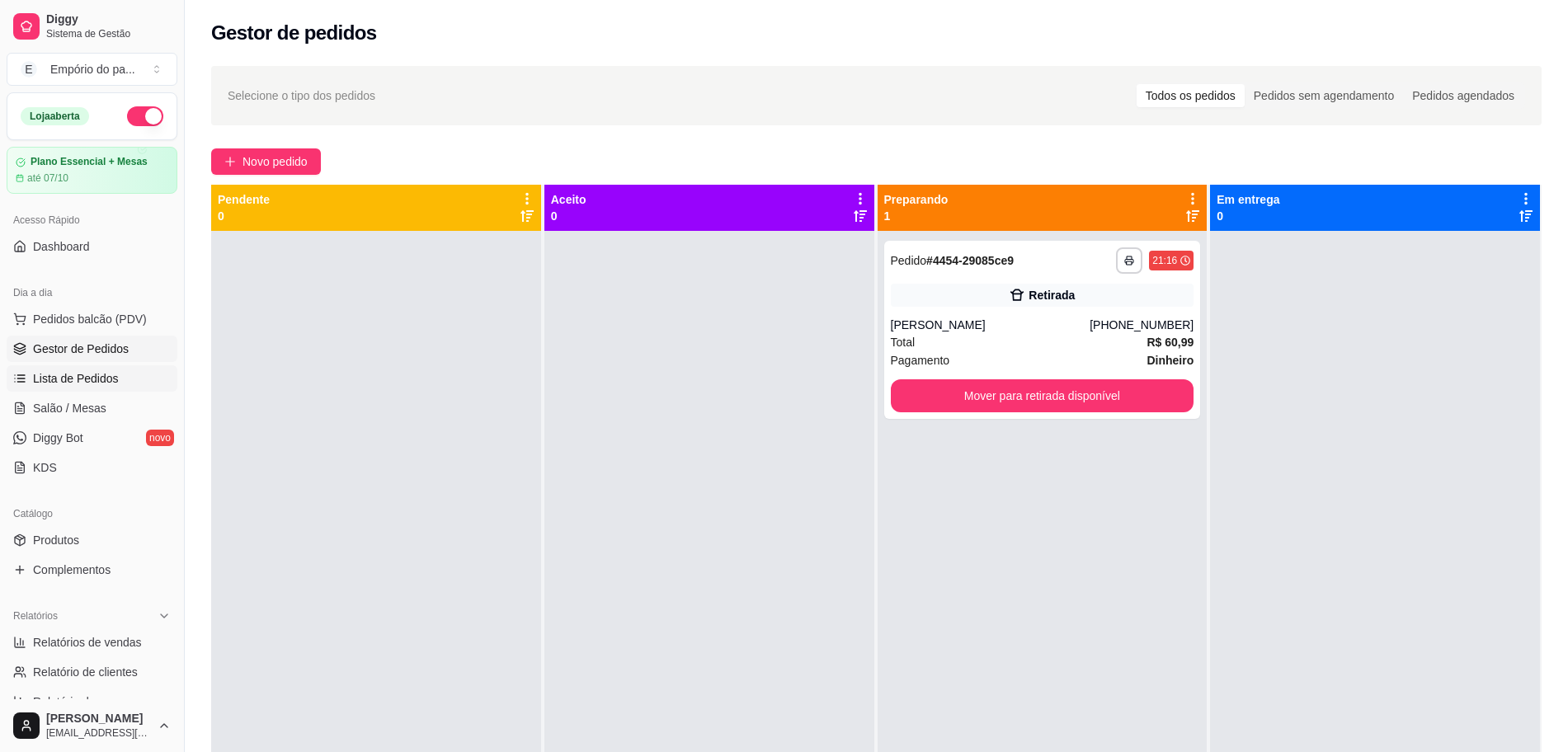
click at [72, 375] on span "Lista de Pedidos" at bounding box center [76, 378] width 86 height 17
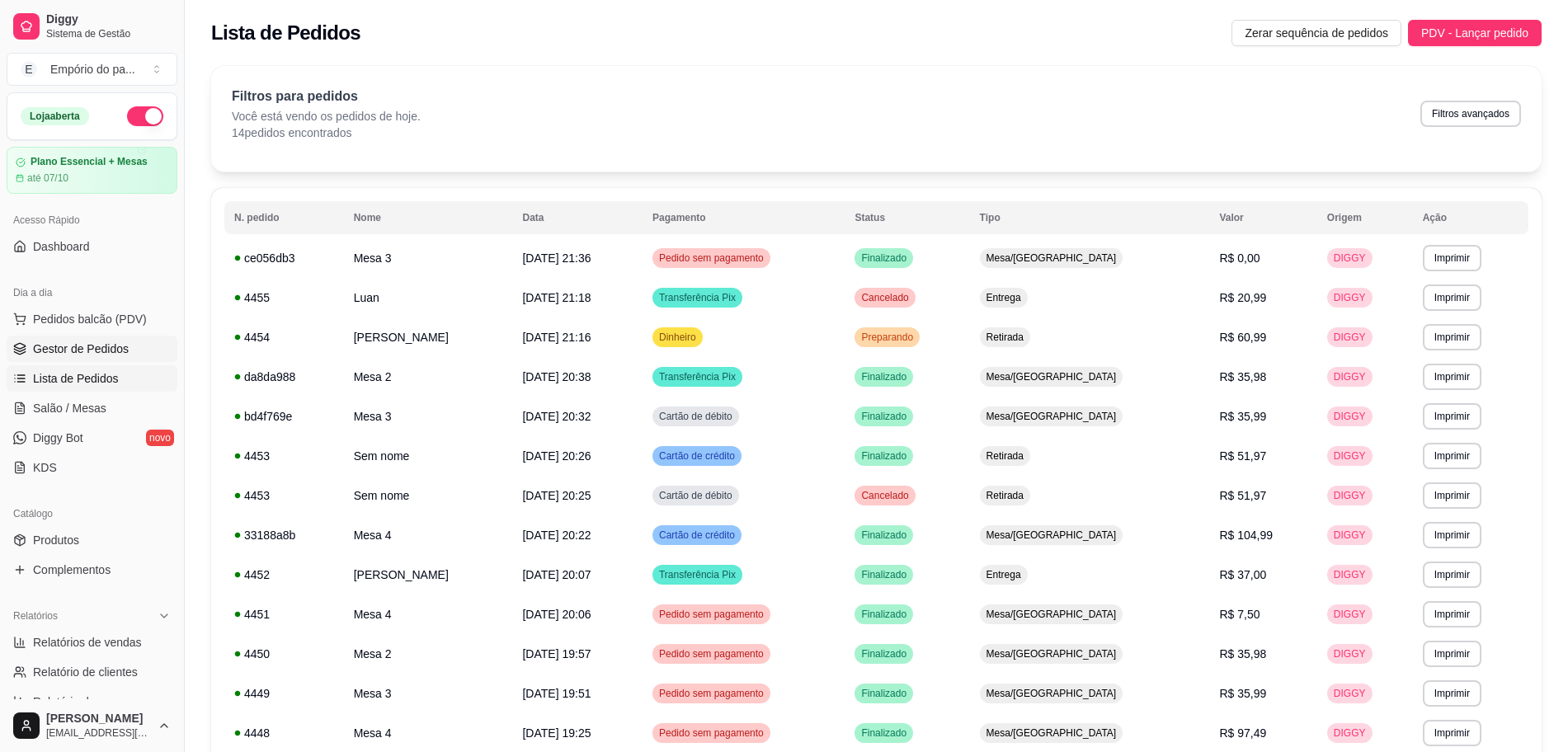
click at [108, 350] on span "Gestor de Pedidos" at bounding box center [81, 349] width 96 height 17
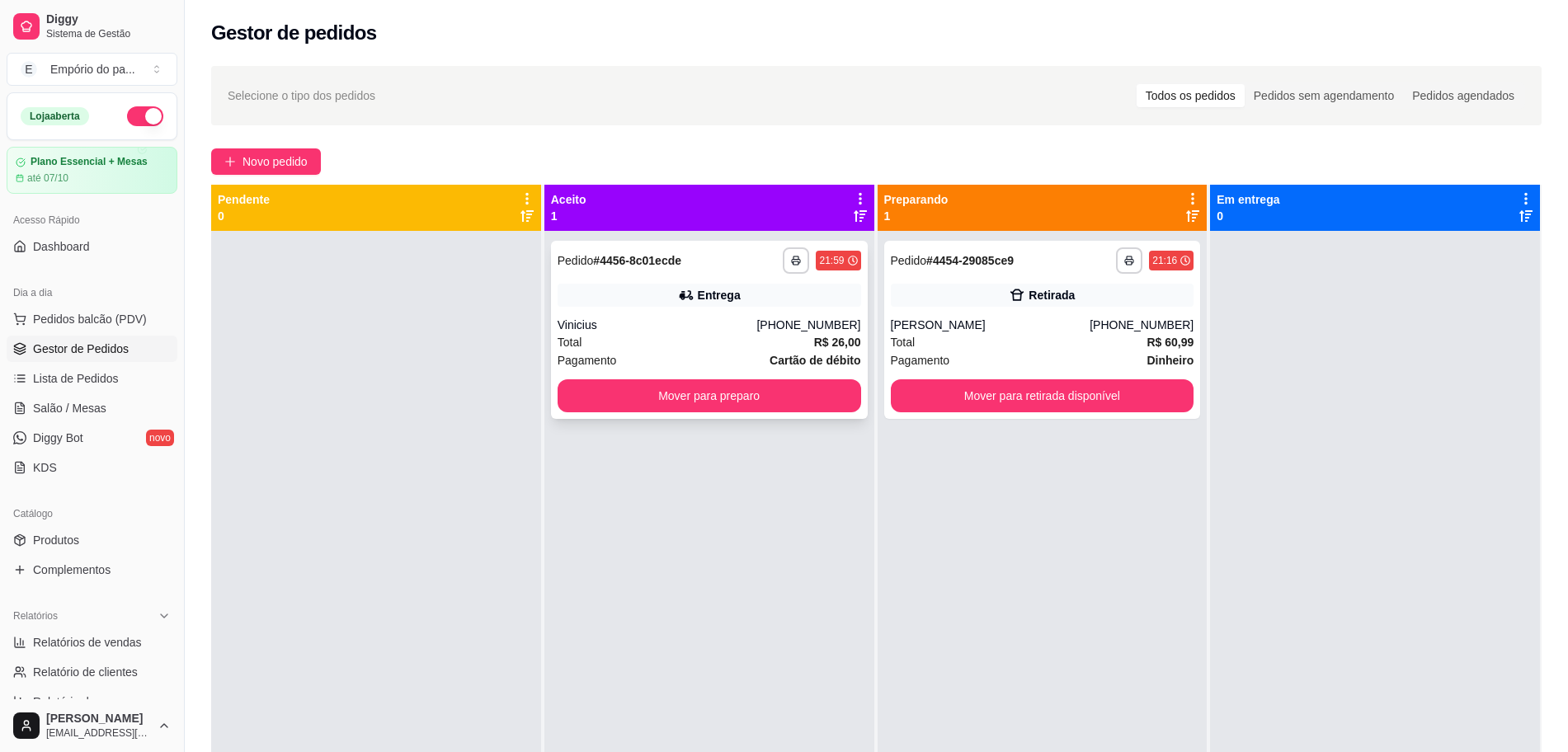
click at [587, 307] on div "**********" at bounding box center [709, 330] width 317 height 178
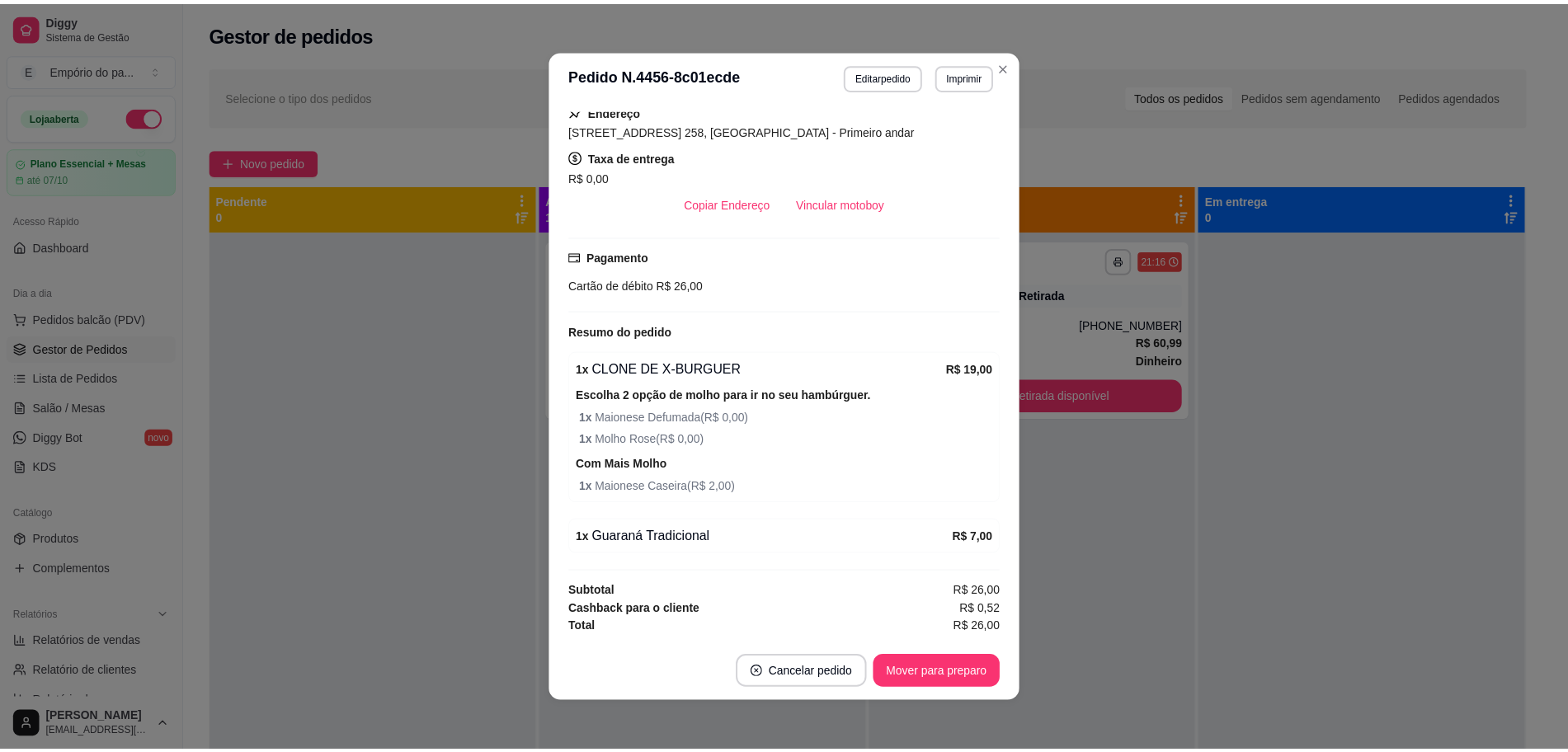
scroll to position [277, 0]
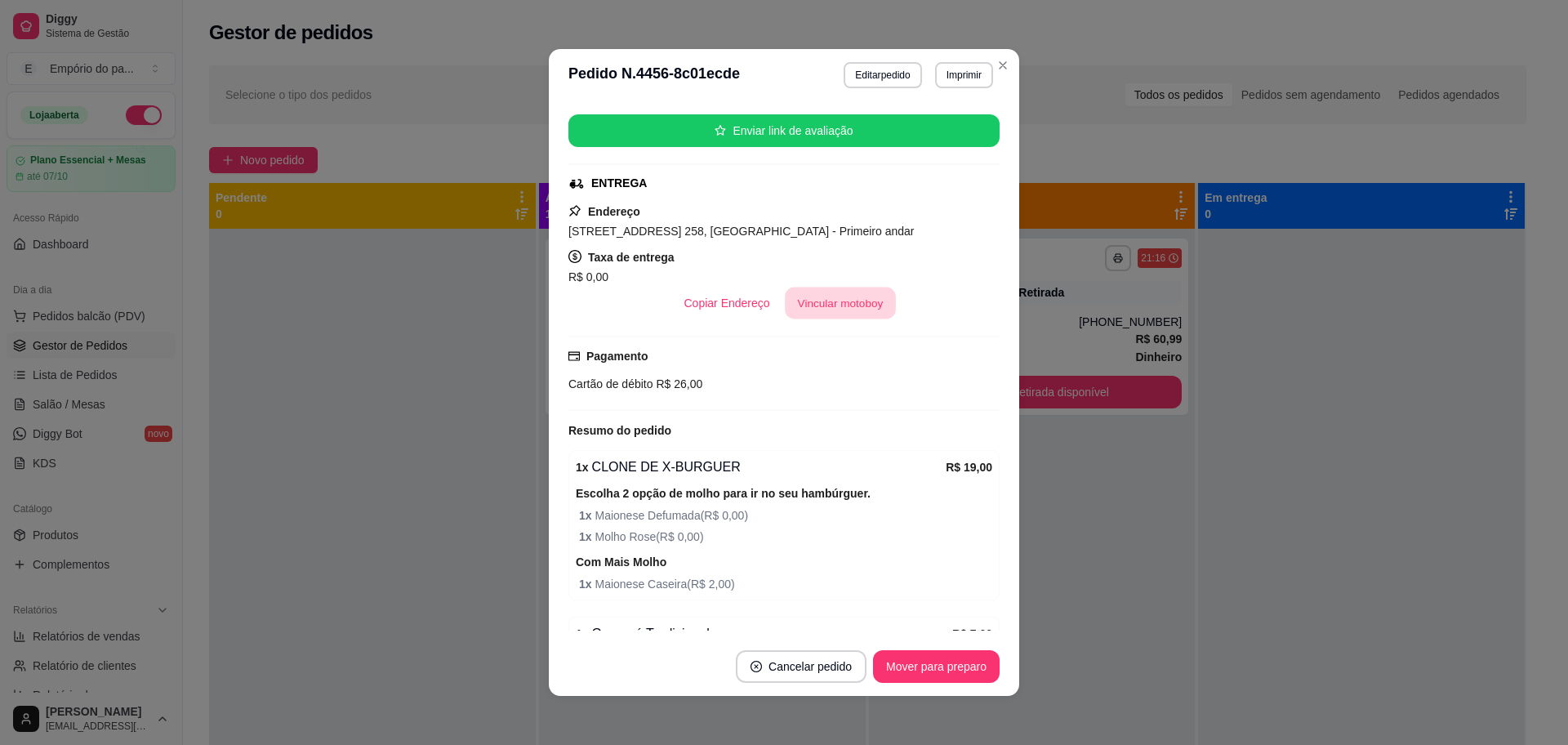
click at [825, 301] on button "Vincular motoboy" at bounding box center [840, 303] width 111 height 32
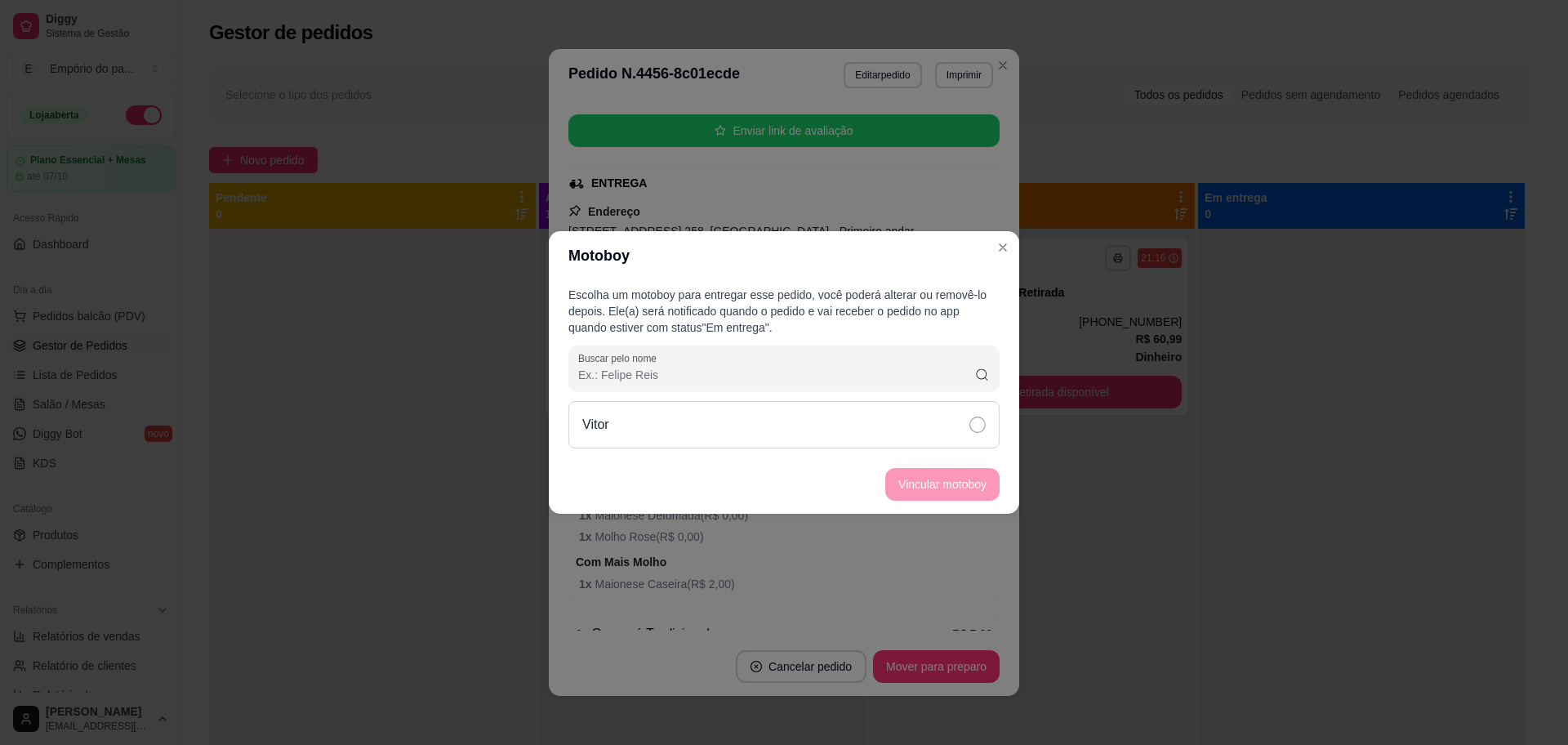
click at [946, 419] on div "Vitor" at bounding box center [784, 425] width 431 height 48
click at [950, 490] on button "Vincular motoboy" at bounding box center [942, 485] width 111 height 32
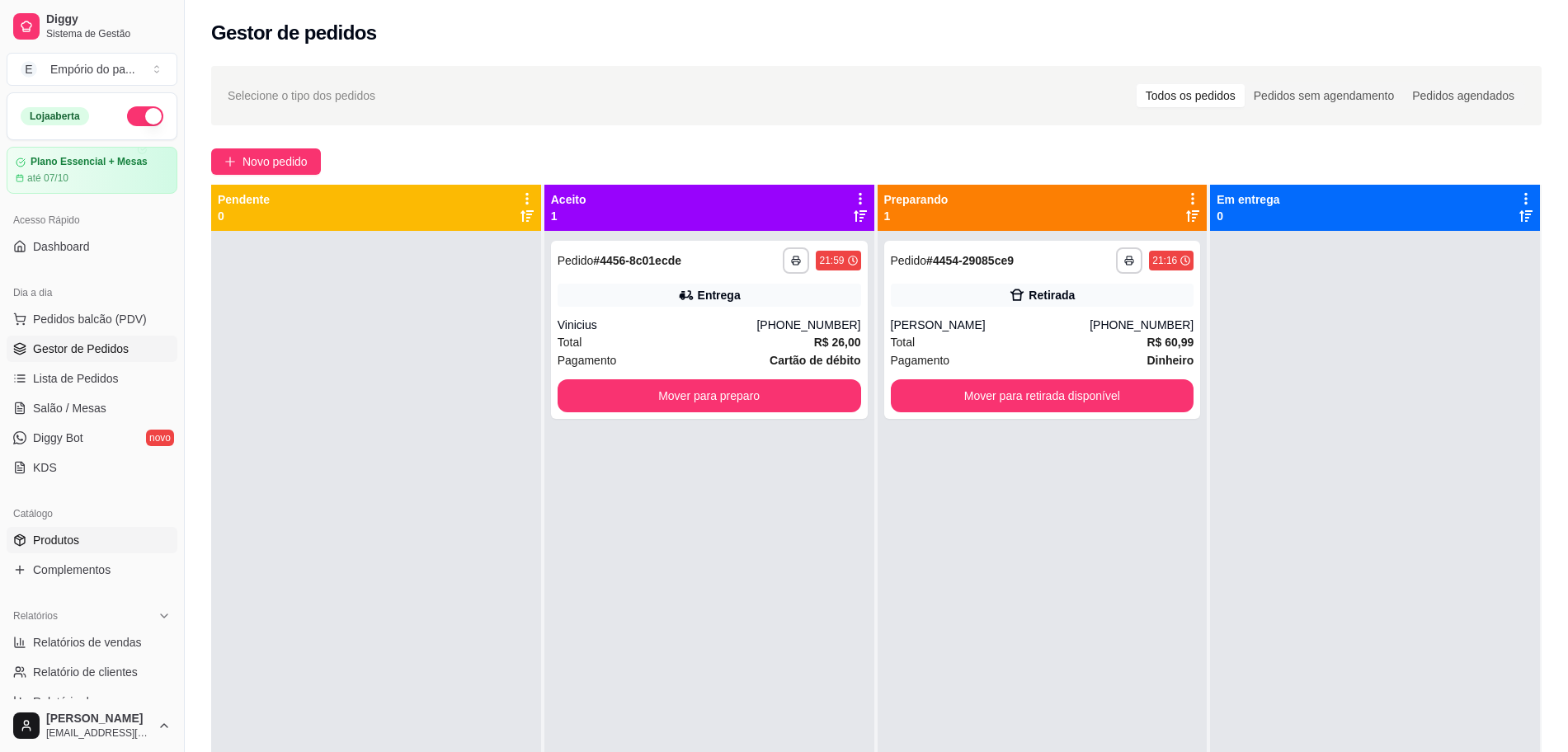
click at [111, 539] on link "Produtos" at bounding box center [92, 540] width 171 height 26
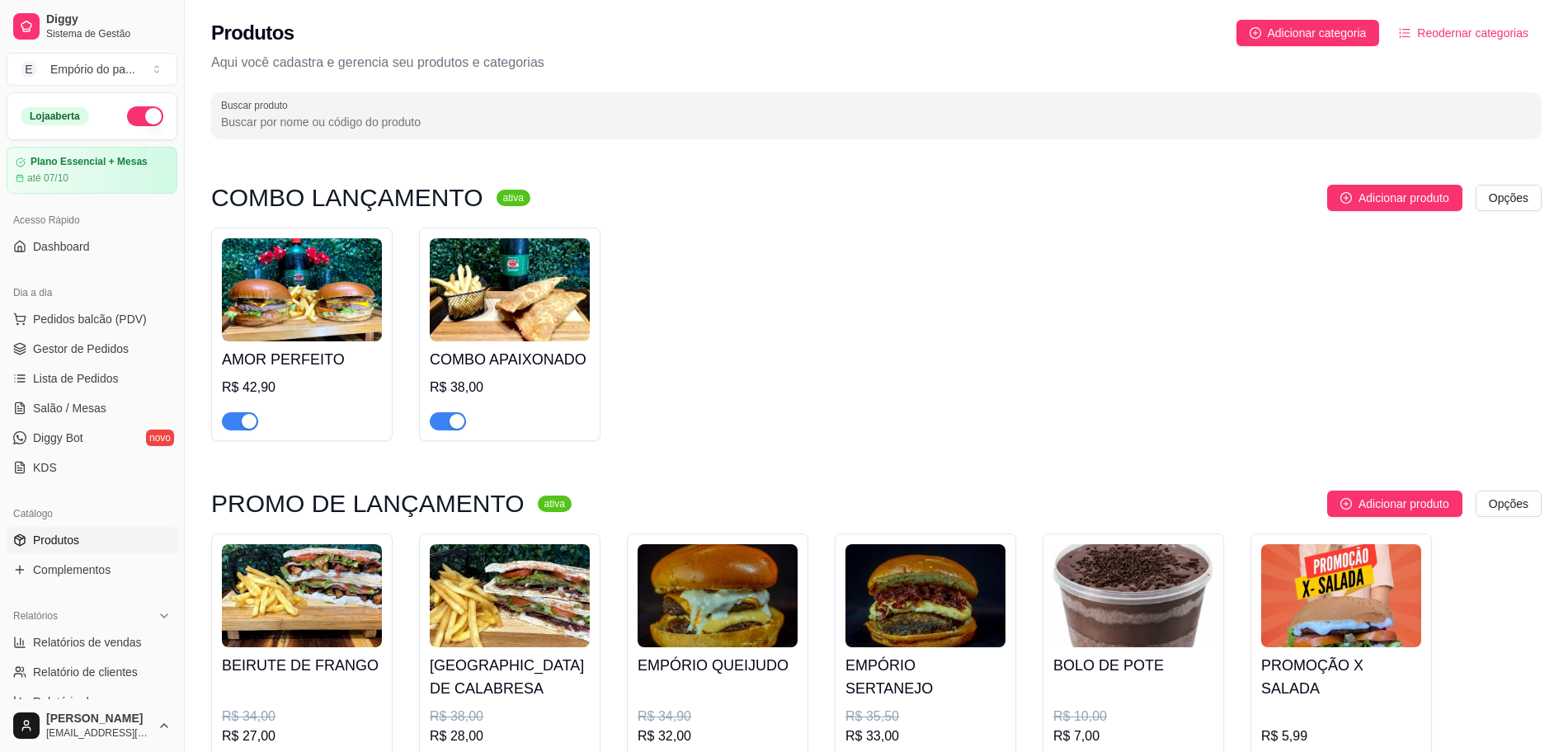
click at [58, 533] on span "Produtos" at bounding box center [57, 541] width 46 height 17
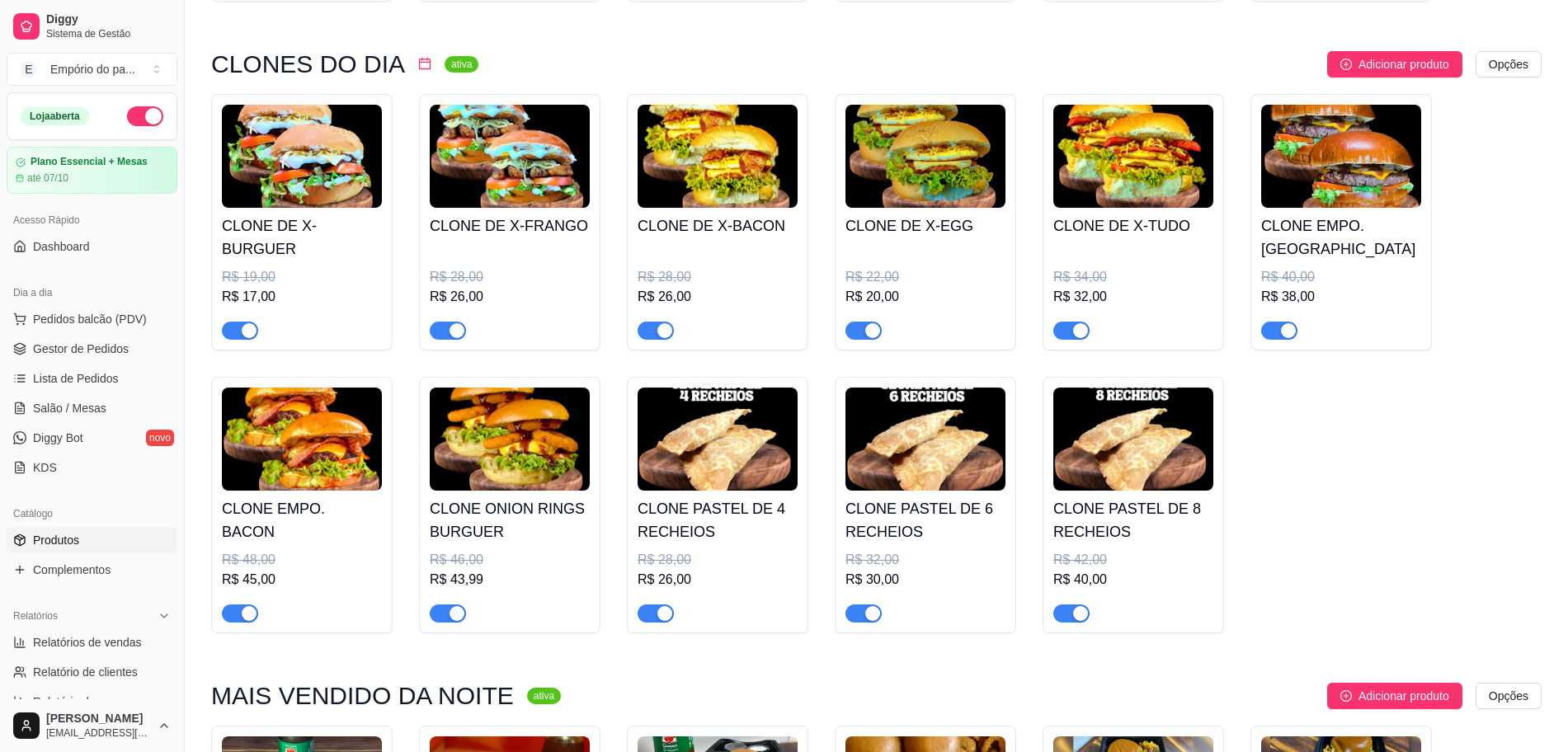
scroll to position [721, 0]
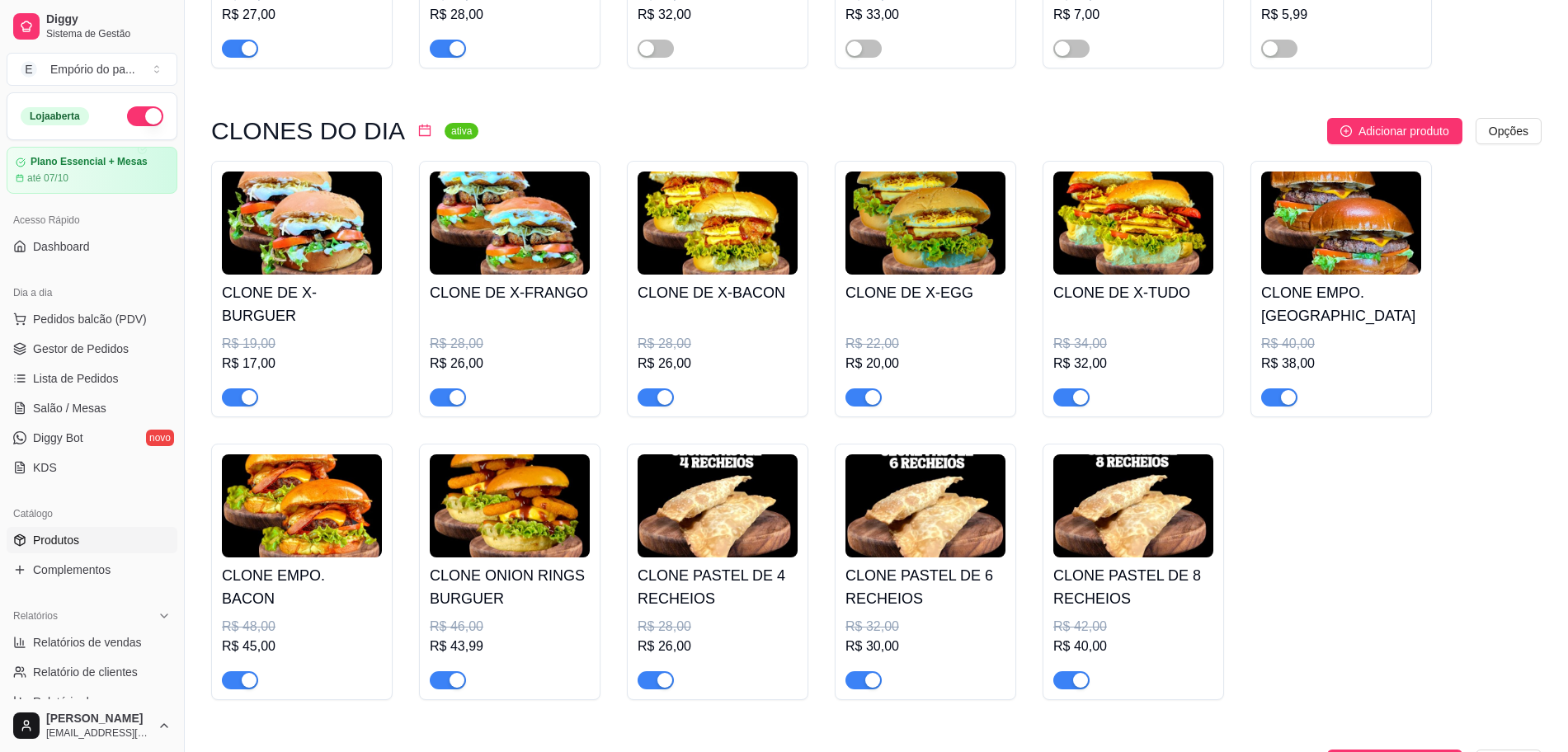
click at [659, 682] on div "button" at bounding box center [665, 681] width 15 height 15
click at [854, 683] on span "button" at bounding box center [863, 681] width 36 height 19
click at [1078, 682] on div "button" at bounding box center [1080, 681] width 15 height 15
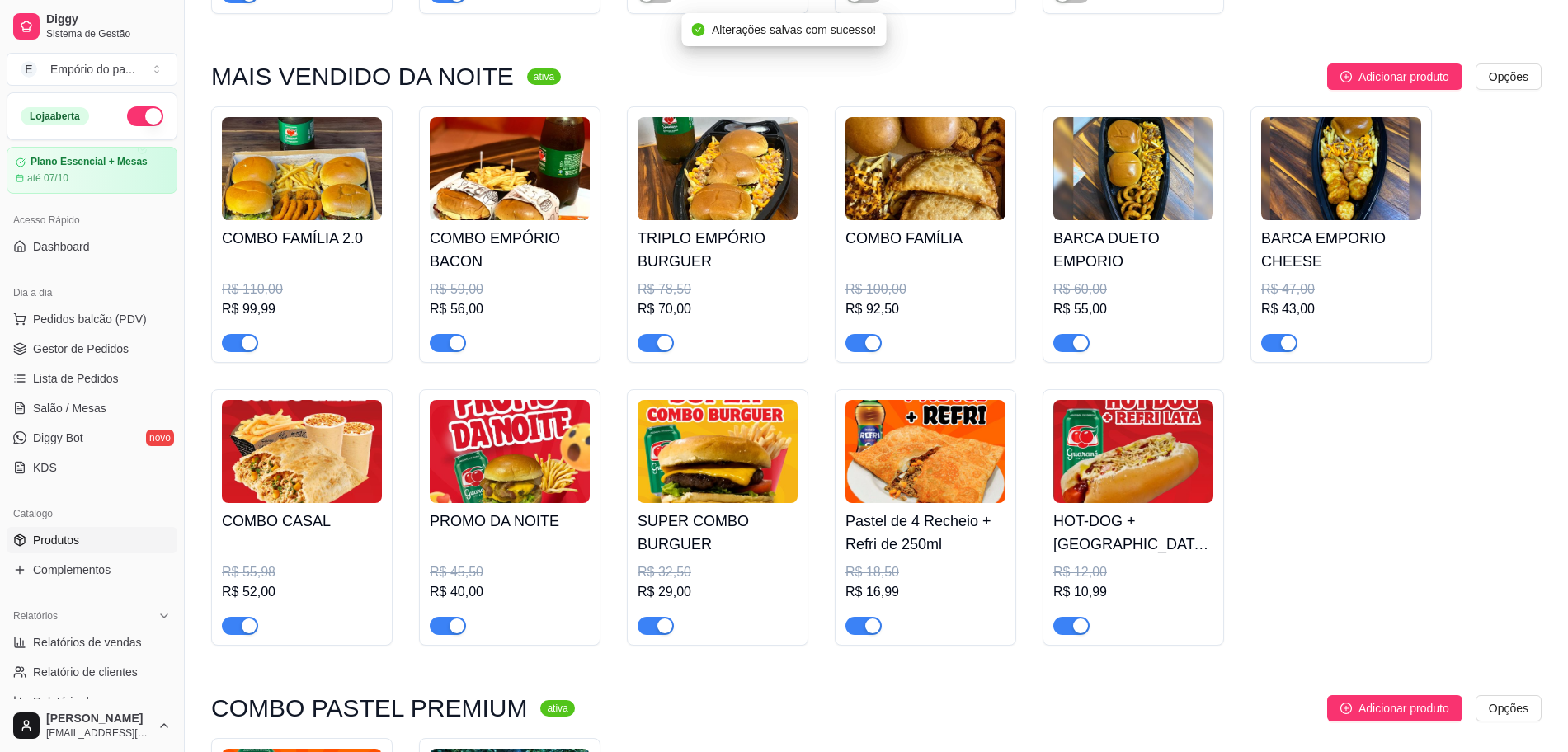
scroll to position [1444, 0]
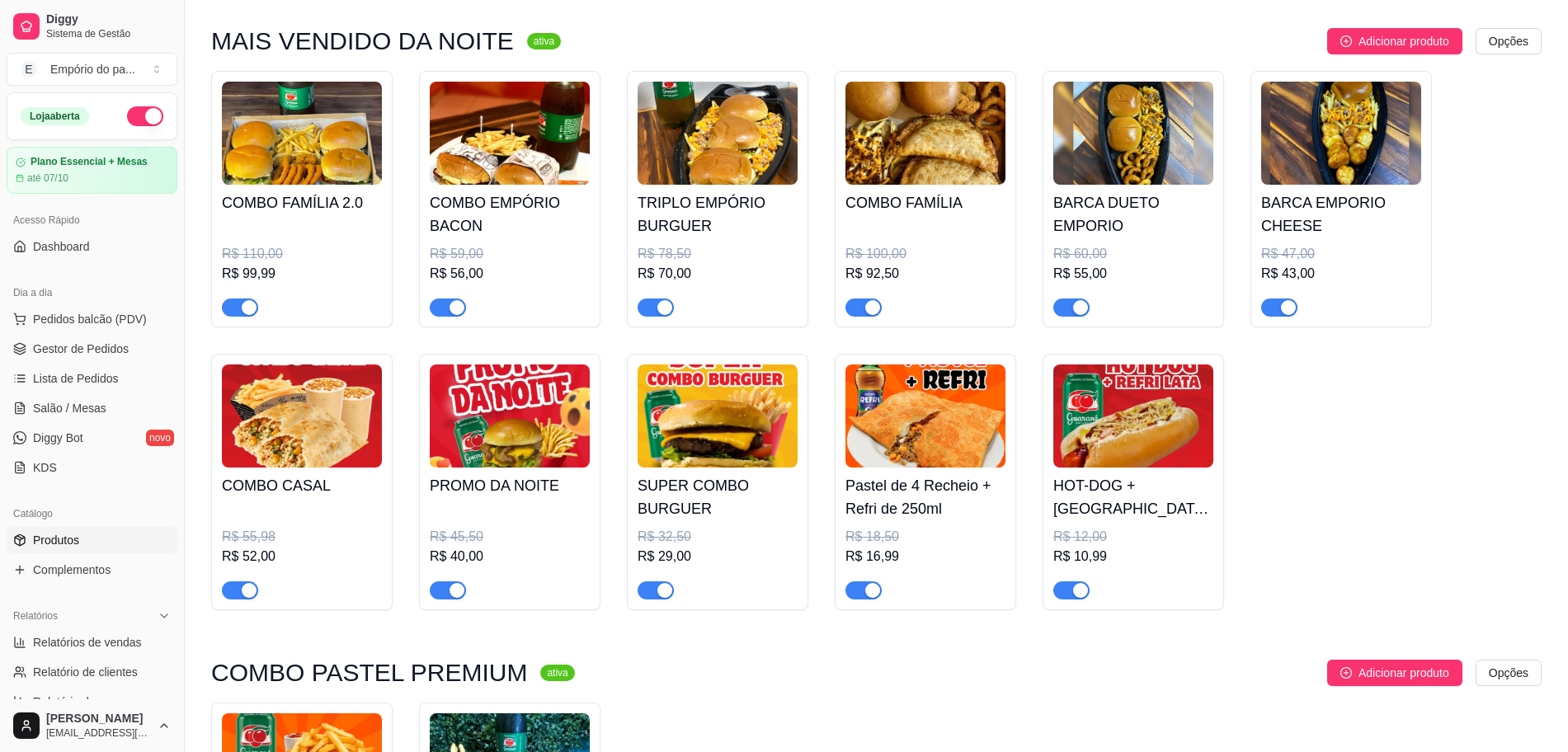
click at [240, 593] on button "button" at bounding box center [239, 591] width 36 height 19
click at [868, 315] on div "button" at bounding box center [873, 308] width 15 height 15
click at [857, 595] on span "button" at bounding box center [863, 591] width 36 height 19
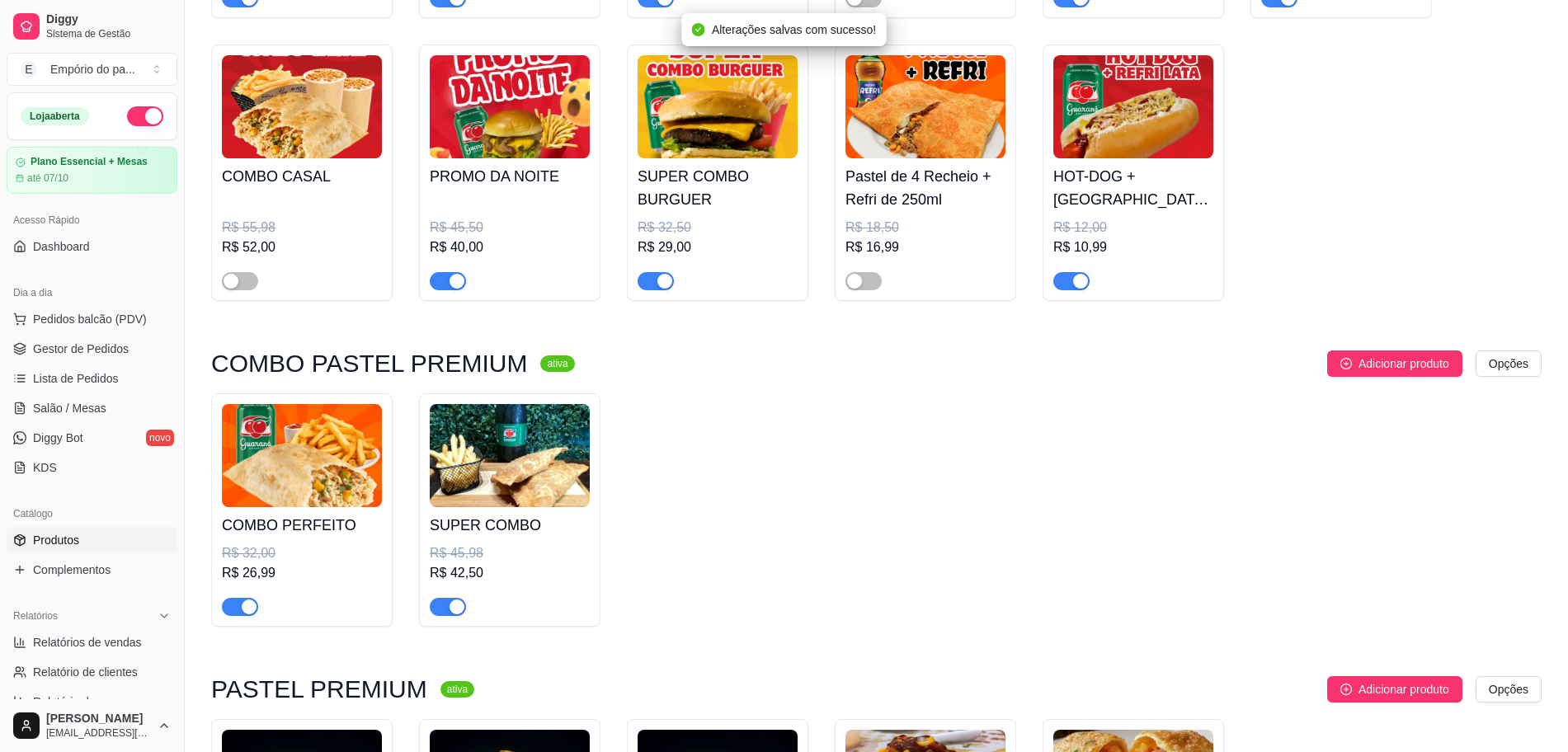
scroll to position [2062, 0]
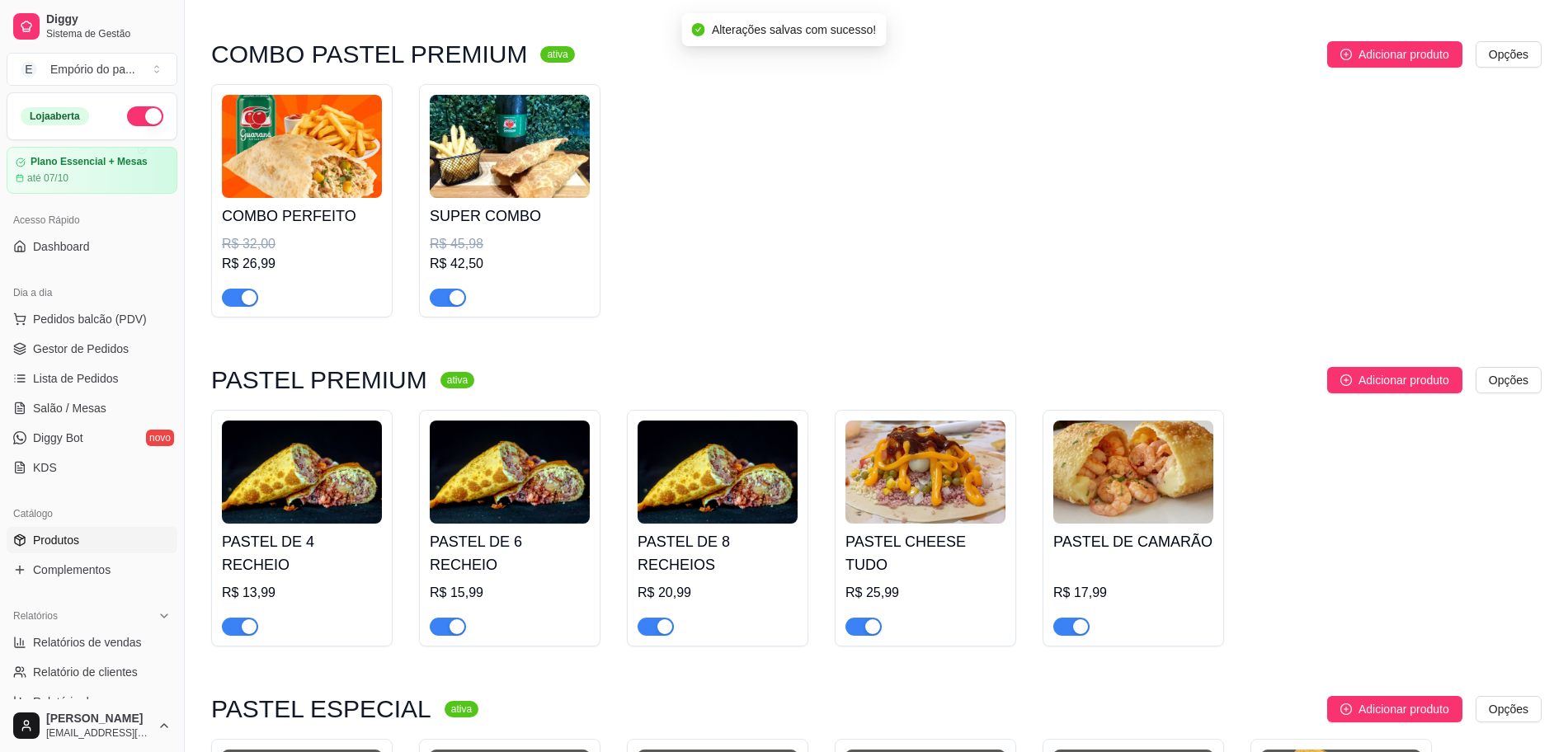
click at [462, 305] on div "button" at bounding box center [457, 298] width 15 height 15
click at [249, 303] on div "button" at bounding box center [249, 298] width 15 height 15
click at [235, 618] on span "button" at bounding box center [239, 627] width 36 height 19
click at [451, 619] on div "button" at bounding box center [457, 627] width 15 height 15
click at [659, 619] on div "button" at bounding box center [665, 627] width 15 height 15
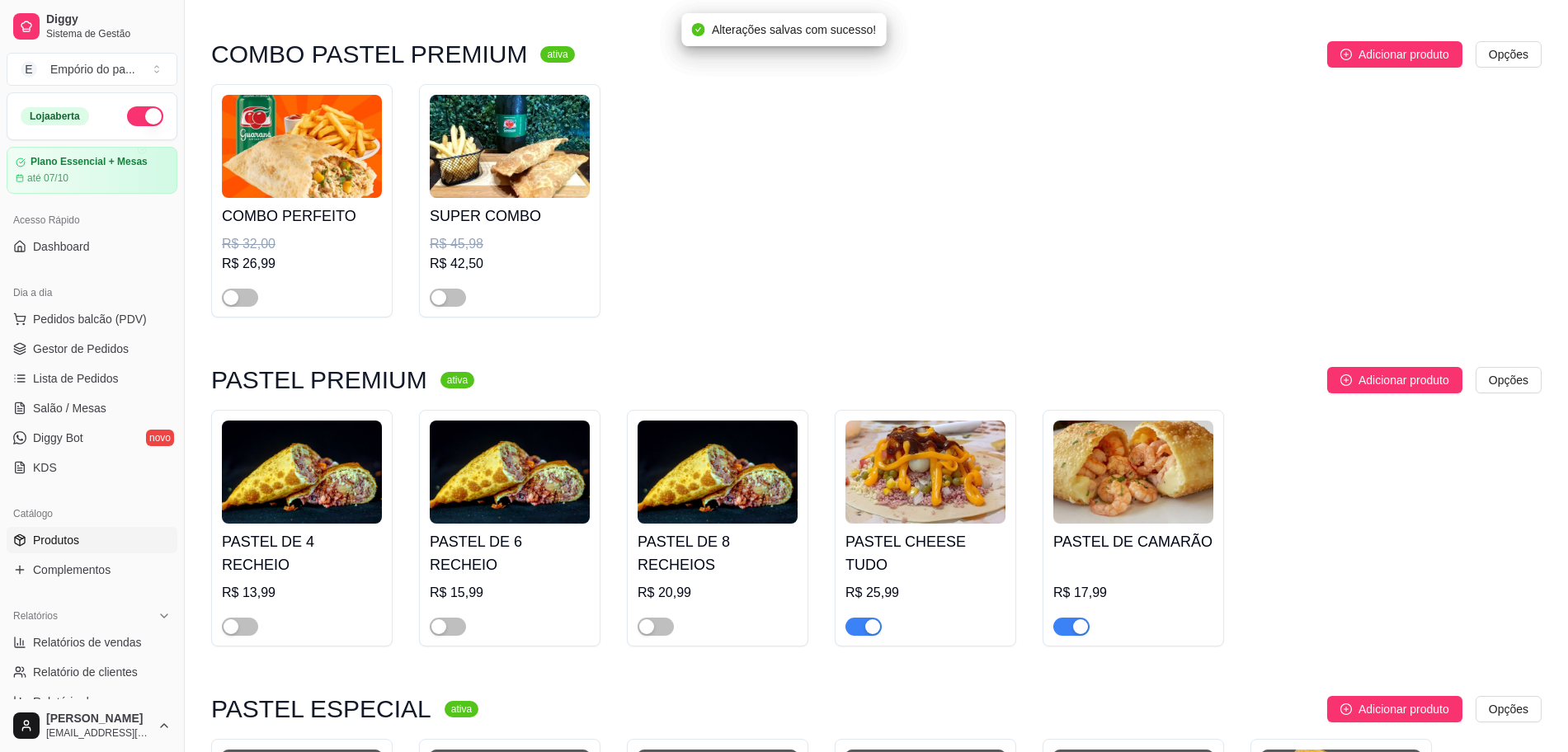
click at [859, 618] on span "button" at bounding box center [863, 627] width 36 height 19
click at [1075, 619] on div "button" at bounding box center [1080, 627] width 15 height 15
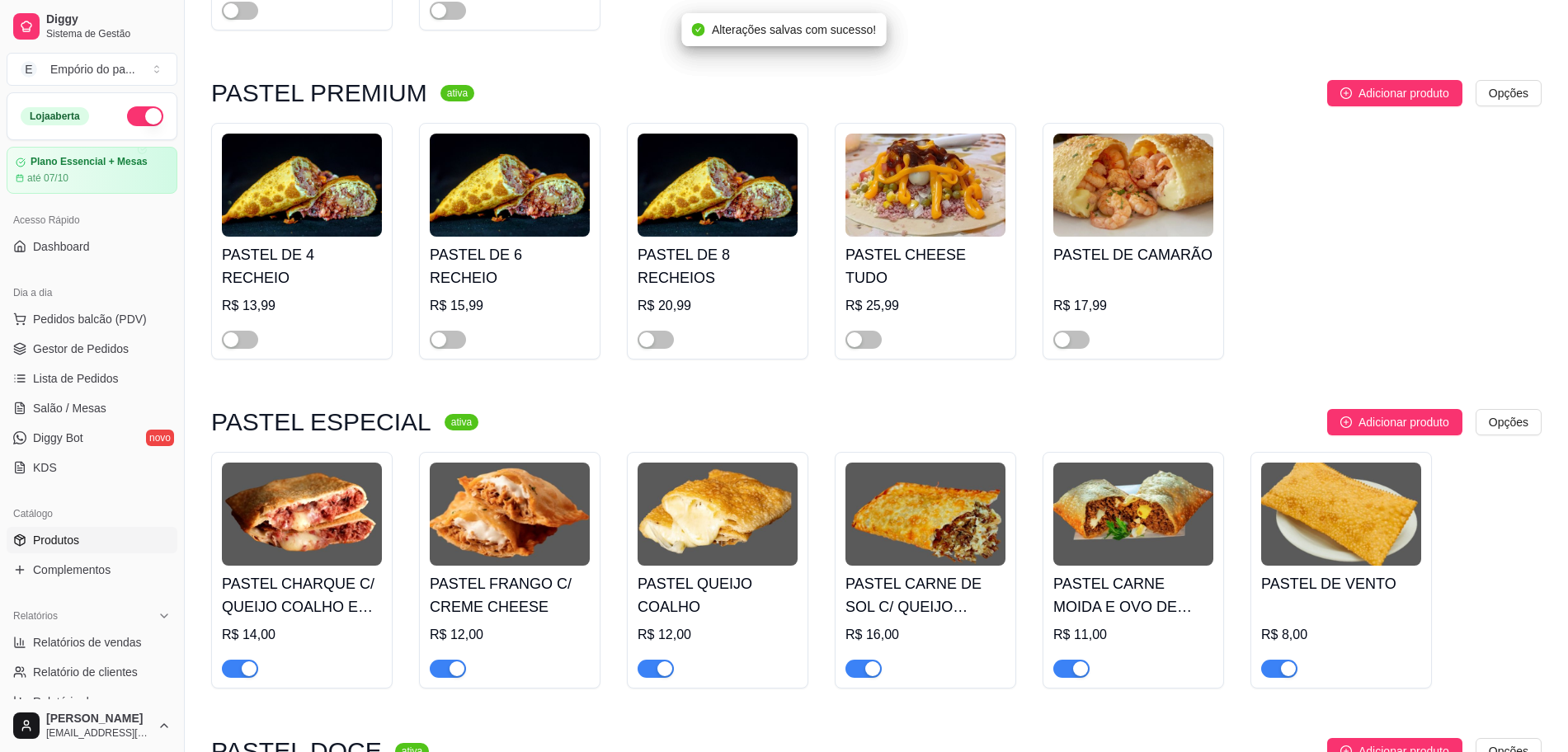
scroll to position [2474, 0]
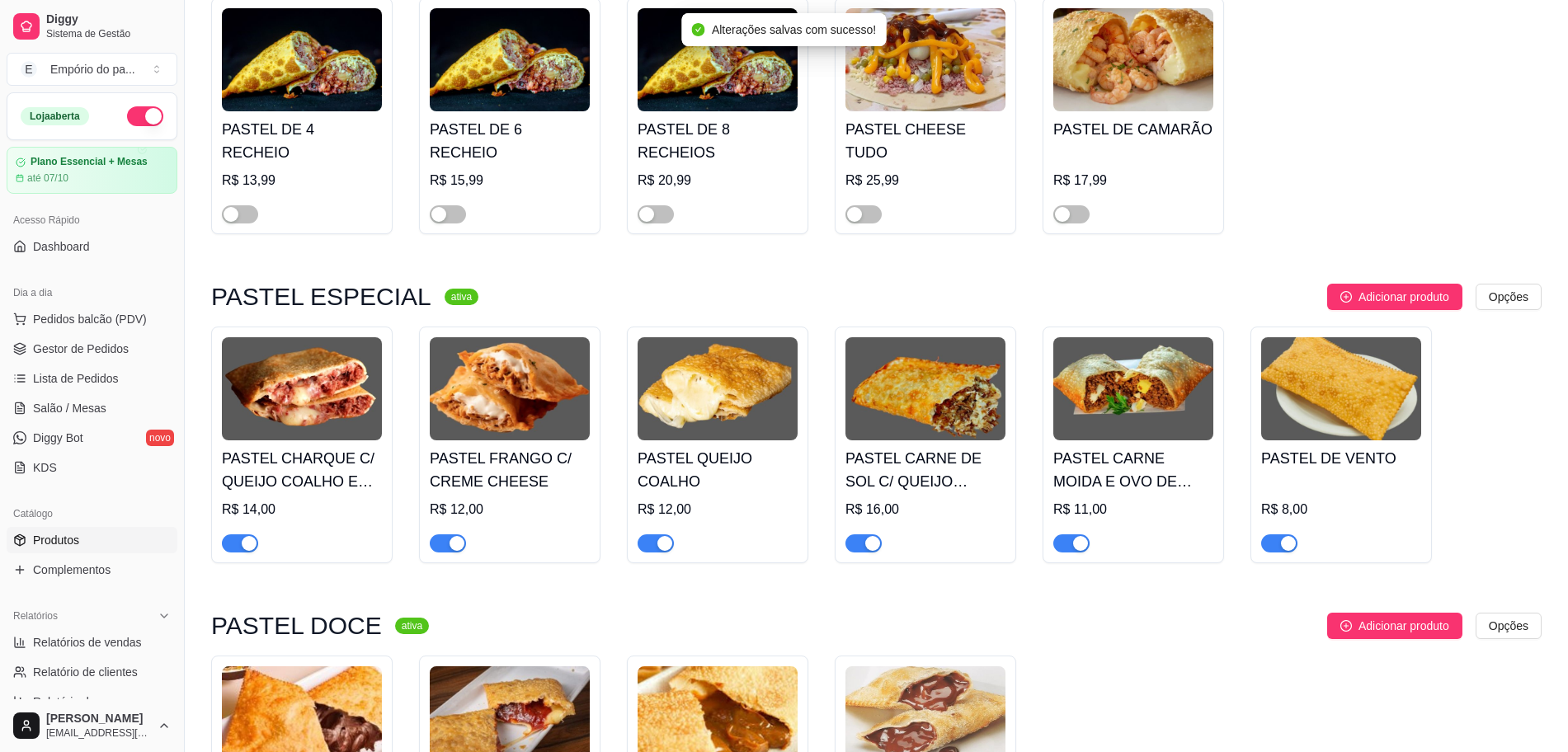
click at [233, 534] on span "button" at bounding box center [239, 543] width 36 height 19
click at [442, 534] on span "button" at bounding box center [447, 543] width 36 height 19
click at [644, 534] on span "button" at bounding box center [656, 543] width 36 height 19
click at [869, 536] on div "button" at bounding box center [873, 543] width 15 height 15
click at [1077, 536] on div "button" at bounding box center [1080, 543] width 15 height 15
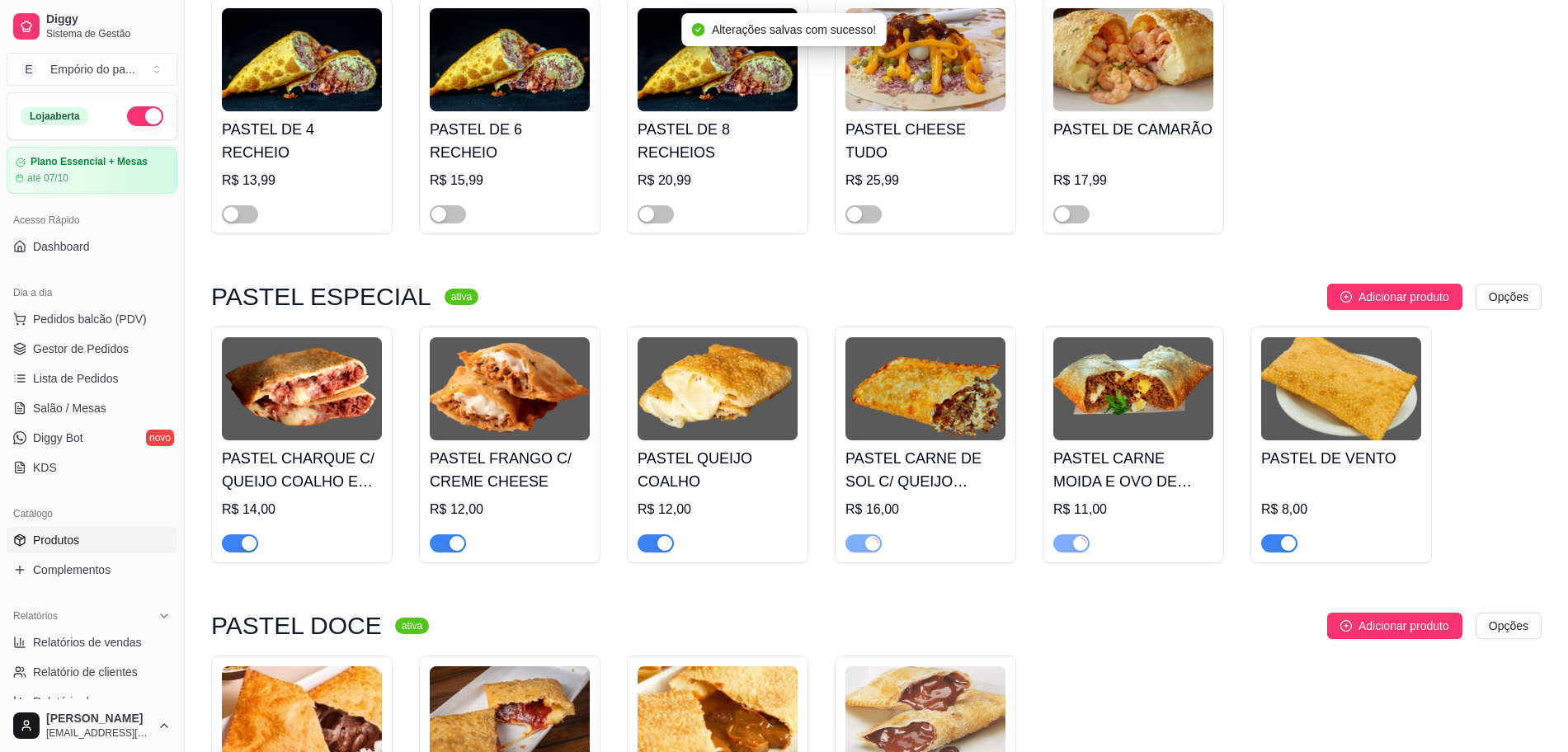
click at [1295, 534] on span "button" at bounding box center [1279, 543] width 36 height 19
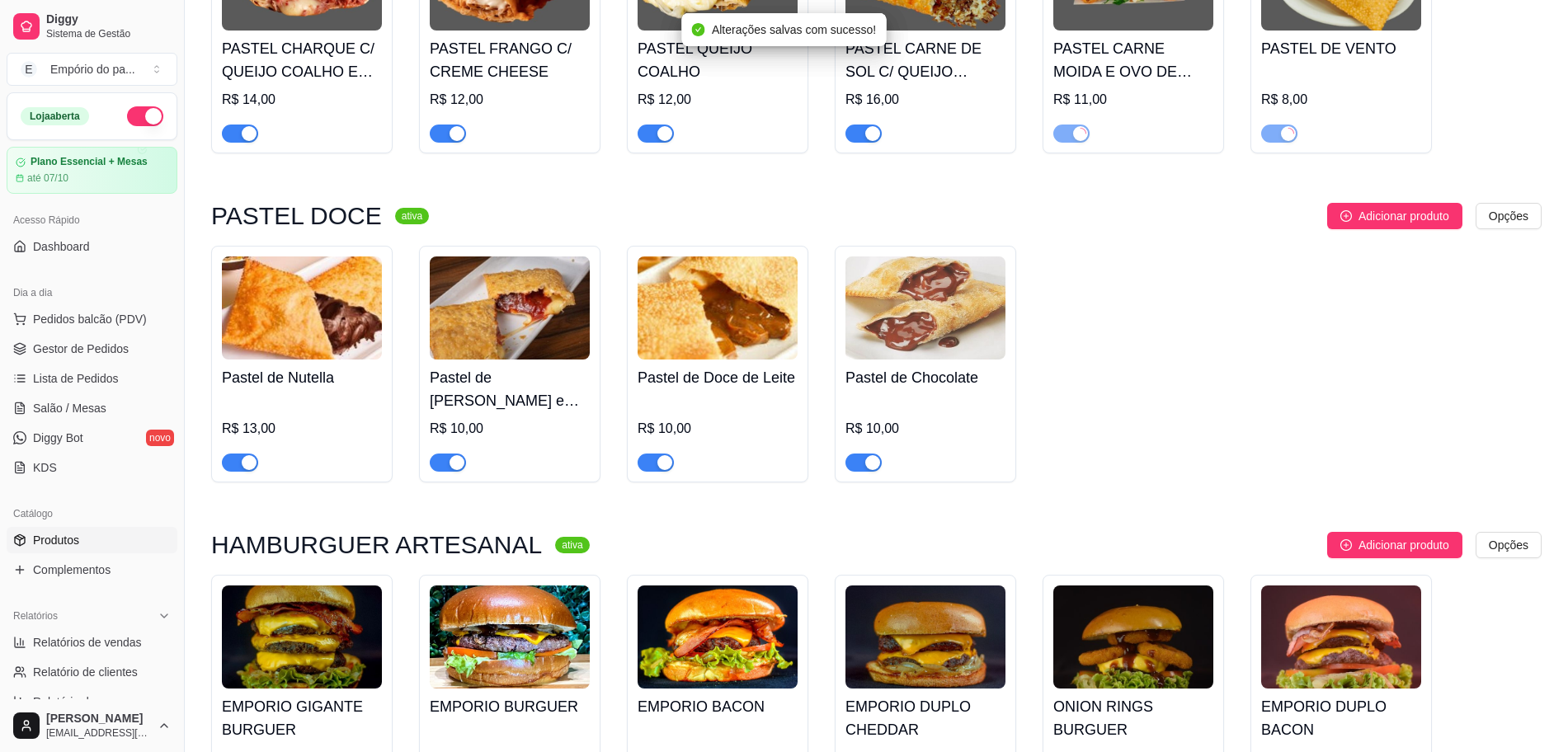
scroll to position [2887, 0]
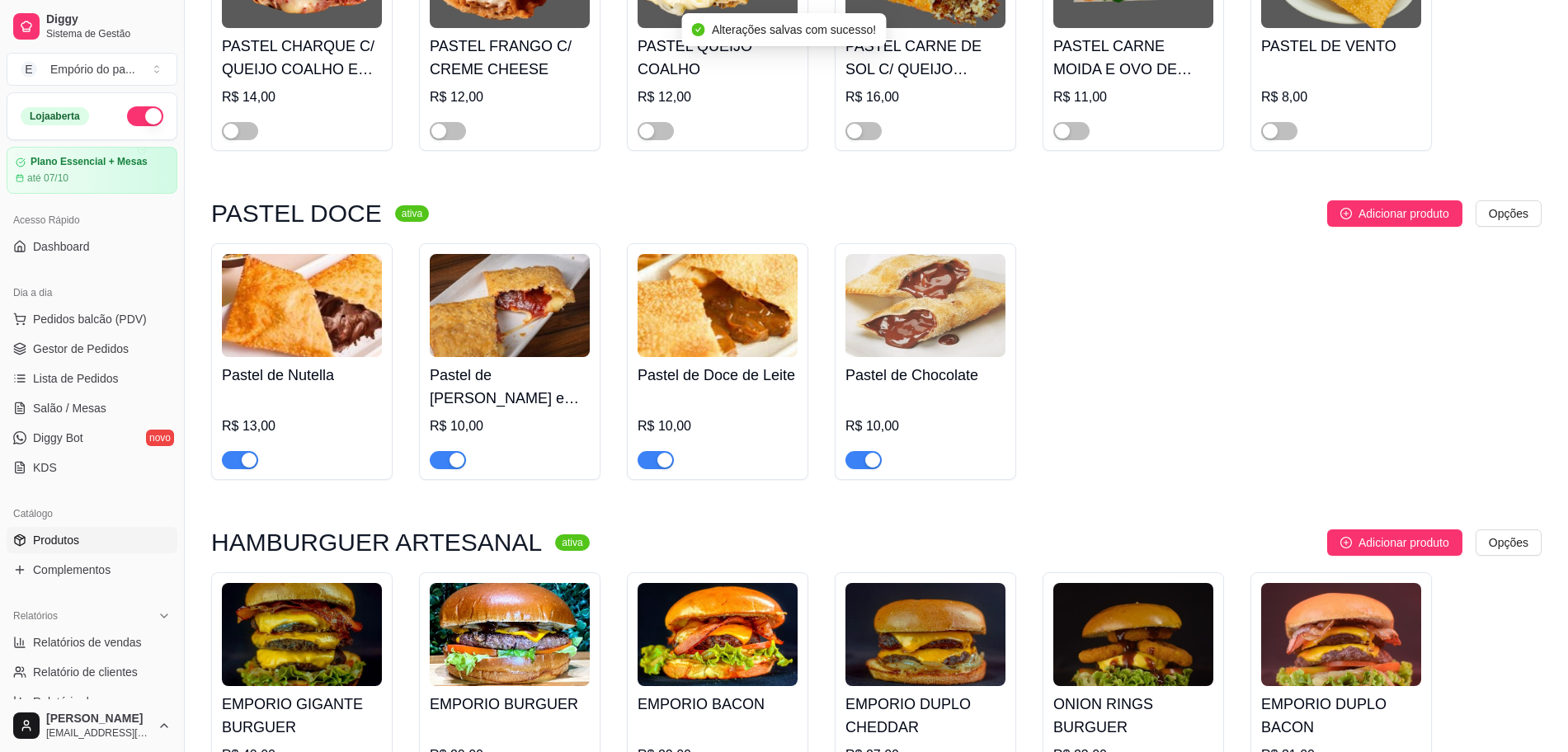
click at [250, 452] on div "button" at bounding box center [249, 460] width 15 height 15
click at [455, 452] on div "button" at bounding box center [457, 460] width 15 height 15
click at [663, 452] on div "button" at bounding box center [665, 460] width 15 height 15
click at [873, 452] on div "button" at bounding box center [873, 460] width 15 height 15
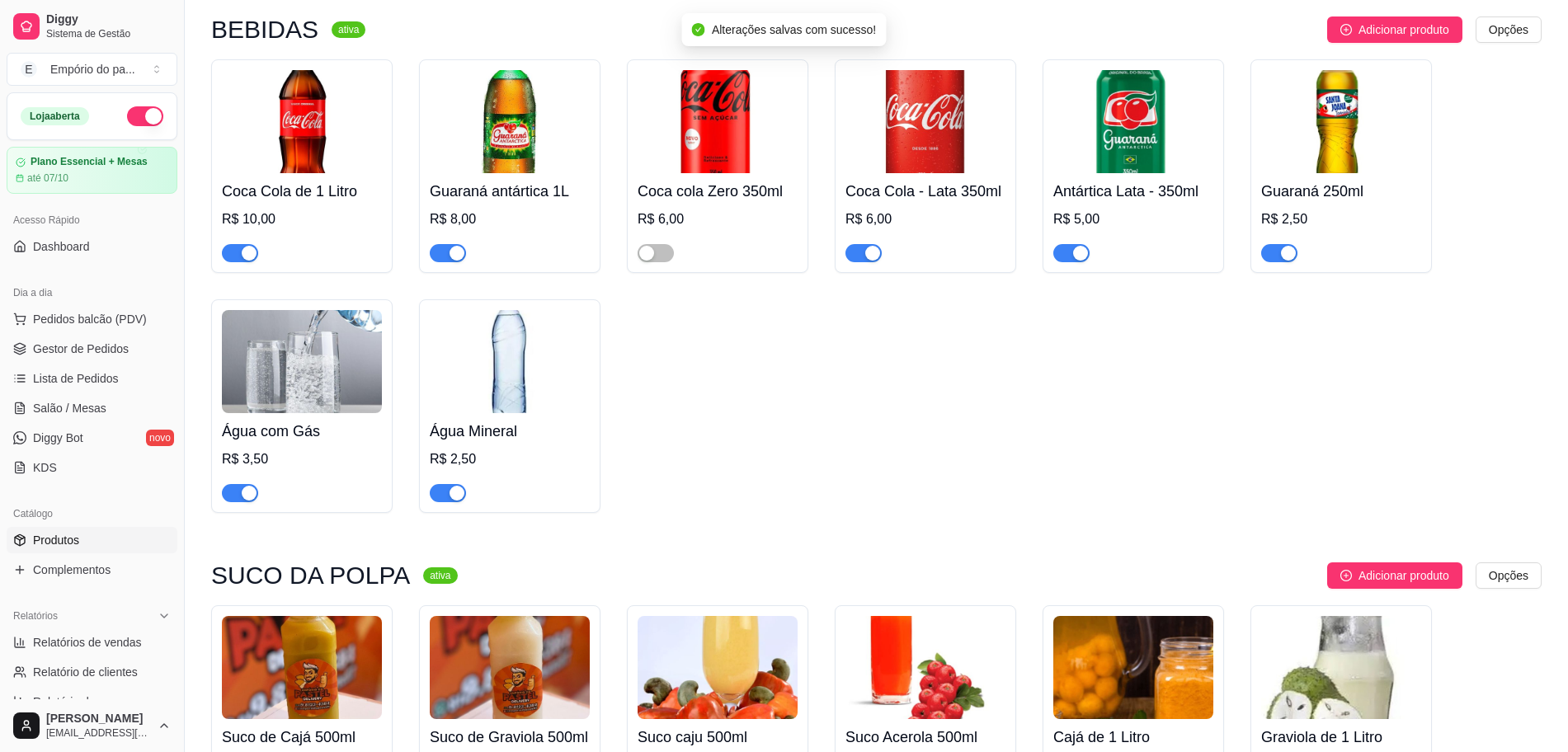
scroll to position [6869, 0]
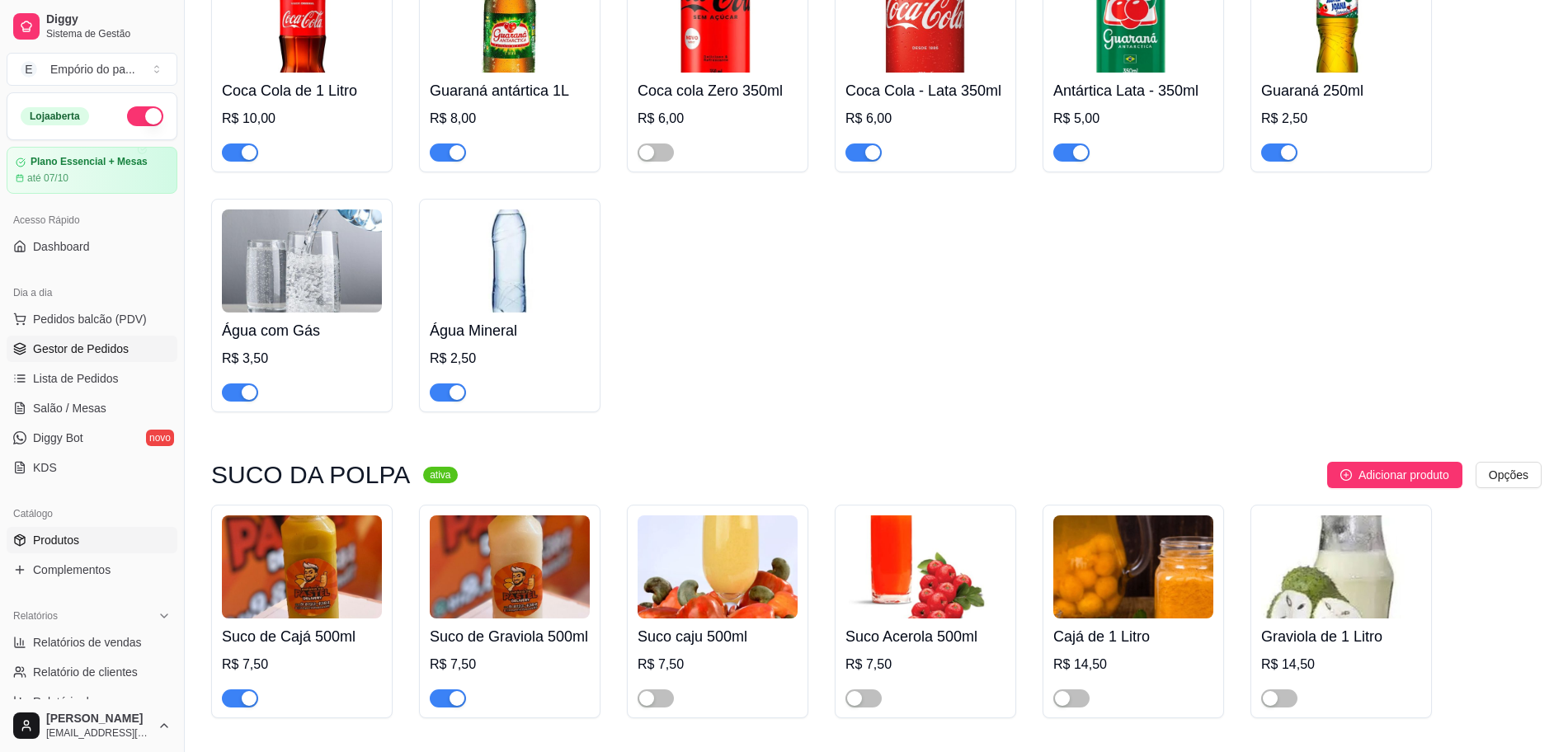
click at [48, 337] on link "Gestor de Pedidos" at bounding box center [92, 349] width 171 height 26
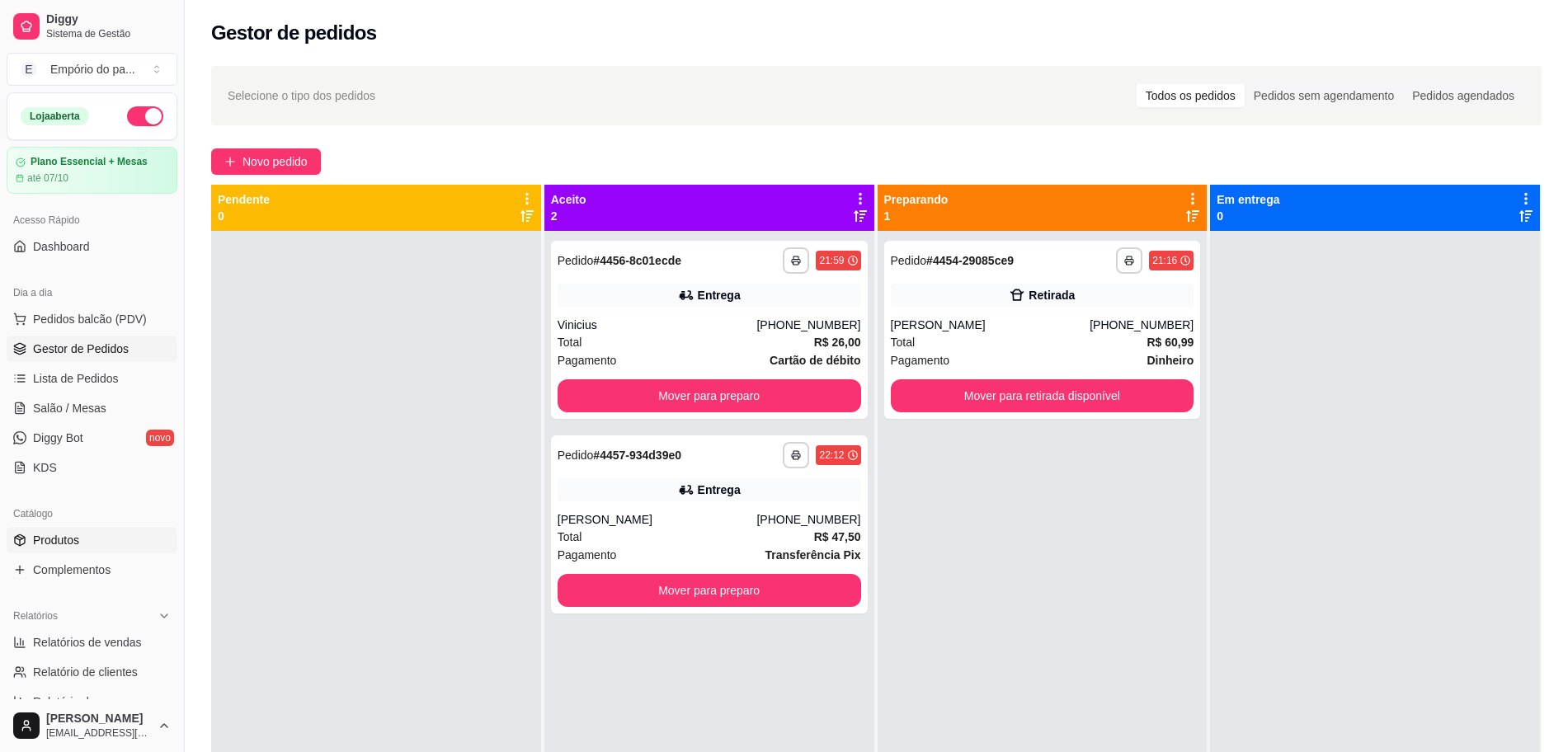
click at [70, 533] on link "Produtos" at bounding box center [92, 540] width 171 height 26
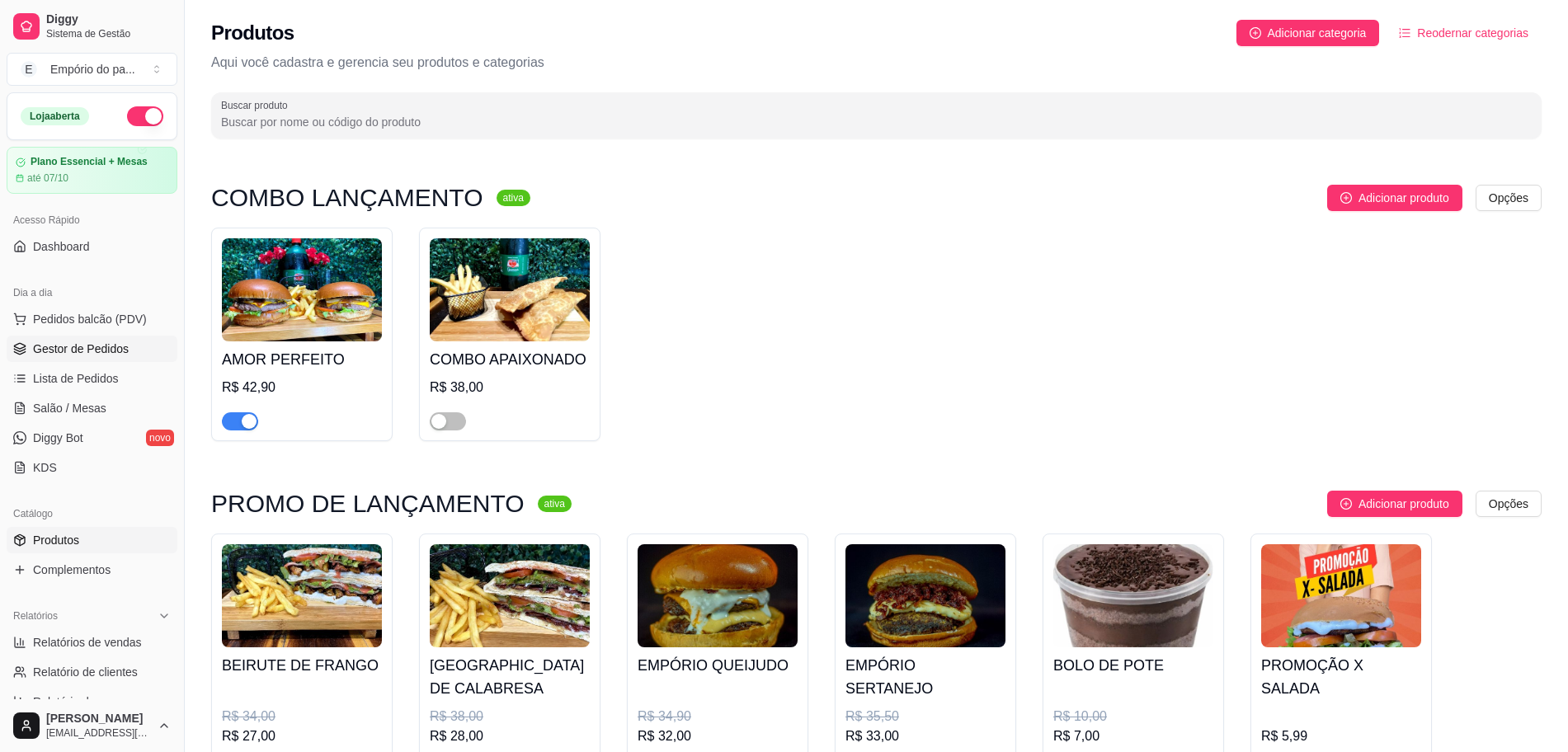
click at [116, 353] on span "Gestor de Pedidos" at bounding box center [81, 349] width 96 height 17
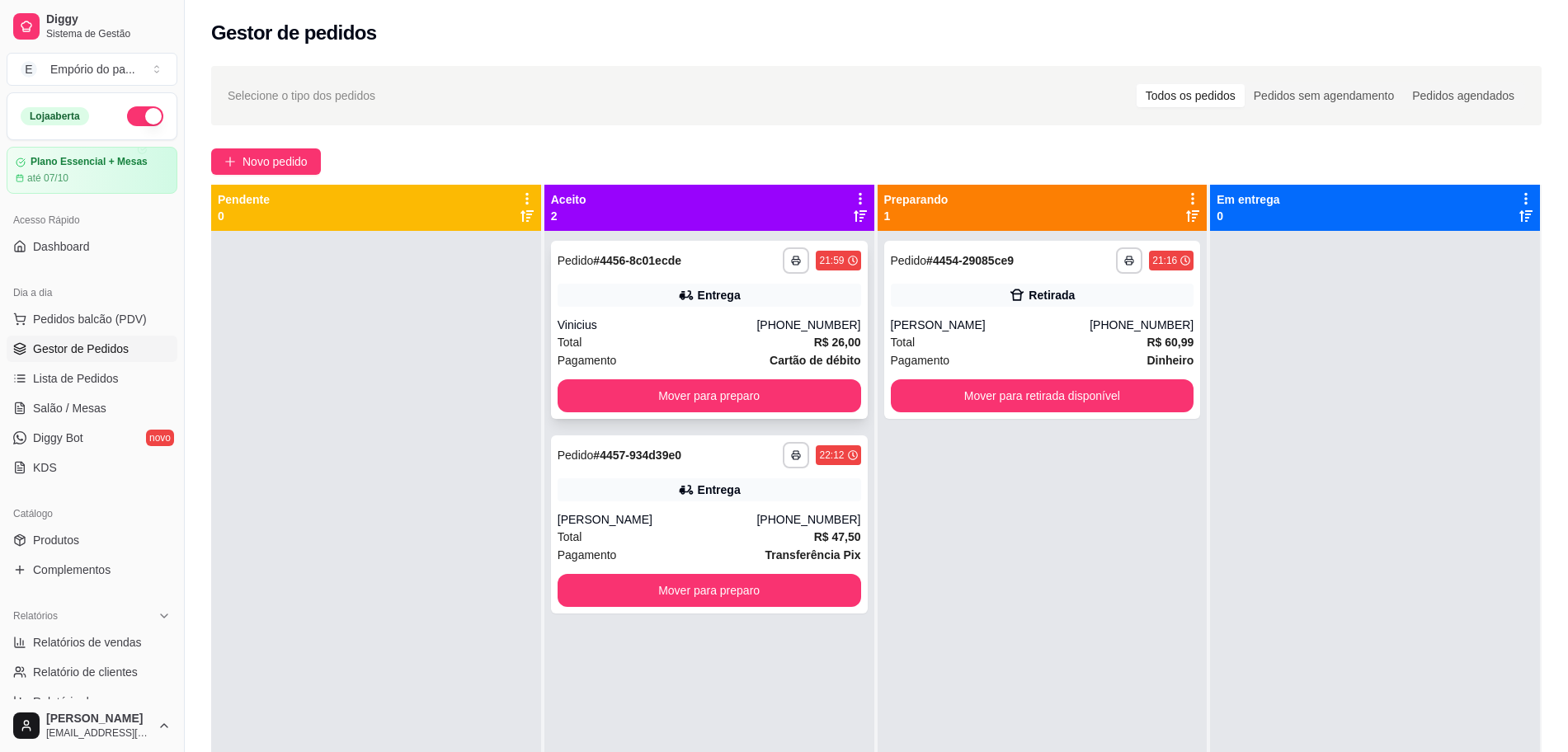
click at [649, 358] on div "Pagamento Cartão de débito" at bounding box center [708, 361] width 303 height 19
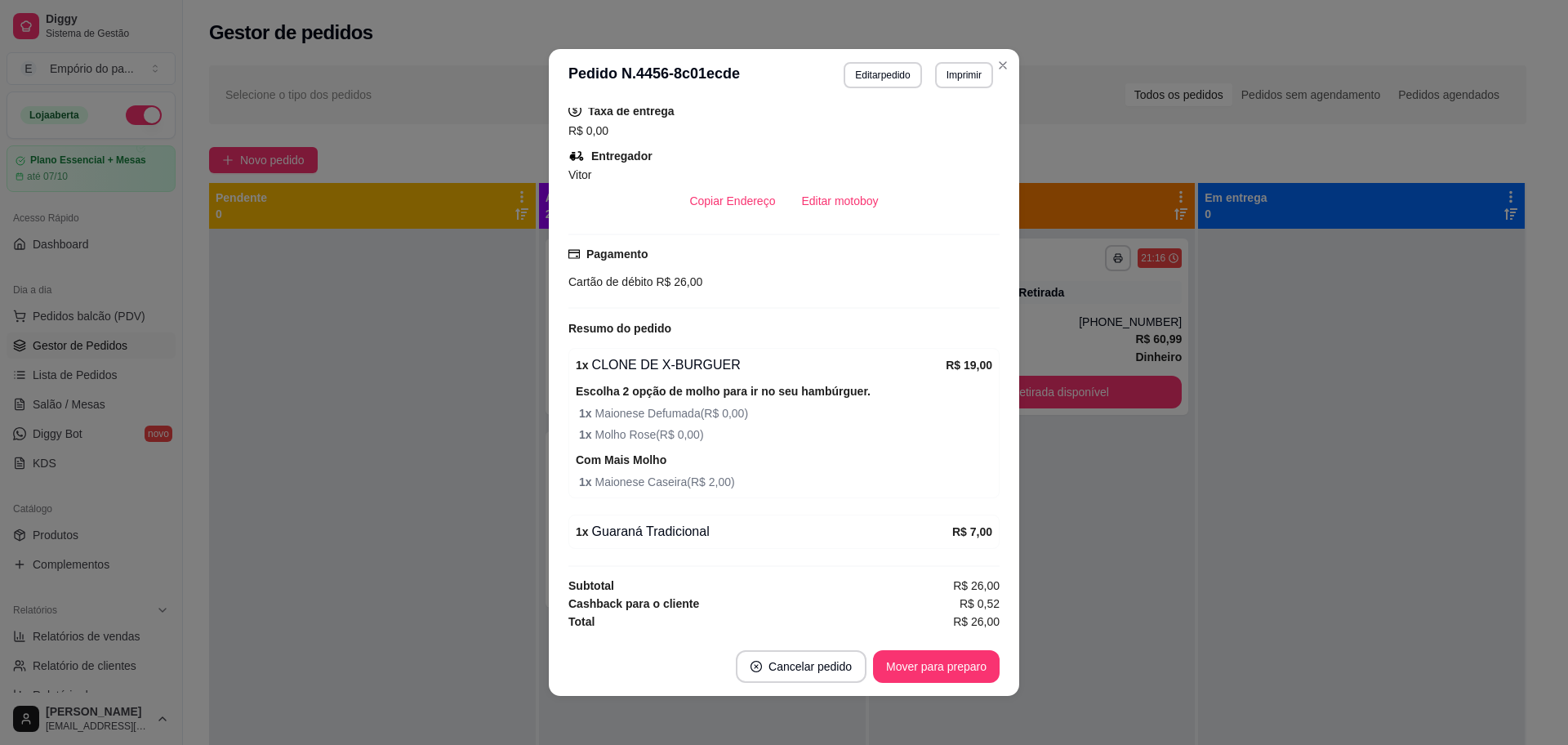
scroll to position [421, 0]
click at [833, 189] on button "Editar motoboy" at bounding box center [839, 201] width 103 height 33
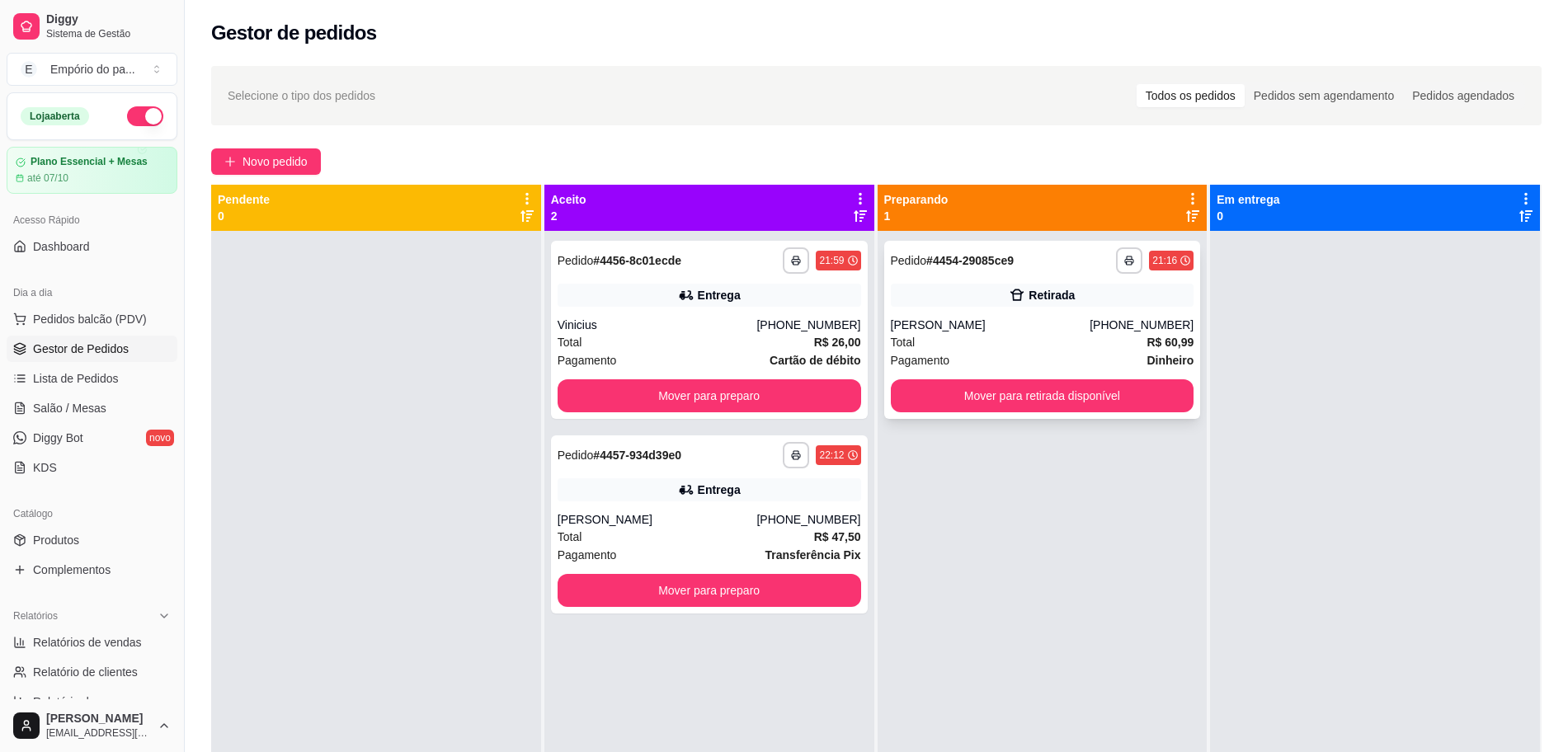
click at [938, 332] on div "[PERSON_NAME]" at bounding box center [990, 325] width 199 height 17
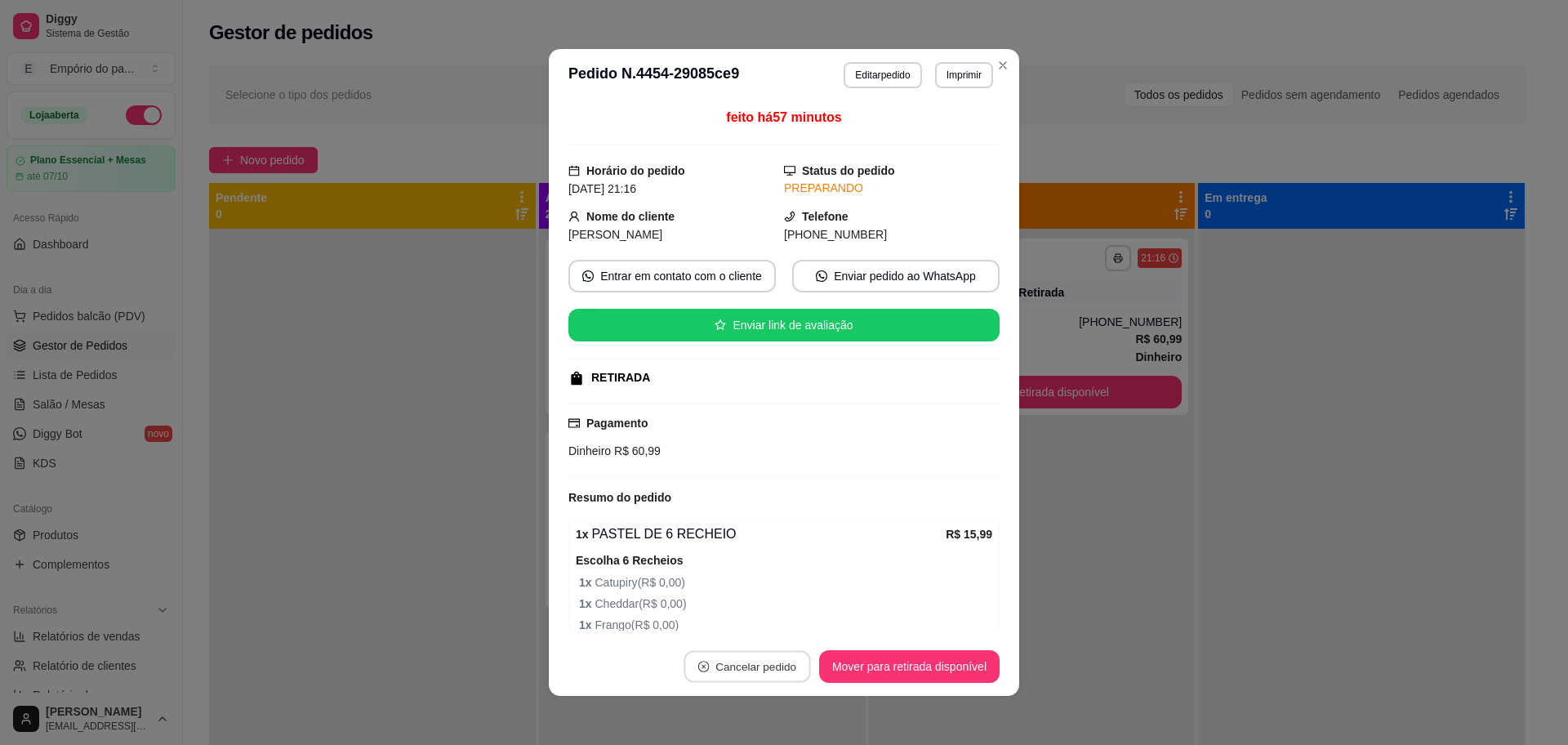
click at [734, 667] on button "Cancelar pedido" at bounding box center [746, 667] width 127 height 32
click at [765, 630] on button "Sim" at bounding box center [784, 626] width 65 height 33
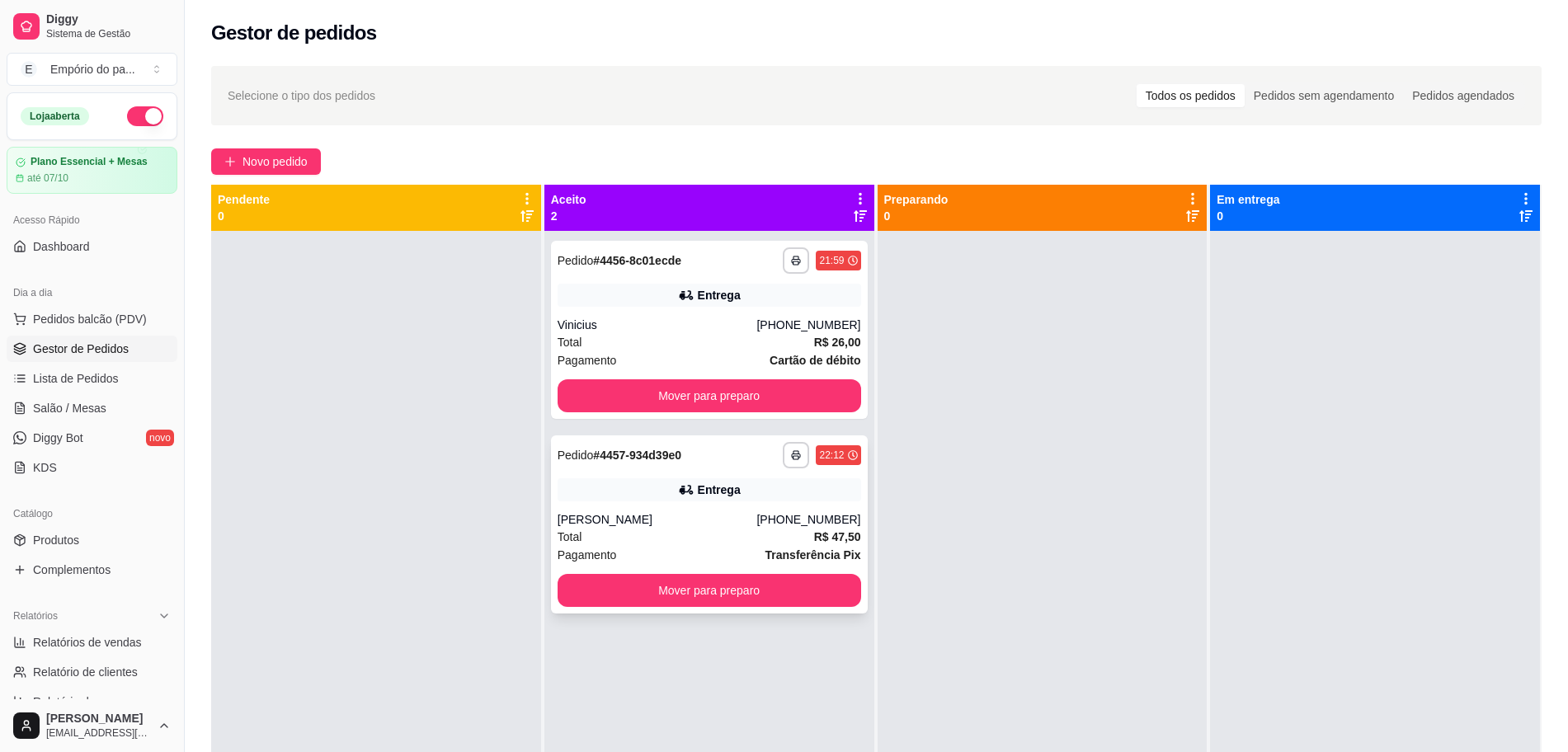
click at [619, 538] on div "Total R$ 47,50" at bounding box center [708, 537] width 303 height 19
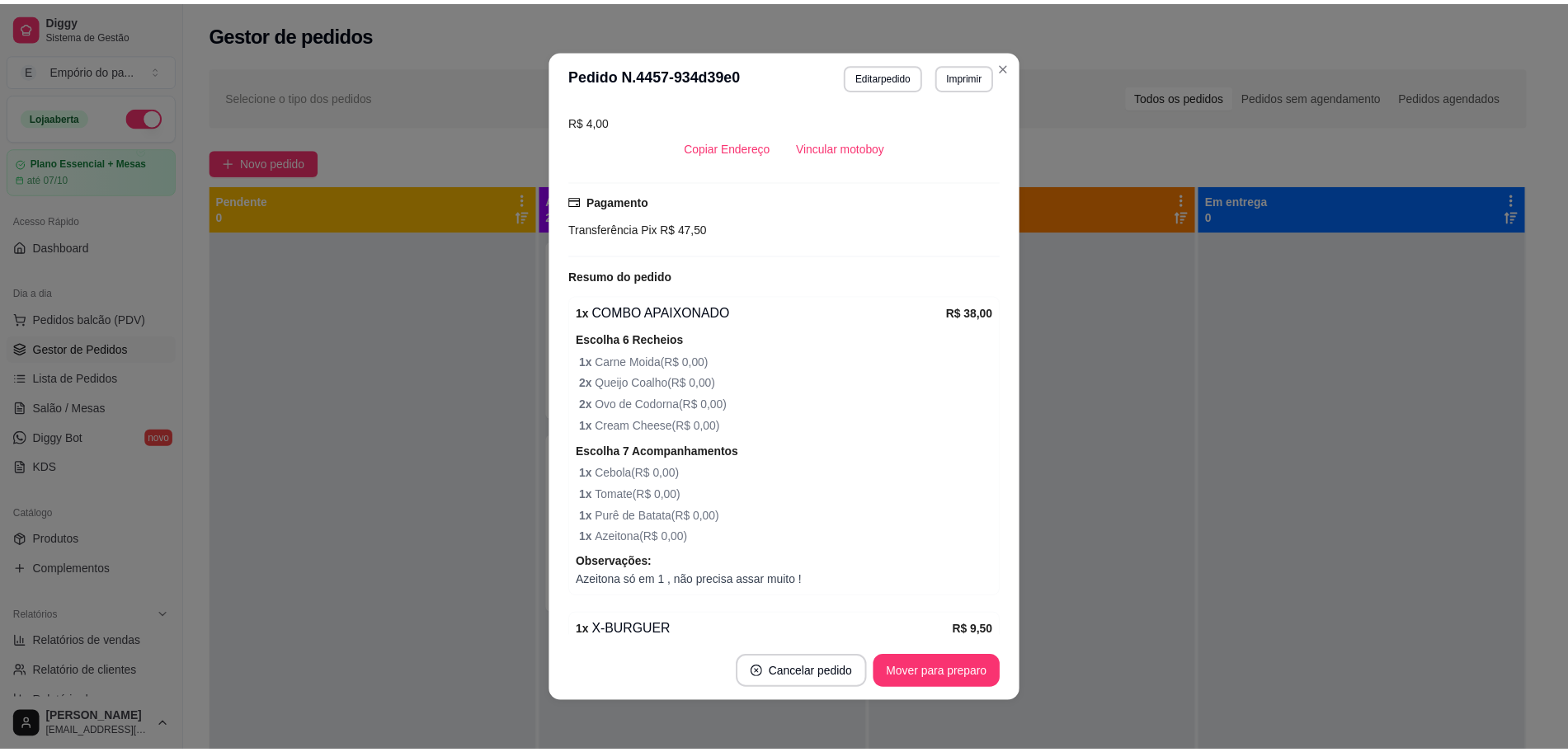
scroll to position [643, 0]
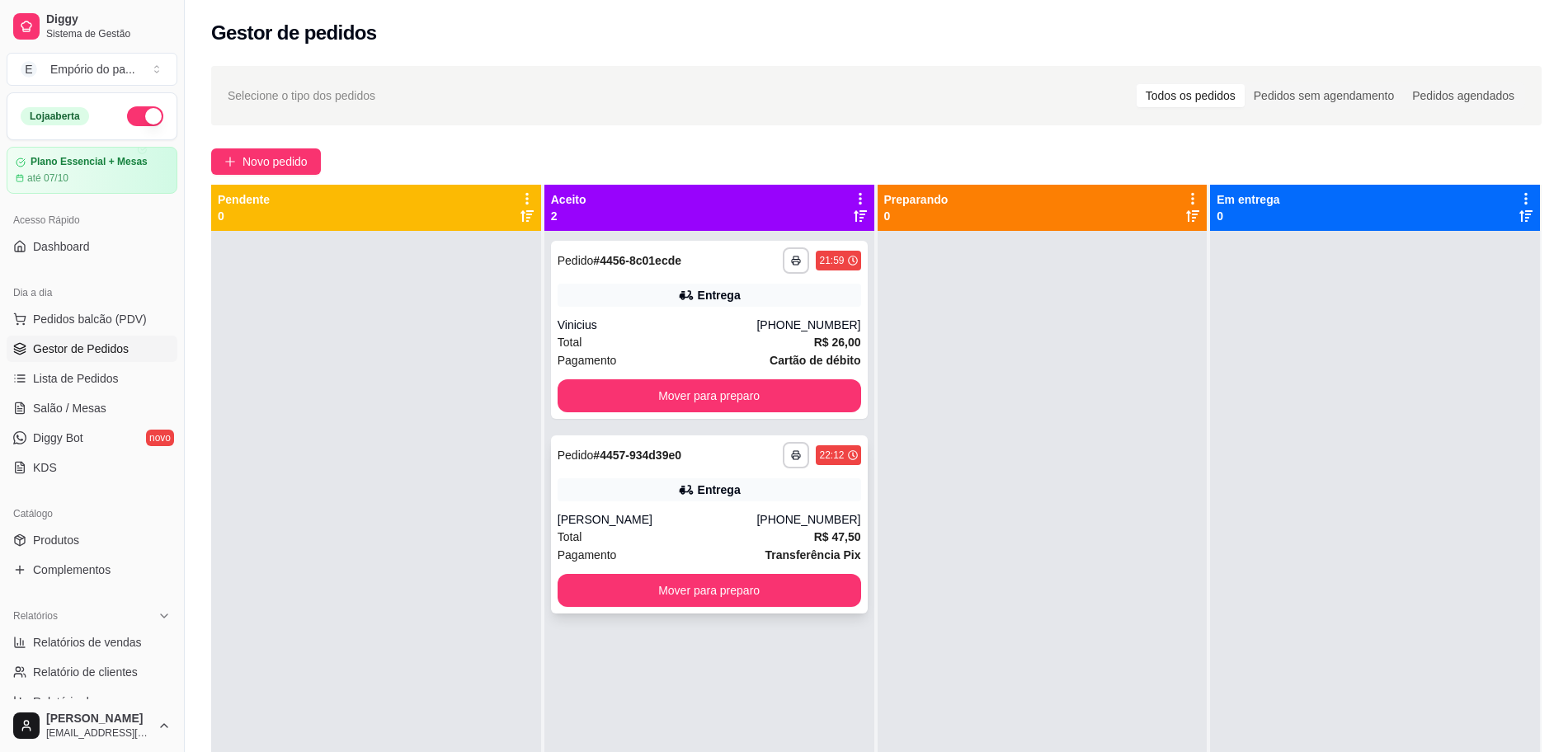
click at [642, 536] on div "Total R$ 47,50" at bounding box center [708, 537] width 303 height 19
click at [81, 541] on link "Produtos" at bounding box center [92, 540] width 171 height 26
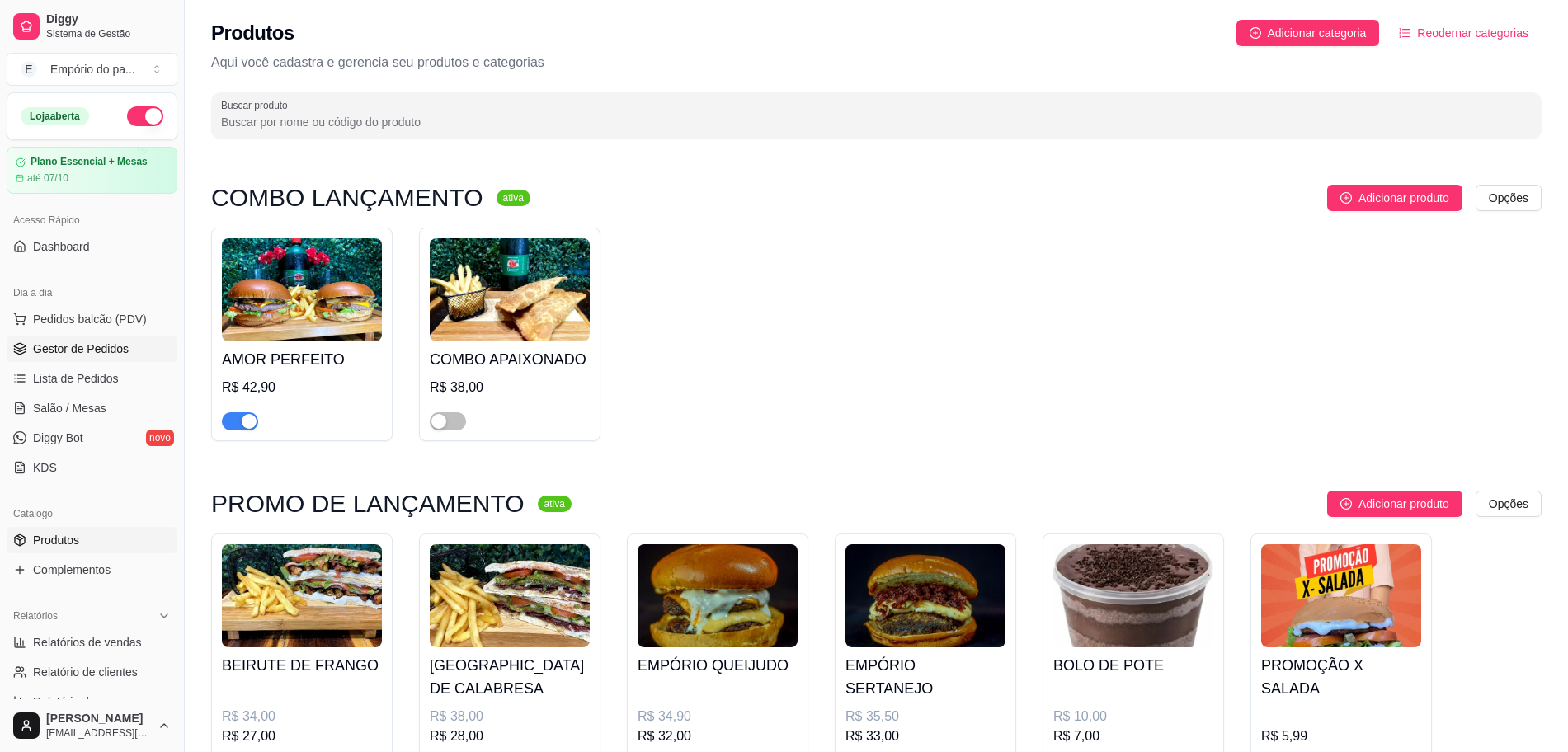
click at [97, 351] on span "Gestor de Pedidos" at bounding box center [81, 349] width 96 height 17
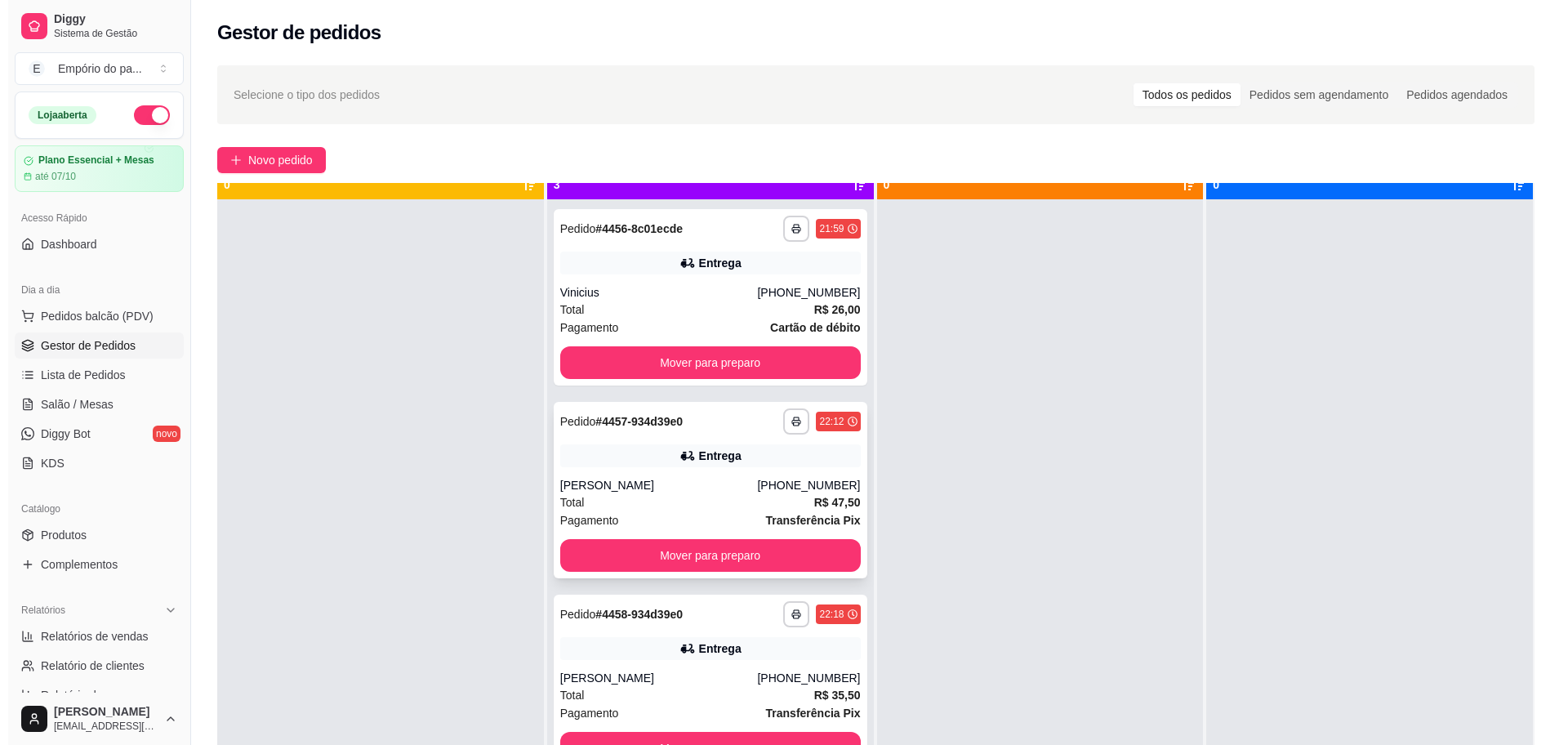
scroll to position [46, 0]
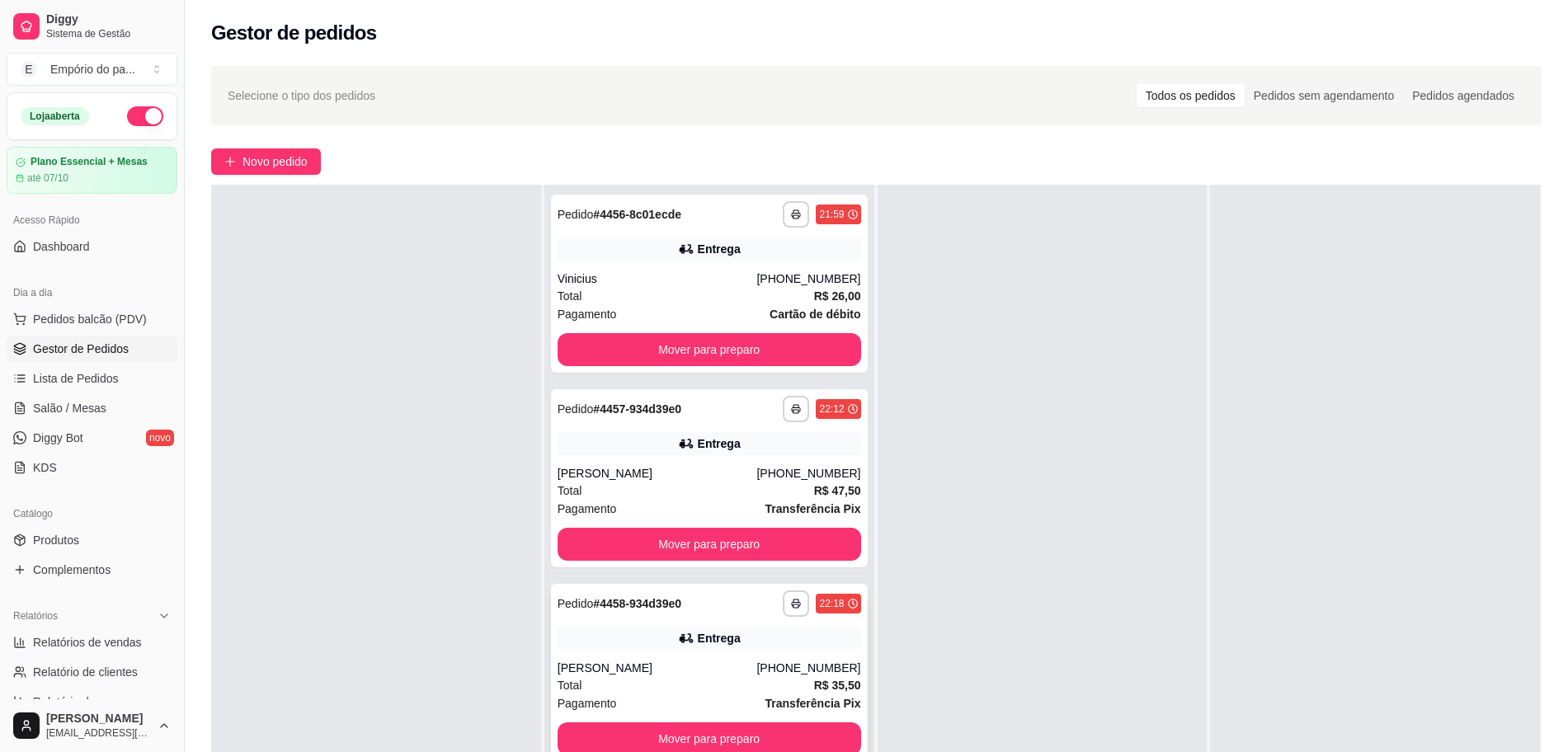
click at [694, 690] on div "Total R$ 35,50" at bounding box center [708, 685] width 303 height 19
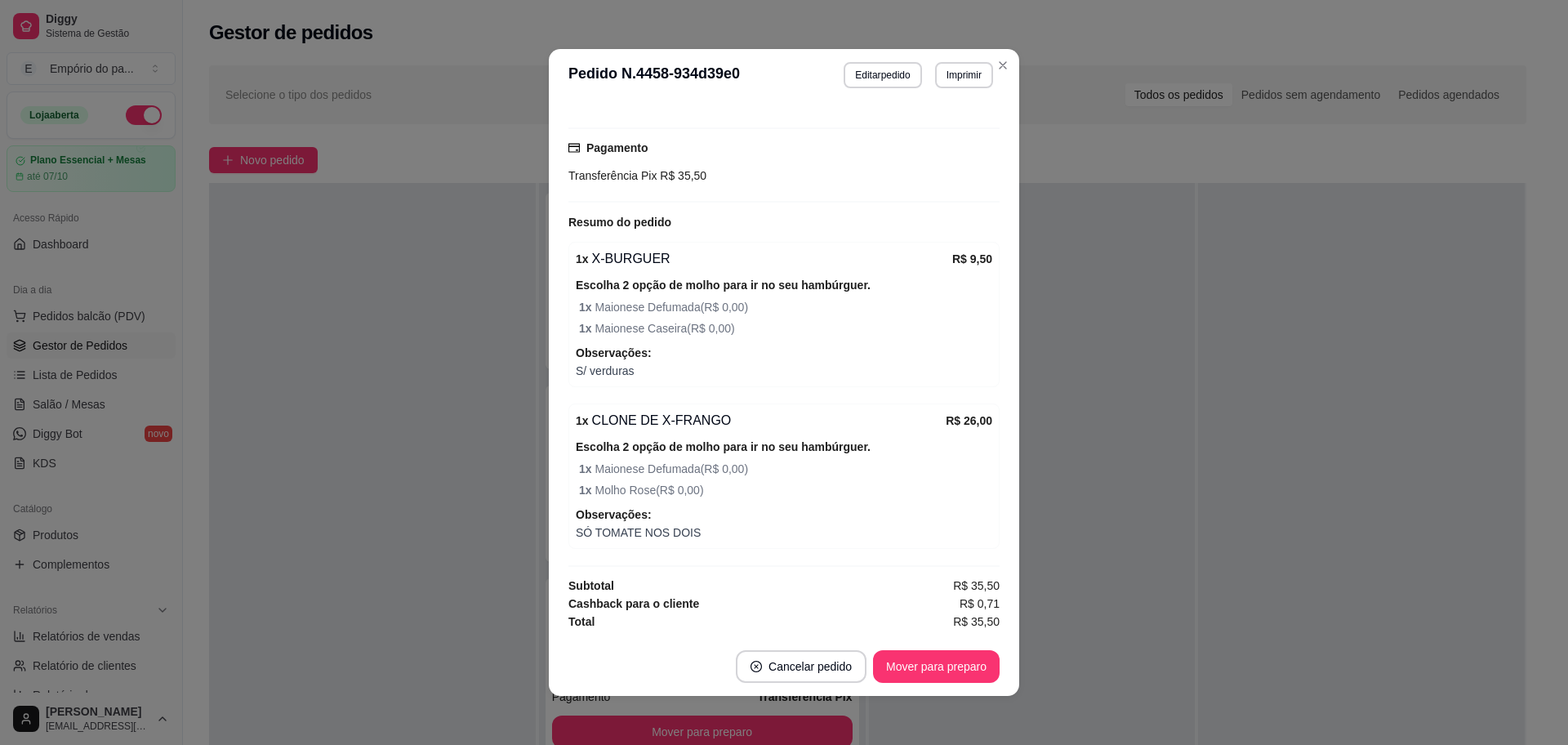
scroll to position [4, 0]
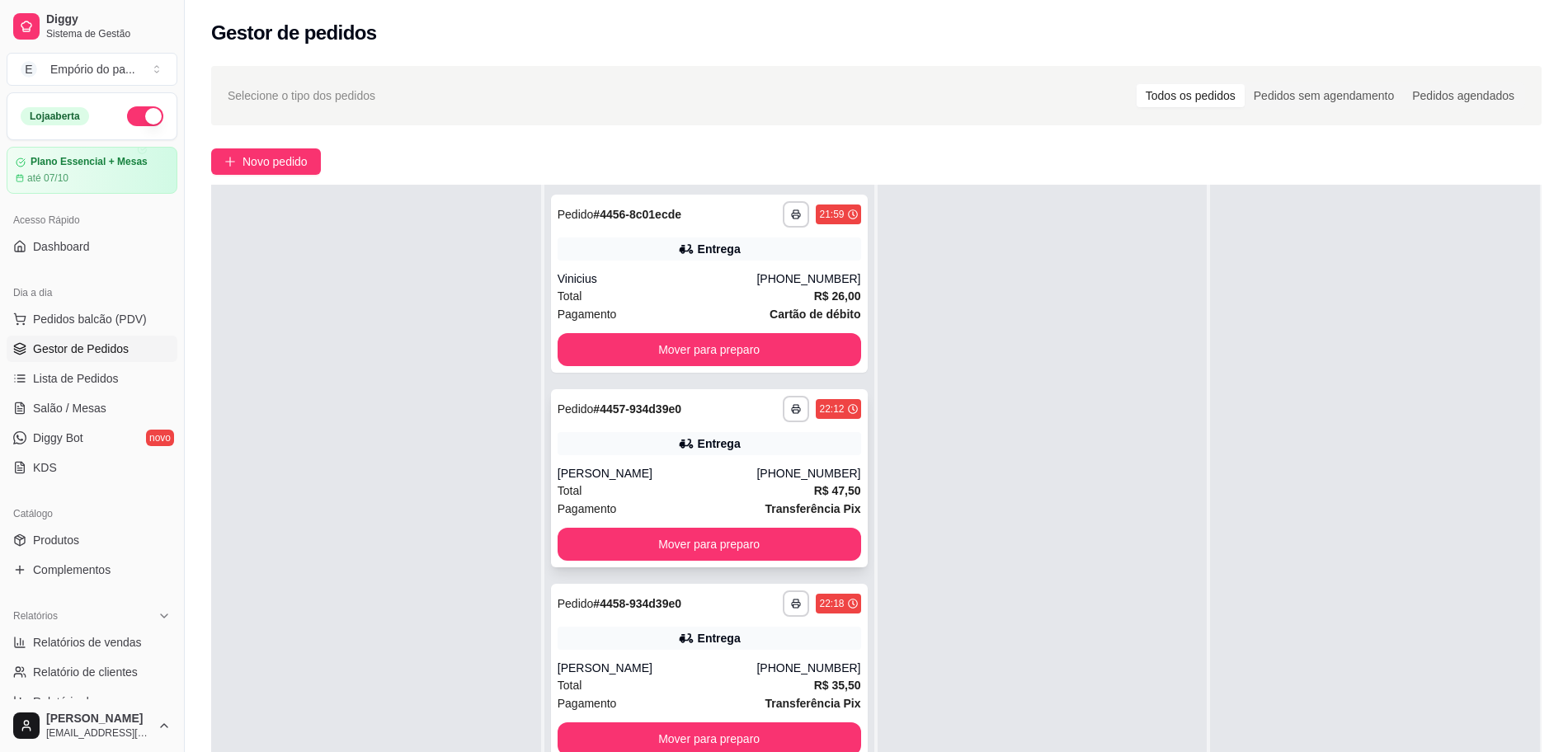
click at [638, 474] on div "[PERSON_NAME]" at bounding box center [657, 474] width 199 height 17
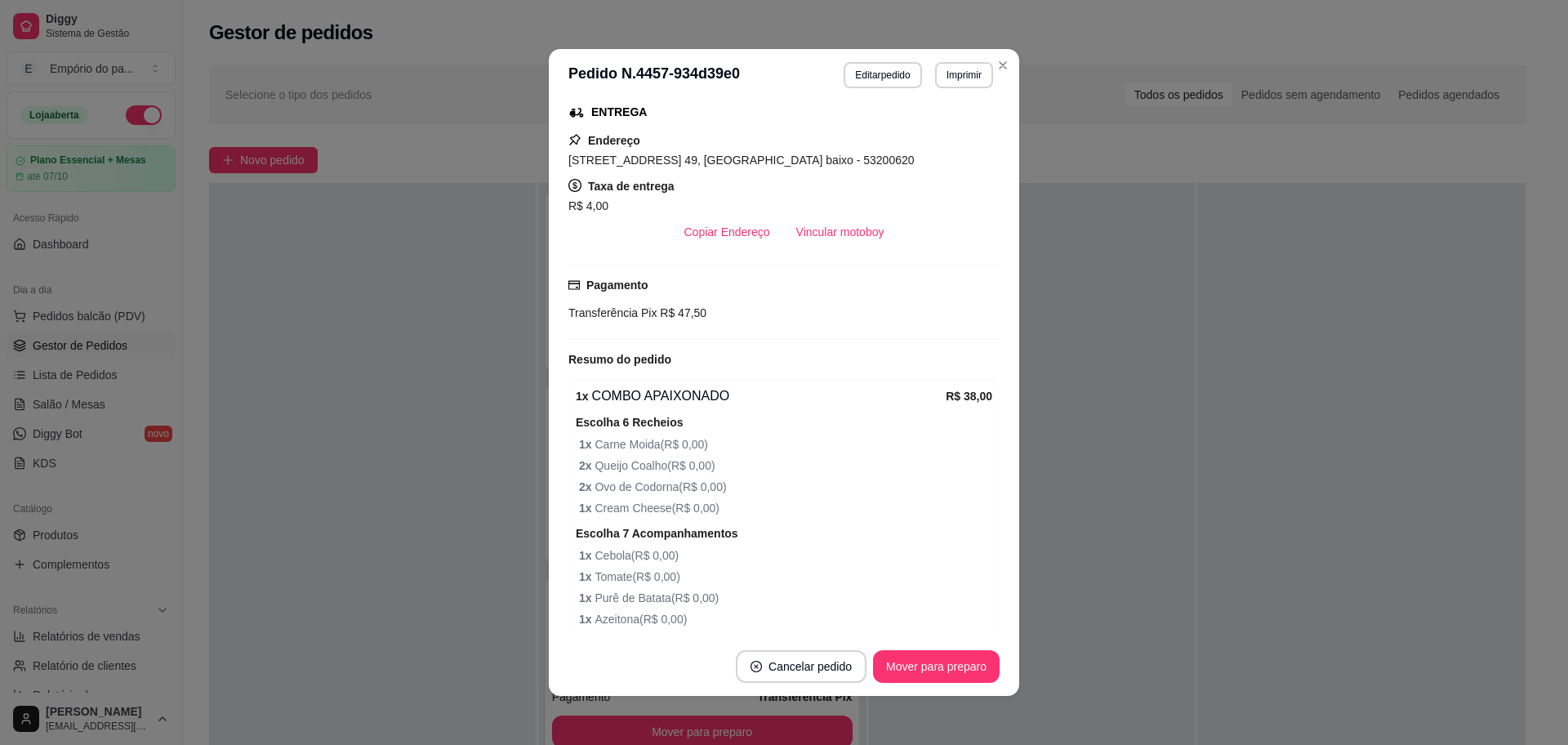
scroll to position [613, 0]
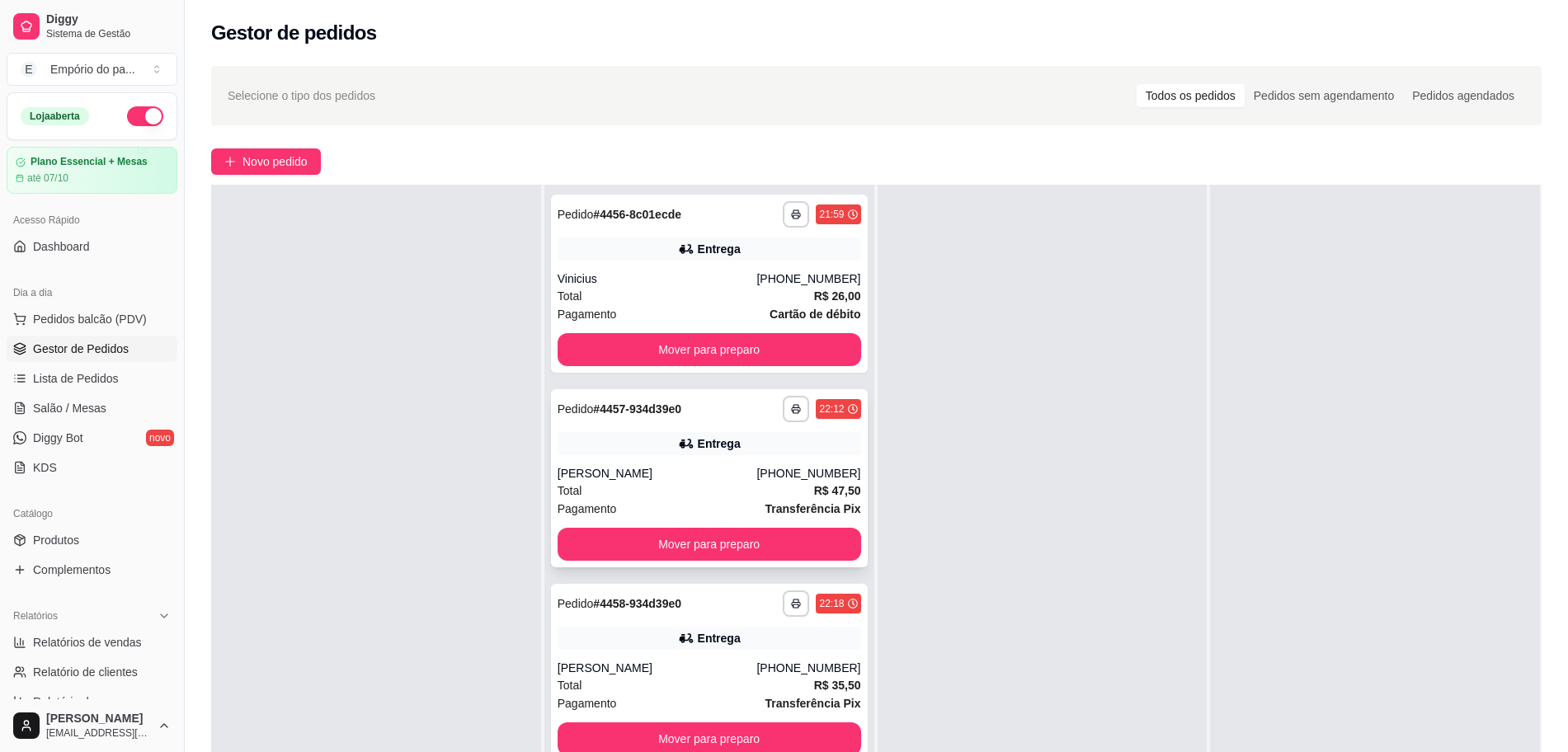
click at [723, 493] on div "Total R$ 47,50" at bounding box center [708, 491] width 303 height 19
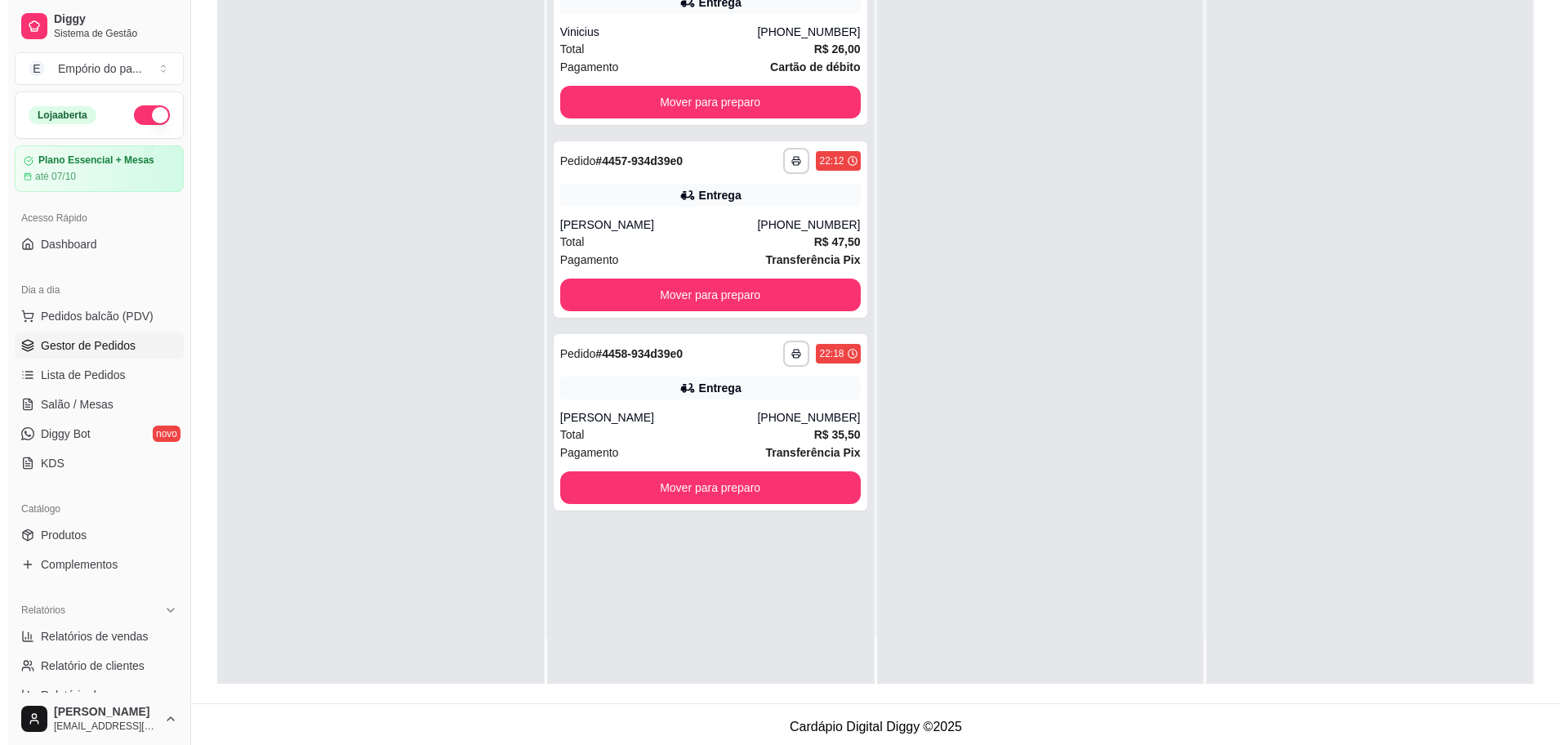
scroll to position [249, 0]
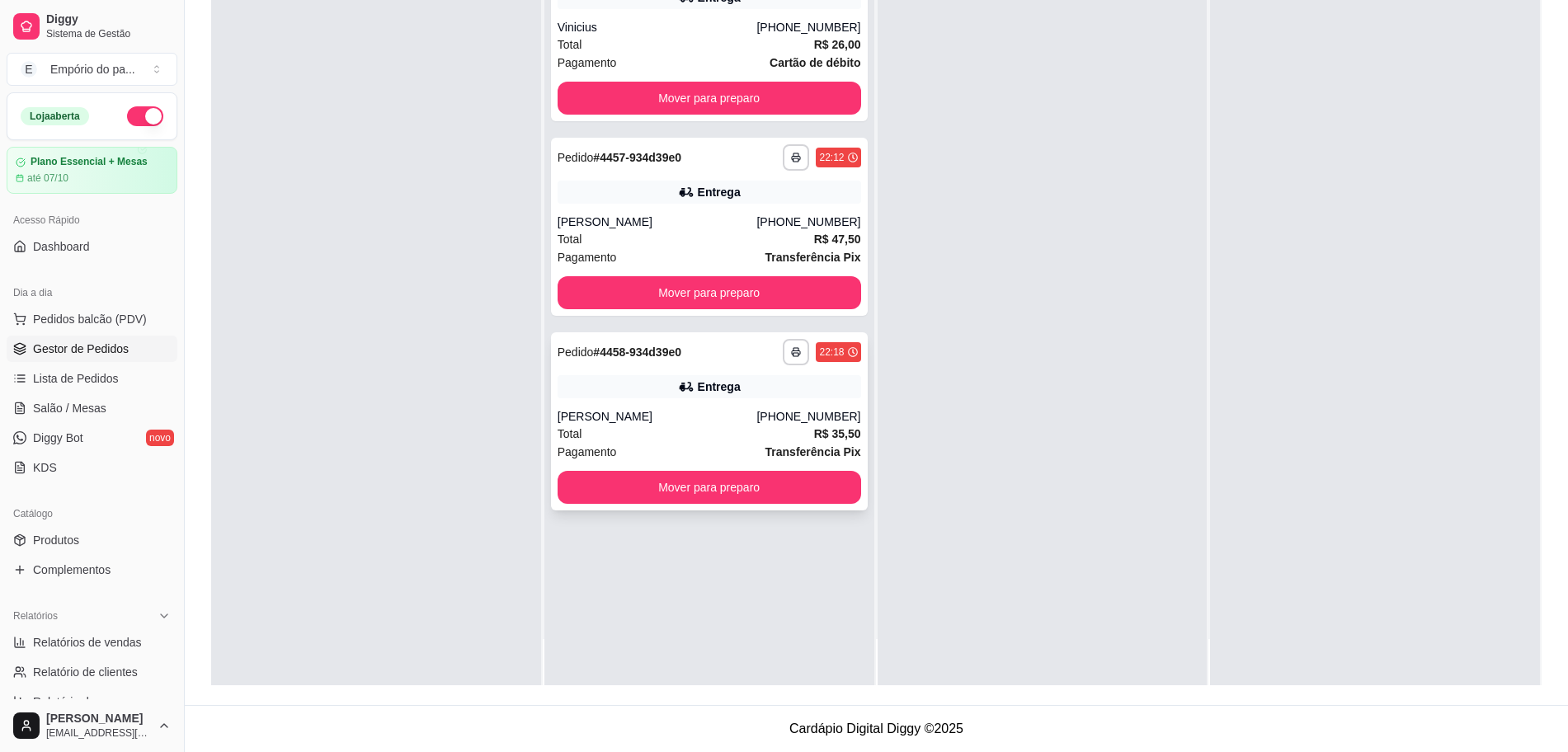
click at [687, 424] on div "[PERSON_NAME]" at bounding box center [657, 416] width 199 height 17
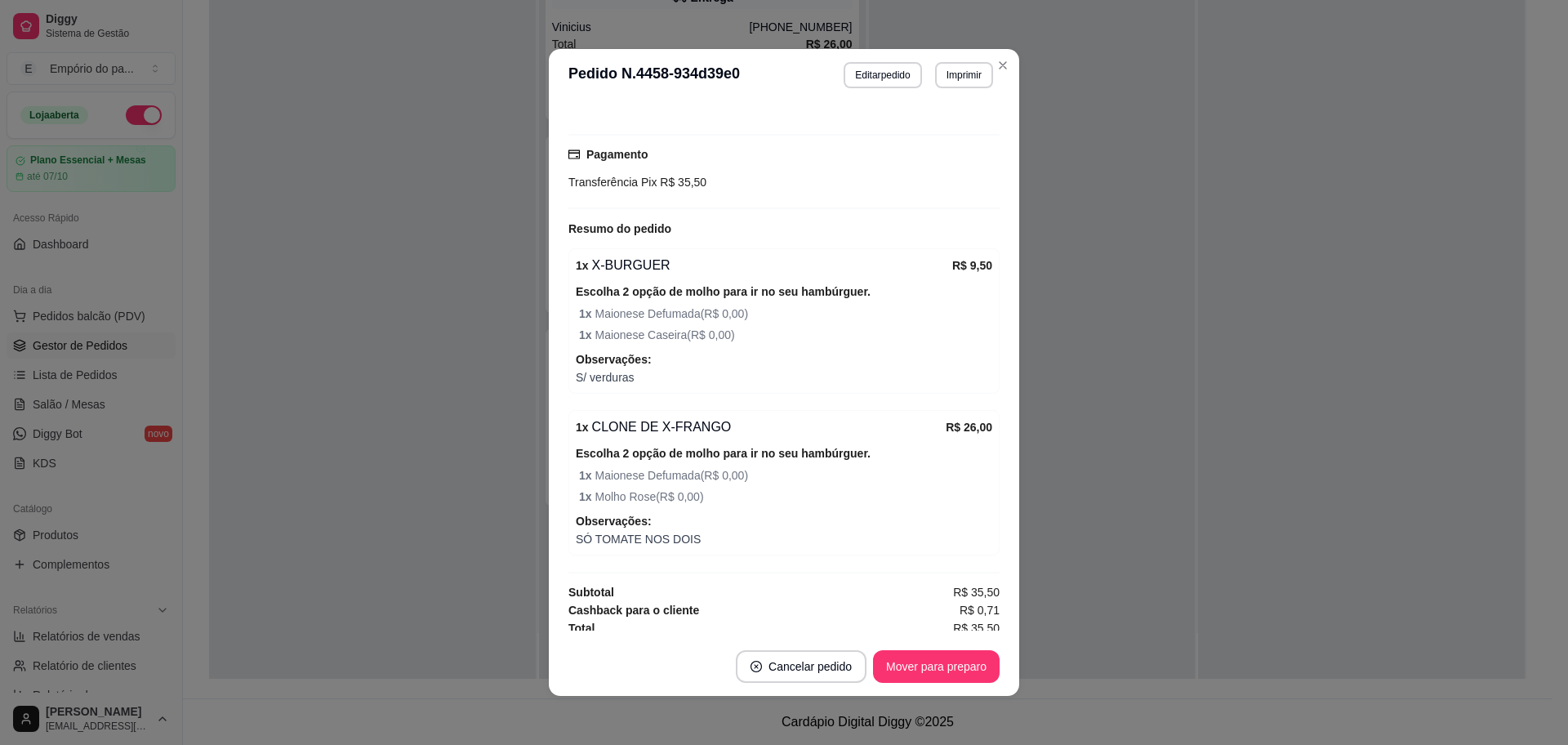
scroll to position [483, 0]
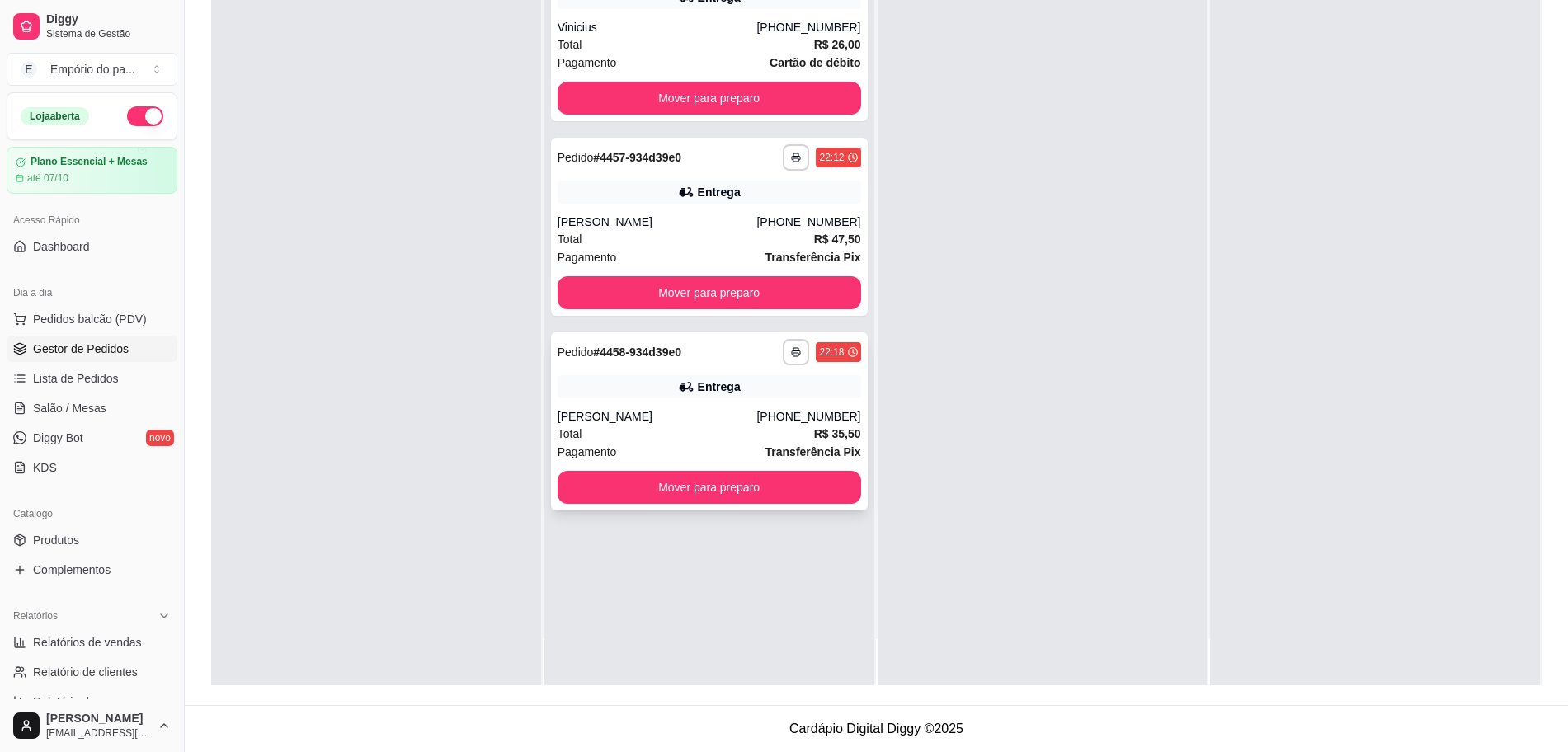
click at [633, 415] on div "[PERSON_NAME]" at bounding box center [657, 416] width 199 height 17
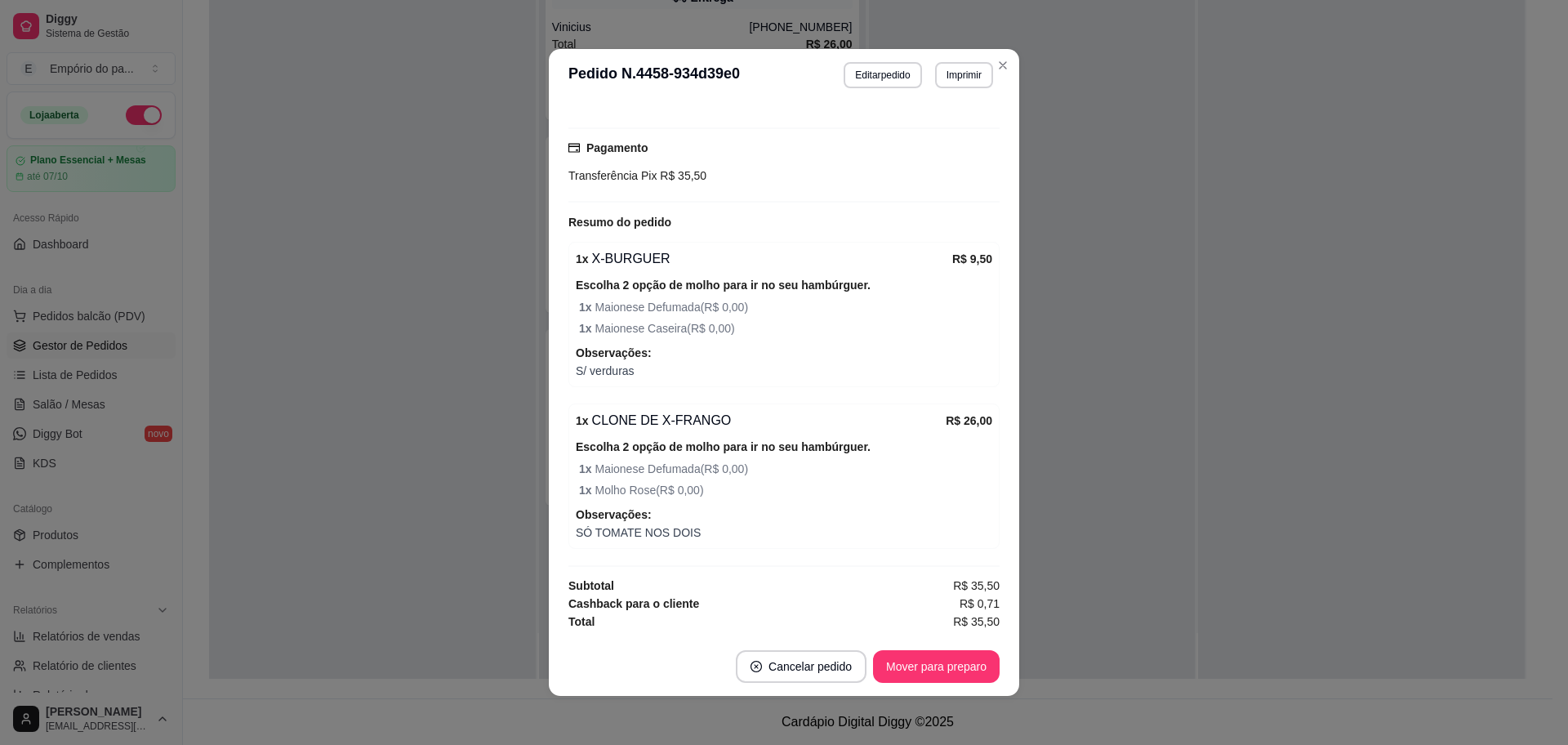
scroll to position [4, 0]
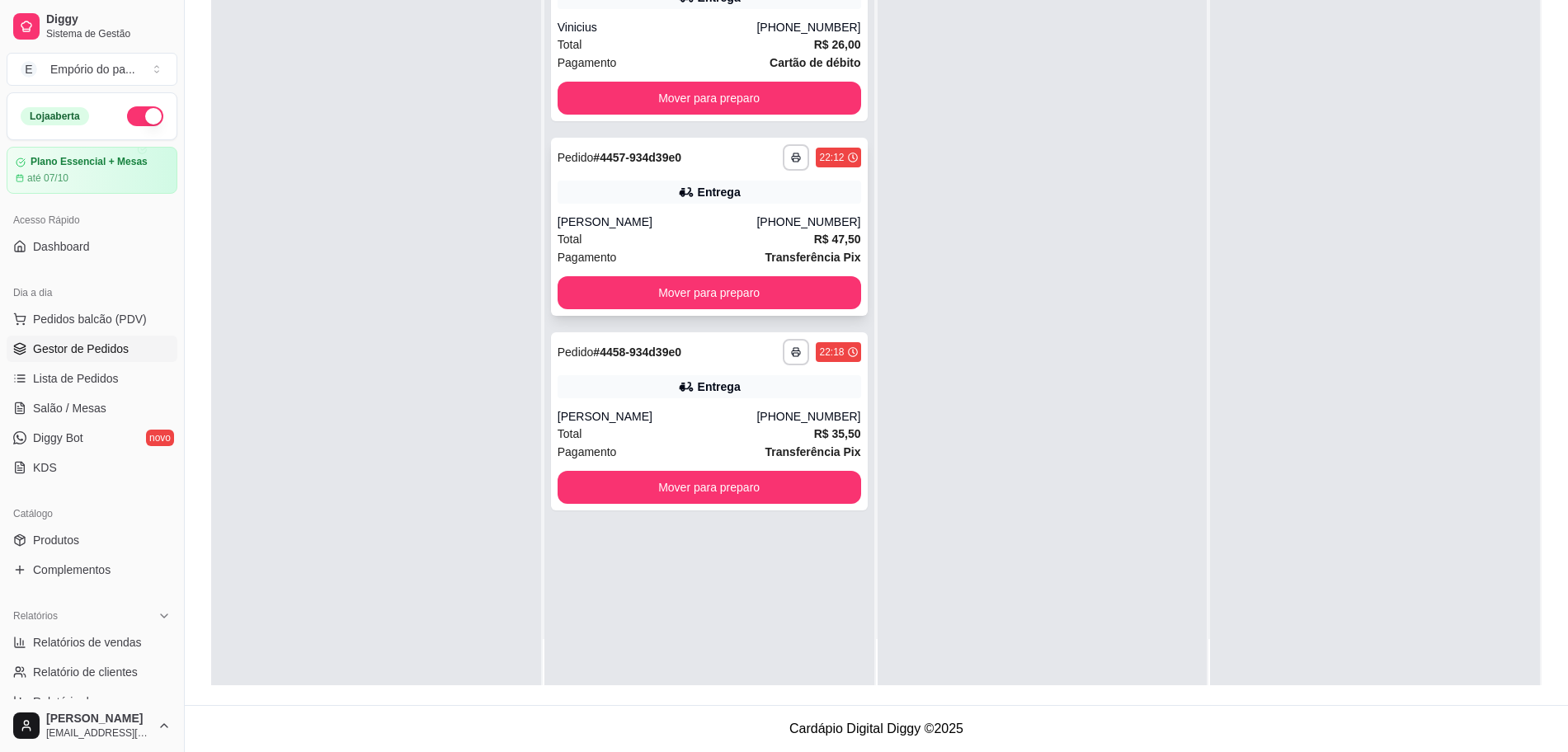
click at [671, 231] on div "Total R$ 47,50" at bounding box center [708, 239] width 303 height 19
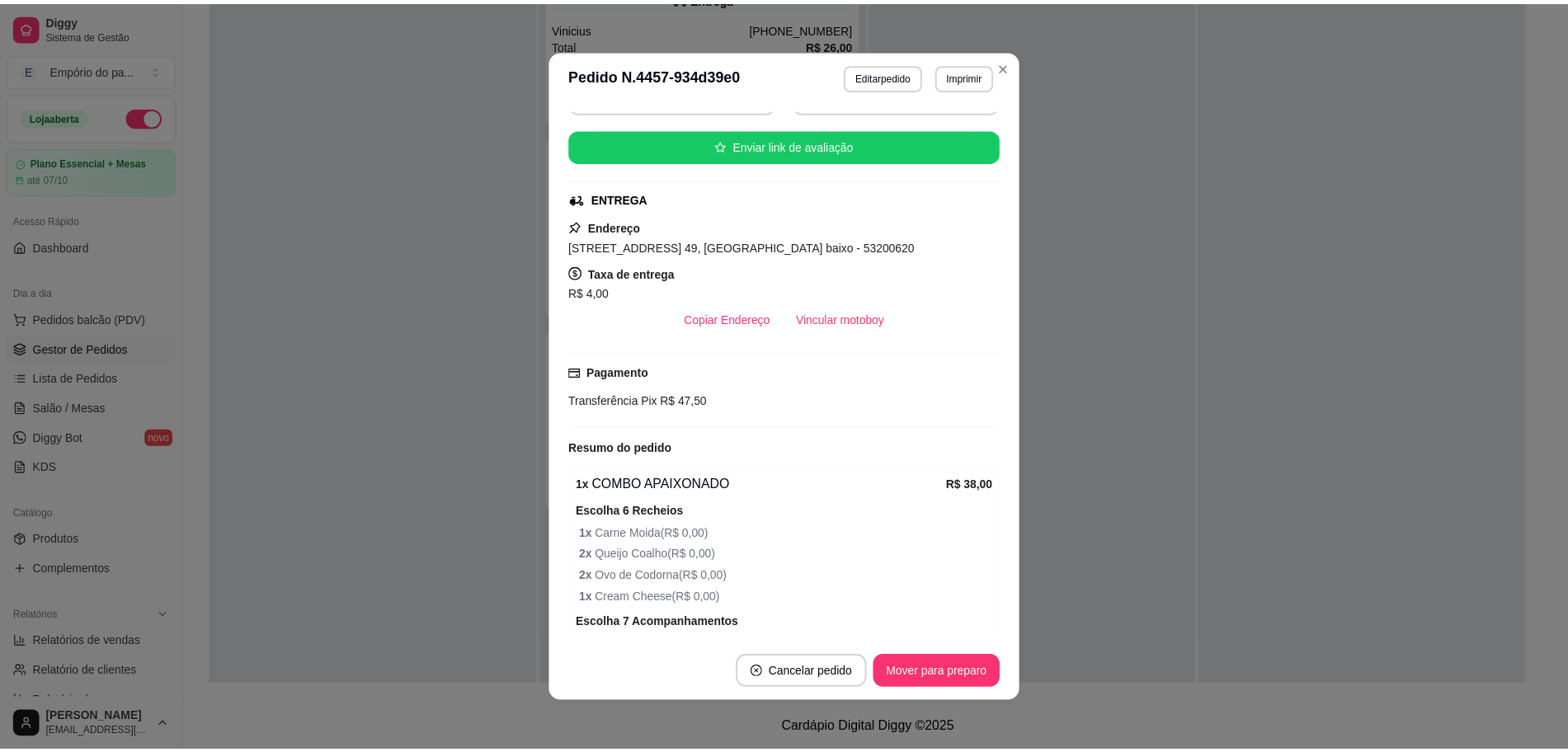
scroll to position [618, 0]
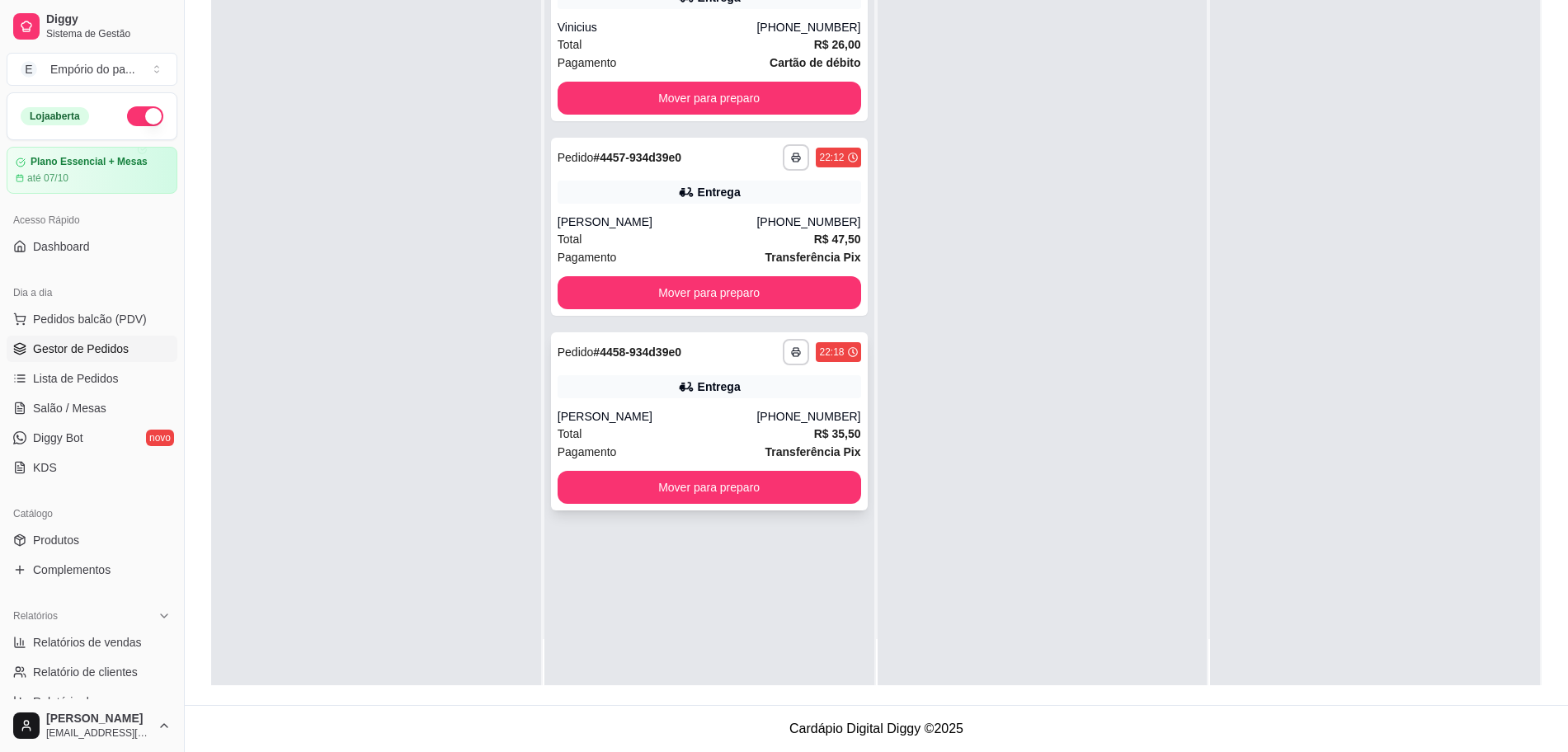
click at [678, 421] on div "[PERSON_NAME]" at bounding box center [657, 416] width 199 height 17
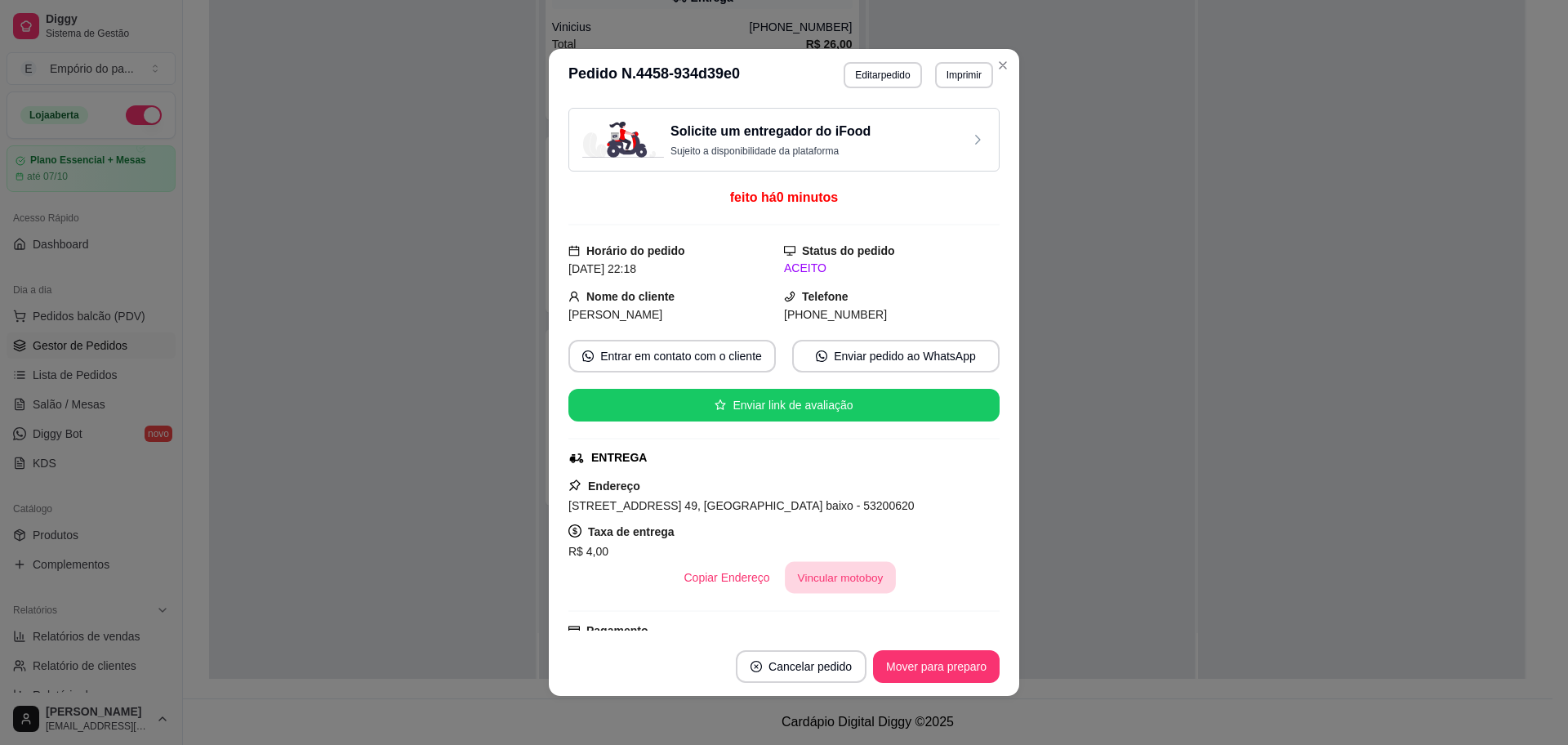
click at [815, 574] on button "Vincular motoboy" at bounding box center [840, 578] width 111 height 32
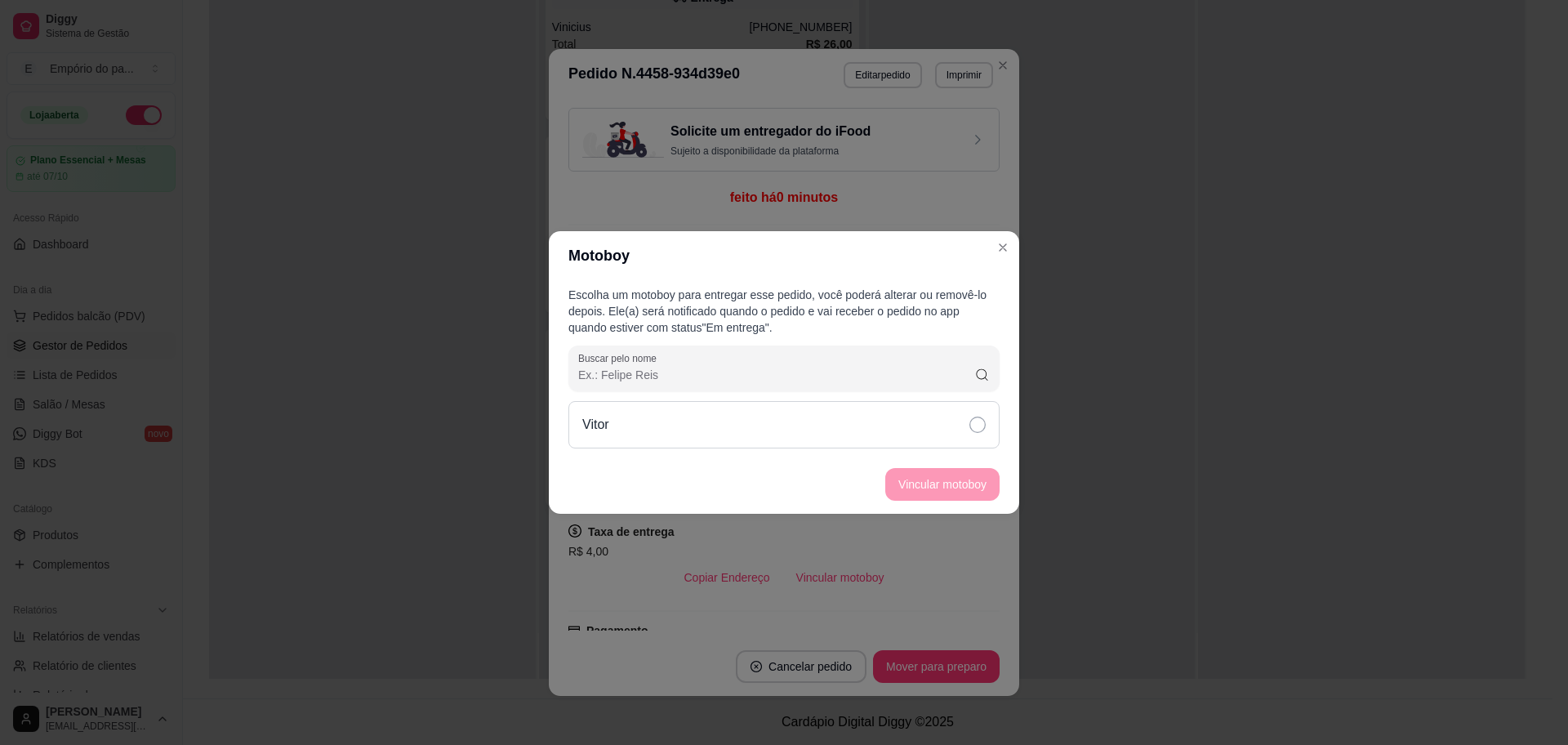
click at [971, 423] on icon at bounding box center [978, 425] width 17 height 17
click at [944, 484] on button "Vincular motoboy" at bounding box center [942, 485] width 115 height 33
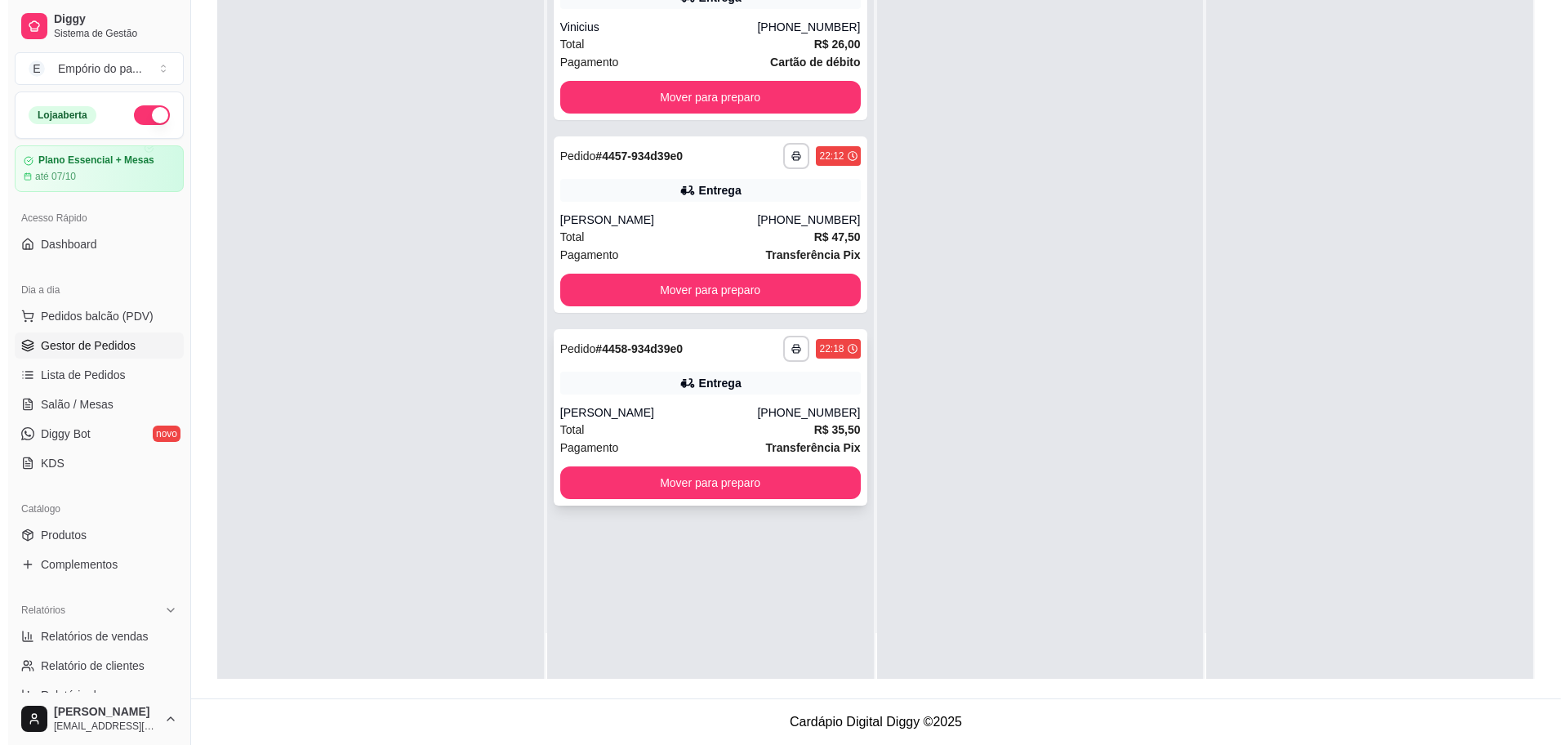
scroll to position [0, 0]
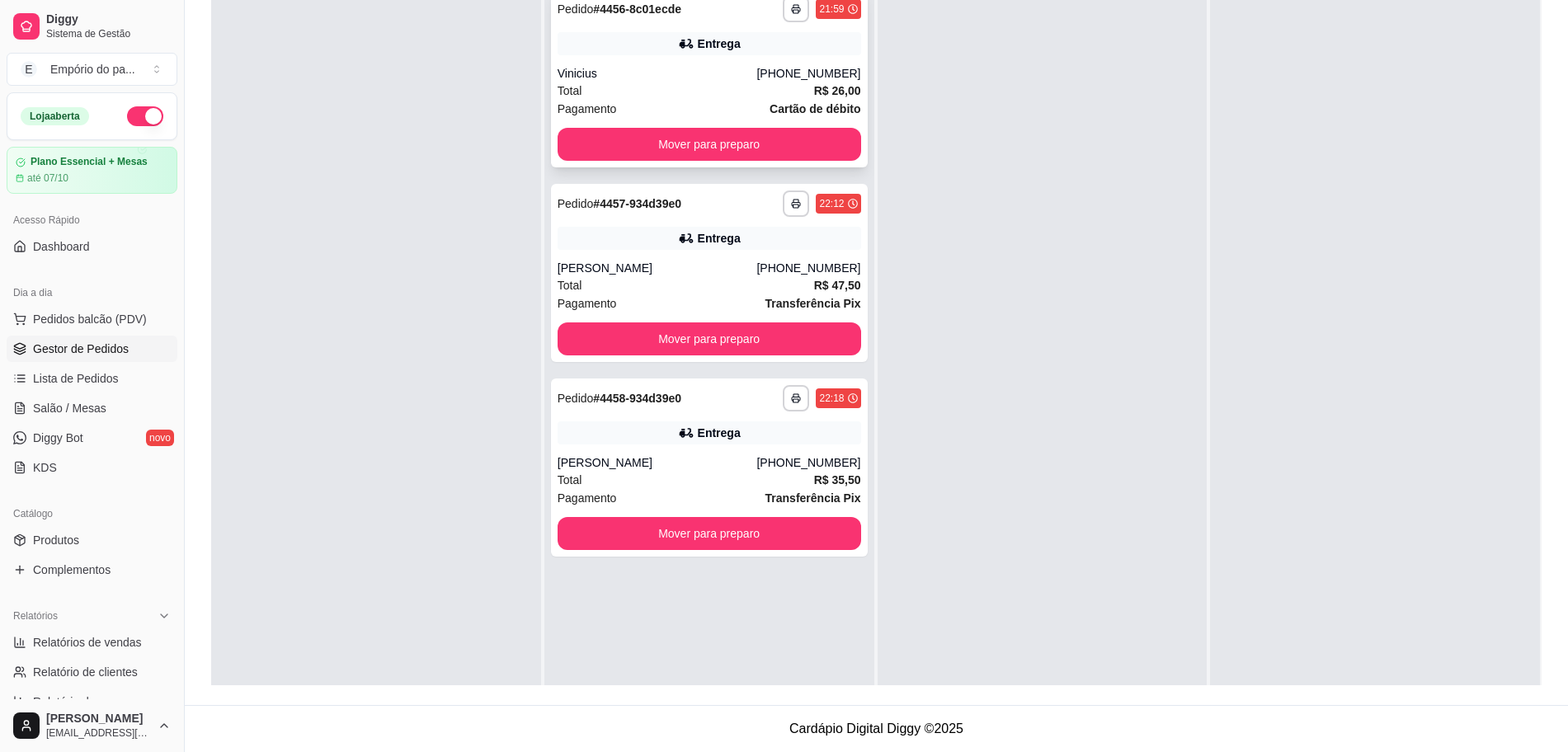
click at [720, 97] on div "Total R$ 26,00" at bounding box center [708, 91] width 303 height 19
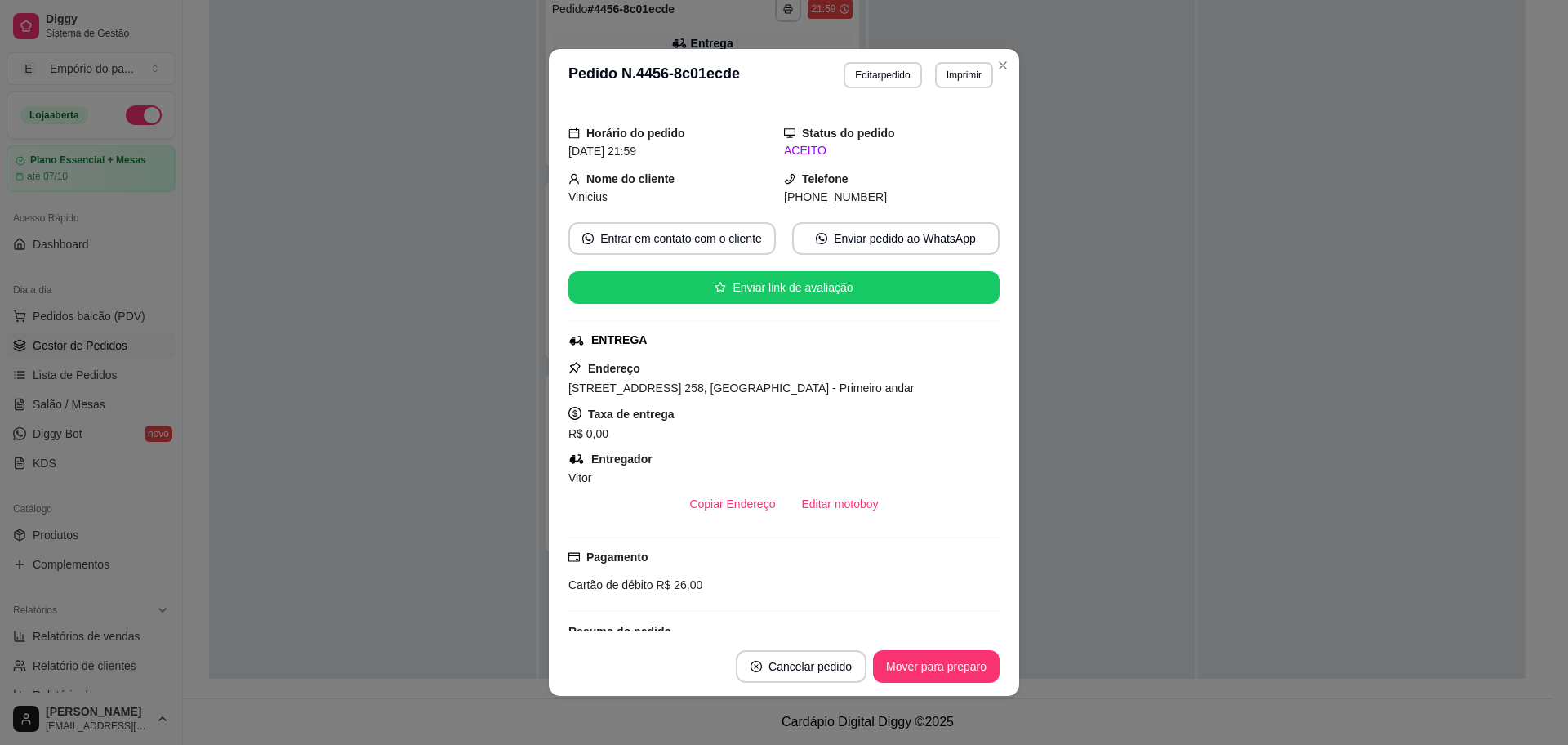
scroll to position [204, 0]
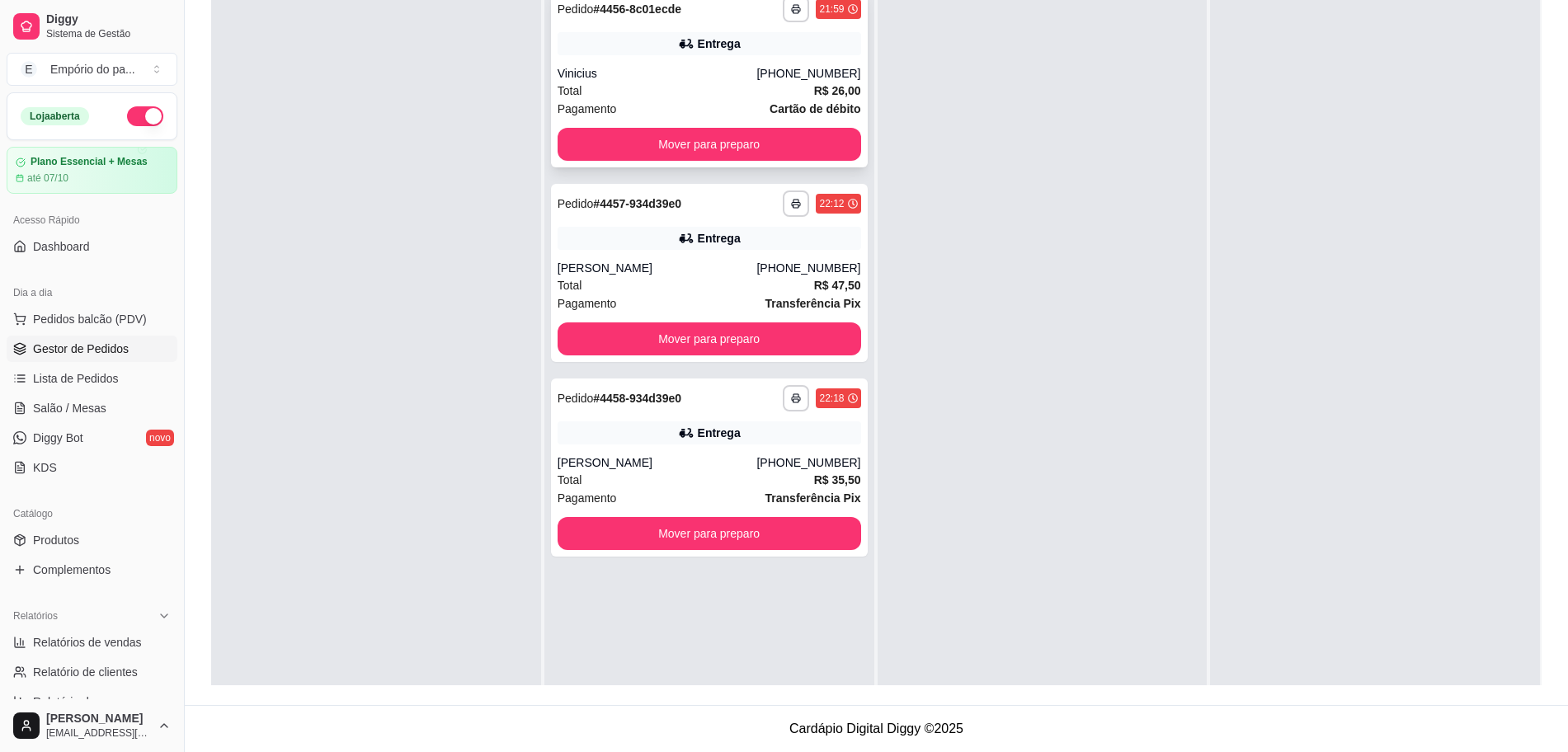
click at [714, 86] on div "Total R$ 26,00" at bounding box center [708, 91] width 303 height 19
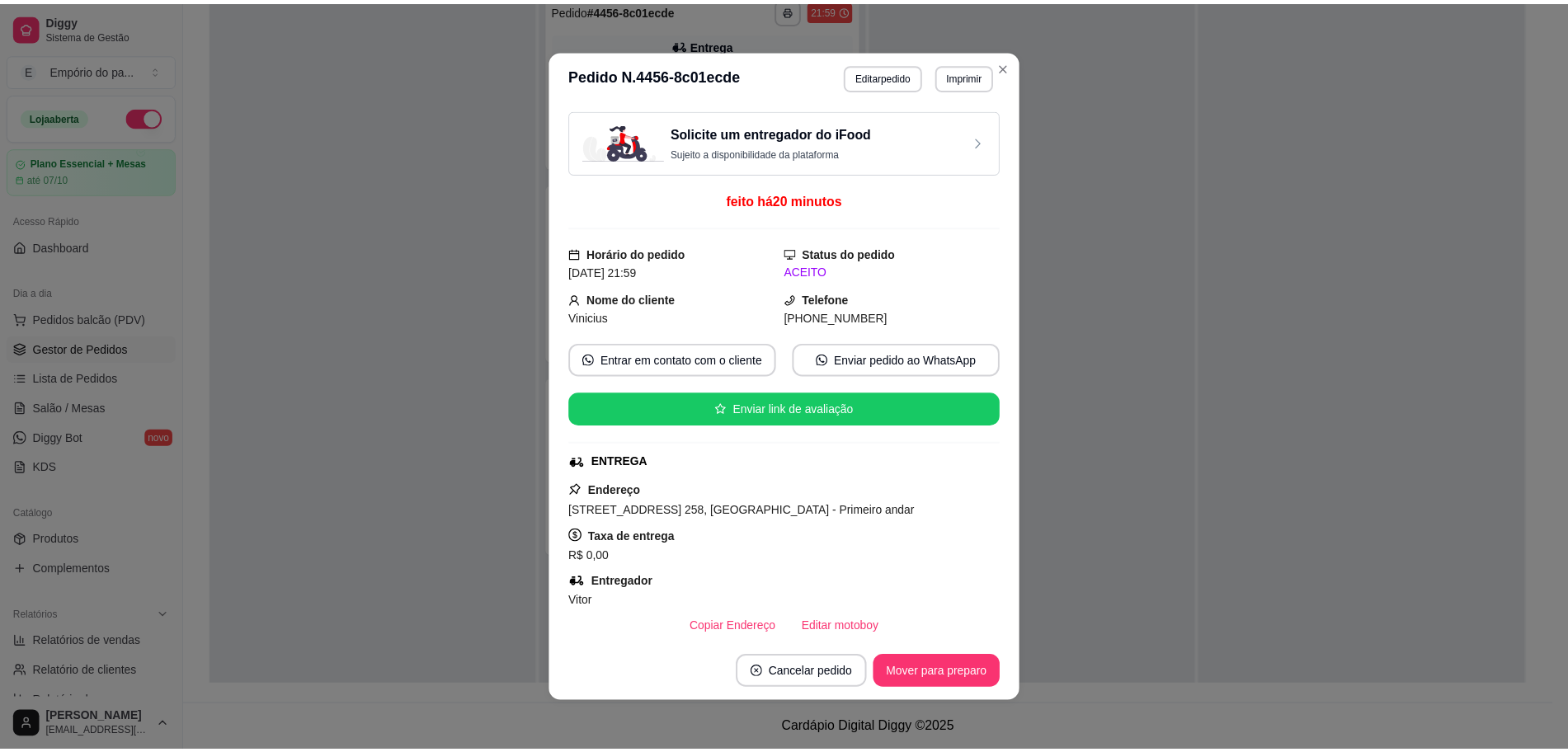
scroll to position [425, 0]
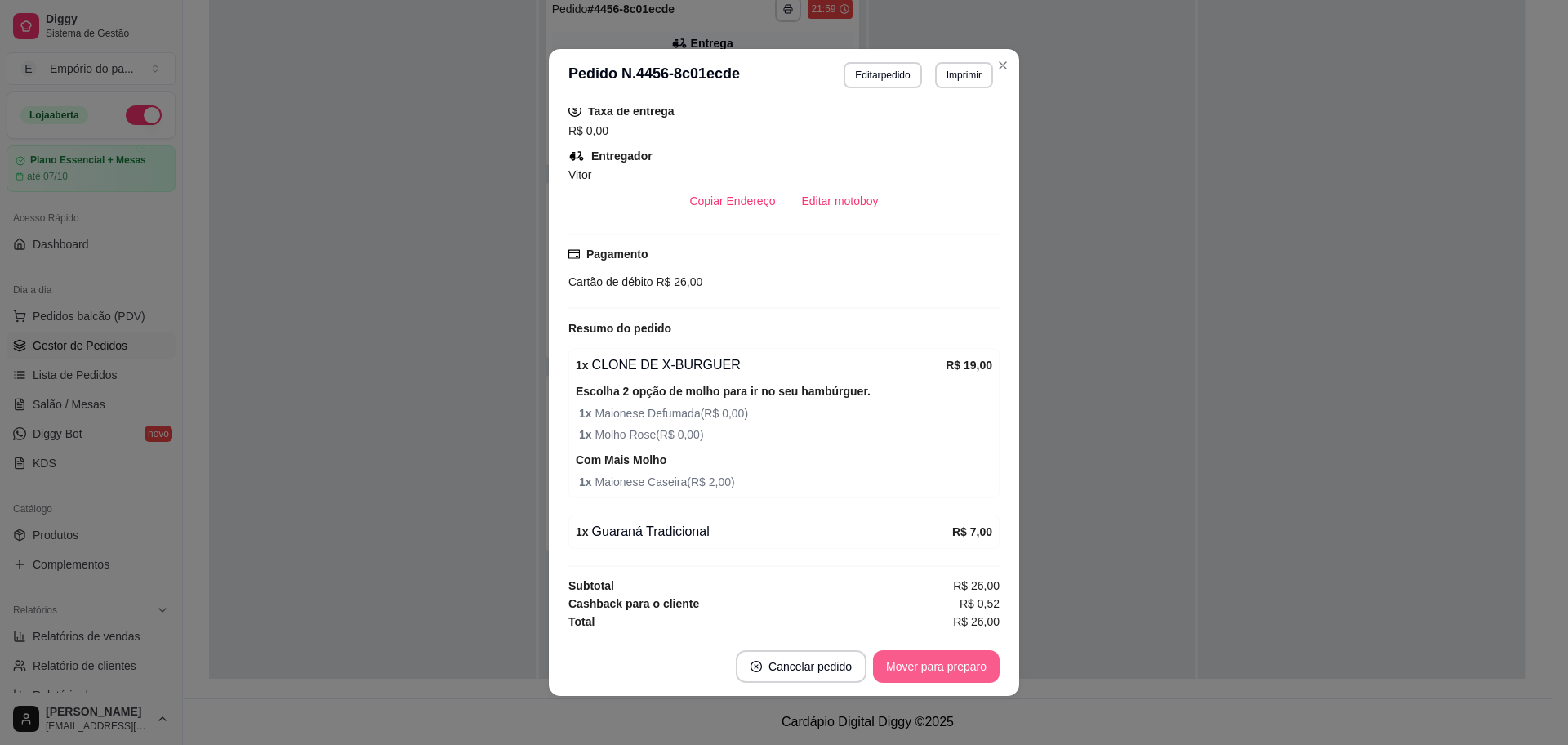
click at [929, 670] on button "Mover para preparo" at bounding box center [936, 667] width 127 height 33
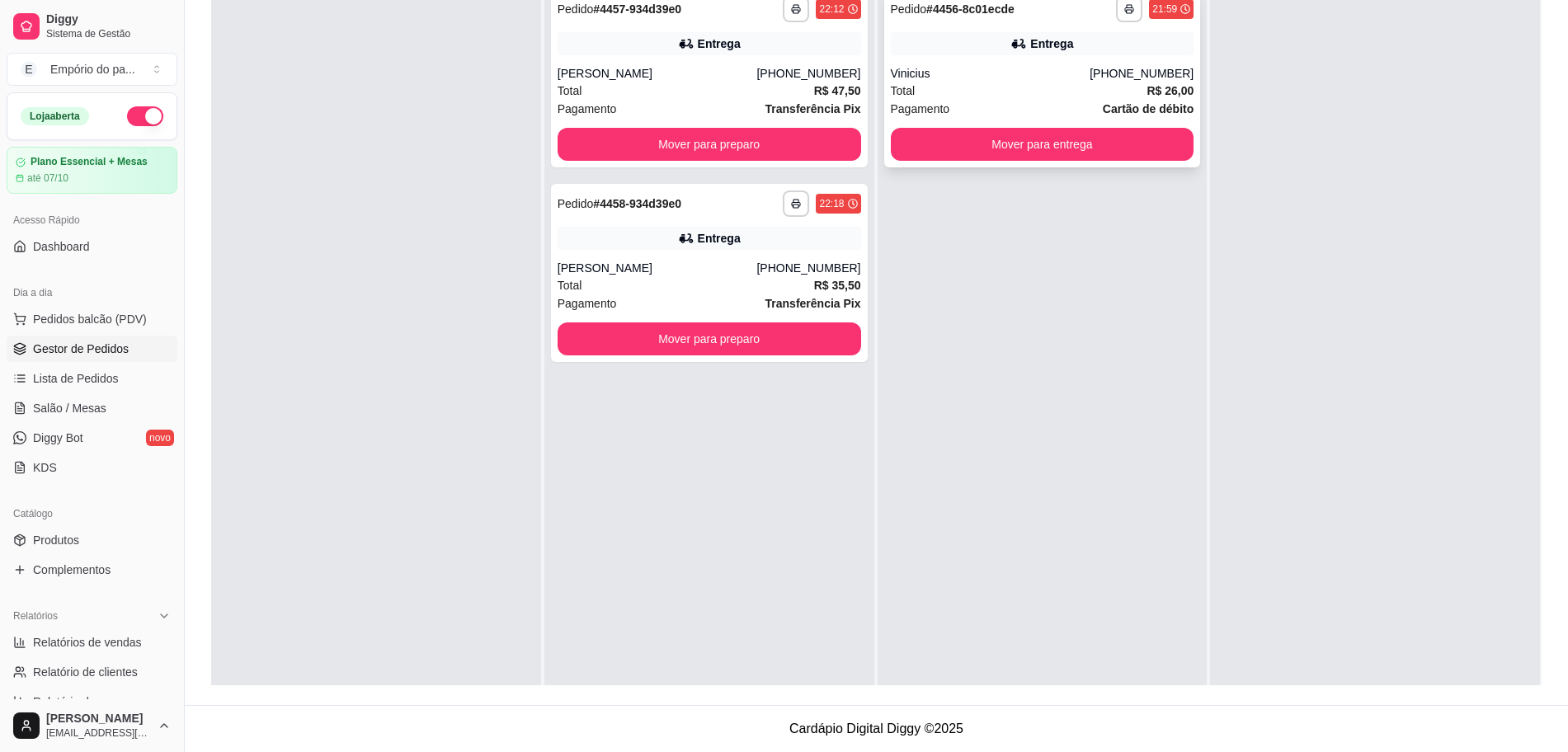
click at [1033, 106] on div "Pagamento Cartão de débito" at bounding box center [1042, 109] width 303 height 19
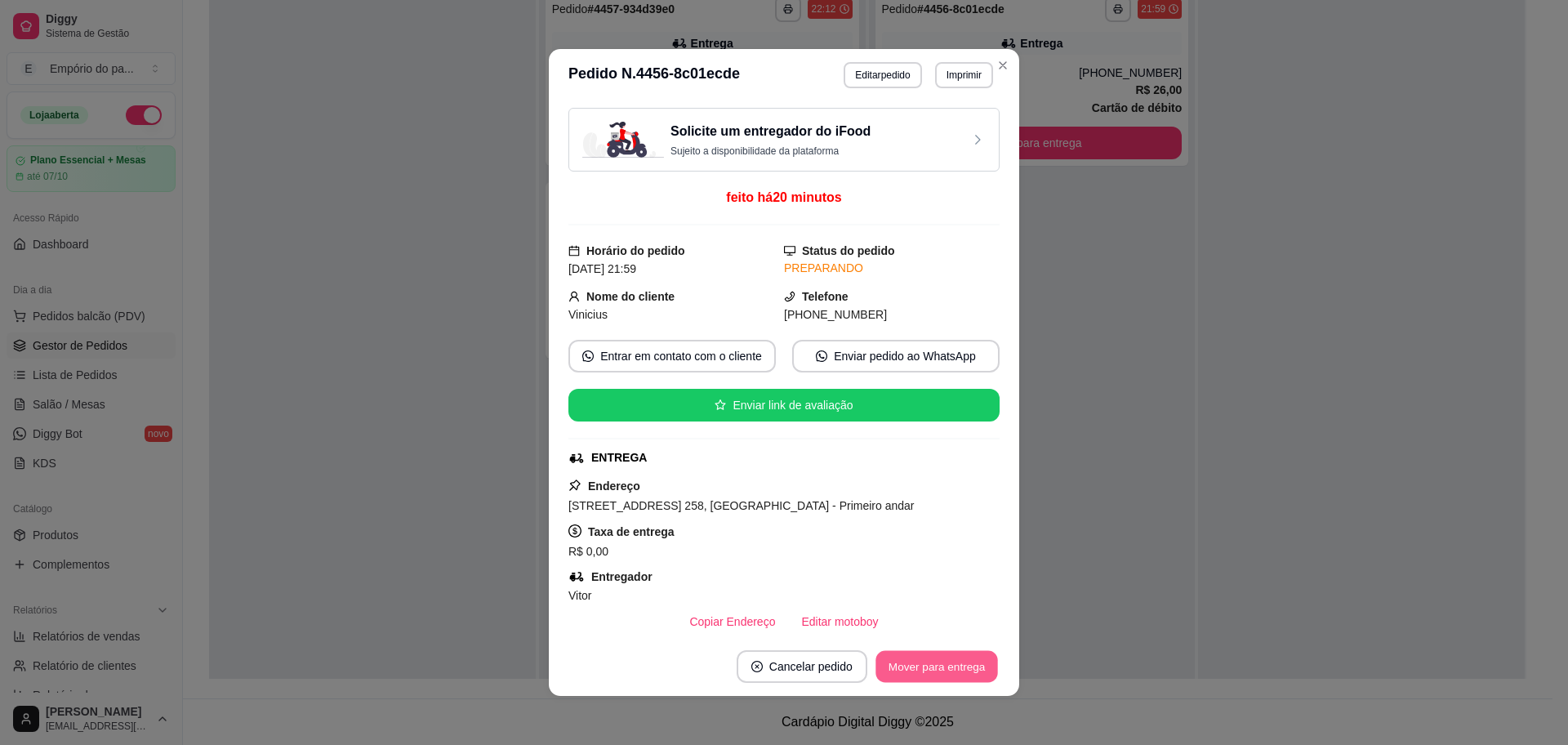
click at [914, 667] on button "Mover para entrega" at bounding box center [935, 667] width 122 height 32
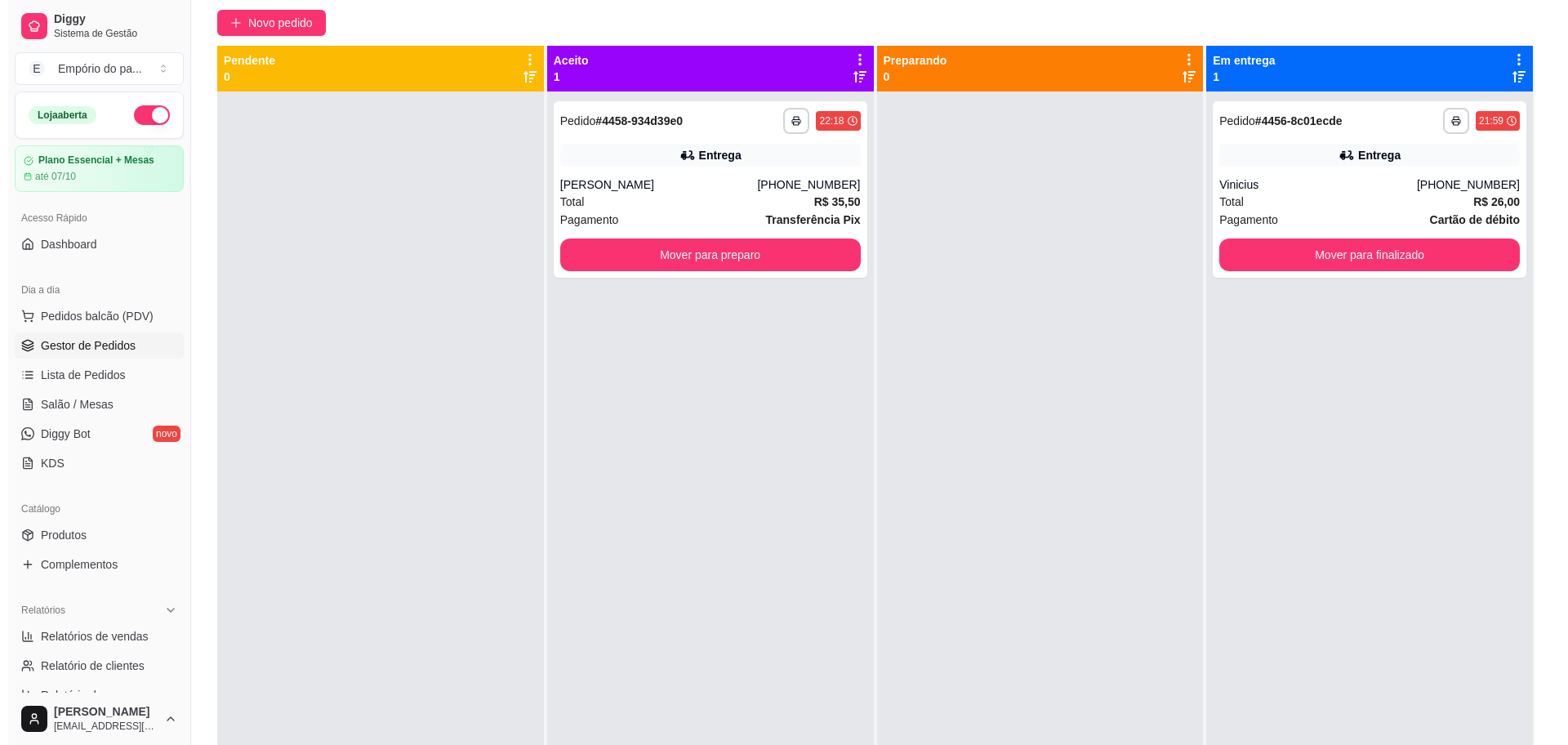
scroll to position [0, 0]
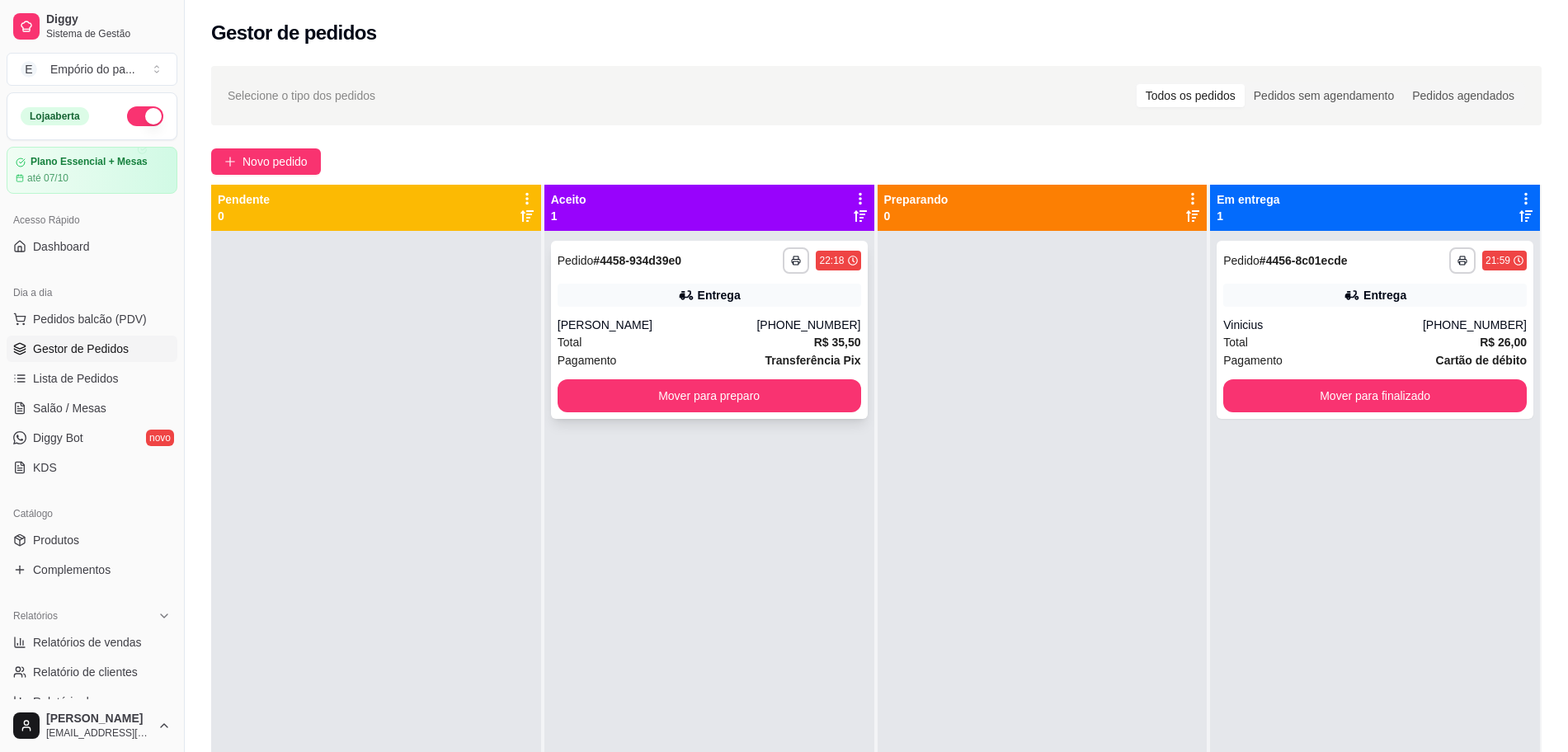
click at [771, 343] on div "Total R$ 35,50" at bounding box center [708, 342] width 303 height 19
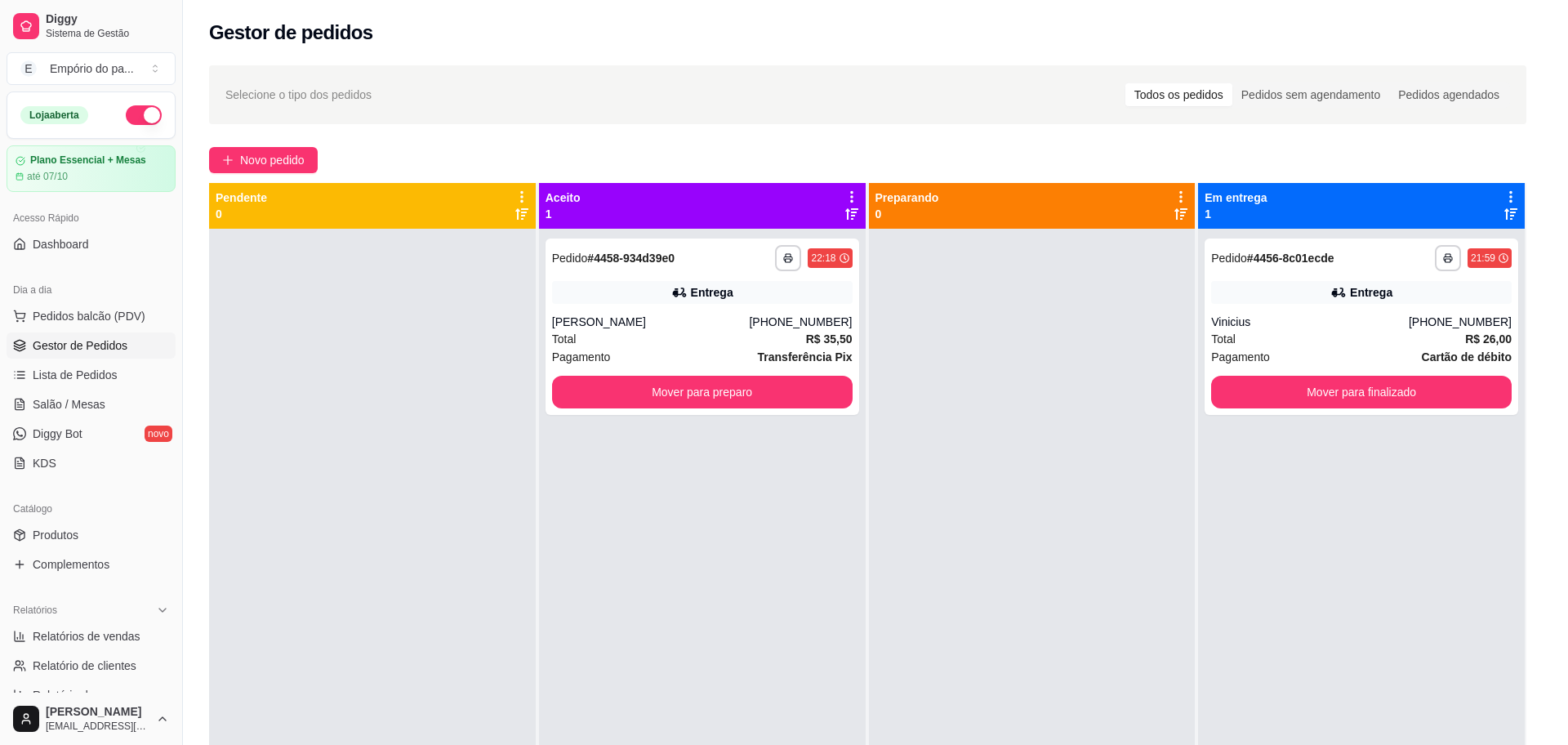
scroll to position [447, 0]
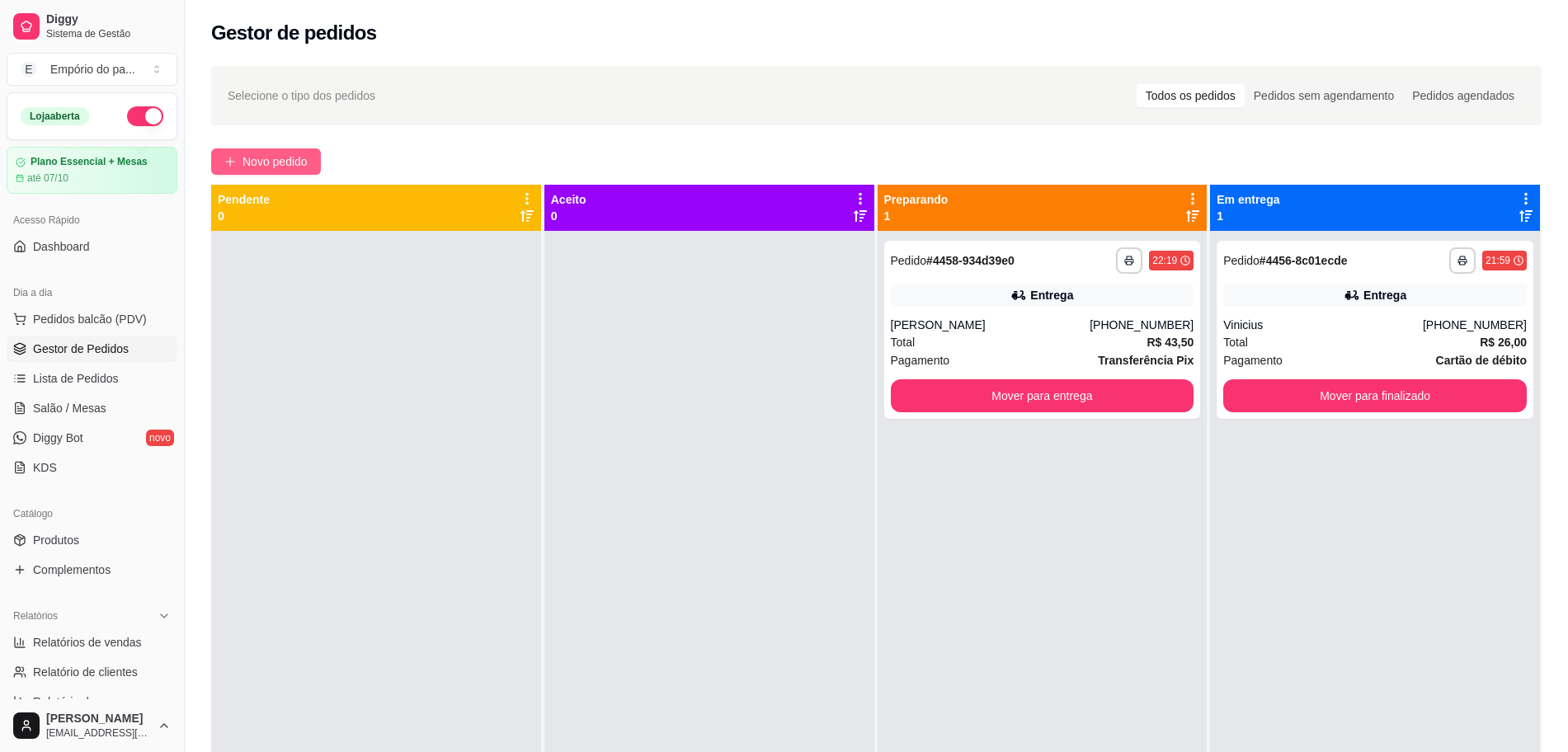
click at [261, 162] on span "Novo pedido" at bounding box center [275, 162] width 65 height 19
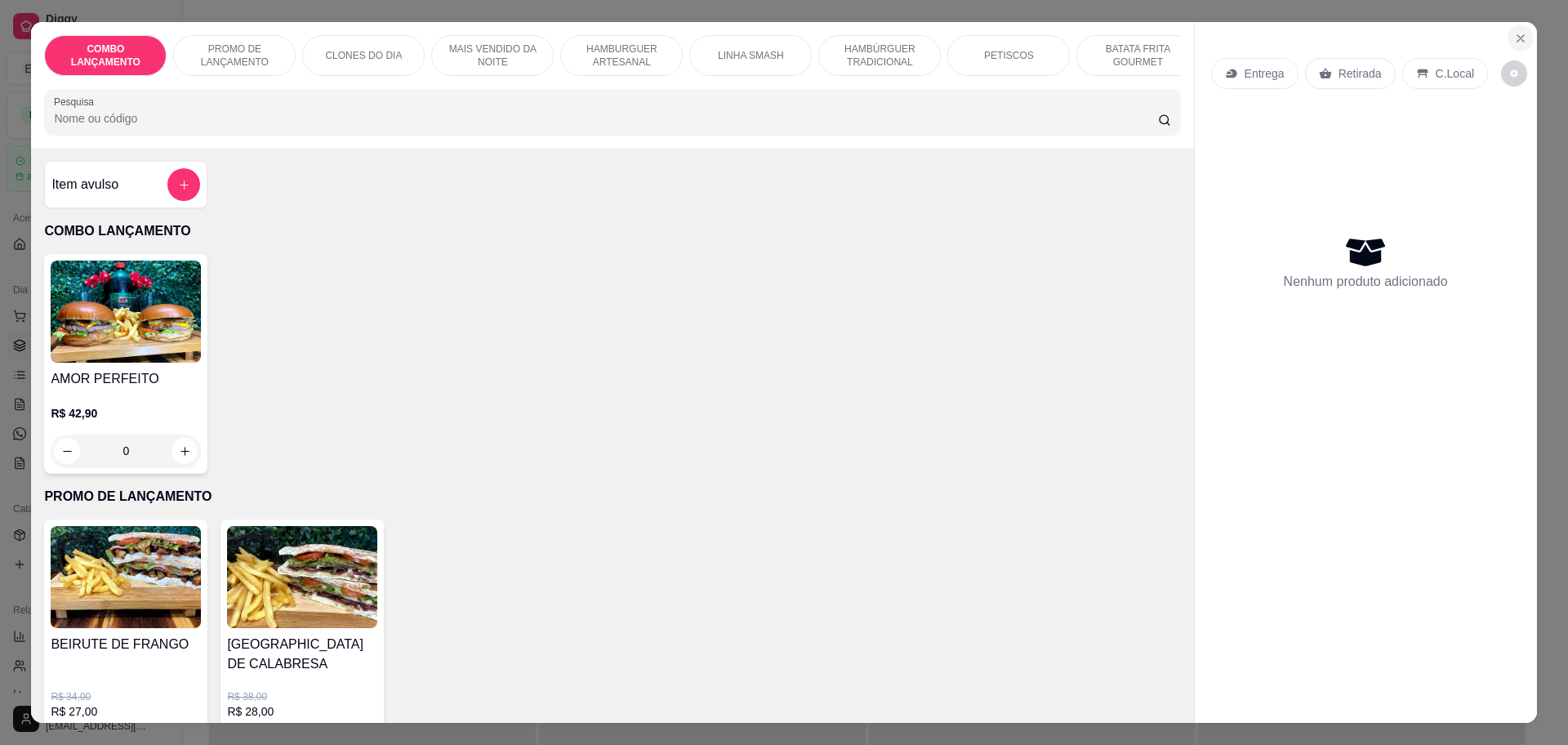
click at [1520, 39] on button "Close" at bounding box center [1520, 39] width 26 height 26
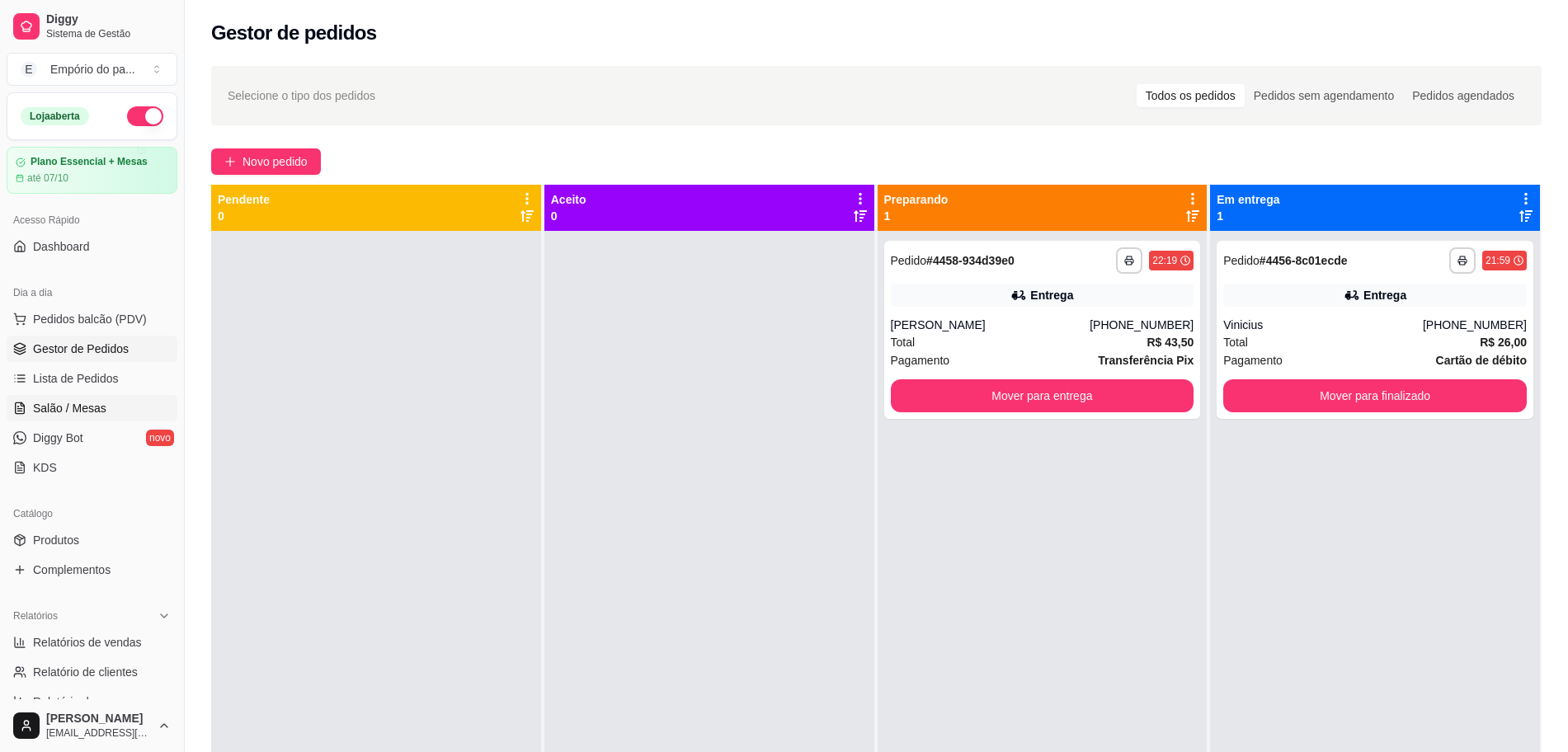
click at [92, 412] on span "Salão / Mesas" at bounding box center [70, 408] width 73 height 17
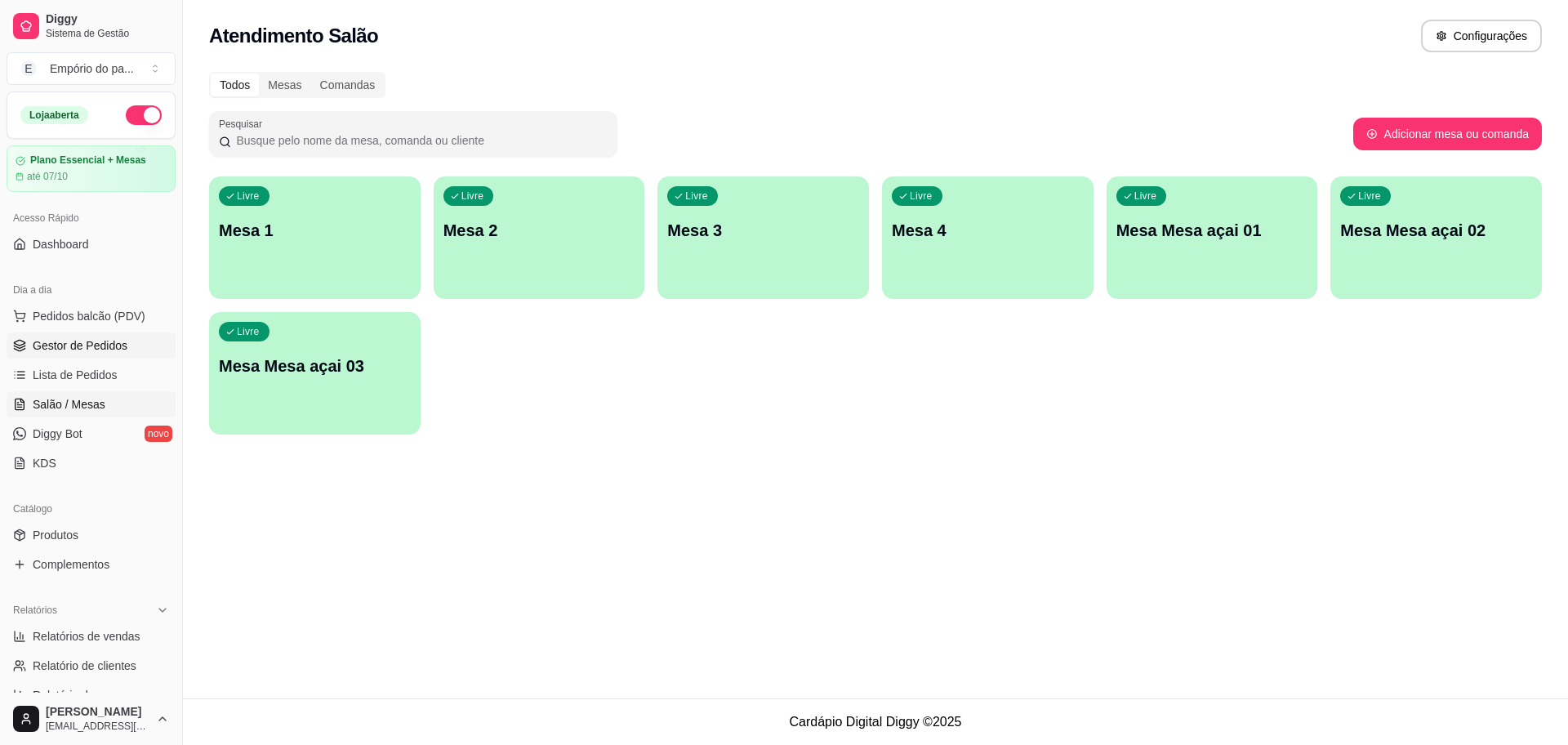
click at [143, 346] on link "Gestor de Pedidos" at bounding box center [91, 345] width 169 height 26
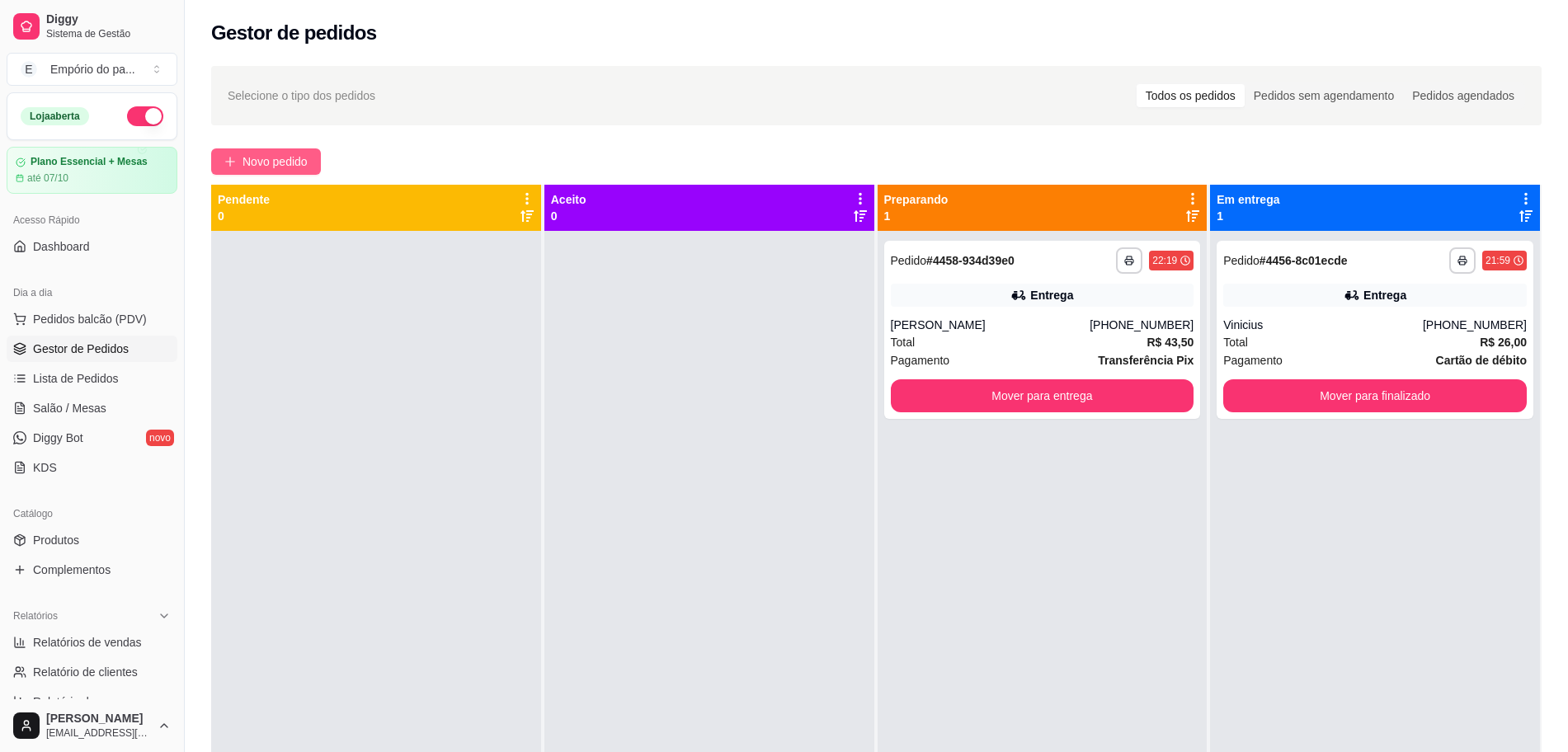
click at [254, 150] on button "Novo pedido" at bounding box center [266, 161] width 109 height 26
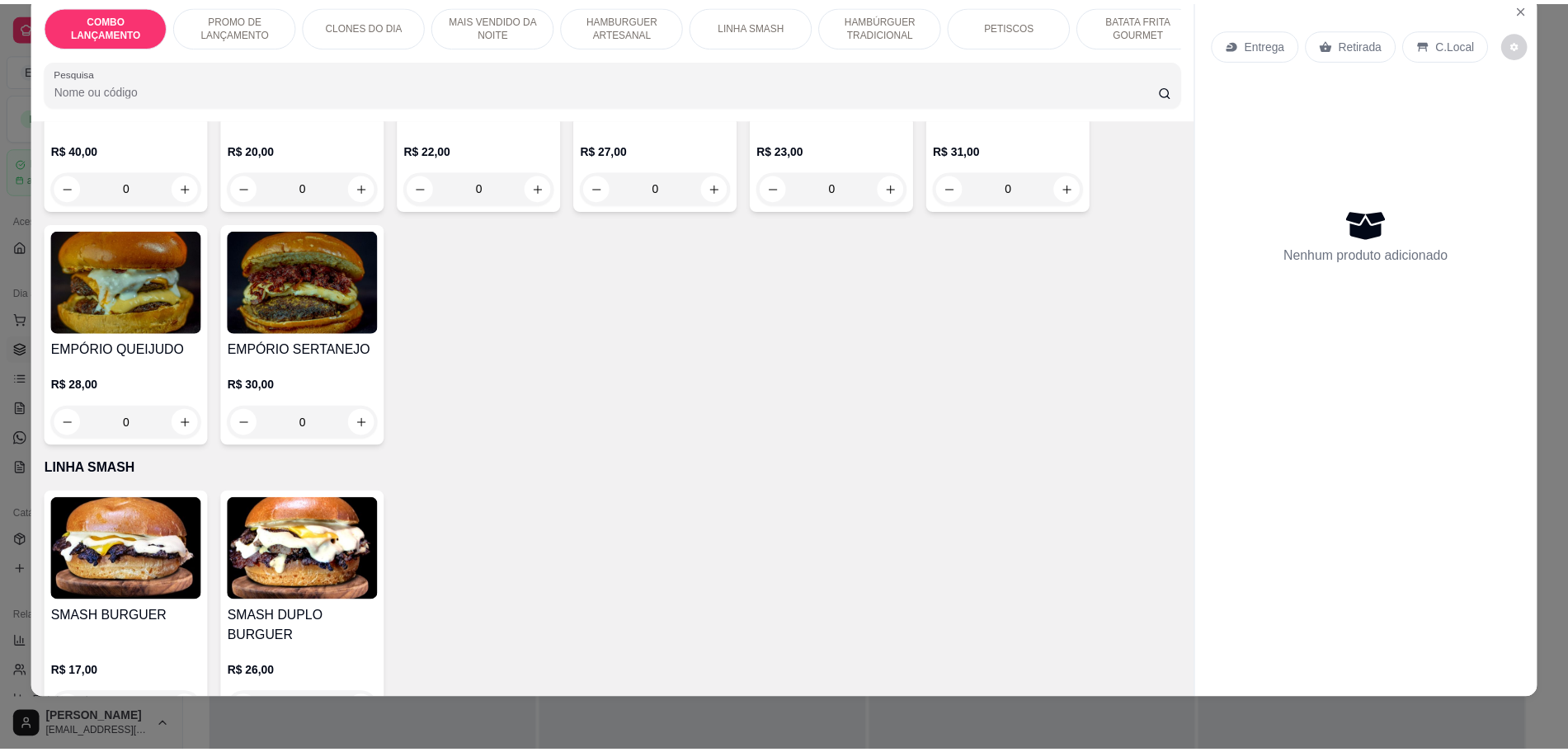
scroll to position [2062, 0]
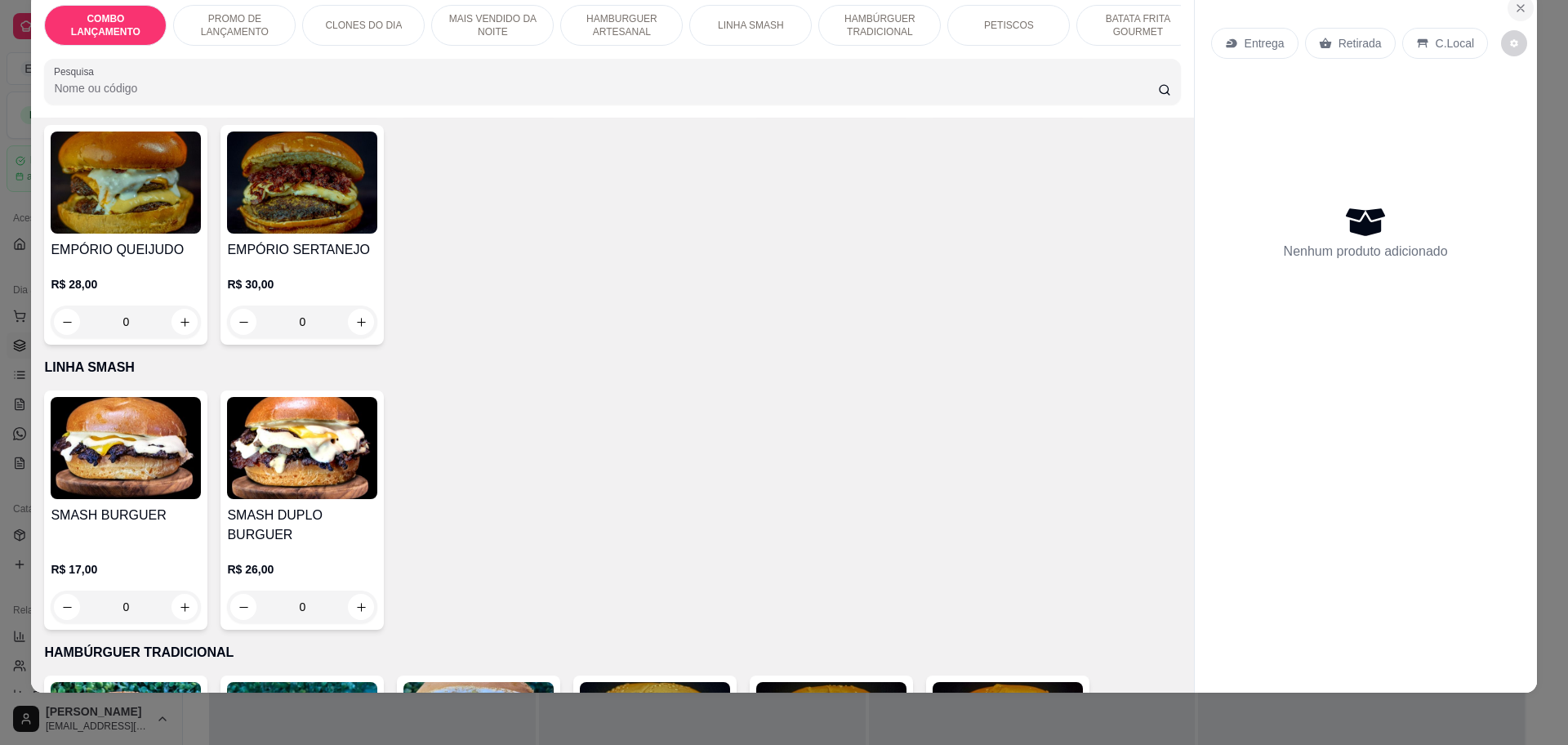
click at [1518, 6] on icon "Close" at bounding box center [1520, 7] width 6 height 6
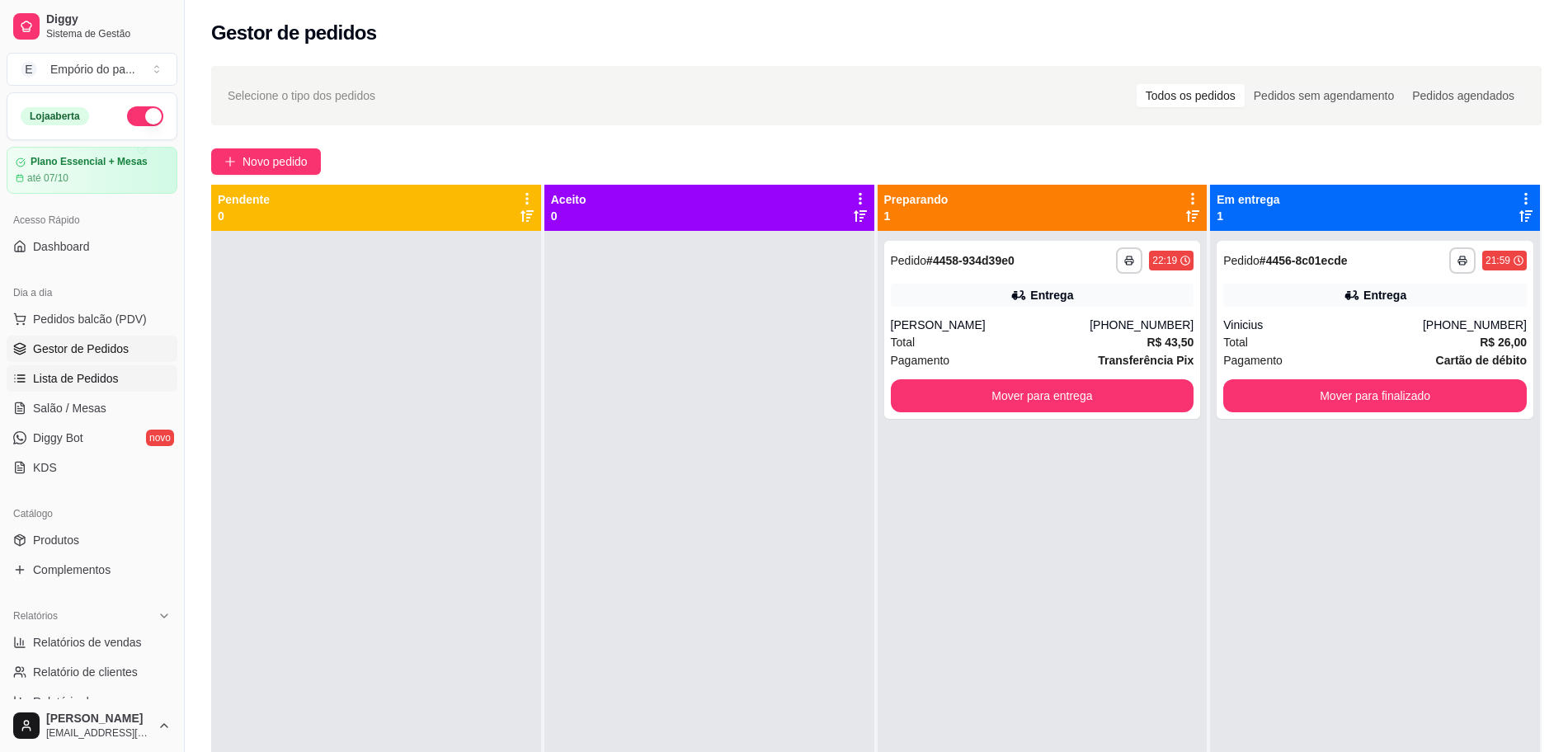
click at [55, 389] on link "Lista de Pedidos" at bounding box center [92, 378] width 171 height 26
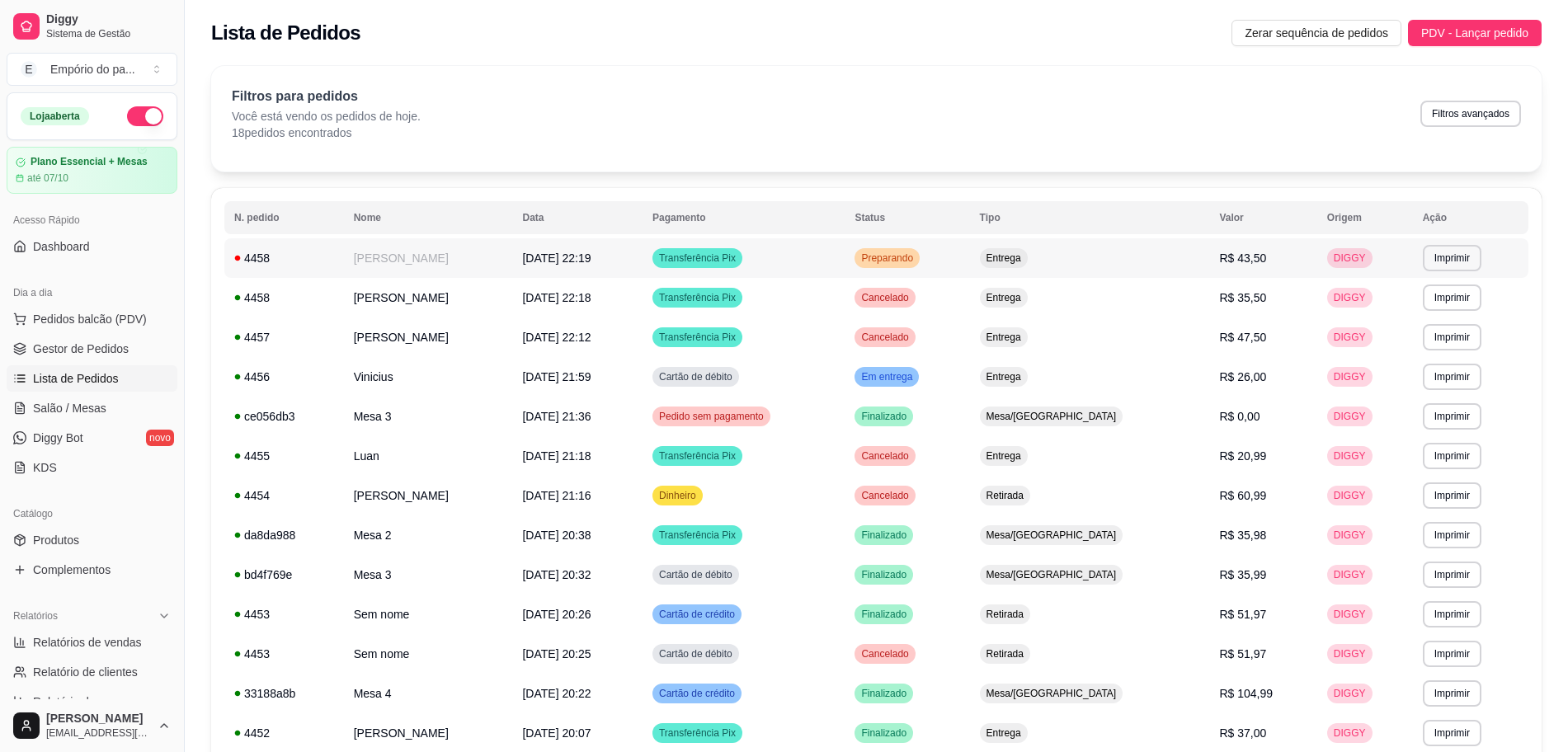
click at [366, 261] on td "[PERSON_NAME]" at bounding box center [428, 258] width 169 height 40
click at [56, 344] on span "Gestor de Pedidos" at bounding box center [81, 349] width 96 height 17
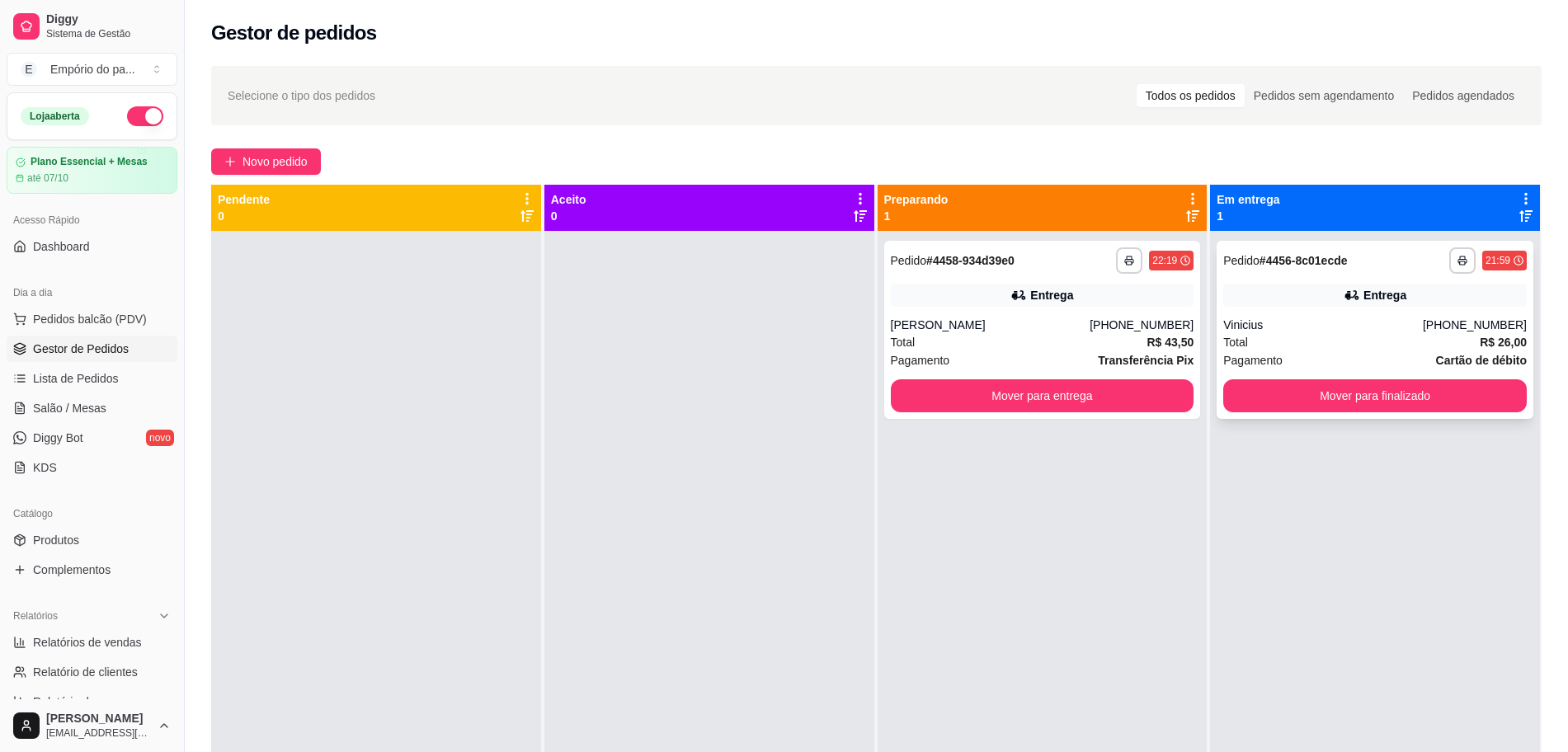
click at [1278, 347] on div "Total R$ 26,00" at bounding box center [1374, 342] width 303 height 19
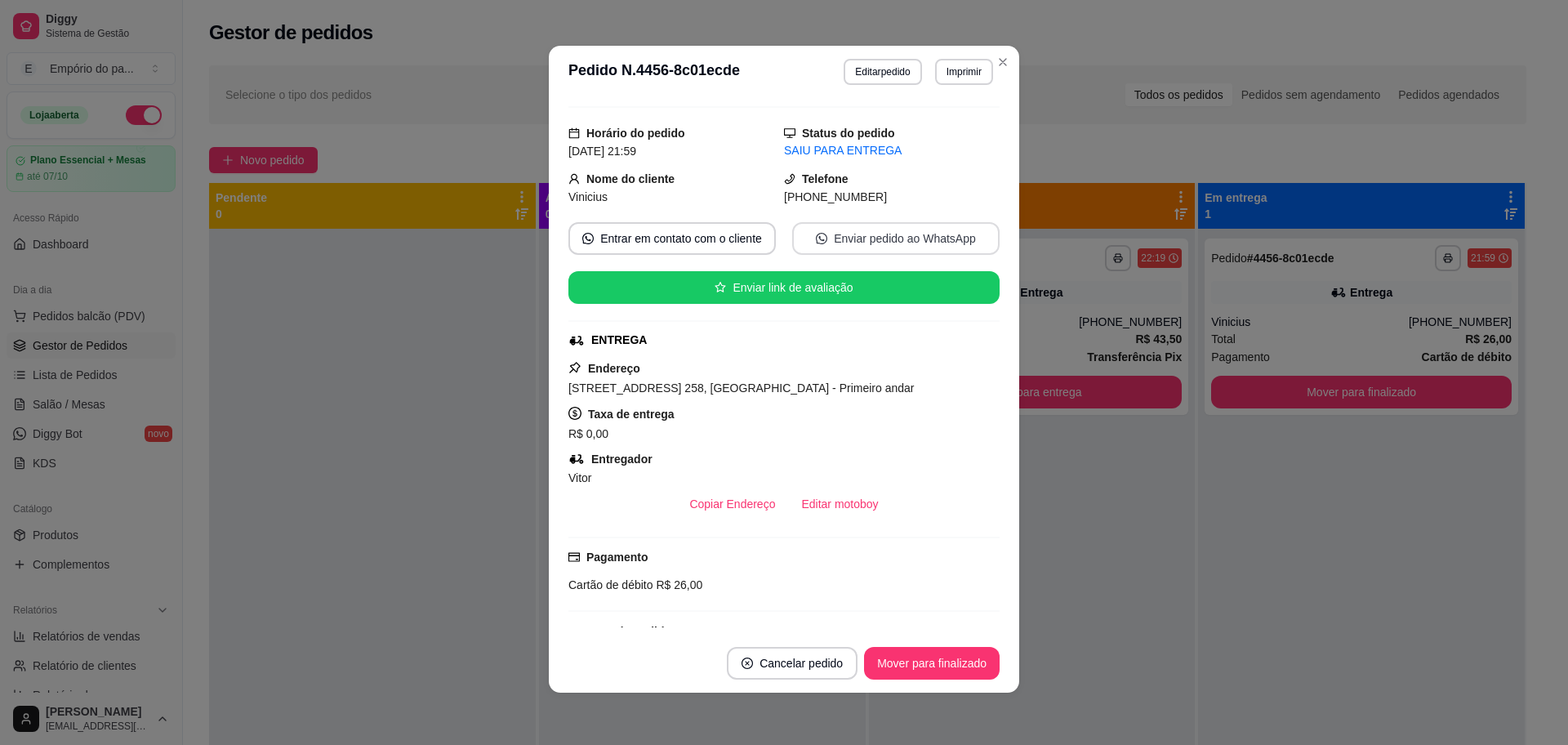
scroll to position [409, 0]
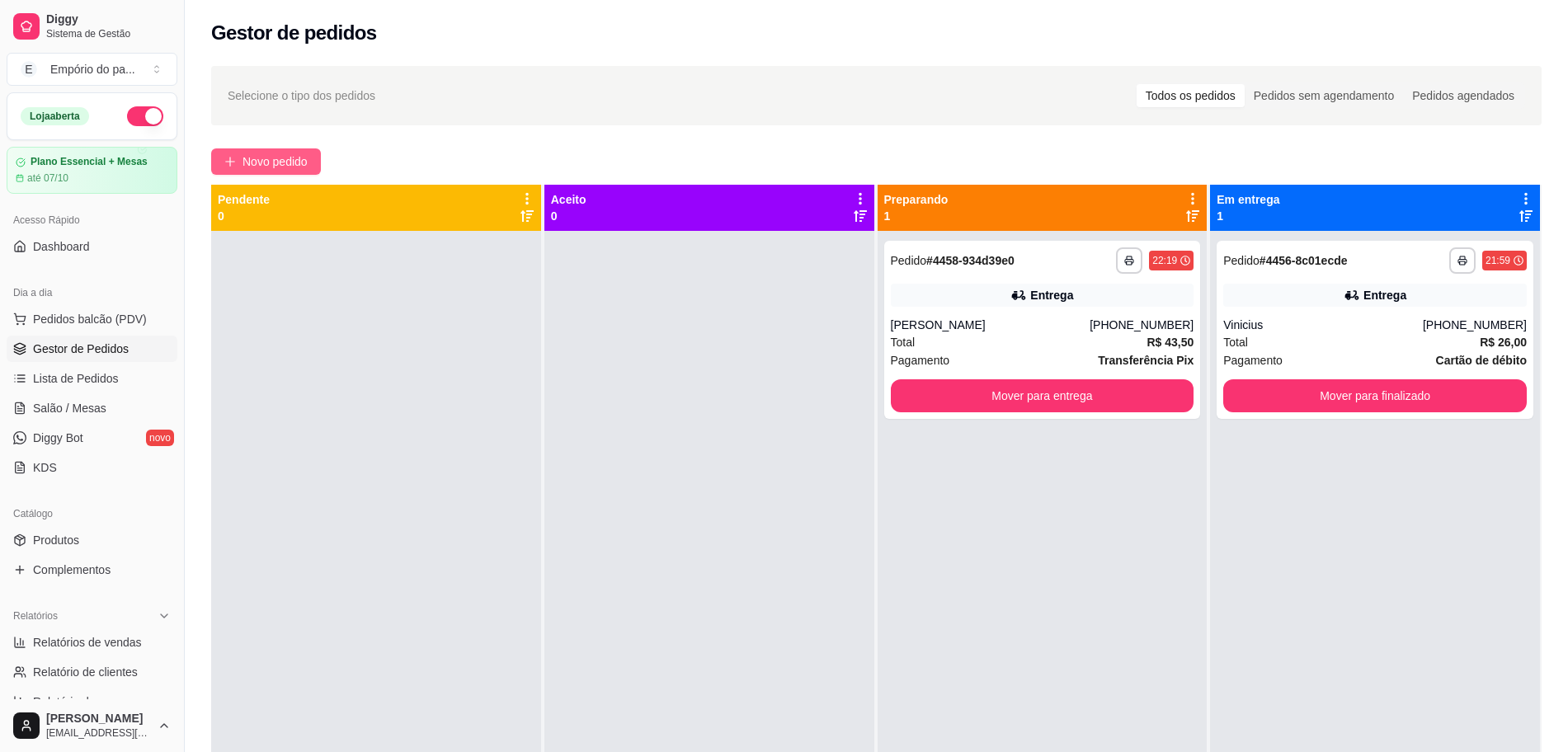
click at [251, 160] on span "Novo pedido" at bounding box center [275, 162] width 65 height 19
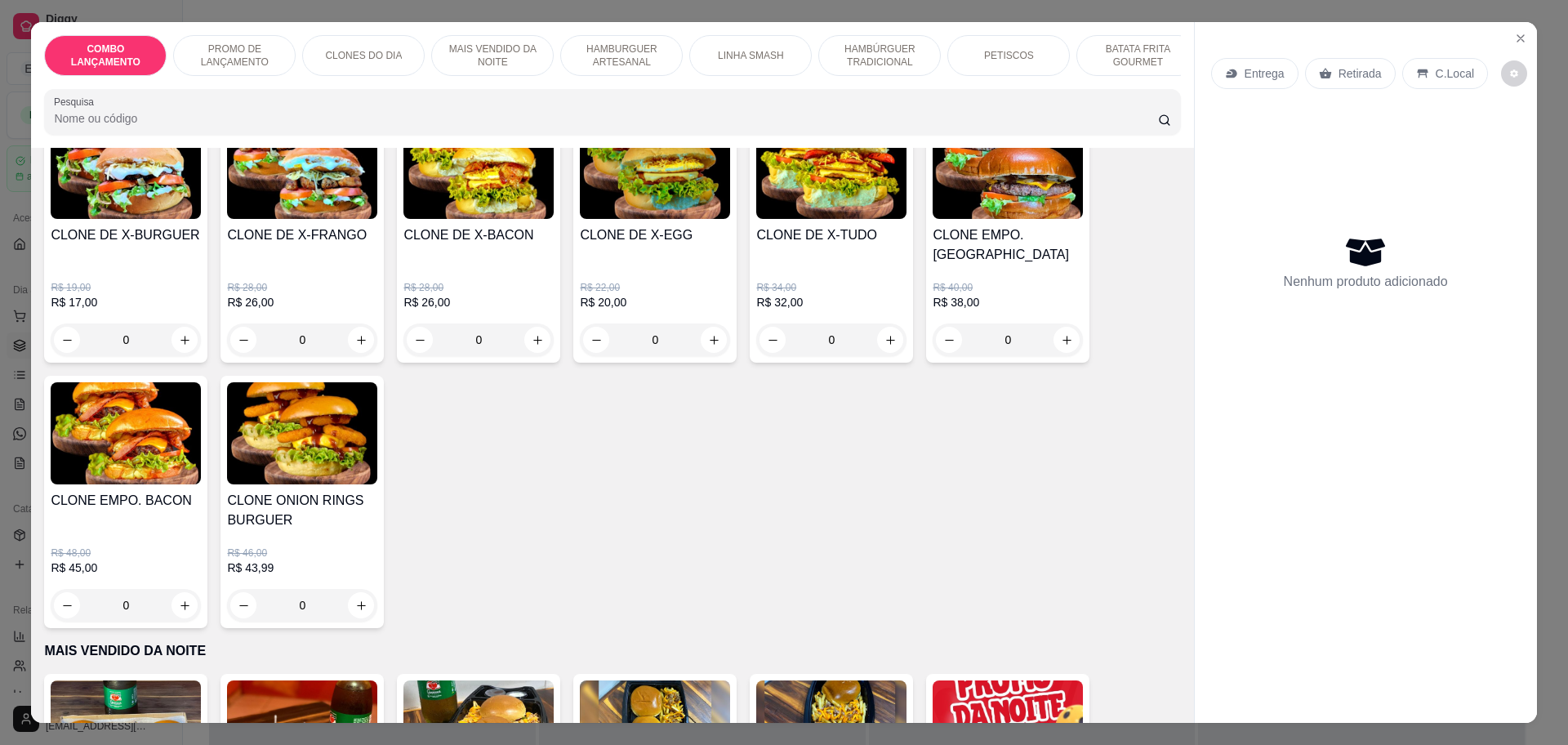
scroll to position [715, 0]
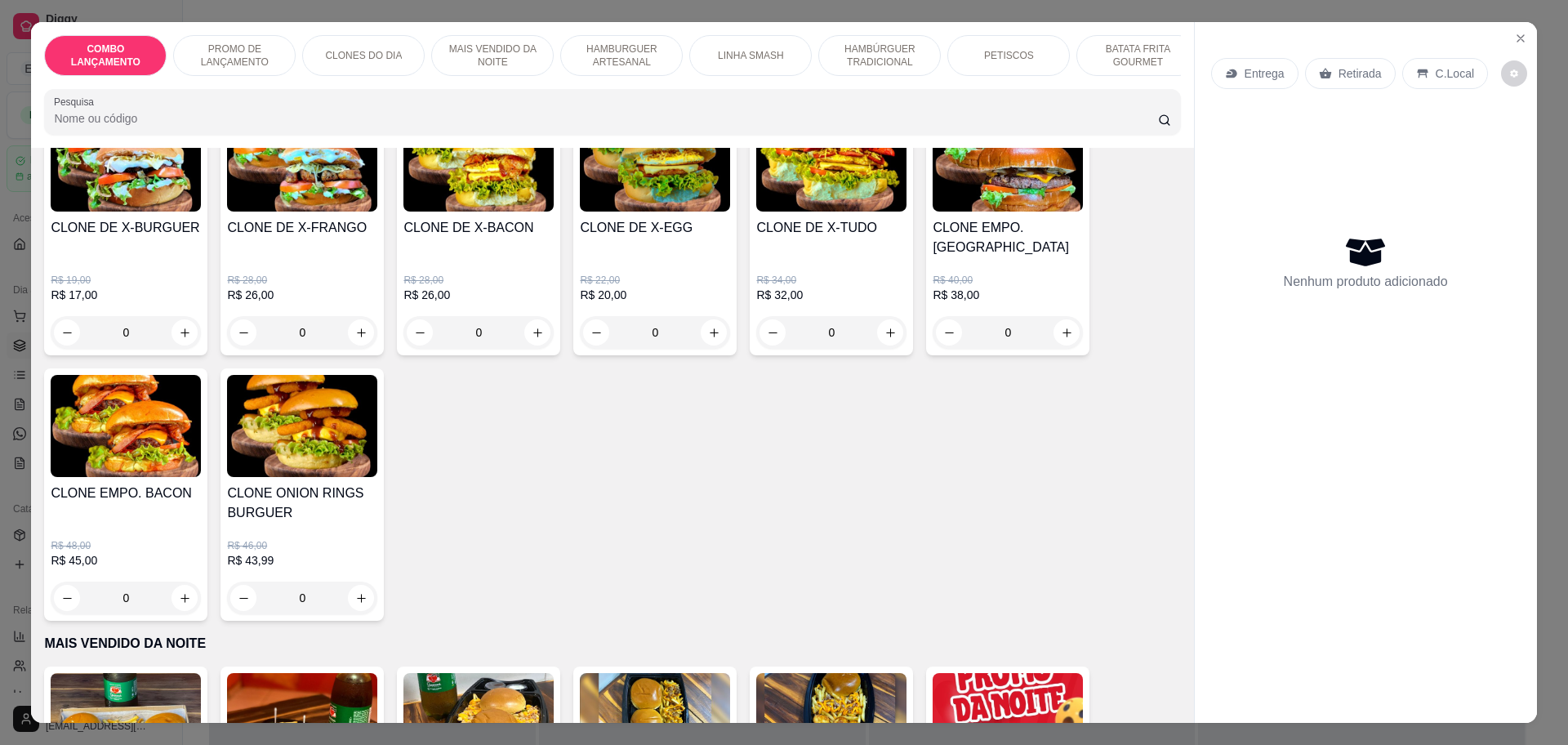
click at [705, 316] on div "0" at bounding box center [655, 333] width 151 height 33
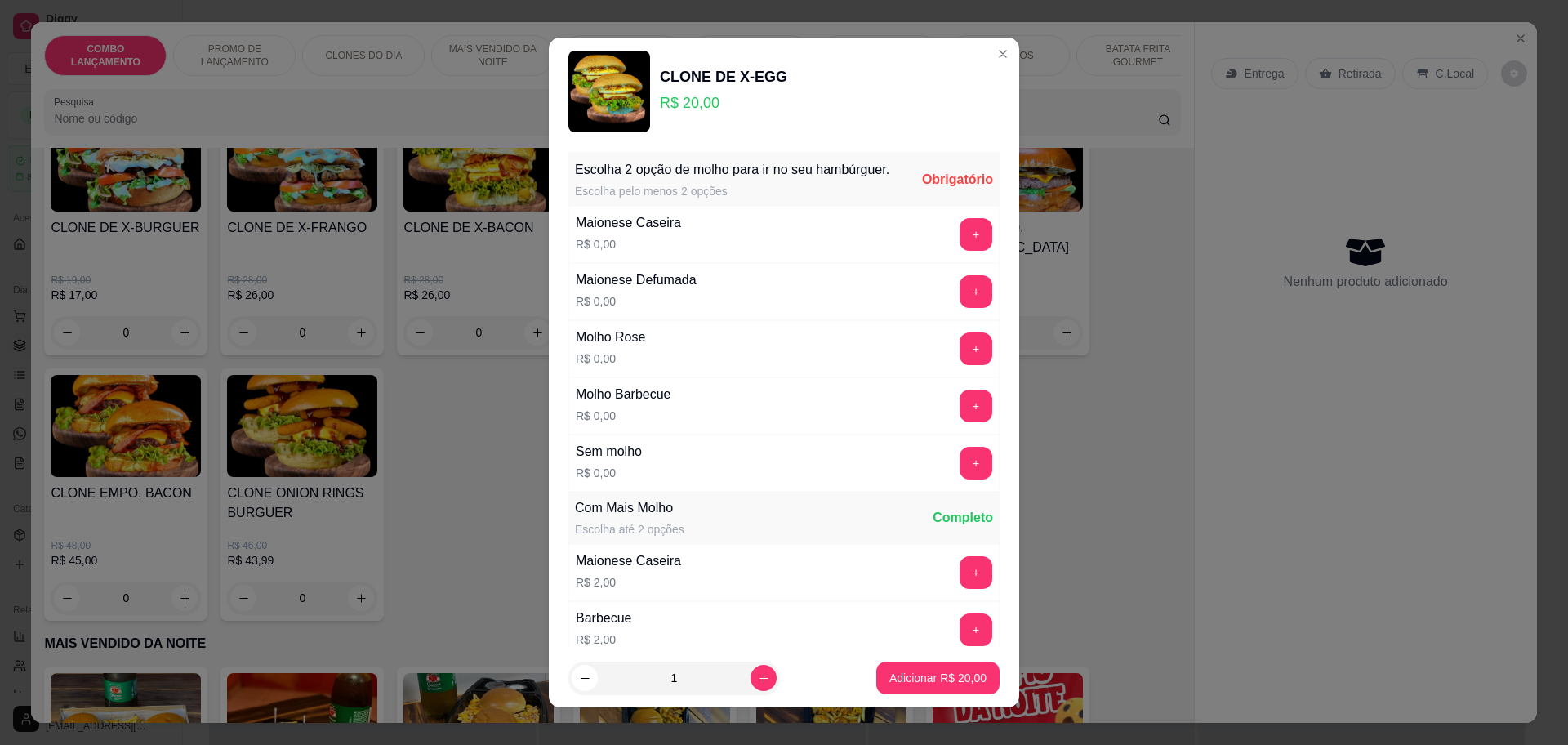
click at [959, 240] on button "+" at bounding box center [976, 234] width 33 height 33
click at [960, 422] on button "+" at bounding box center [976, 405] width 32 height 32
click at [938, 423] on div "Molho Barbecue R$ 0,00 +" at bounding box center [784, 406] width 431 height 57
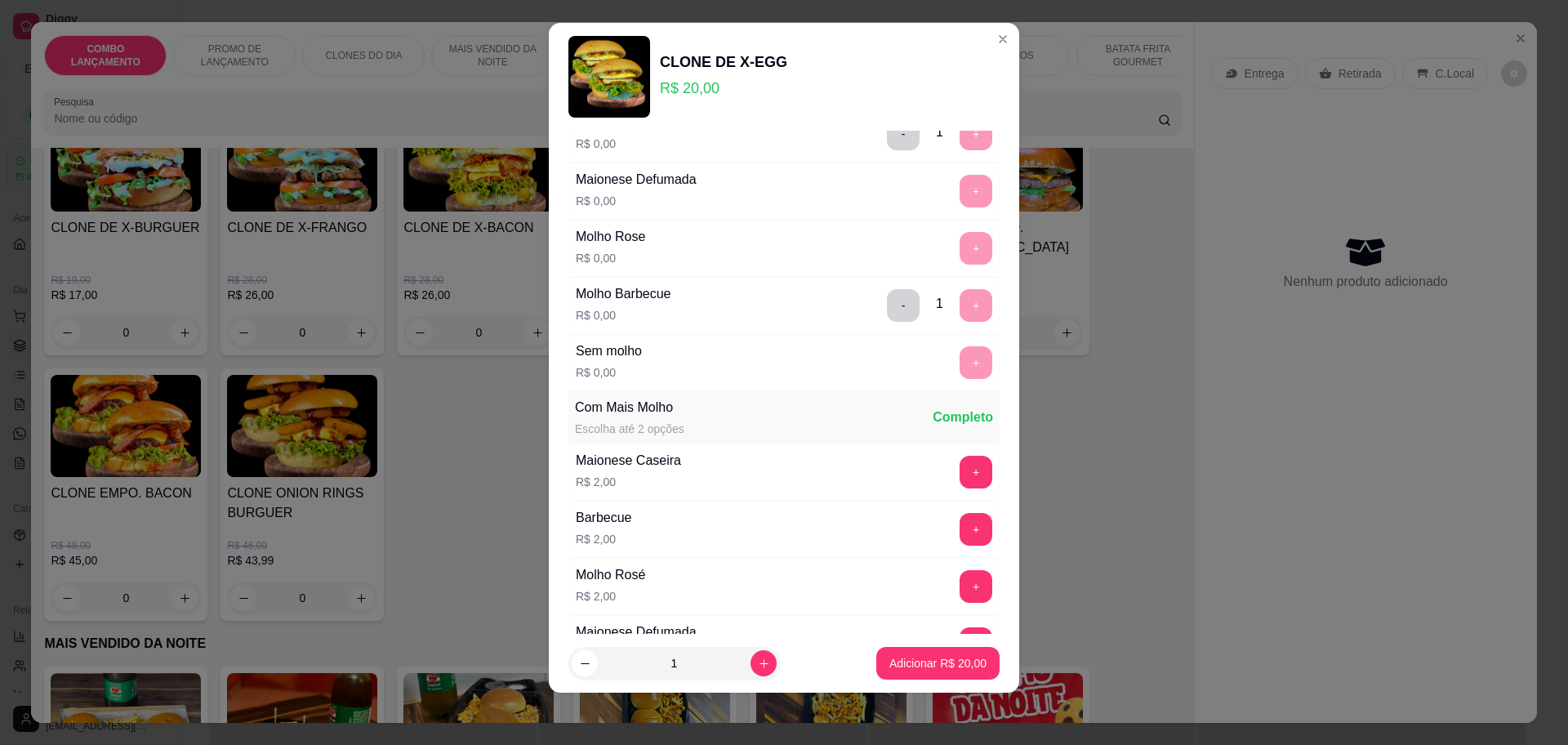
scroll to position [204, 0]
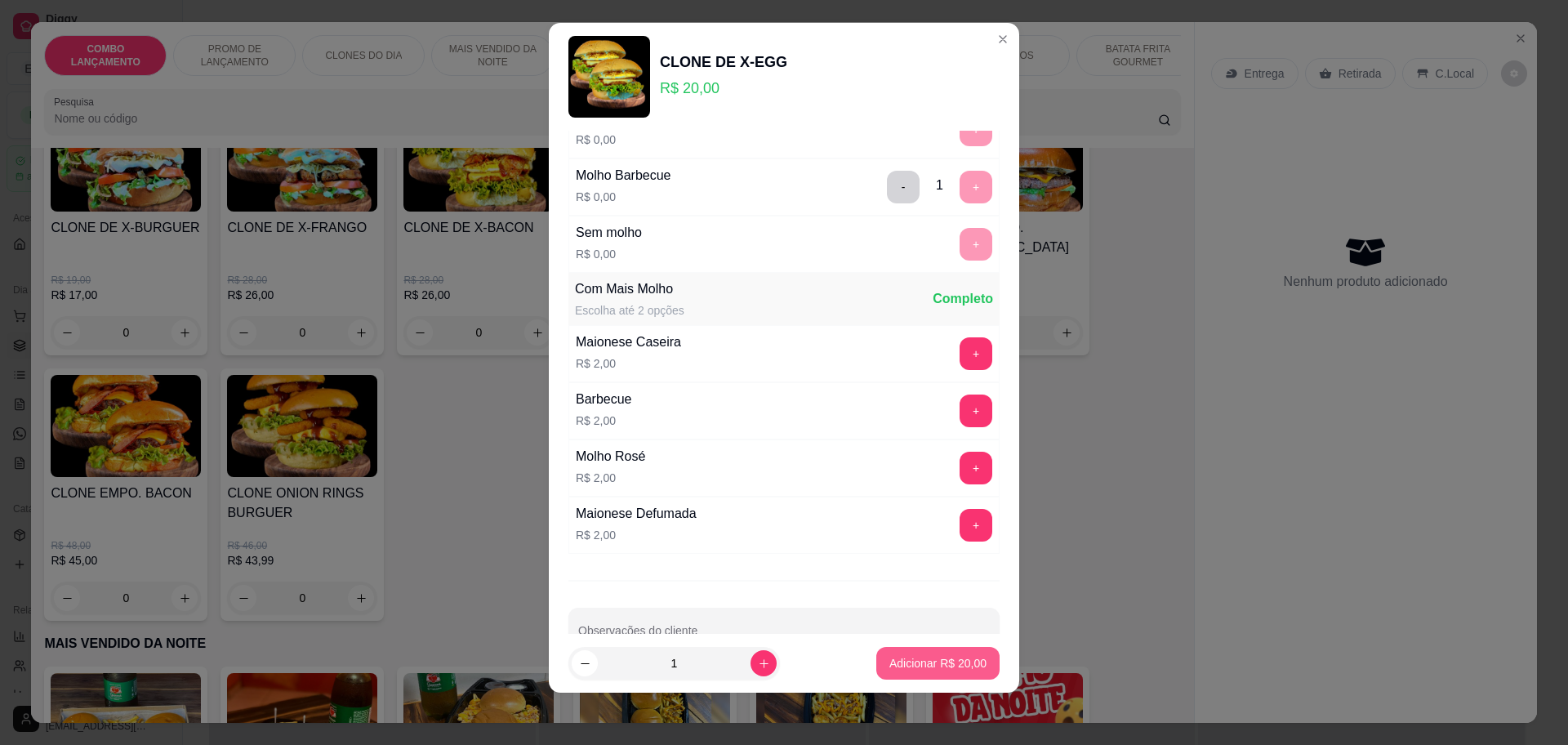
click at [902, 654] on button "Adicionar R$ 20,00" at bounding box center [937, 663] width 123 height 33
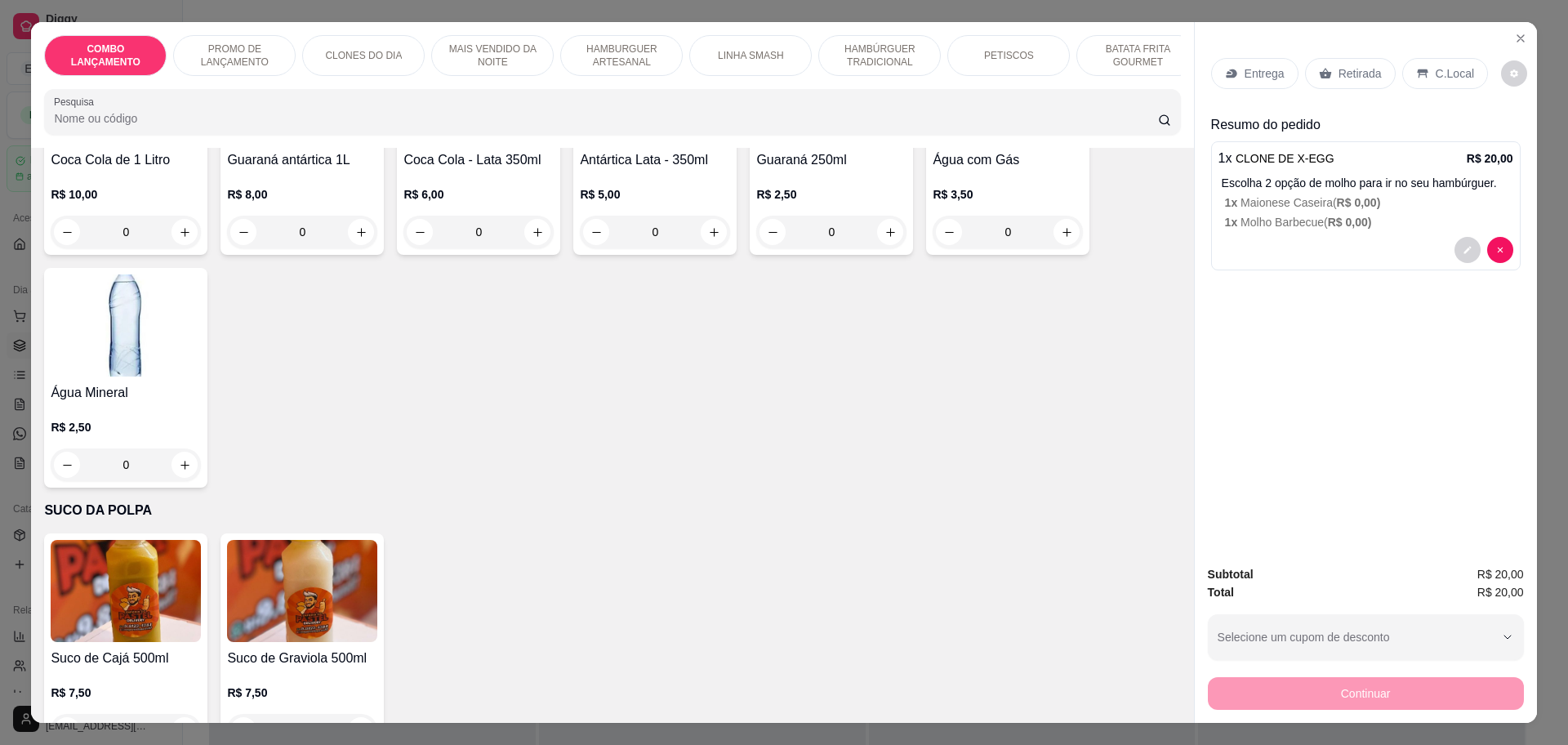
scroll to position [4349, 0]
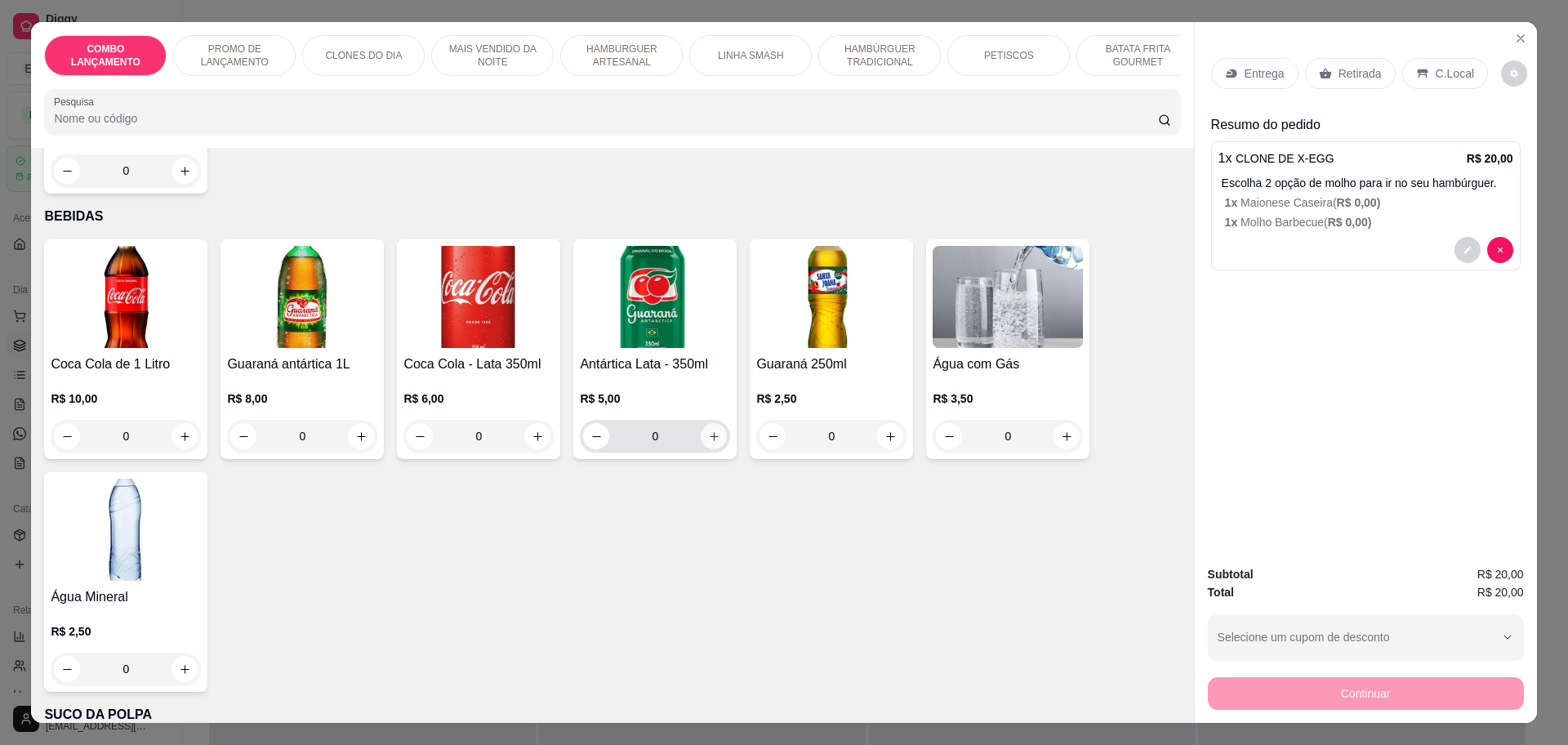
click at [710, 431] on icon "increase-product-quantity" at bounding box center [713, 436] width 12 height 12
type input "1"
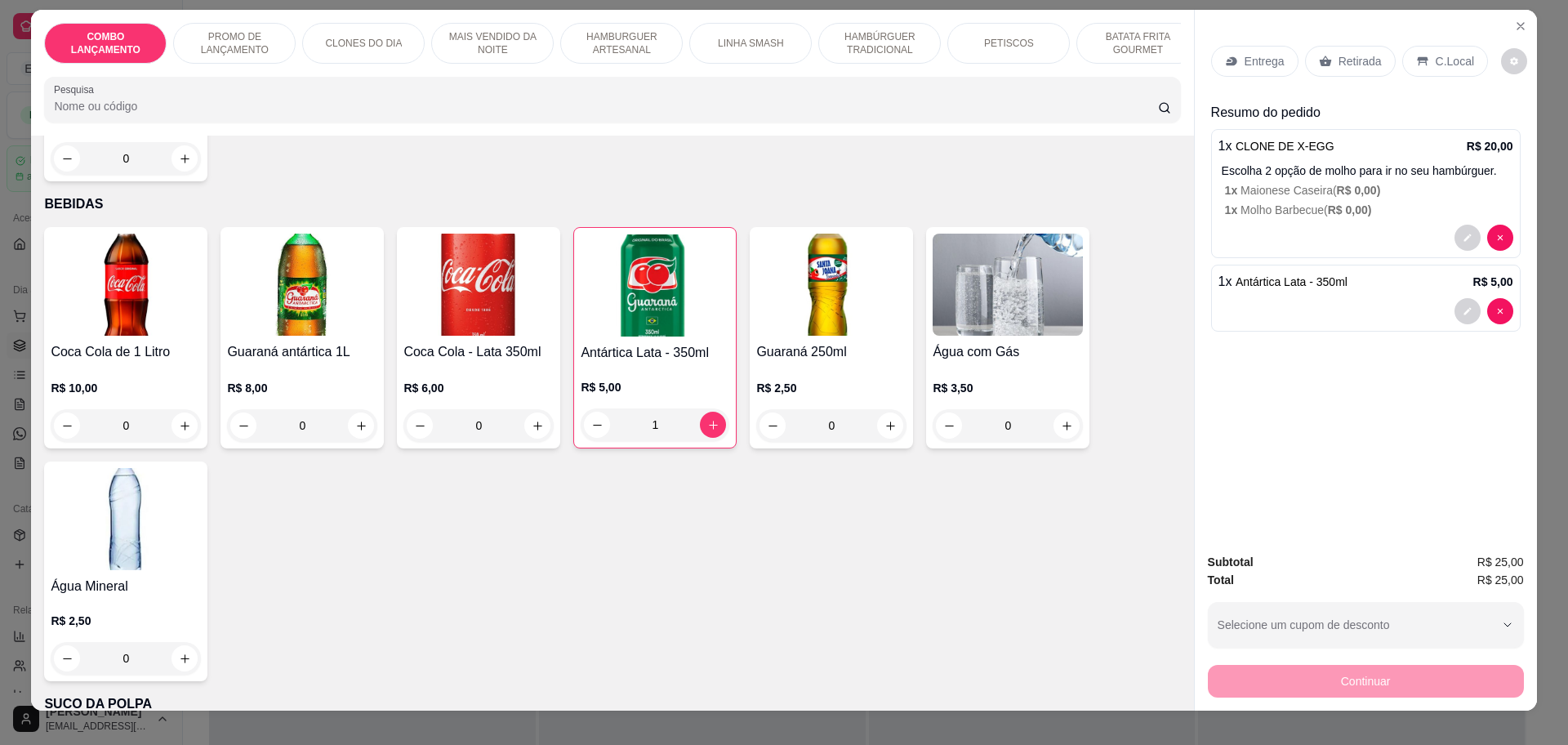
scroll to position [30, 0]
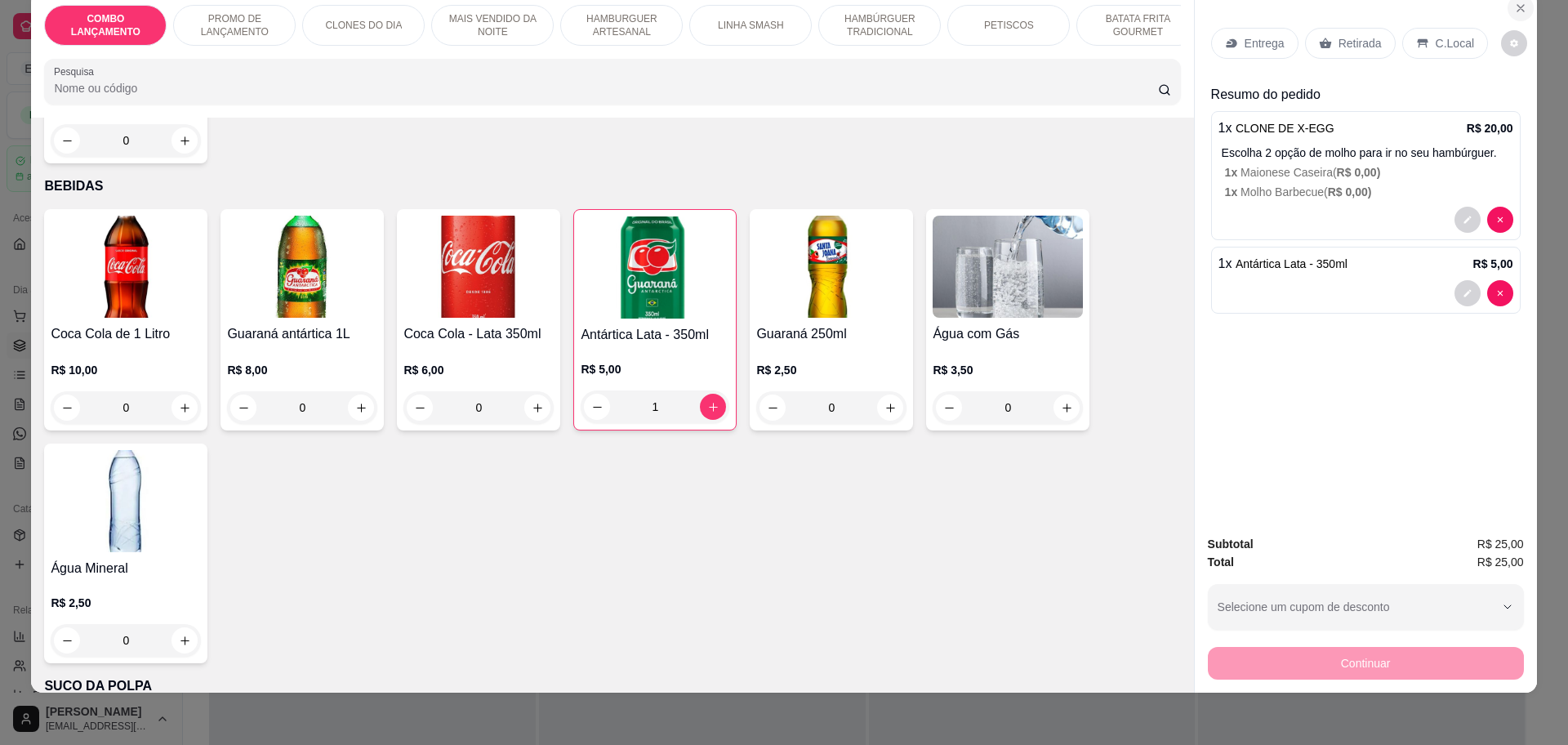
click at [1518, 6] on icon "Close" at bounding box center [1520, 7] width 6 height 6
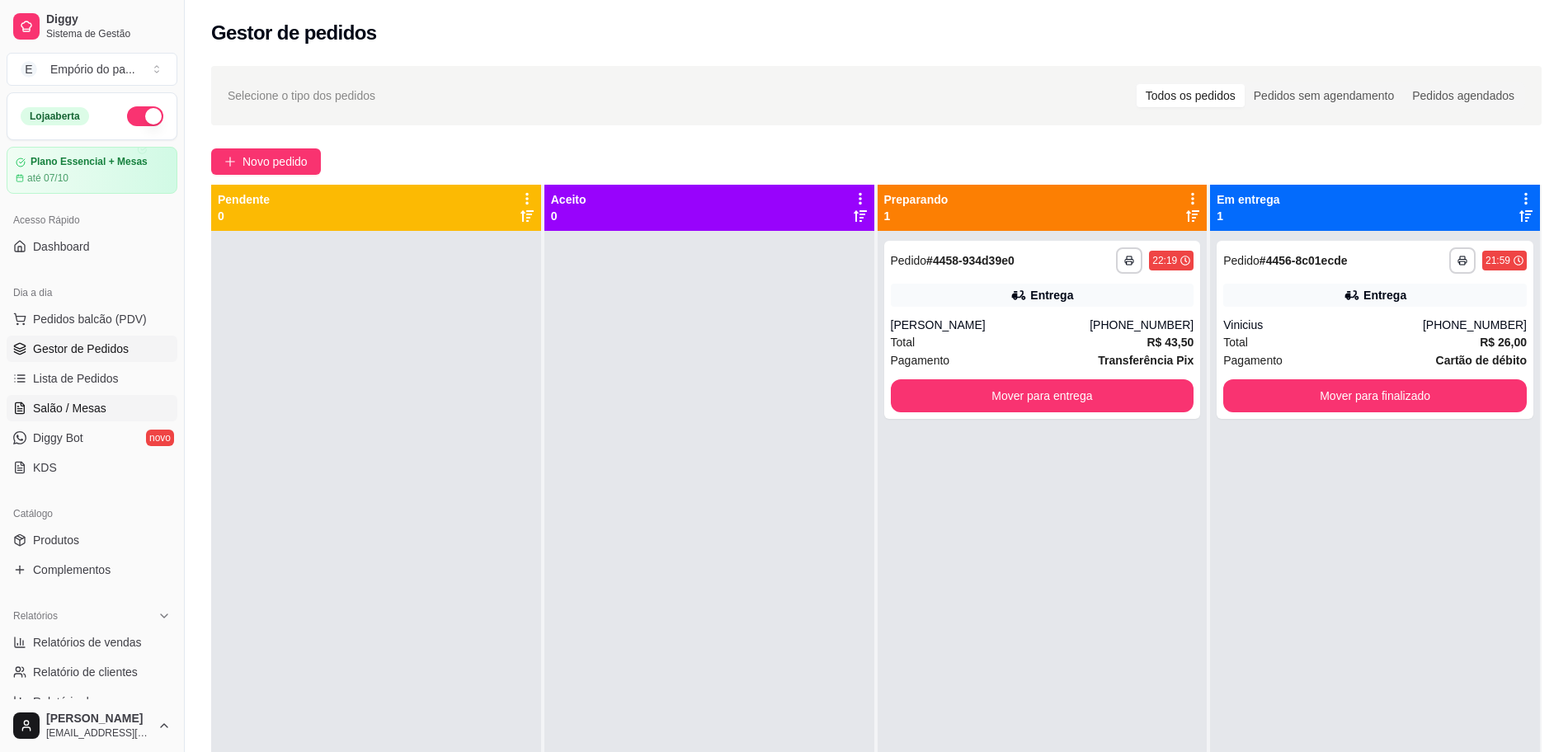
click at [91, 405] on span "Salão / Mesas" at bounding box center [70, 408] width 73 height 17
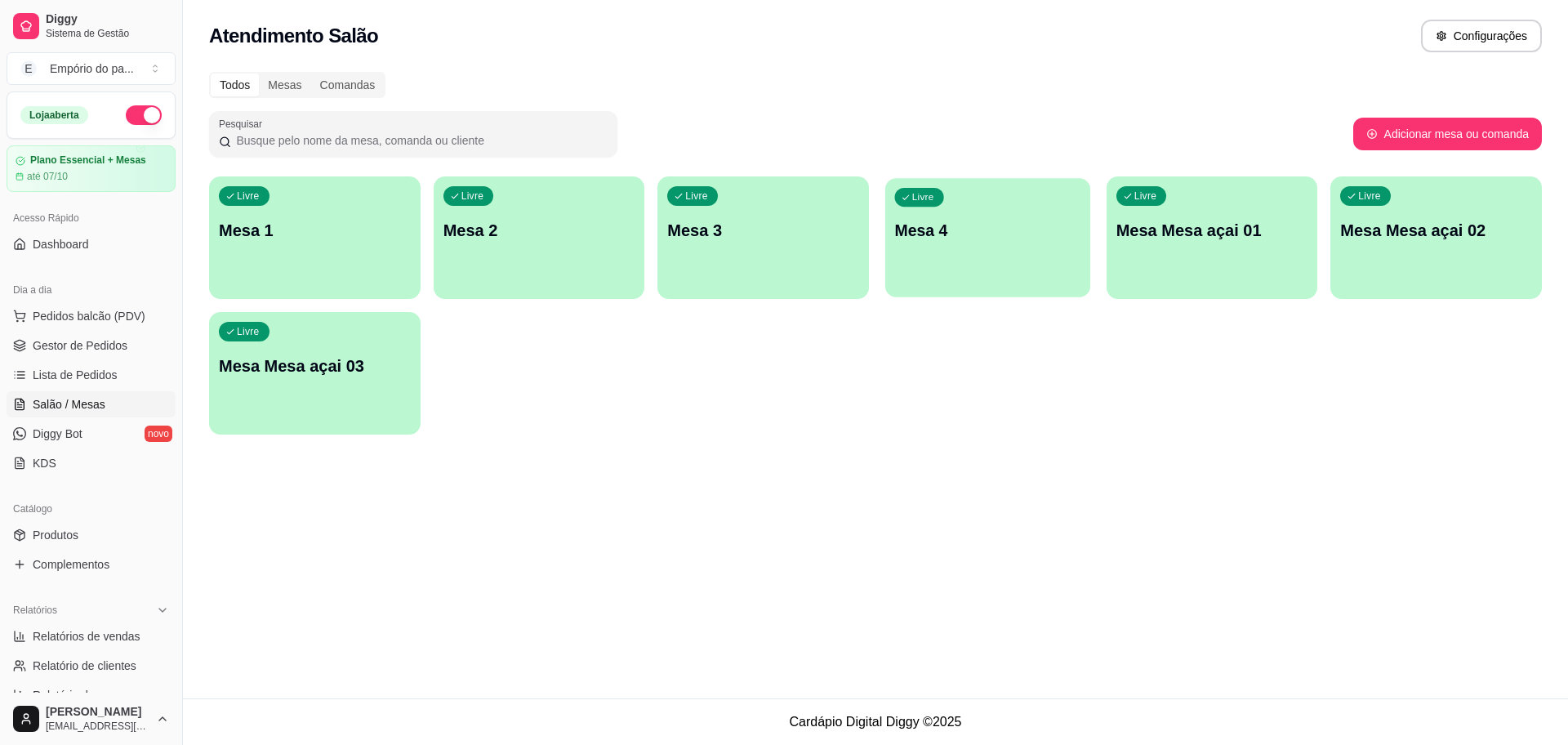
click at [942, 248] on div "Livre Mesa 4" at bounding box center [987, 228] width 205 height 100
click at [773, 279] on div "button" at bounding box center [763, 288] width 211 height 19
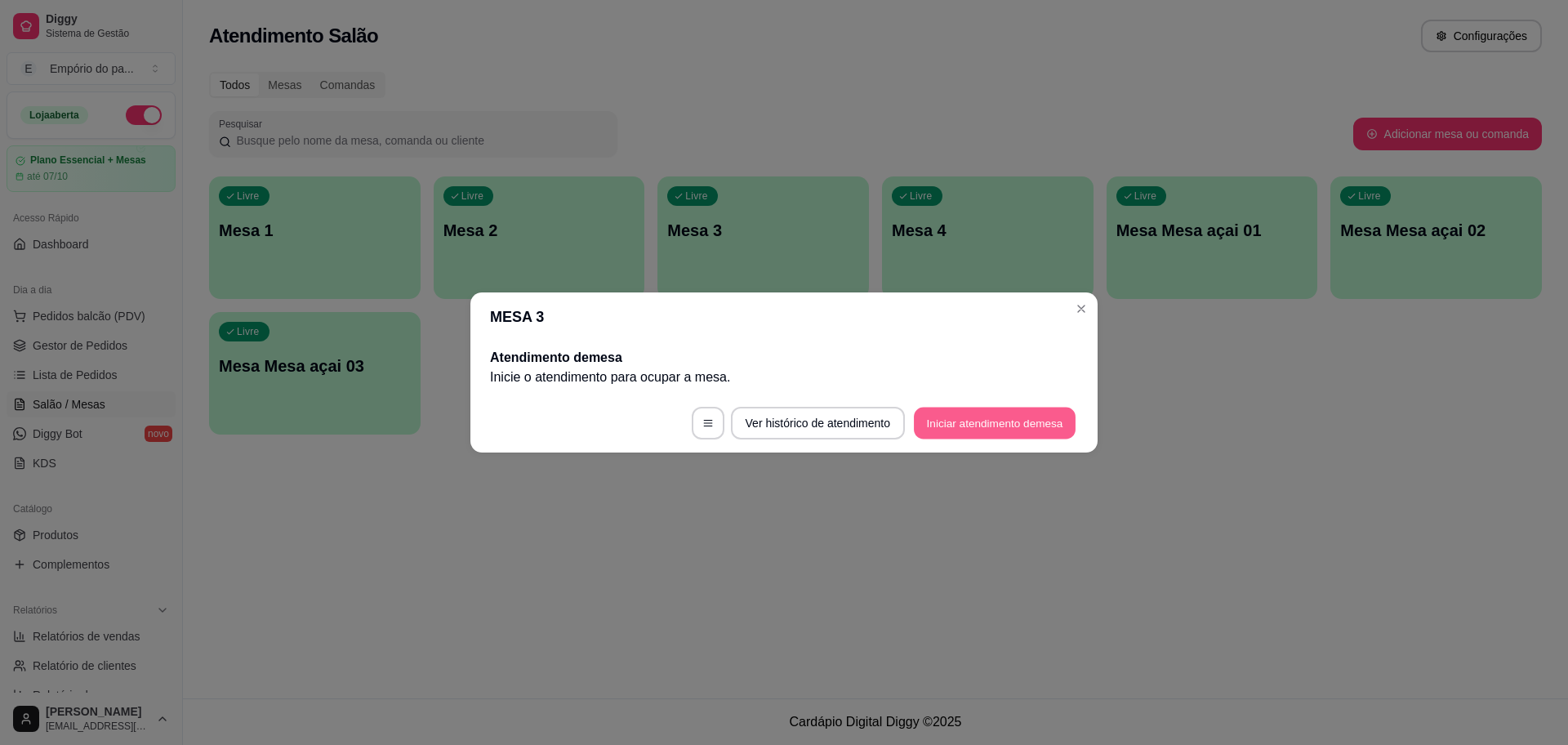
click at [974, 423] on button "Iniciar atendimento de mesa" at bounding box center [994, 423] width 162 height 32
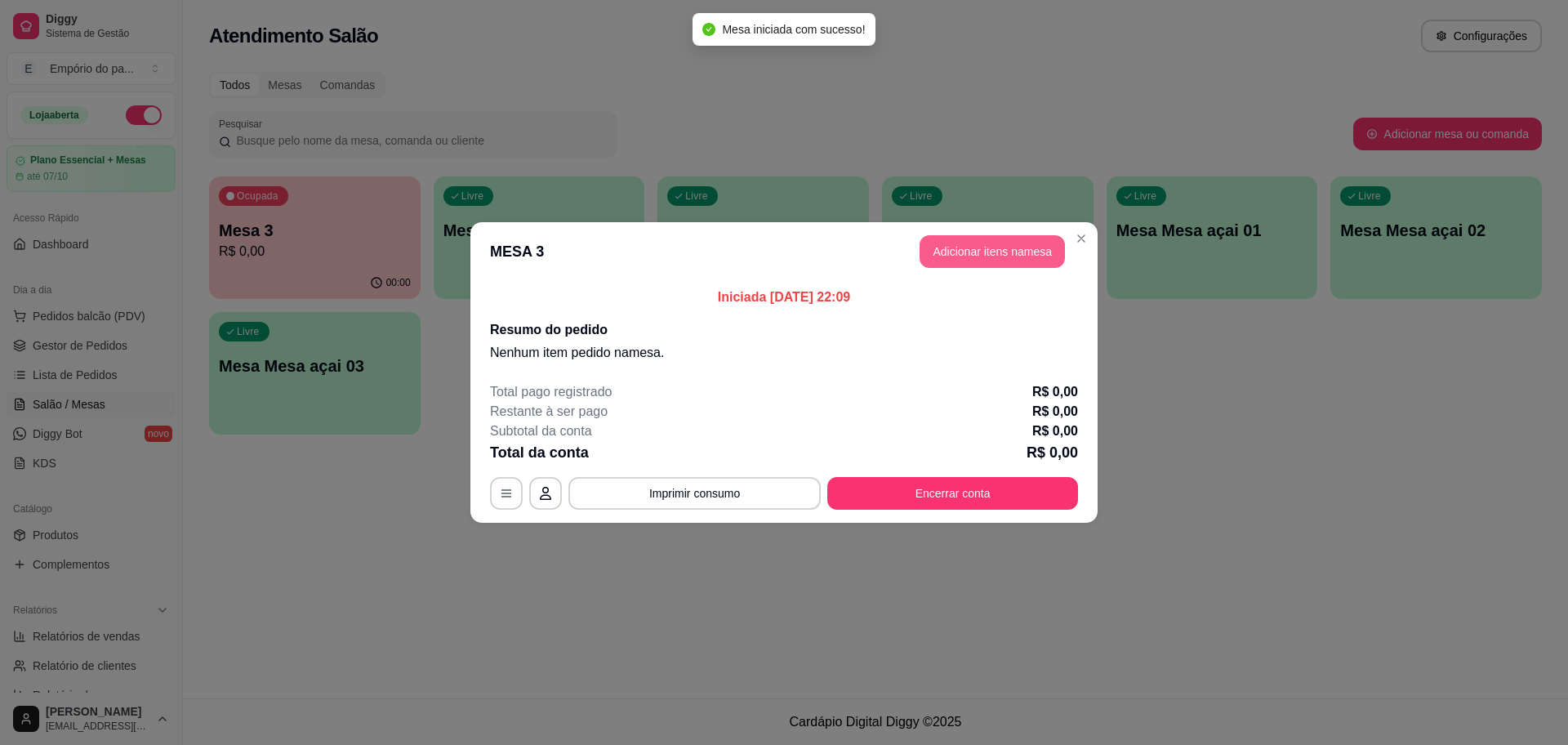
click at [1047, 253] on button "Adicionar itens na mesa" at bounding box center [992, 252] width 145 height 33
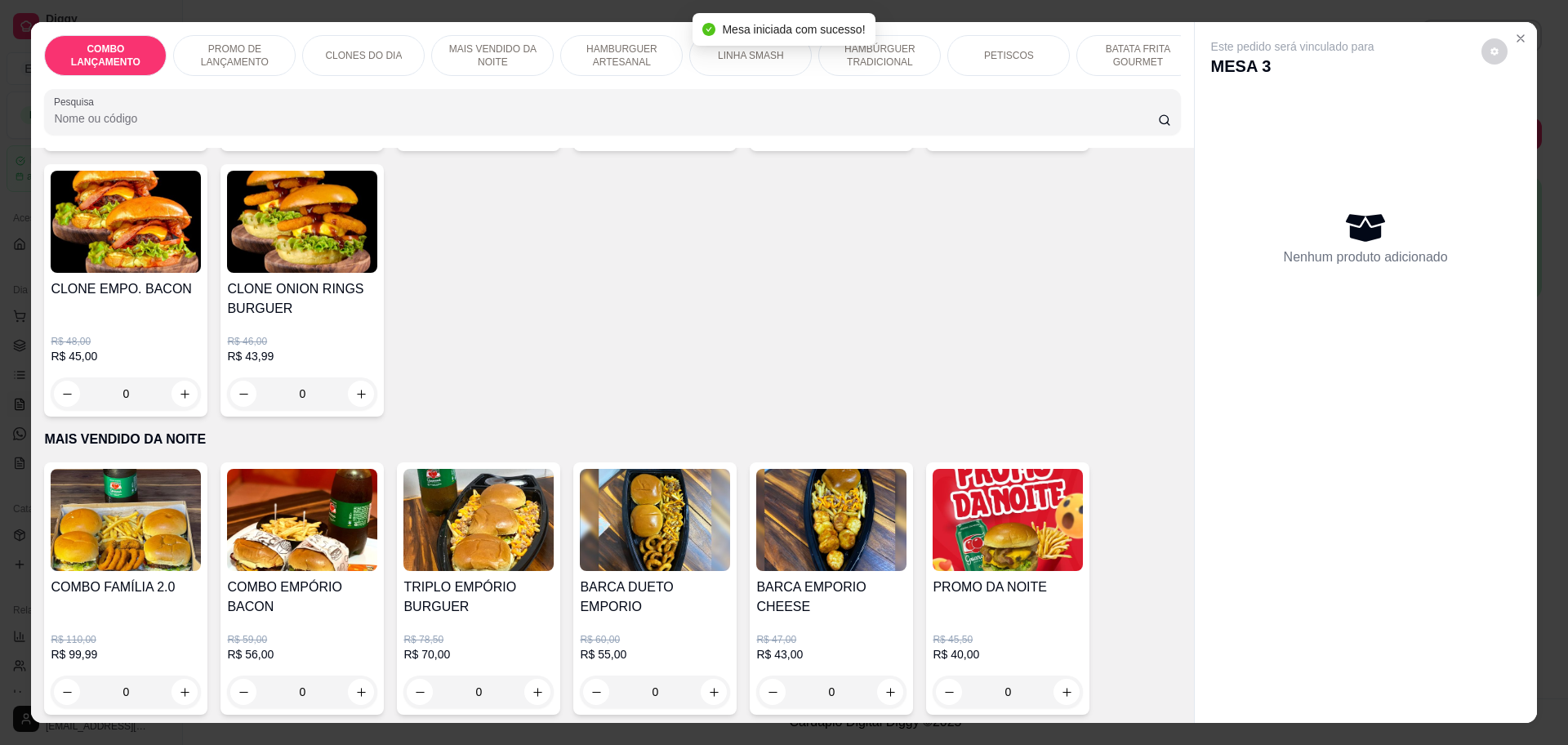
scroll to position [511, 0]
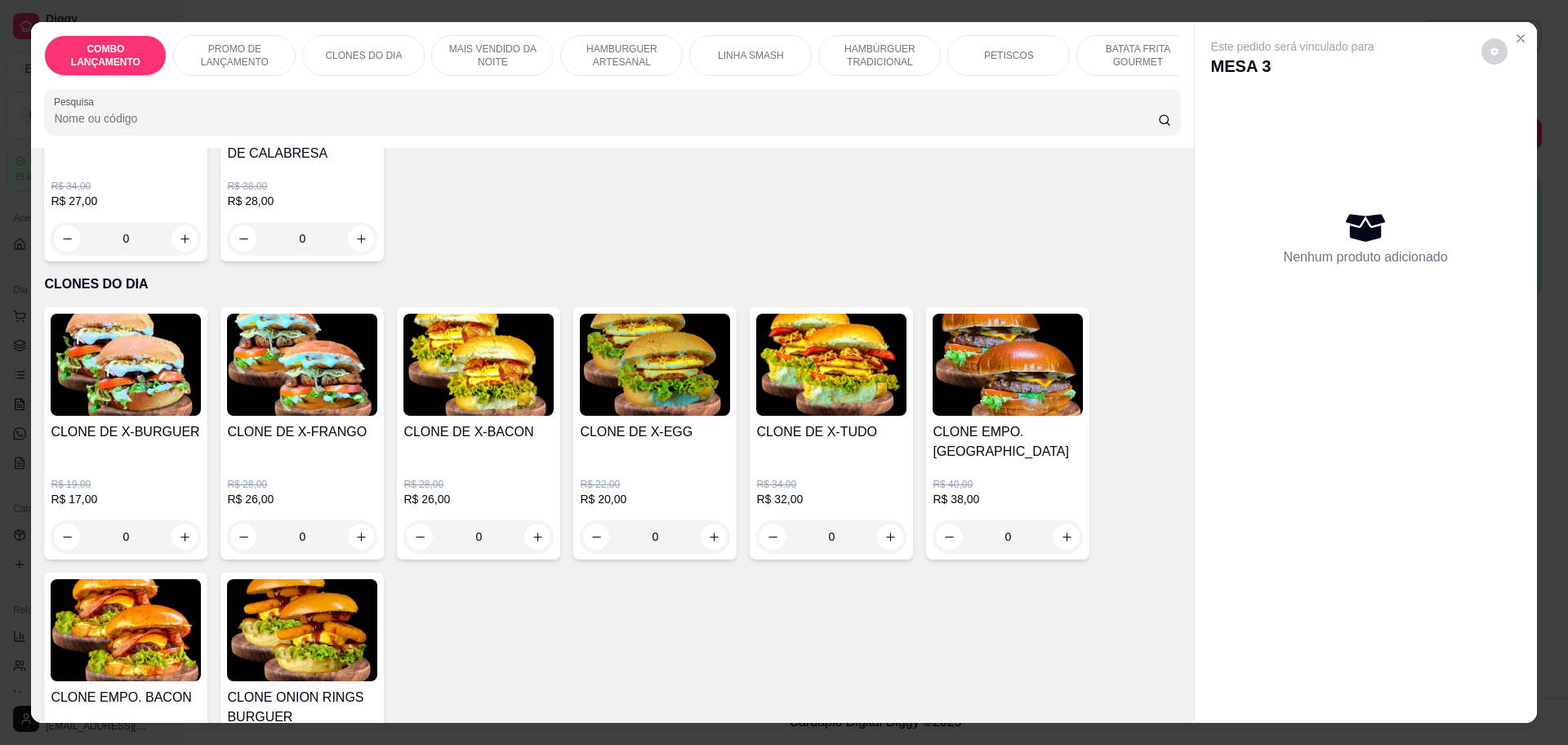
click at [700, 521] on div "0" at bounding box center [655, 537] width 151 height 33
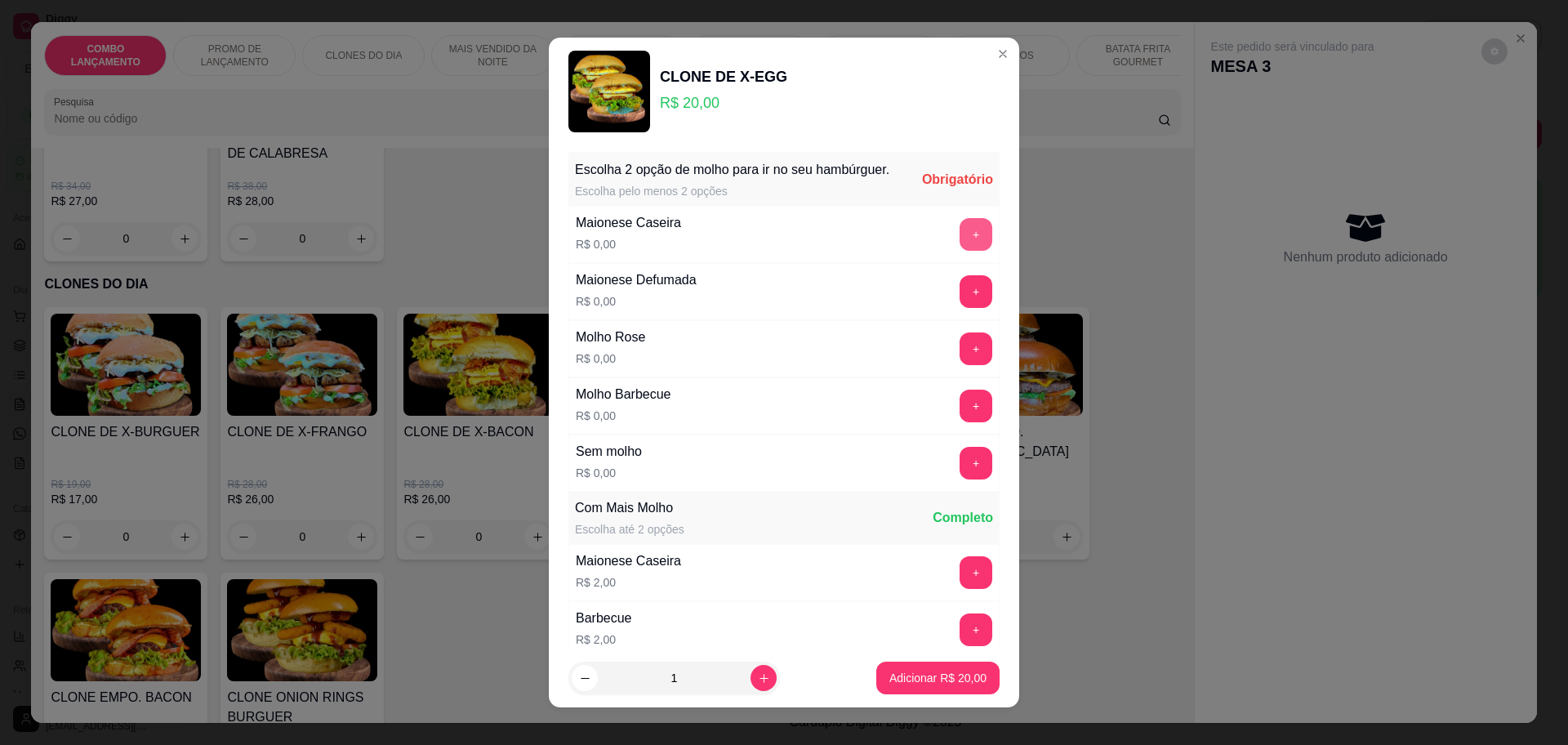
click at [959, 251] on button "+" at bounding box center [976, 234] width 33 height 33
click at [959, 423] on button "+" at bounding box center [976, 406] width 33 height 33
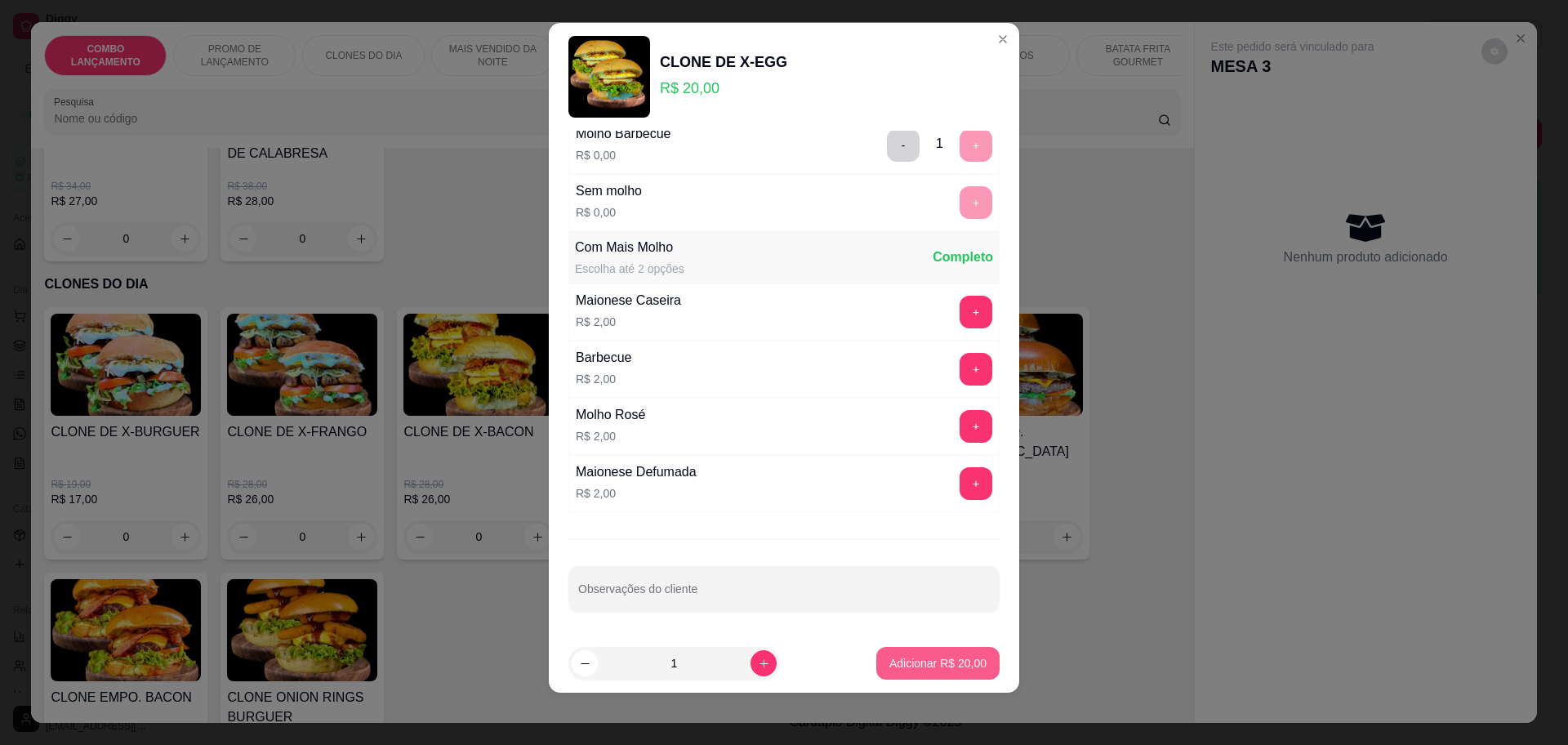
click at [901, 654] on button "Adicionar R$ 20,00" at bounding box center [937, 663] width 123 height 33
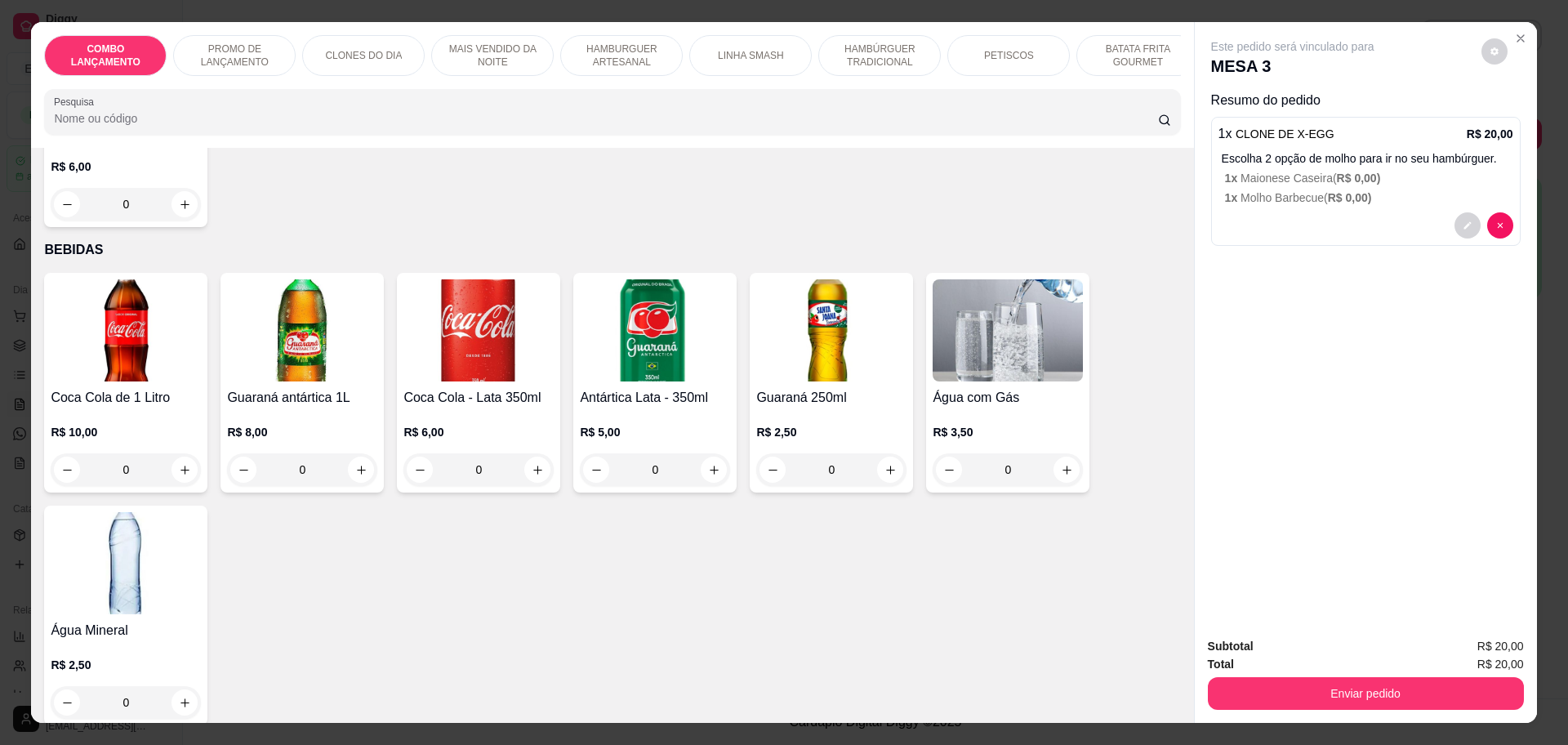
scroll to position [4247, 0]
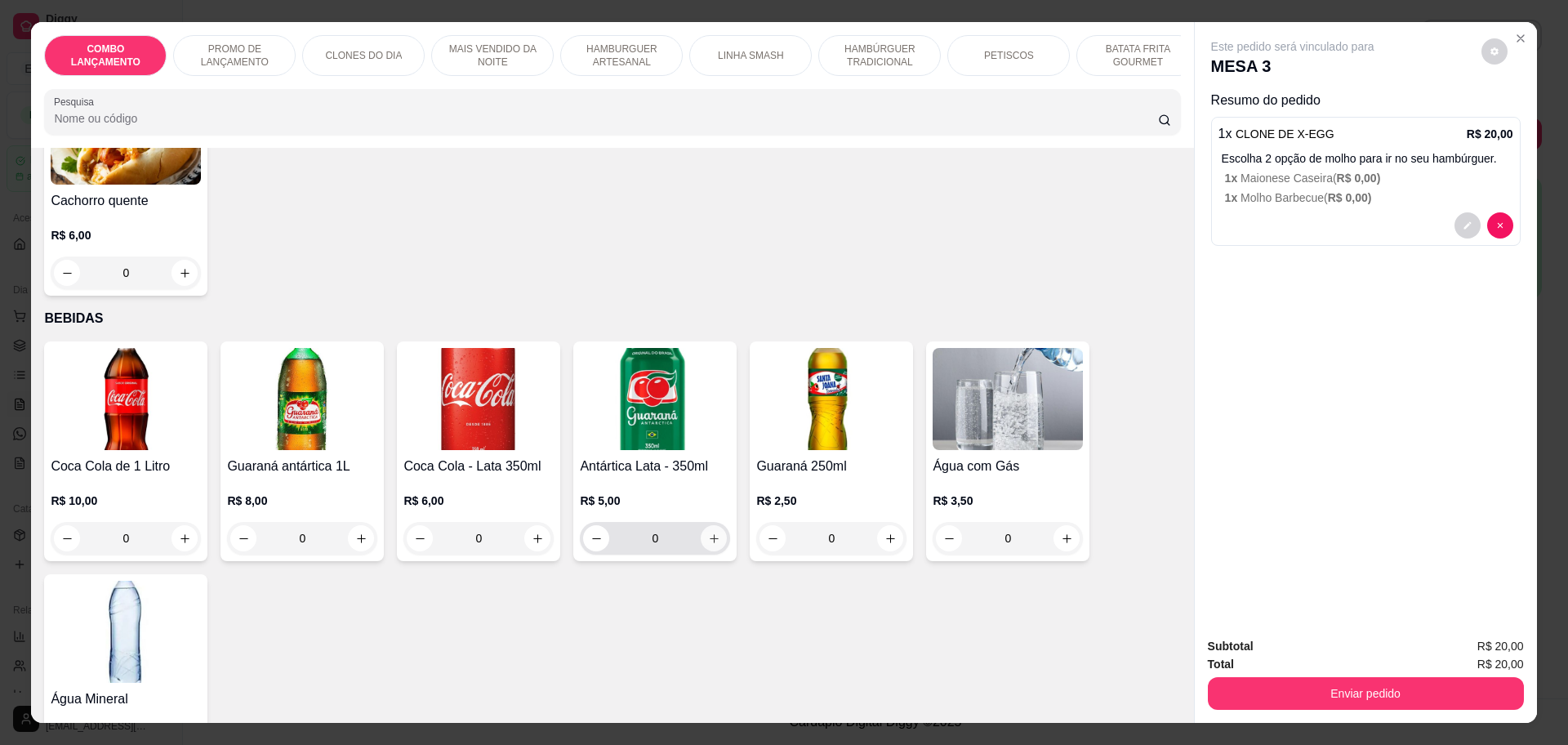
click at [708, 533] on icon "increase-product-quantity" at bounding box center [713, 538] width 12 height 12
type input "1"
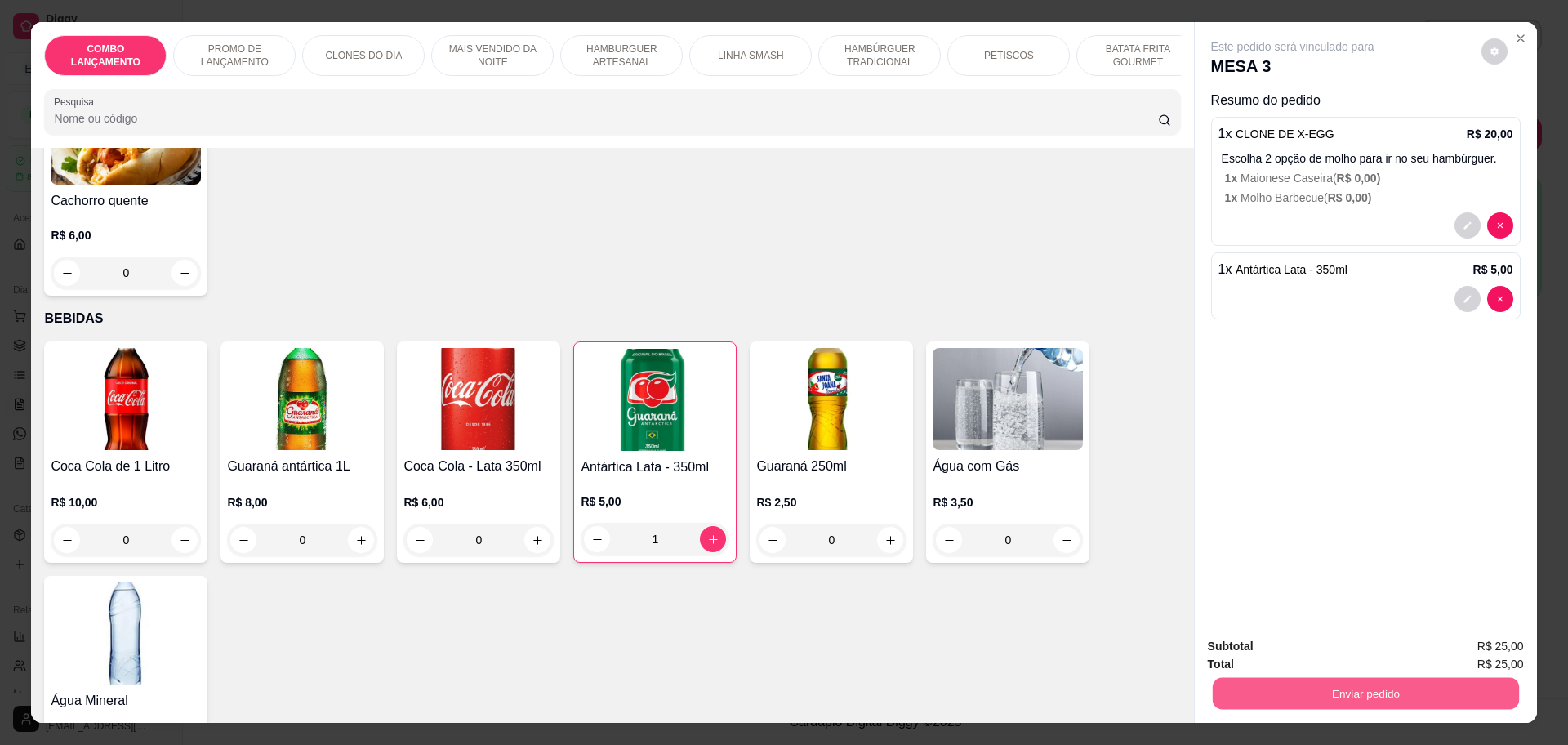
click at [1328, 683] on button "Enviar pedido" at bounding box center [1365, 693] width 307 height 32
click at [1300, 653] on button "Não registrar e enviar pedido" at bounding box center [1310, 653] width 165 height 30
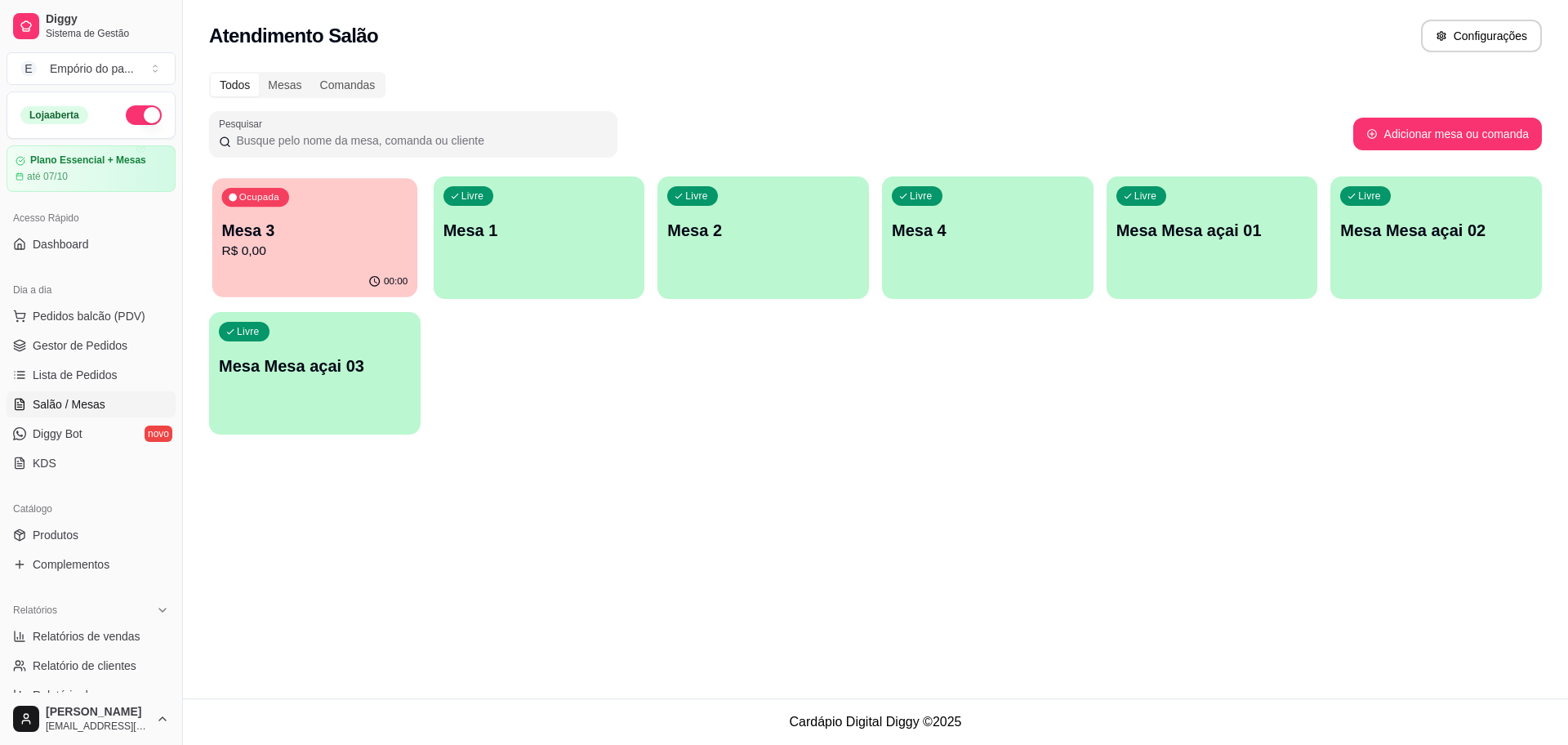
click at [292, 264] on div "Ocupada Mesa 3 R$ 0,00" at bounding box center [314, 222] width 205 height 88
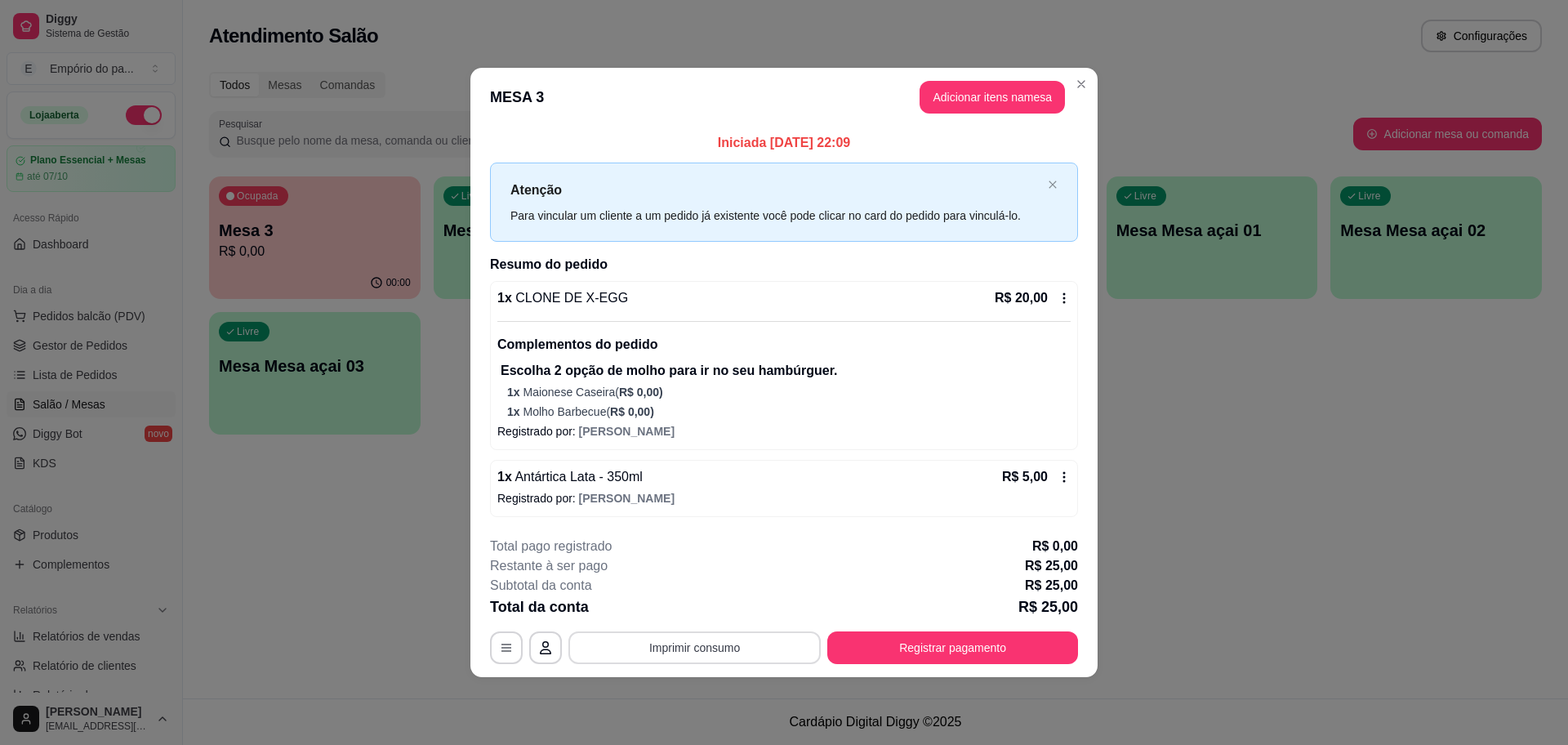
click at [706, 655] on button "Imprimir consumo" at bounding box center [694, 649] width 252 height 33
click at [703, 618] on button "IMPRESSORA" at bounding box center [699, 610] width 118 height 26
click at [1043, 87] on button "Adicionar itens na mesa" at bounding box center [992, 97] width 145 height 33
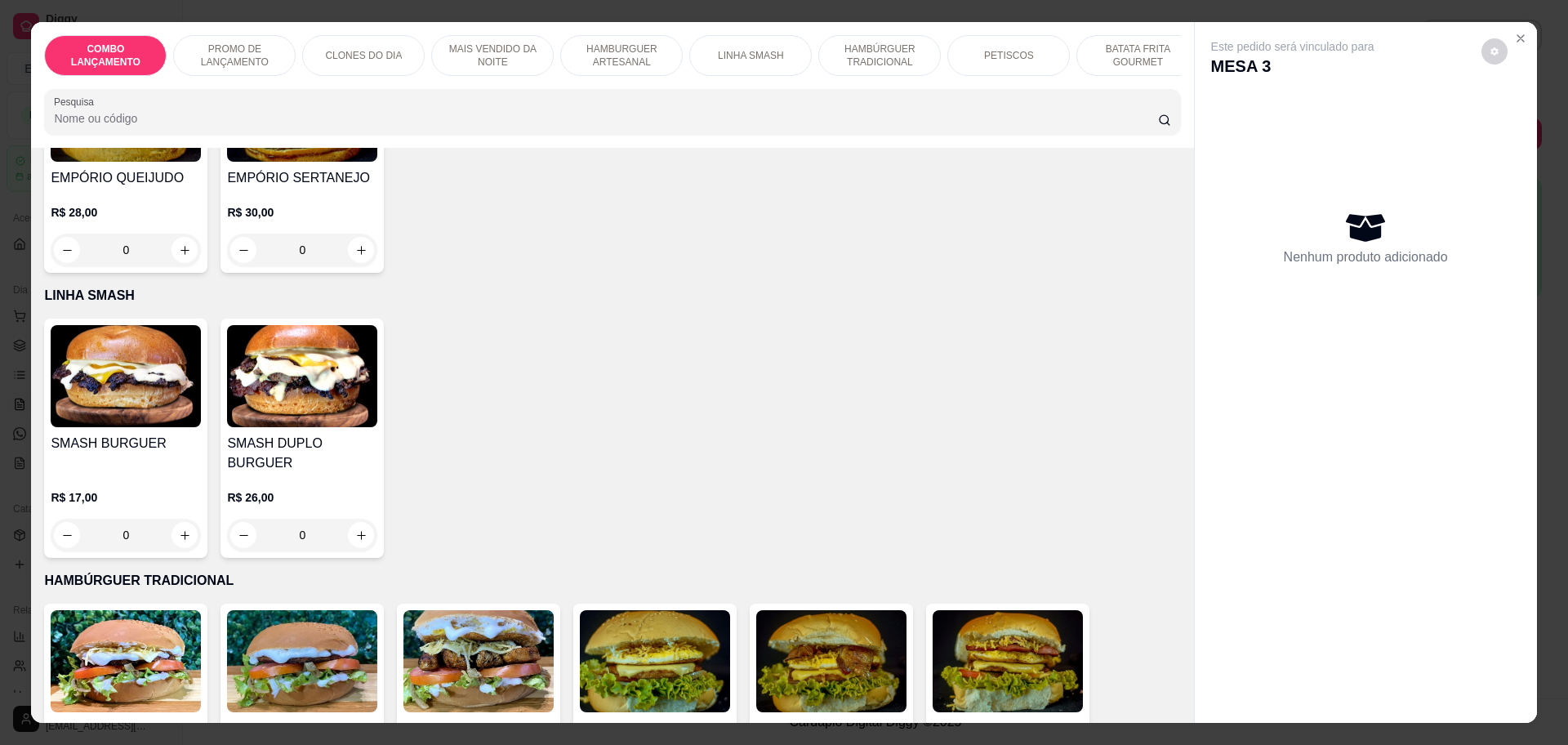
scroll to position [2554, 0]
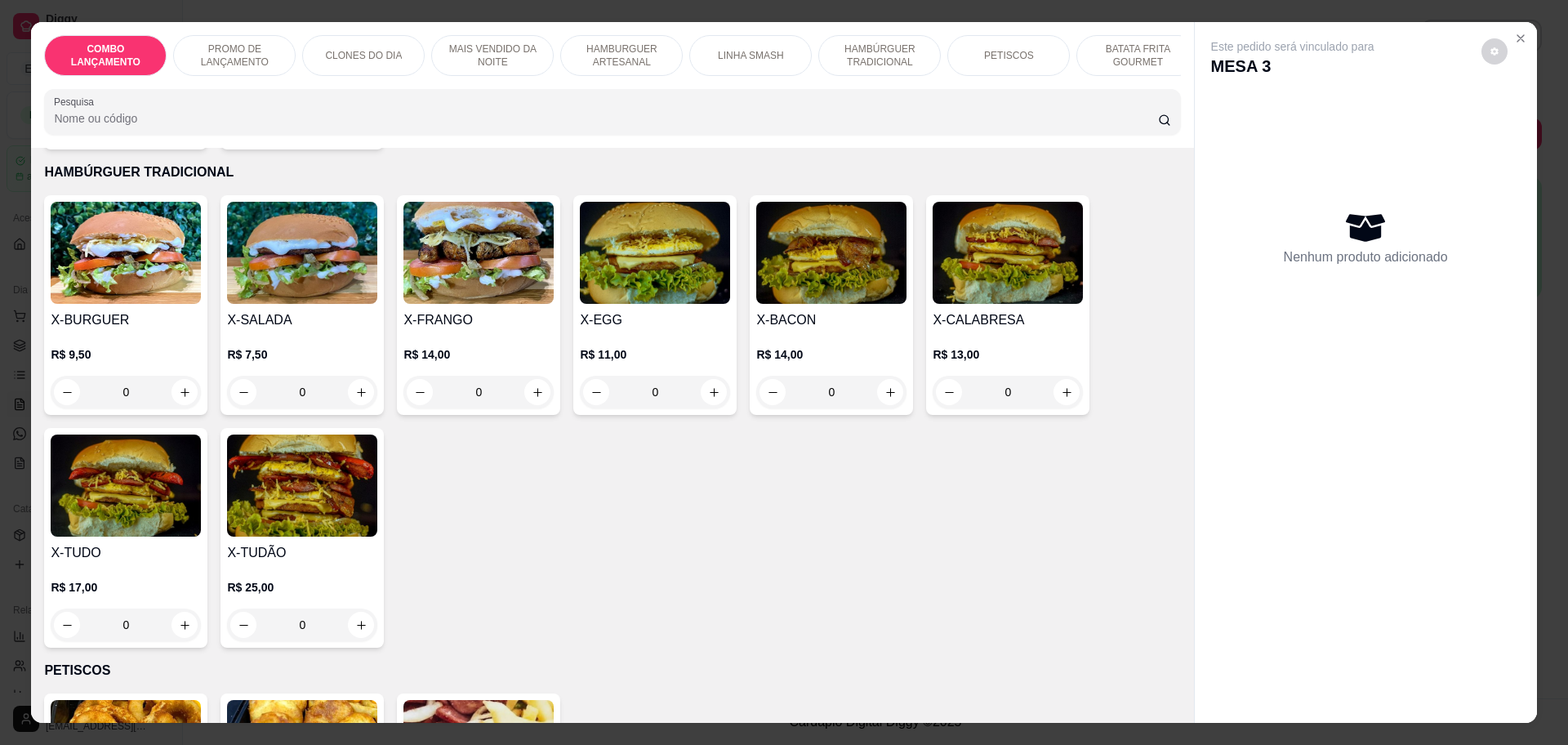
click at [704, 376] on div "0" at bounding box center [655, 392] width 151 height 33
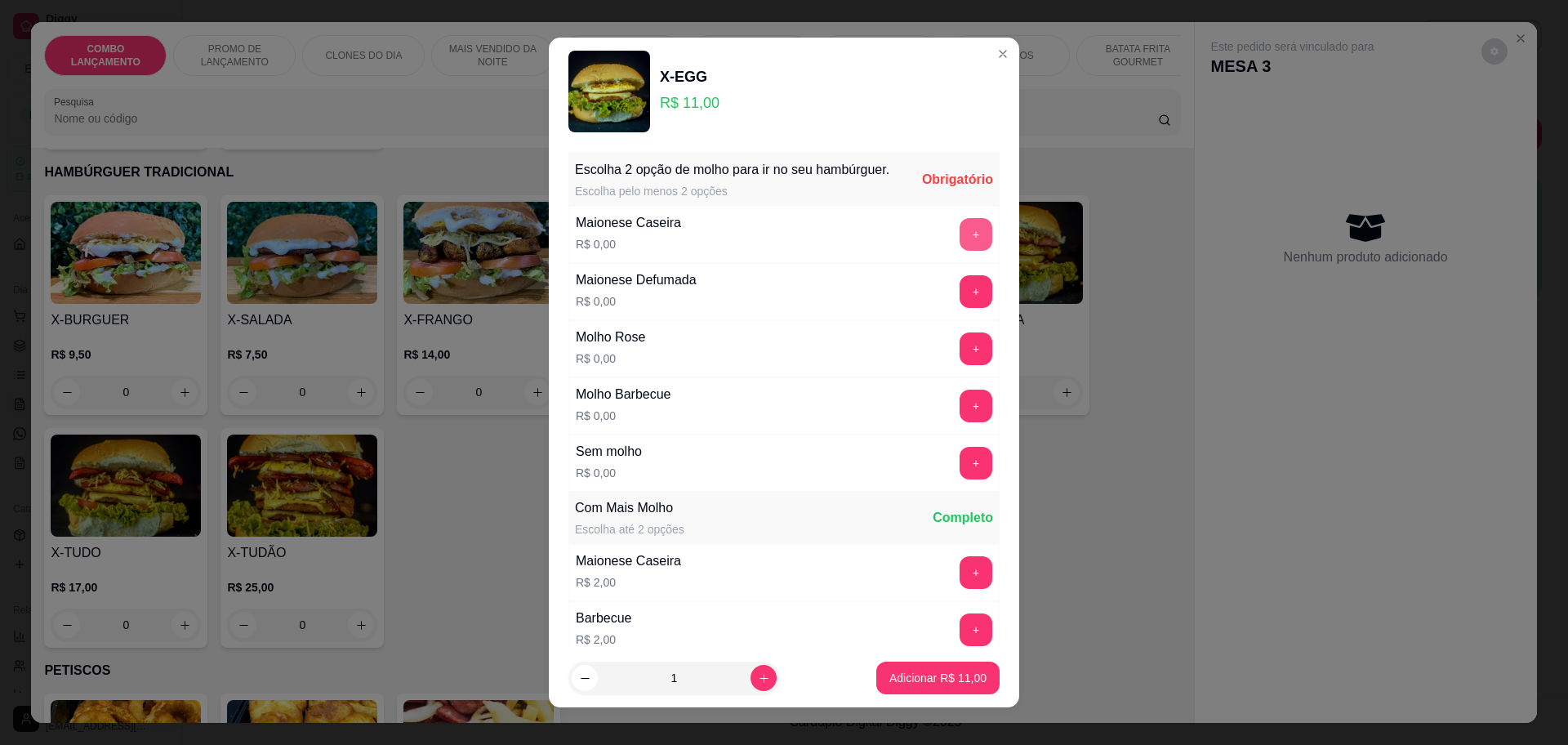
click at [959, 248] on button "+" at bounding box center [976, 234] width 33 height 33
click at [959, 418] on button "+" at bounding box center [976, 406] width 33 height 33
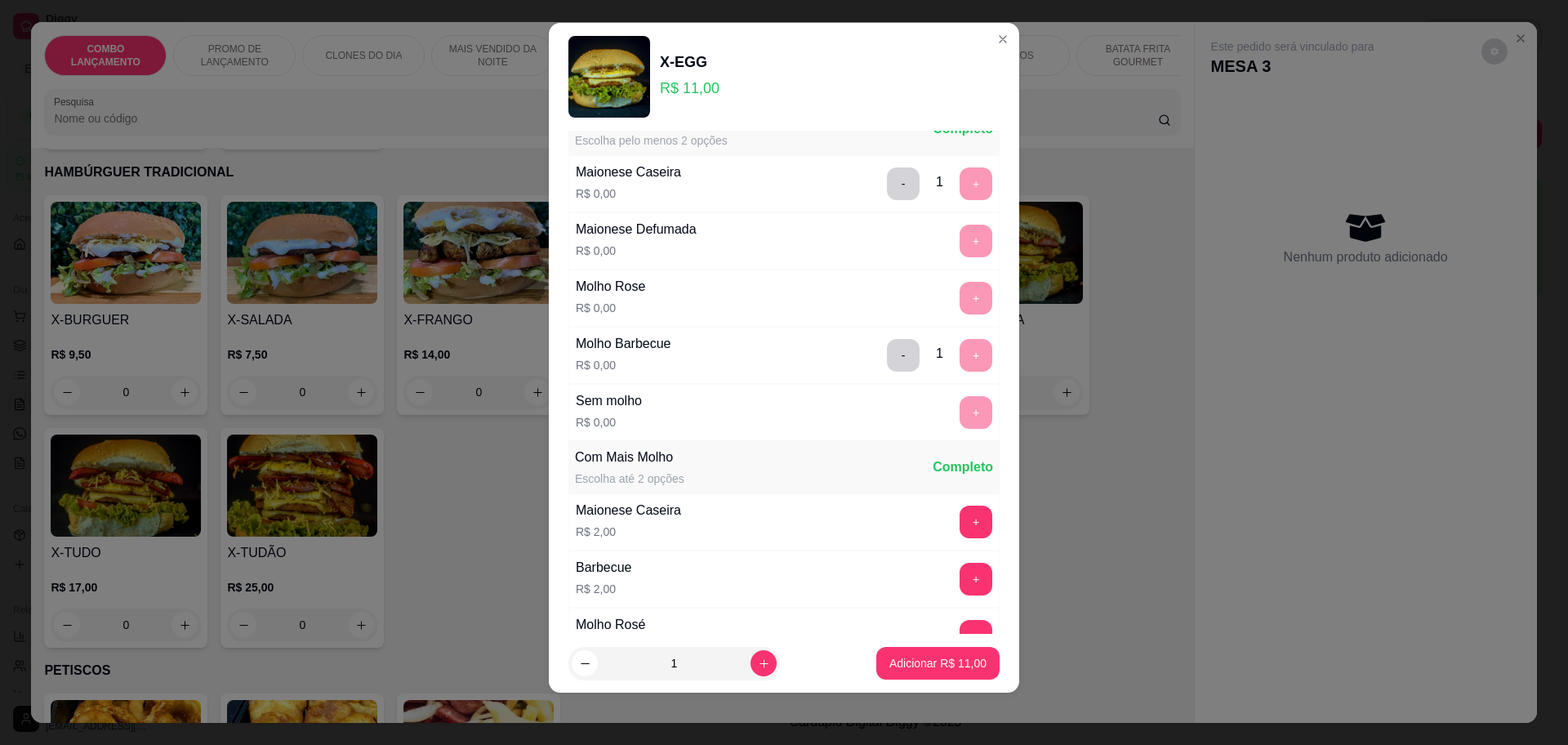
scroll to position [0, 0]
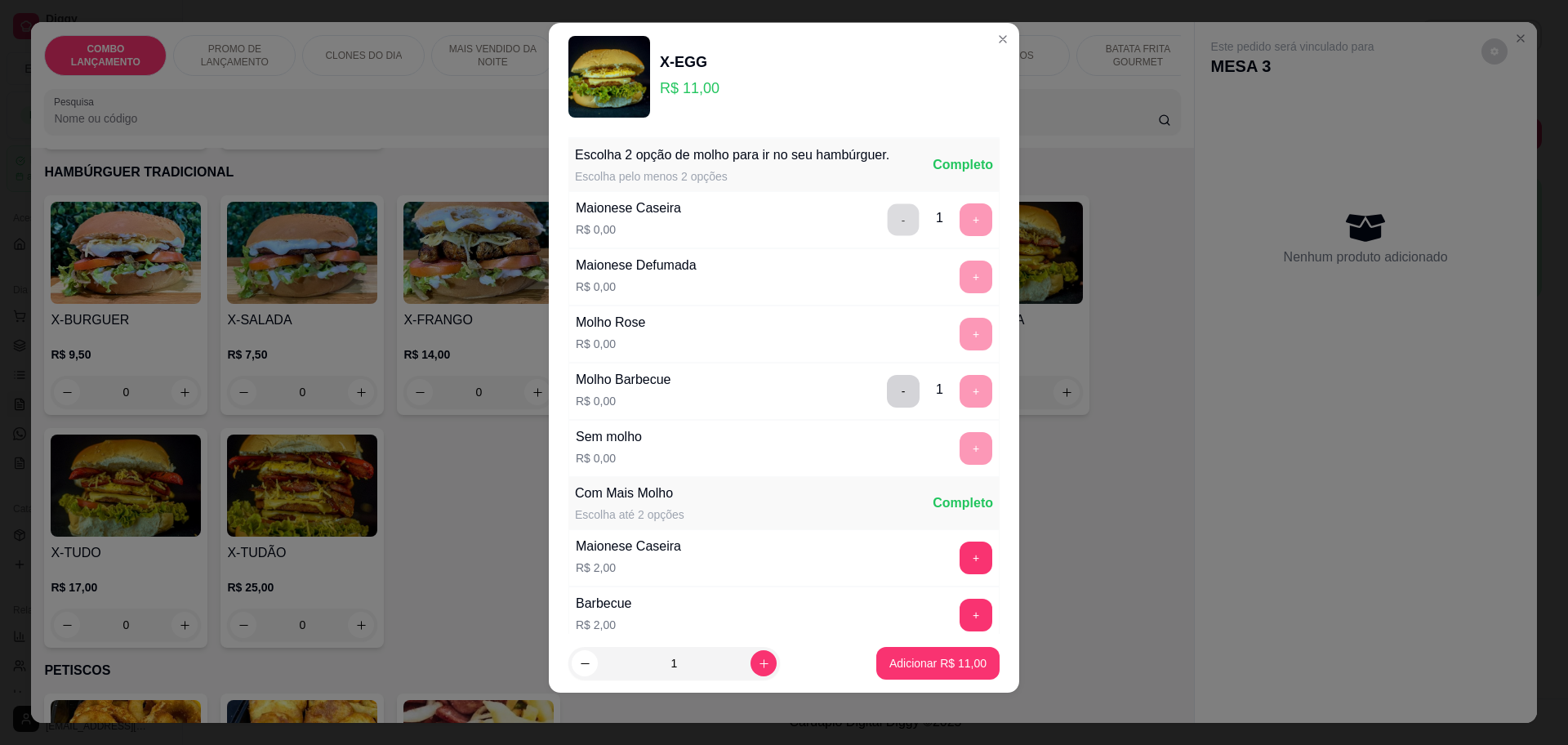
click at [888, 214] on button "-" at bounding box center [903, 219] width 32 height 32
click at [887, 408] on button "-" at bounding box center [903, 391] width 33 height 33
click at [959, 293] on button "+" at bounding box center [976, 277] width 33 height 33
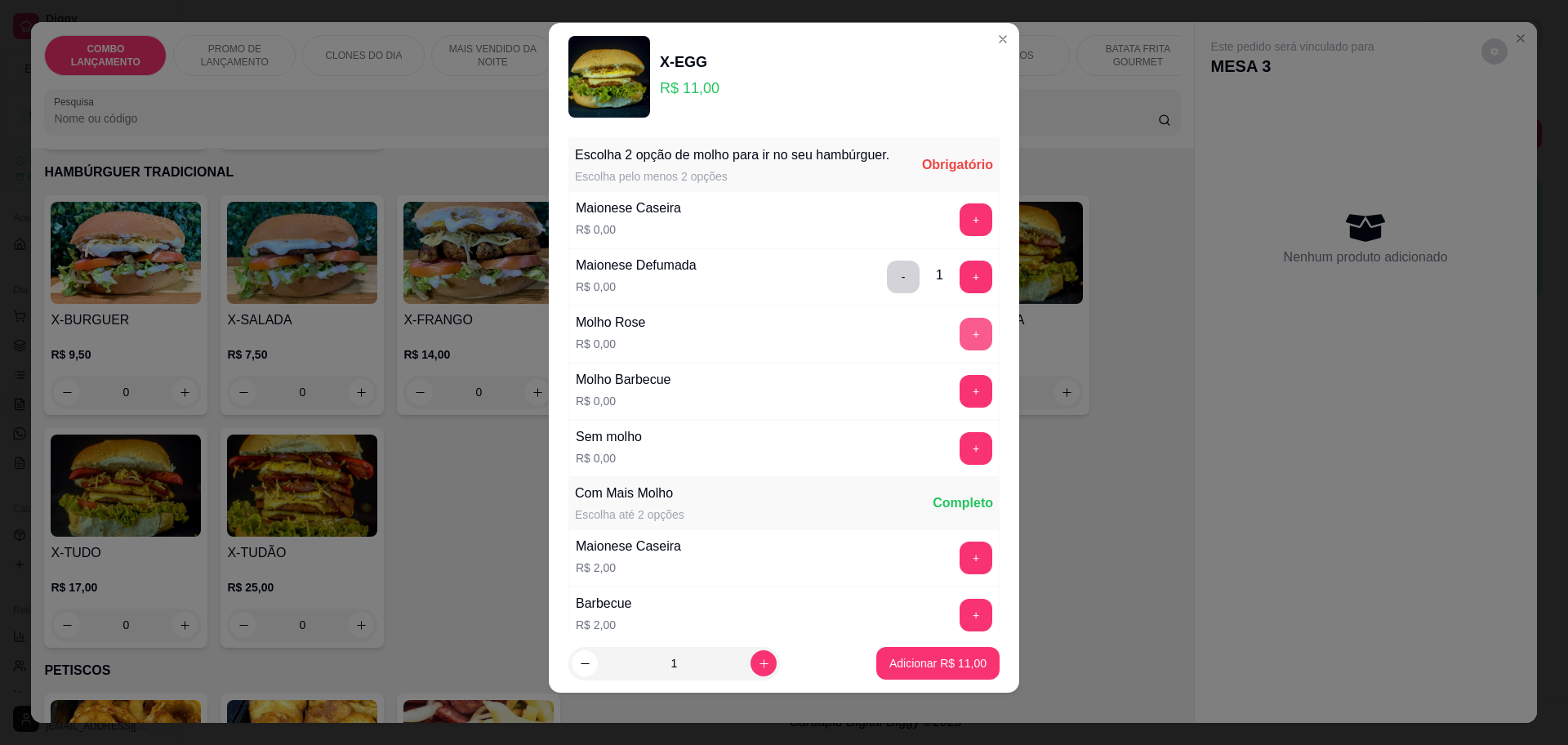
click at [959, 344] on button "+" at bounding box center [976, 334] width 33 height 33
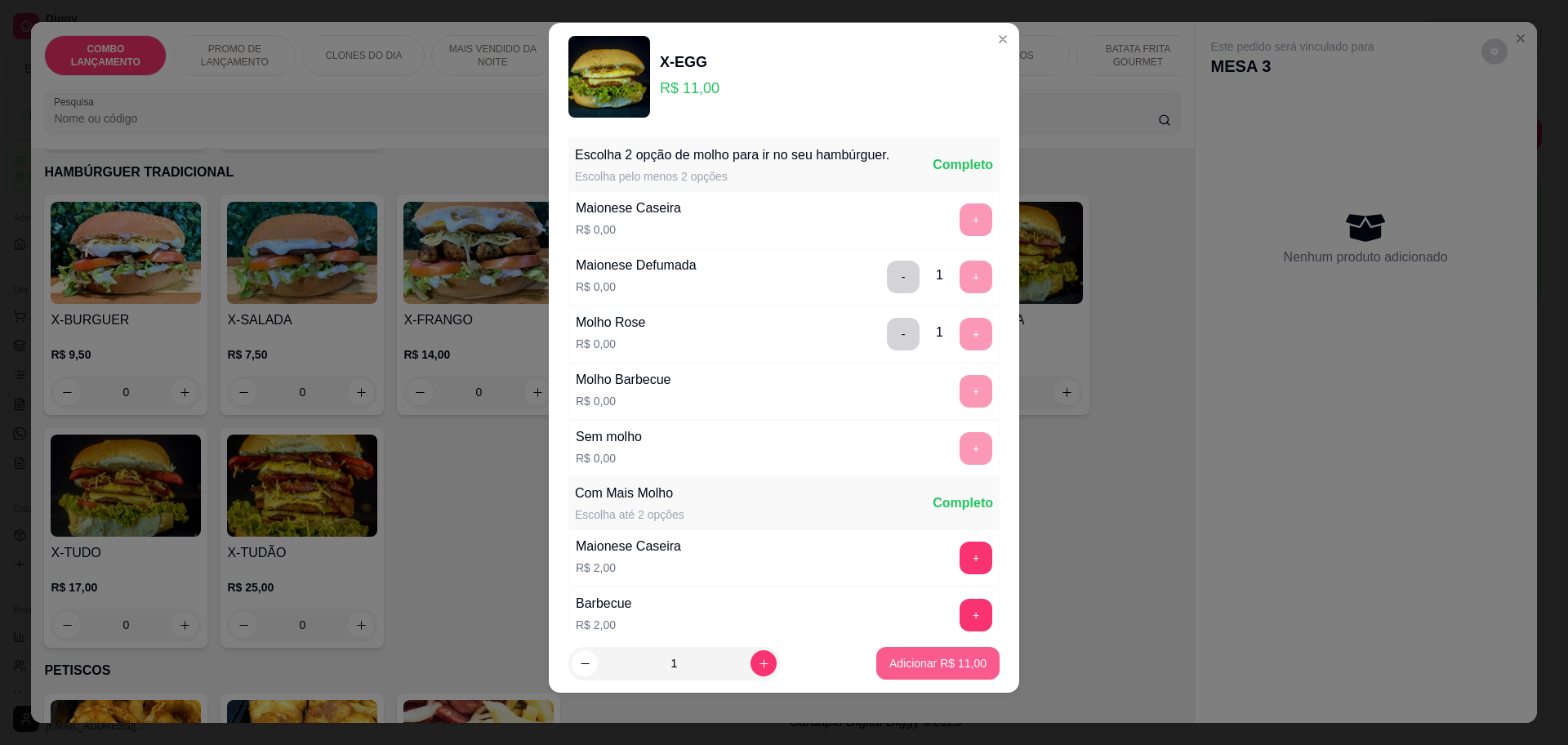
click at [930, 668] on p "Adicionar R$ 11,00" at bounding box center [938, 663] width 97 height 17
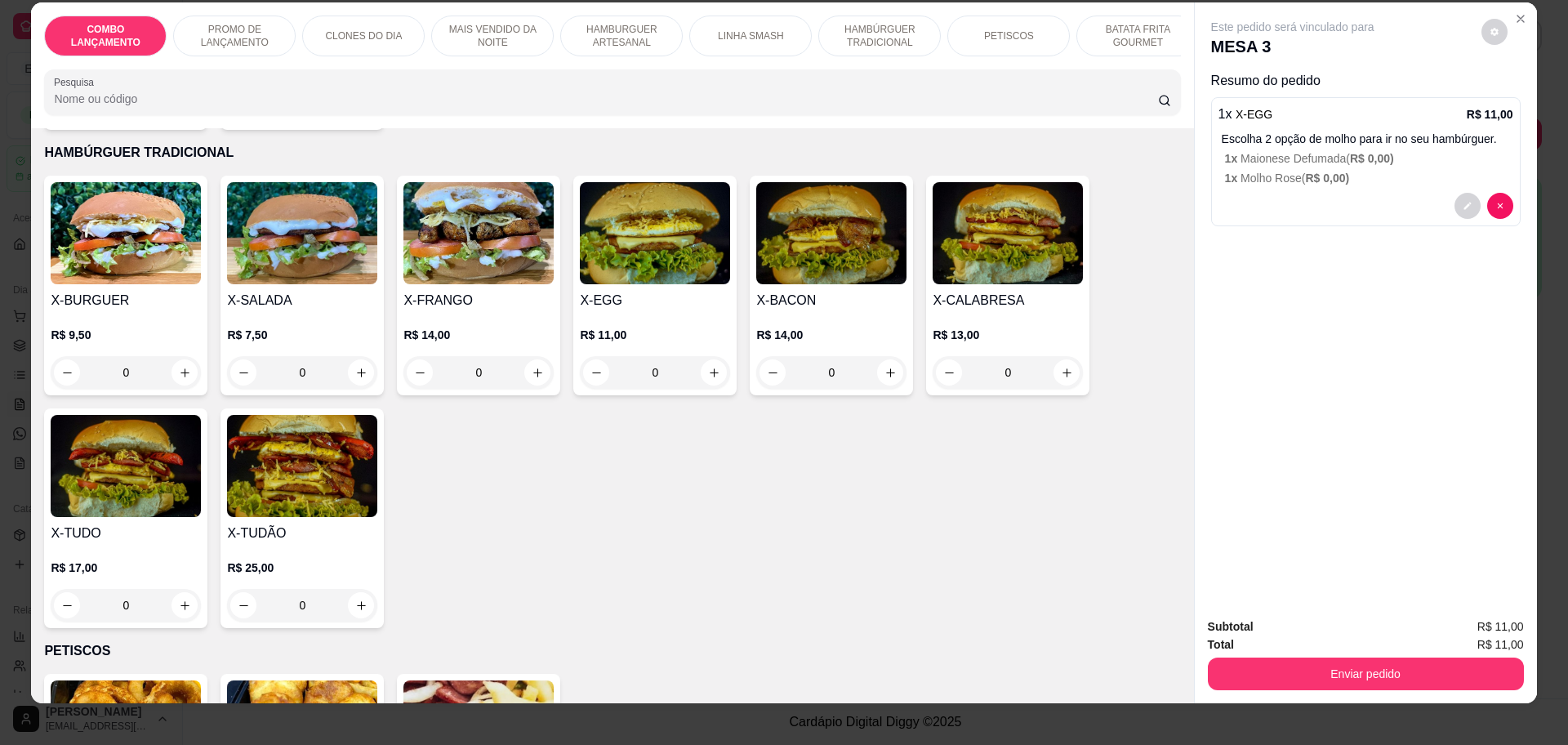
scroll to position [30, 0]
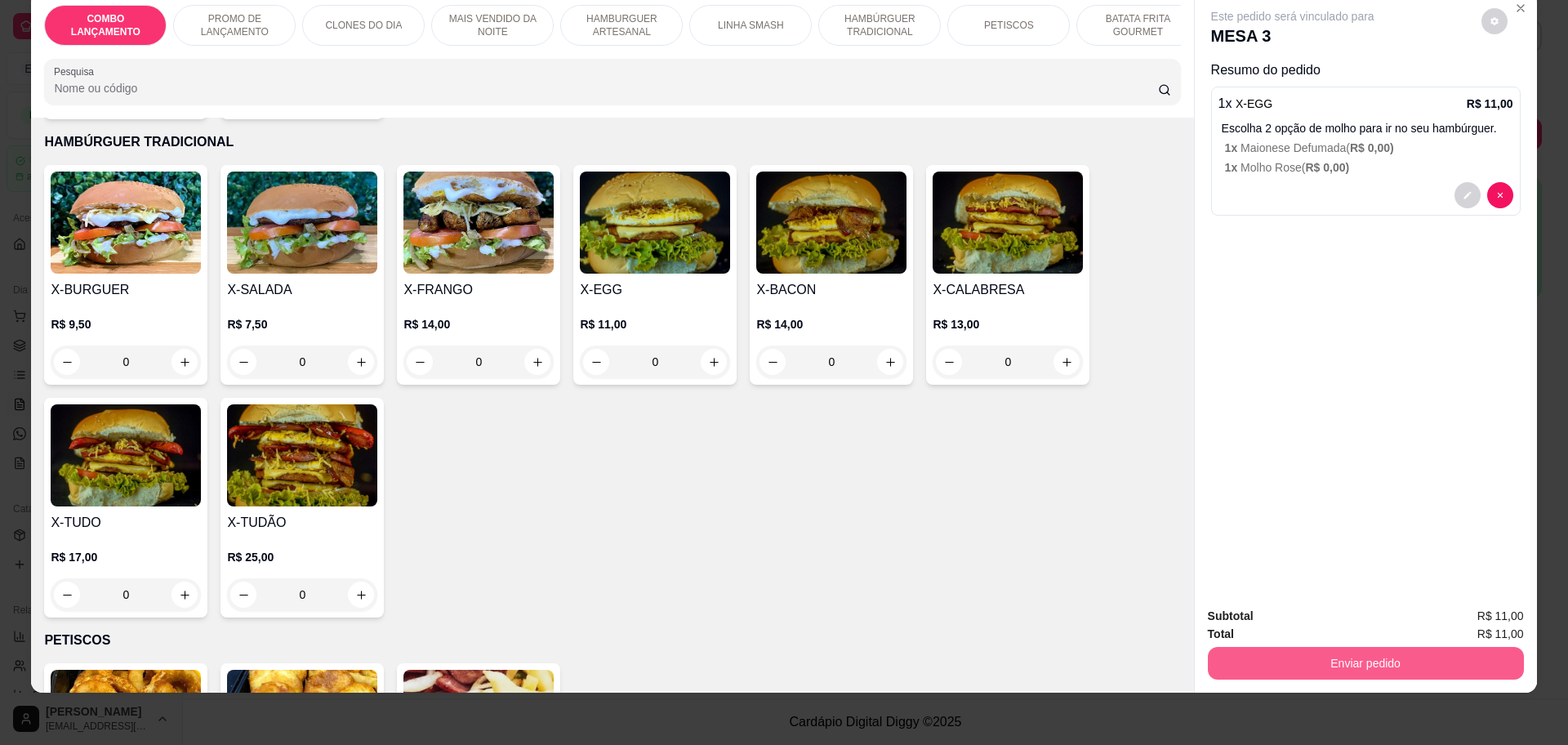
click at [1363, 660] on button "Enviar pedido" at bounding box center [1366, 663] width 316 height 33
click at [1322, 629] on button "Não registrar e enviar pedido" at bounding box center [1309, 624] width 170 height 31
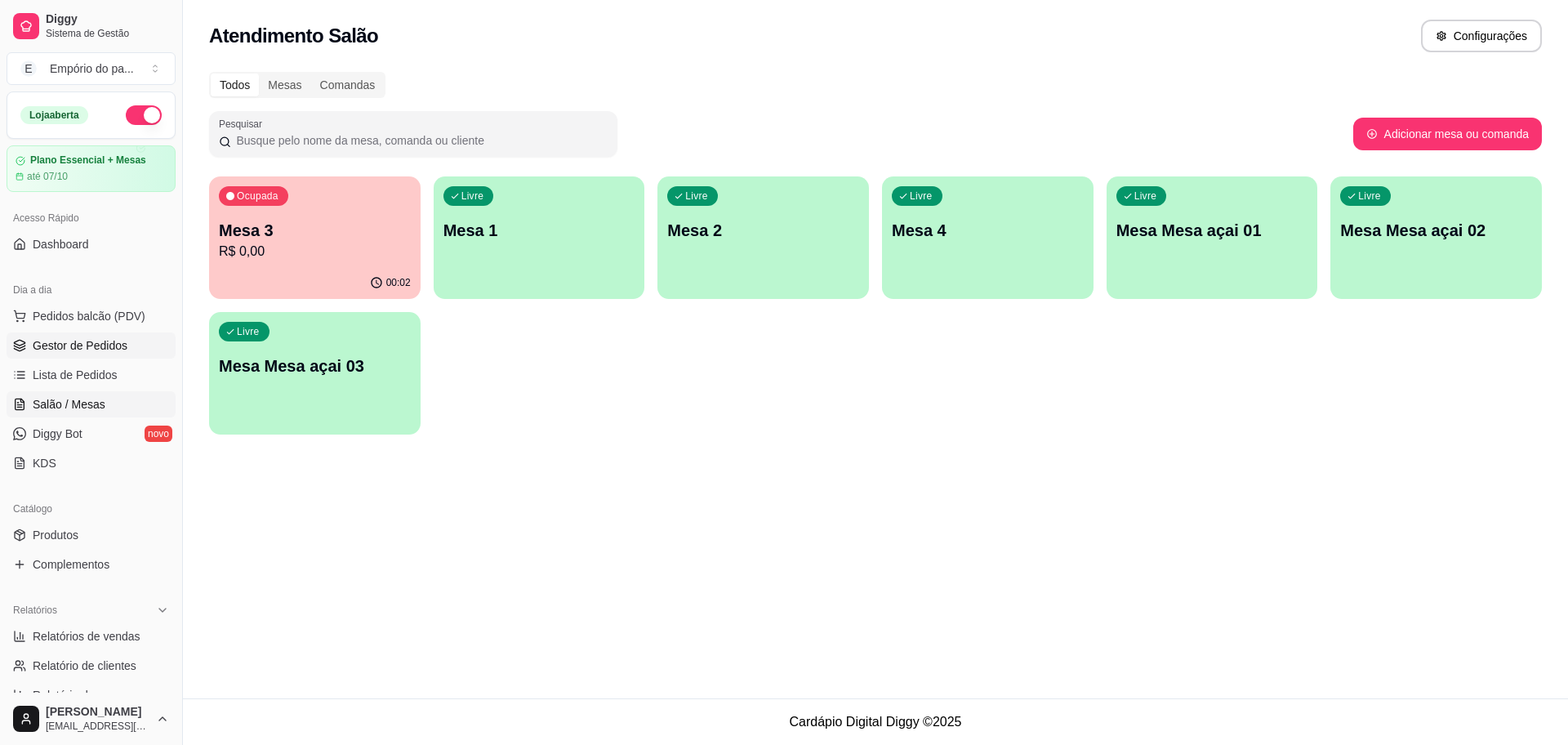
click at [96, 346] on span "Gestor de Pedidos" at bounding box center [80, 345] width 95 height 17
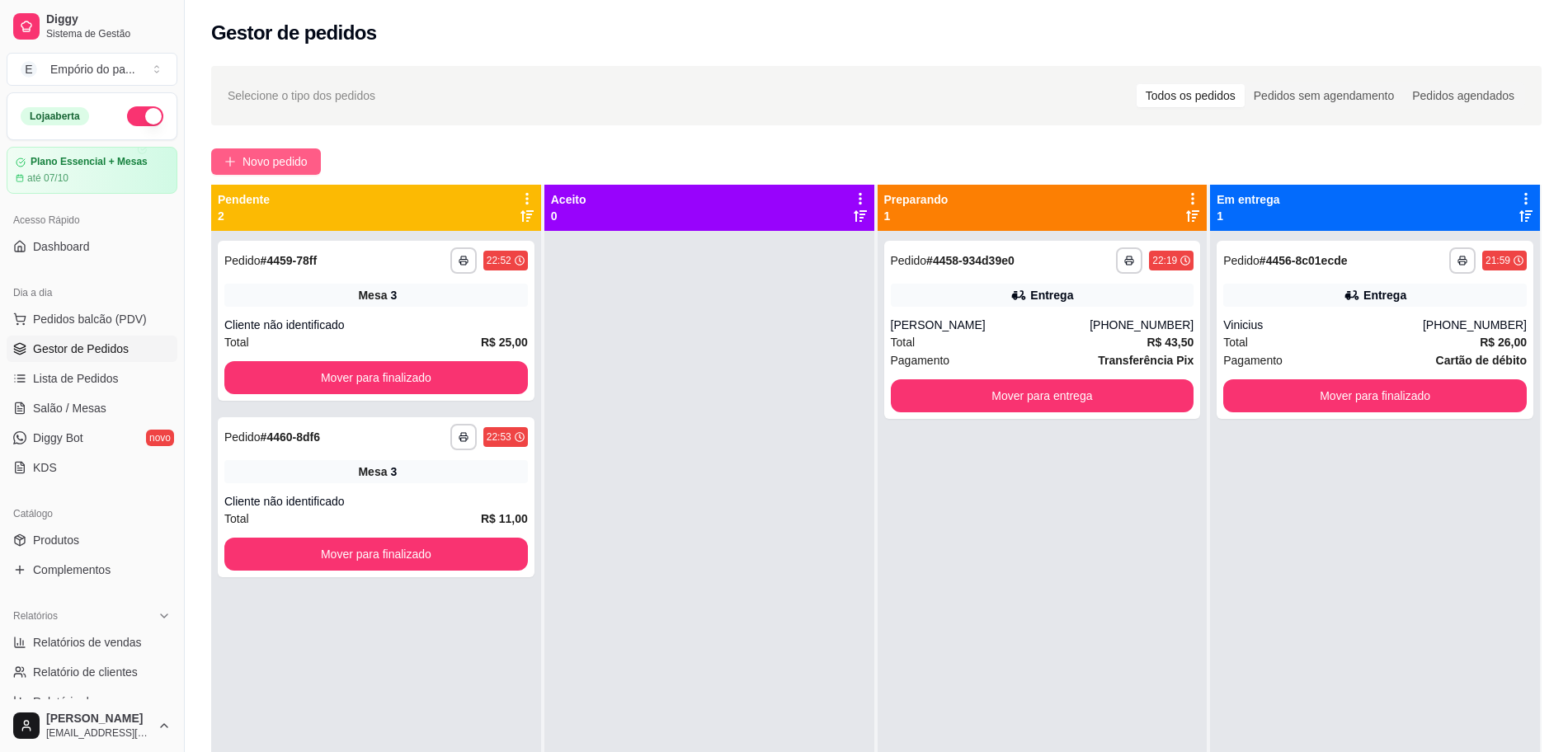
click at [299, 153] on span "Novo pedido" at bounding box center [275, 162] width 65 height 19
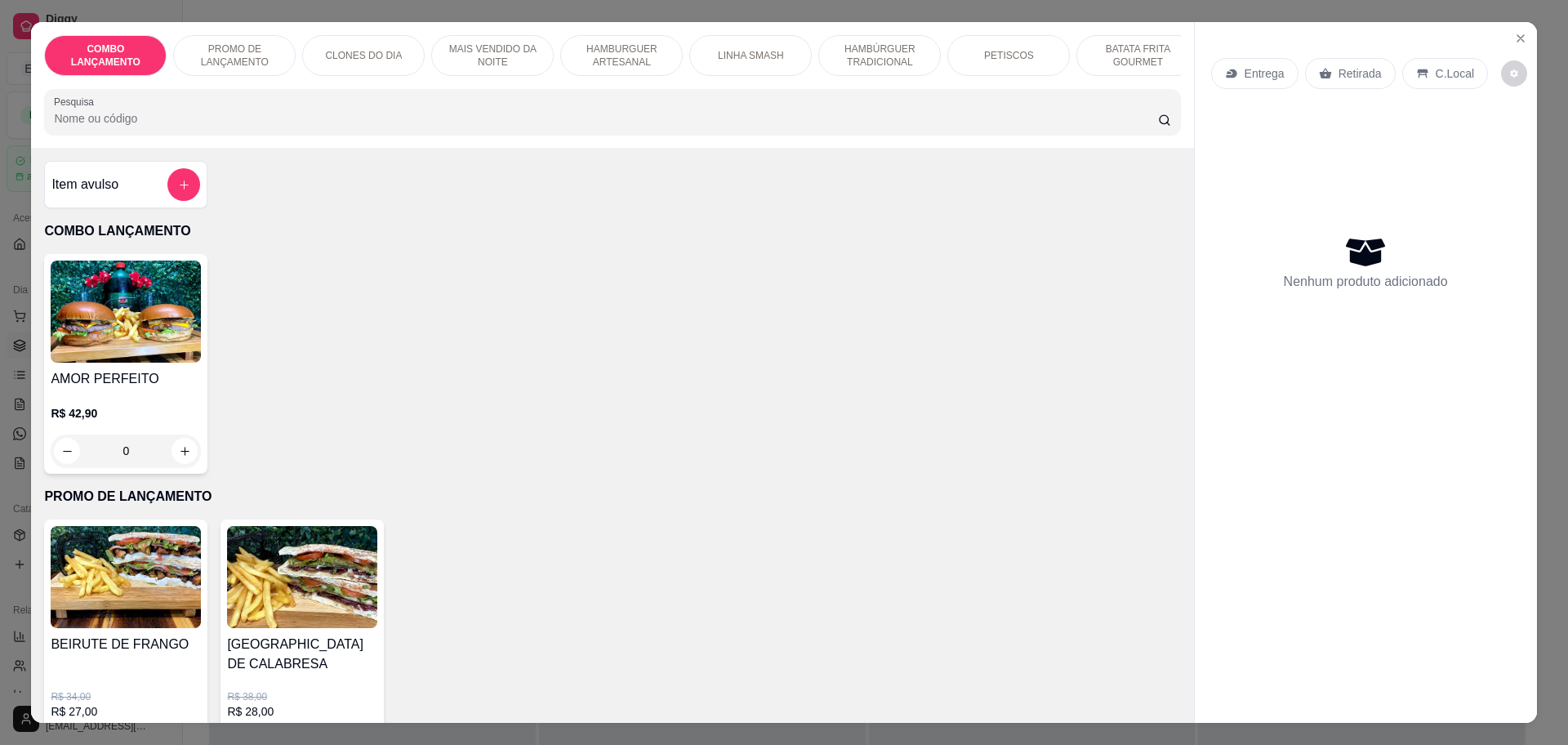
scroll to position [307, 0]
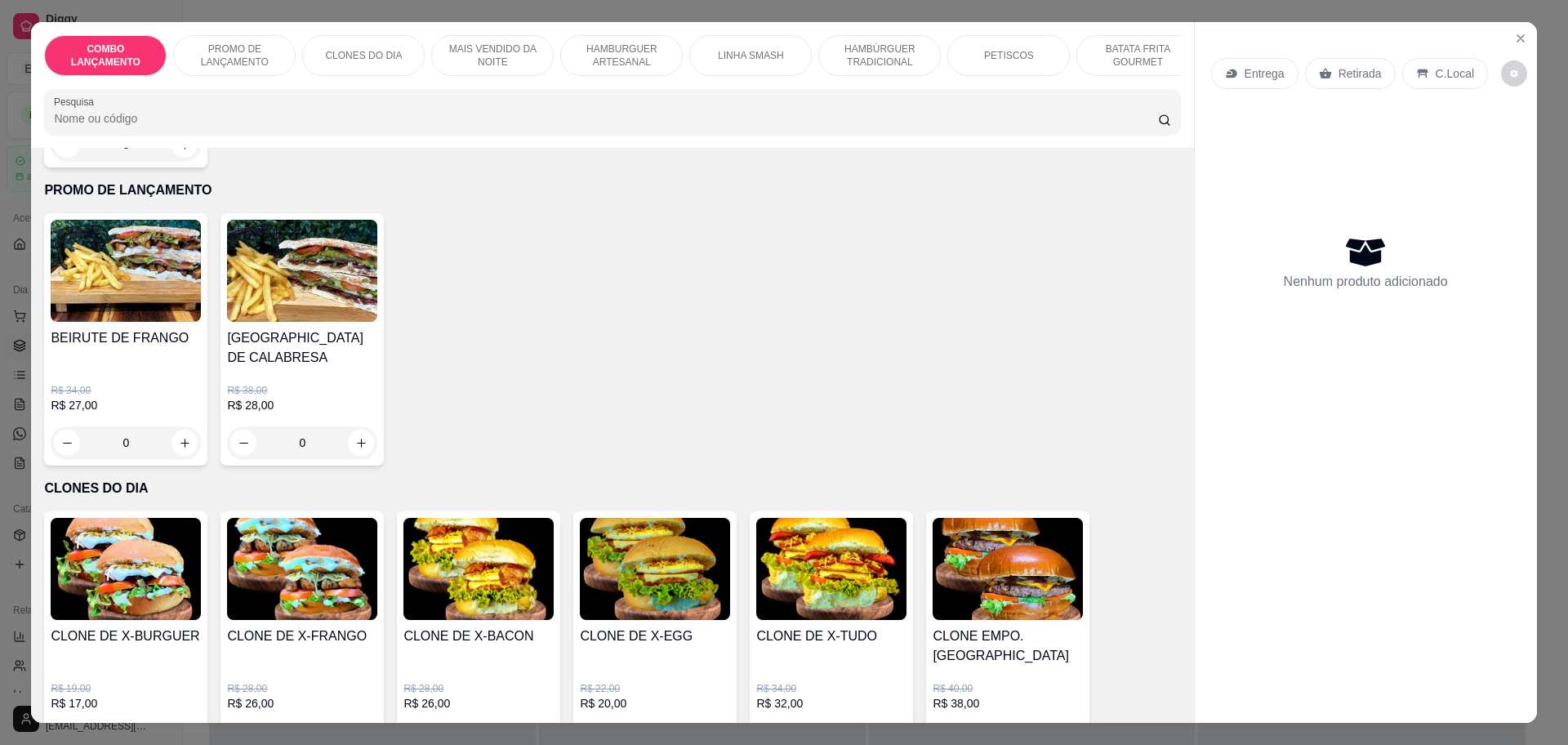
click at [177, 12] on div "COMBO LANÇAMENTO PROMO DE LANÇAMENTO CLONES DO DIA MAIS VENDIDO DA NOITE HAMBUR…" at bounding box center [784, 372] width 1568 height 745
drag, startPoint x: 1354, startPoint y: 77, endPoint x: 1349, endPoint y: 70, distance: 8.6
click at [1353, 76] on p "Retirada" at bounding box center [1360, 73] width 43 height 17
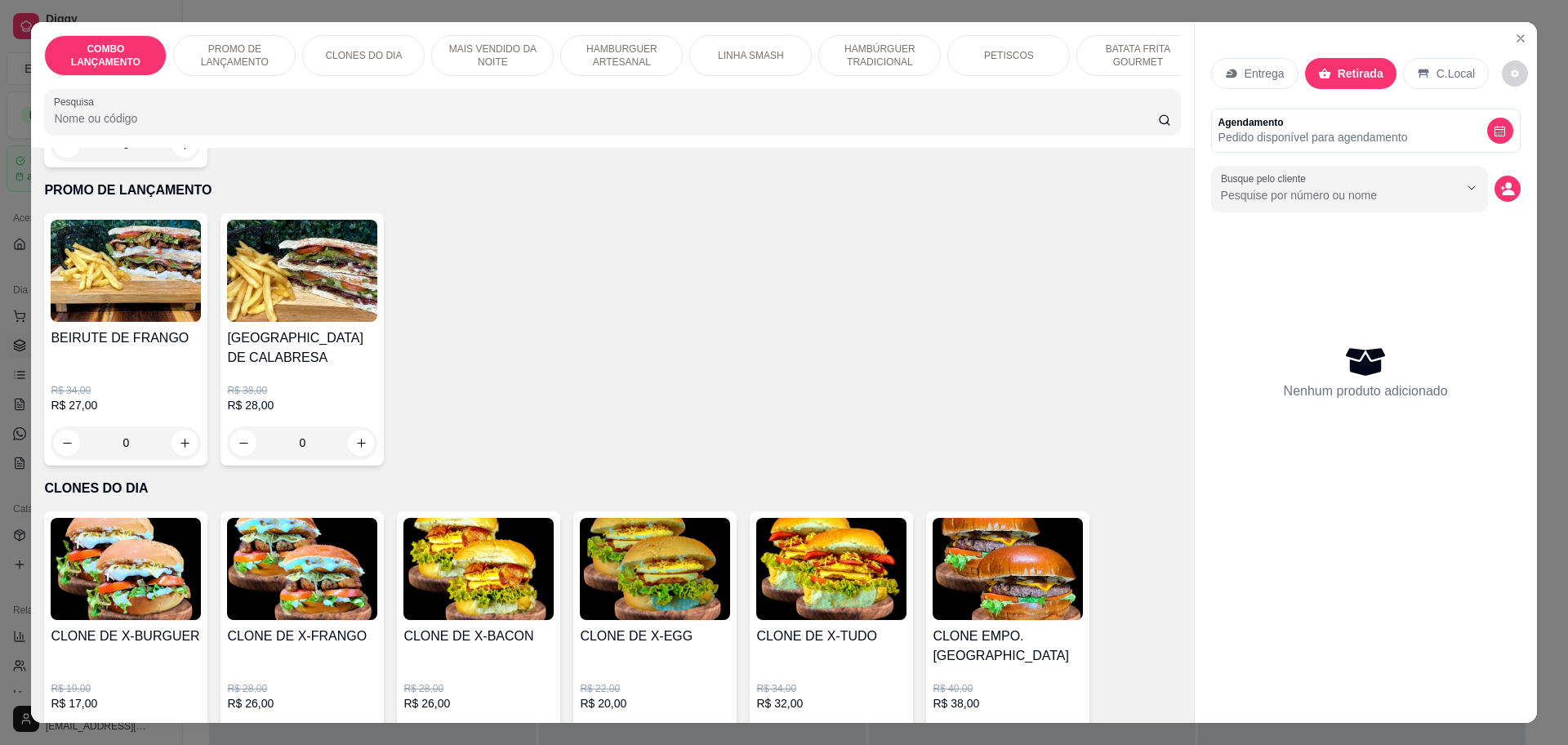
scroll to position [409, 0]
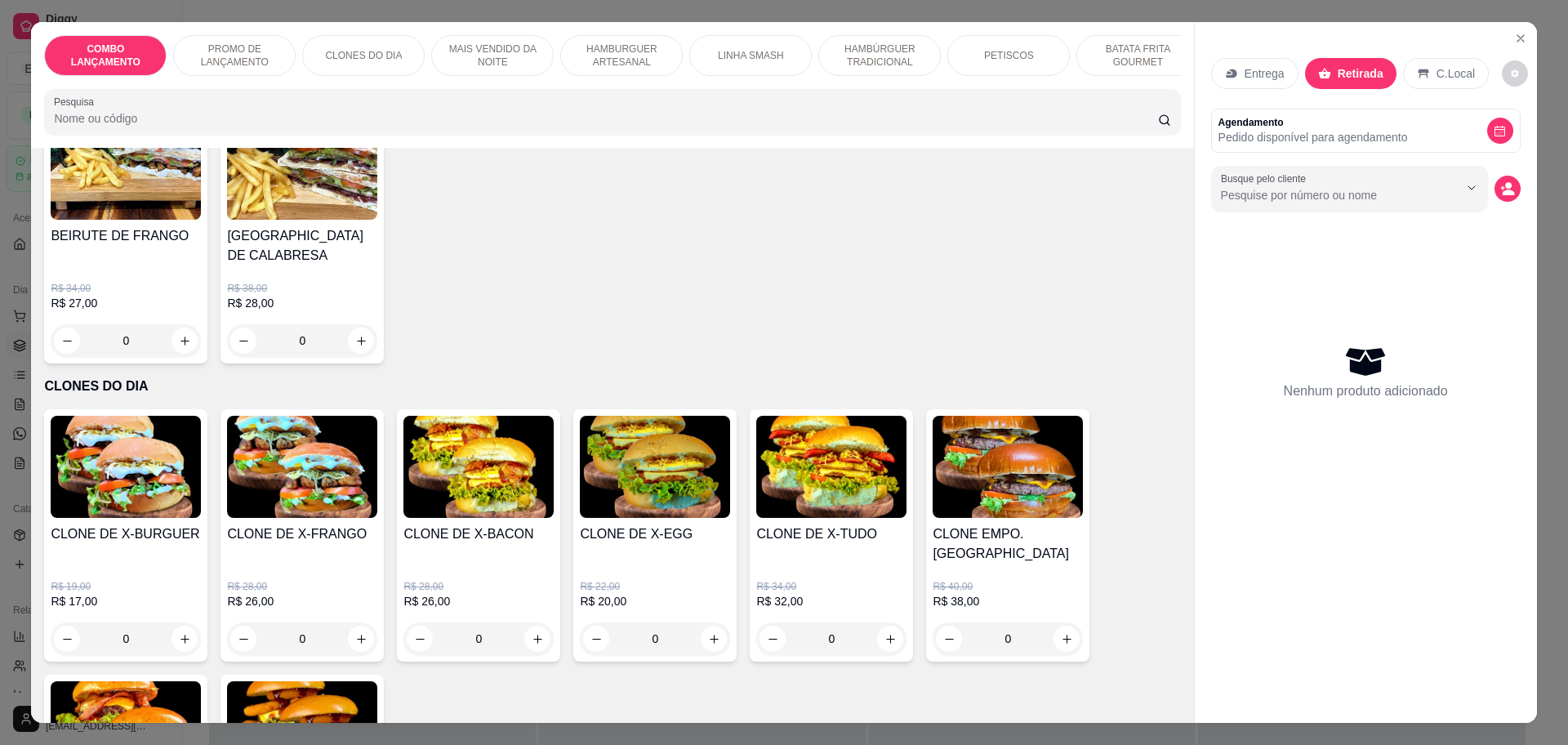
click at [356, 623] on div "0" at bounding box center [302, 639] width 151 height 33
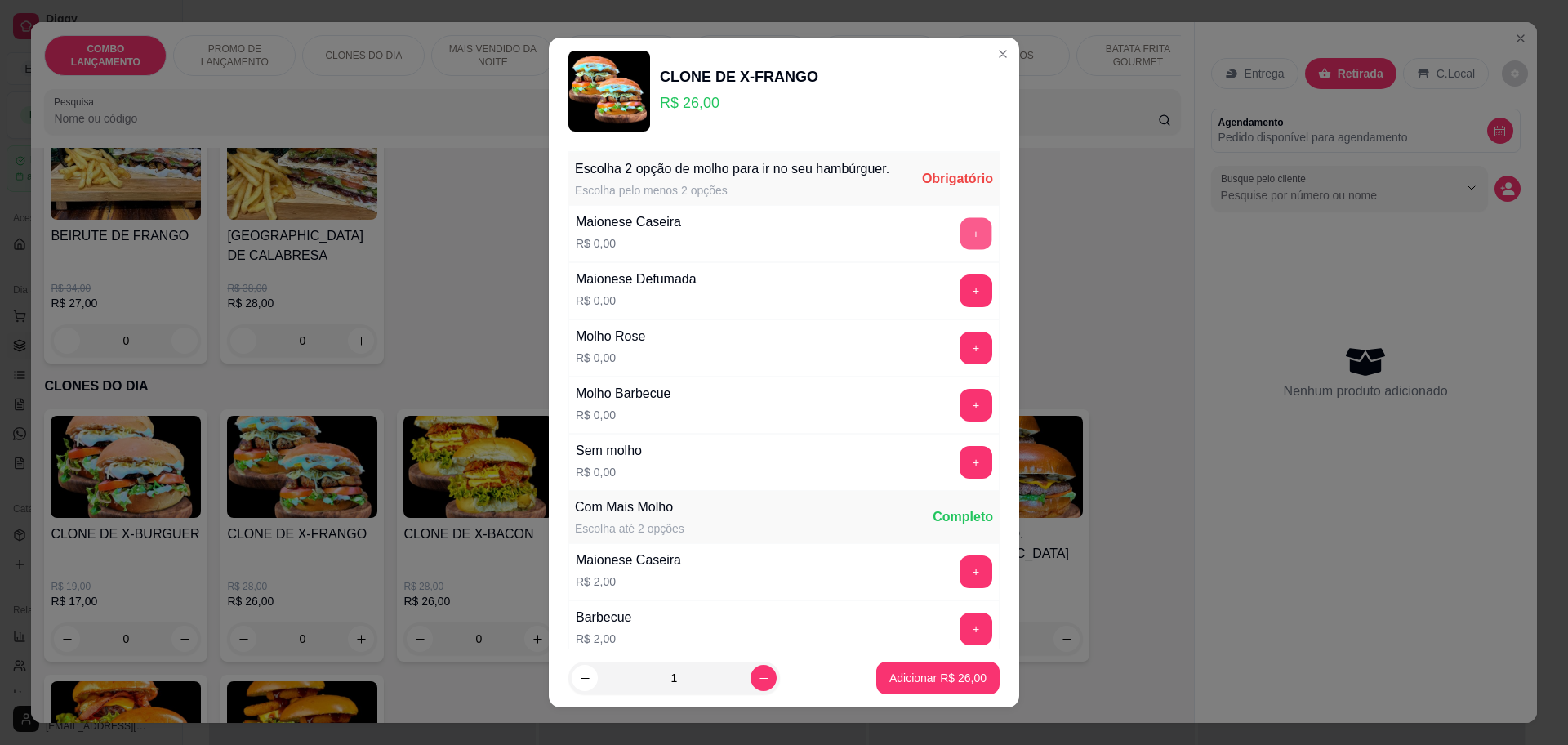
click at [960, 250] on button "+" at bounding box center [976, 233] width 32 height 32
click at [960, 418] on button "+" at bounding box center [976, 405] width 32 height 32
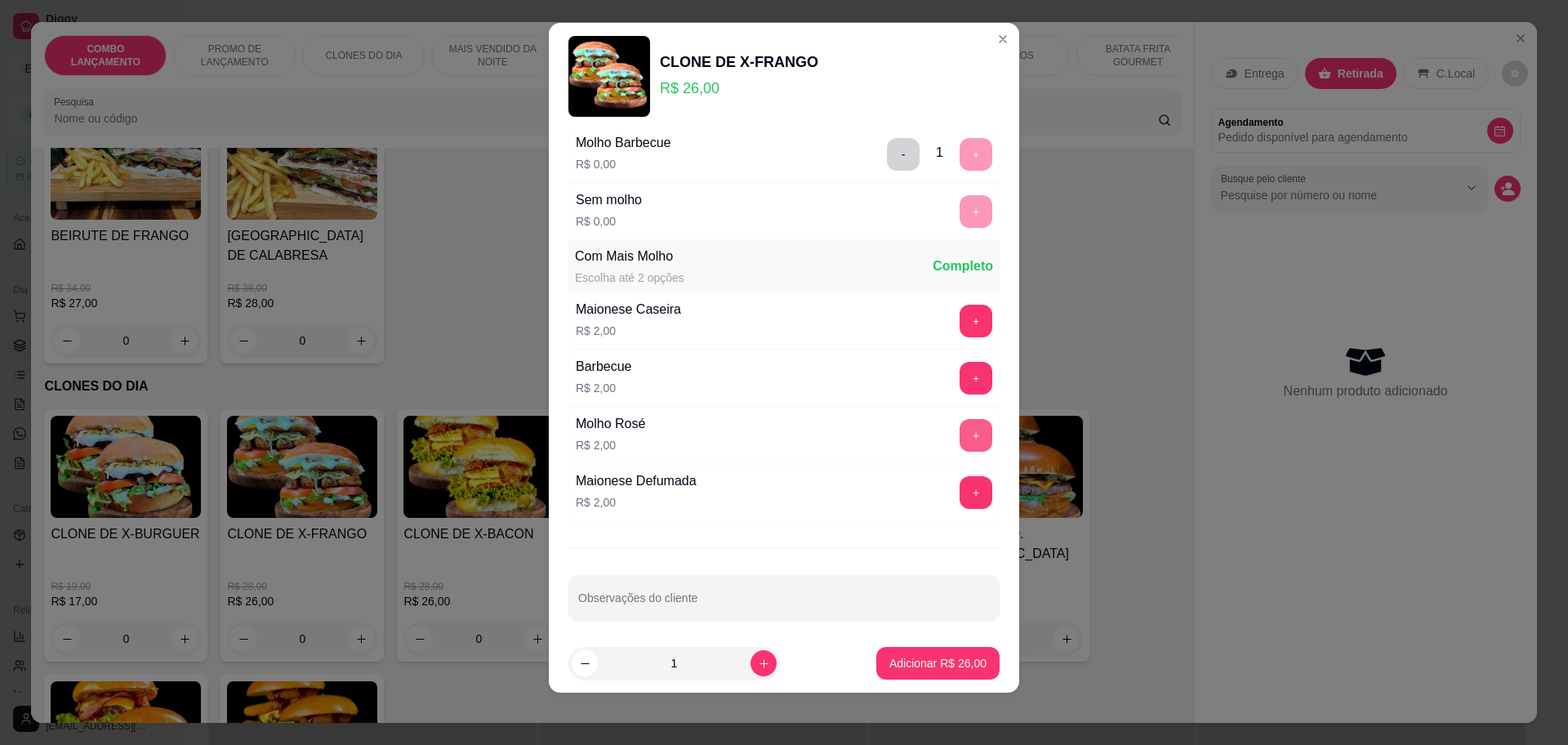
scroll to position [246, 0]
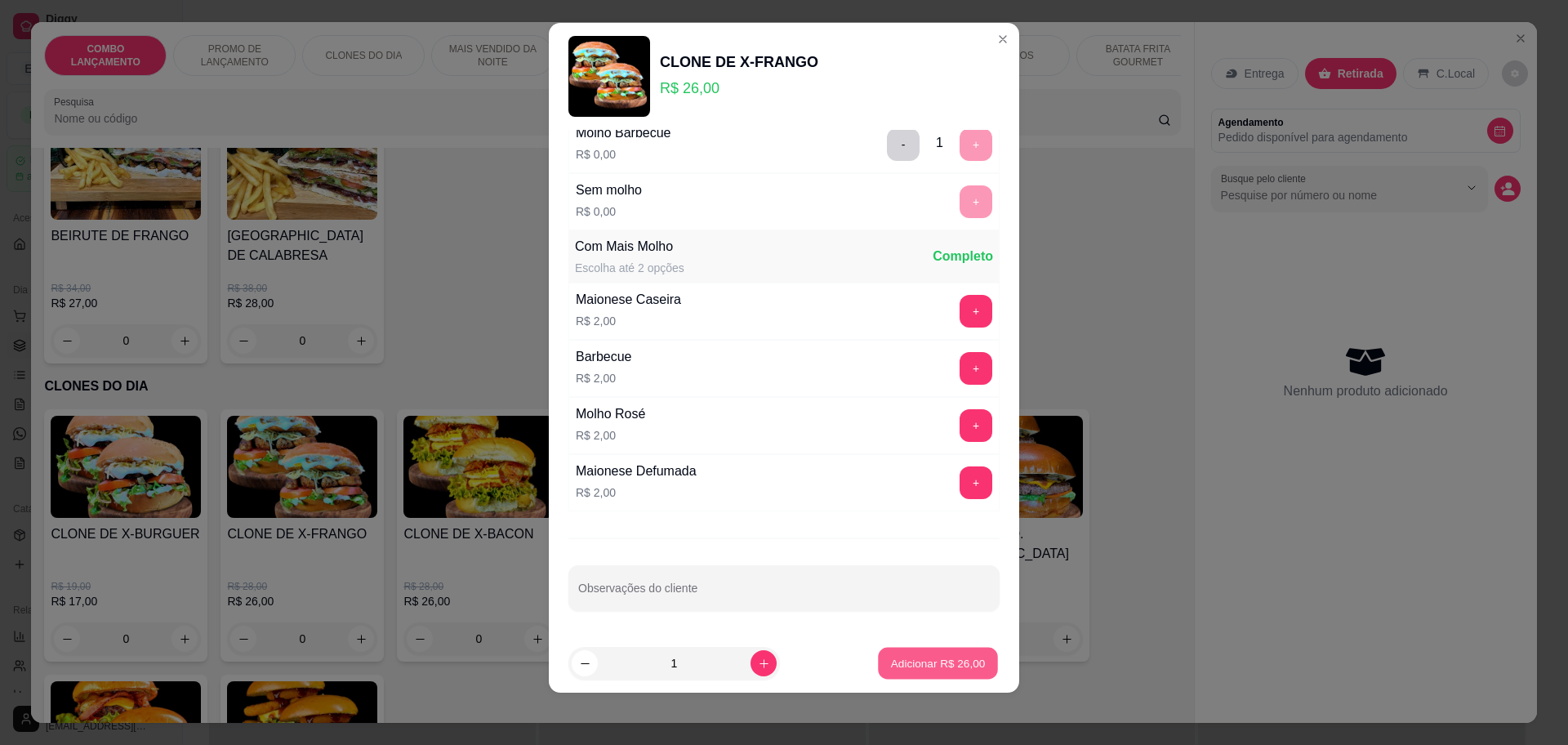
click at [918, 654] on button "Adicionar R$ 26,00" at bounding box center [937, 663] width 120 height 32
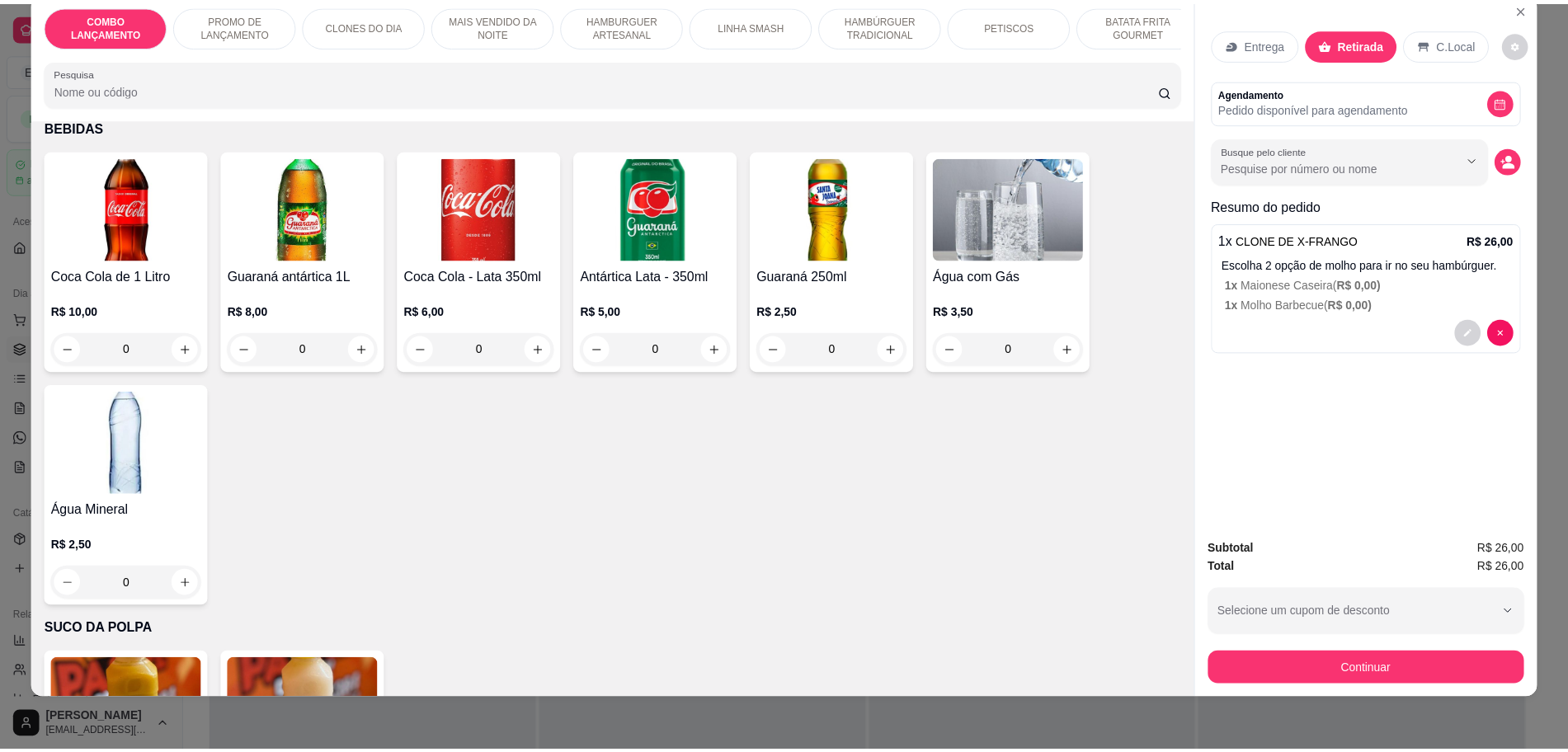
scroll to position [4287, 0]
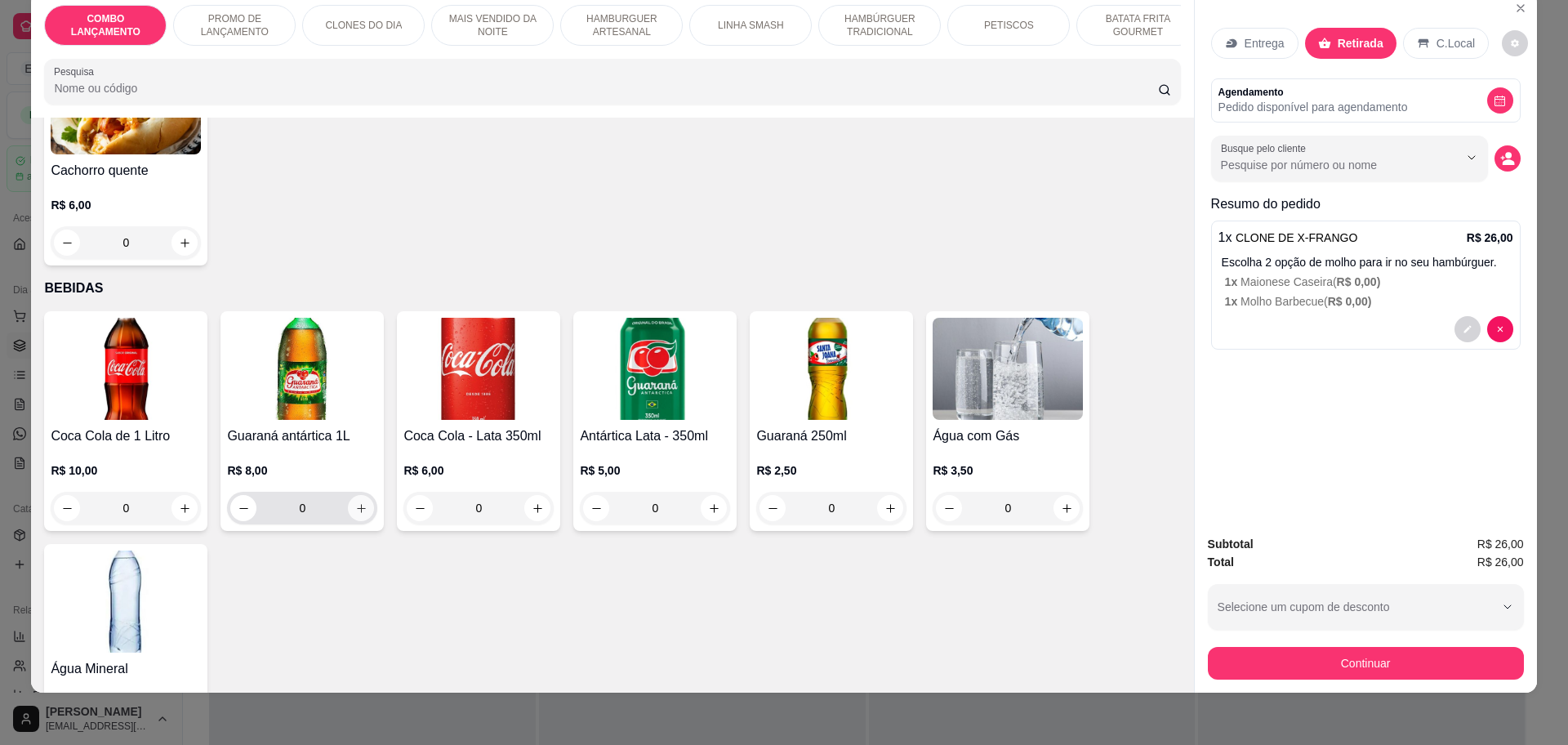
click at [355, 502] on icon "increase-product-quantity" at bounding box center [361, 508] width 12 height 12
type input "1"
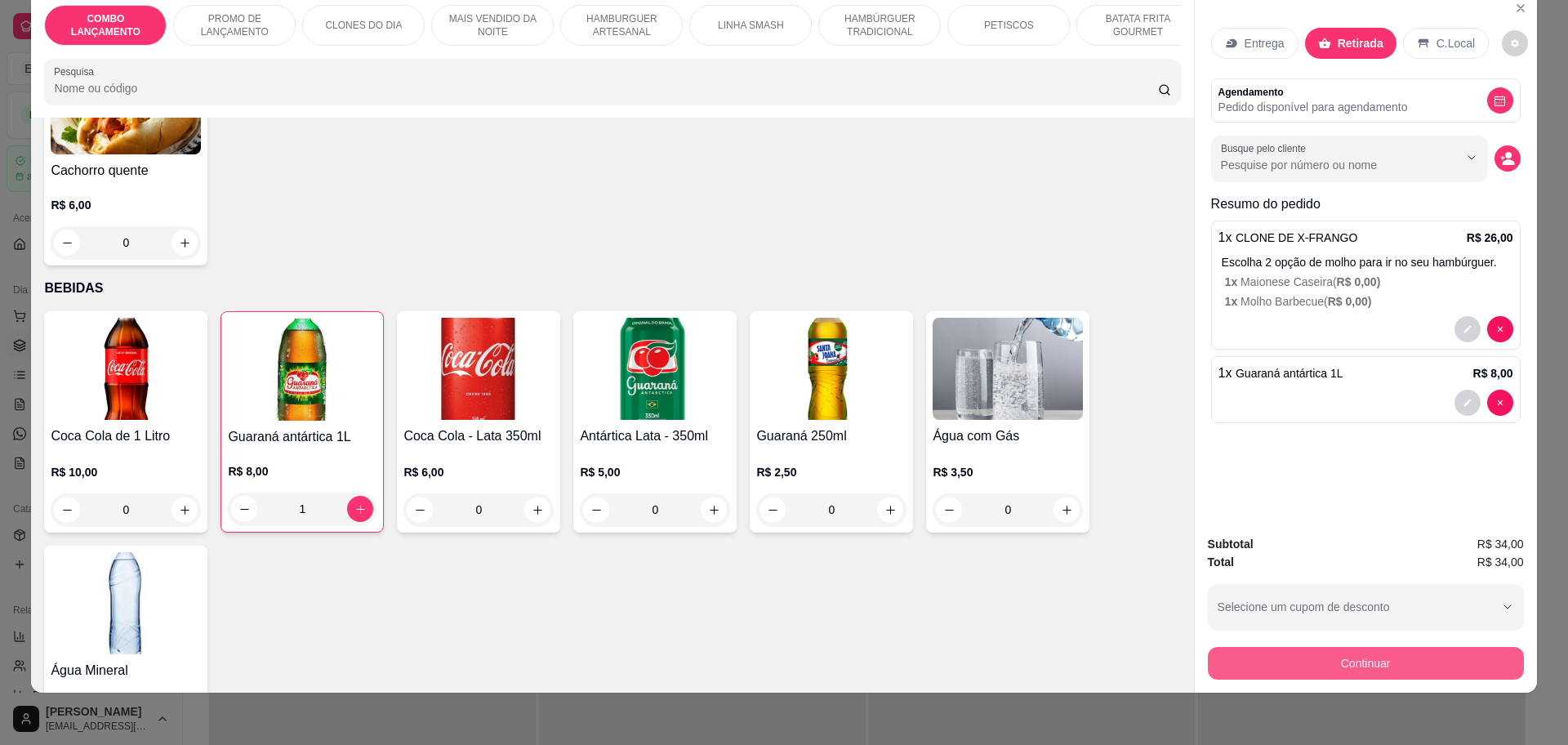
click at [1274, 661] on button "Continuar" at bounding box center [1366, 663] width 316 height 33
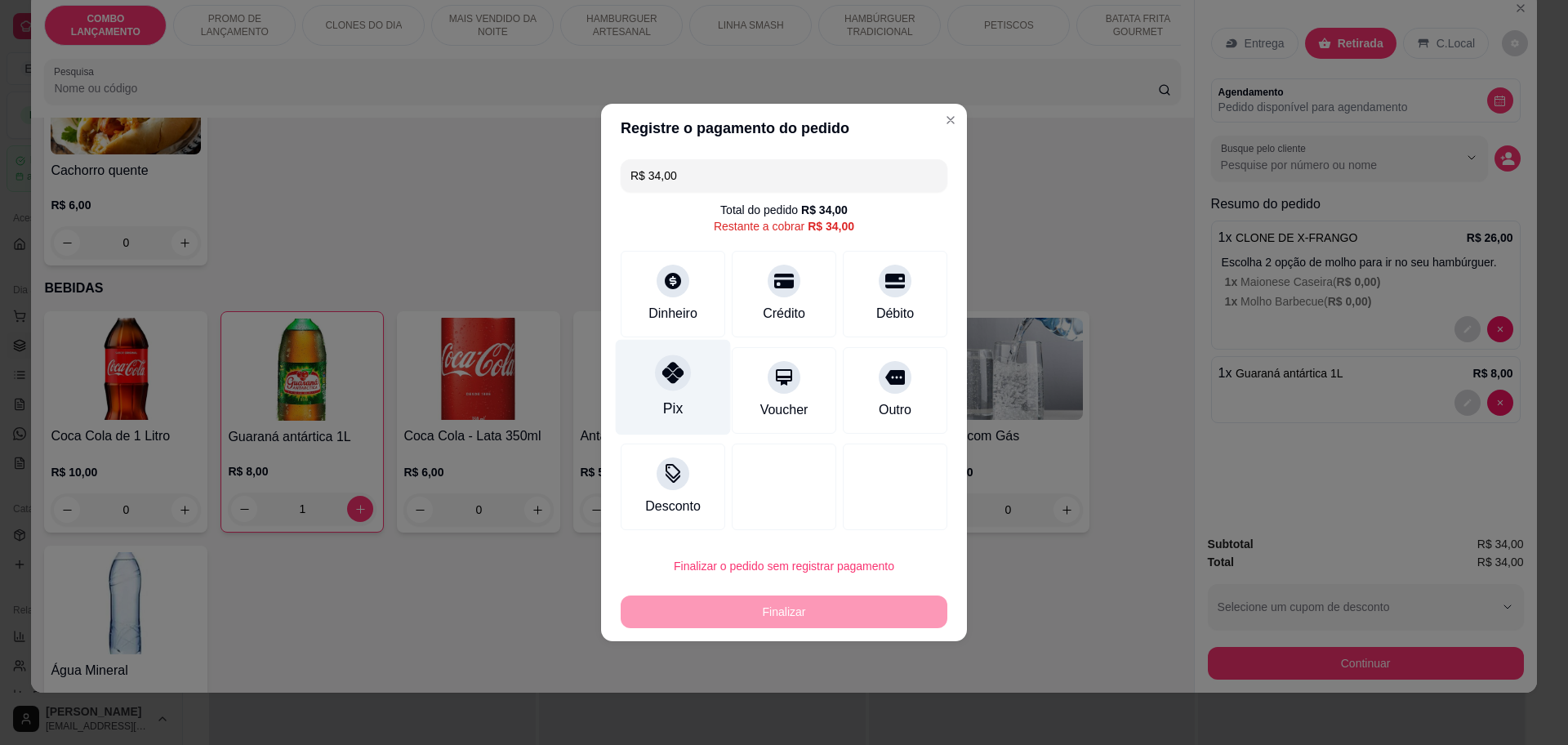
click at [662, 379] on icon at bounding box center [672, 372] width 21 height 21
type input "R$ 0,00"
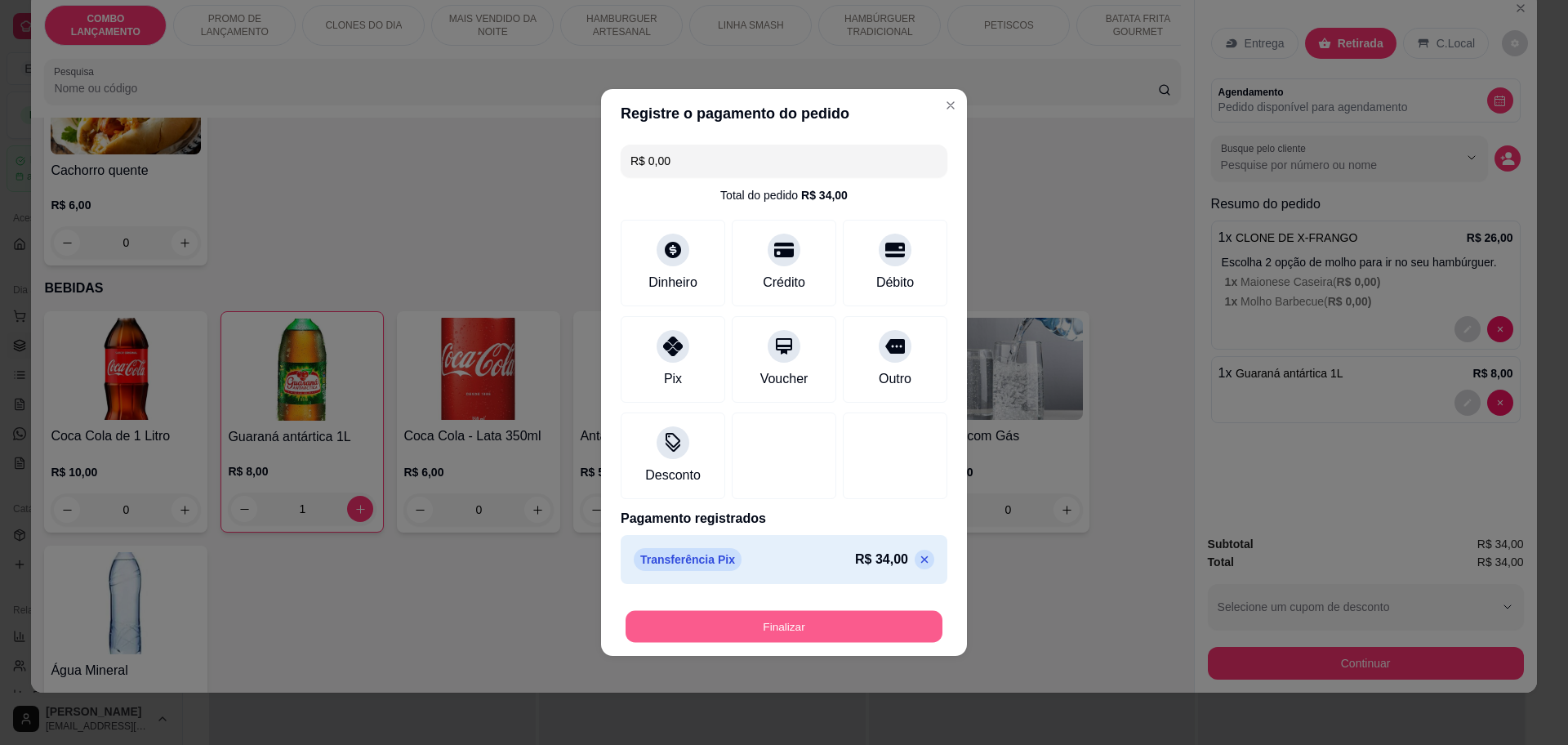
click at [772, 625] on button "Finalizar" at bounding box center [783, 626] width 317 height 32
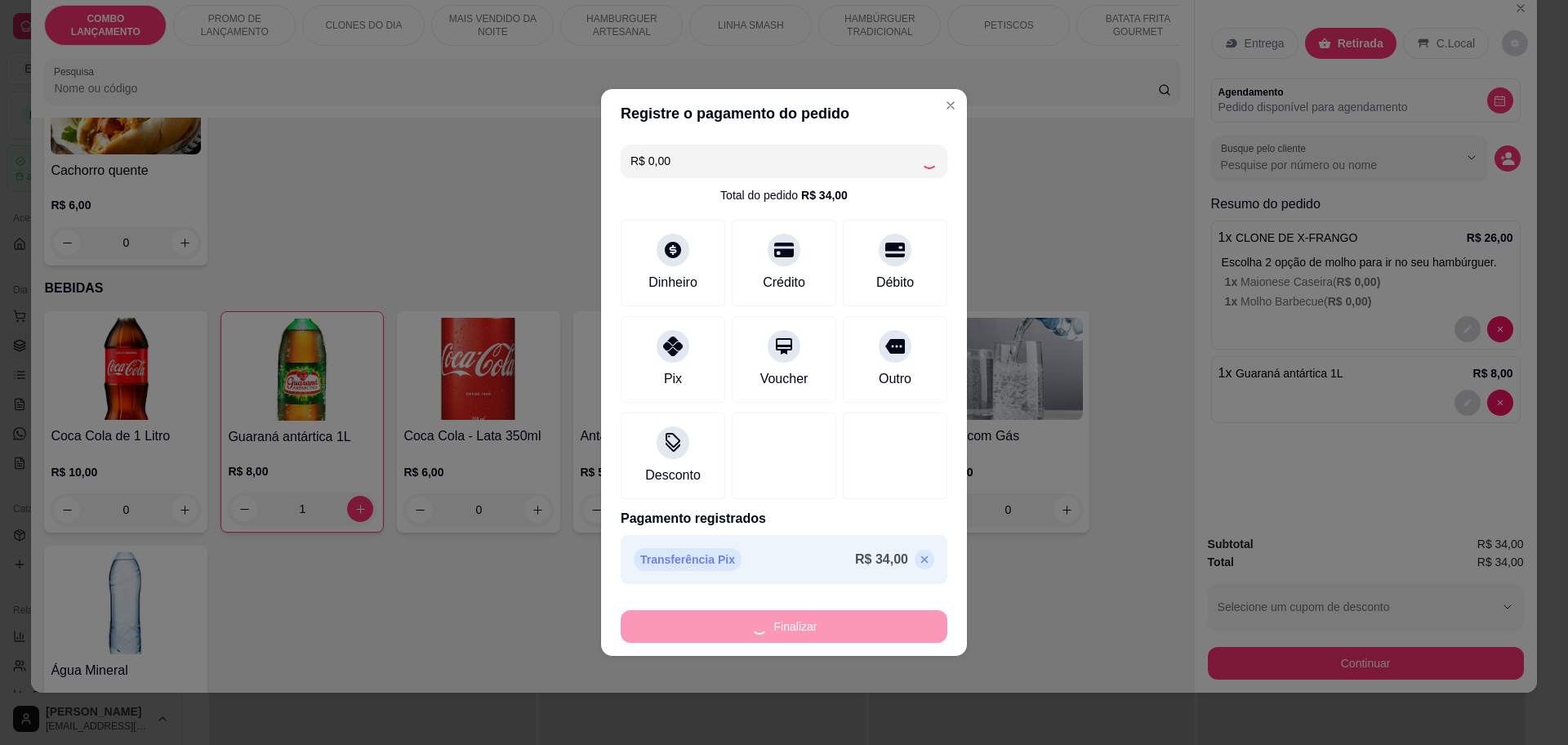
type input "0"
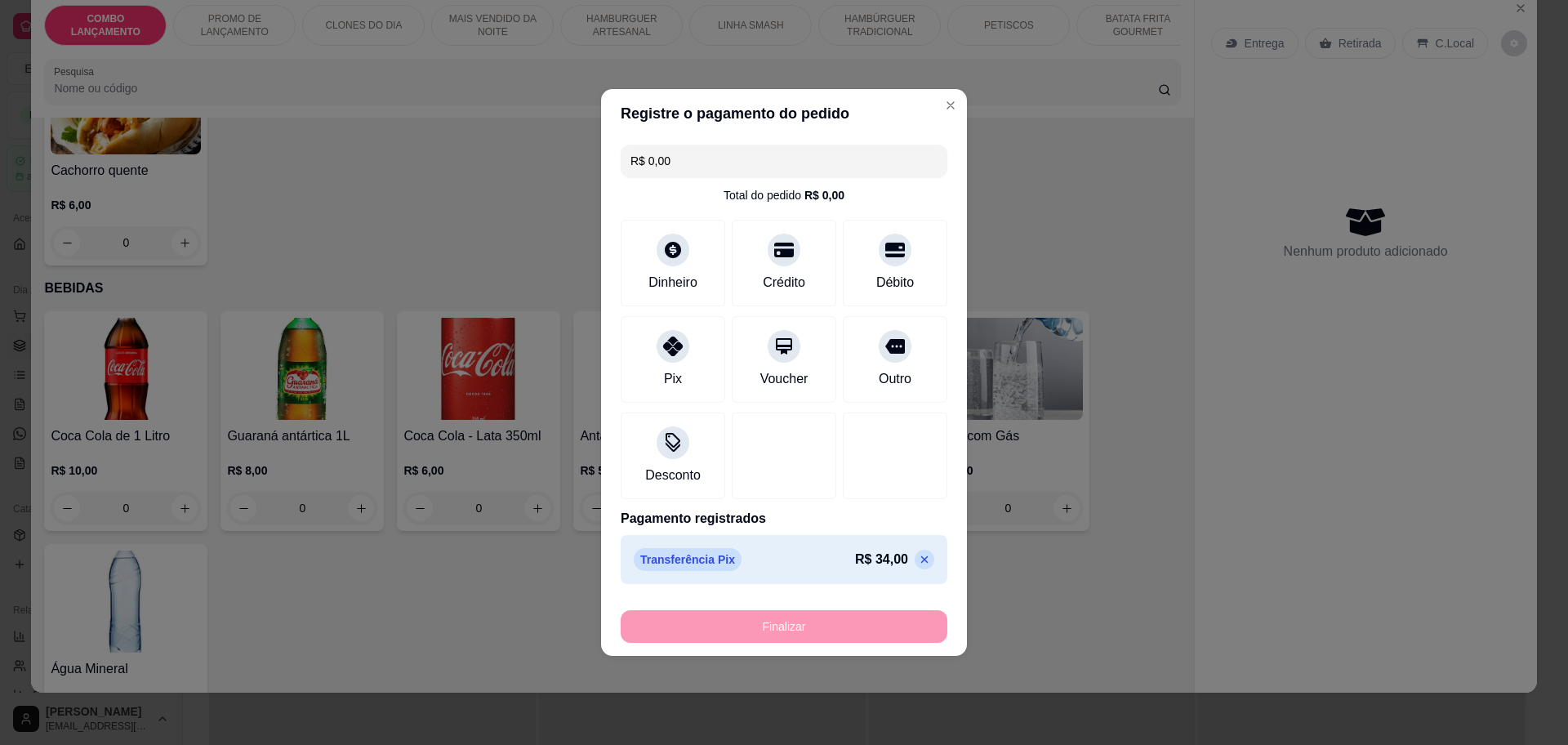
type input "-R$ 34,00"
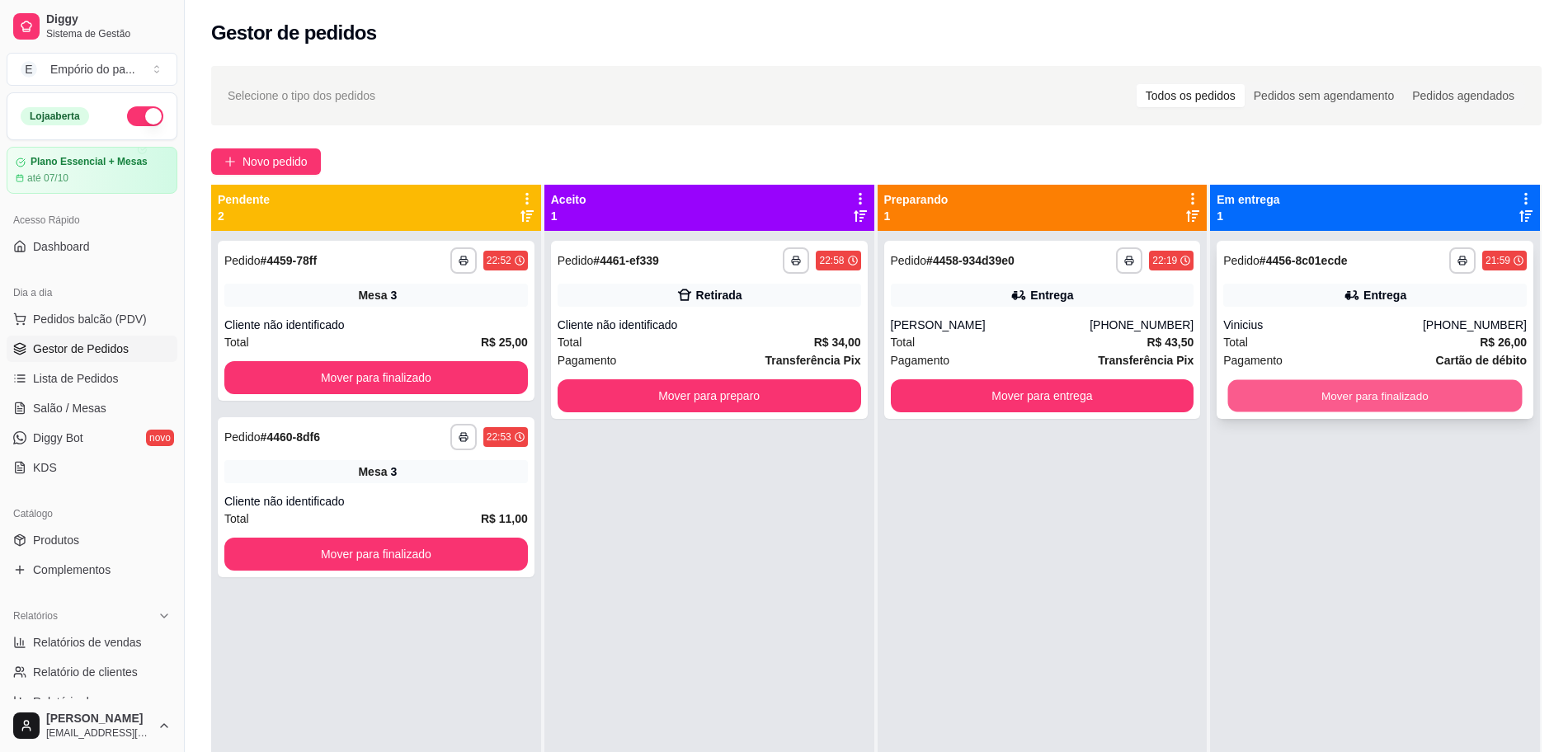
click at [1322, 388] on button "Mover para finalizado" at bounding box center [1375, 396] width 295 height 32
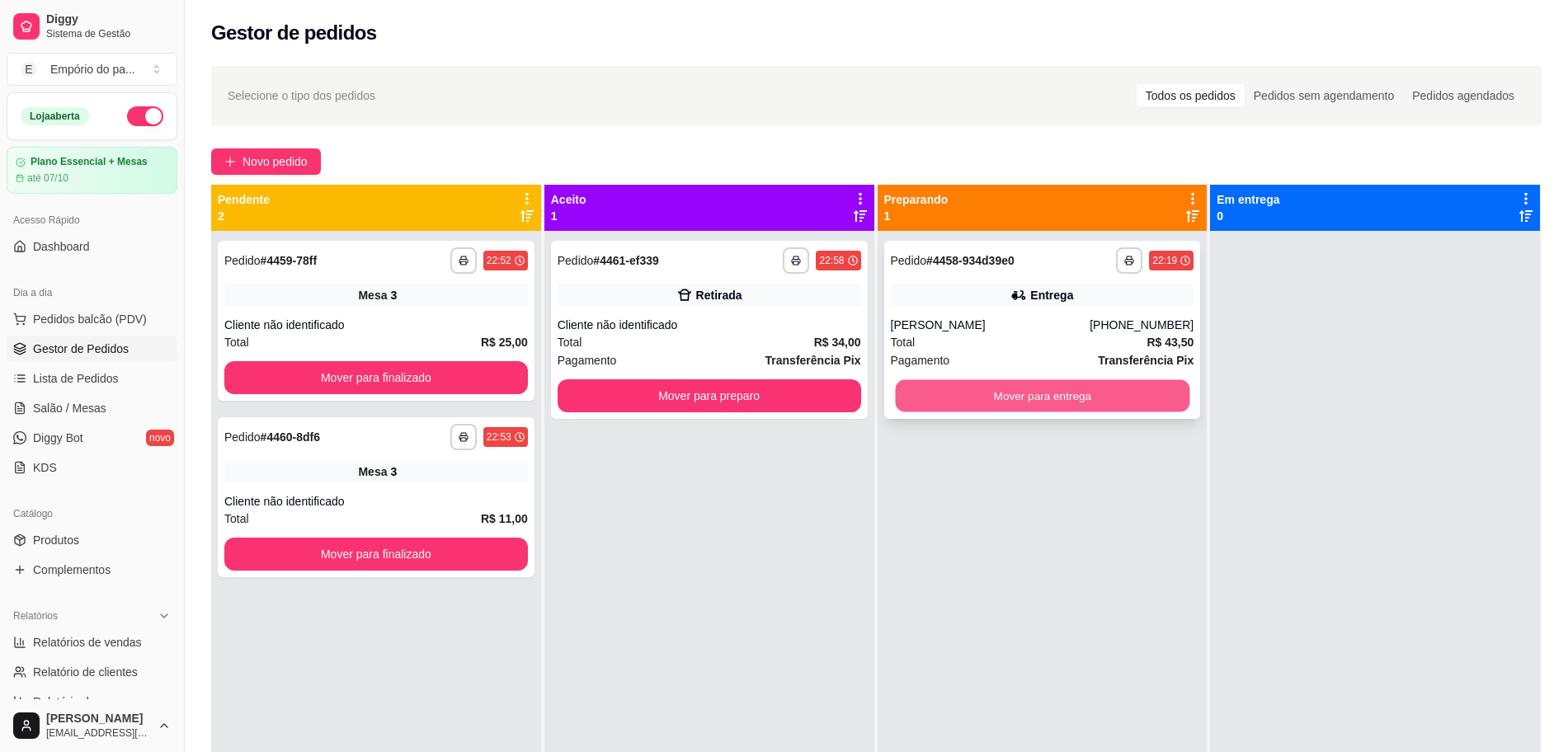
click at [1089, 392] on button "Mover para entrega" at bounding box center [1042, 396] width 295 height 32
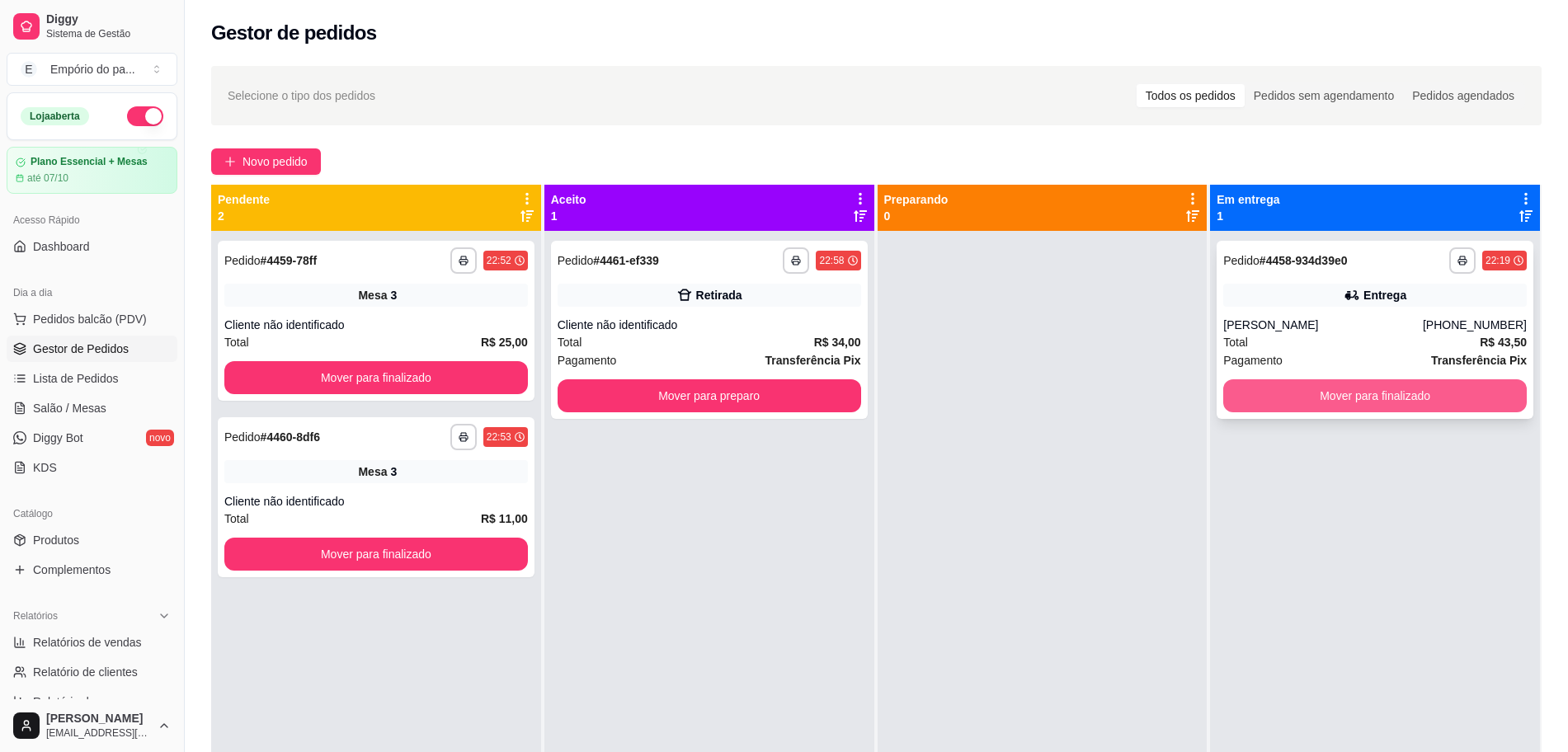
click at [1337, 401] on button "Mover para finalizado" at bounding box center [1374, 396] width 303 height 33
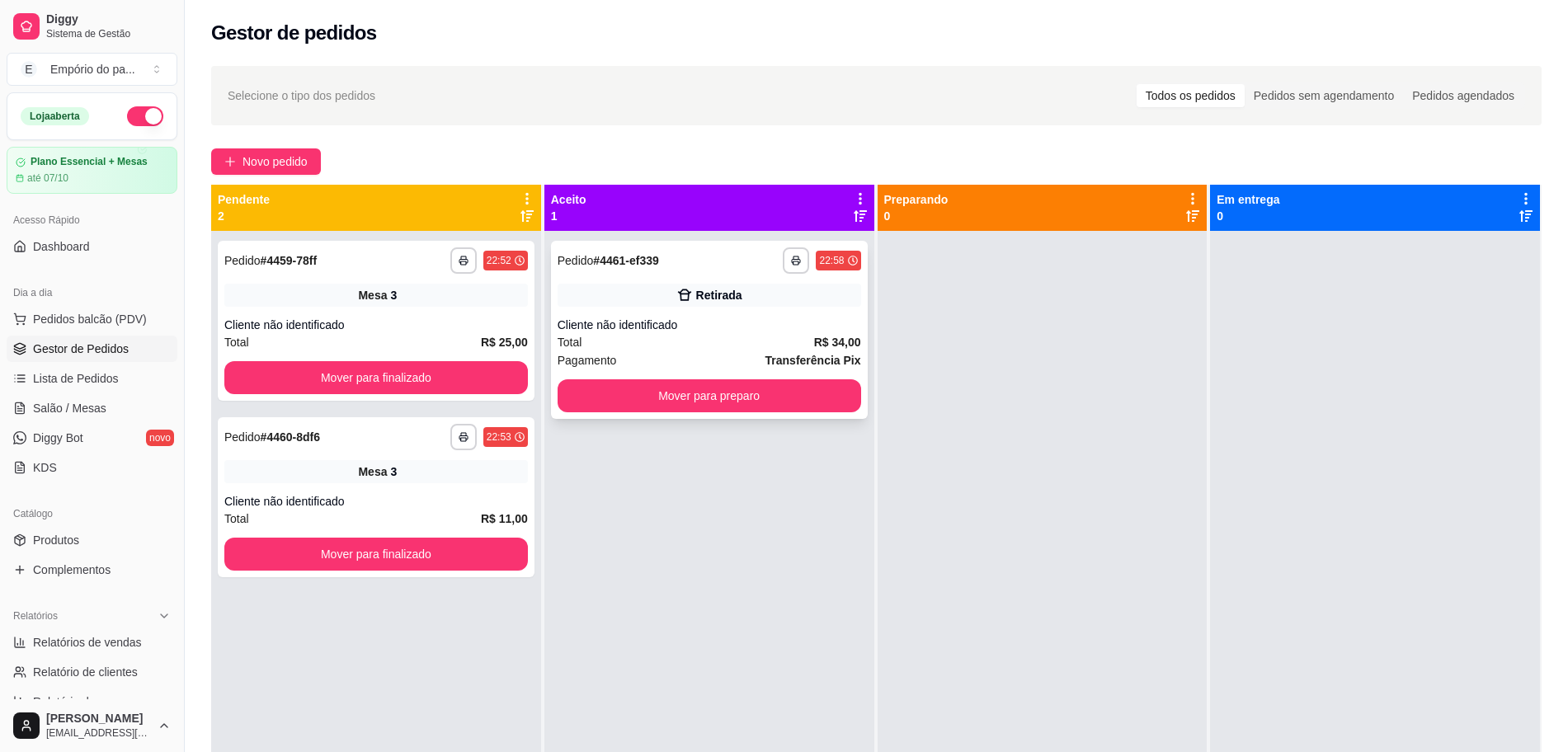
click at [700, 339] on div "Total R$ 34,00" at bounding box center [708, 342] width 303 height 19
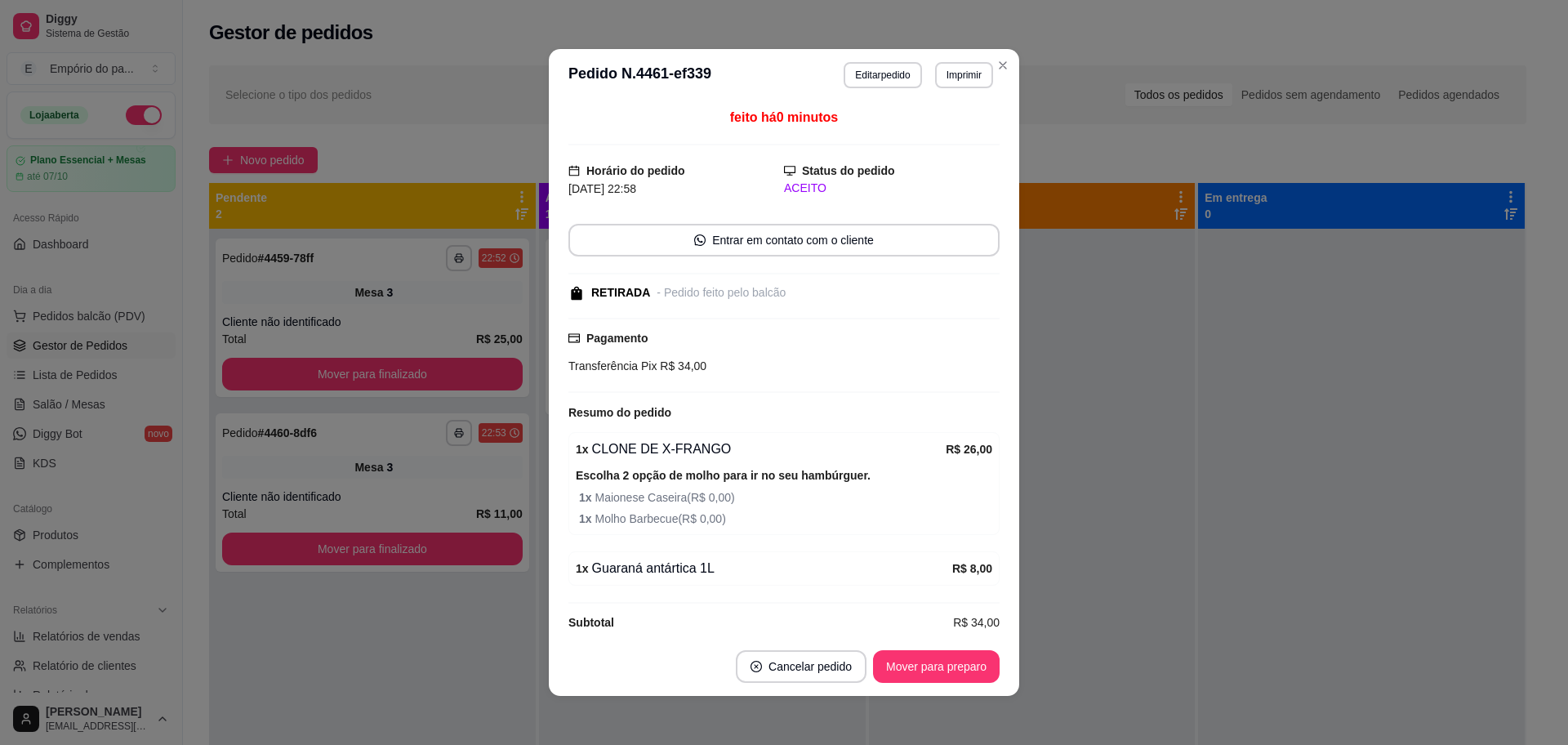
scroll to position [18, 0]
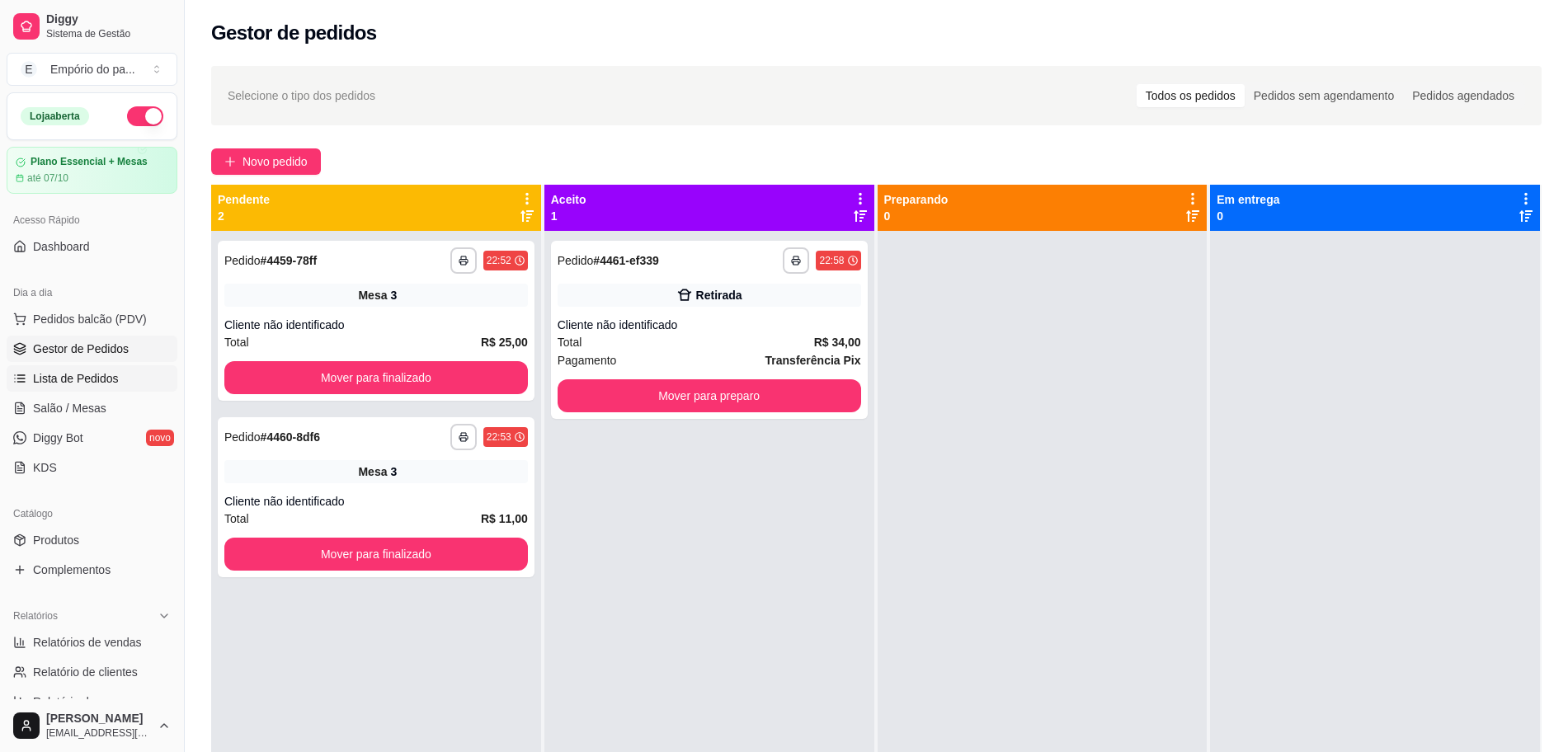
click at [93, 376] on span "Lista de Pedidos" at bounding box center [76, 378] width 86 height 17
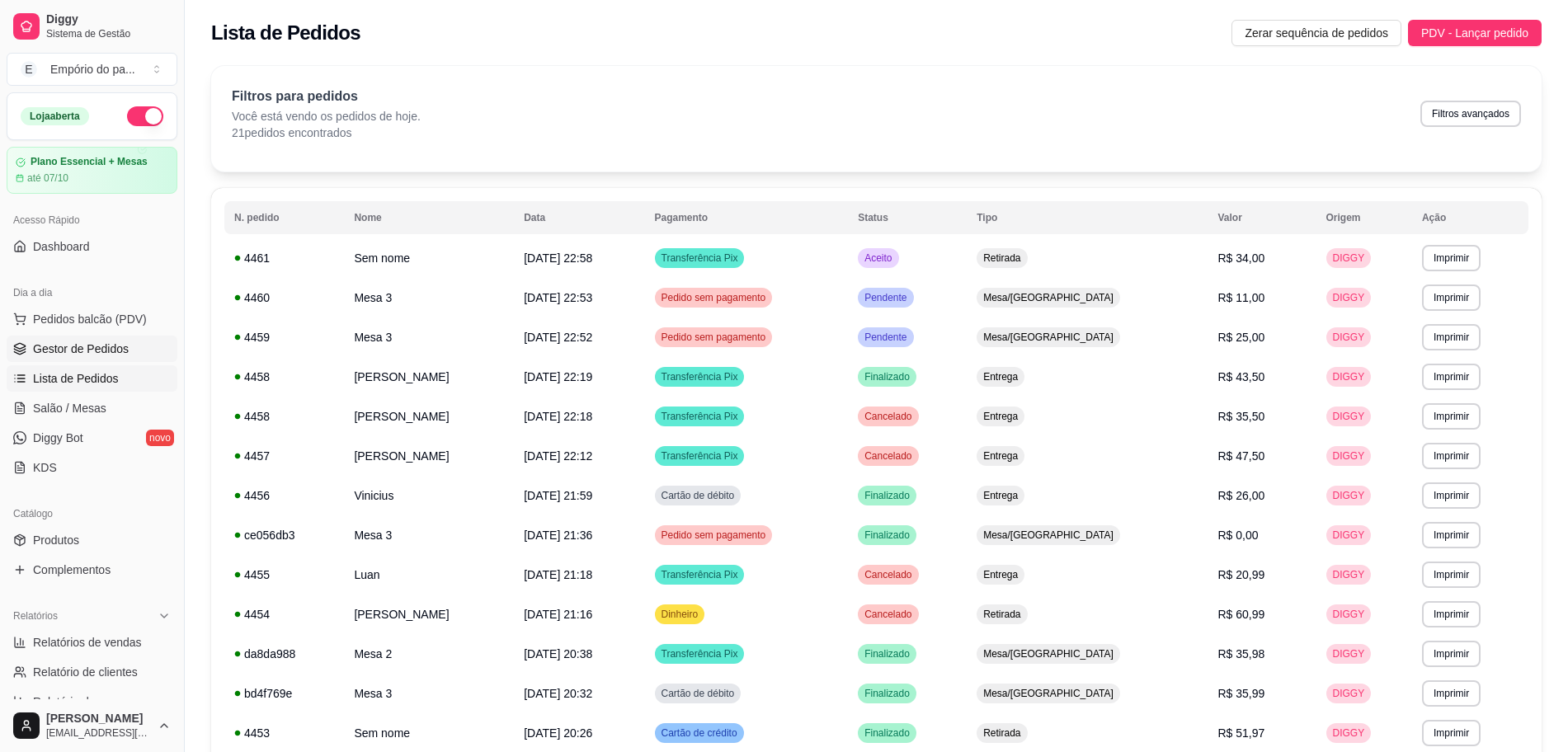
click at [63, 344] on span "Gestor de Pedidos" at bounding box center [81, 349] width 96 height 17
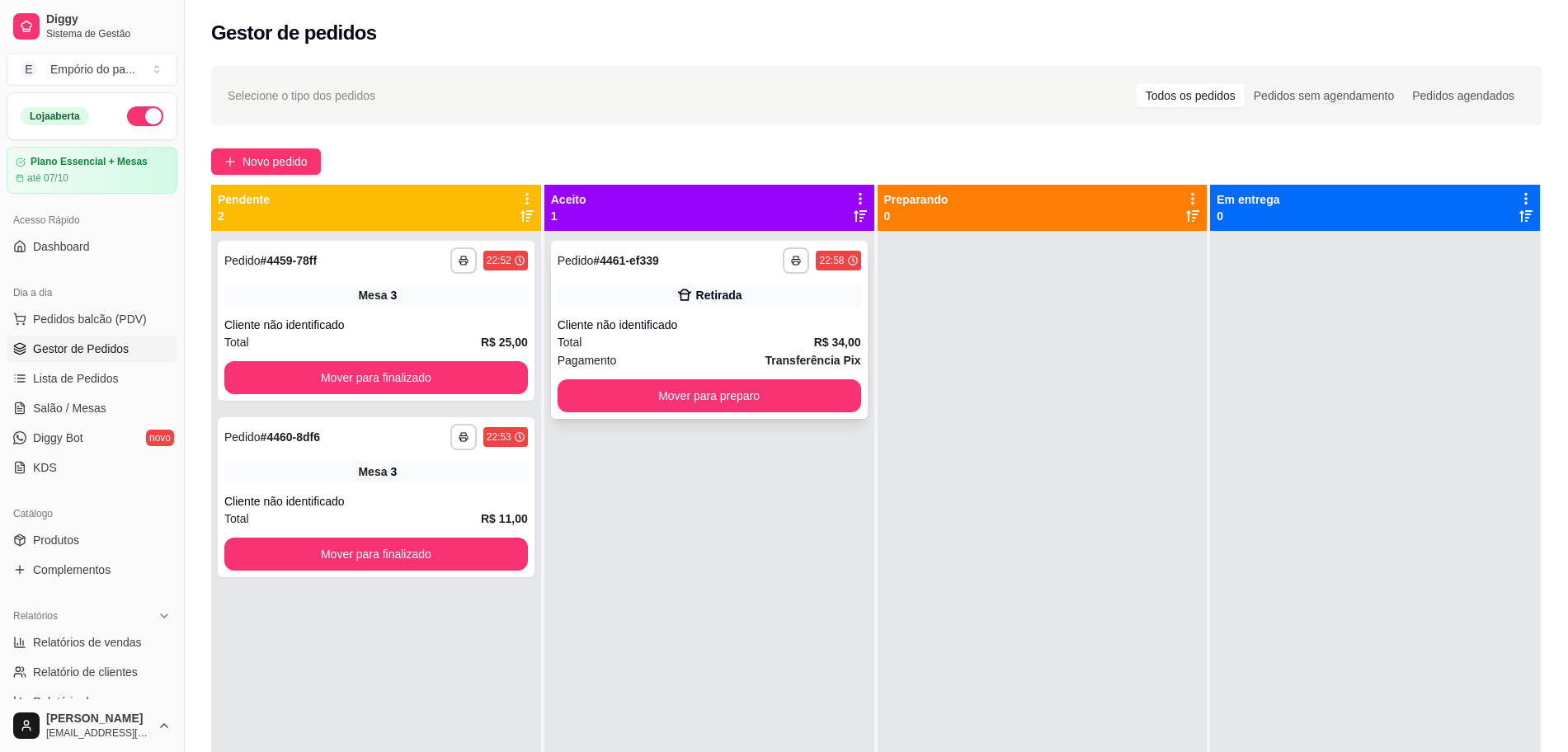
click at [715, 336] on div "Total R$ 34,00" at bounding box center [708, 342] width 303 height 19
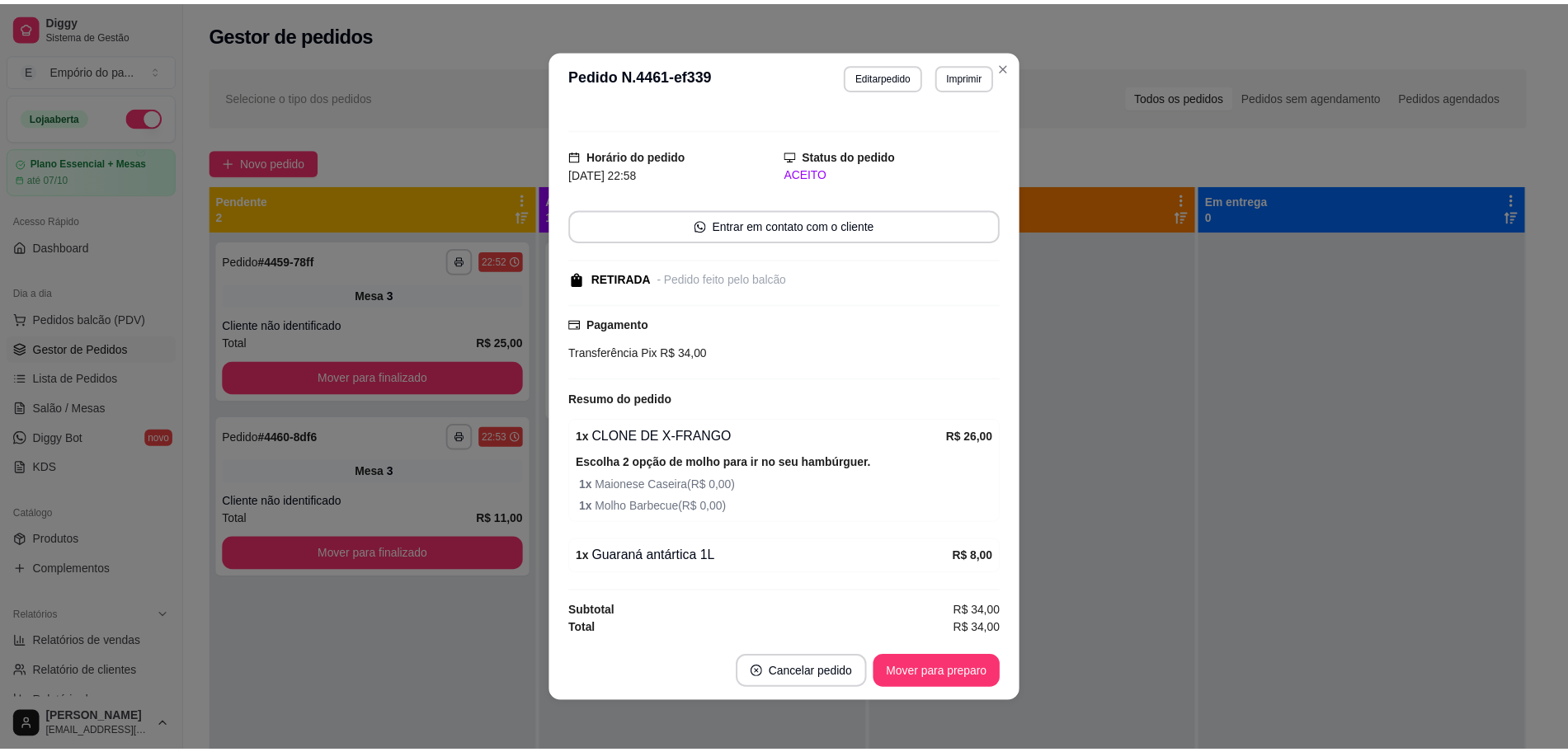
scroll to position [19, 0]
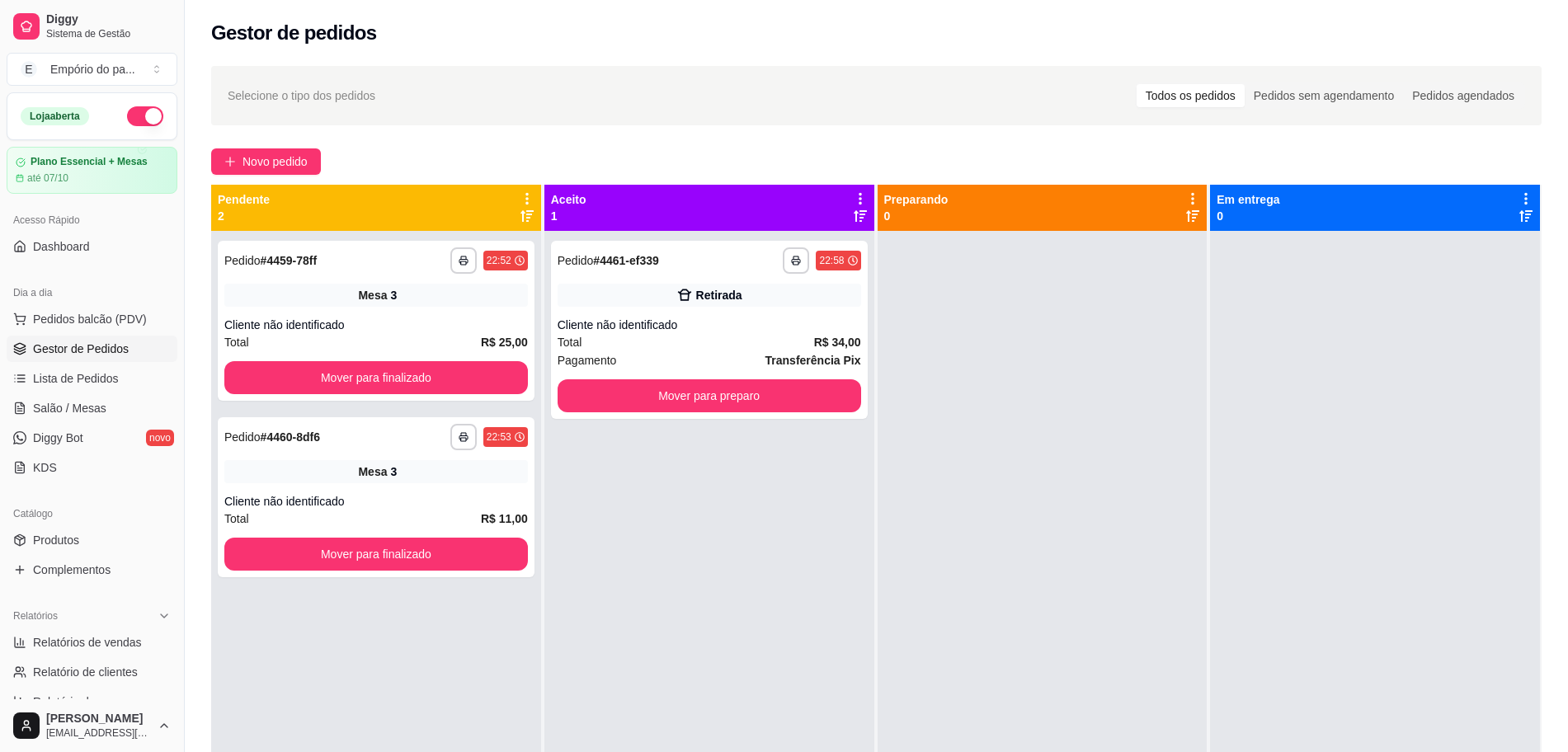
click at [1156, 388] on div at bounding box center [1042, 606] width 330 height 752
click at [740, 385] on button "Mover para preparo" at bounding box center [708, 396] width 303 height 33
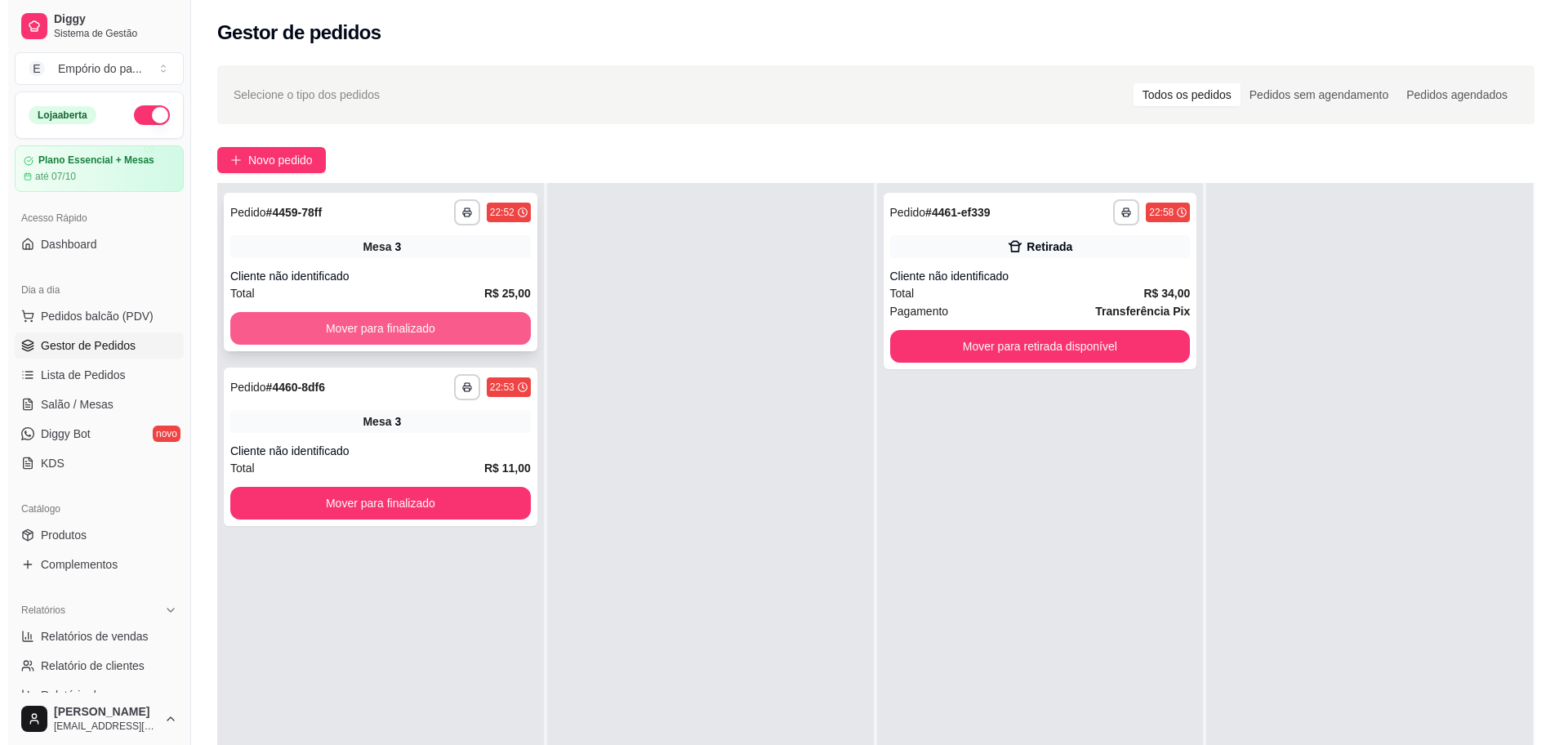
scroll to position [0, 0]
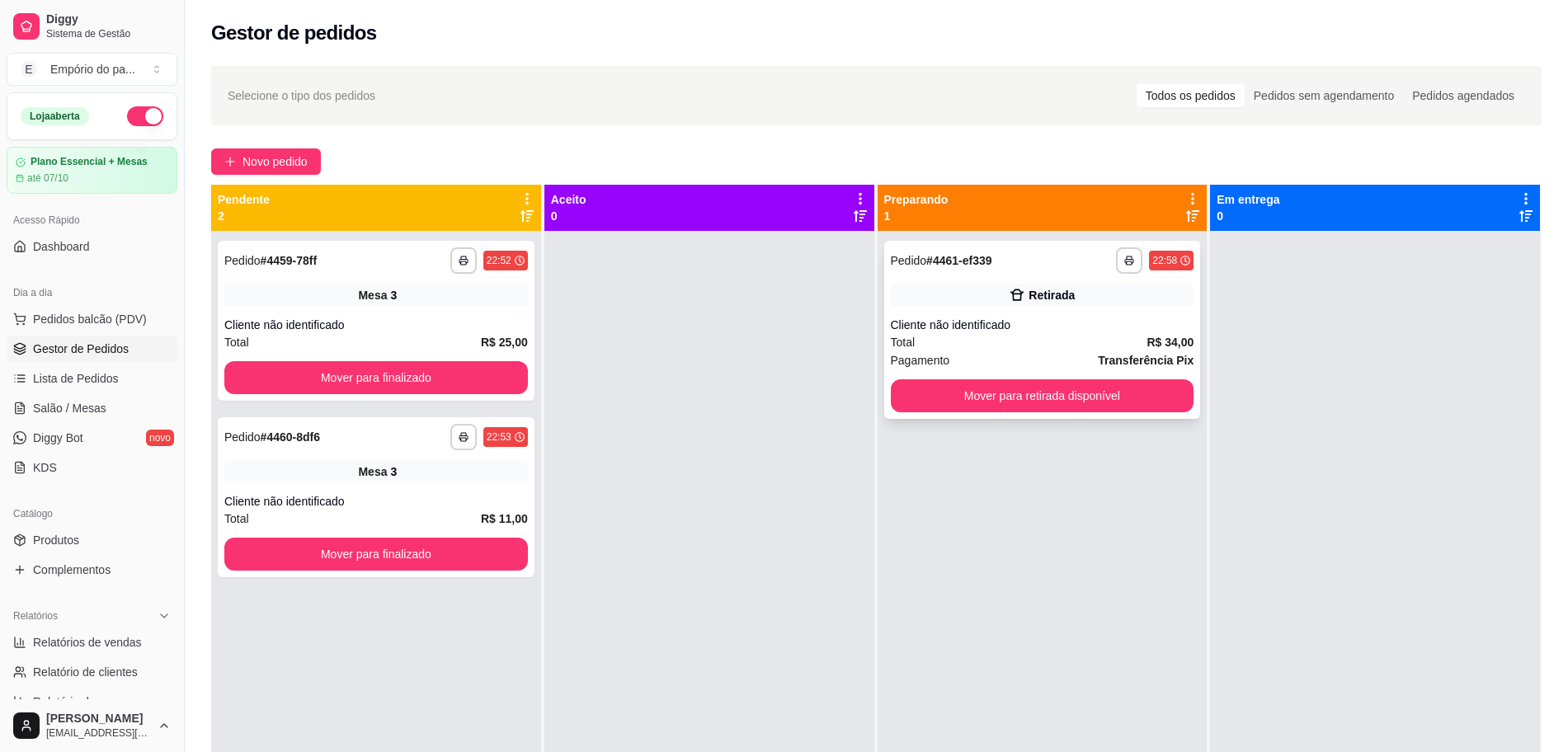
click at [1075, 393] on button "Mover para retirada disponível" at bounding box center [1042, 396] width 303 height 33
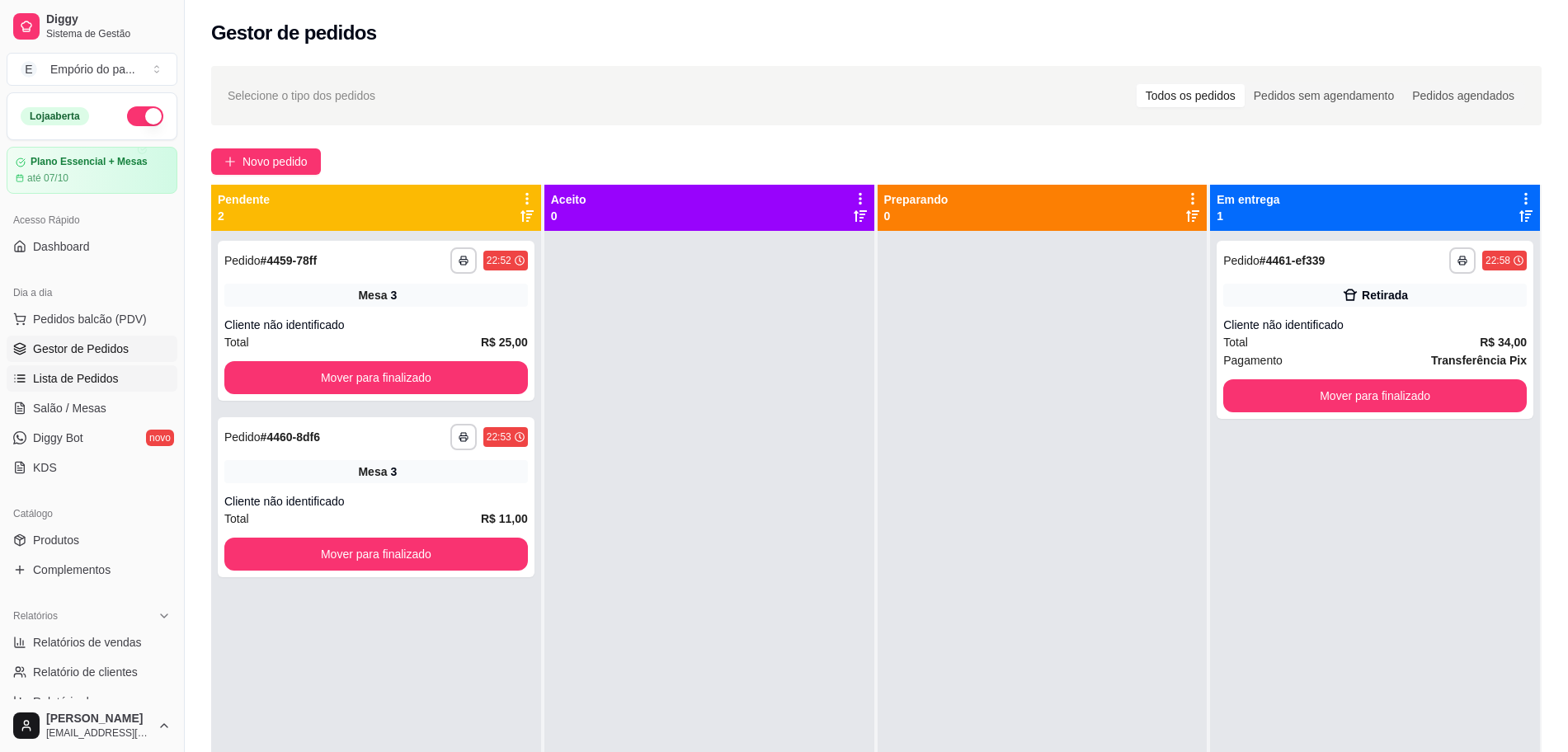
click at [1300, 391] on button "Mover para finalizado" at bounding box center [1374, 396] width 303 height 33
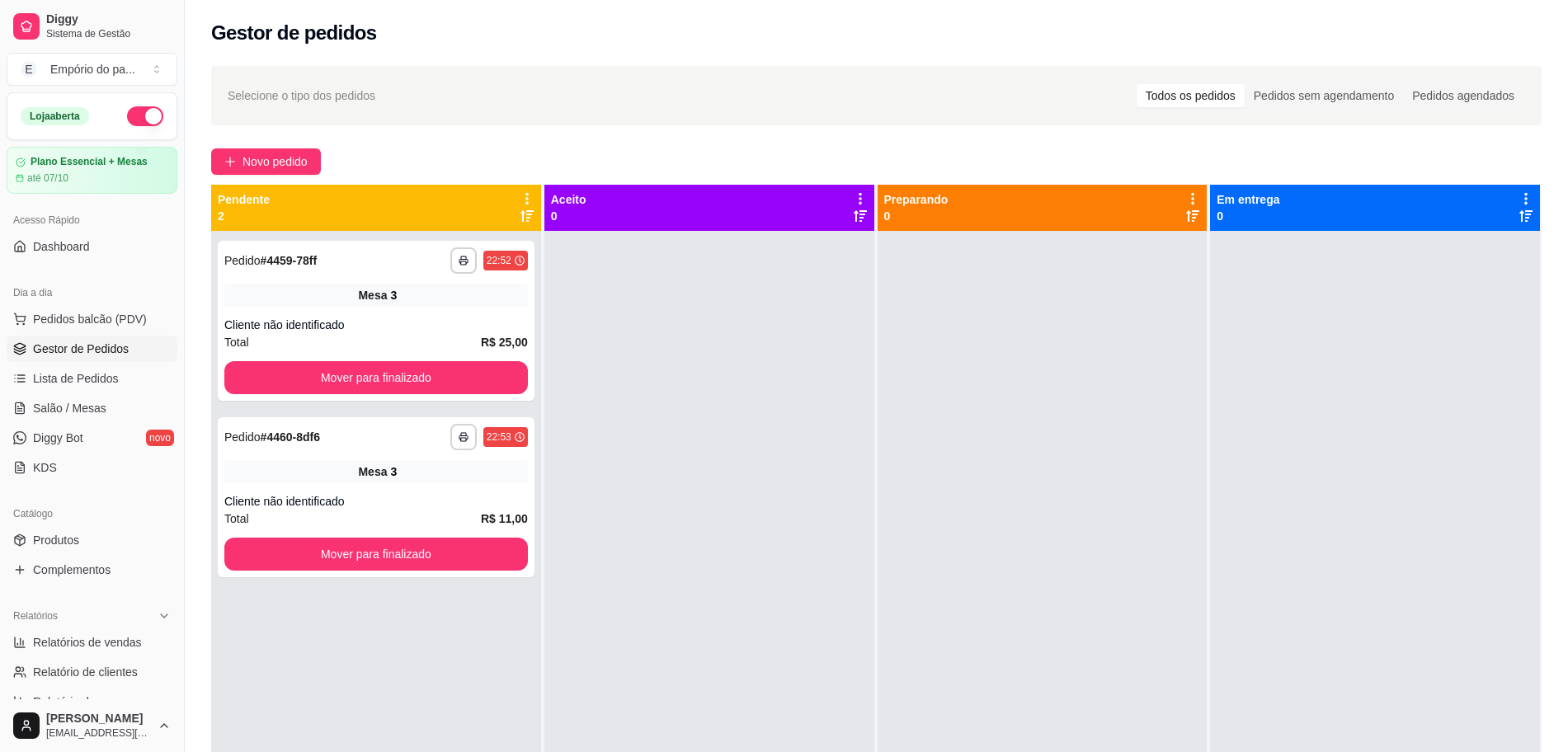
click at [77, 341] on span "Gestor de Pedidos" at bounding box center [81, 349] width 96 height 17
click at [85, 401] on span "Salão / Mesas" at bounding box center [70, 408] width 73 height 17
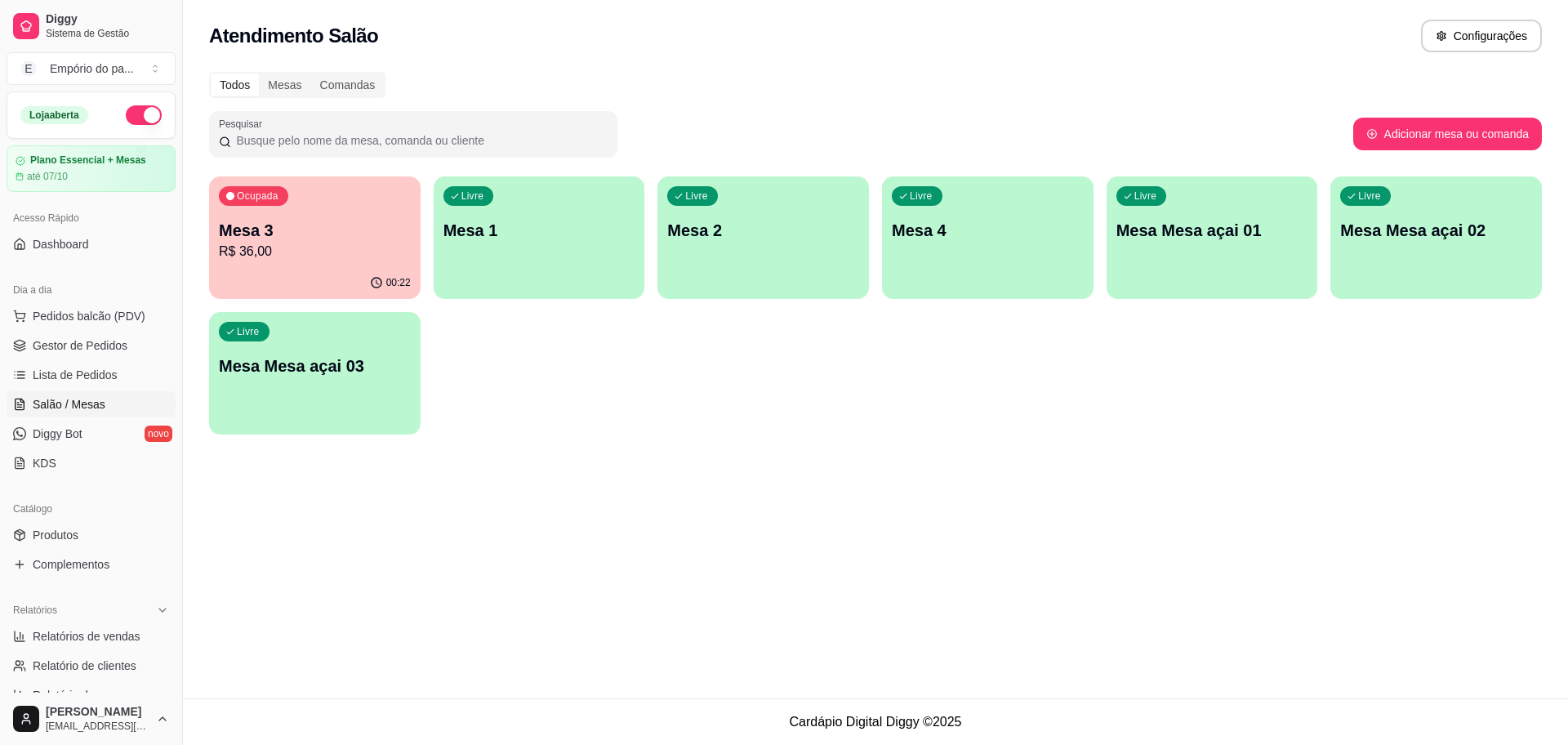
click at [299, 220] on p "Mesa 3" at bounding box center [314, 230] width 192 height 23
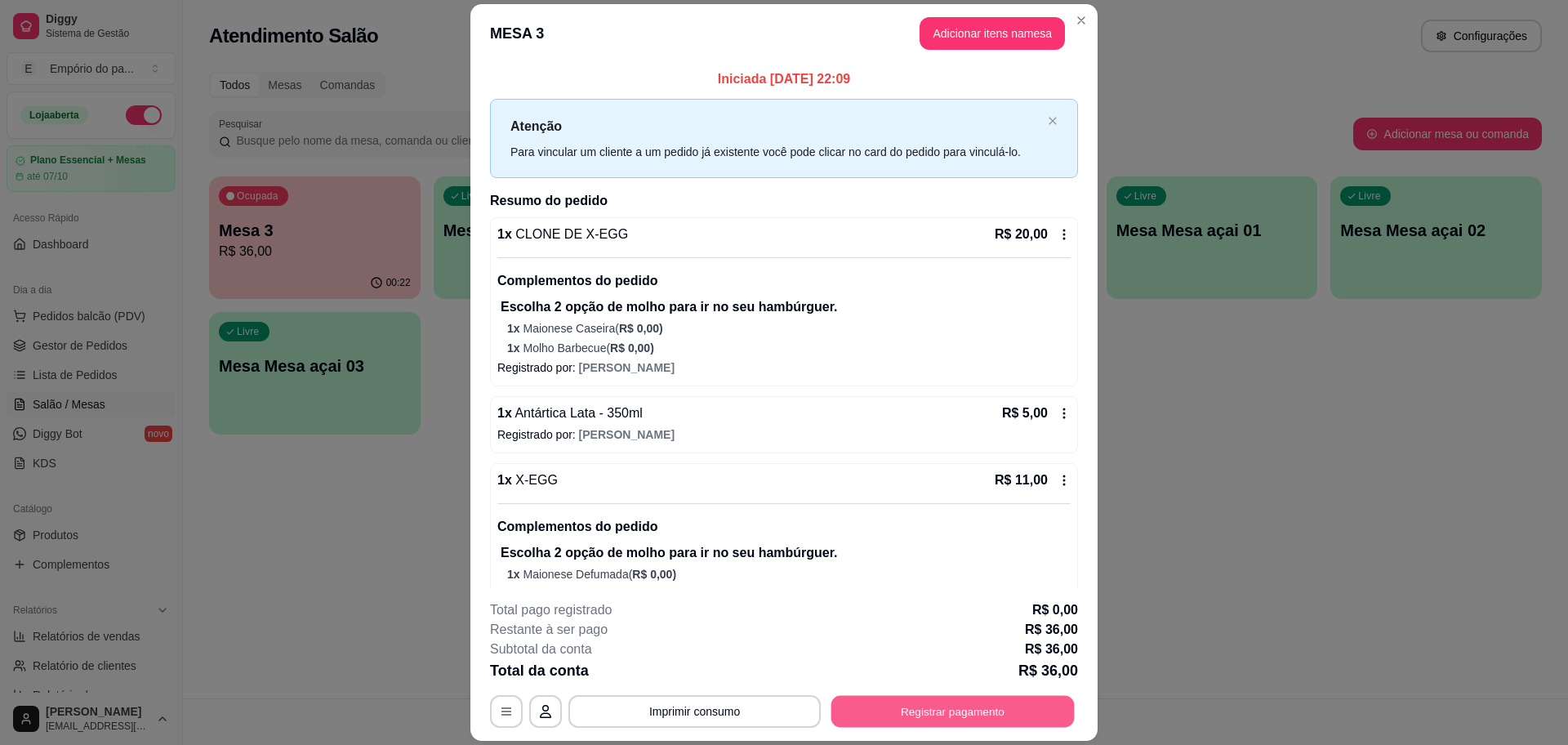
click at [914, 711] on button "Registrar pagamento" at bounding box center [952, 712] width 243 height 32
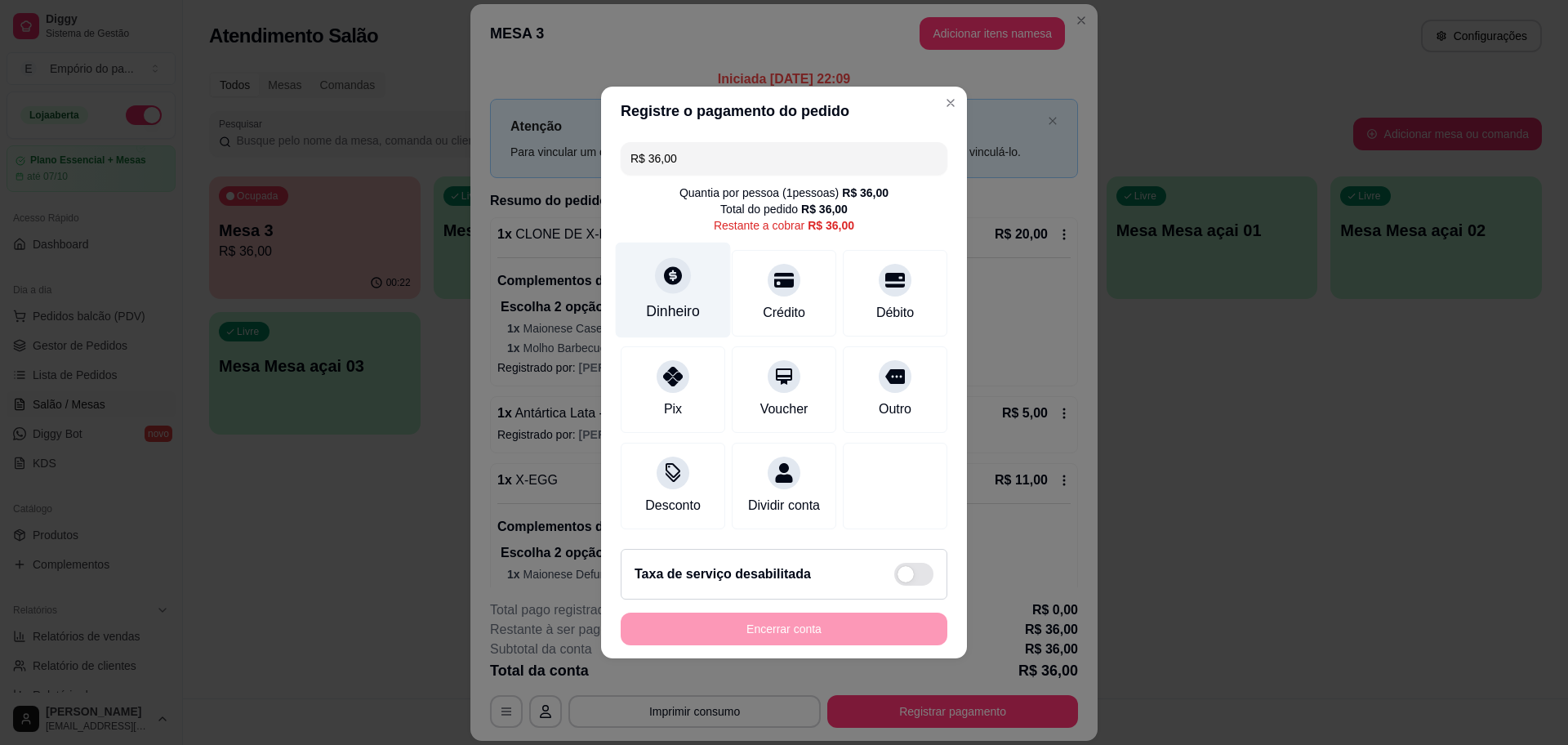
click at [651, 300] on div "Dinheiro" at bounding box center [673, 310] width 54 height 21
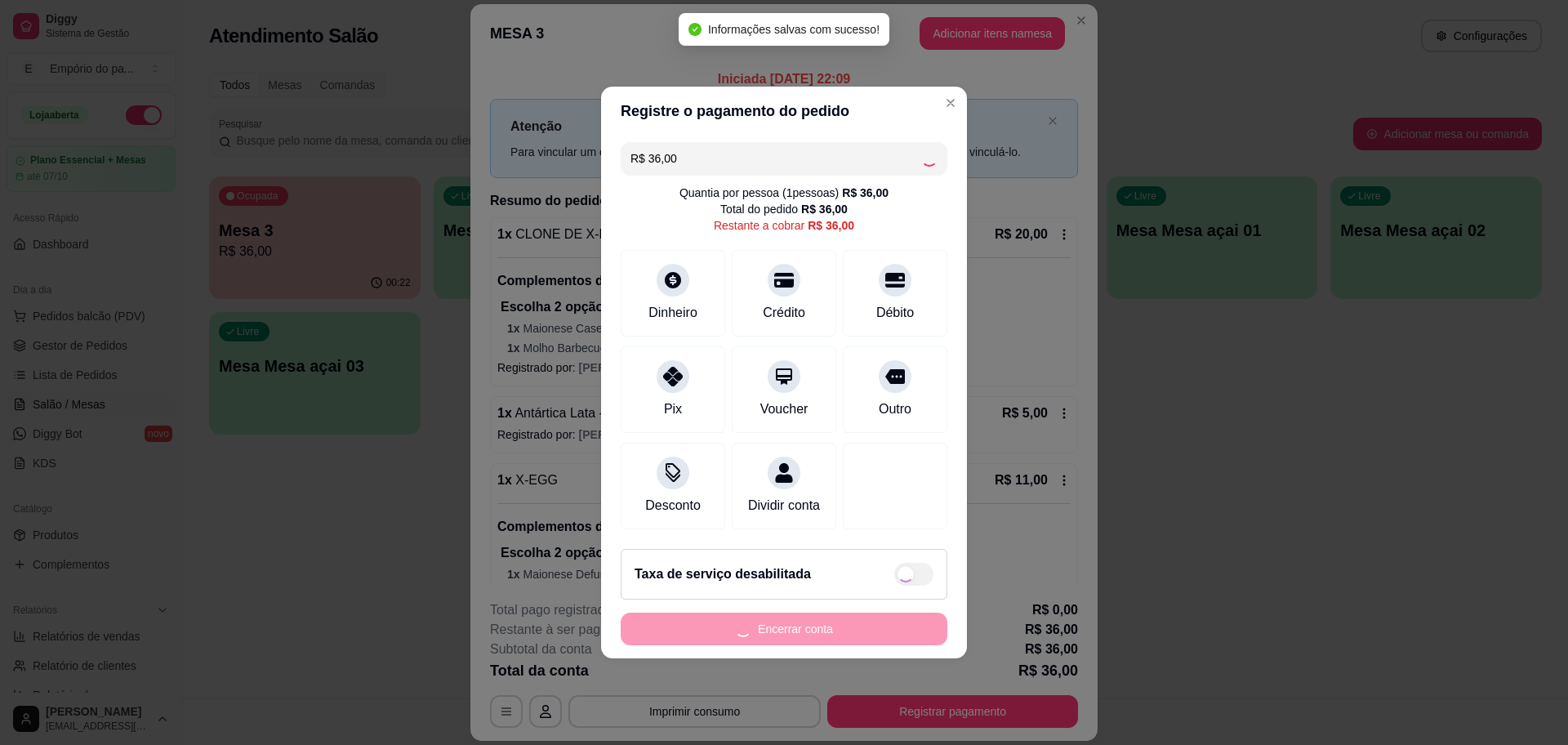
type input "R$ 0,00"
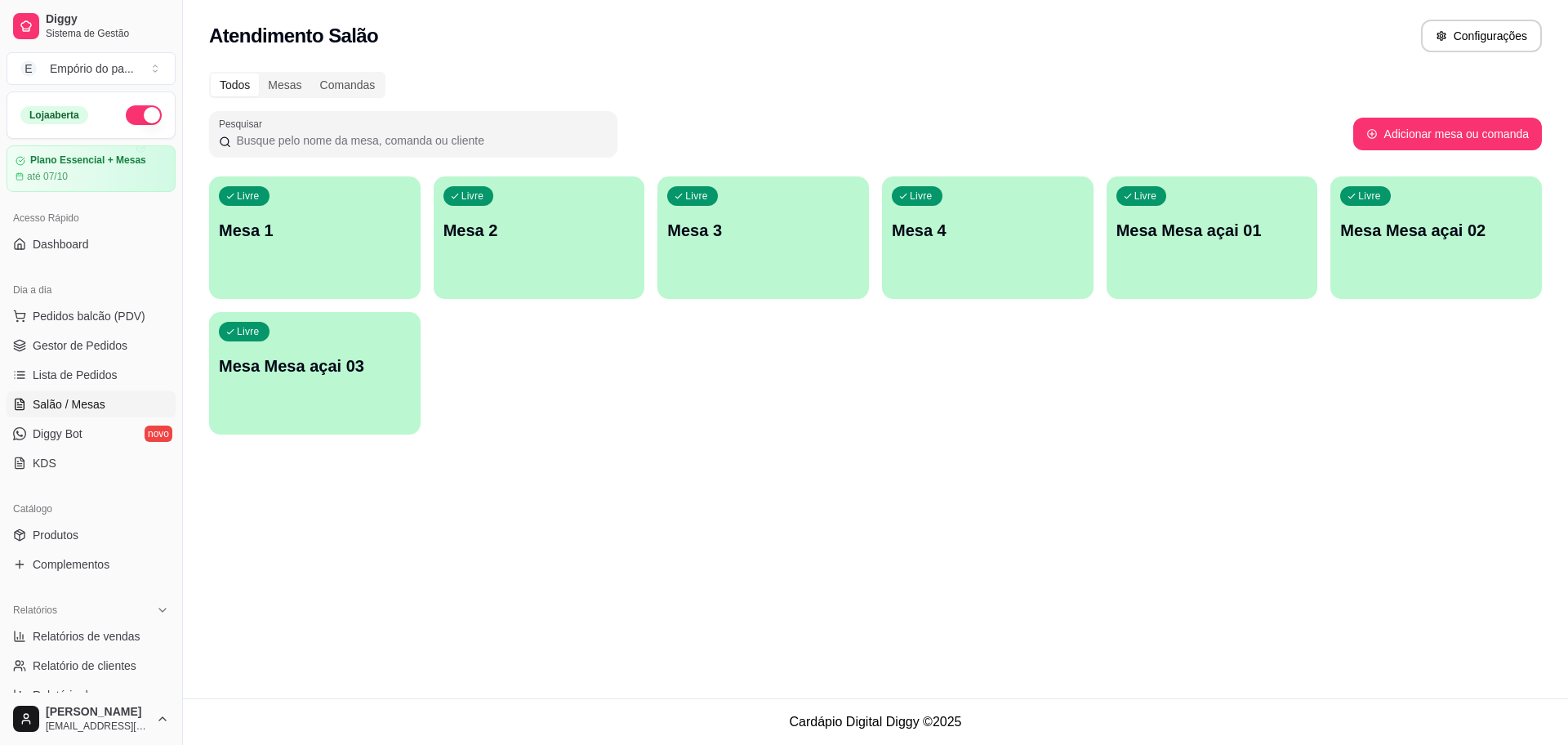
click at [793, 673] on div "Atendimento Salão Configurações Todos Mesas Comandas Pesquisar Adicionar mesa o…" at bounding box center [875, 349] width 1385 height 698
